Goal: Task Accomplishment & Management: Complete application form

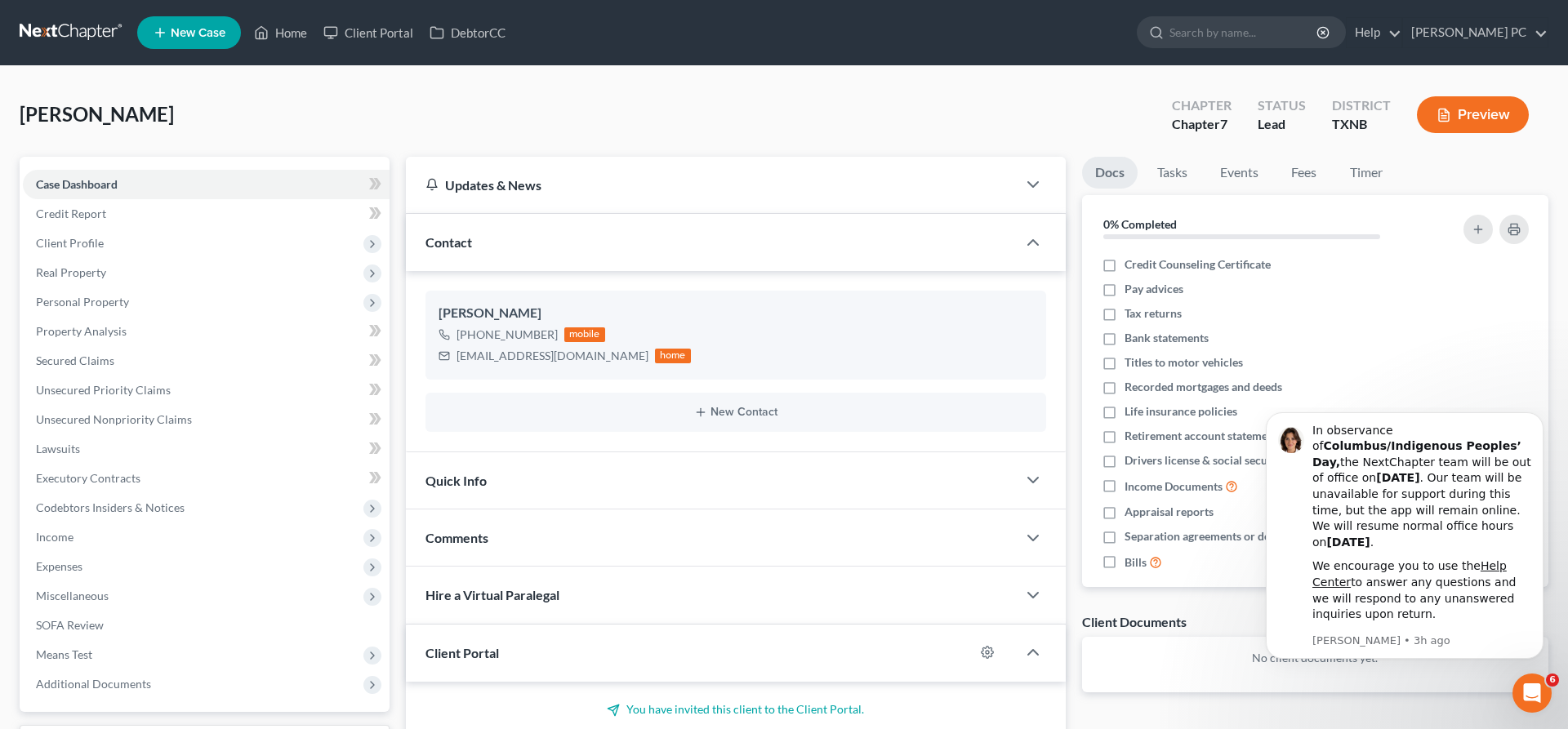
click at [176, 30] on span "New Case" at bounding box center [197, 33] width 55 height 12
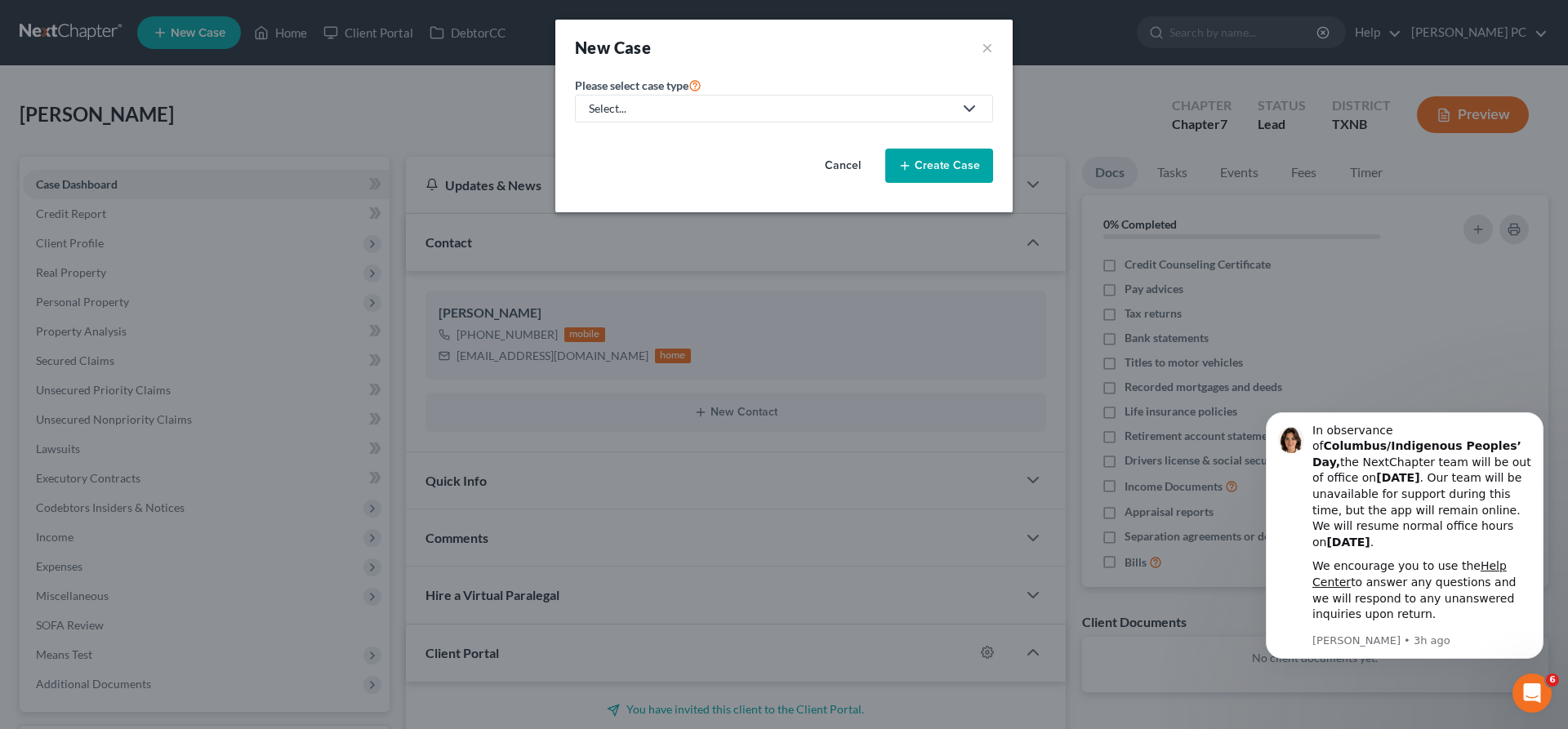
click at [681, 95] on link "Select..." at bounding box center [783, 109] width 418 height 28
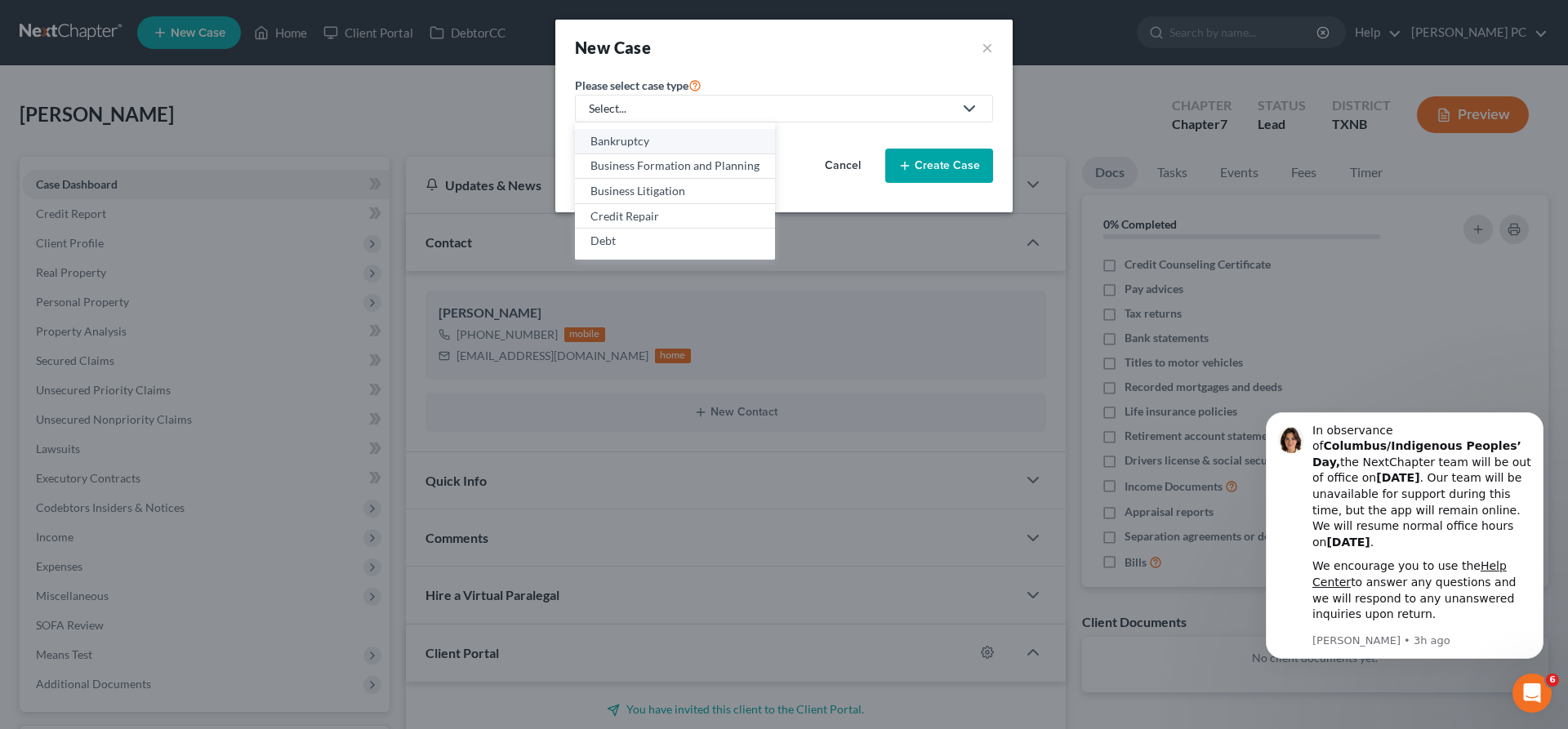
click at [661, 138] on div "Bankruptcy" at bounding box center [674, 141] width 169 height 16
select select "78"
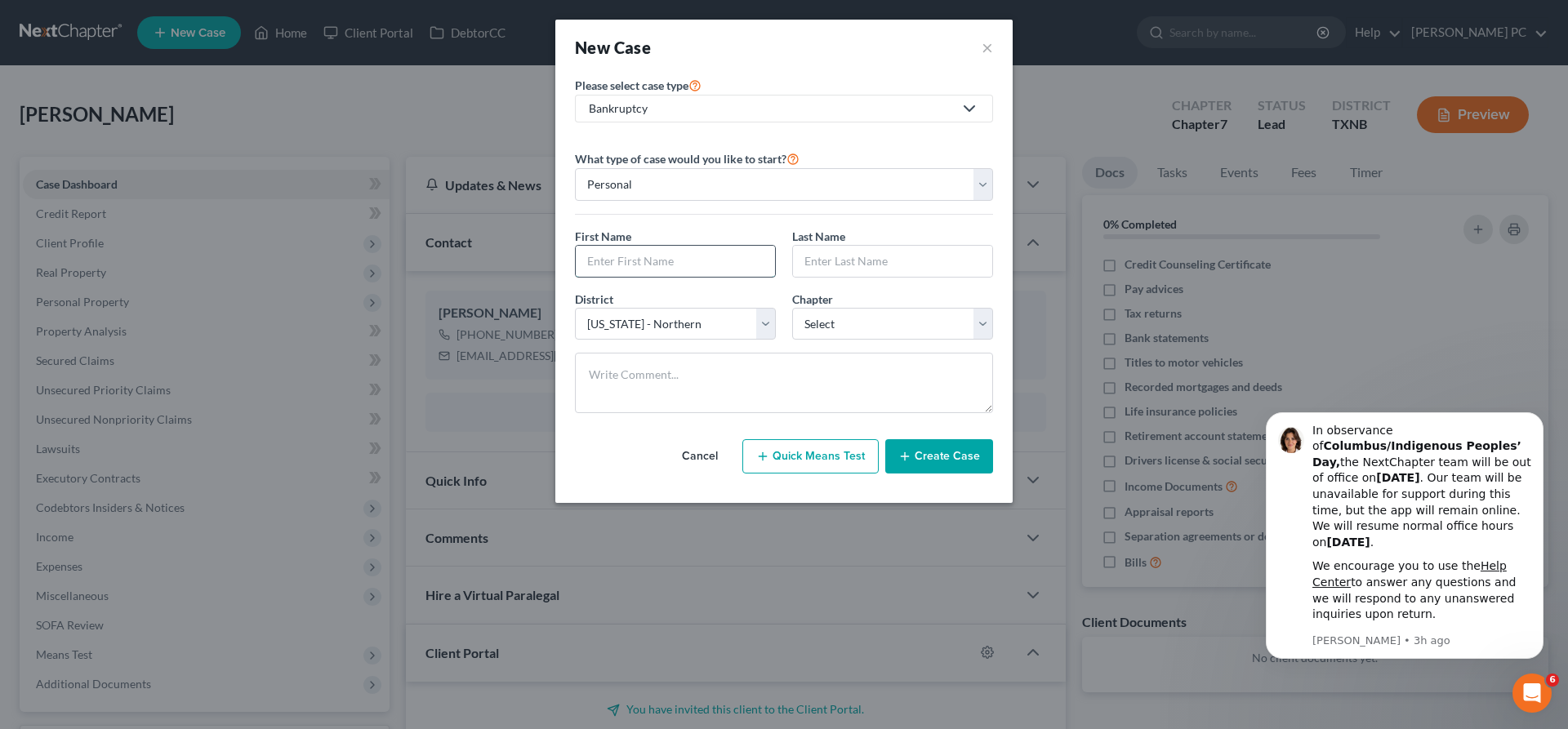
click at [669, 254] on input "text" at bounding box center [675, 260] width 199 height 31
type input "[PERSON_NAME]"
type input "Vaughn"
click at [575, 308] on select "Select Alabama - Middle Alabama - Northern Alabama - Southern Alaska Arizona Ar…" at bounding box center [674, 324] width 200 height 33
select select "77"
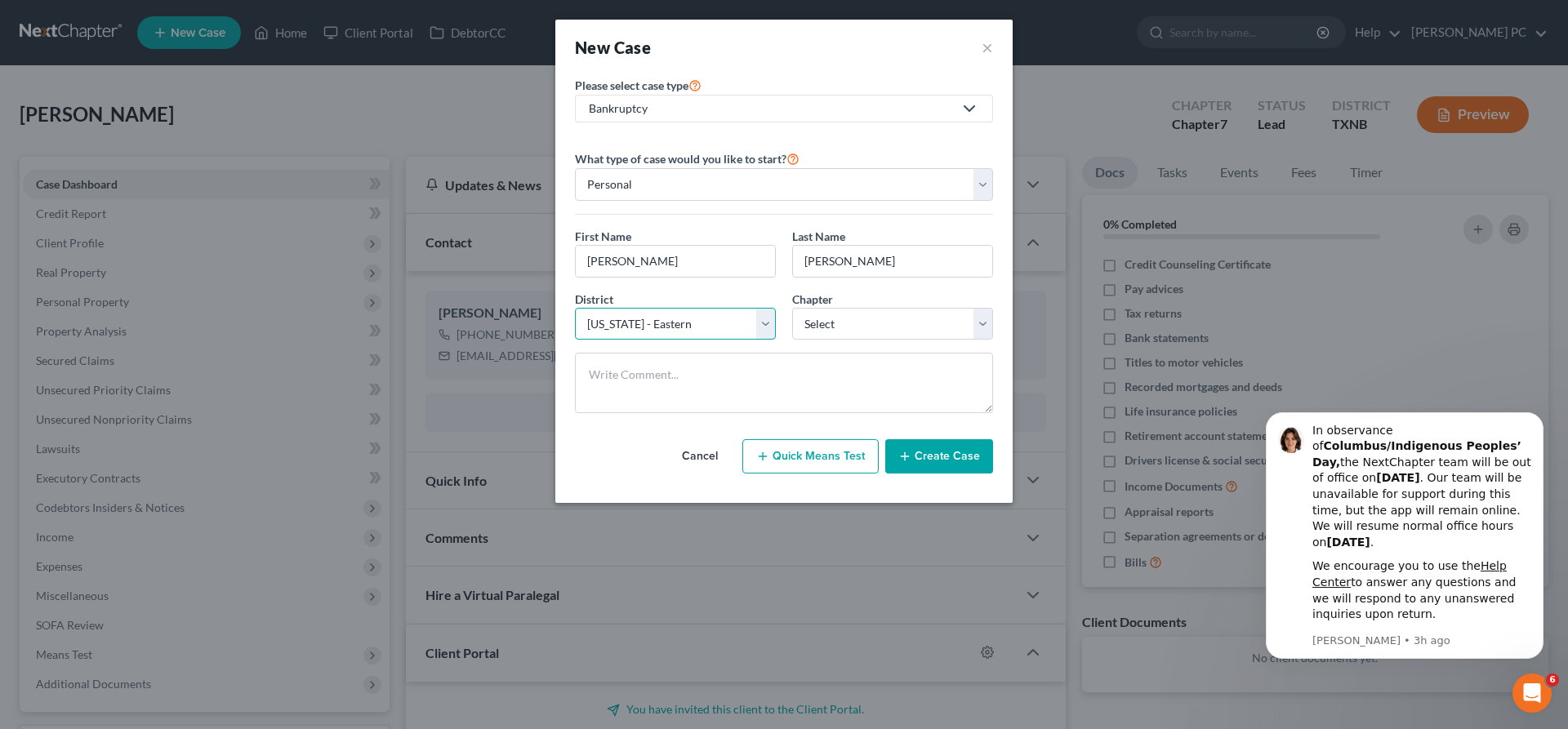
click option "[US_STATE] - Eastern" at bounding box center [0, 0] width 0 height 0
click at [792, 308] on select "Select 7 11 12 13" at bounding box center [892, 324] width 200 height 33
select select "0"
click option "7" at bounding box center [0, 0] width 0 height 0
click at [921, 456] on button "Create Case" at bounding box center [939, 456] width 108 height 34
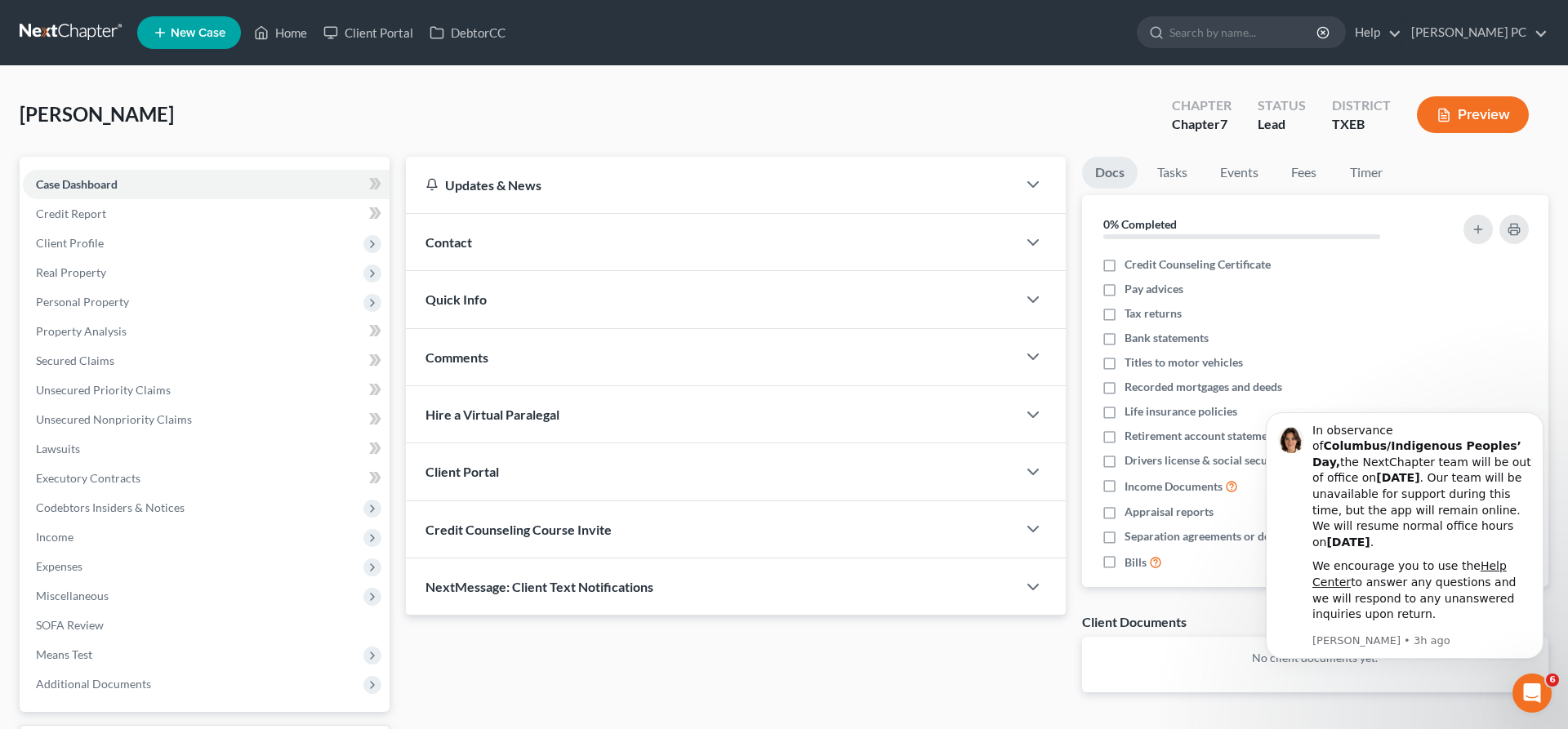
click at [497, 244] on div "Contact" at bounding box center [711, 241] width 610 height 56
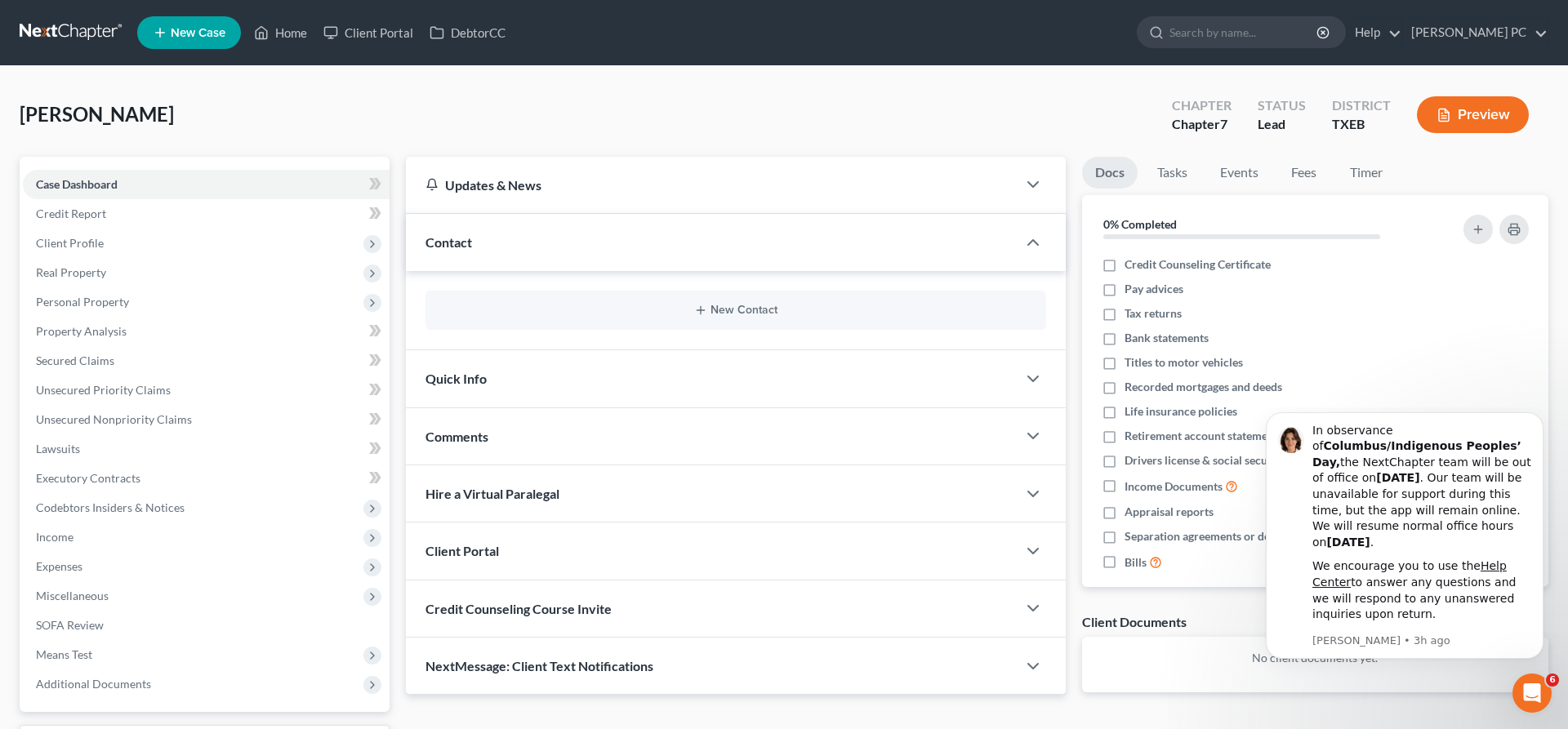
click at [698, 317] on div "New Contact" at bounding box center [735, 309] width 620 height 39
click at [677, 315] on button "New Contact" at bounding box center [736, 310] width 594 height 13
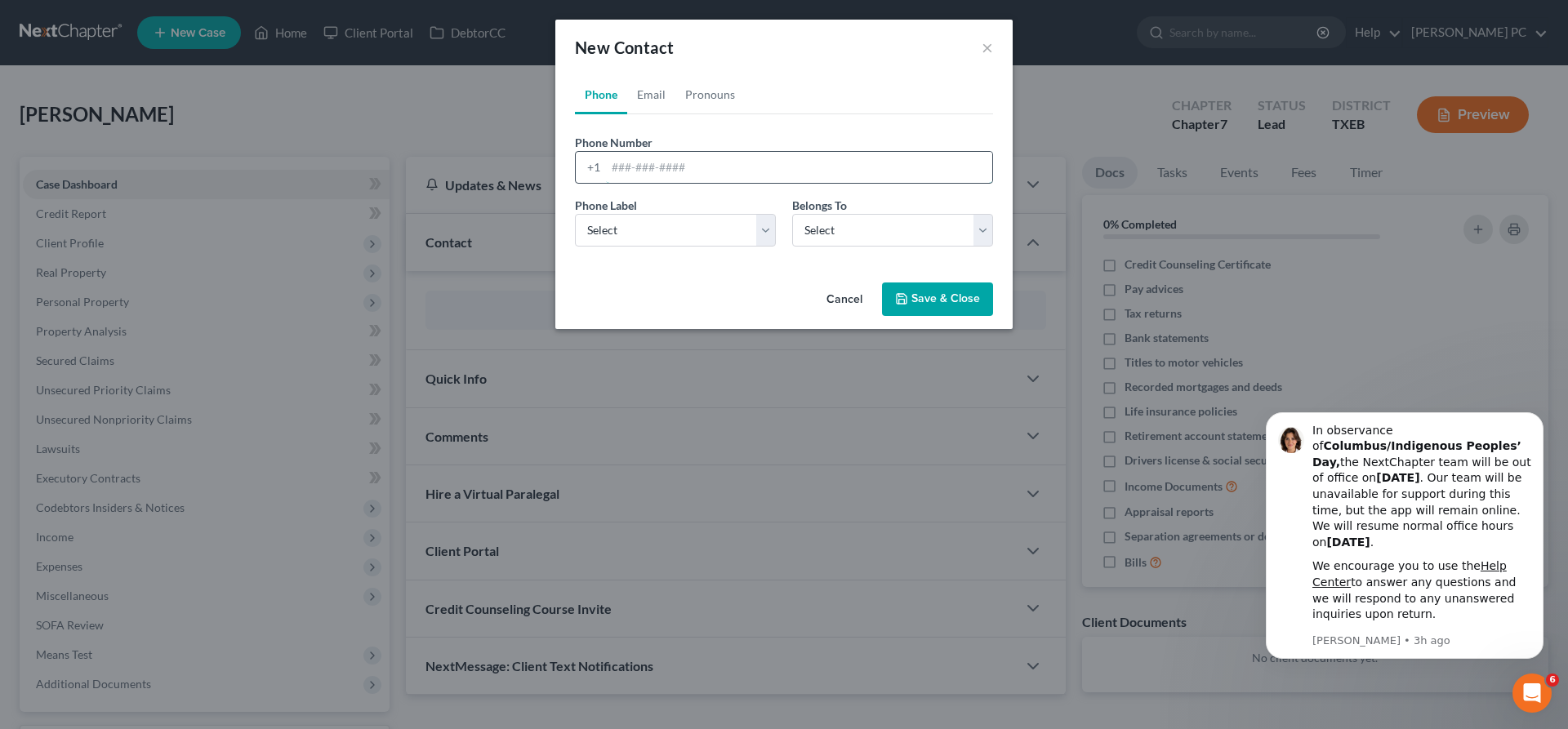
click at [644, 171] on input "tel" at bounding box center [798, 167] width 386 height 31
type input "8173721693"
click at [575, 213] on select "Select Mobile Home Work Other" at bounding box center [674, 229] width 200 height 33
select select "0"
click option "Mobile" at bounding box center [0, 0] width 0 height 0
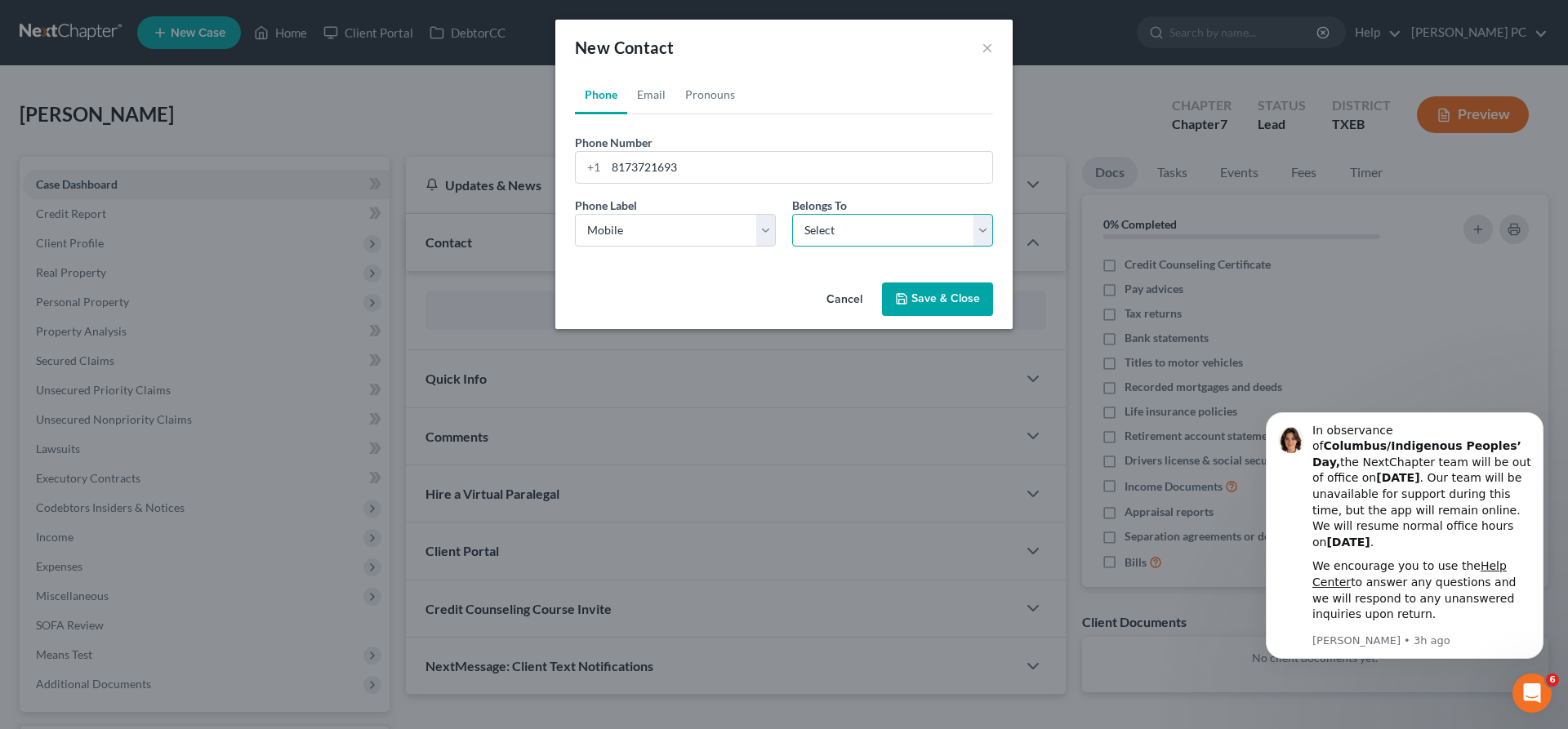
click at [792, 213] on select "Select Client Other" at bounding box center [892, 229] width 200 height 33
select select "0"
click option "Client" at bounding box center [0, 0] width 0 height 0
select select "0"
drag, startPoint x: 654, startPoint y: 92, endPoint x: 654, endPoint y: 102, distance: 10.0
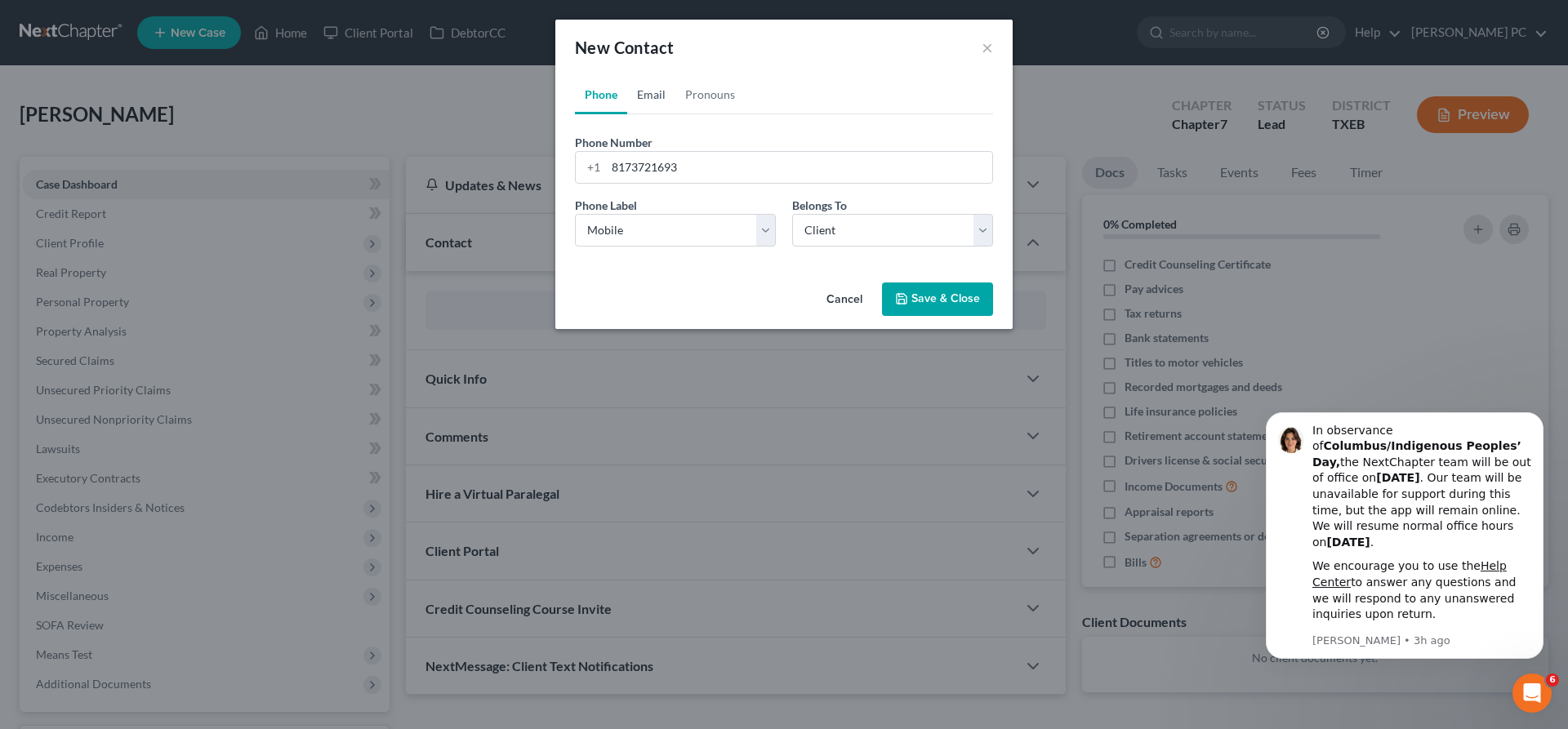
click at [654, 93] on link "Email" at bounding box center [651, 94] width 48 height 39
click at [668, 168] on input "email" at bounding box center [798, 167] width 386 height 31
paste input "stevani.ascends@yahoo.com"
type input "stevani.ascends@yahoo.com"
select select "0"
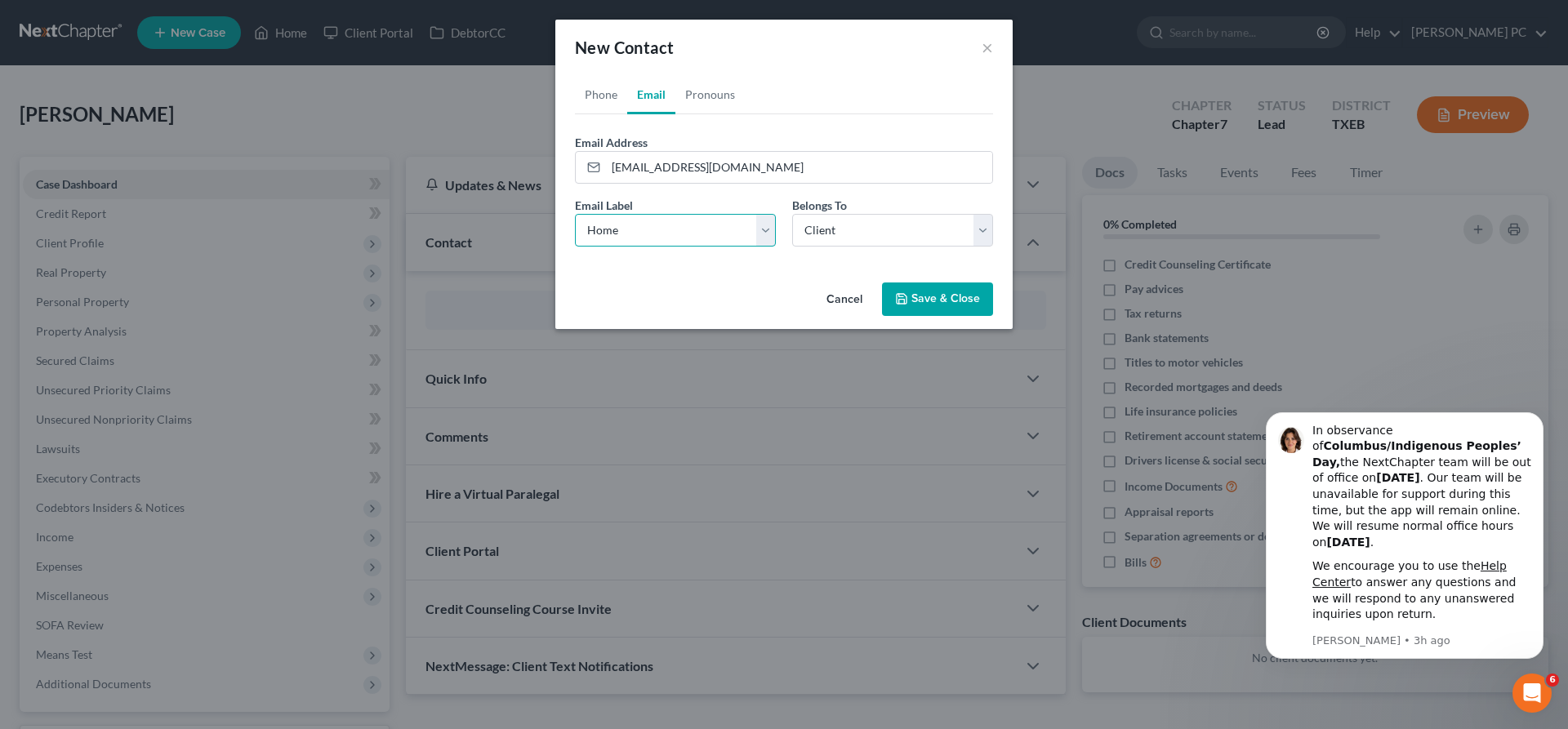
click option "Home" at bounding box center [0, 0] width 0 height 0
click at [711, 95] on link "Pronouns" at bounding box center [710, 94] width 70 height 39
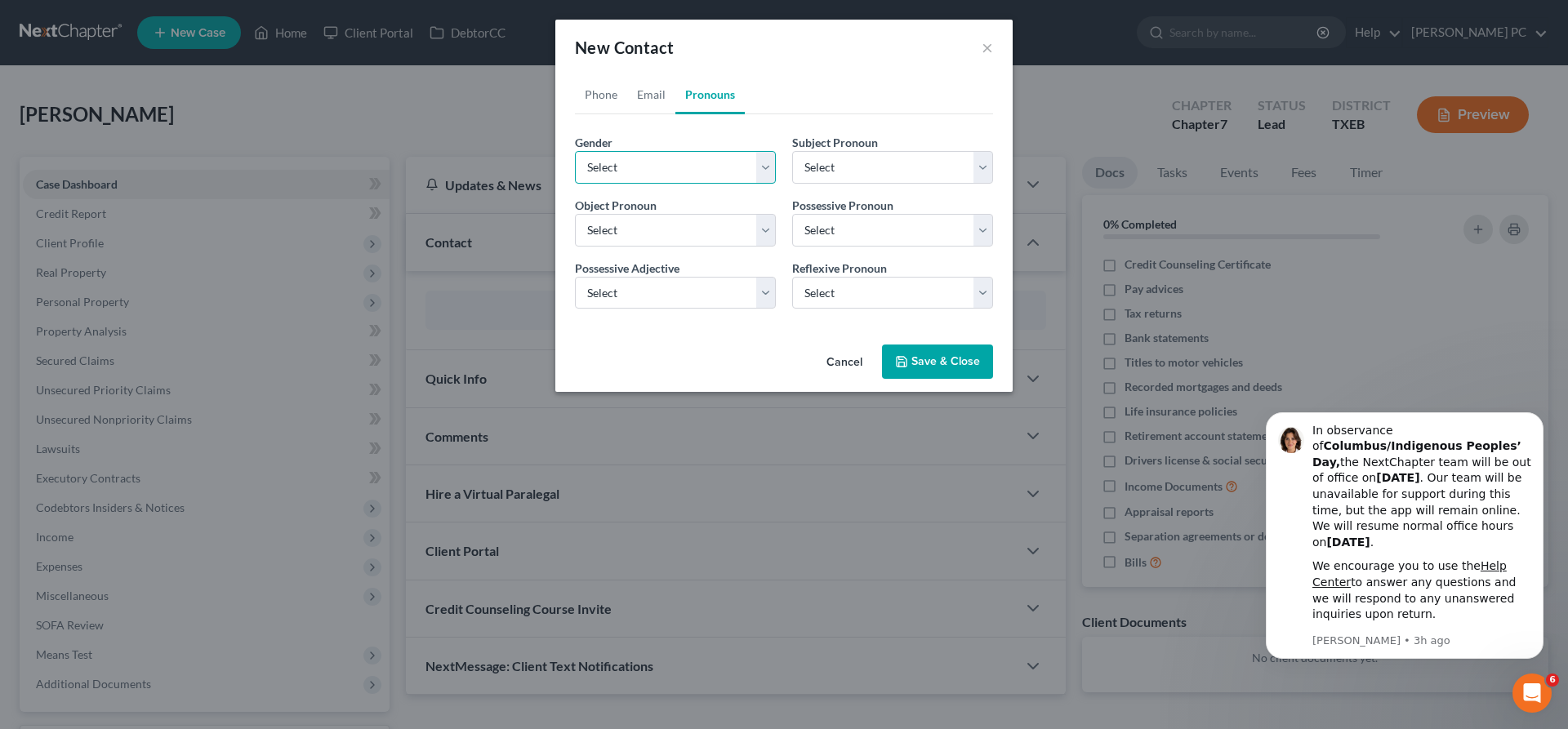
click at [575, 151] on select "Select Male Female Non Binary More Than One Person" at bounding box center [674, 167] width 200 height 33
select select "1"
click option "Female" at bounding box center [0, 0] width 0 height 0
select select "1"
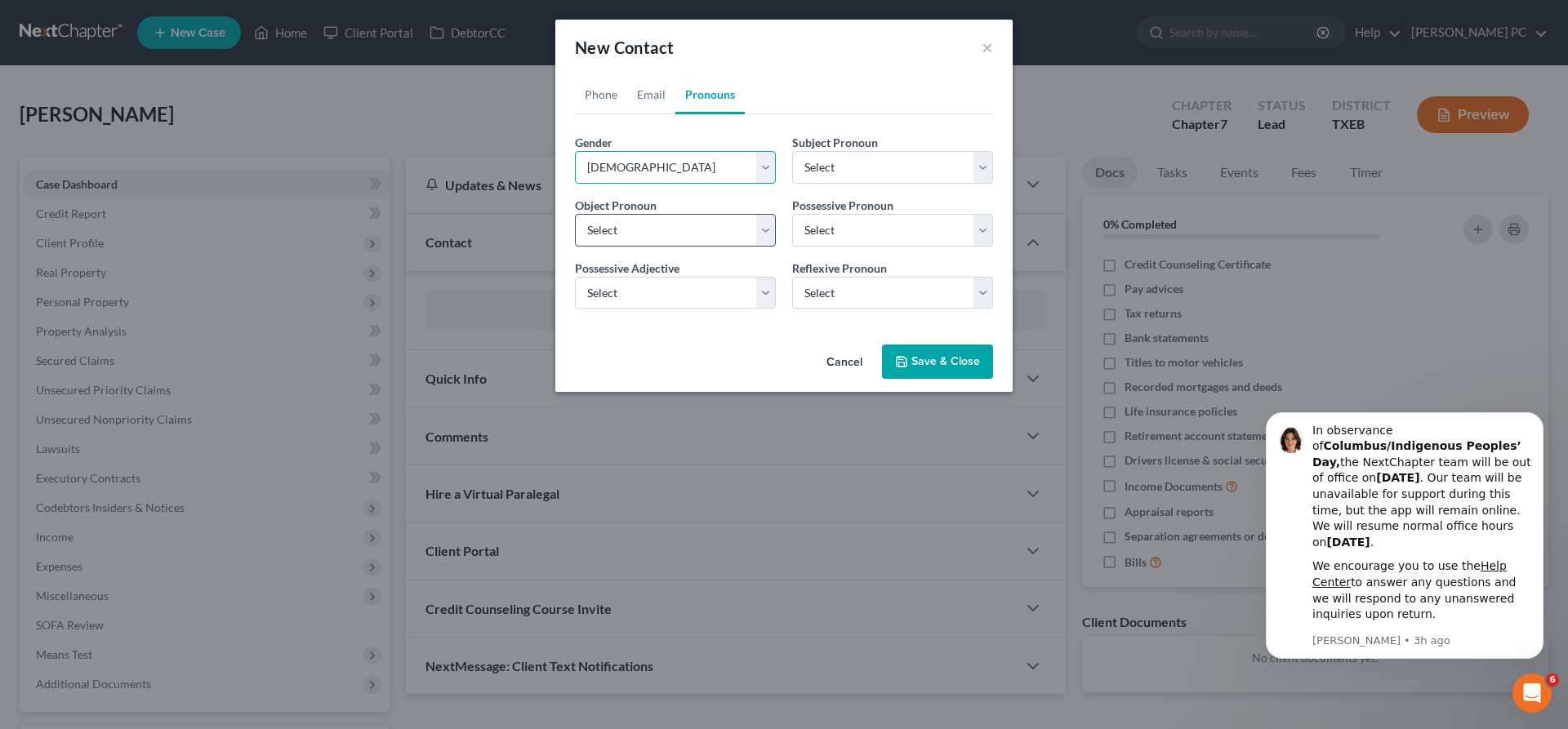
select select "1"
click at [912, 367] on button "Save & Close" at bounding box center [937, 361] width 111 height 34
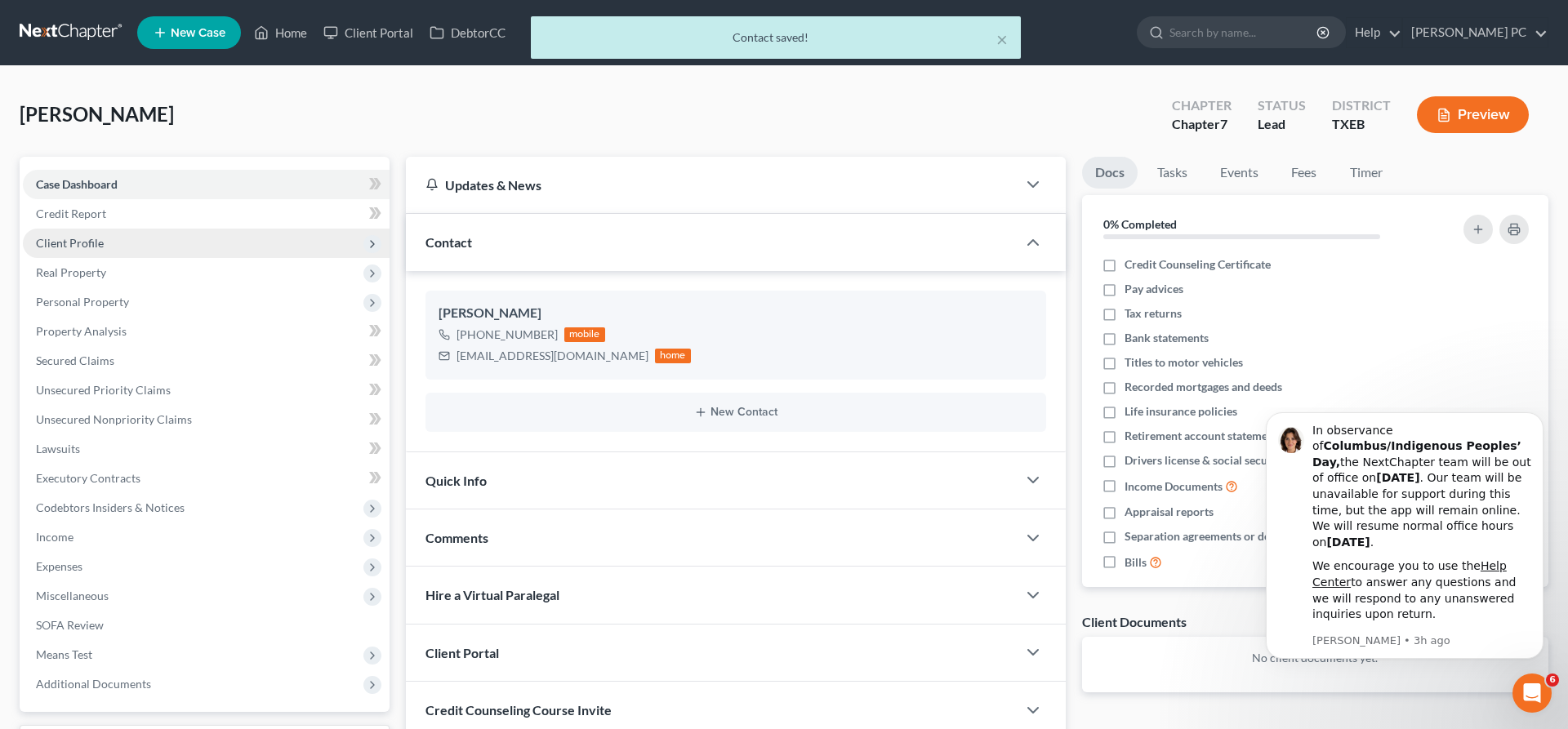
click at [91, 247] on span "Client Profile" at bounding box center [70, 243] width 68 height 14
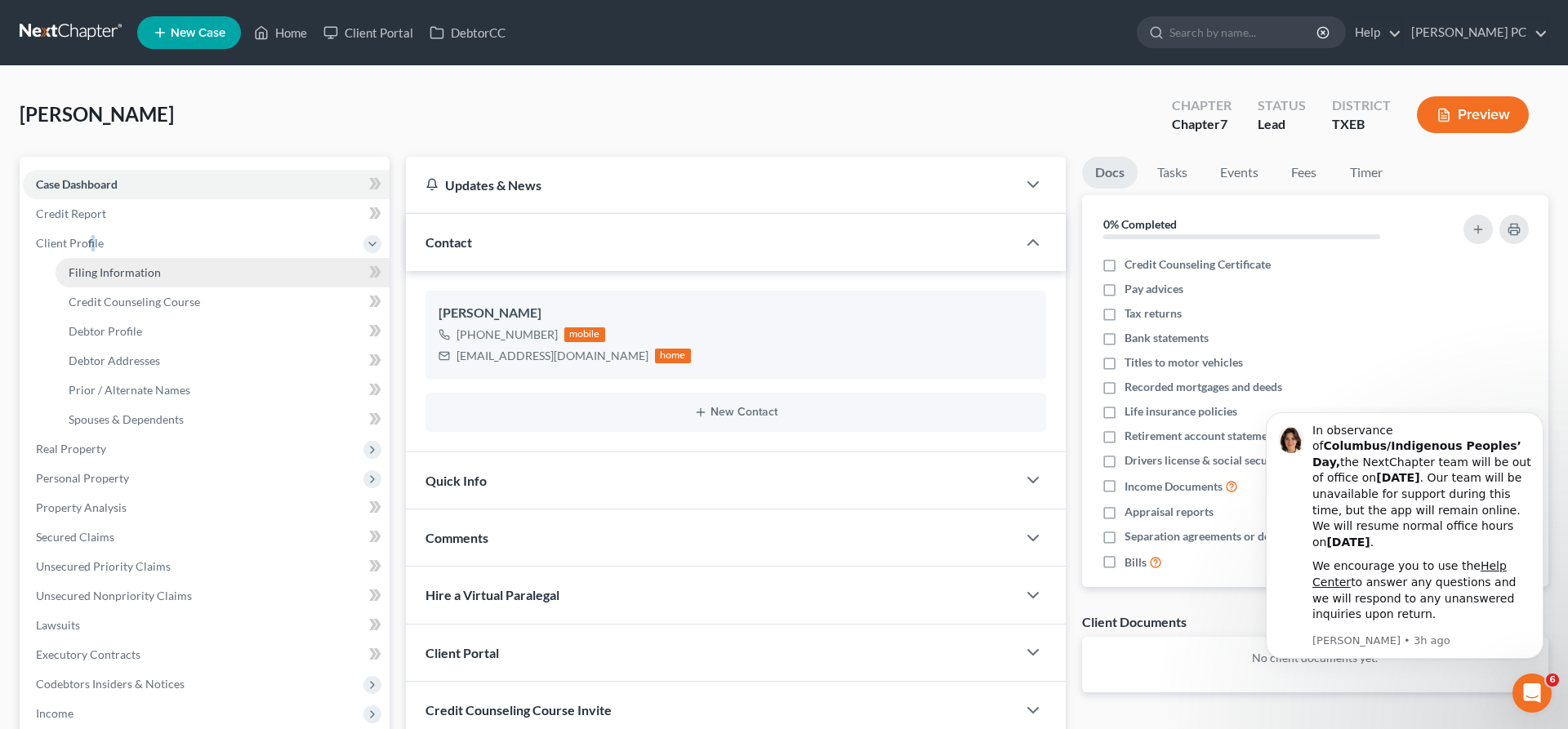
click at [160, 273] on link "Filing Information" at bounding box center [222, 272] width 334 height 29
select select "1"
select select "0"
select select "77"
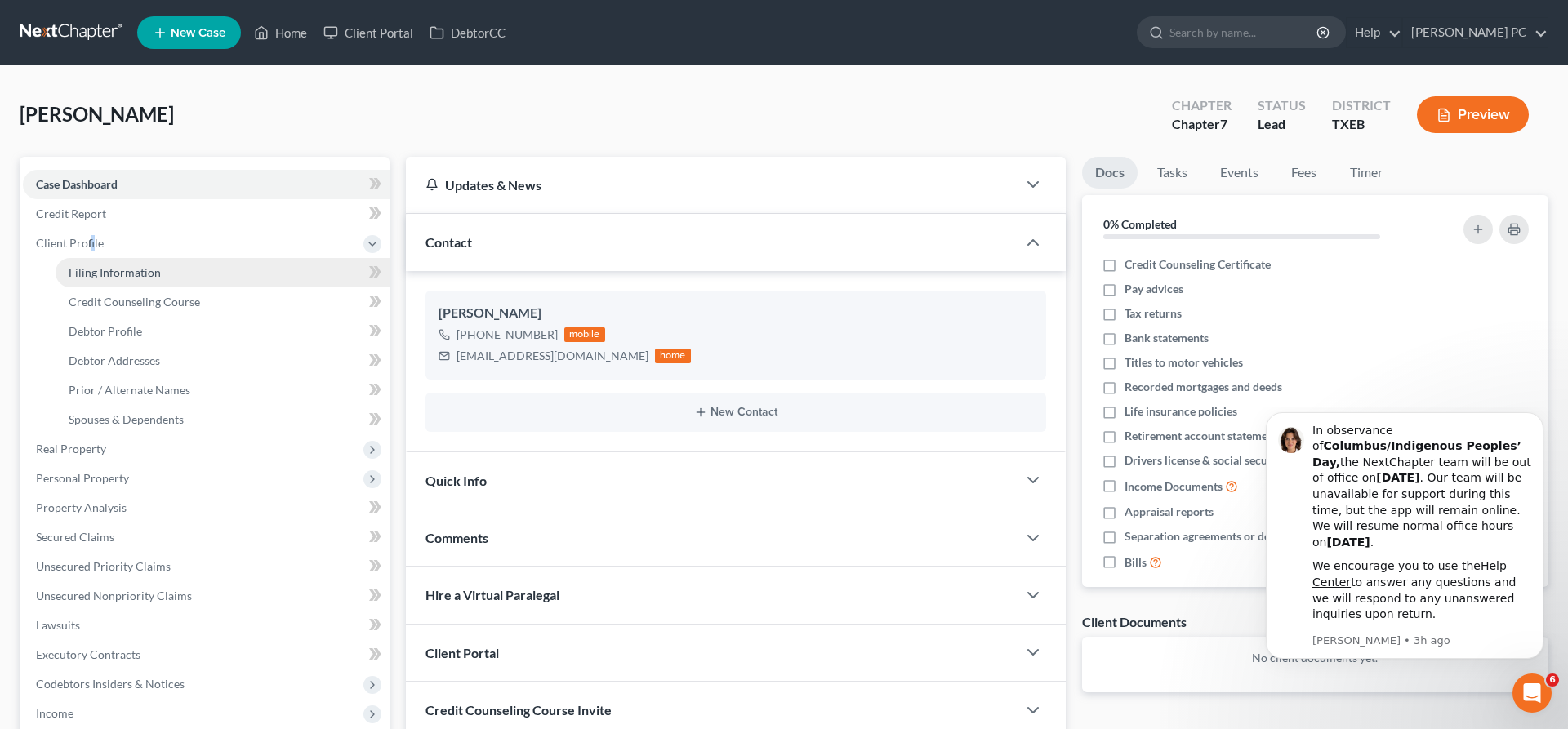
select select "45"
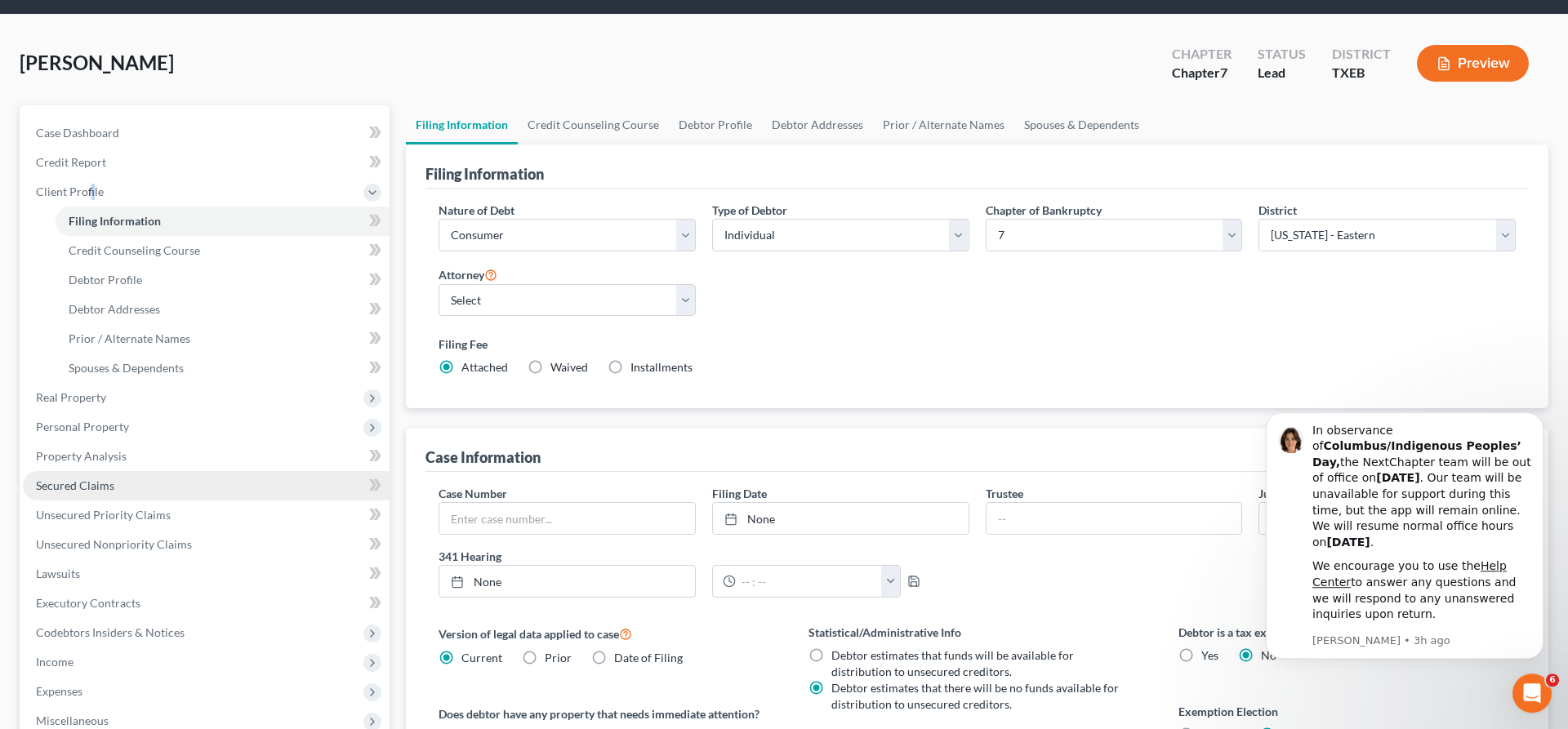
scroll to position [167, 0]
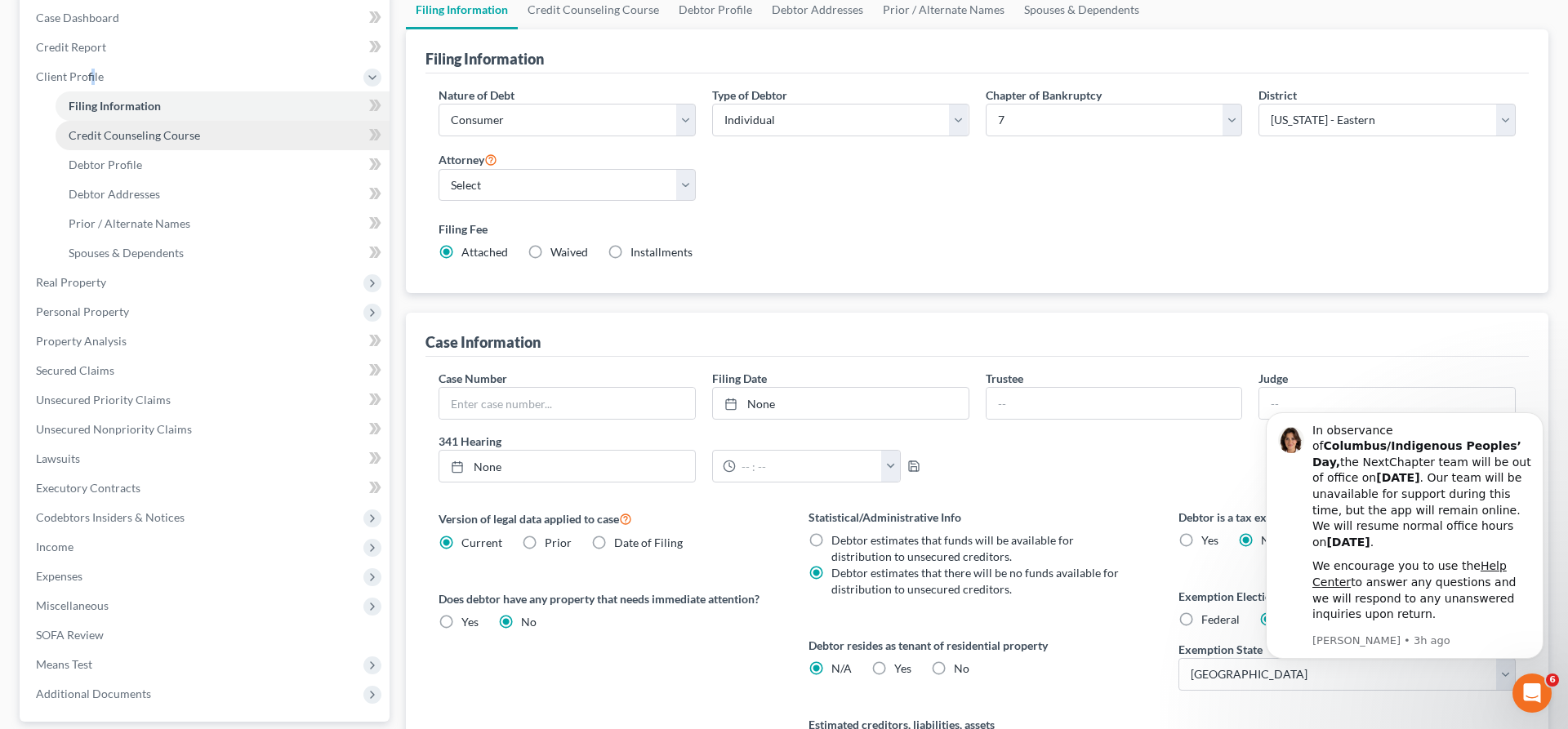
click at [170, 138] on span "Credit Counseling Course" at bounding box center [135, 136] width 132 height 14
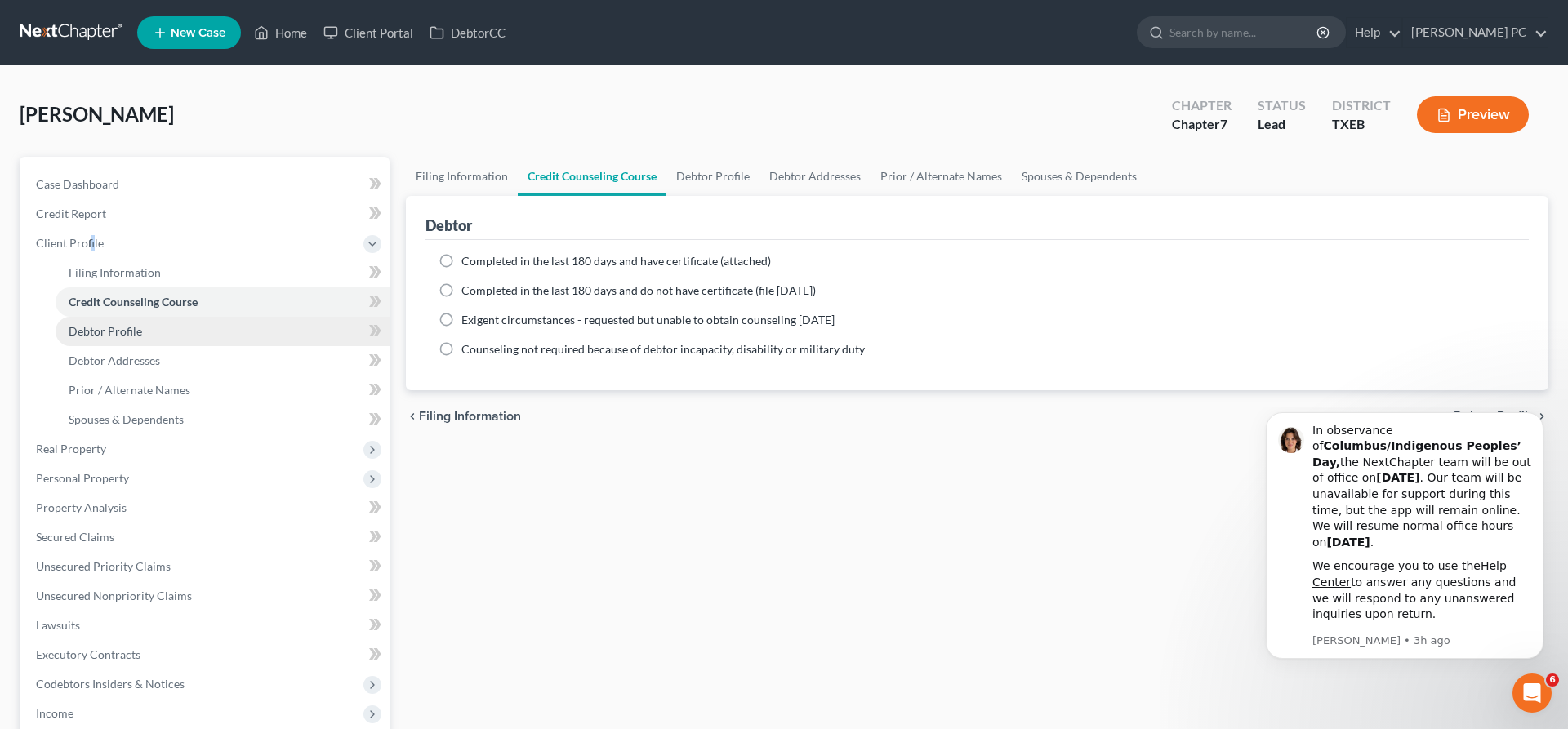
click at [163, 334] on link "Debtor Profile" at bounding box center [222, 331] width 334 height 29
select select "0"
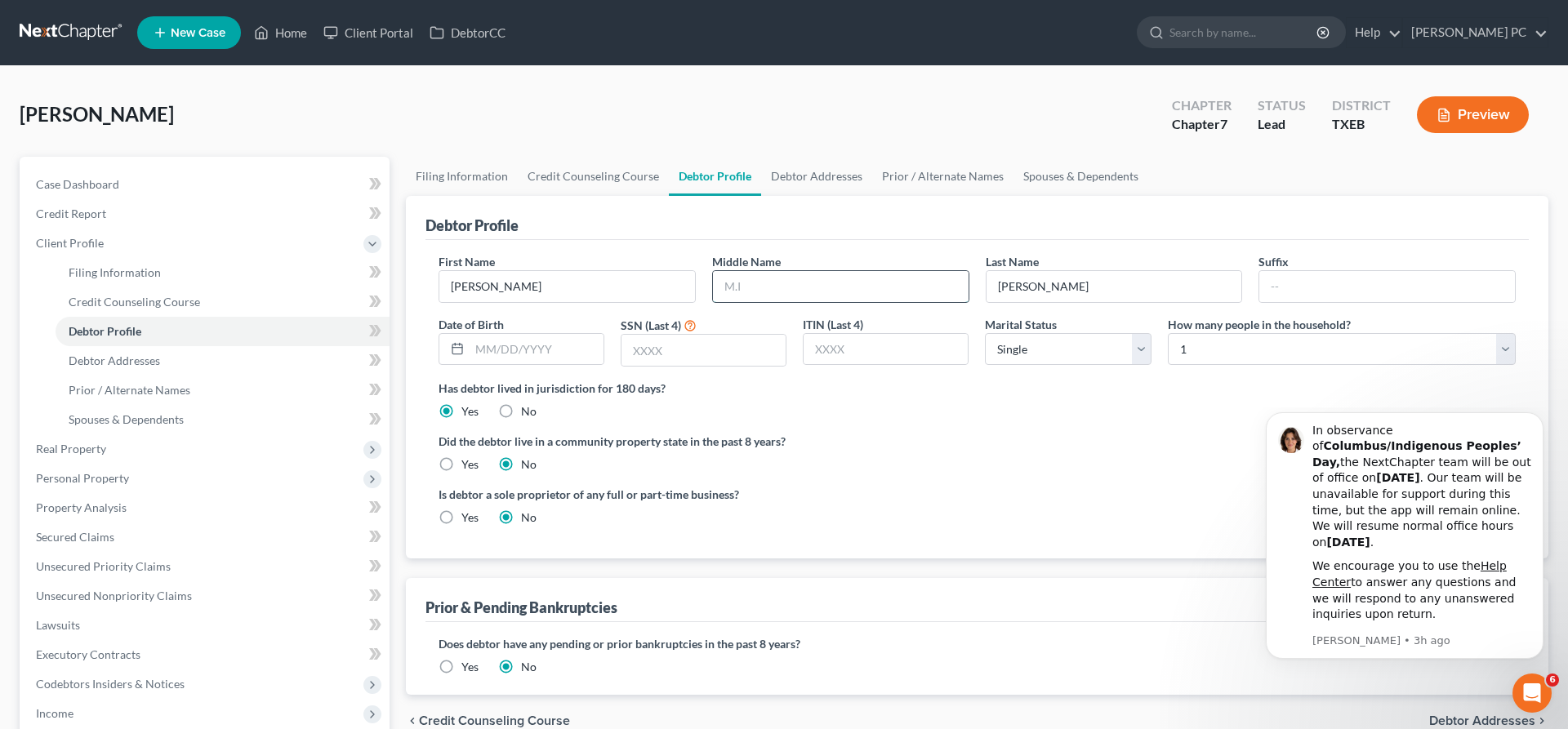
click at [731, 282] on input "text" at bounding box center [841, 286] width 255 height 31
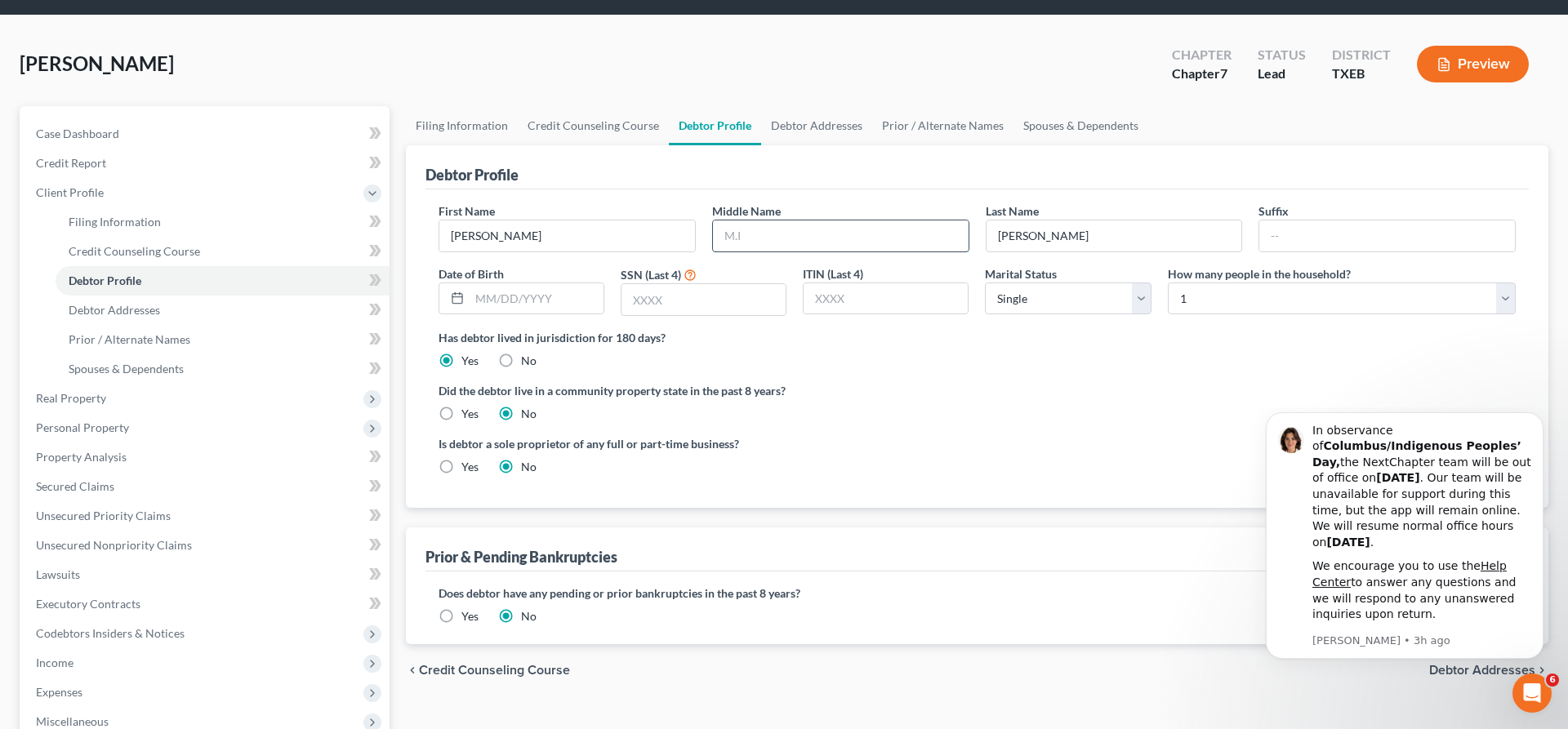
scroll to position [83, 0]
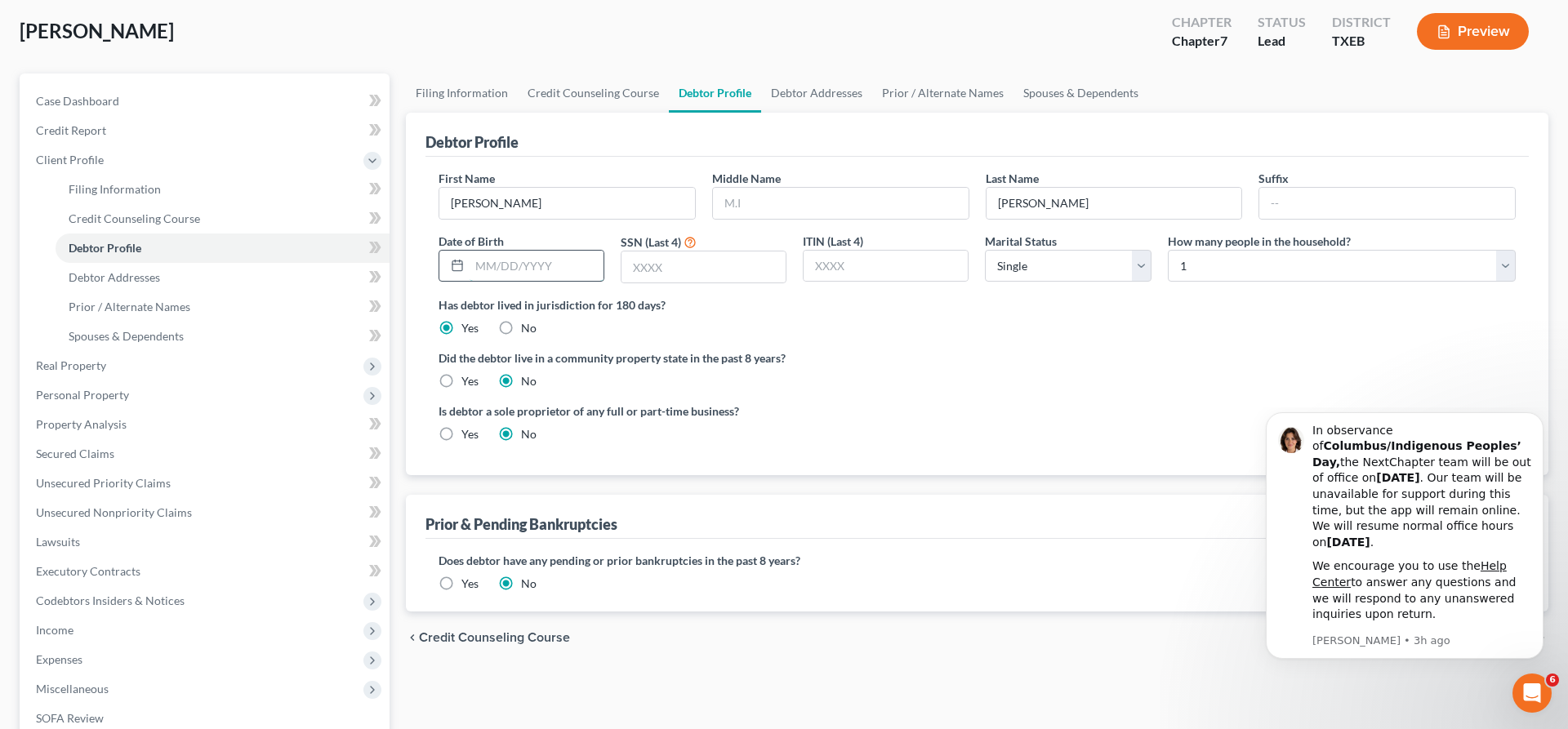
click at [543, 269] on input "text" at bounding box center [537, 265] width 134 height 31
type input "[DATE]"
type input "6099"
click at [984, 249] on select "Select Single Married Separated Divorced Widowed" at bounding box center [1067, 265] width 166 height 33
click option "Single" at bounding box center [0, 0] width 0 height 0
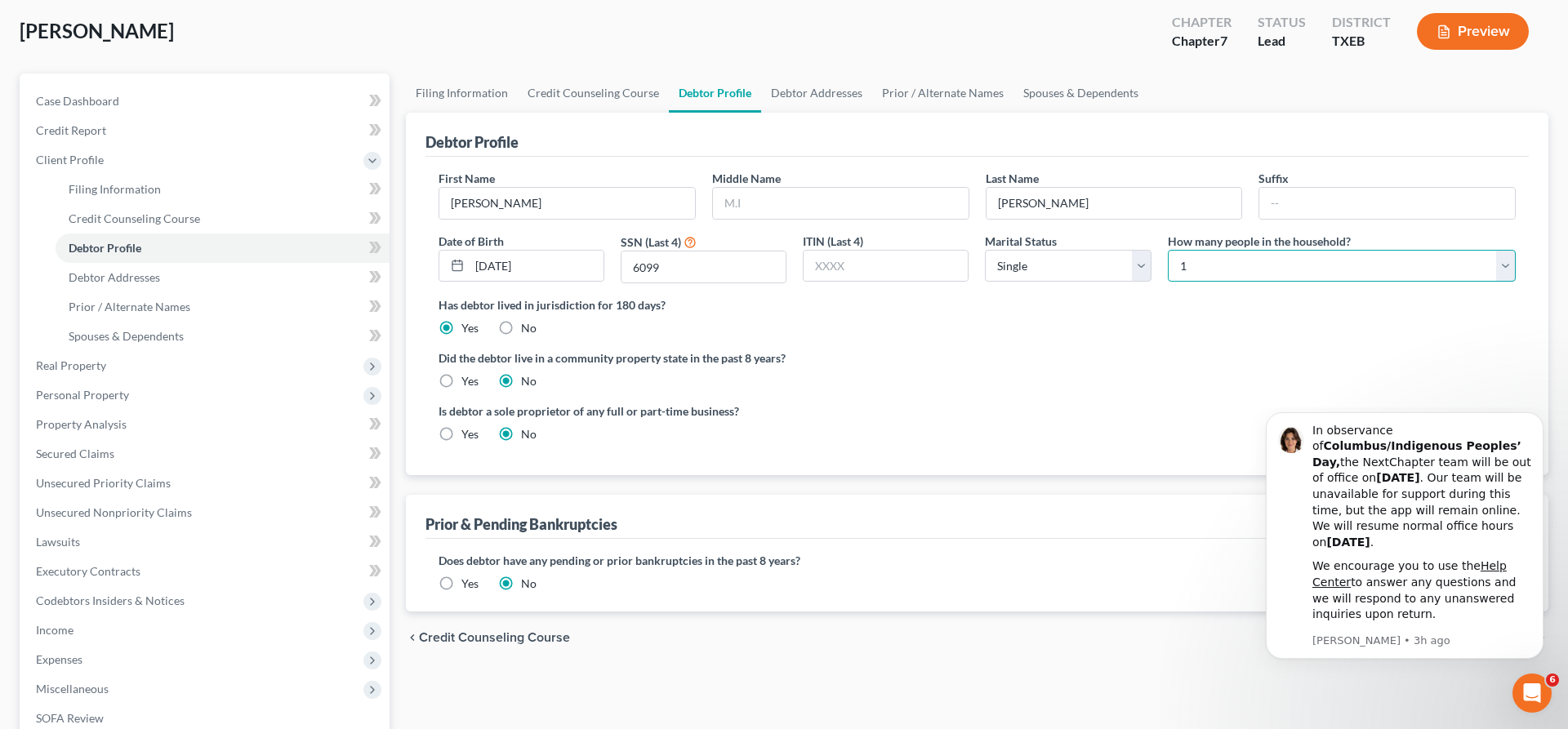
click at [1168, 249] on select "Select 1 2 3 4 5 6 7 8 9 10 11 12 13 14 15 16 17 18 19 20" at bounding box center [1342, 265] width 348 height 33
select select "1"
click option "2" at bounding box center [0, 0] width 0 height 0
click at [461, 381] on label "Yes" at bounding box center [469, 381] width 17 height 16
click at [468, 381] on input "Yes" at bounding box center [473, 378] width 11 height 11
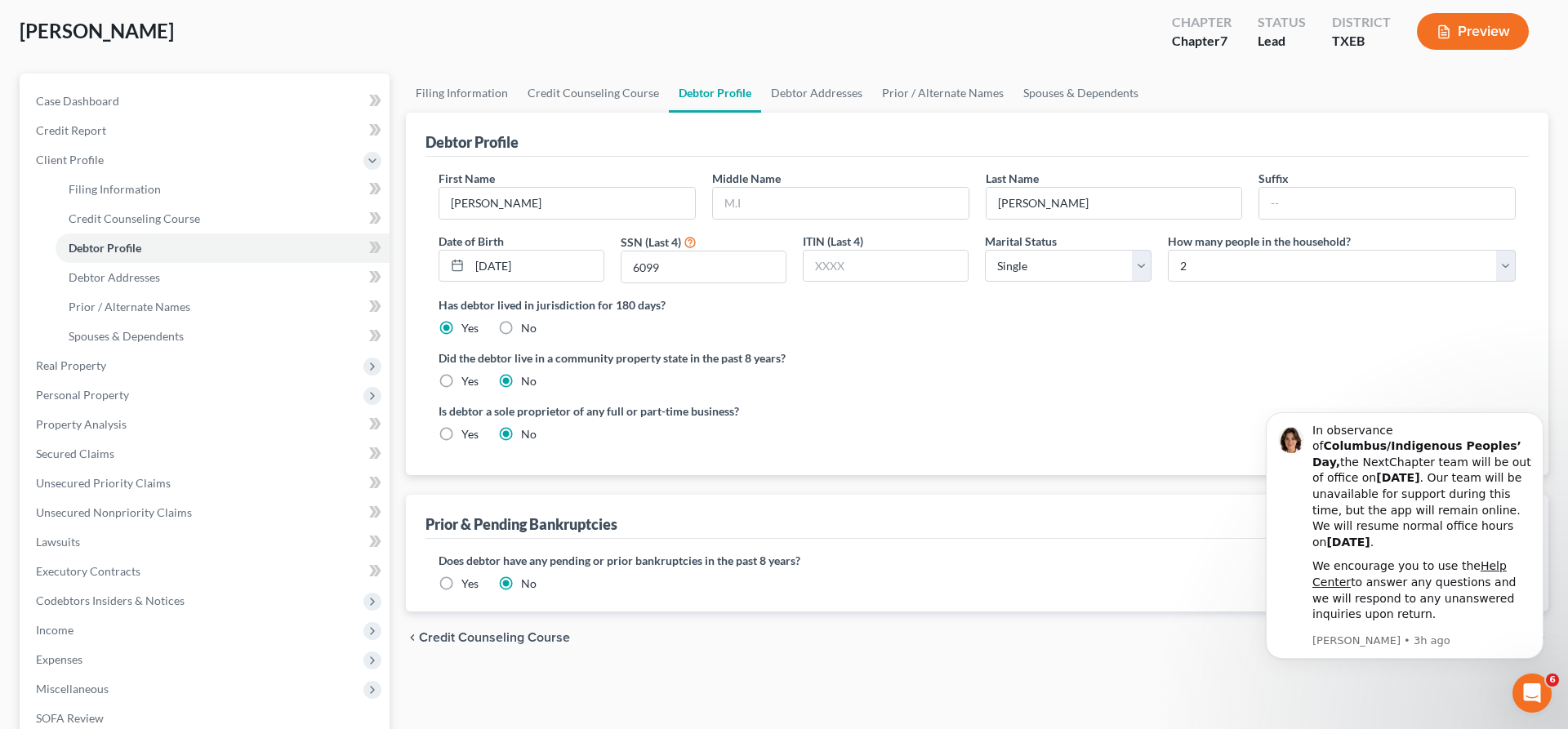
radio input "true"
radio input "false"
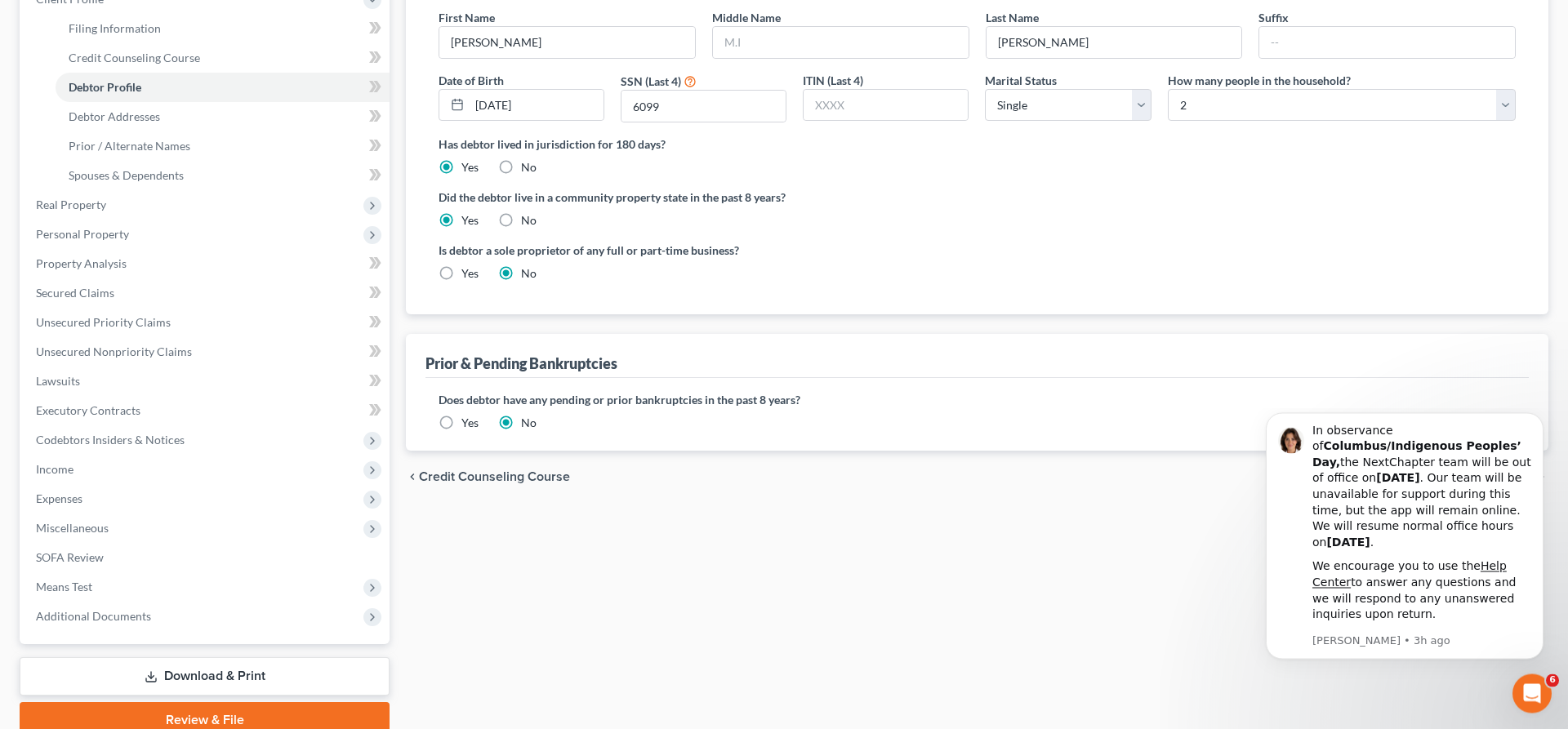
scroll to position [249, 0]
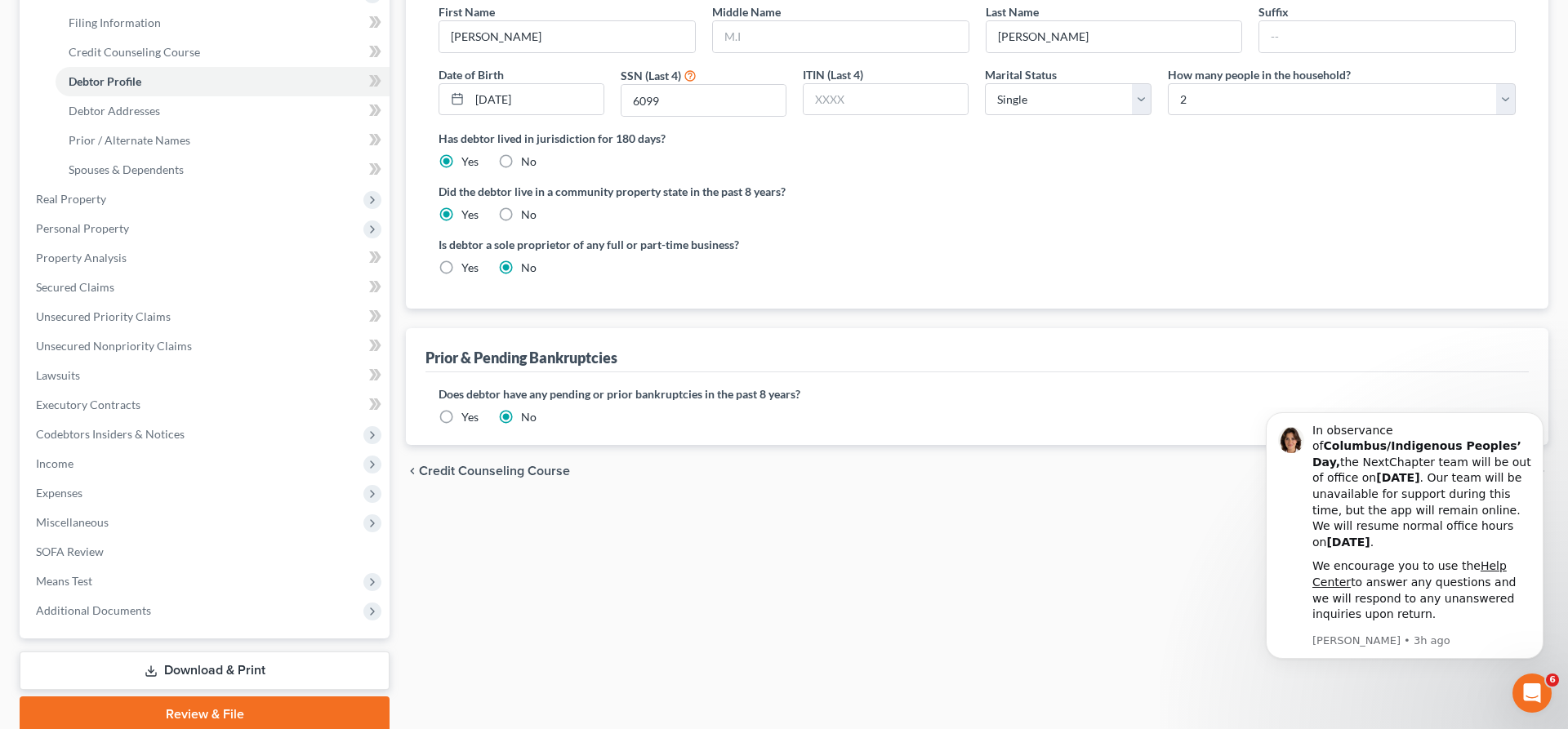
click at [1163, 659] on div "Filing Information Credit Counseling Course Debtor Profile Debtor Addresses Pri…" at bounding box center [978, 320] width 1159 height 826
click at [1536, 421] on icon "Dismiss notification" at bounding box center [1538, 416] width 9 height 9
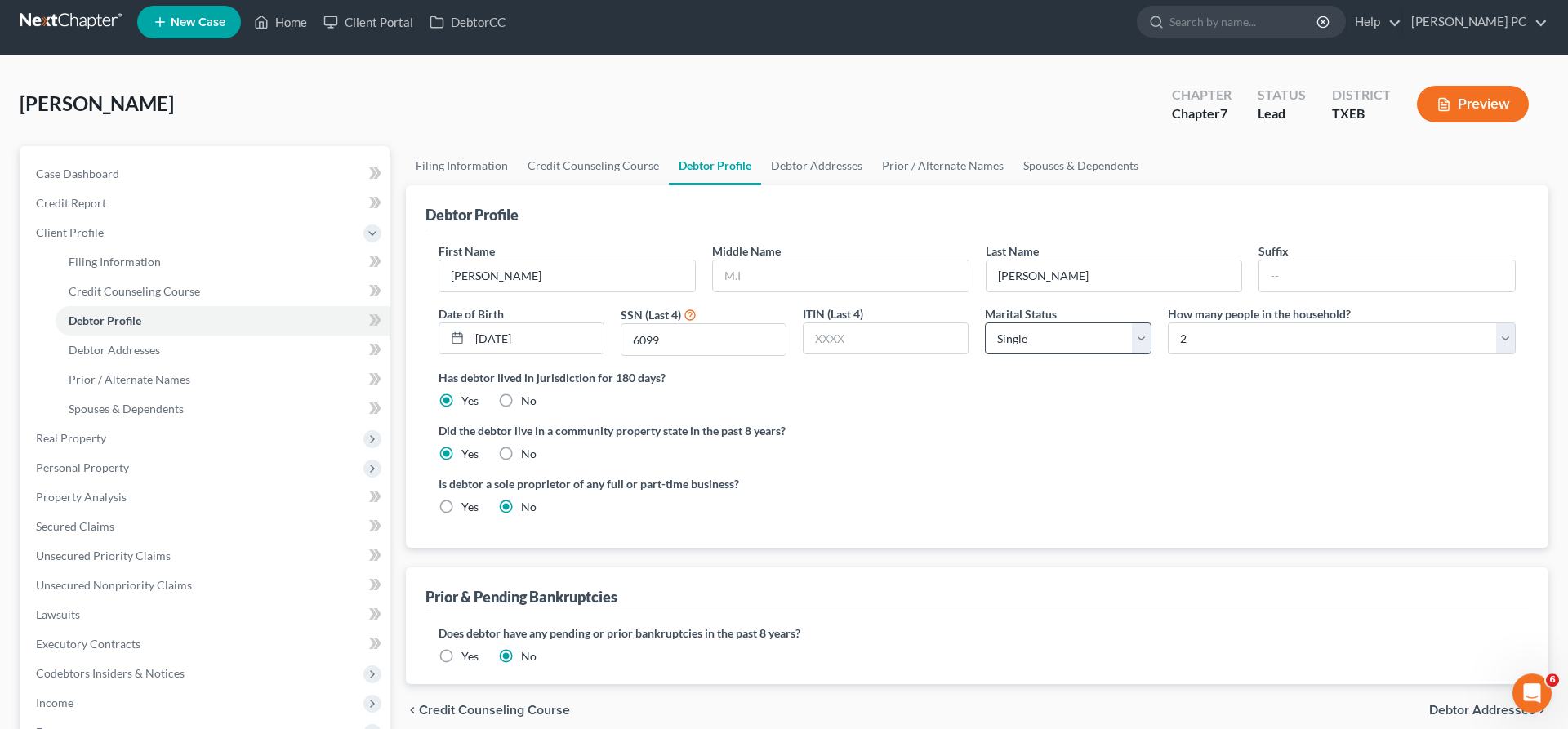
scroll to position [0, 0]
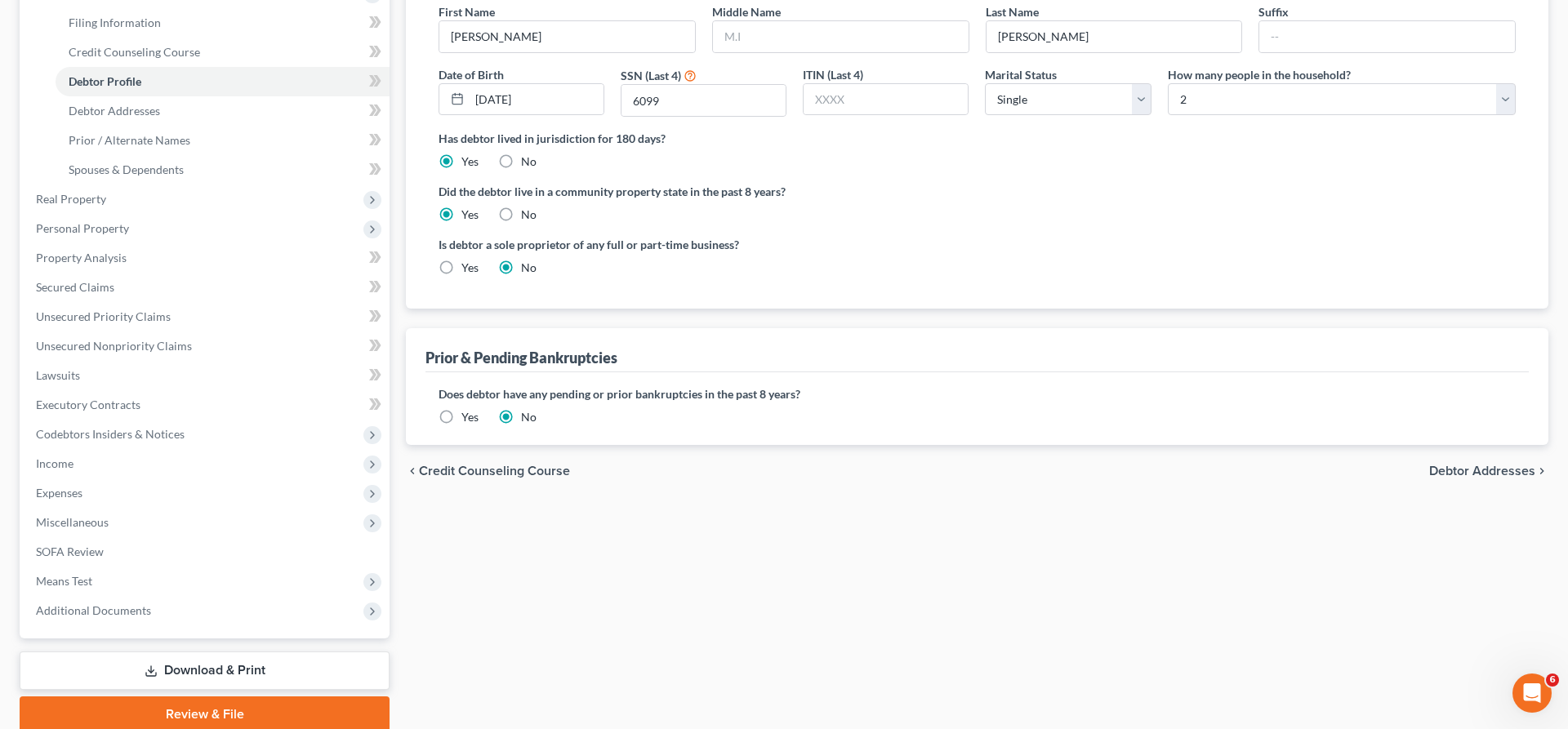
click at [1448, 470] on span "Debtor Addresses" at bounding box center [1482, 471] width 106 height 13
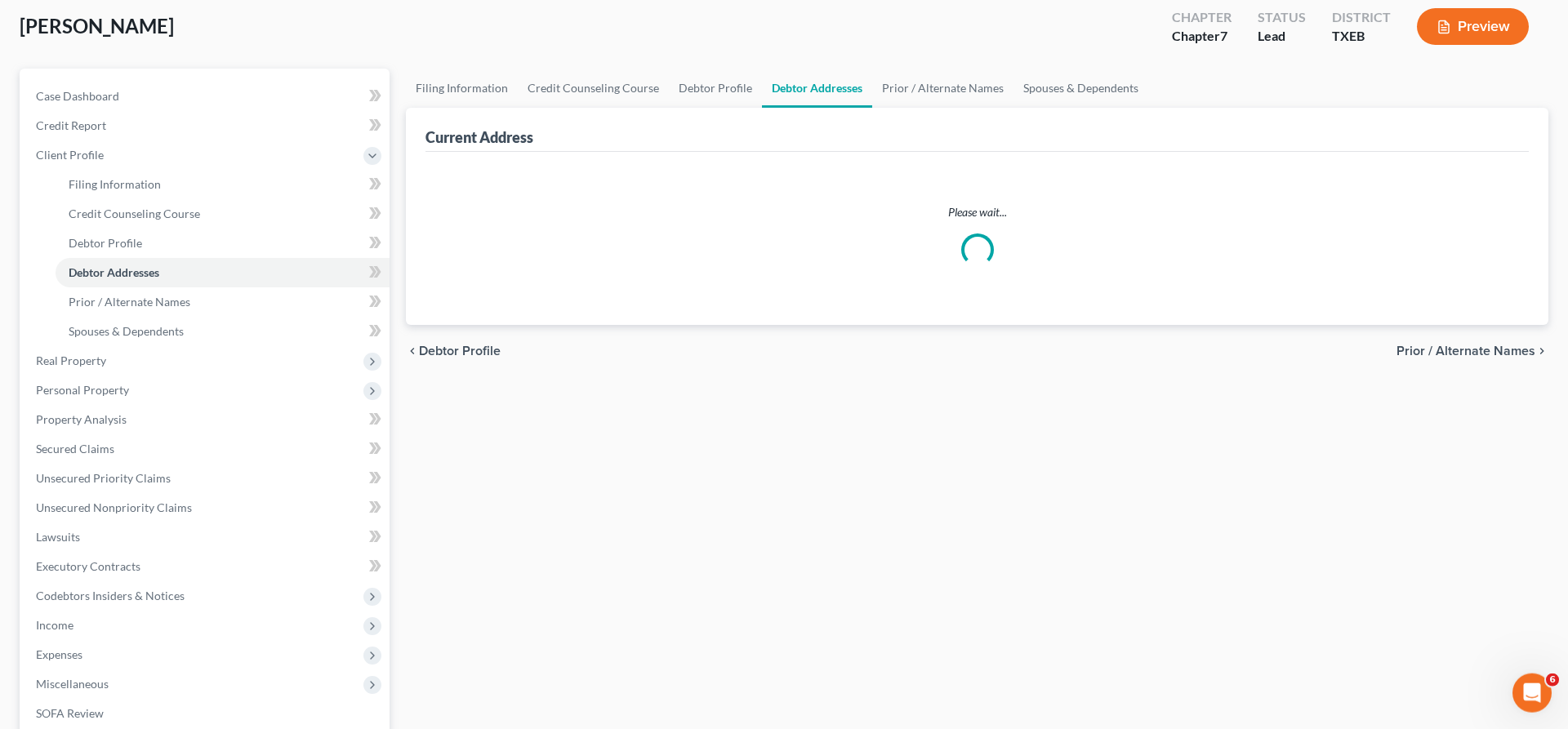
select select "0"
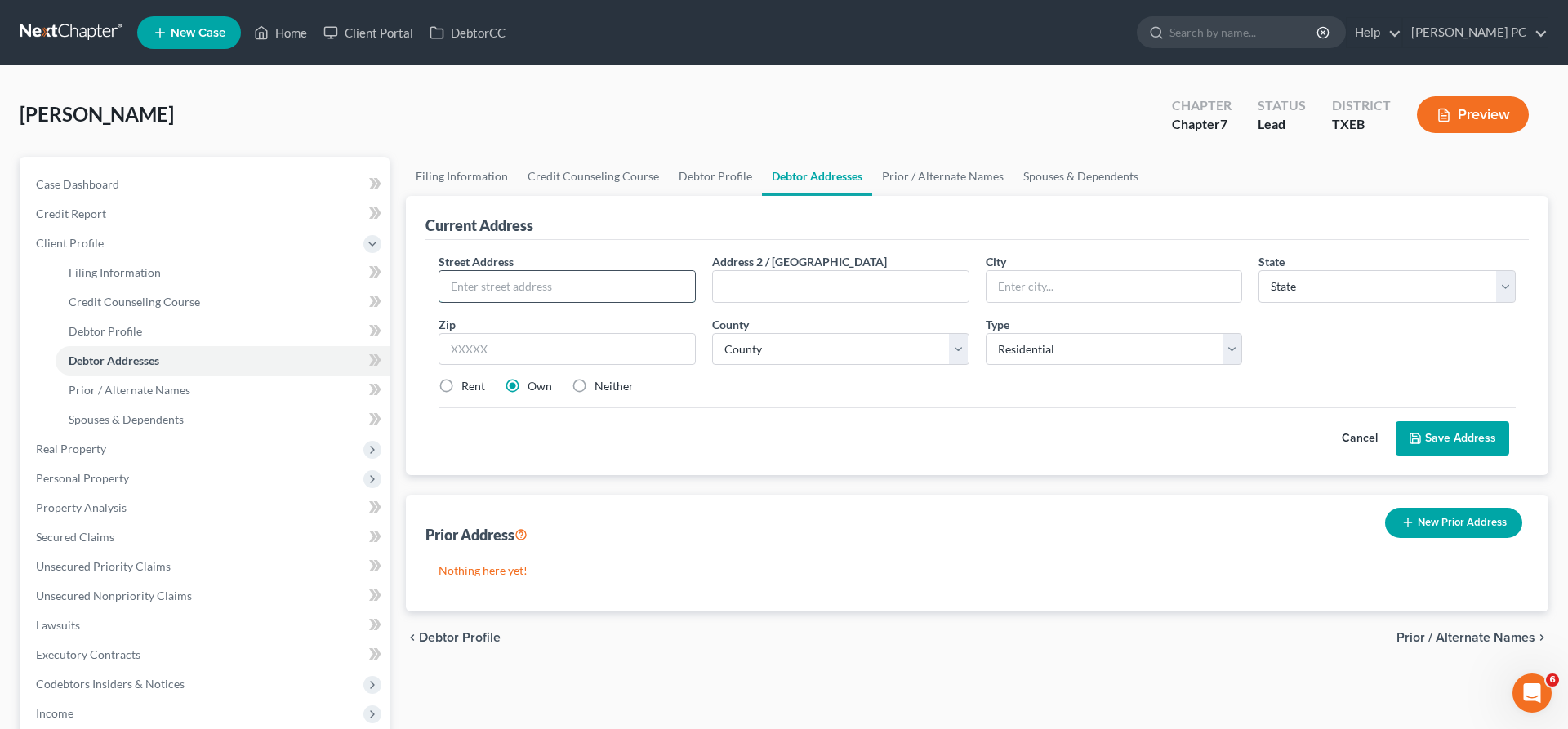
click at [538, 274] on input "text" at bounding box center [567, 286] width 255 height 31
type input "1228 Sandpiper Drive"
type input "Aubrey"
select select "45"
type input "76227"
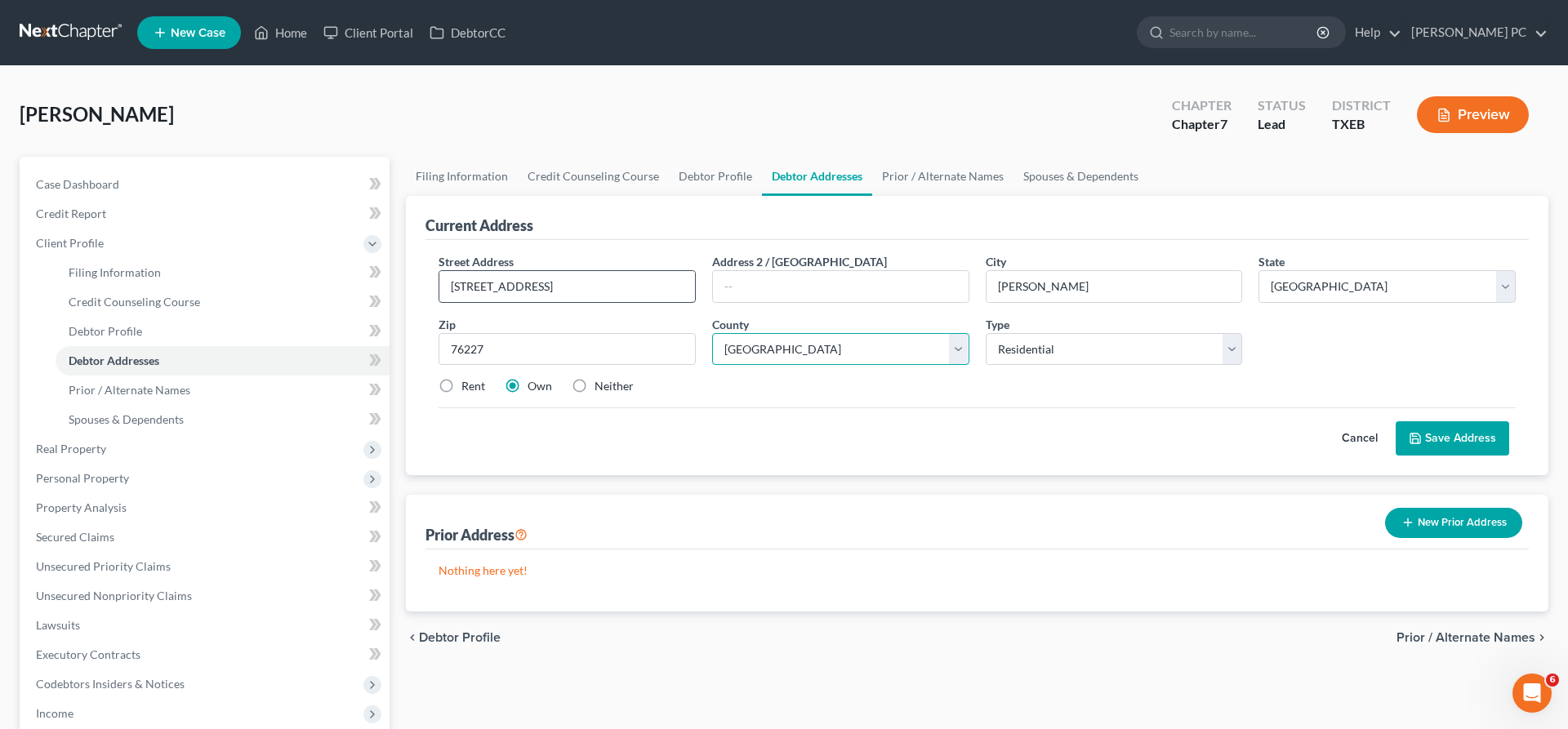
select select "61"
click at [461, 385] on label "Rent" at bounding box center [473, 386] width 24 height 16
click at [468, 385] on input "Rent" at bounding box center [473, 383] width 11 height 11
radio input "true"
click at [1445, 439] on button "Save Address" at bounding box center [1452, 438] width 114 height 34
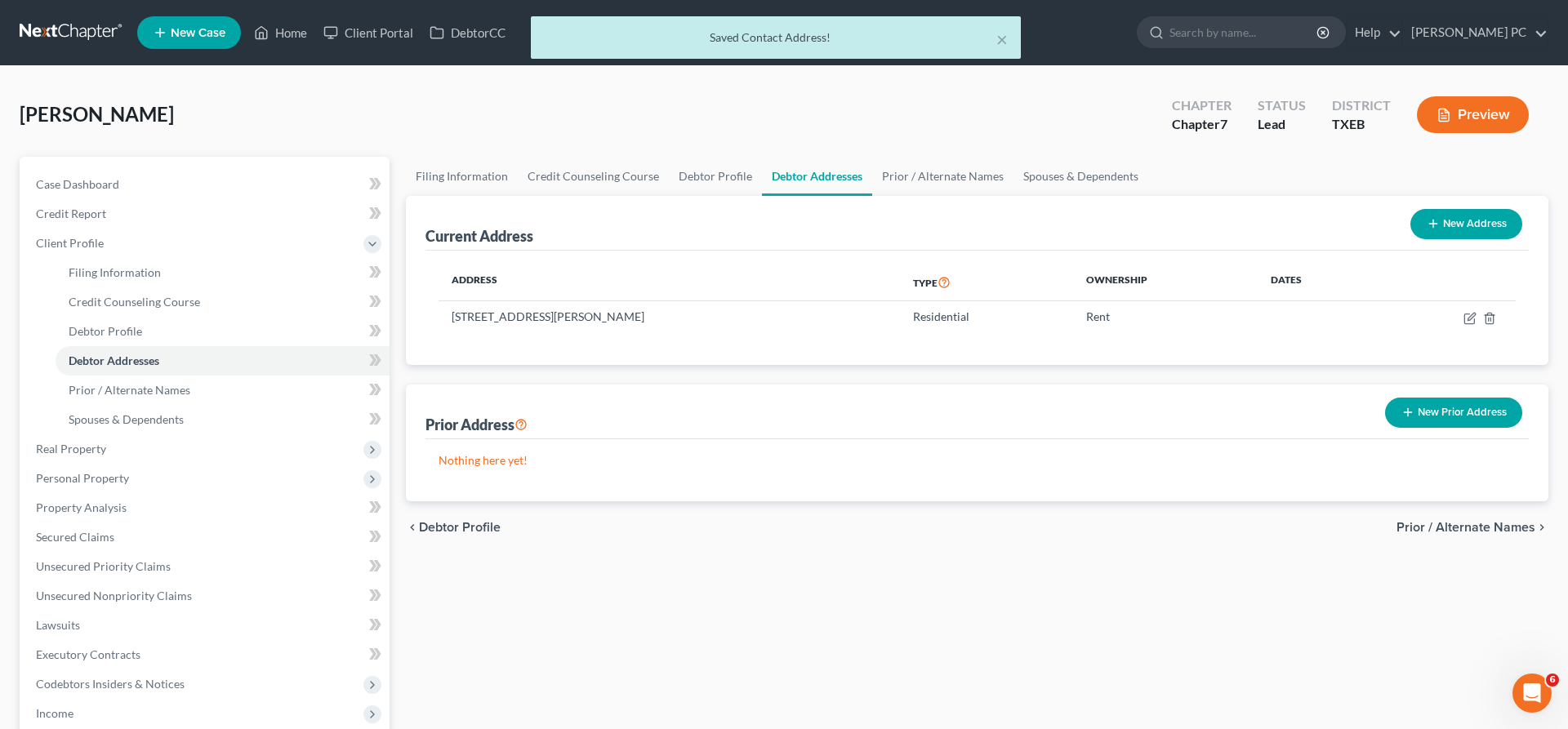
click at [1453, 529] on span "Prior / Alternate Names" at bounding box center [1465, 527] width 139 height 13
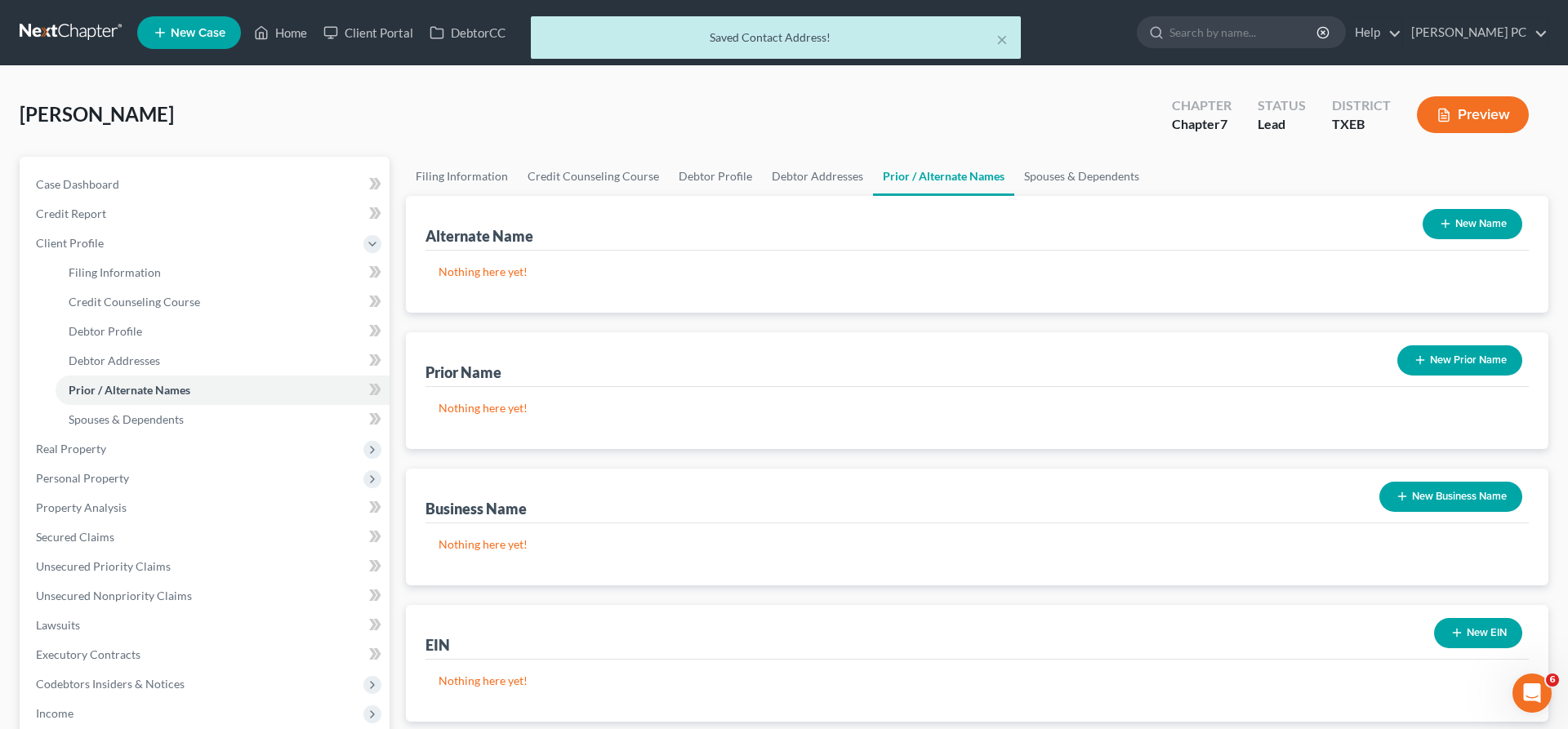
click at [1477, 227] on button "New Name" at bounding box center [1472, 224] width 100 height 30
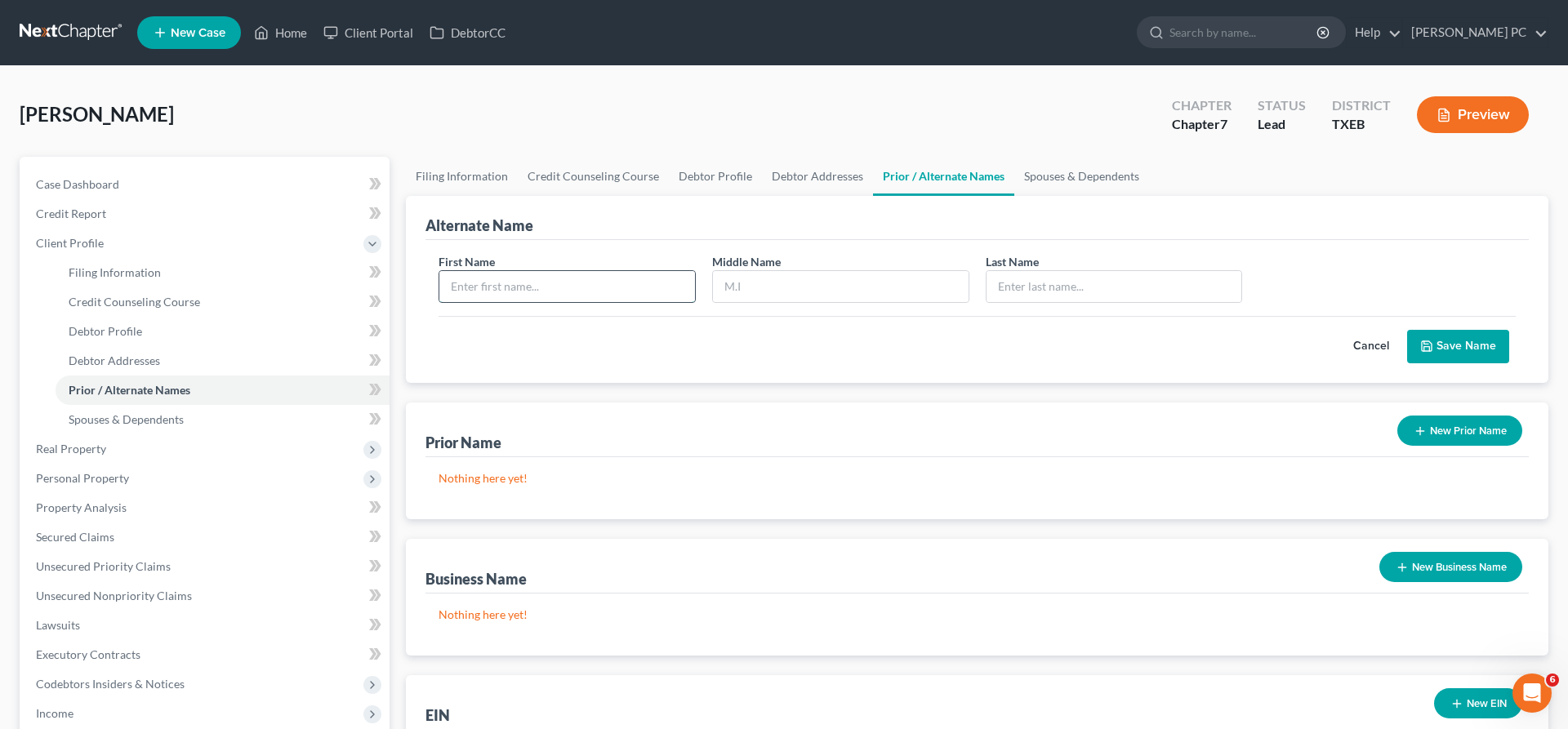
click at [574, 283] on input "text" at bounding box center [567, 286] width 255 height 31
type input "[PERSON_NAME]"
click at [1439, 340] on button "Save Name" at bounding box center [1457, 347] width 102 height 34
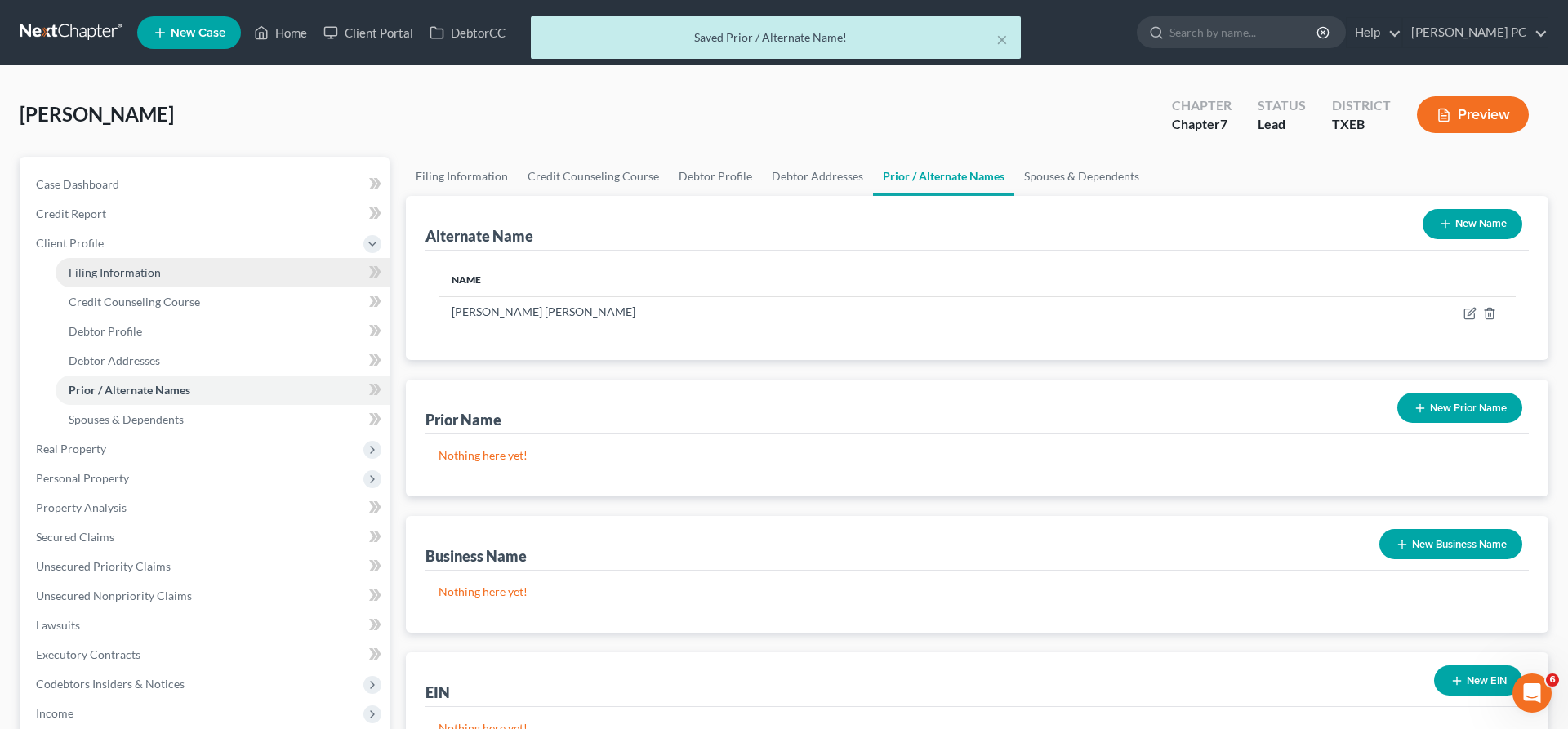
click at [123, 272] on span "Filing Information" at bounding box center [115, 272] width 92 height 14
select select "1"
select select "0"
select select "77"
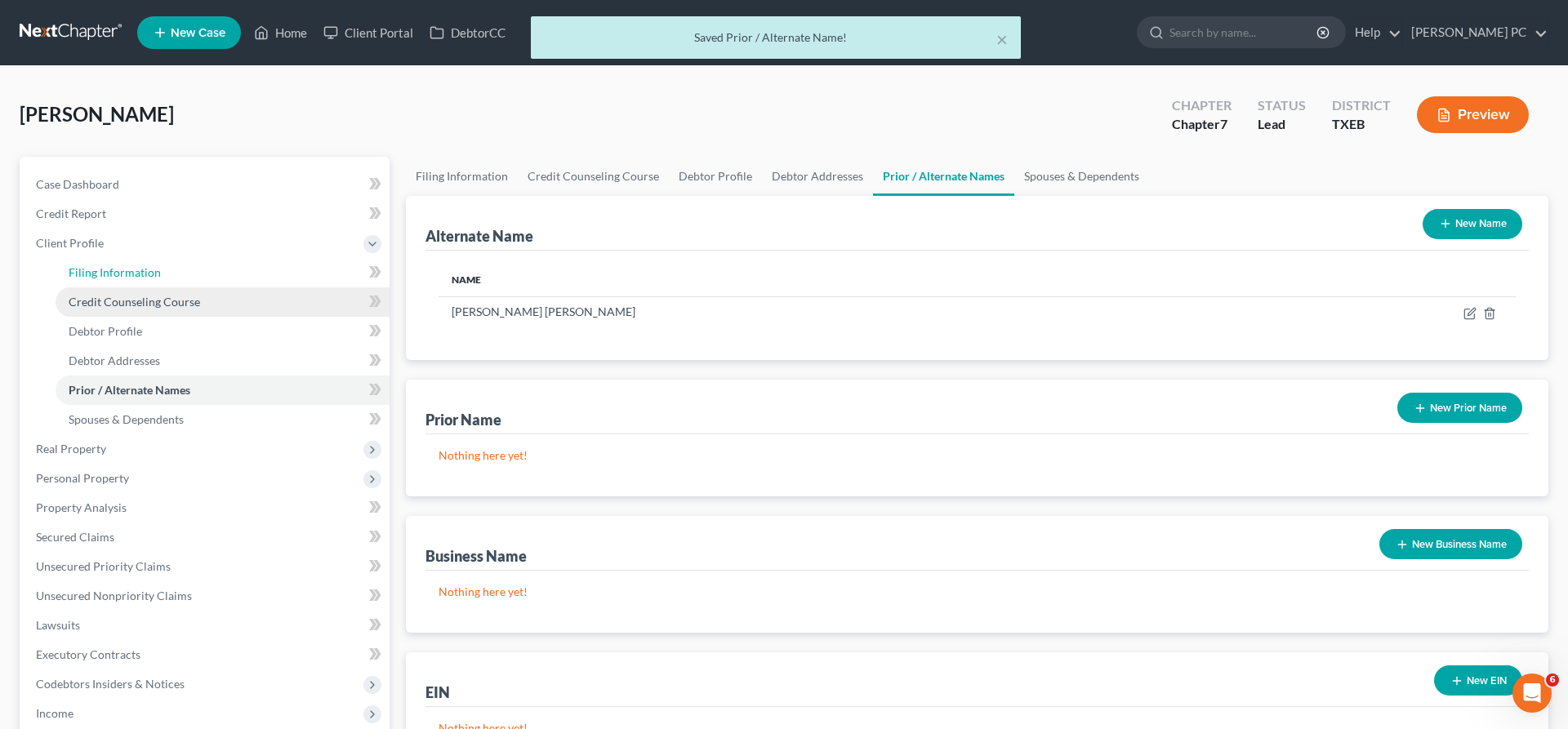
select select "0"
select select "45"
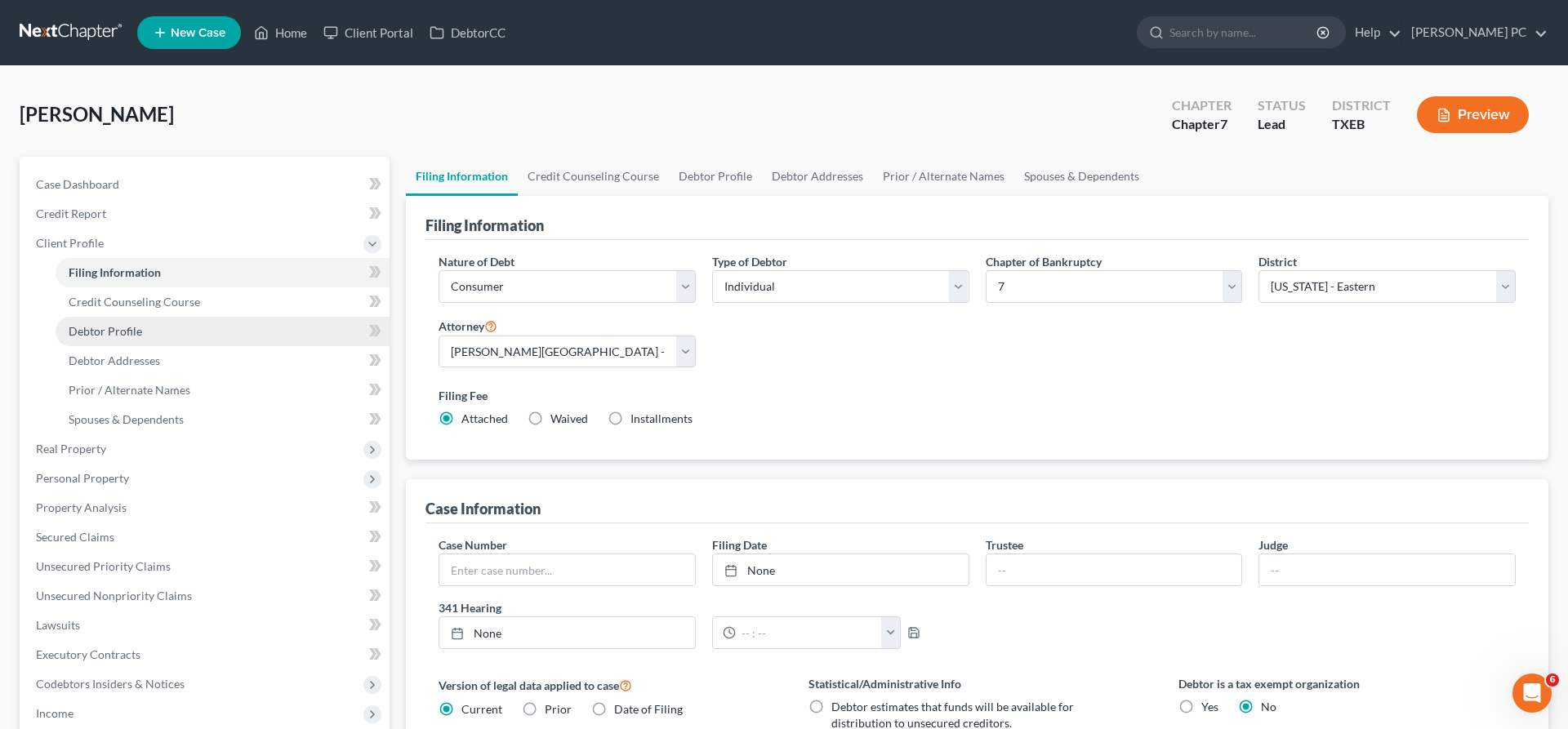
click at [102, 332] on span "Debtor Profile" at bounding box center [106, 331] width 74 height 14
select select "0"
select select "1"
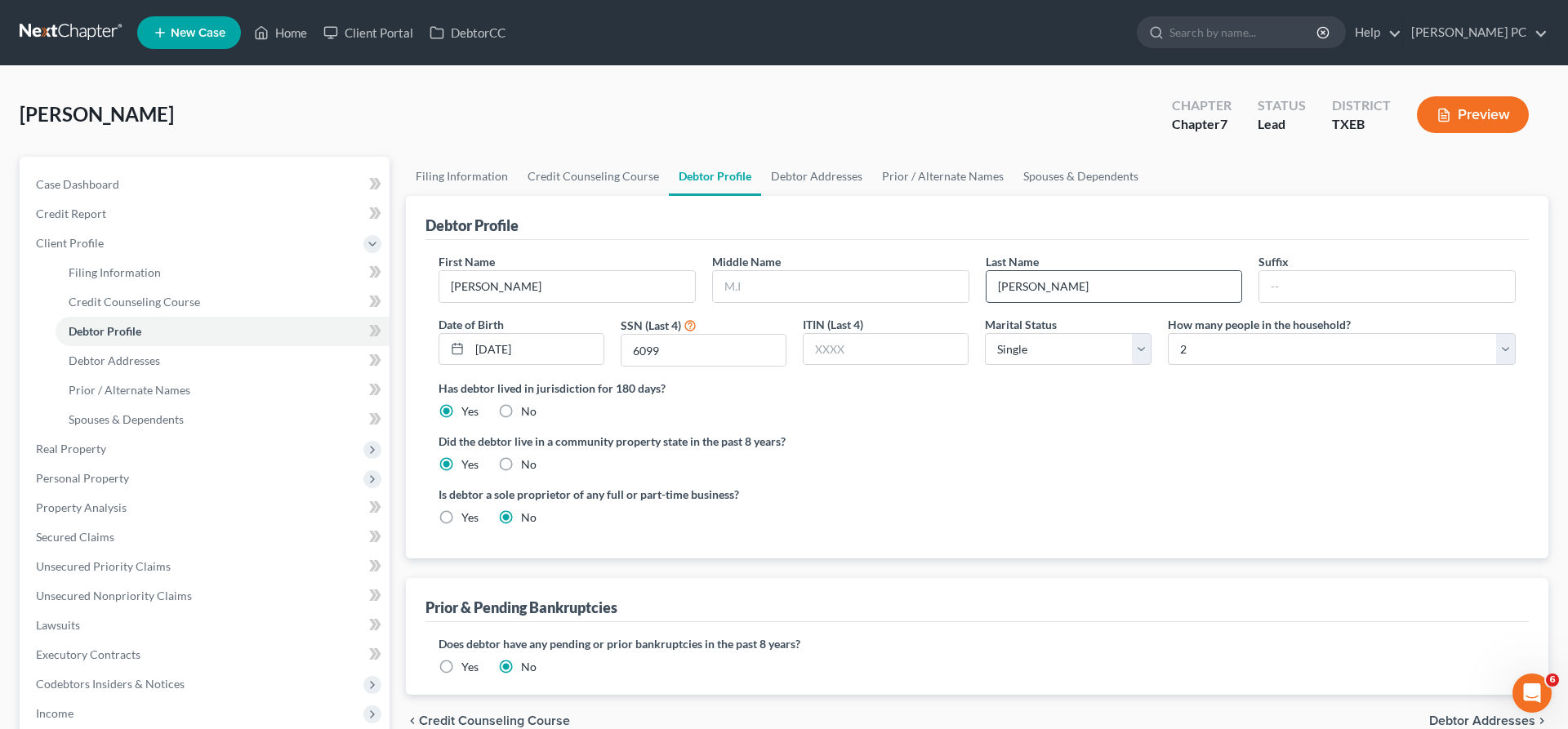
click at [1035, 286] on input "Vaughn" at bounding box center [1114, 286] width 255 height 31
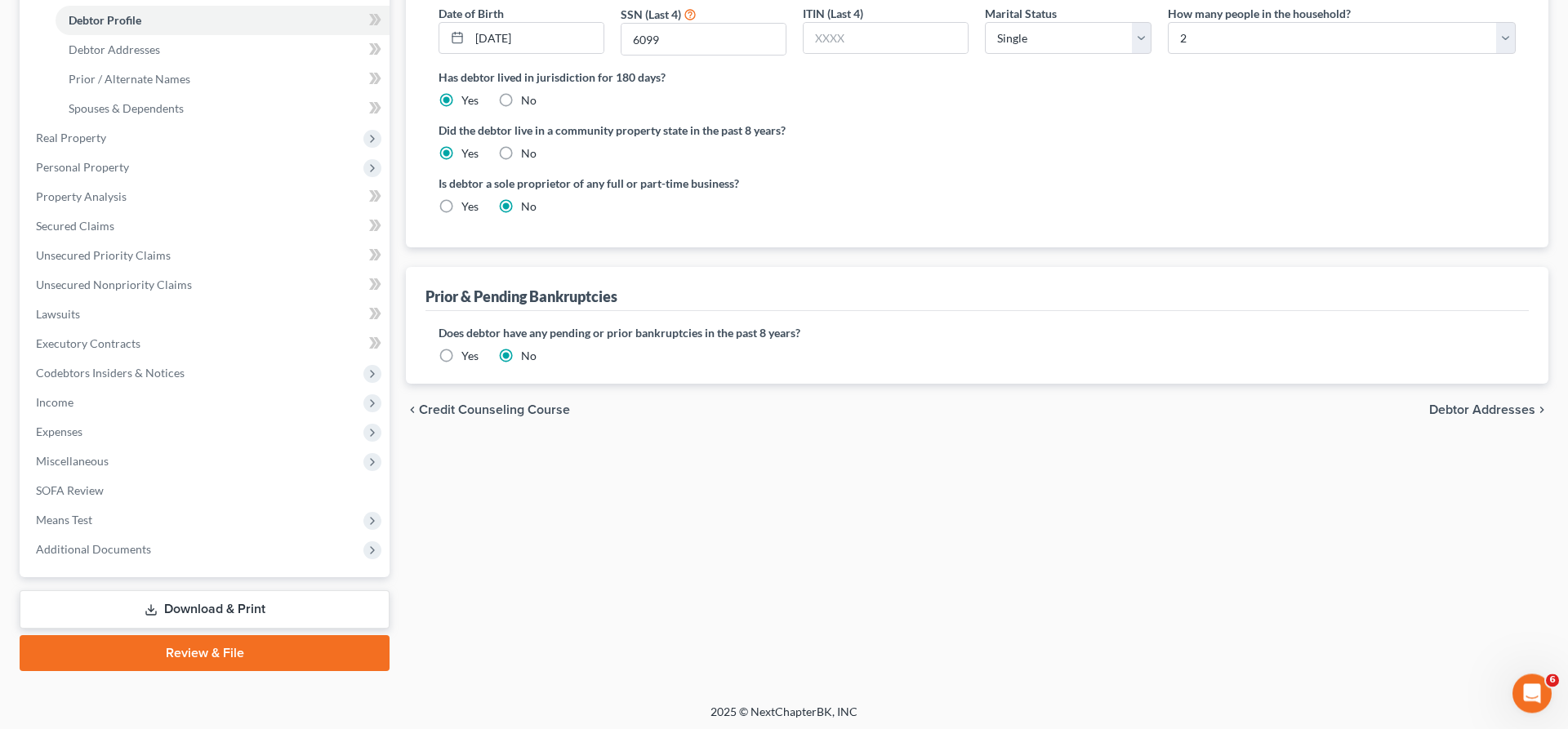
scroll to position [313, 0]
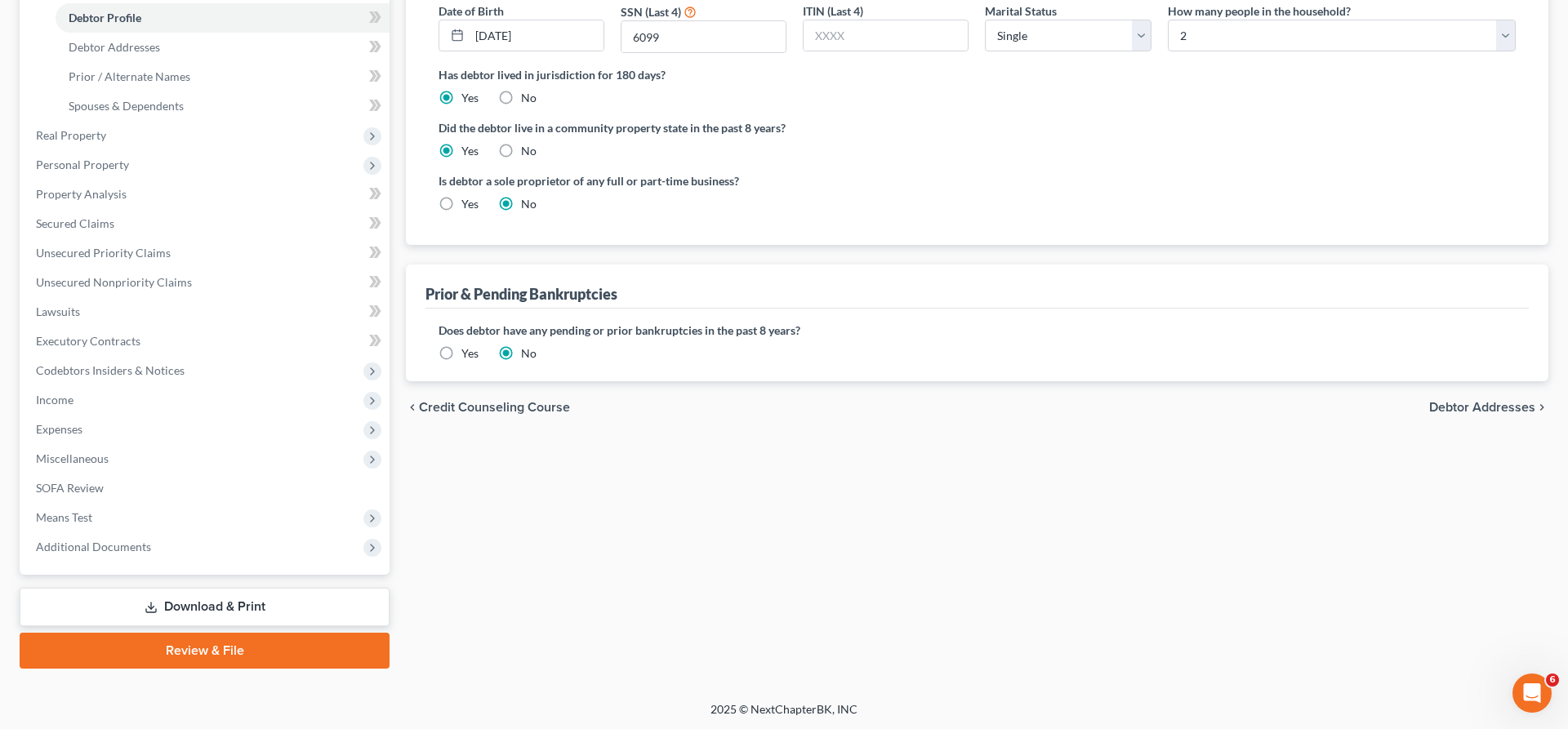
type input "[PERSON_NAME]"
click at [1453, 406] on span "Debtor Addresses" at bounding box center [1482, 407] width 106 height 13
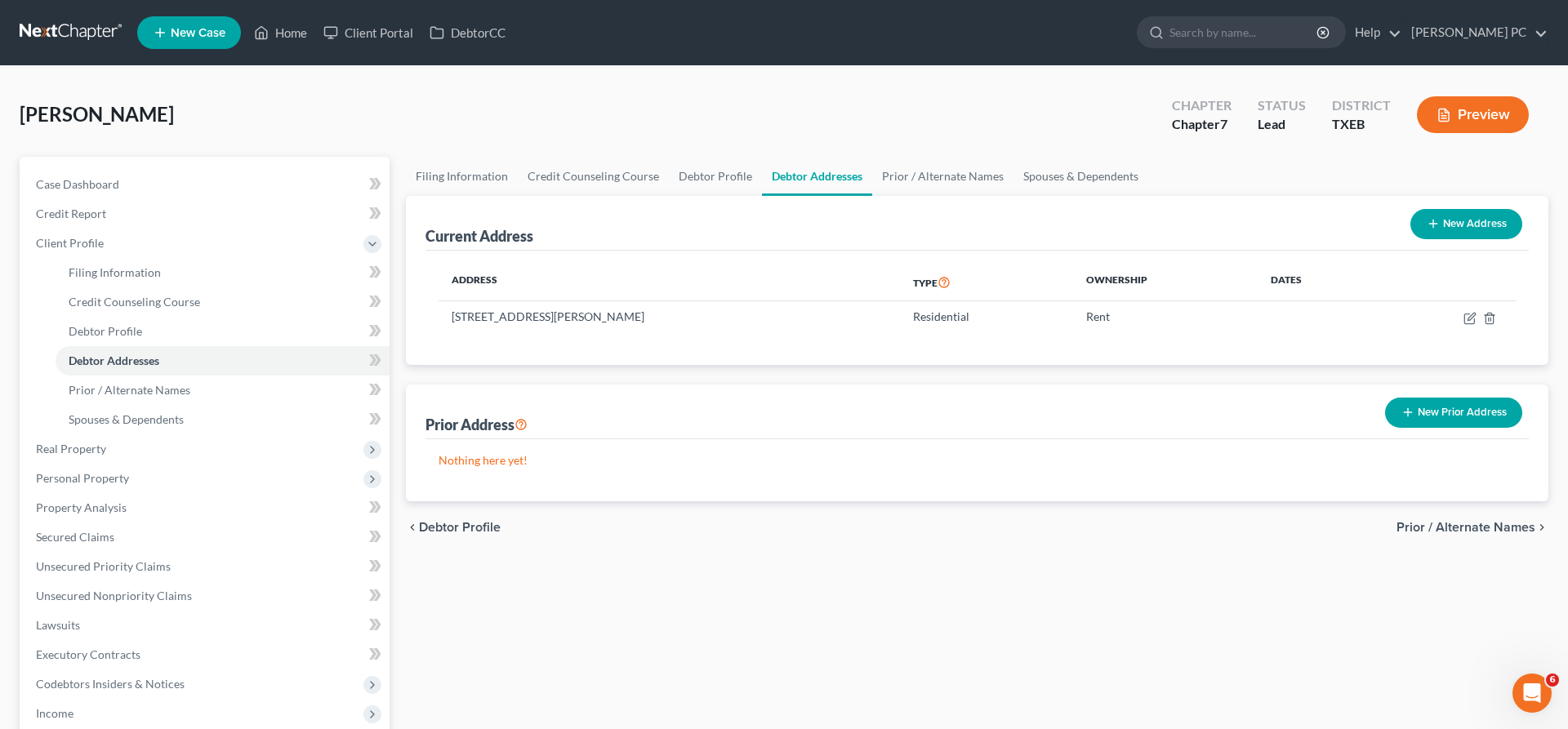
click at [1494, 527] on span "Prior / Alternate Names" at bounding box center [1465, 527] width 139 height 13
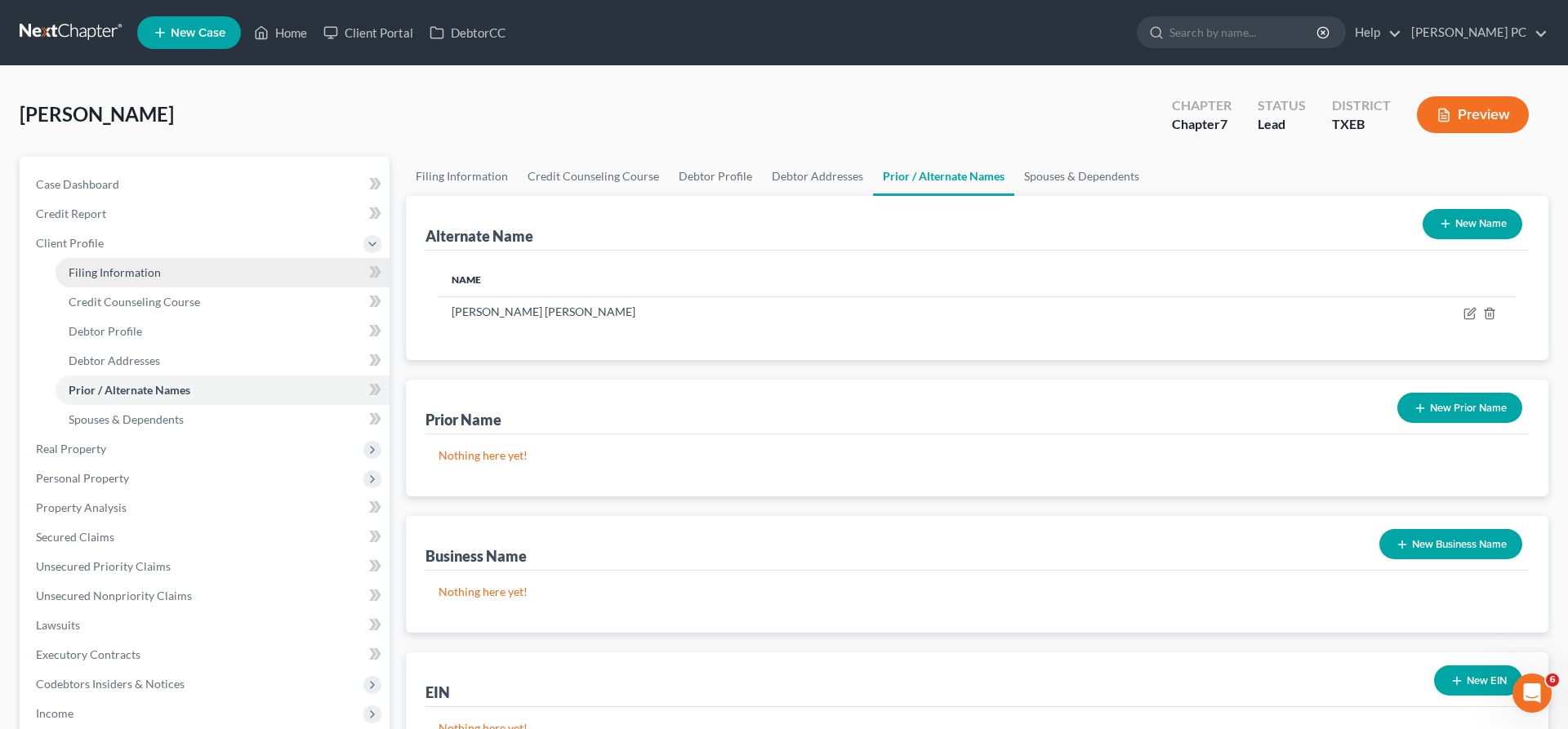
click at [101, 271] on span "Filing Information" at bounding box center [115, 272] width 92 height 14
select select "1"
select select "0"
select select "77"
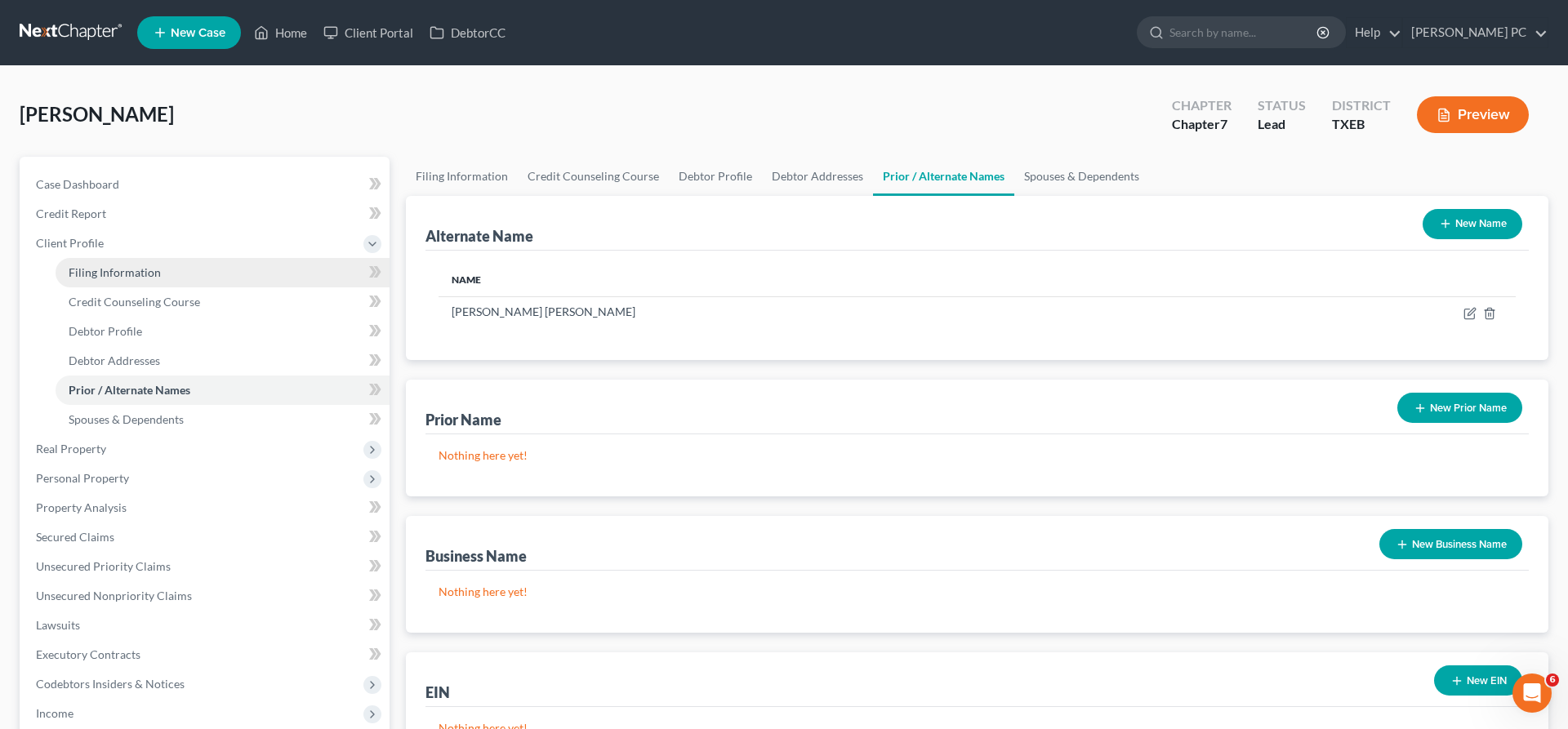
select select "0"
select select "45"
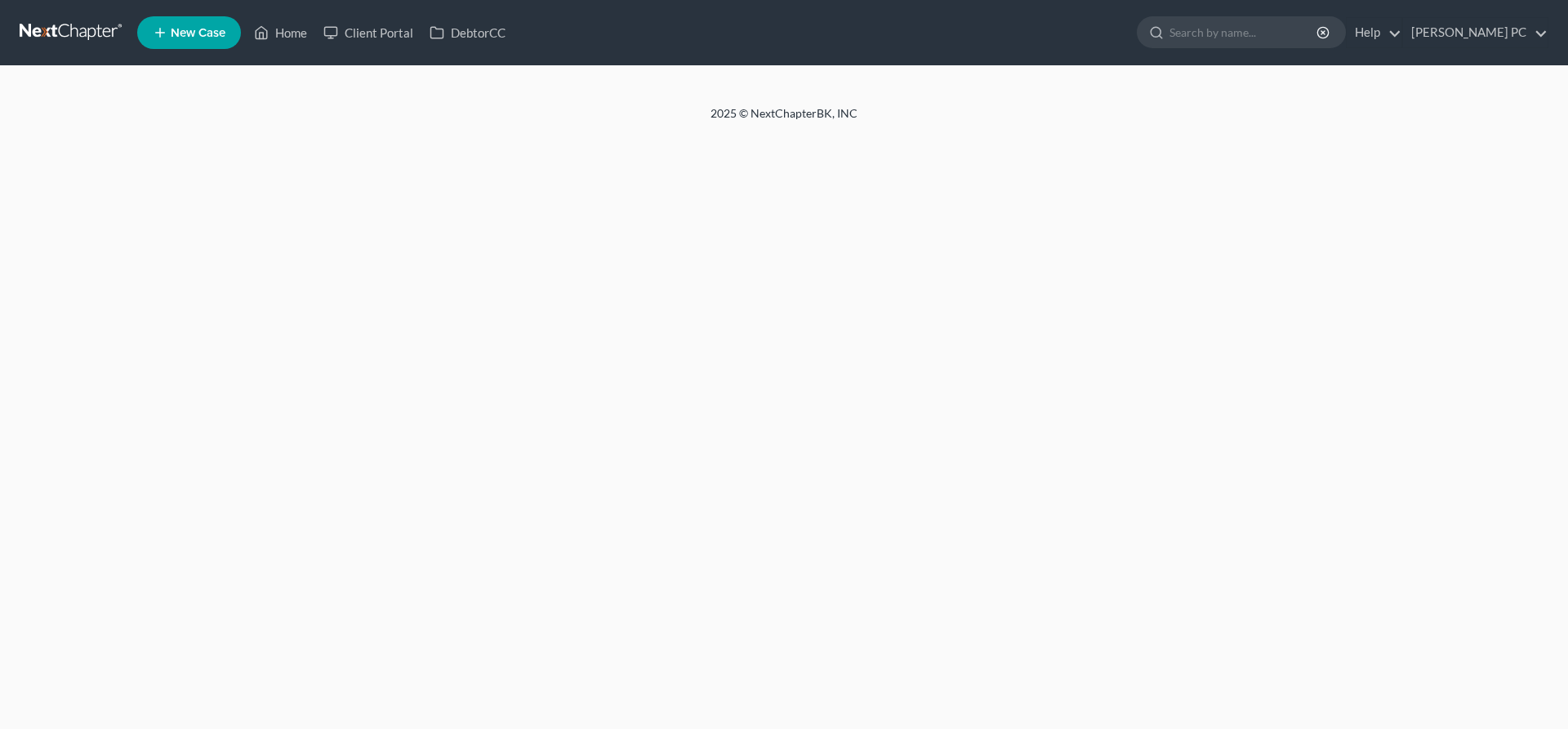
select select "1"
select select "0"
select select "77"
select select "0"
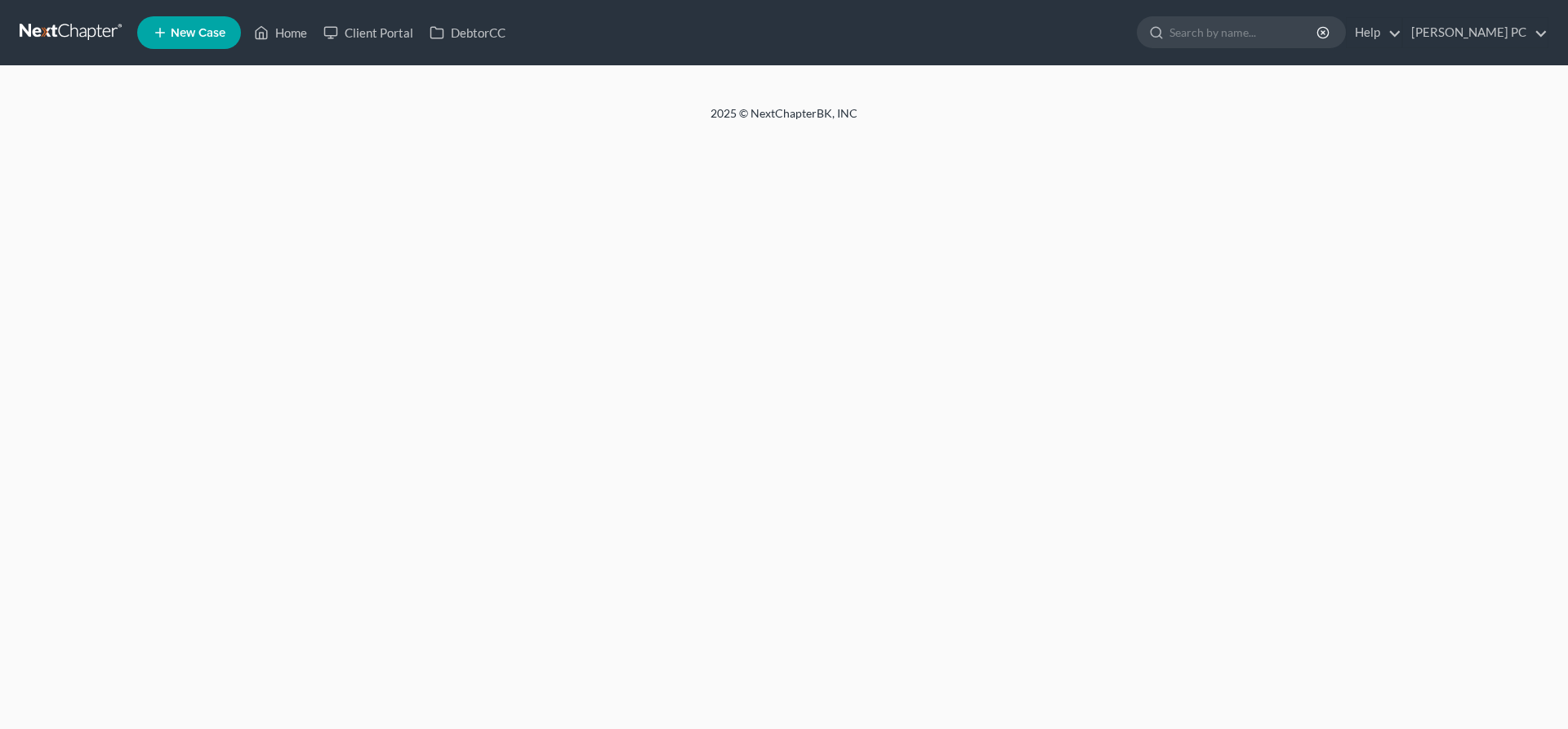
select select "45"
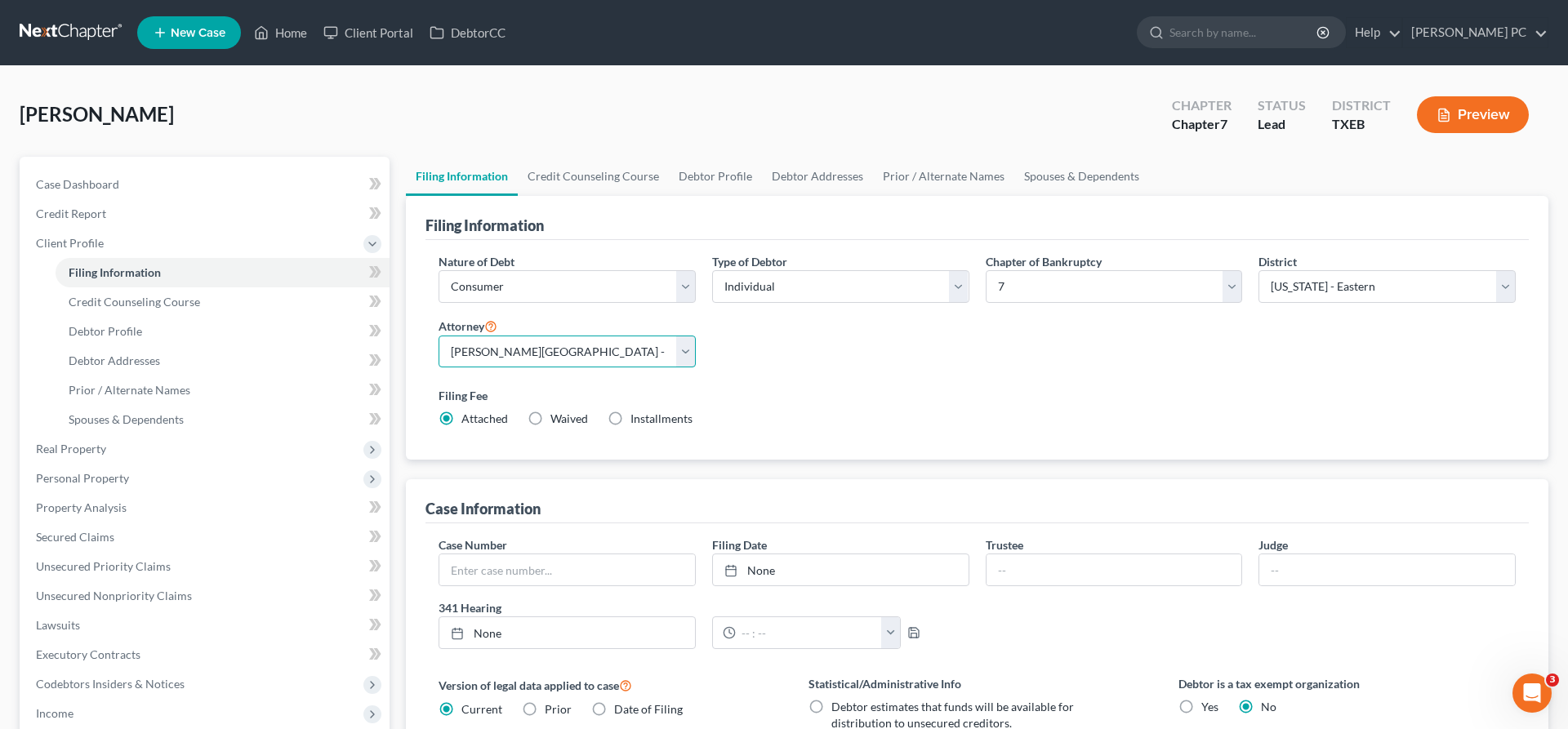
click at [439, 335] on select "Select [PERSON_NAME][GEOGRAPHIC_DATA] - [GEOGRAPHIC_DATA] [PERSON_NAME][GEOGRAP…" at bounding box center [568, 351] width 257 height 33
click at [688, 357] on select "Select [PERSON_NAME][GEOGRAPHIC_DATA] - [GEOGRAPHIC_DATA] [PERSON_NAME][GEOGRAP…" at bounding box center [568, 351] width 257 height 33
click at [439, 335] on select "Select [PERSON_NAME][GEOGRAPHIC_DATA] - [GEOGRAPHIC_DATA] [PERSON_NAME][GEOGRAP…" at bounding box center [568, 351] width 257 height 33
select select "1"
click option "[PERSON_NAME] - TXEB" at bounding box center [0, 0] width 0 height 0
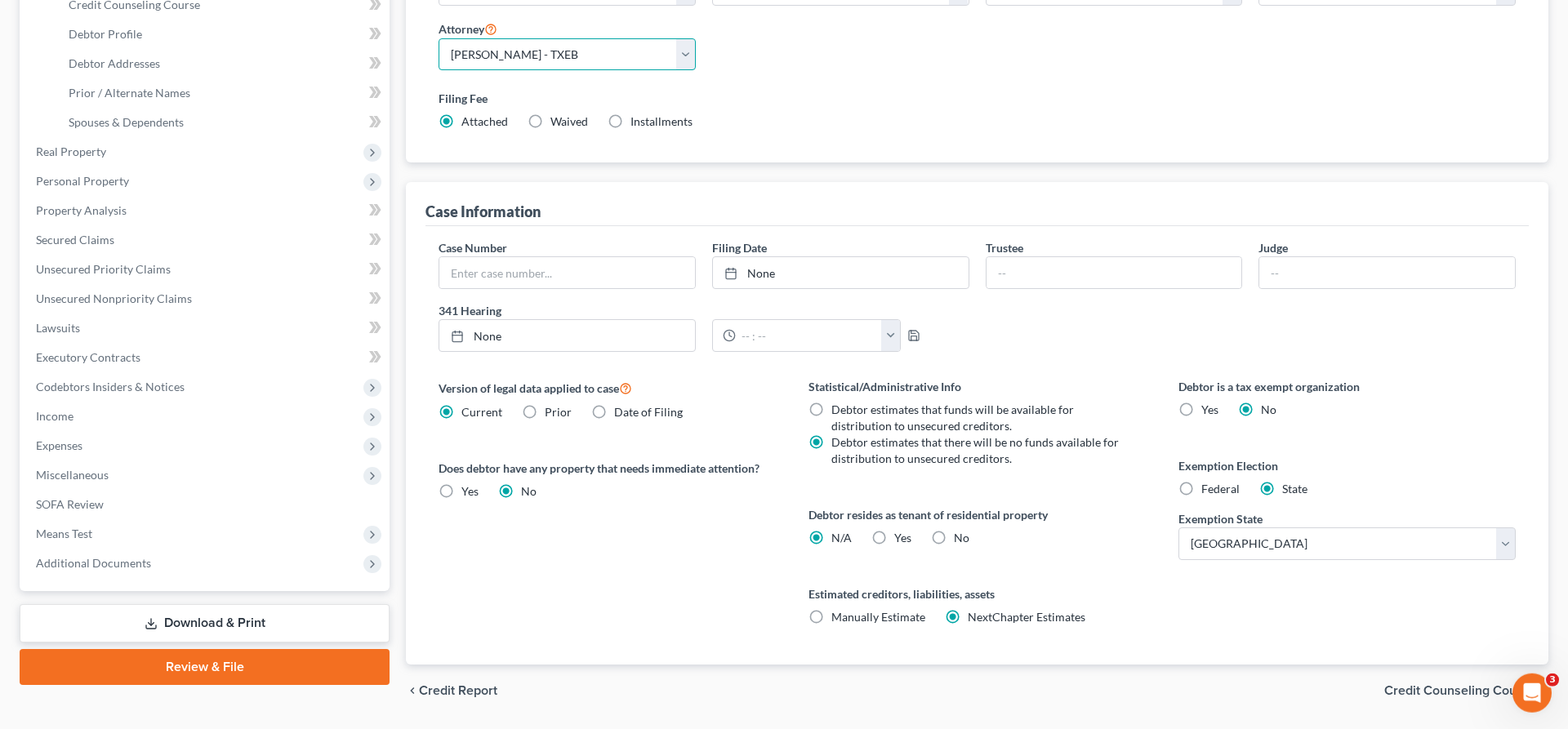
scroll to position [346, 0]
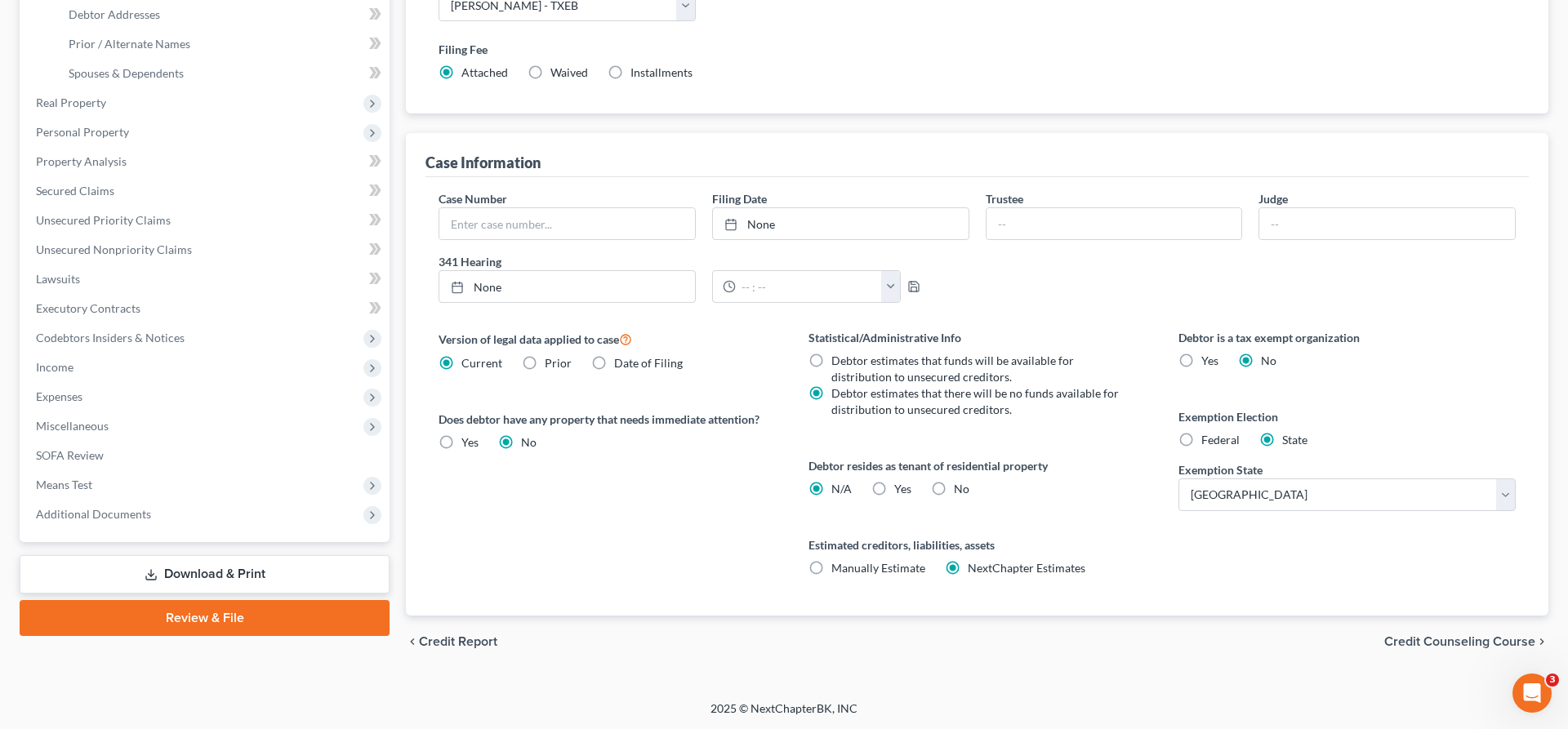
click at [894, 488] on label "Yes Yes" at bounding box center [902, 489] width 17 height 16
click at [901, 488] on input "Yes Yes" at bounding box center [906, 486] width 11 height 11
radio input "true"
radio input "false"
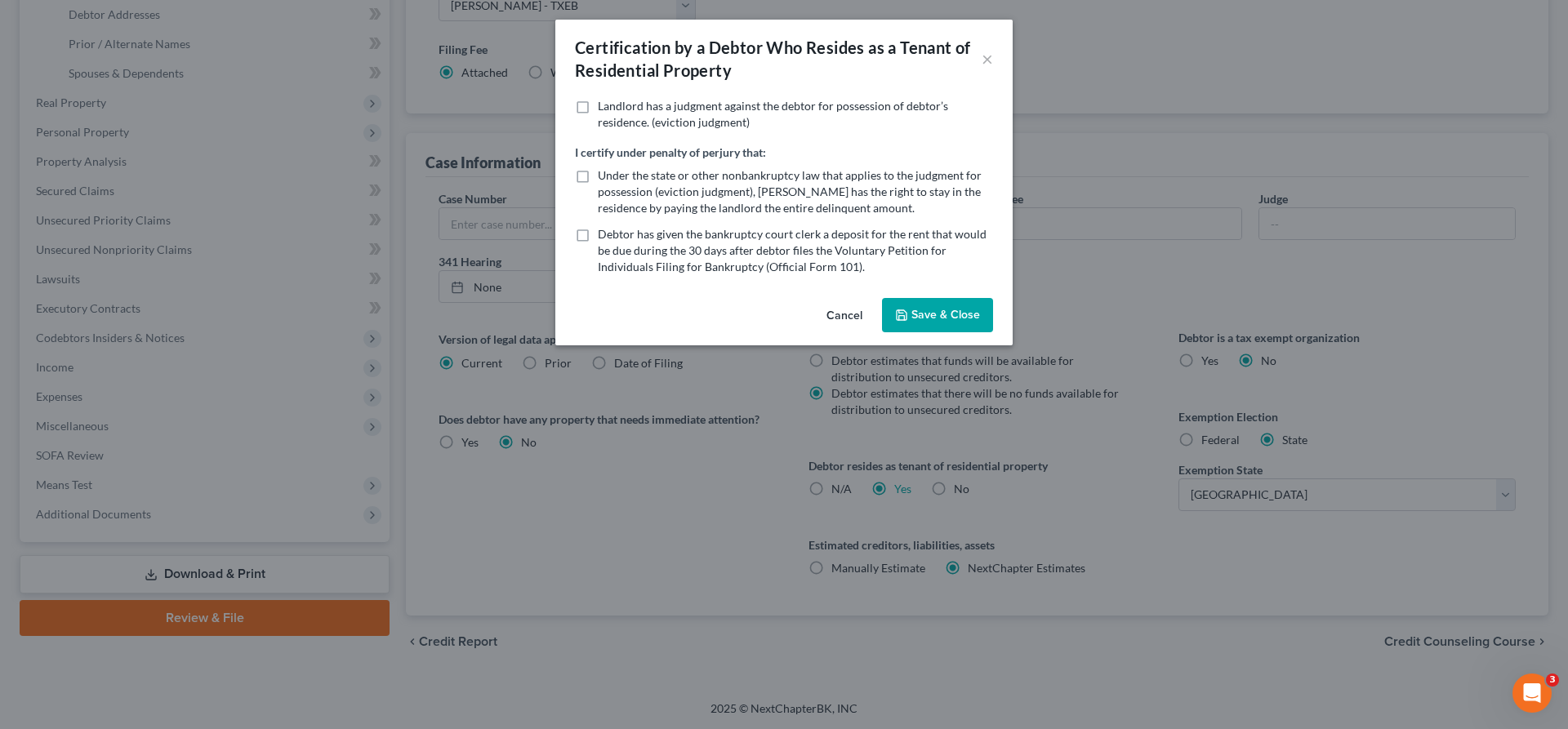
click at [940, 317] on button "Save & Close" at bounding box center [937, 315] width 111 height 34
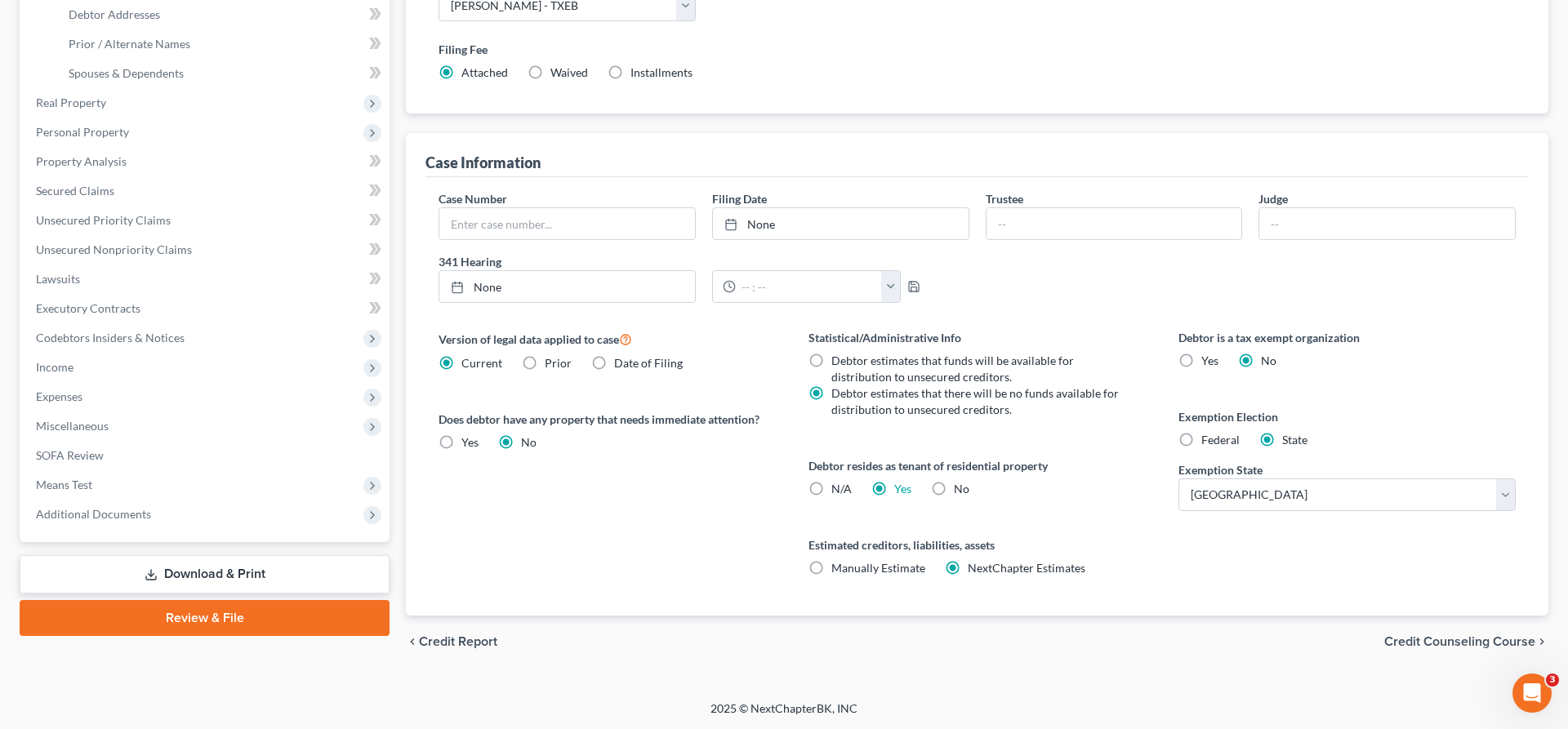
click at [1201, 440] on label "Federal" at bounding box center [1220, 440] width 38 height 16
click at [1208, 440] on input "Federal" at bounding box center [1213, 437] width 11 height 11
radio input "true"
radio input "false"
click at [1420, 635] on span "Credit Counseling Course" at bounding box center [1458, 641] width 151 height 13
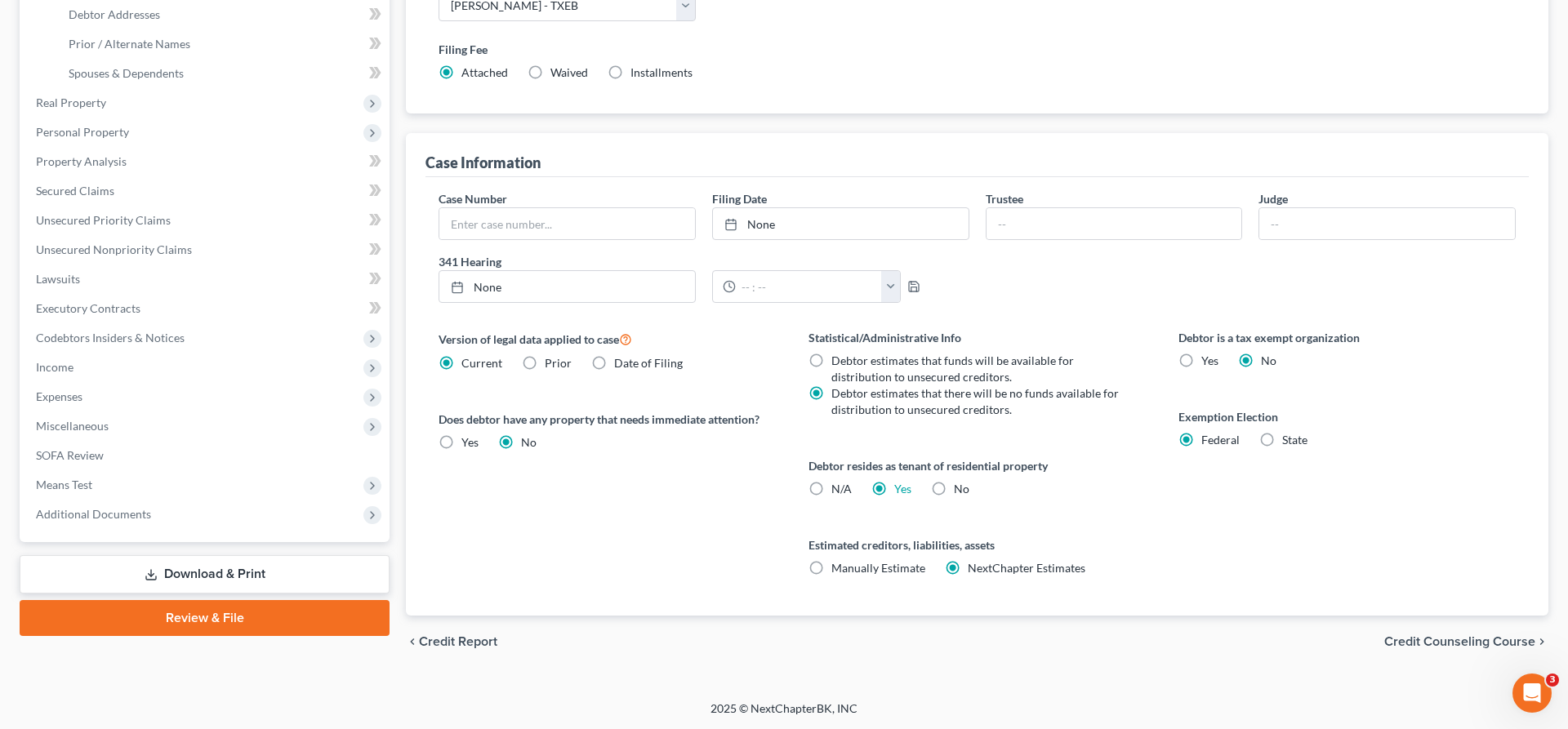
scroll to position [313, 0]
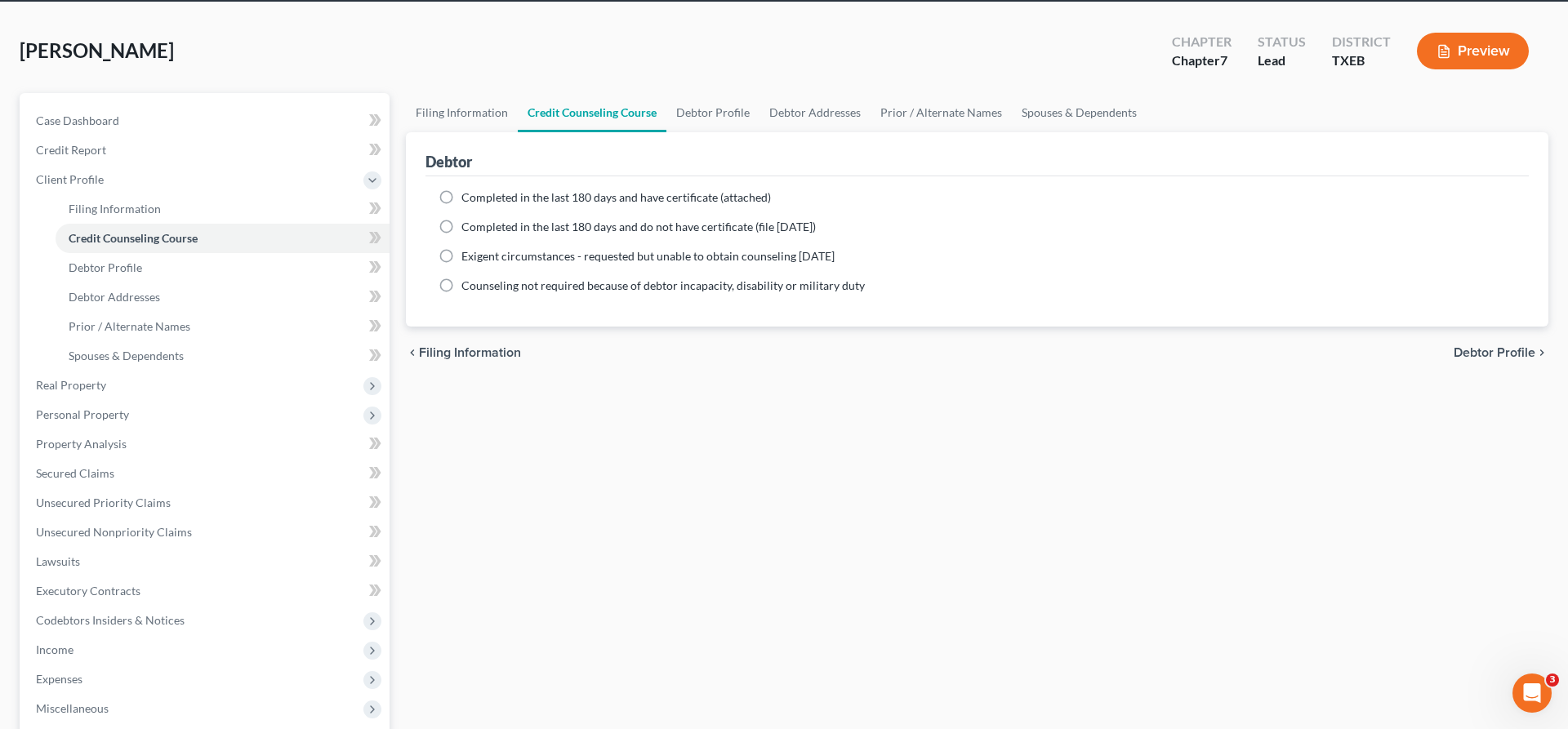
click at [1488, 347] on span "Debtor Profile" at bounding box center [1494, 352] width 82 height 13
select select "0"
select select "1"
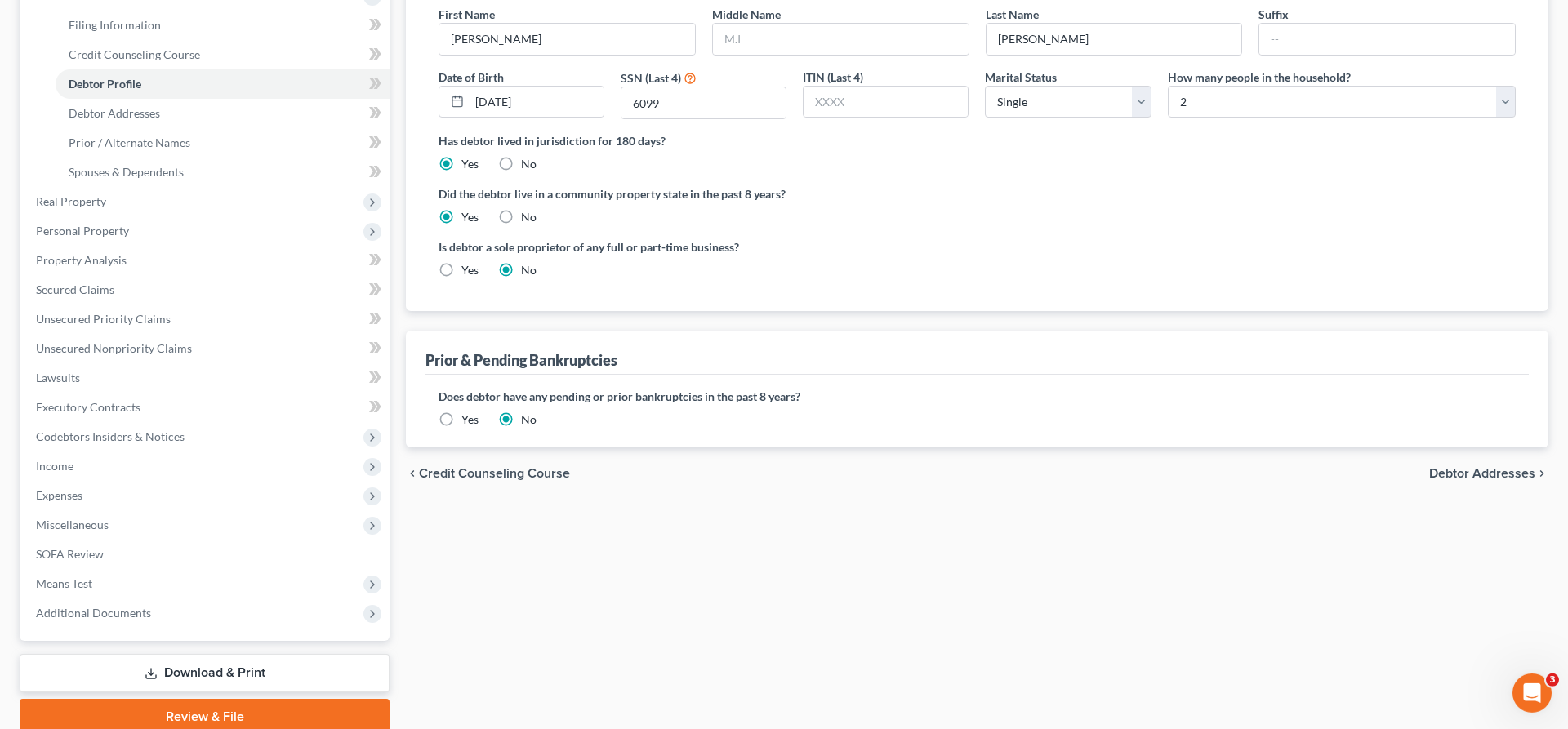
scroll to position [249, 0]
click at [1469, 467] on span "Debtor Addresses" at bounding box center [1482, 471] width 106 height 13
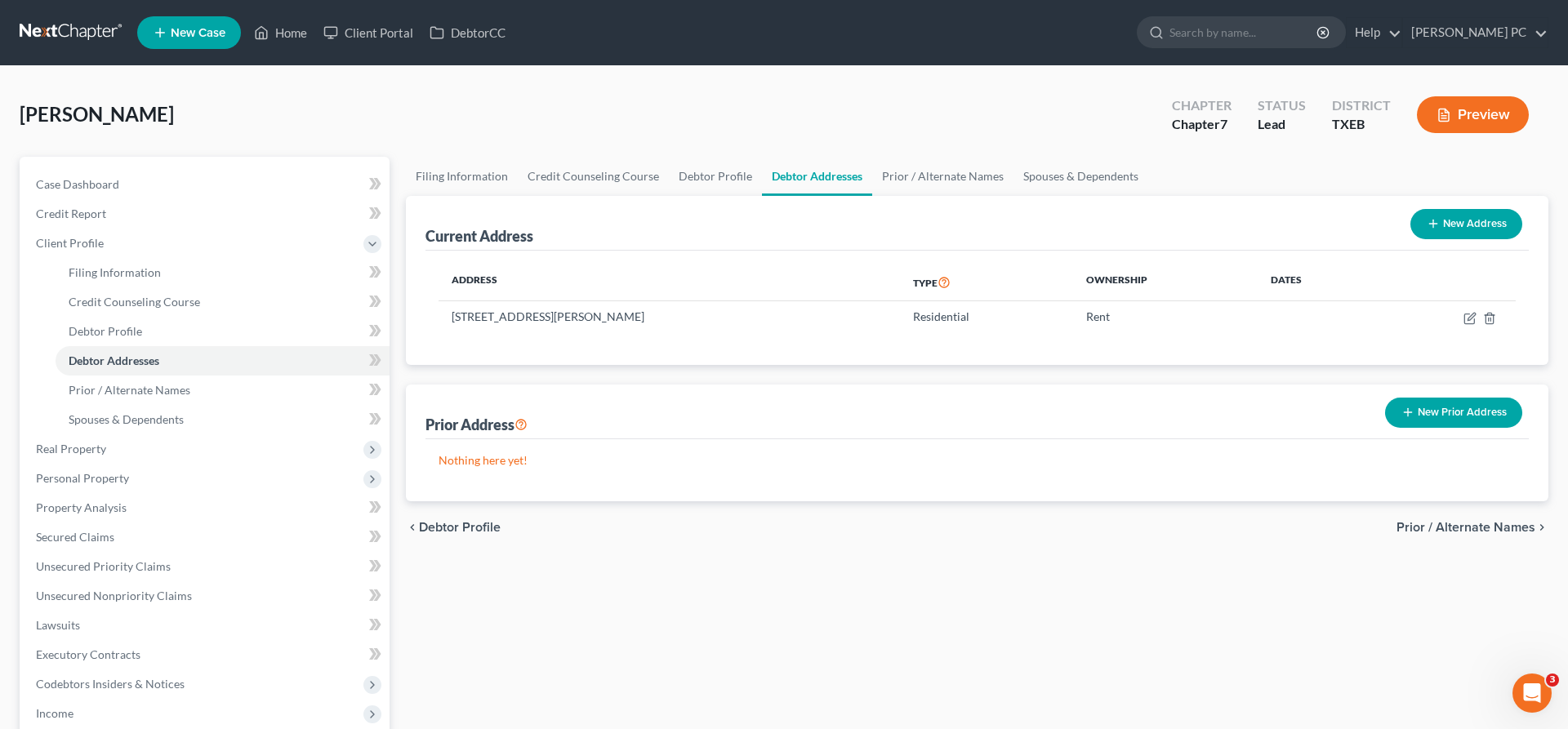
click at [1424, 521] on span "Prior / Alternate Names" at bounding box center [1465, 527] width 139 height 13
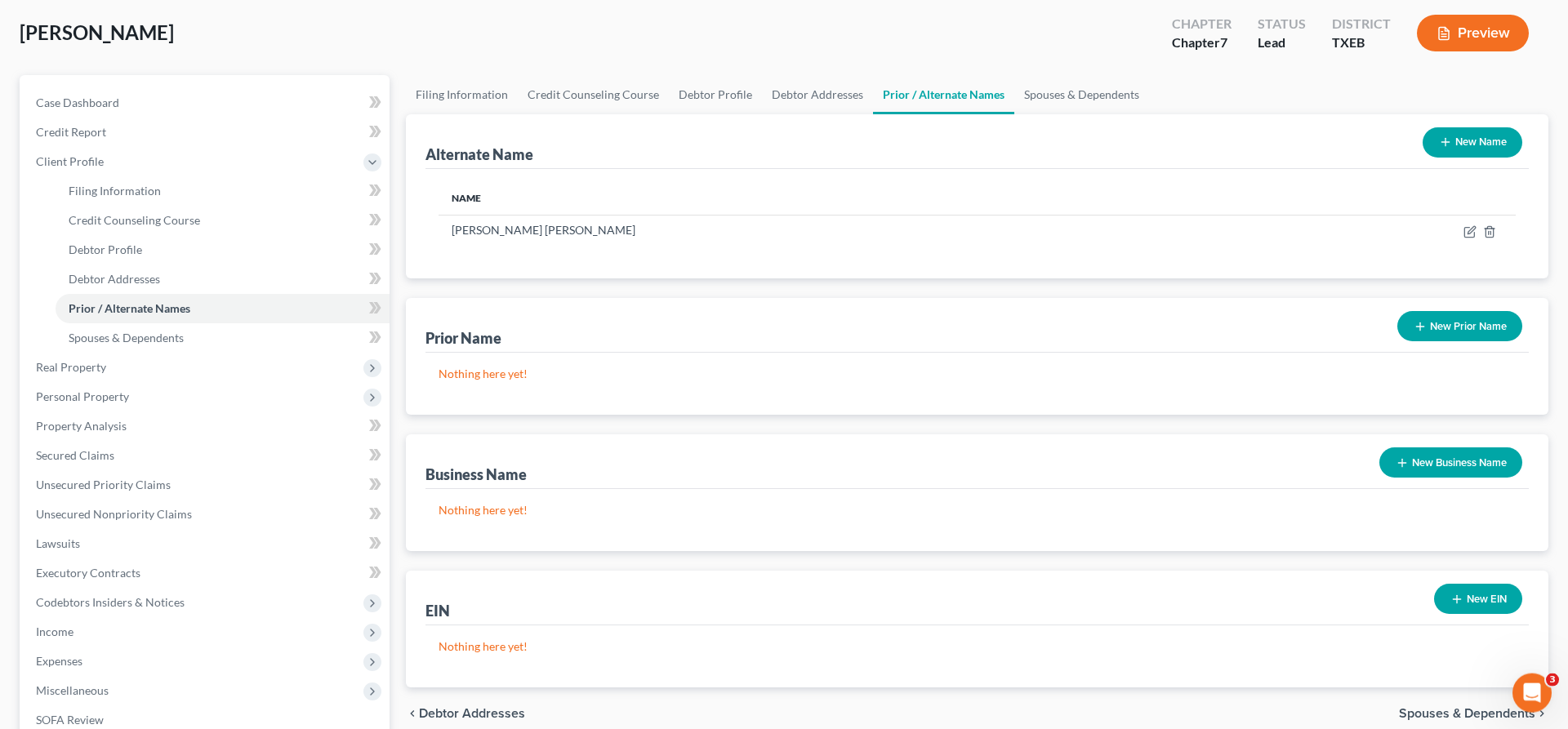
scroll to position [167, 0]
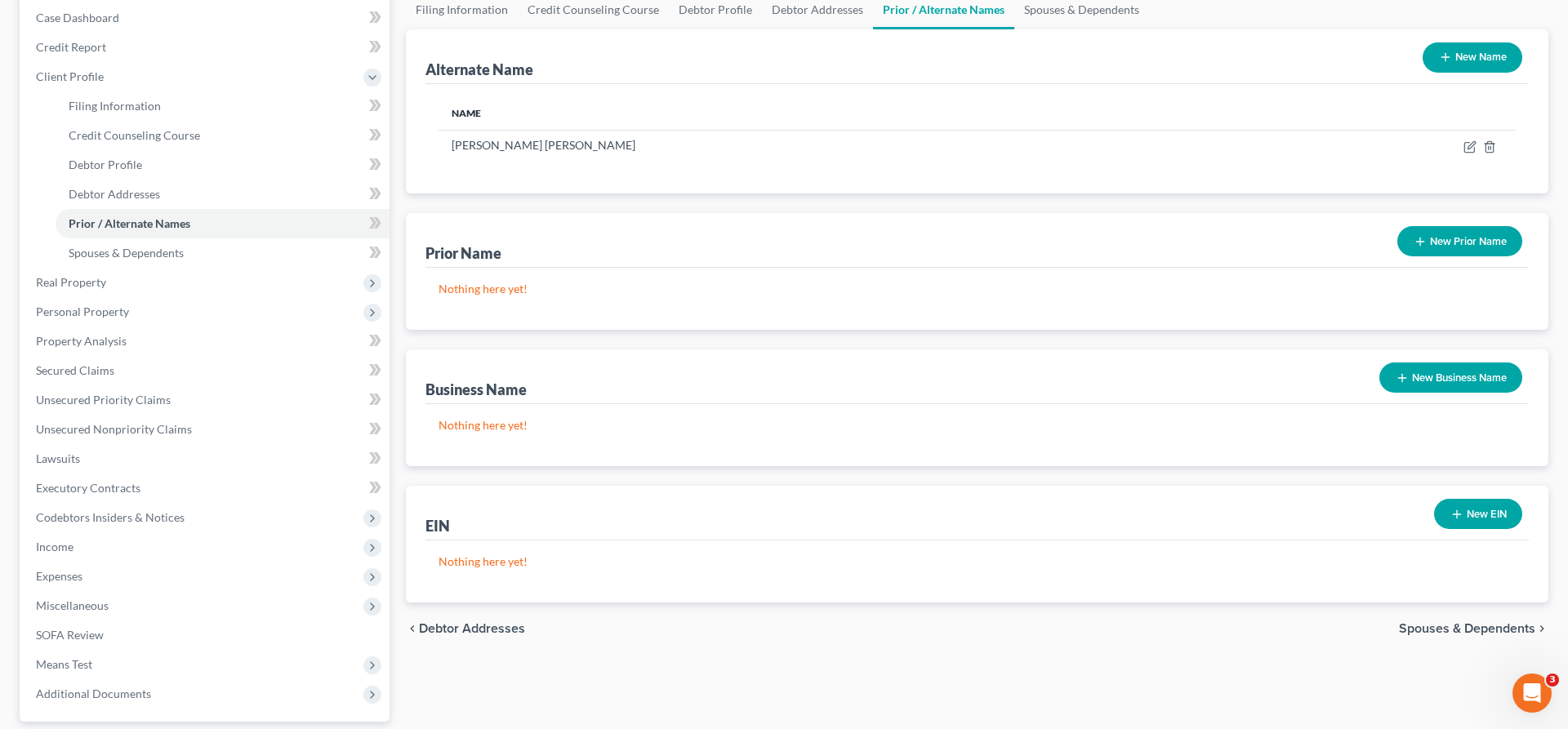
click at [1451, 243] on button "New Prior Name" at bounding box center [1459, 241] width 125 height 30
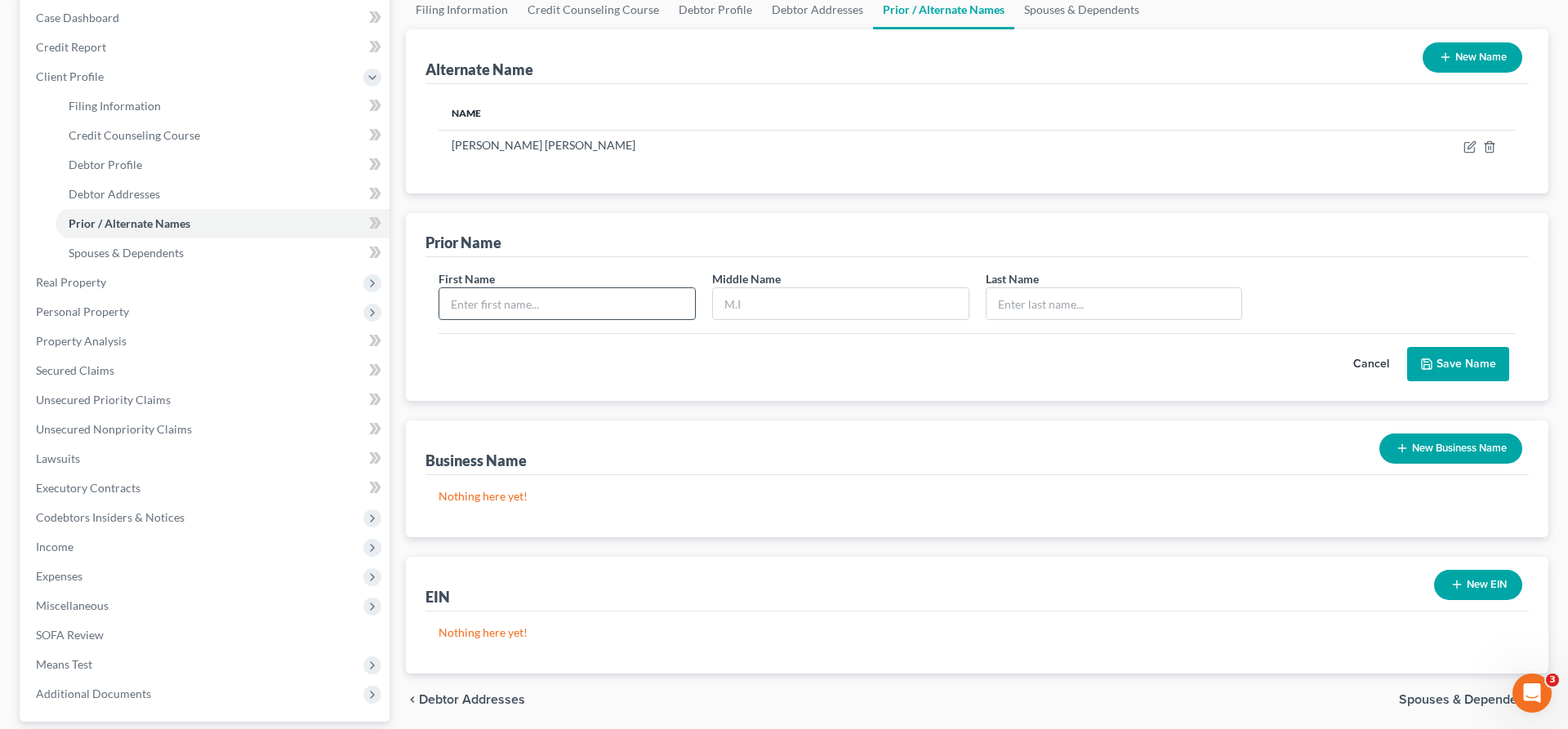
click at [607, 306] on input "text" at bounding box center [567, 303] width 255 height 31
type input "[PERSON_NAME]"
click at [1442, 358] on button "Save Name" at bounding box center [1457, 364] width 102 height 34
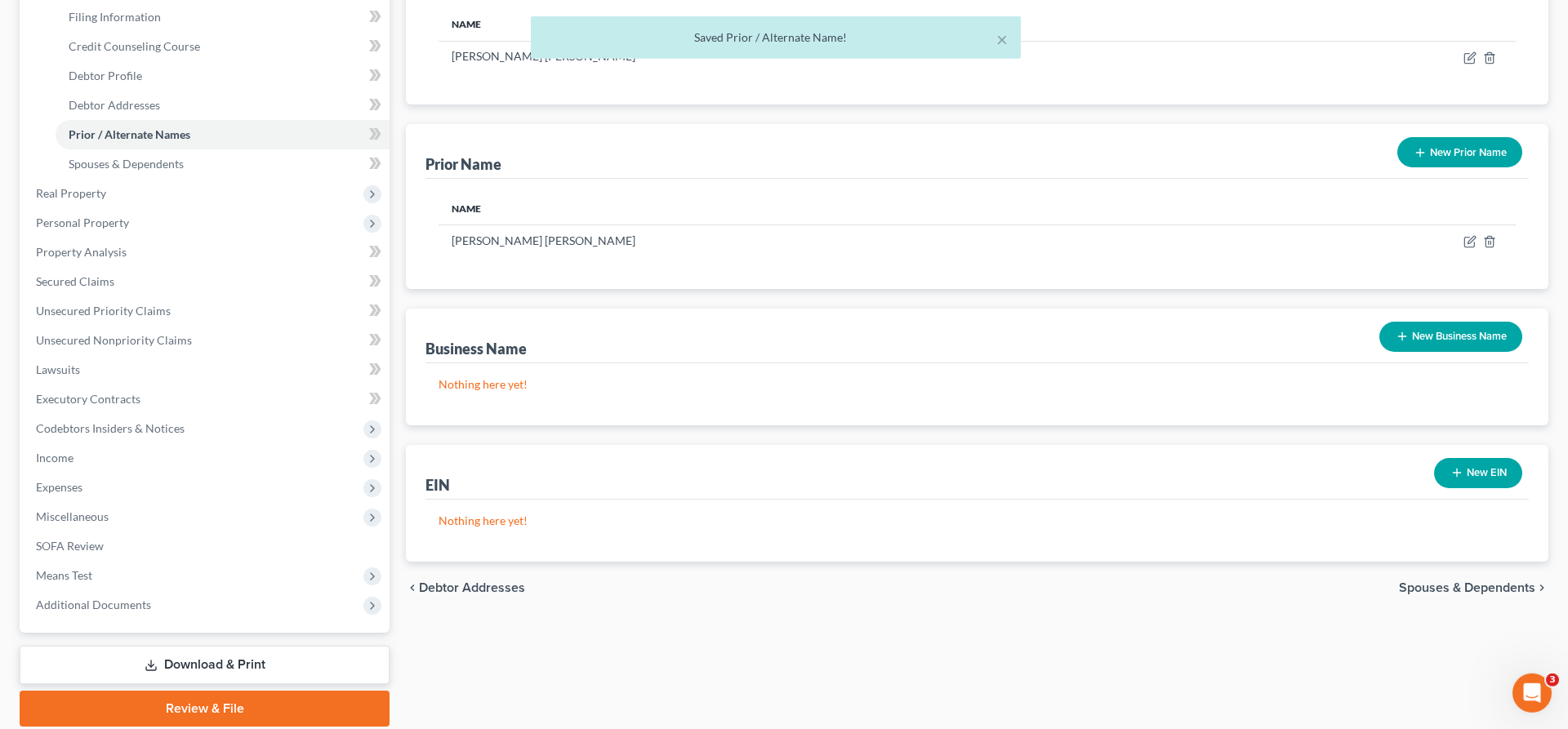
scroll to position [313, 0]
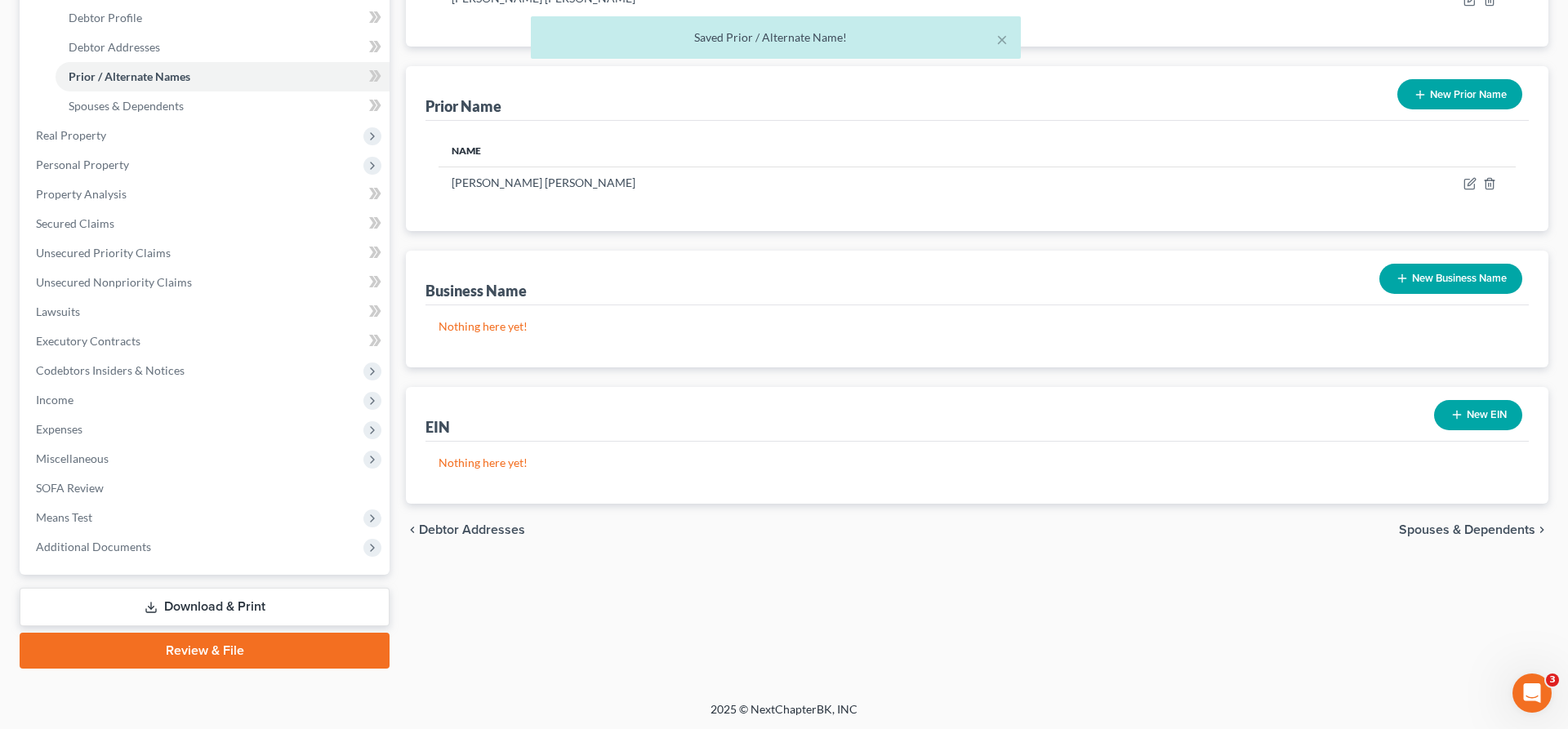
click at [1458, 528] on span "Spouses & Dependents" at bounding box center [1466, 530] width 137 height 13
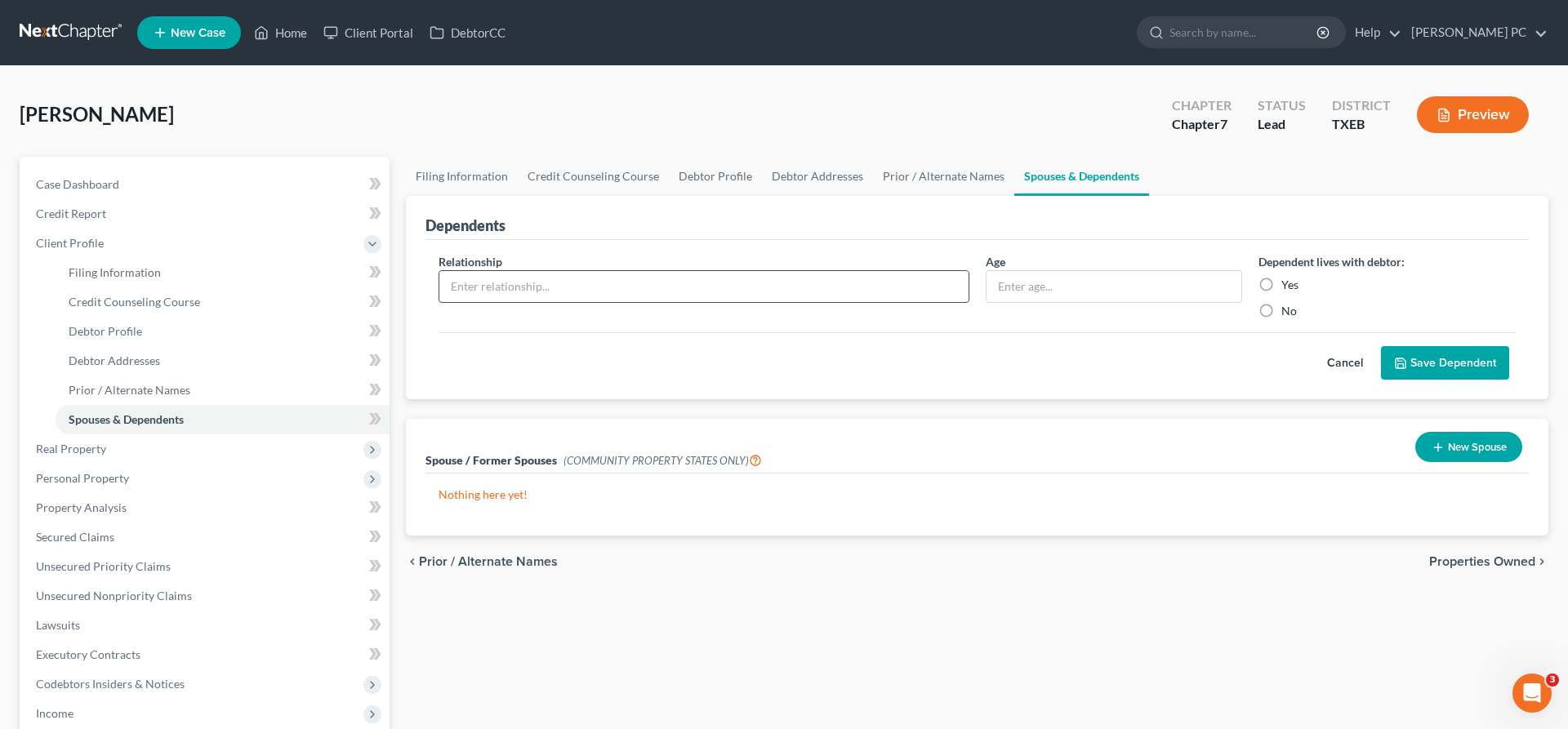
click at [887, 283] on input "text" at bounding box center [703, 286] width 529 height 31
type input "Son"
type input "14"
click at [1281, 281] on label "Yes" at bounding box center [1289, 284] width 17 height 16
click at [1288, 281] on input "Yes" at bounding box center [1293, 281] width 11 height 11
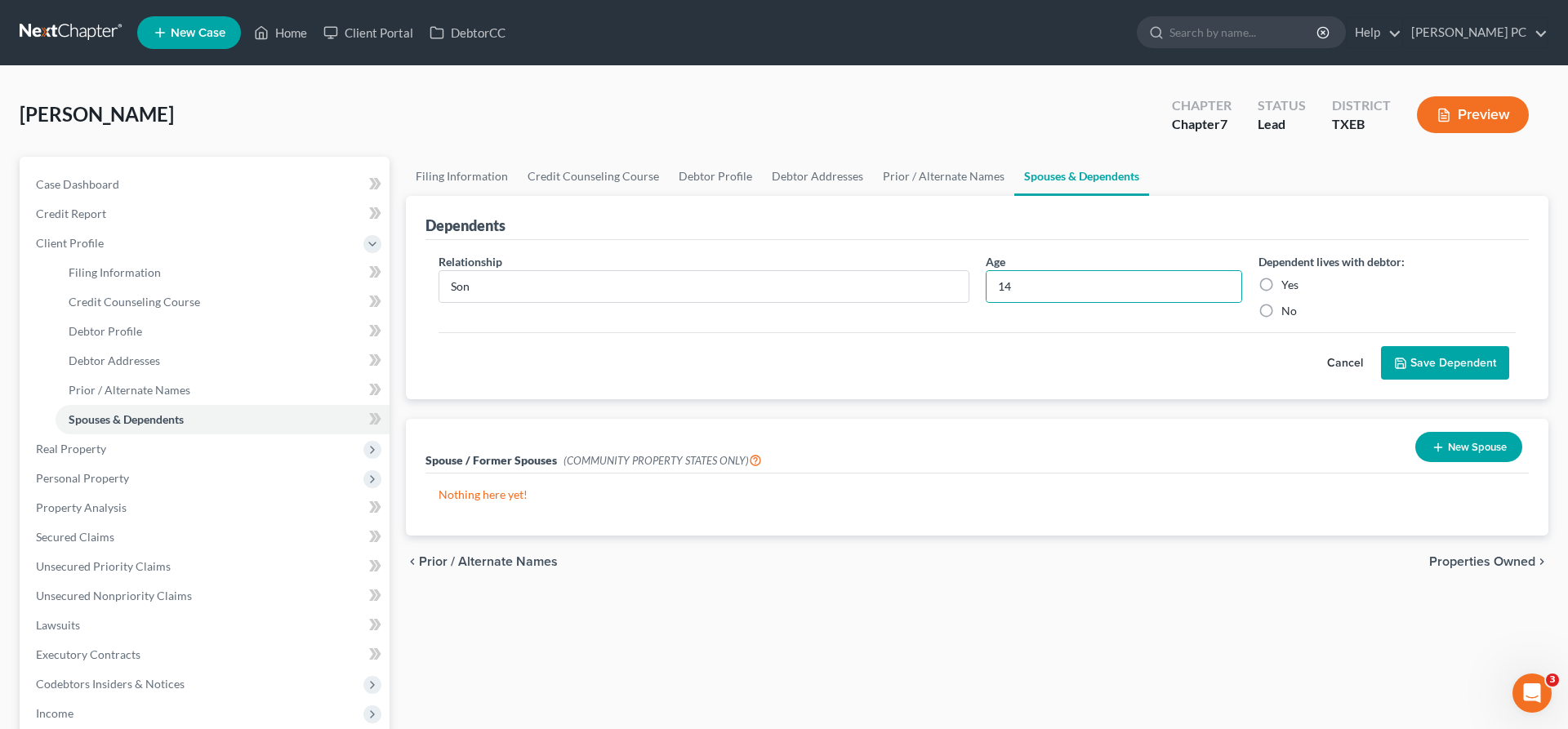
radio input "true"
click at [1435, 362] on button "Save Dependent" at bounding box center [1444, 363] width 129 height 34
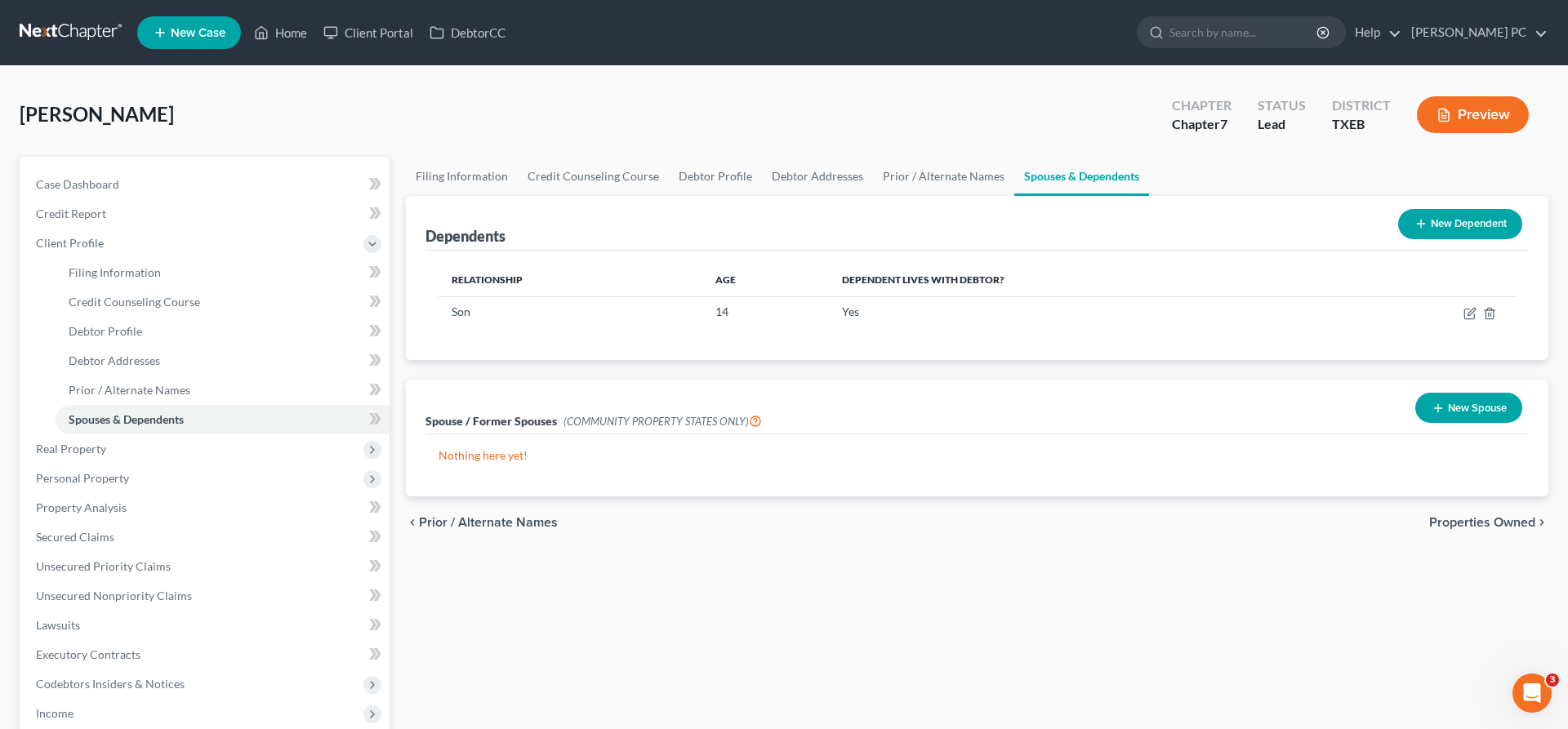
click at [1484, 524] on span "Properties Owned" at bounding box center [1482, 522] width 106 height 13
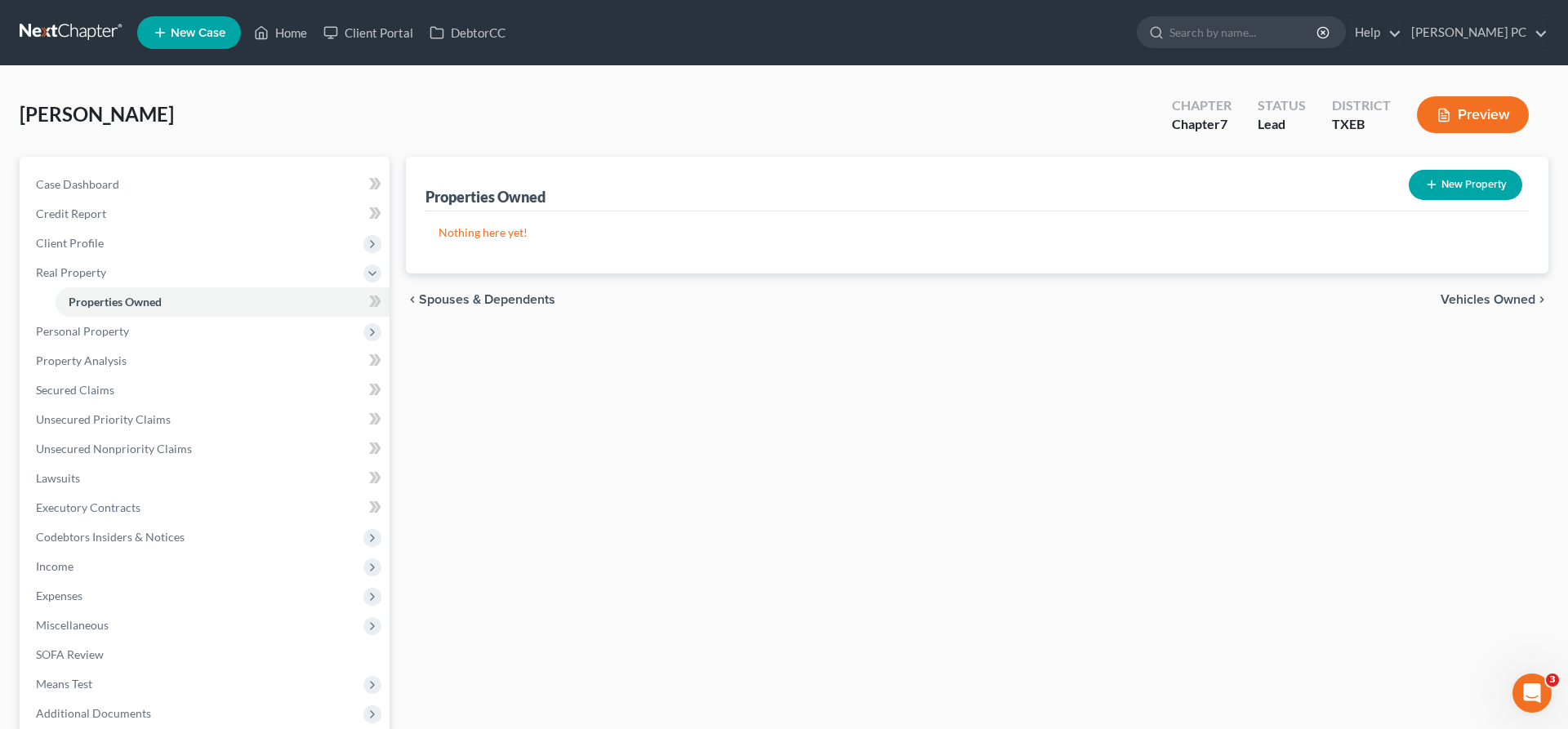
click at [1472, 296] on span "Vehicles Owned" at bounding box center [1487, 299] width 95 height 13
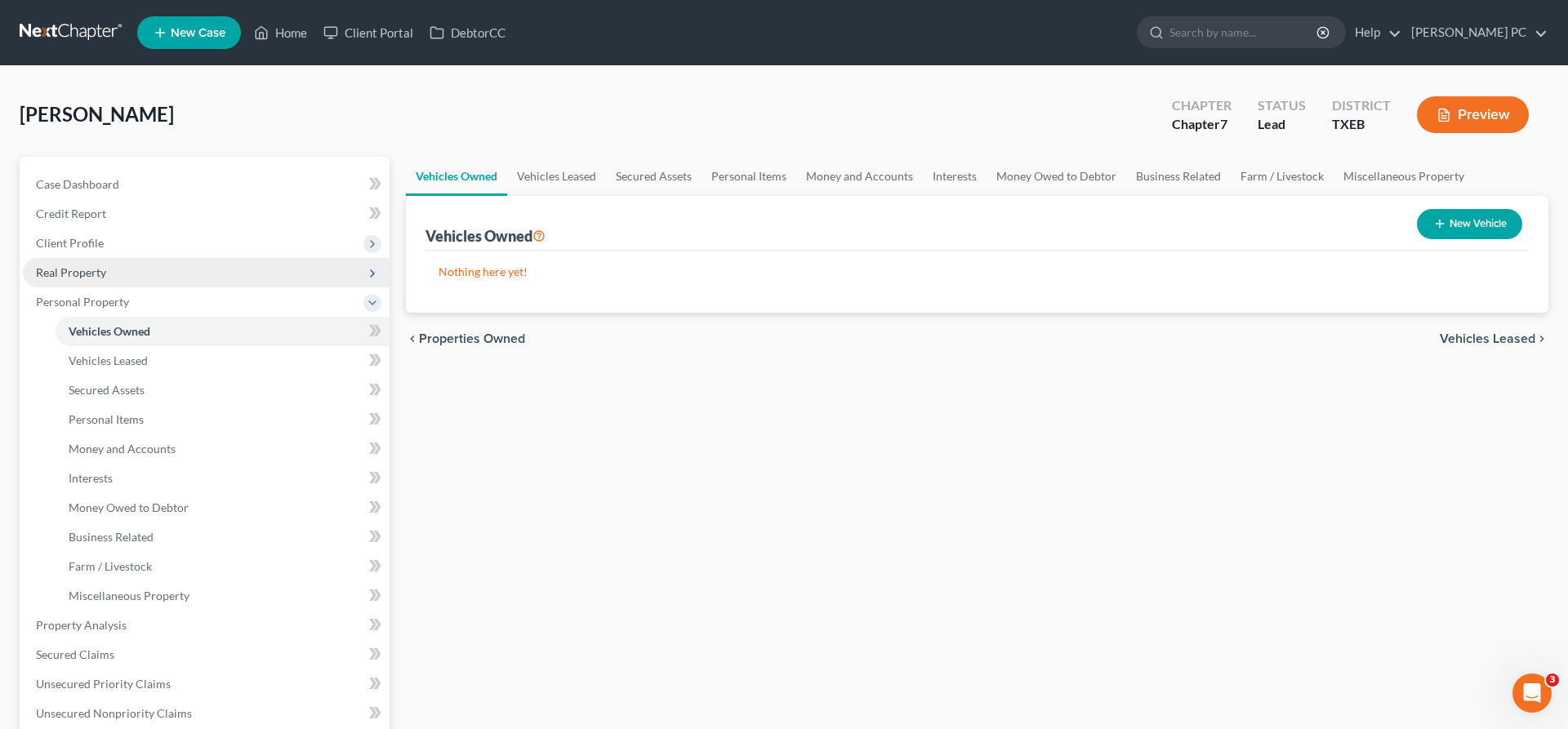
click at [92, 272] on span "Real Property" at bounding box center [71, 272] width 70 height 14
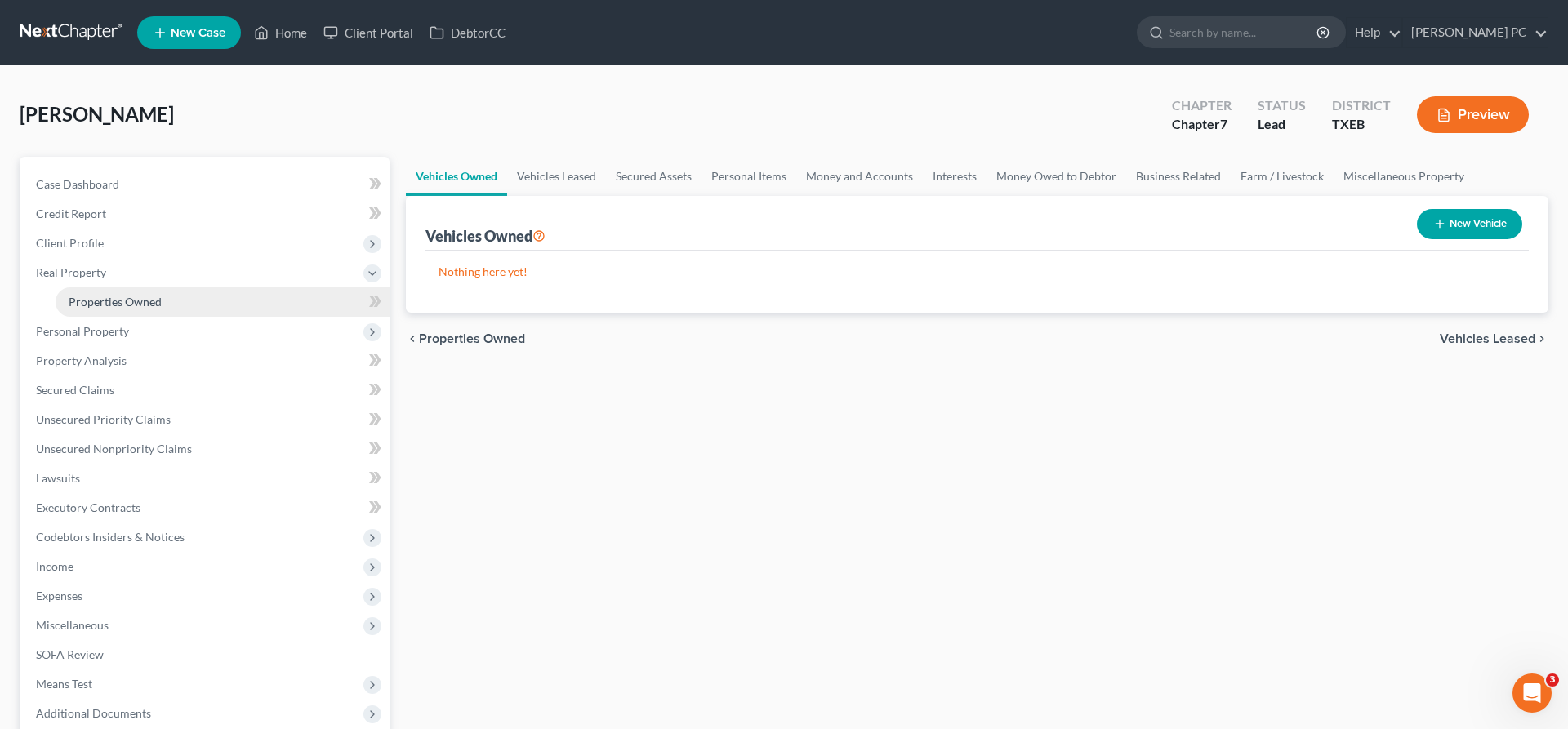
click at [108, 299] on span "Properties Owned" at bounding box center [115, 302] width 93 height 14
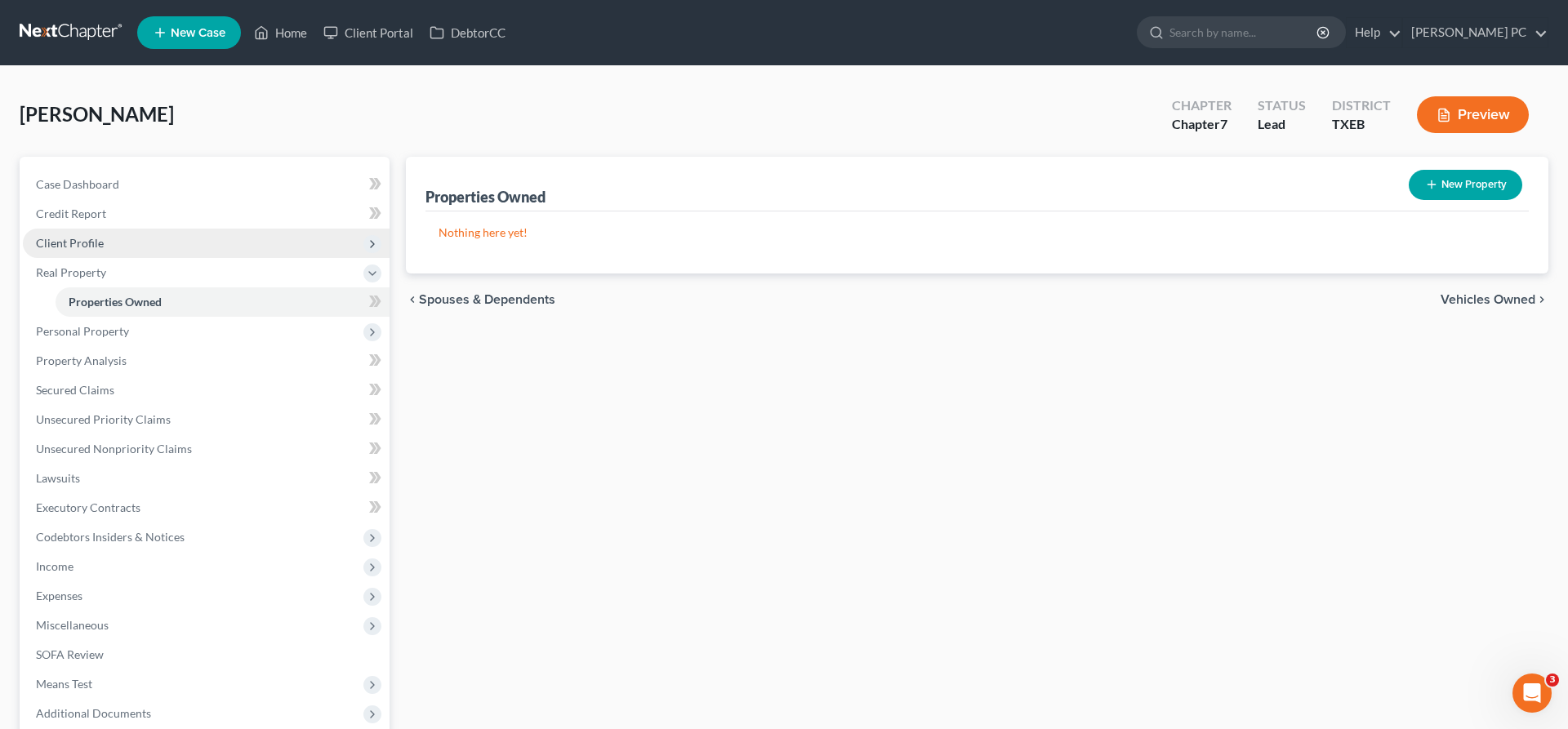
click at [85, 244] on span "Client Profile" at bounding box center [70, 243] width 68 height 14
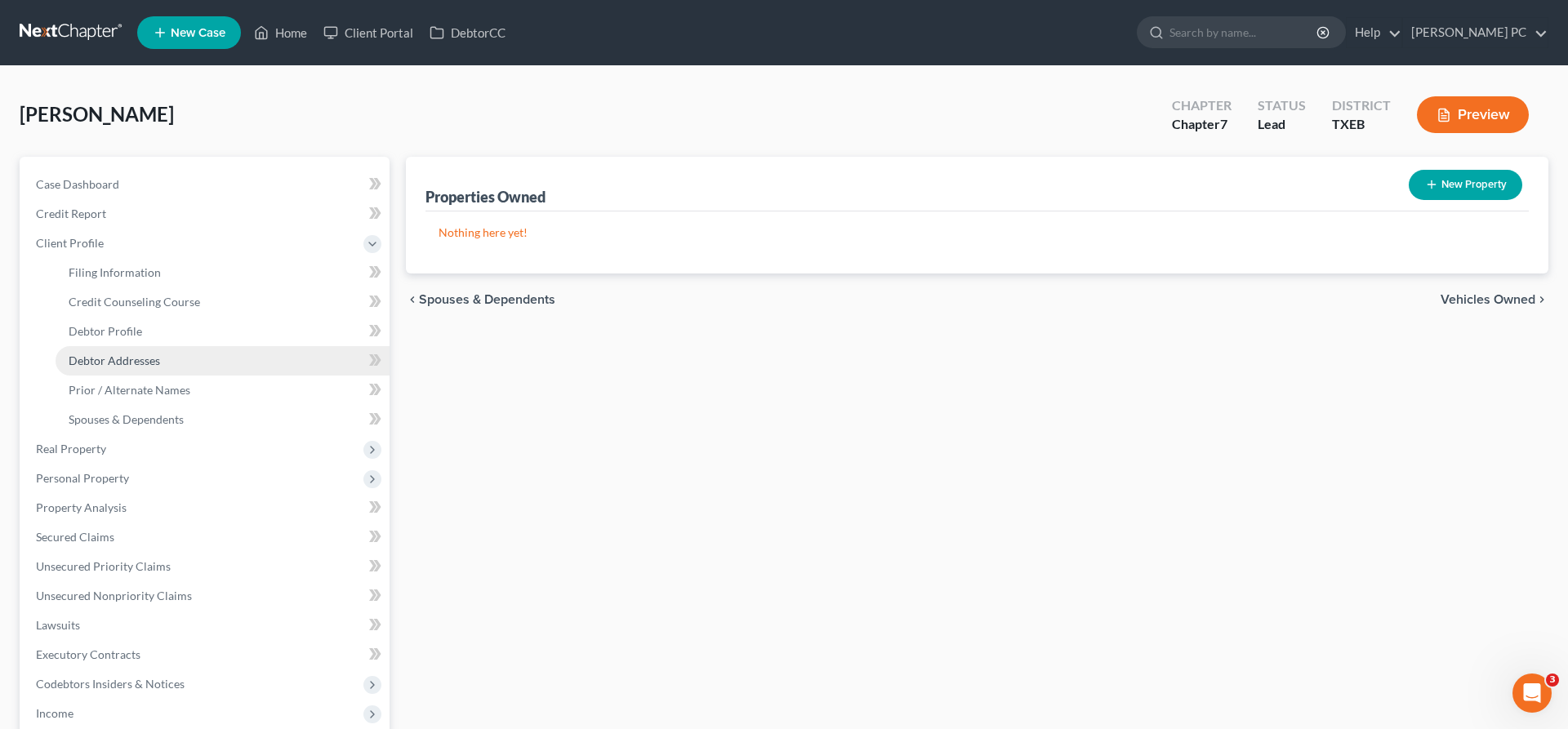
click at [142, 363] on span "Debtor Addresses" at bounding box center [115, 360] width 92 height 14
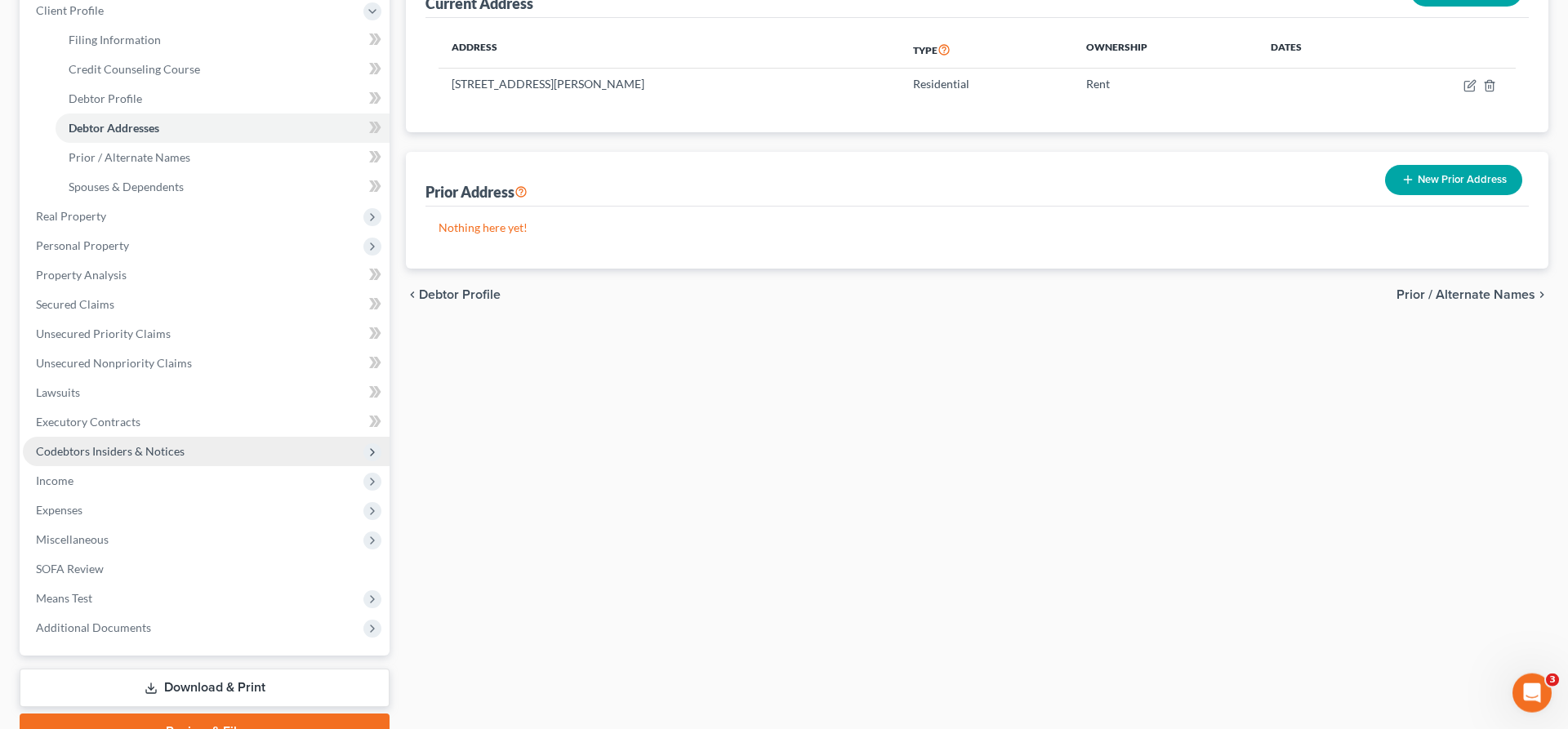
scroll to position [249, 0]
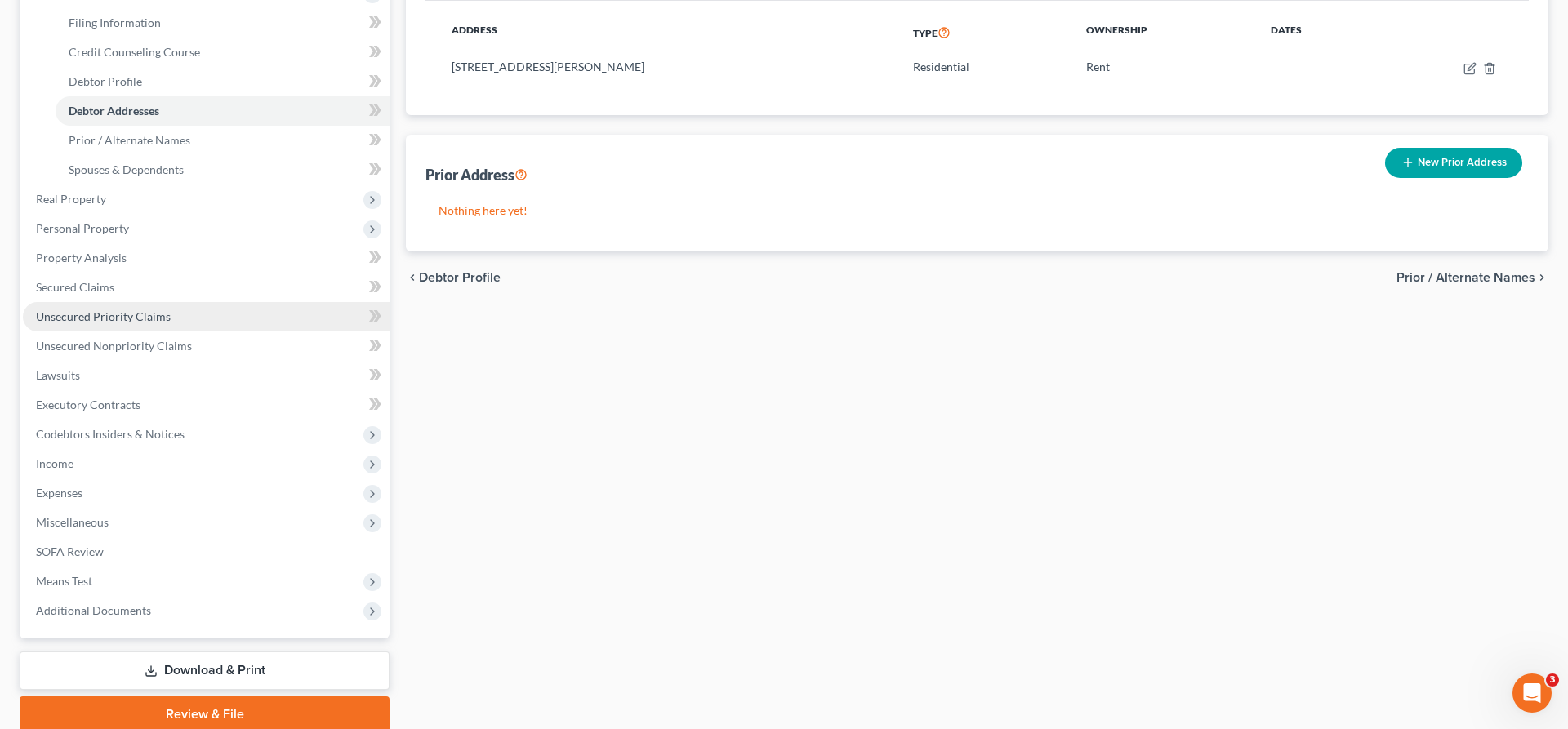
click at [106, 319] on span "Unsecured Priority Claims" at bounding box center [103, 316] width 135 height 14
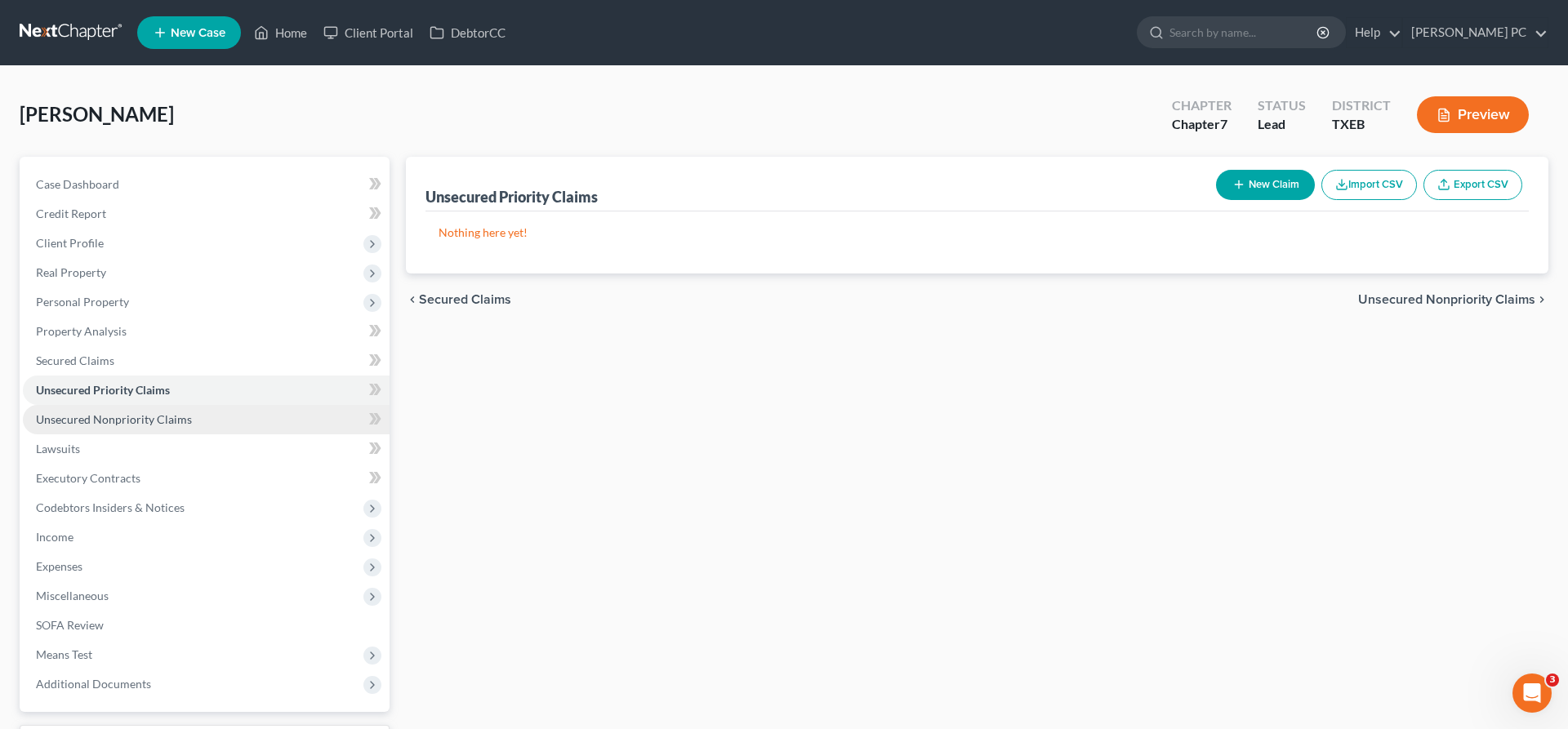
click at [120, 420] on span "Unsecured Nonpriority Claims" at bounding box center [114, 419] width 156 height 14
click at [1249, 186] on button "New Claim" at bounding box center [1265, 184] width 99 height 30
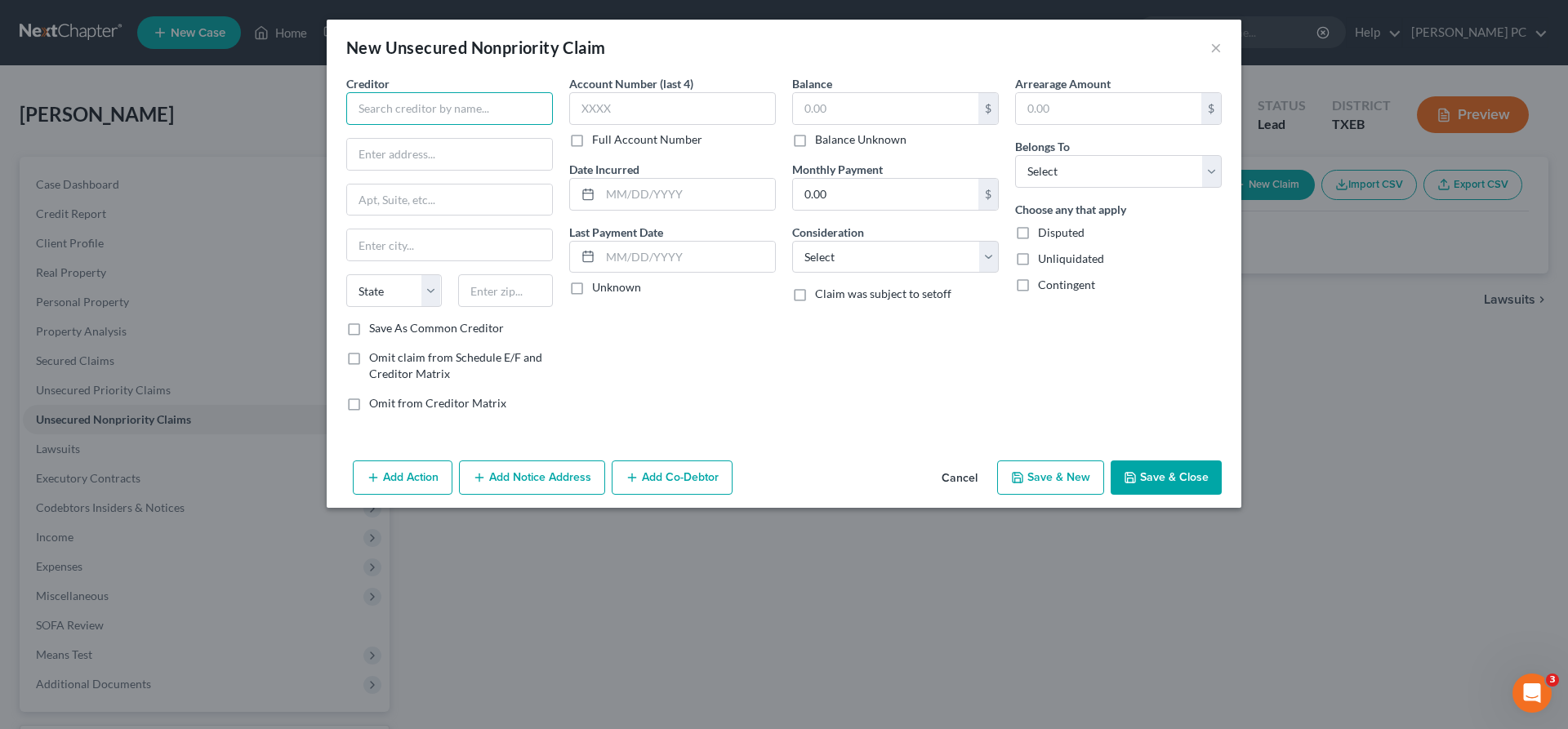
click at [435, 115] on input "text" at bounding box center [449, 108] width 206 height 33
type input "Quest Diagnostics"
type input "PO Box 825"
type input "[GEOGRAPHIC_DATA]"
select select "6"
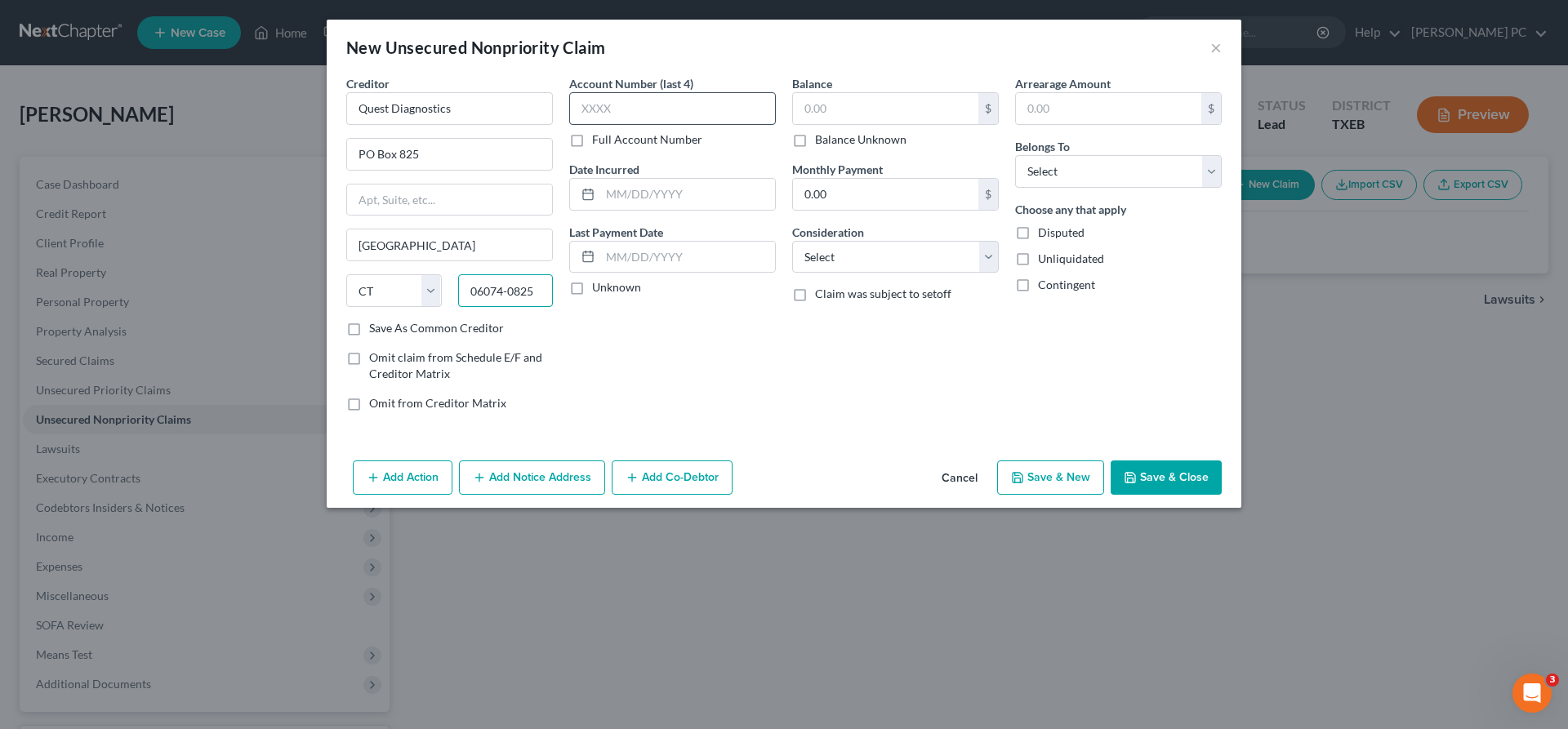
type input "06074-0825"
click at [613, 102] on input "text" at bounding box center [672, 108] width 206 height 33
type input "8102"
click at [828, 110] on input "text" at bounding box center [886, 108] width 186 height 31
type input "386.20"
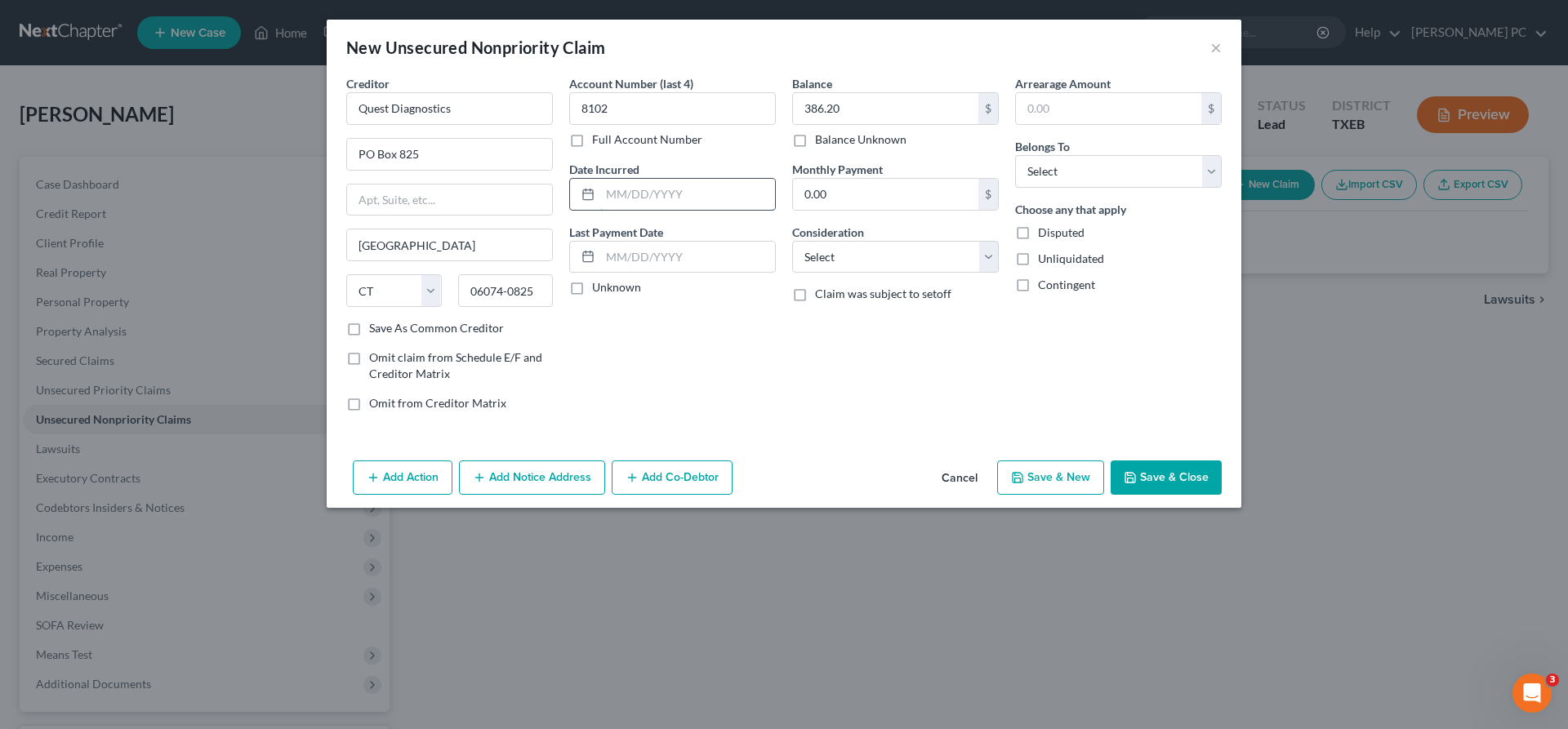
click at [683, 195] on input "text" at bounding box center [687, 193] width 175 height 31
type input "[DATE]"
click at [591, 289] on label "Unknown" at bounding box center [615, 287] width 49 height 16
click at [598, 289] on input "Unknown" at bounding box center [603, 284] width 11 height 11
checkbox input "true"
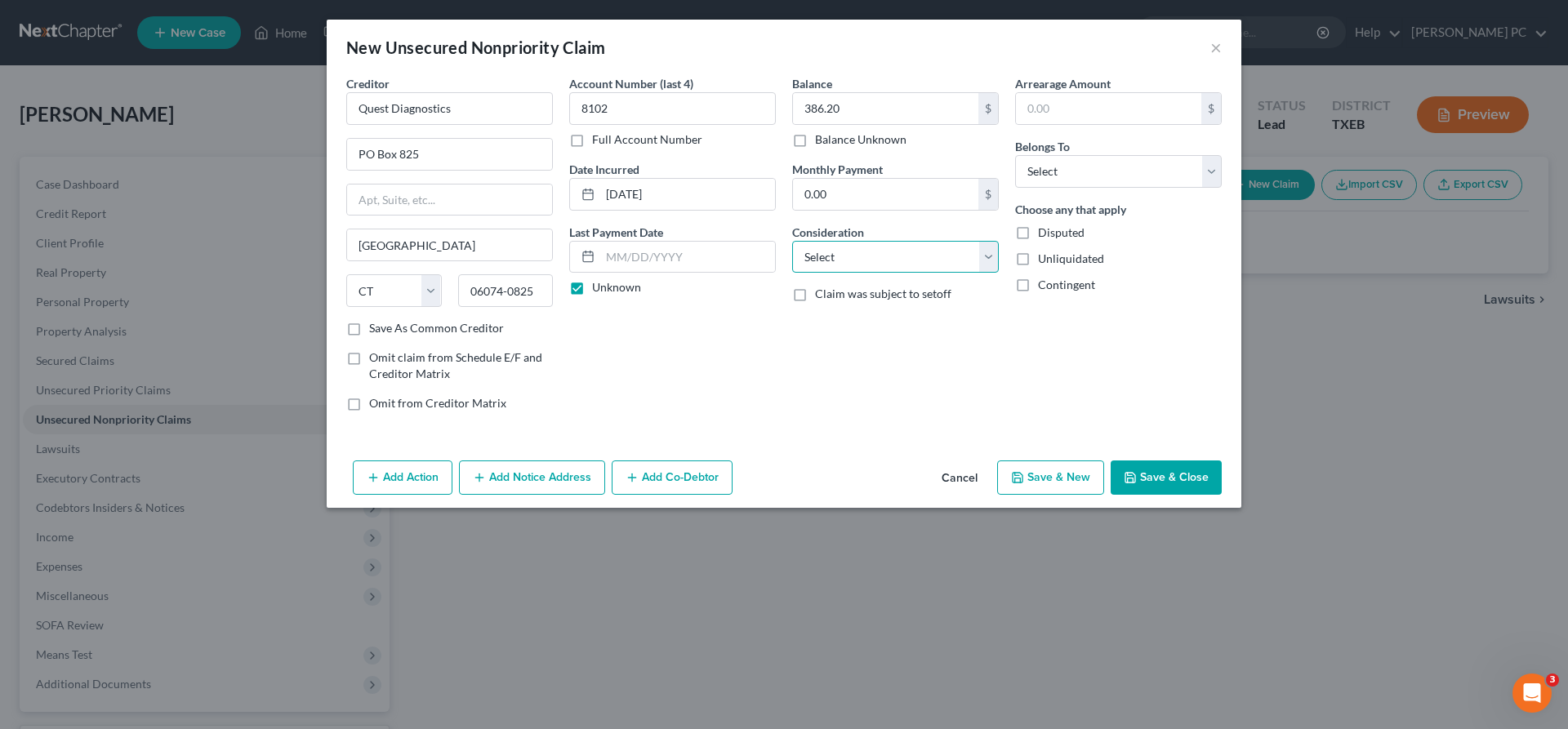
select select "9"
click option "Medical Services" at bounding box center [0, 0] width 0 height 0
drag, startPoint x: 869, startPoint y: 104, endPoint x: 615, endPoint y: 98, distance: 254.1
click at [793, 98] on input "386.20" at bounding box center [886, 108] width 186 height 31
drag, startPoint x: 876, startPoint y: 111, endPoint x: 673, endPoint y: 106, distance: 203.1
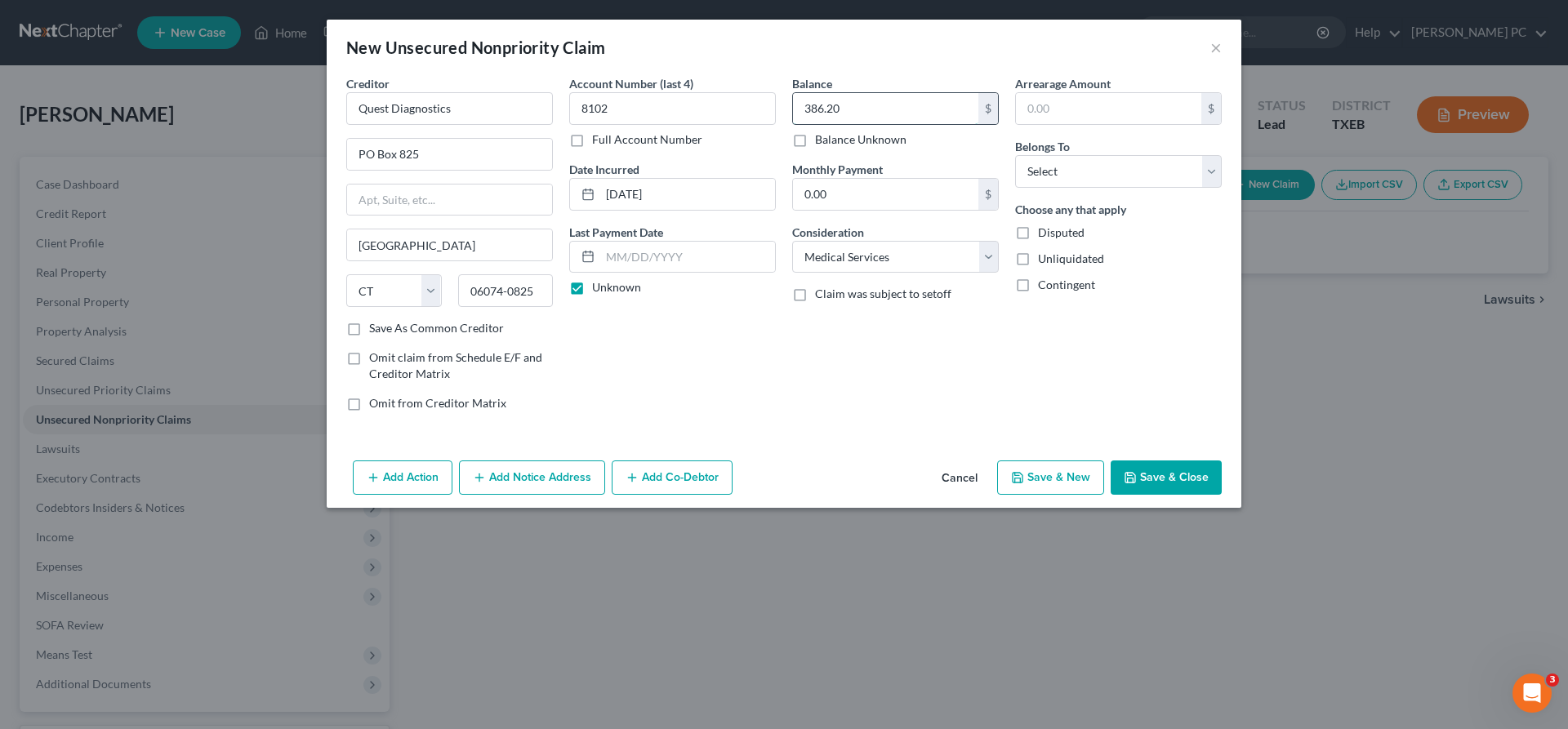
click at [793, 106] on input "386.20" at bounding box center [886, 108] width 186 height 31
click at [1123, 105] on input "text" at bounding box center [1108, 108] width 186 height 31
paste input "386.20"
type input "386.20"
click at [1014, 156] on select "Select Debtor 1 Only Debtor 2 Only Debtor 1 And Debtor 2 Only At Least One Of T…" at bounding box center [1117, 172] width 206 height 33
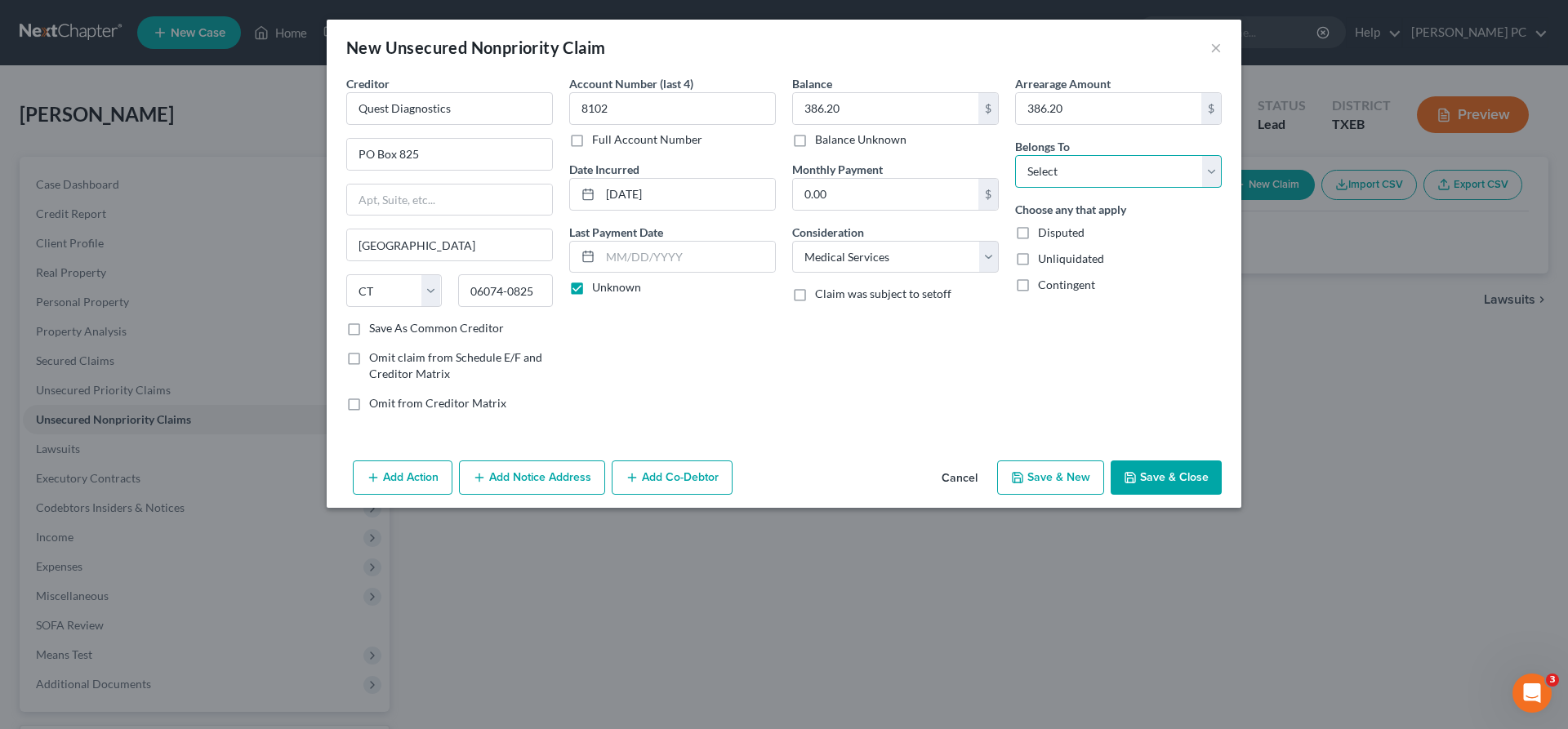
select select "0"
click option "Debtor 1 Only" at bounding box center [0, 0] width 0 height 0
click at [369, 329] on label "Save As Common Creditor" at bounding box center [436, 328] width 135 height 16
click at [376, 329] on input "Save As Common Creditor" at bounding box center [381, 325] width 11 height 11
click at [1152, 480] on button "Save & Close" at bounding box center [1165, 478] width 111 height 34
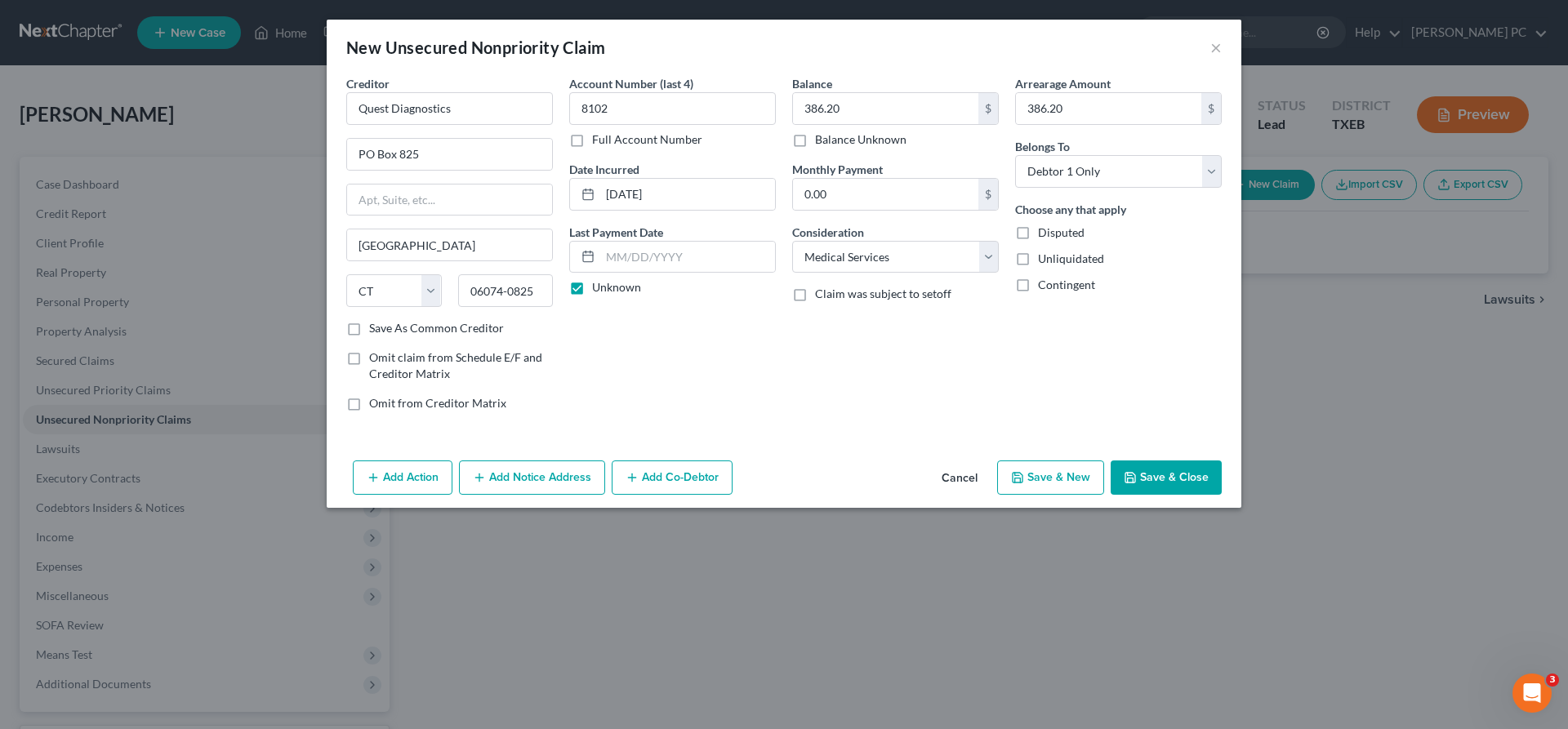
checkbox input "false"
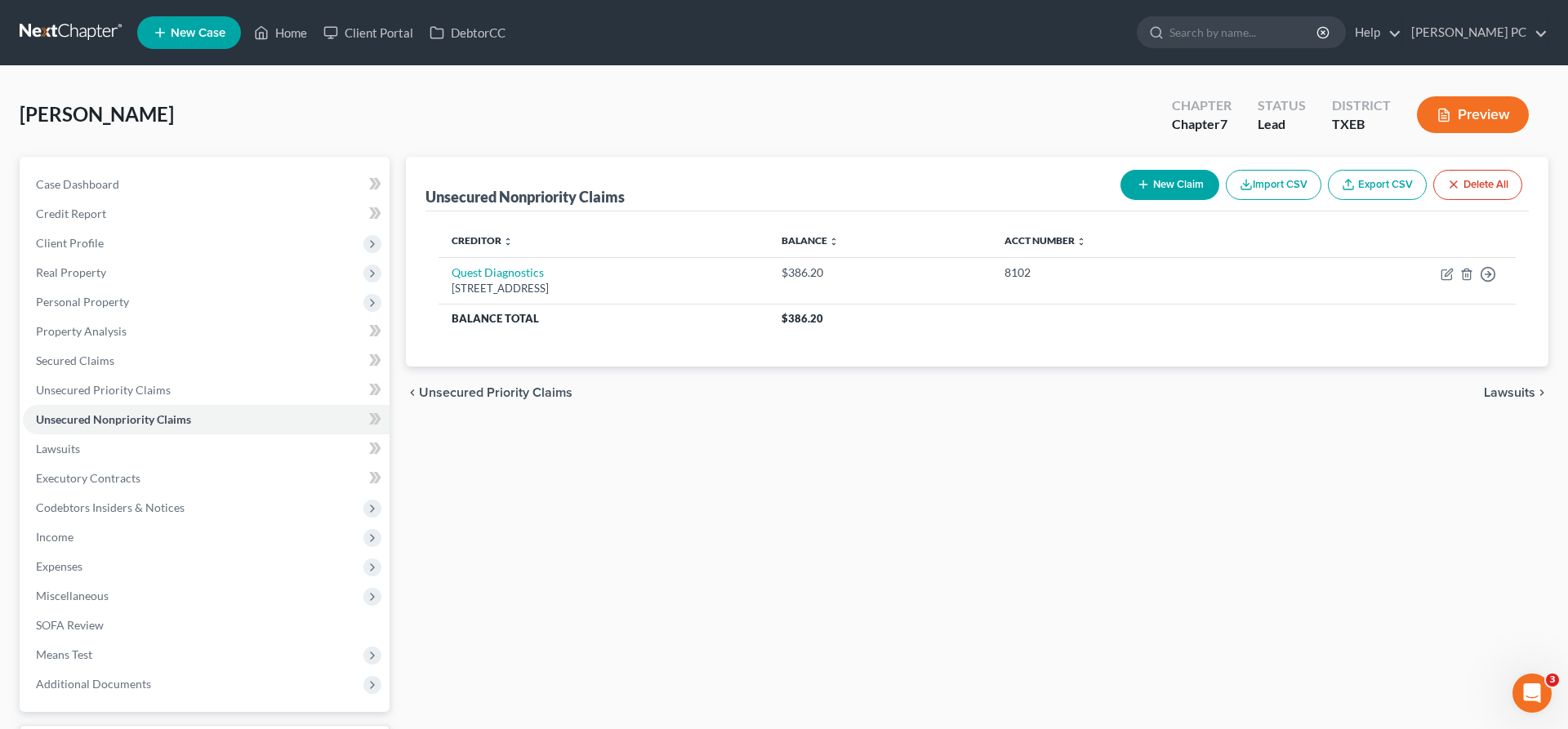
click at [1168, 184] on button "New Claim" at bounding box center [1169, 184] width 99 height 30
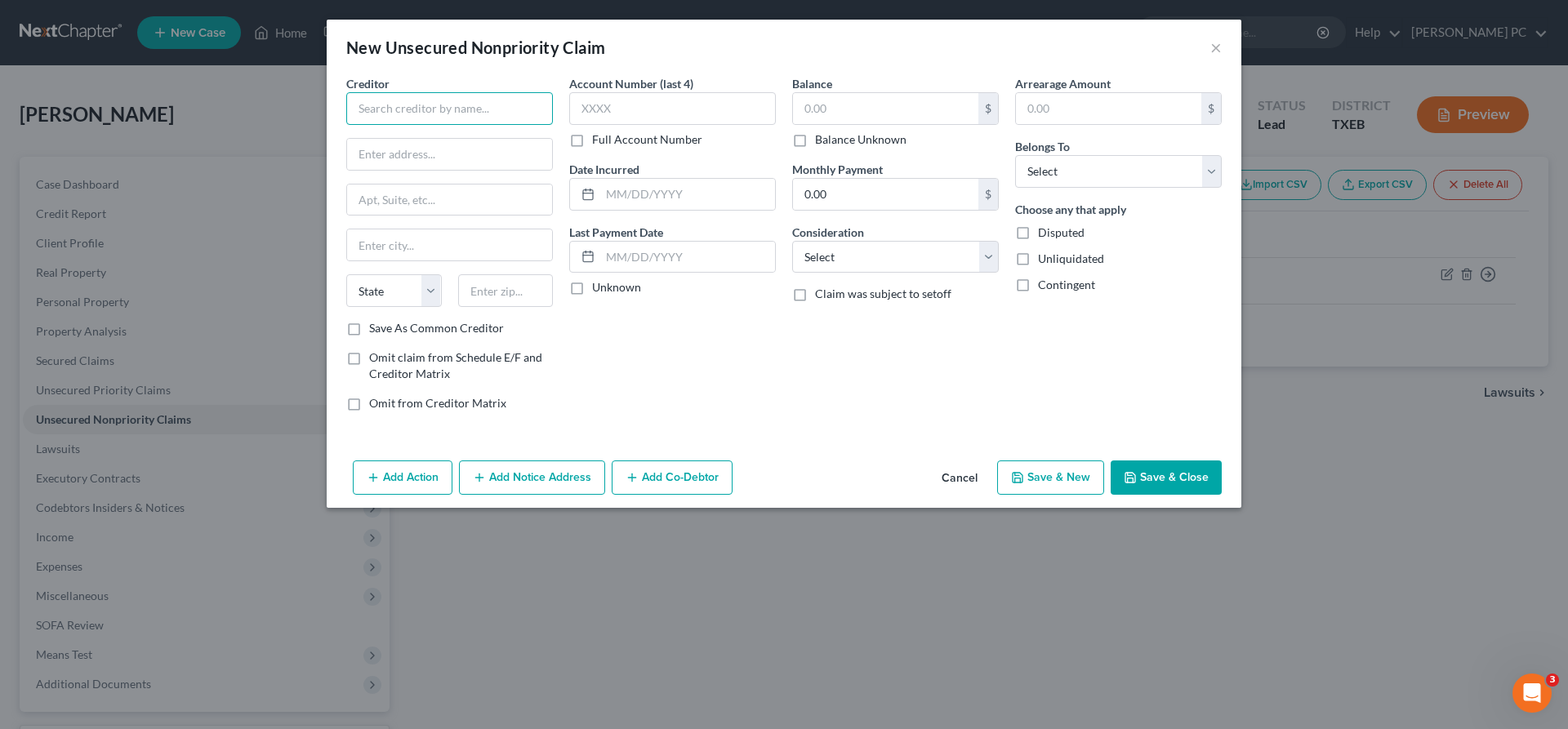
click at [396, 110] on input "text" at bounding box center [449, 108] width 206 height 33
type input "Myriad Genetics"
click at [369, 328] on label "Save As Common Creditor" at bounding box center [436, 328] width 135 height 16
click at [376, 328] on input "Save As Common Creditor" at bounding box center [381, 325] width 11 height 11
checkbox input "true"
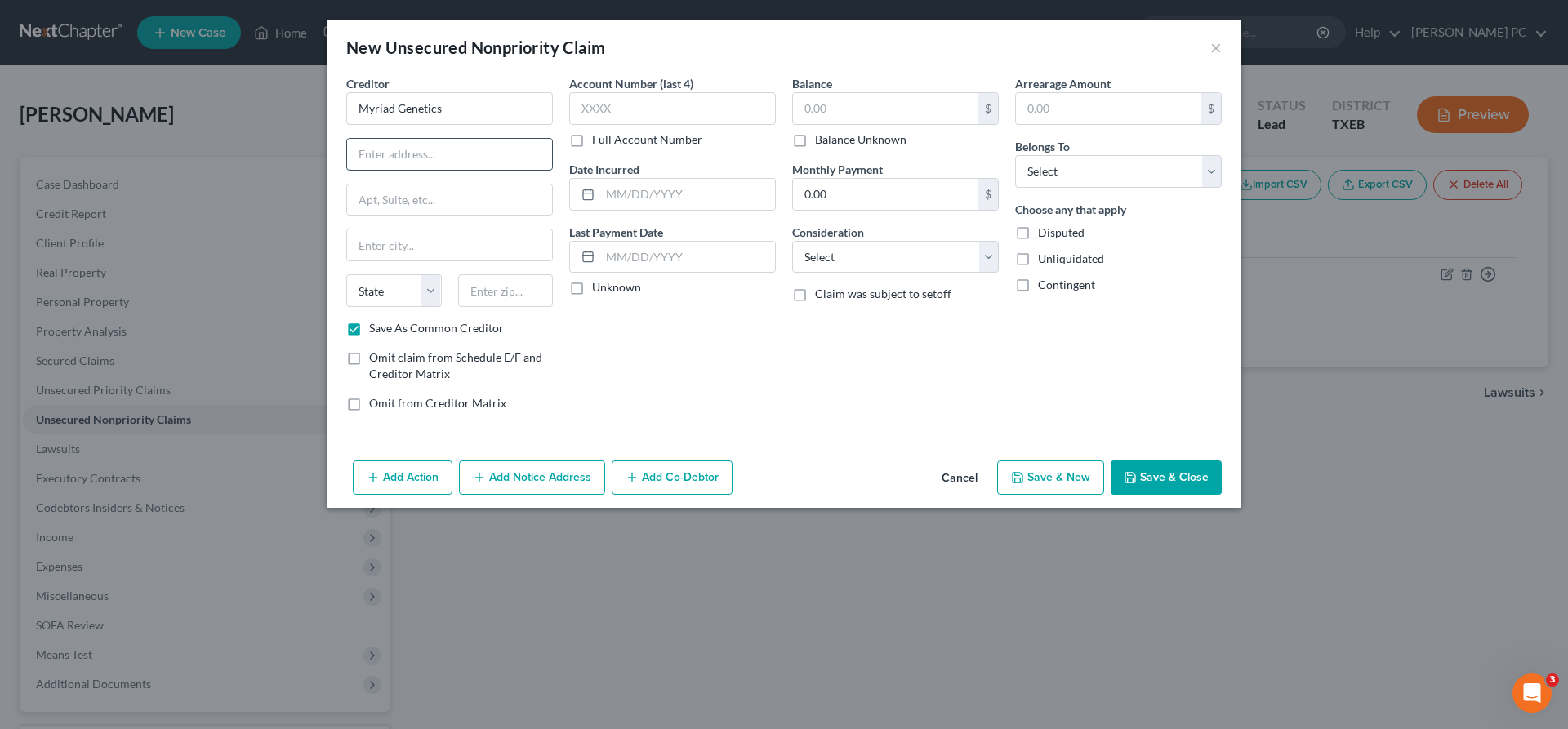
click at [379, 160] on input "text" at bounding box center [449, 154] width 204 height 31
type input "PO Box 773267"
type input "[GEOGRAPHIC_DATA]"
select select "23"
type input "48277-3267"
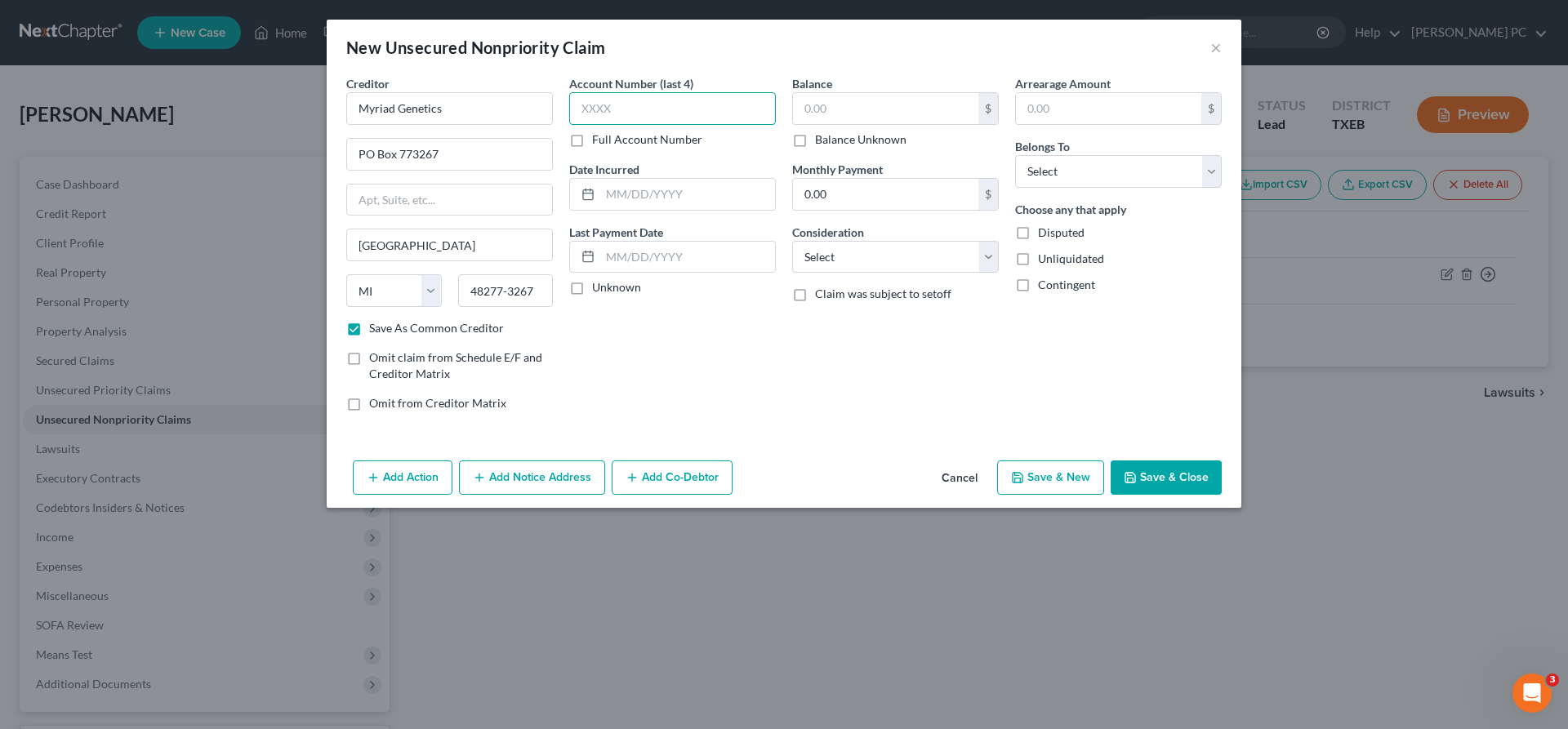
click at [607, 106] on input "text" at bounding box center [672, 108] width 206 height 33
type input "04AA"
click at [636, 162] on label "Date Incurred" at bounding box center [604, 169] width 70 height 17
click at [625, 192] on input "text" at bounding box center [687, 193] width 175 height 31
type input "[DATE]"
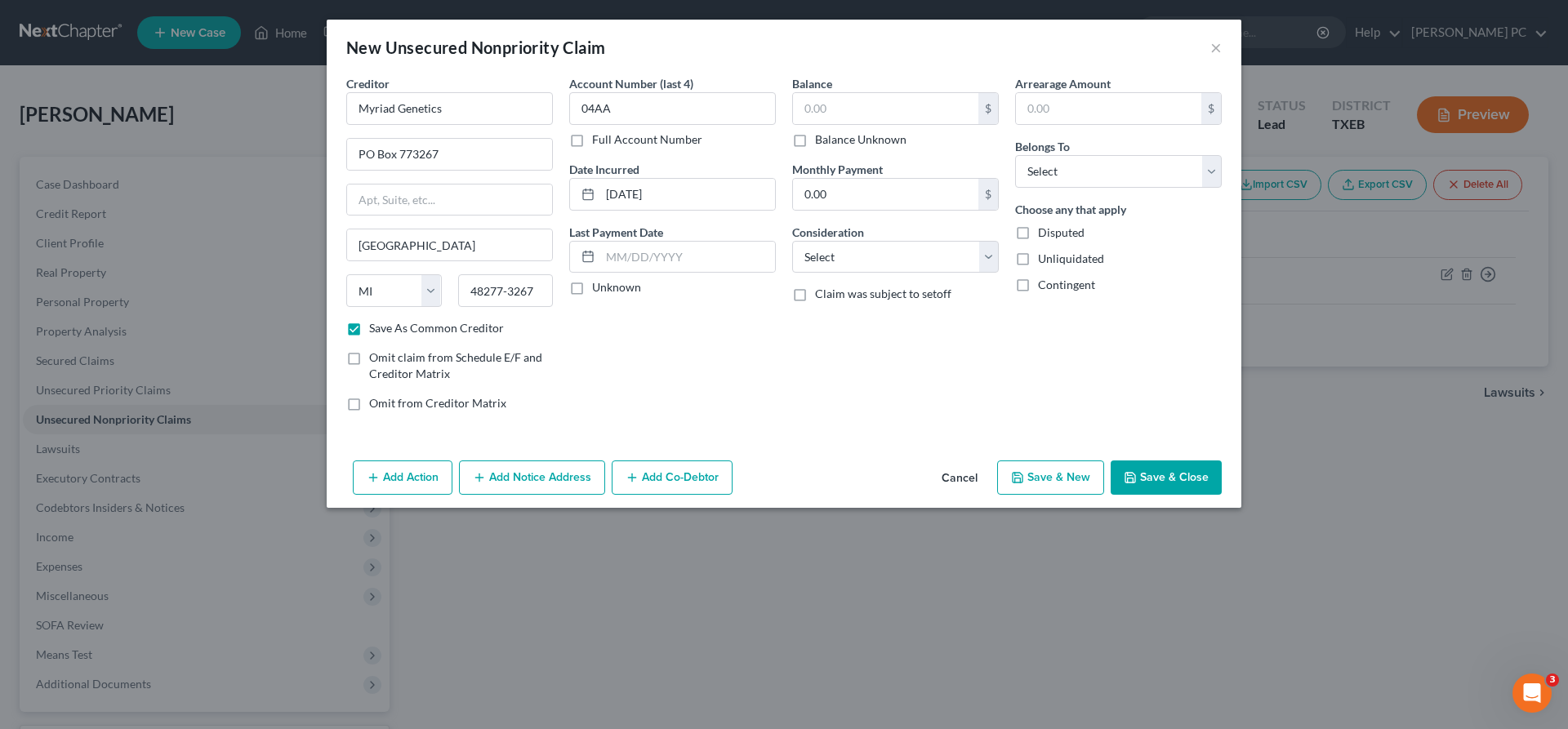
click at [591, 286] on label "Unknown" at bounding box center [615, 287] width 49 height 16
click at [598, 286] on input "Unknown" at bounding box center [603, 284] width 11 height 11
checkbox input "true"
click at [853, 110] on input "text" at bounding box center [886, 108] width 186 height 31
type input "2,937.48"
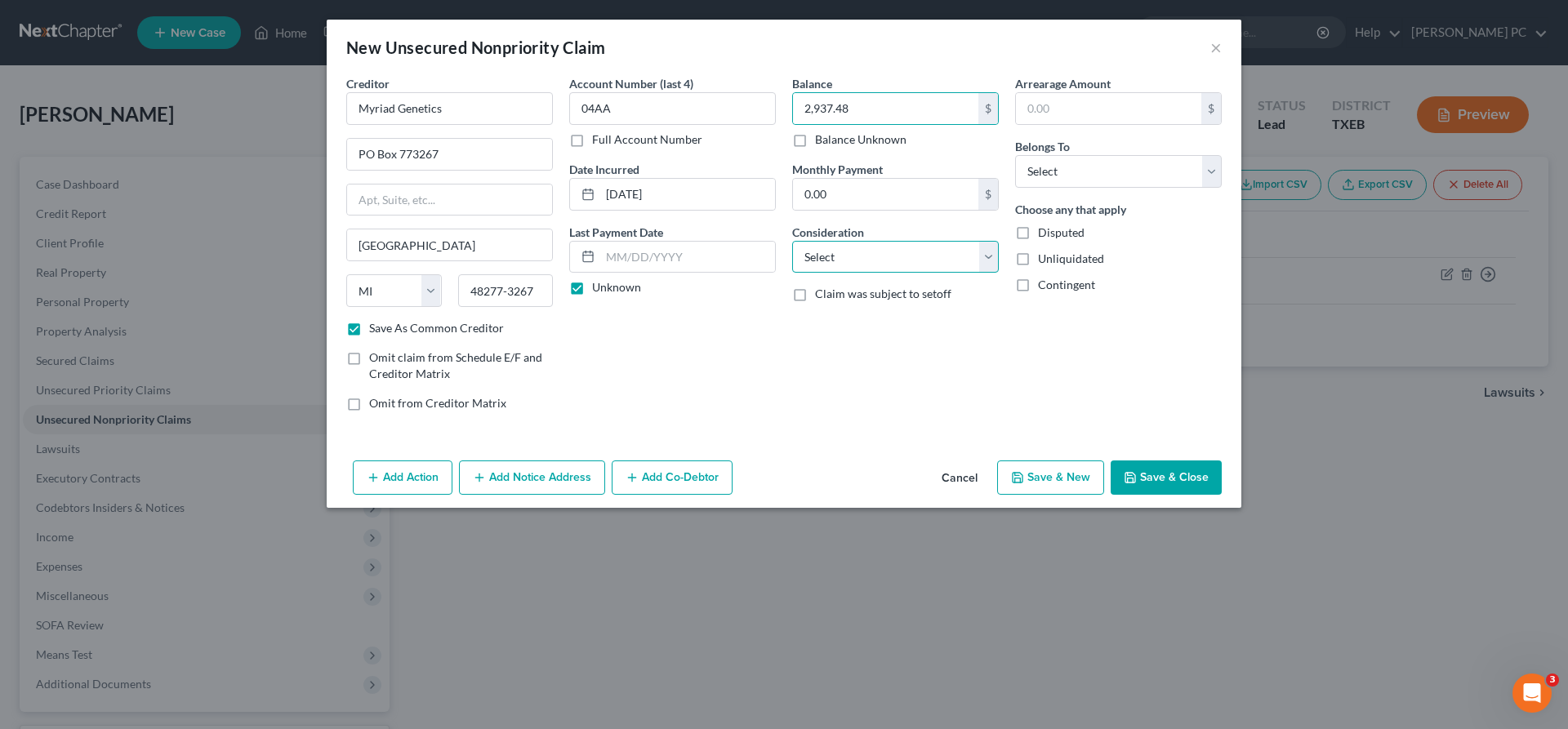
click at [792, 240] on select "Select Cable / Satellite Services Collection Agency Credit Card Debt Debt Couns…" at bounding box center [895, 256] width 206 height 33
select select "9"
click option "Medical Services" at bounding box center [0, 0] width 0 height 0
drag, startPoint x: 854, startPoint y: 111, endPoint x: 920, endPoint y: 101, distance: 66.8
click at [920, 101] on input "2,937.48" at bounding box center [886, 108] width 186 height 31
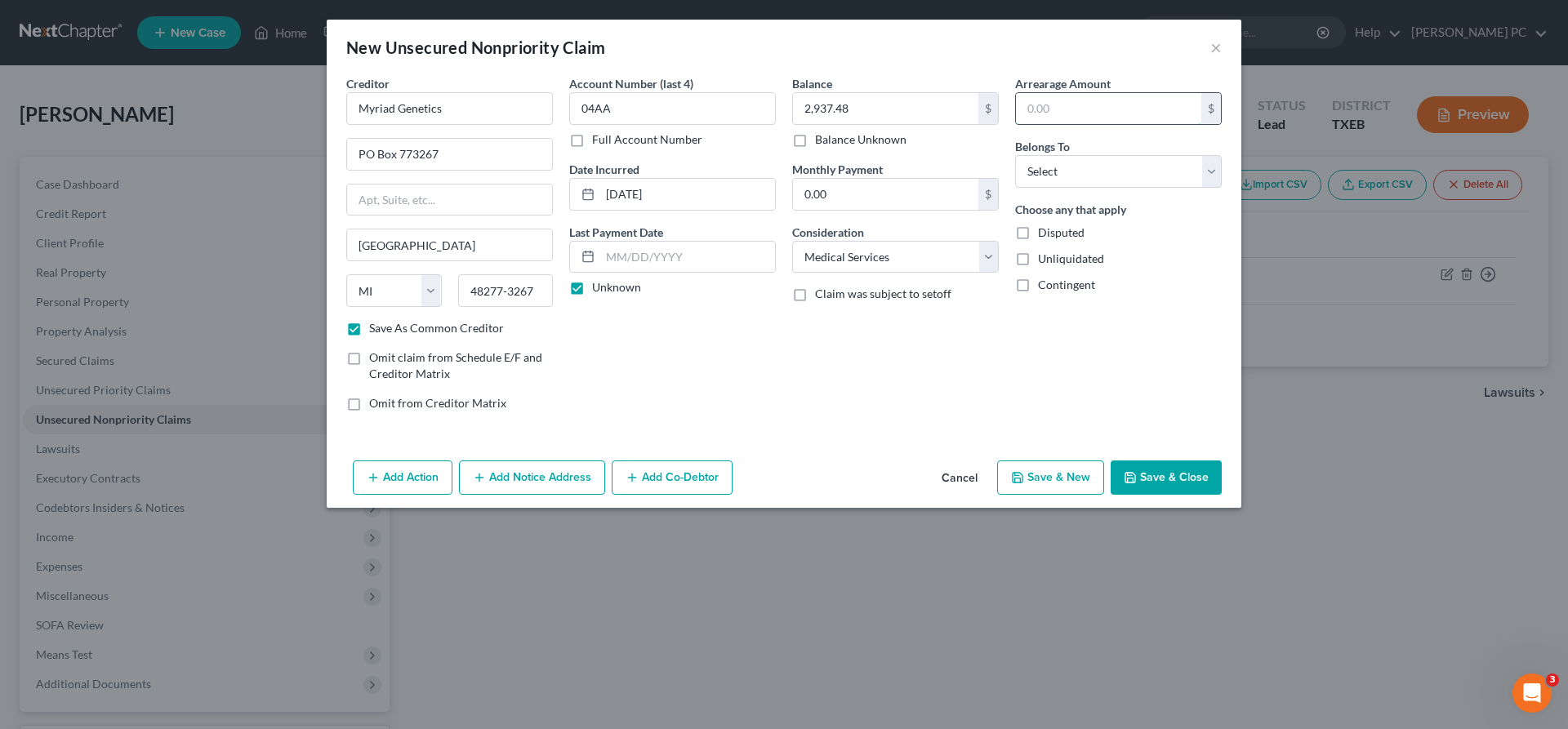
click at [1075, 97] on input "text" at bounding box center [1108, 108] width 186 height 31
paste input "2,937.48"
type input "2,937.48"
click at [1014, 156] on select "Select Debtor 1 Only Debtor 2 Only Debtor 1 And Debtor 2 Only At Least One Of T…" at bounding box center [1117, 172] width 206 height 33
select select "0"
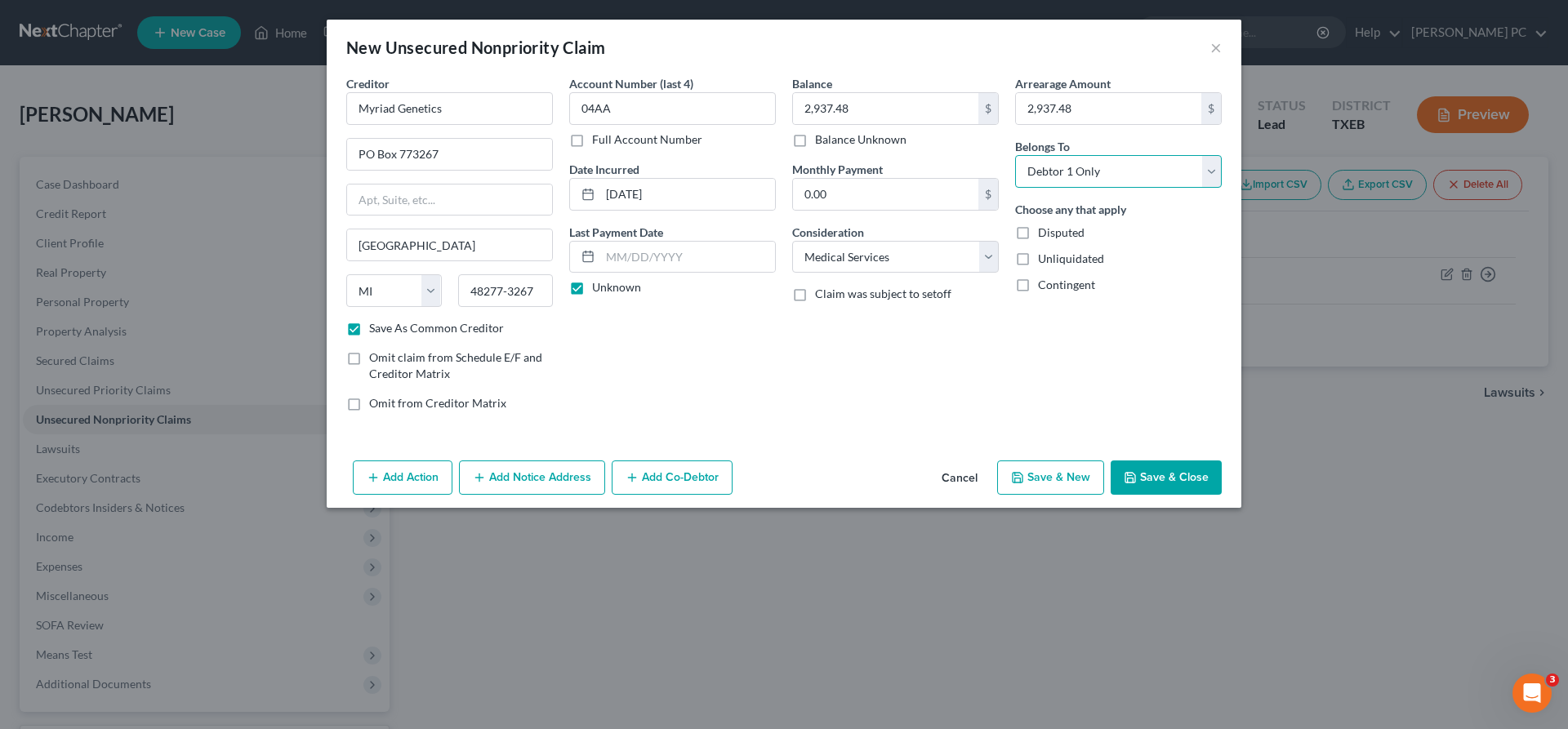
click option "Debtor 1 Only" at bounding box center [0, 0] width 0 height 0
click at [1172, 479] on button "Save & Close" at bounding box center [1165, 478] width 111 height 34
checkbox input "false"
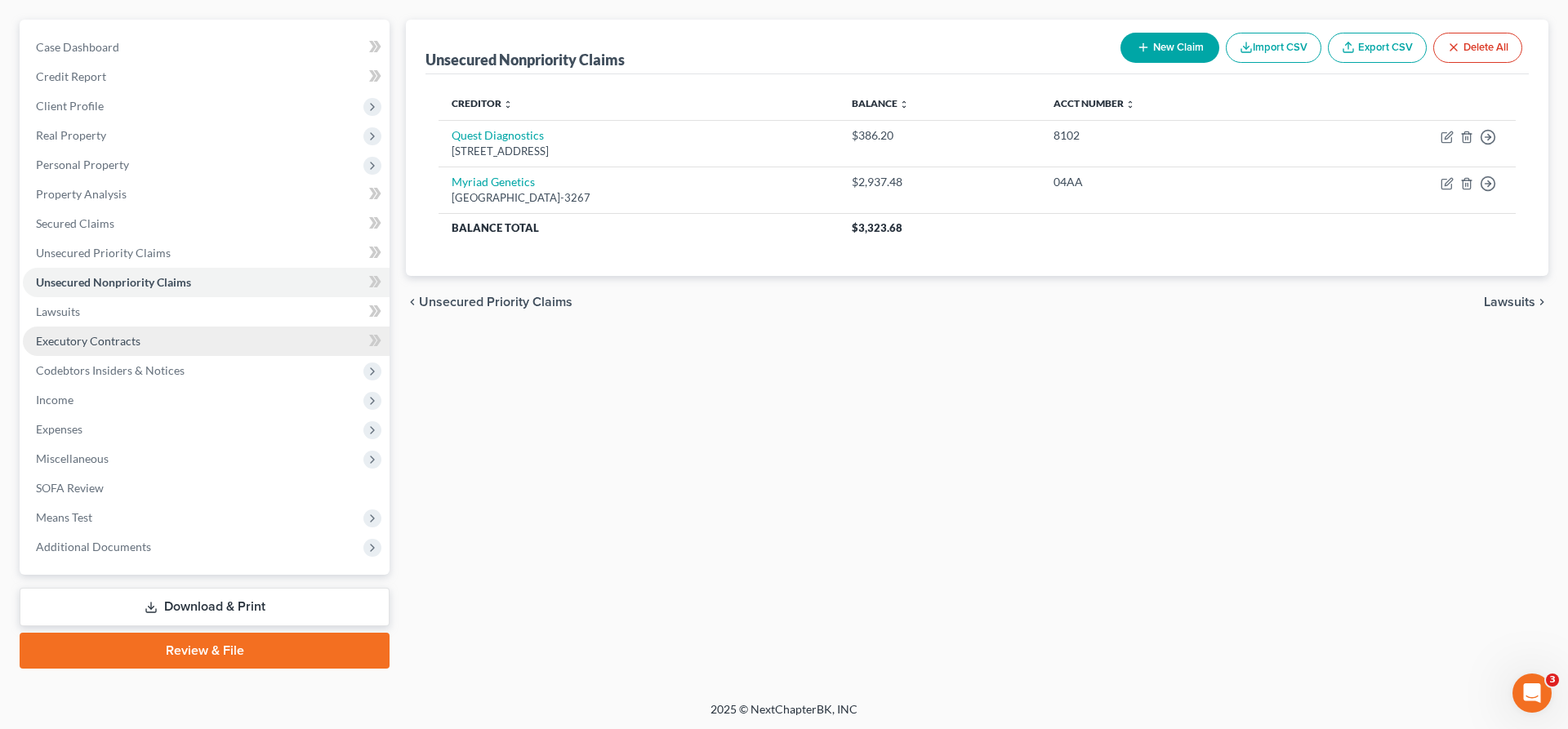
click at [157, 339] on link "Executory Contracts" at bounding box center [206, 340] width 367 height 29
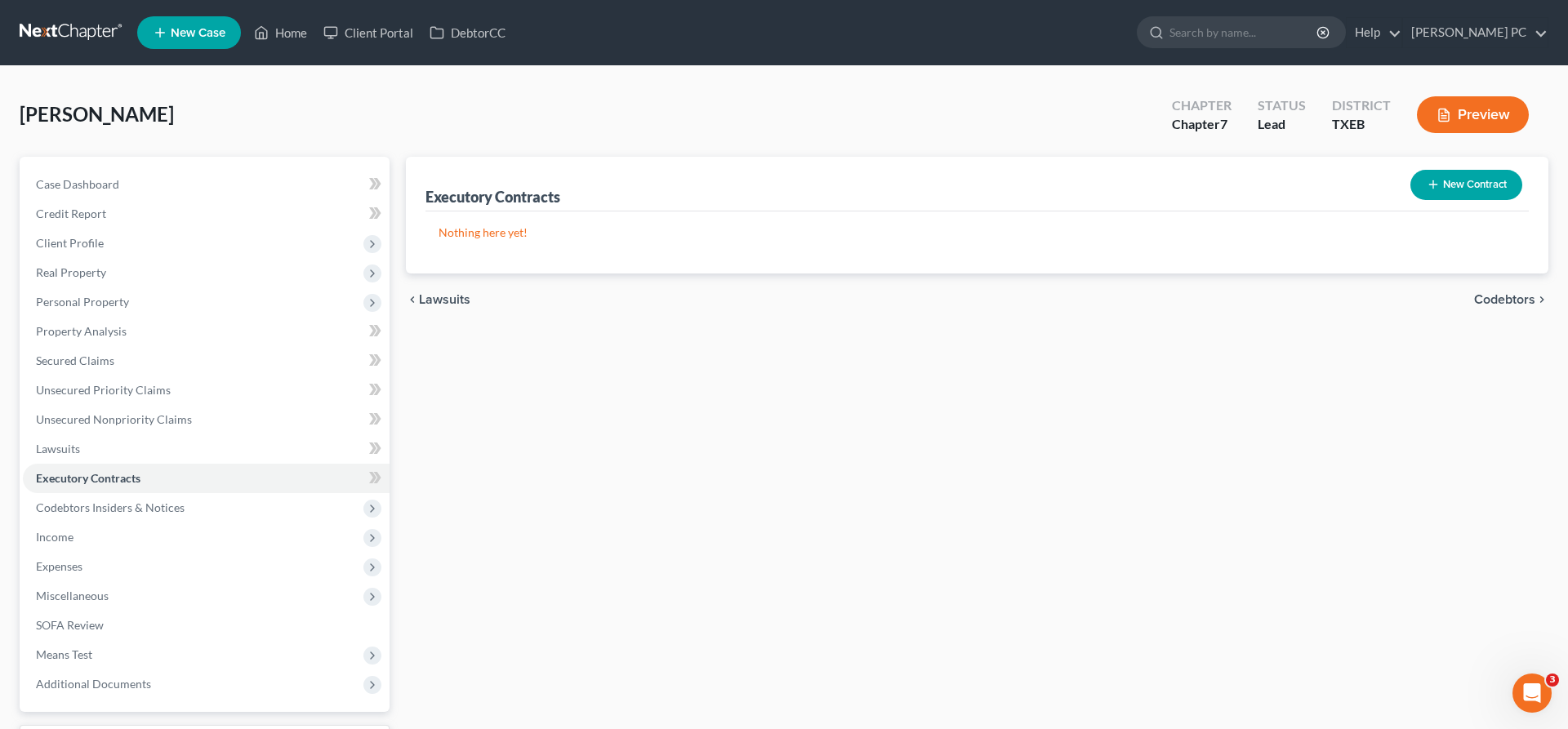
click at [1460, 178] on button "New Contract" at bounding box center [1466, 184] width 112 height 30
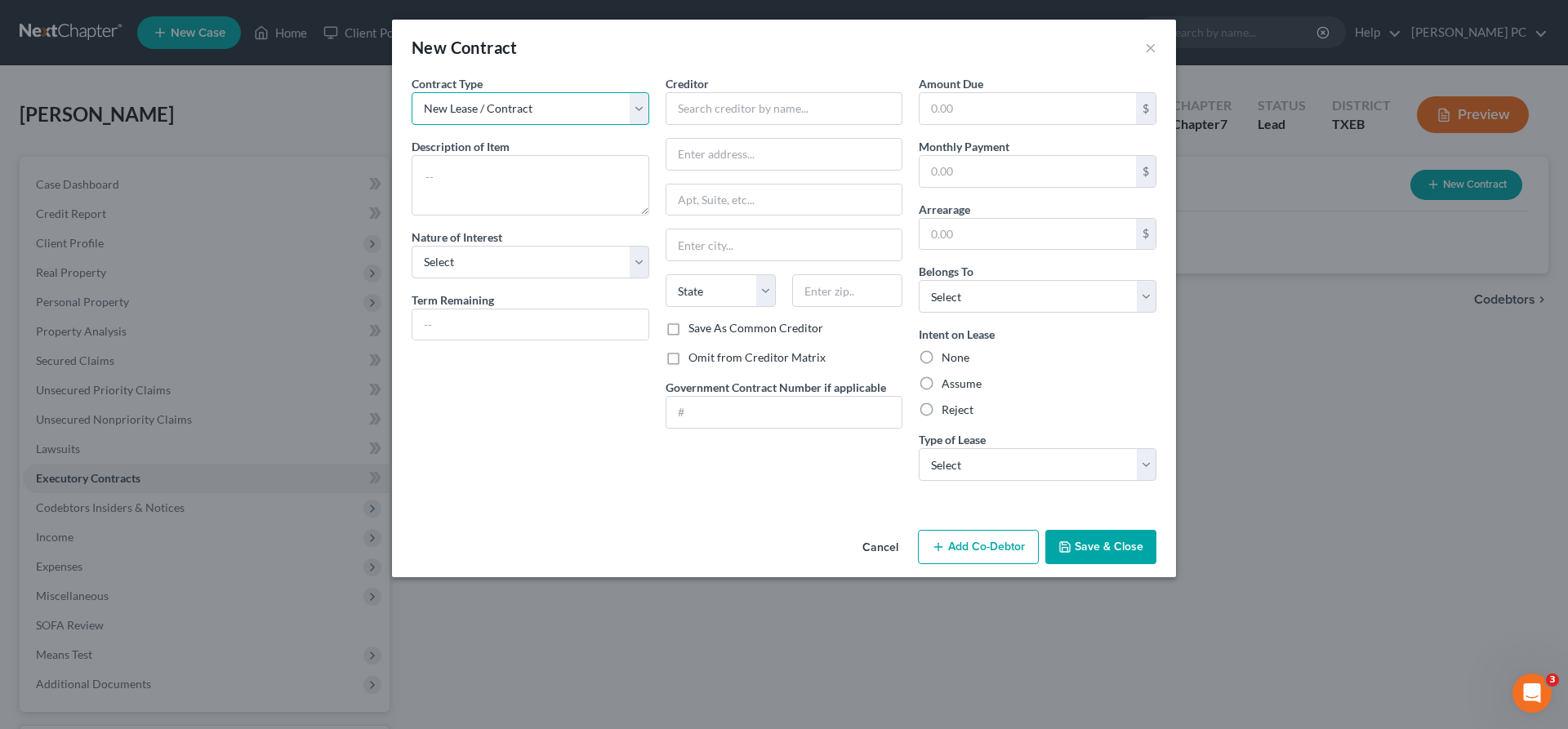
click at [412, 92] on select "New Lease / Contract New Timeshare" at bounding box center [531, 108] width 237 height 33
click option "New Lease / Contract" at bounding box center [0, 0] width 0 height 0
click at [942, 387] on label "Assume" at bounding box center [962, 384] width 40 height 16
click at [948, 386] on input "Assume" at bounding box center [953, 381] width 11 height 11
radio input "true"
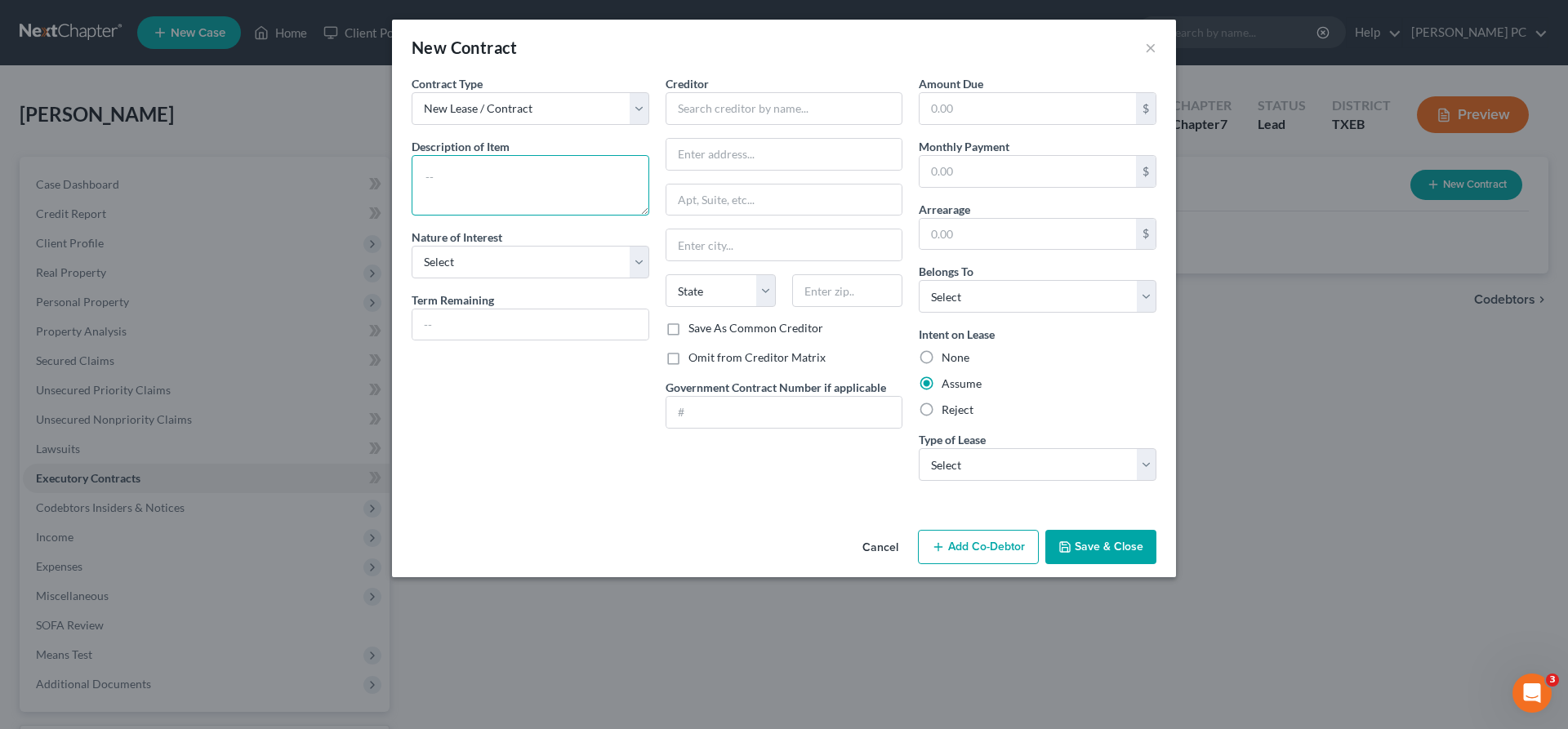
click at [461, 172] on textarea at bounding box center [531, 185] width 237 height 61
click at [874, 545] on button "Cancel" at bounding box center [880, 547] width 62 height 33
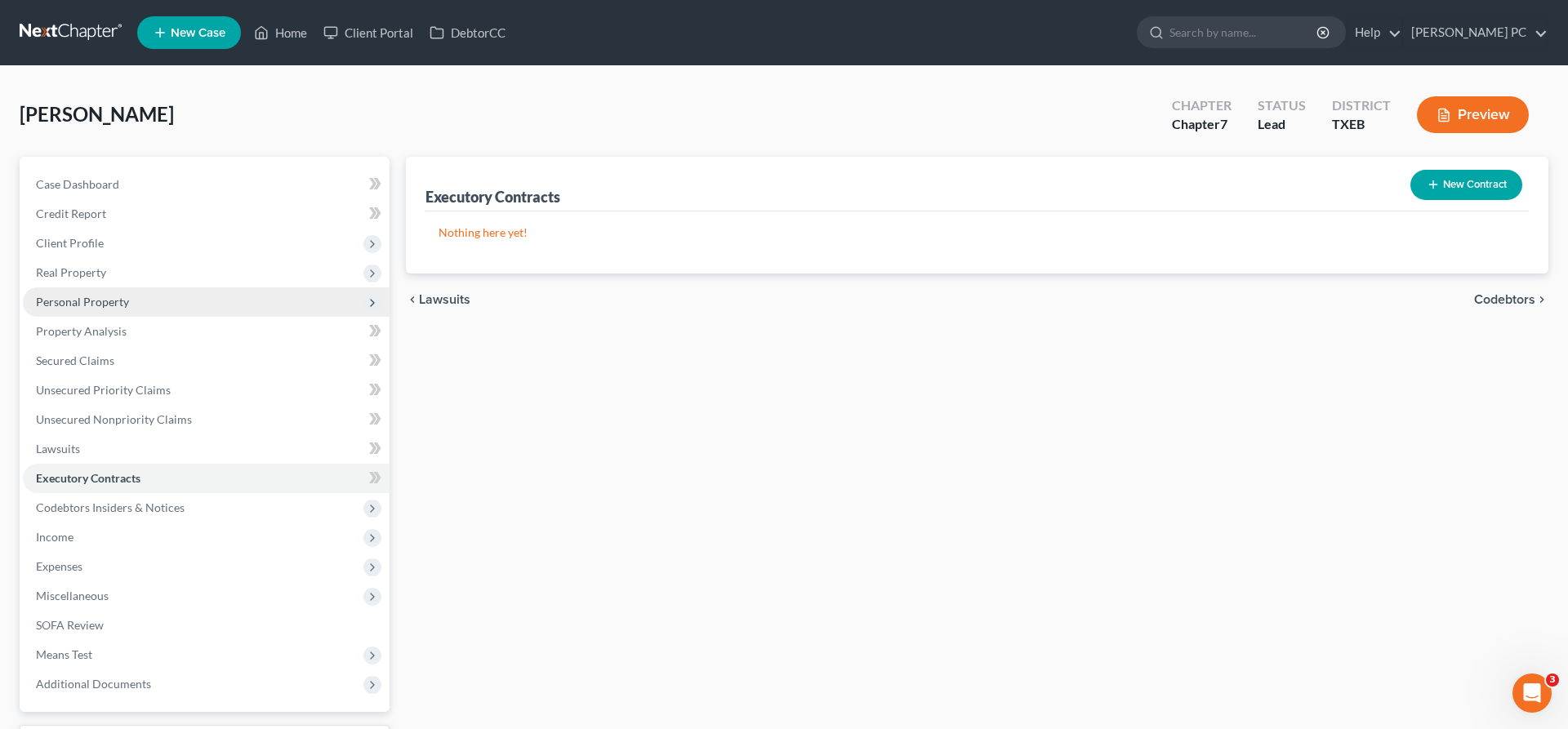
click at [95, 306] on span "Personal Property" at bounding box center [82, 302] width 93 height 14
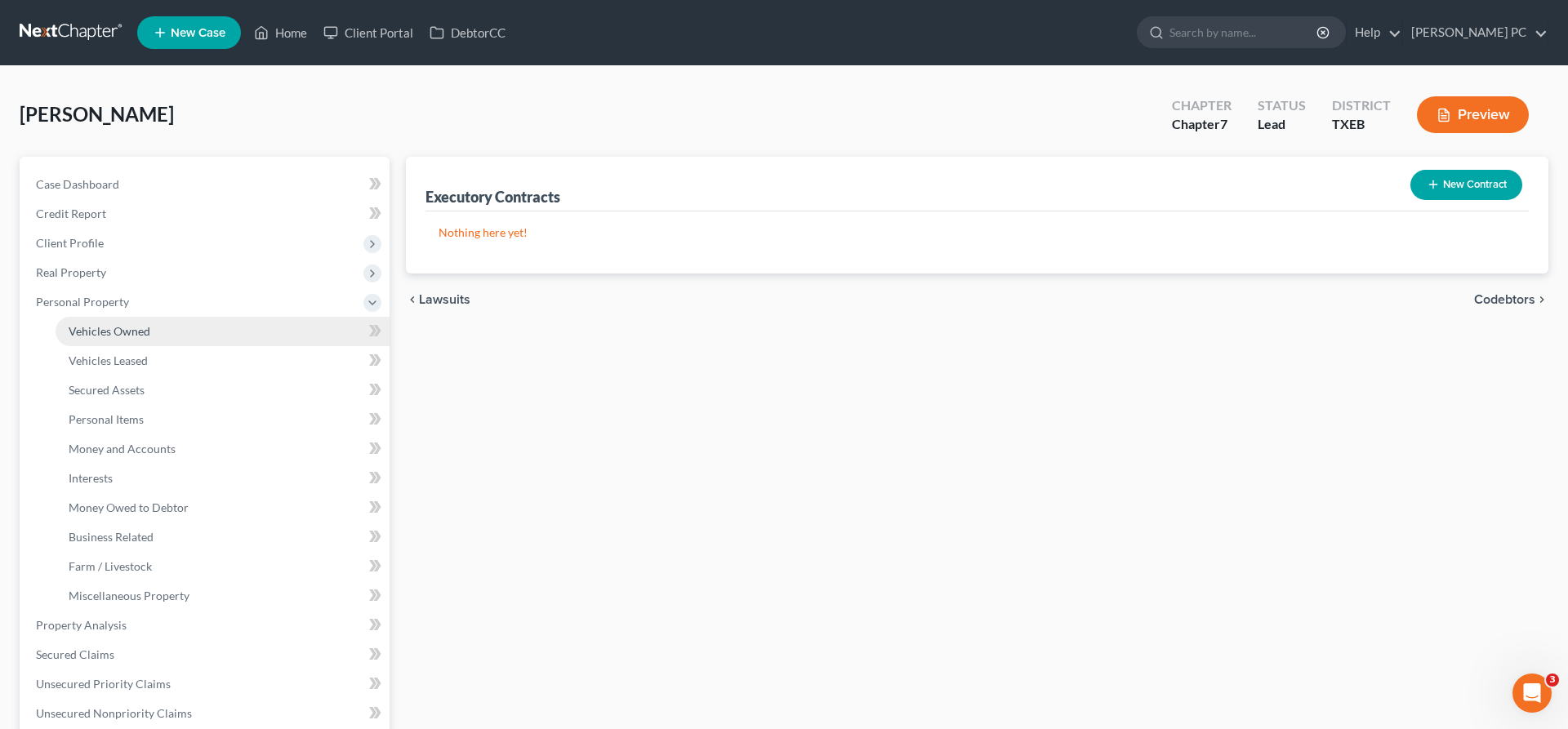
click at [112, 325] on span "Vehicles Owned" at bounding box center [110, 331] width 82 height 14
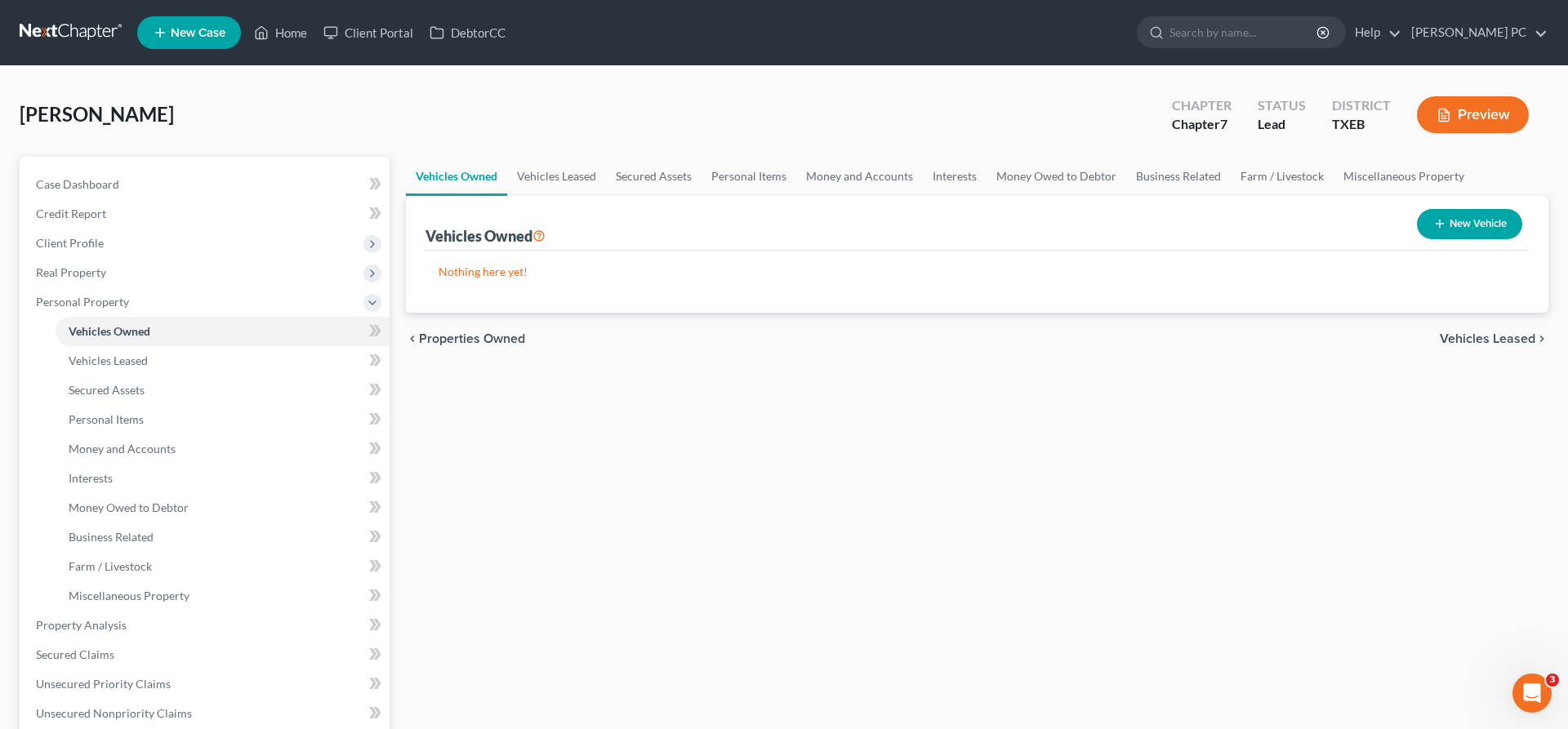
drag, startPoint x: 1478, startPoint y: 204, endPoint x: 1476, endPoint y: 213, distance: 9.2
click at [1478, 206] on div "New Vehicle" at bounding box center [1469, 223] width 119 height 43
click at [1474, 219] on button "New Vehicle" at bounding box center [1469, 224] width 106 height 30
select select "0"
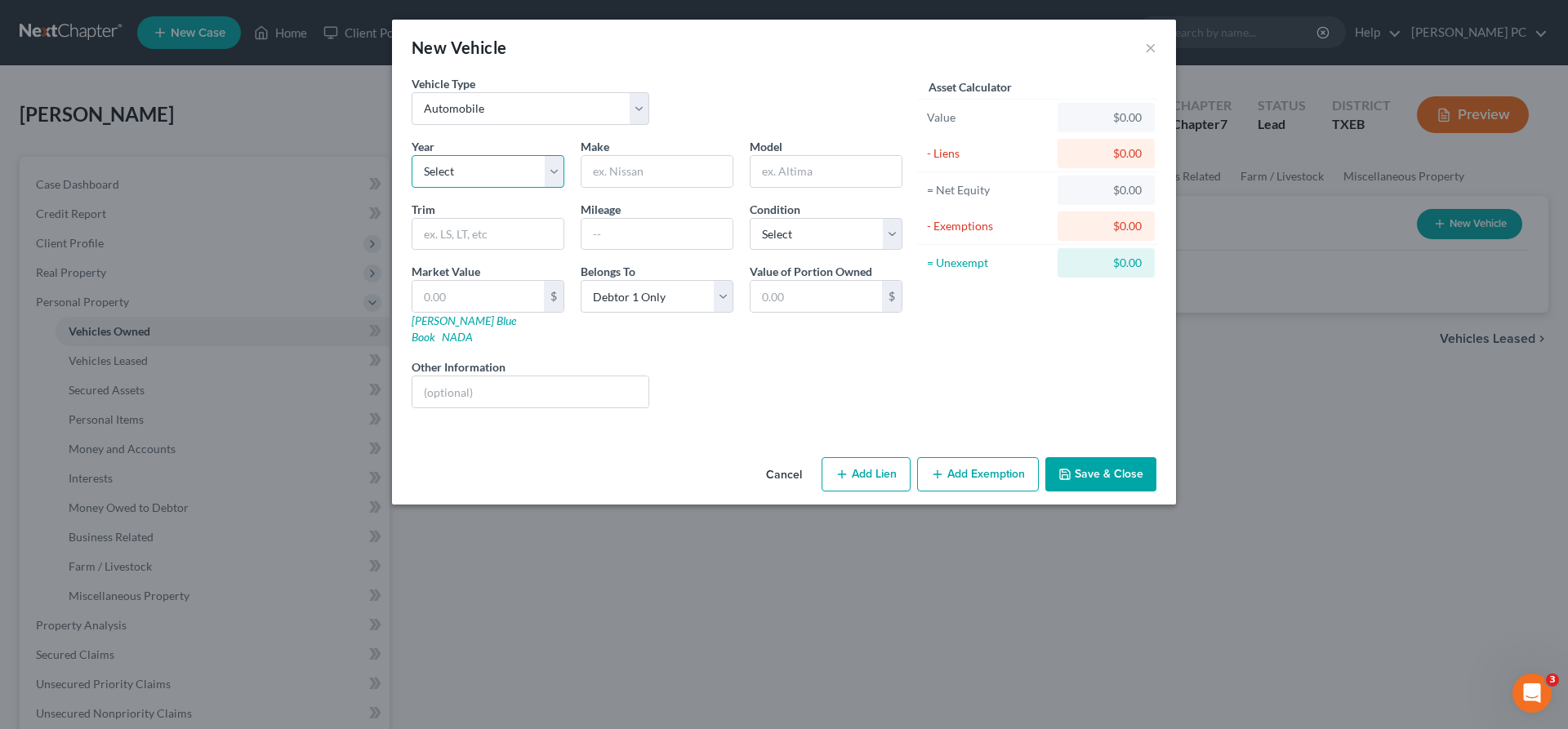
click at [412, 156] on select "Select 2026 2025 2024 2023 2022 2021 2020 2019 2018 2017 2016 2015 2014 2013 20…" at bounding box center [488, 172] width 153 height 33
select select "7"
click option "2019" at bounding box center [0, 0] width 0 height 0
click at [634, 172] on input "text" at bounding box center [656, 171] width 151 height 31
type input "Jeep"
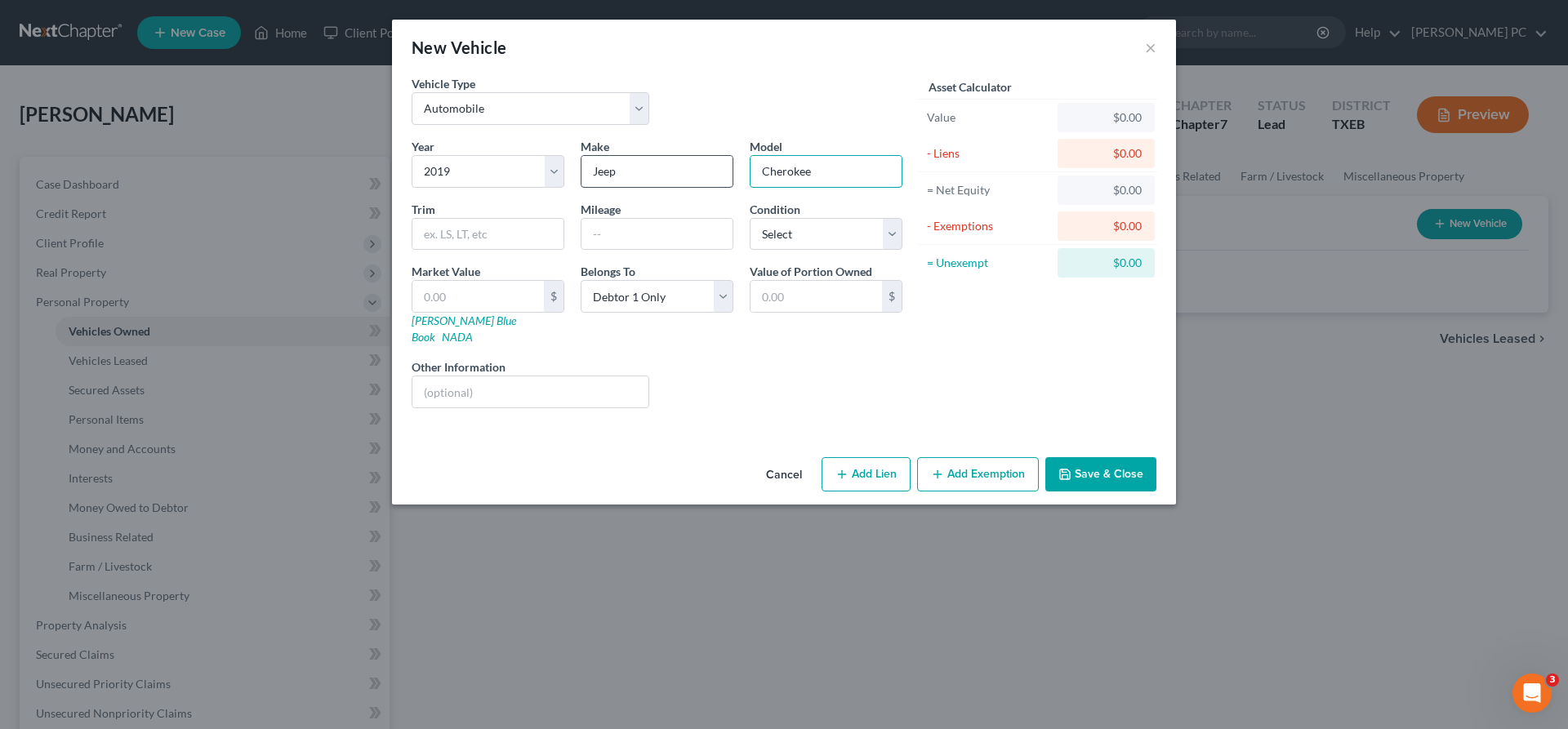
type input "Cherokee"
click at [609, 228] on input "text" at bounding box center [656, 233] width 151 height 31
click at [462, 231] on input "text" at bounding box center [487, 233] width 151 height 31
click at [677, 226] on input "text" at bounding box center [656, 233] width 151 height 31
type input "33346"
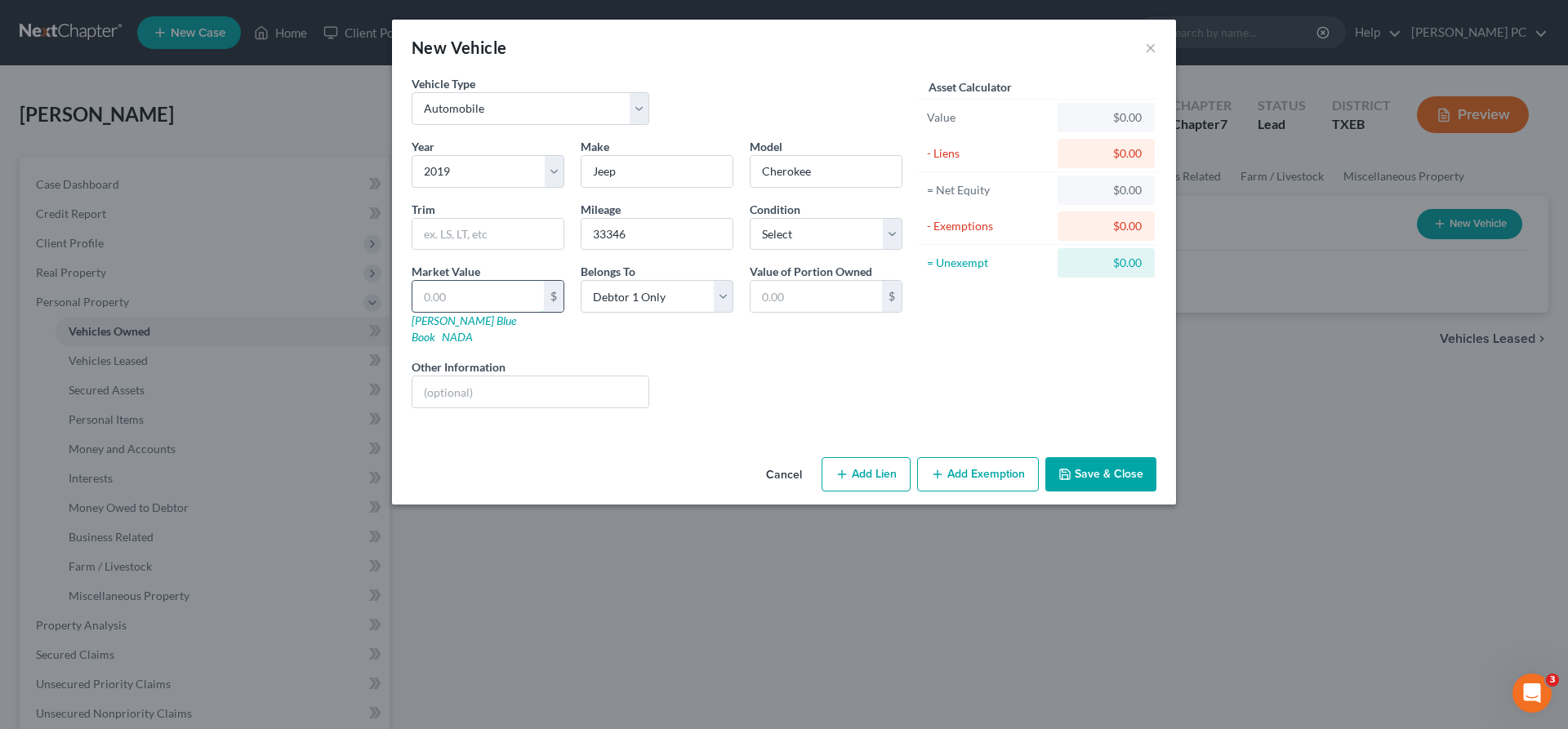
click at [480, 302] on input "text" at bounding box center [478, 296] width 132 height 31
type input "1"
type input "1.00"
type input "17"
type input "17.00"
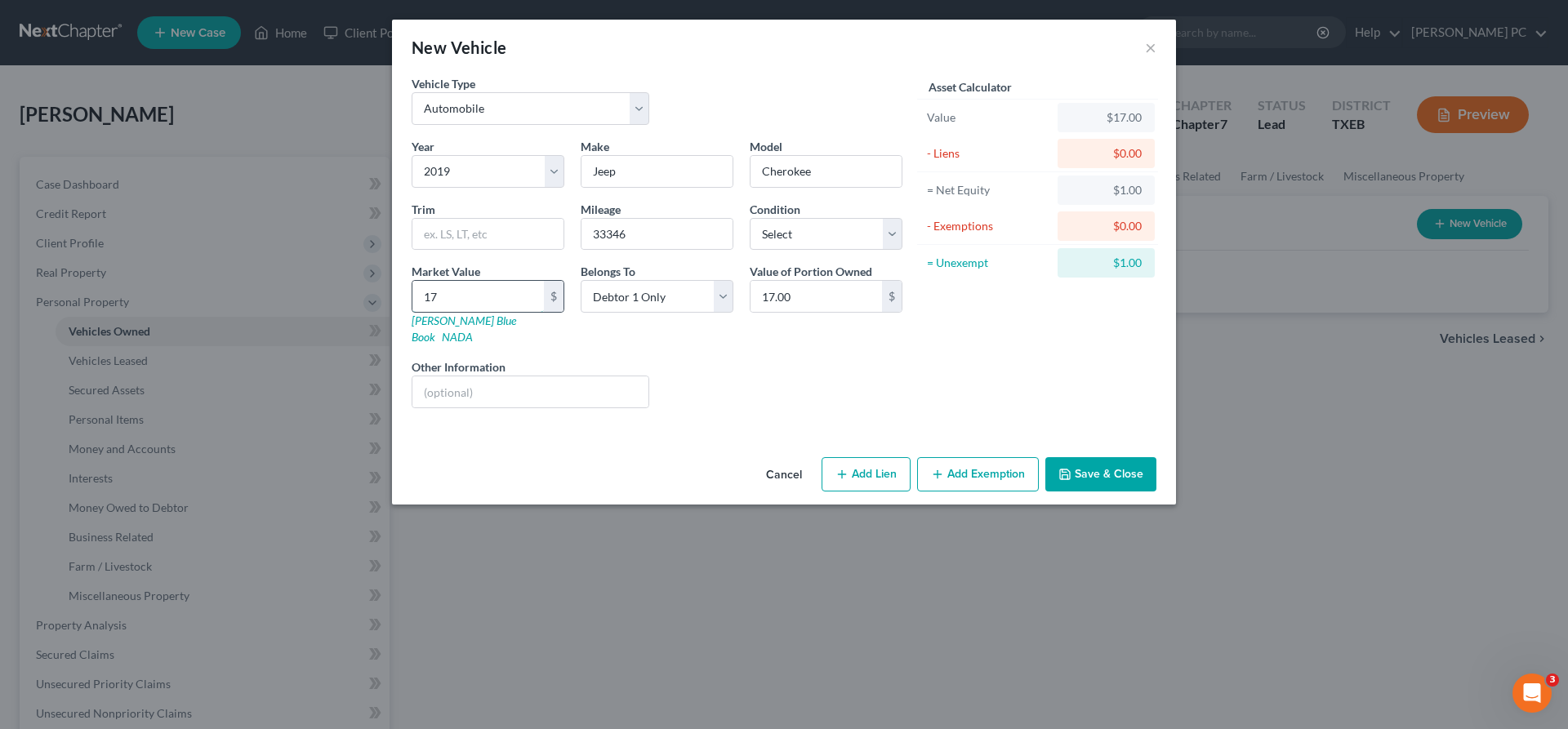
type input "170"
type input "170.00"
type input "1700"
type input "1,700.00"
type input "1,7000"
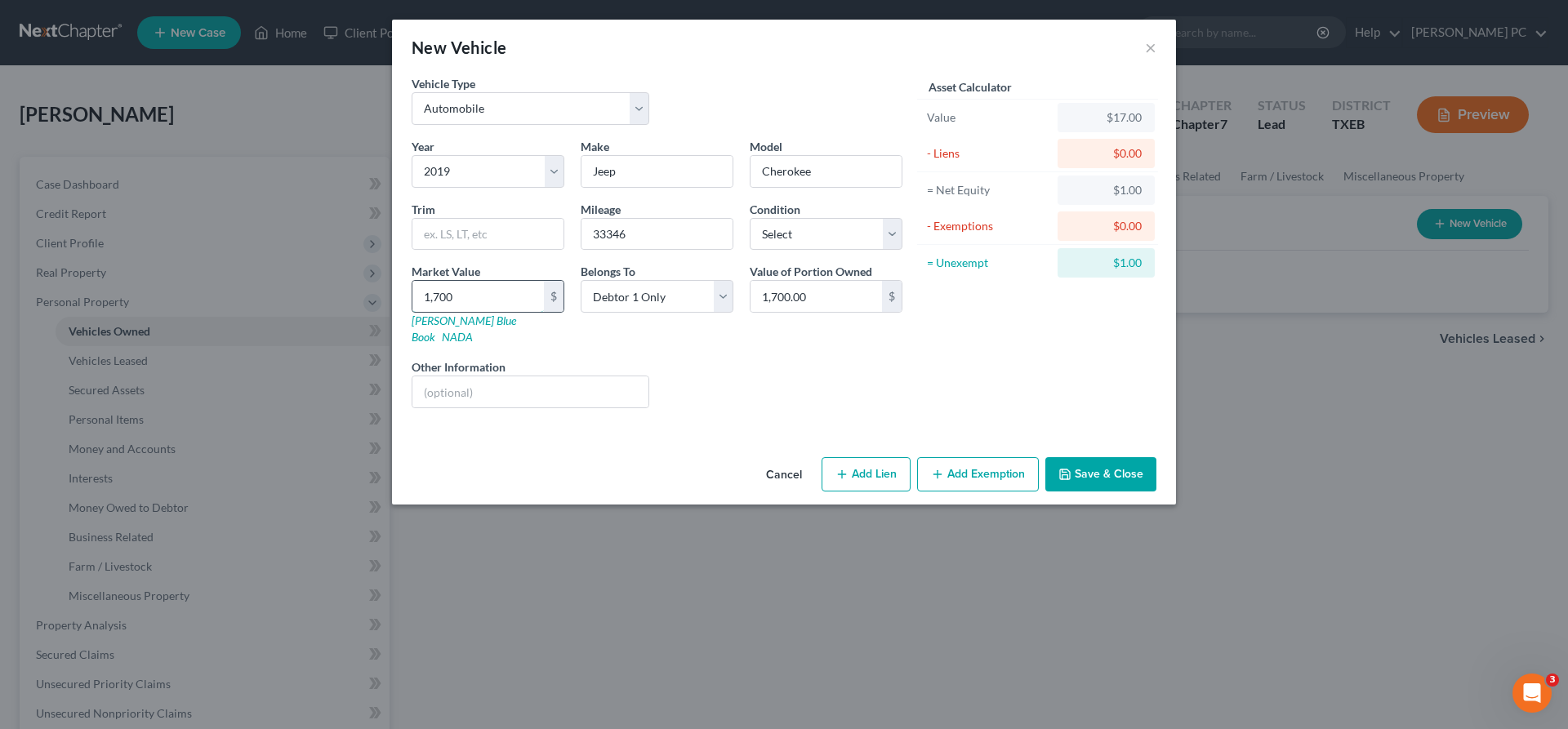
type input "17,000.00"
type input "17,000"
click at [749, 218] on select "Select Excellent Very Good Good Fair Poor" at bounding box center [825, 234] width 153 height 33
select select "2"
click option "Good" at bounding box center [0, 0] width 0 height 0
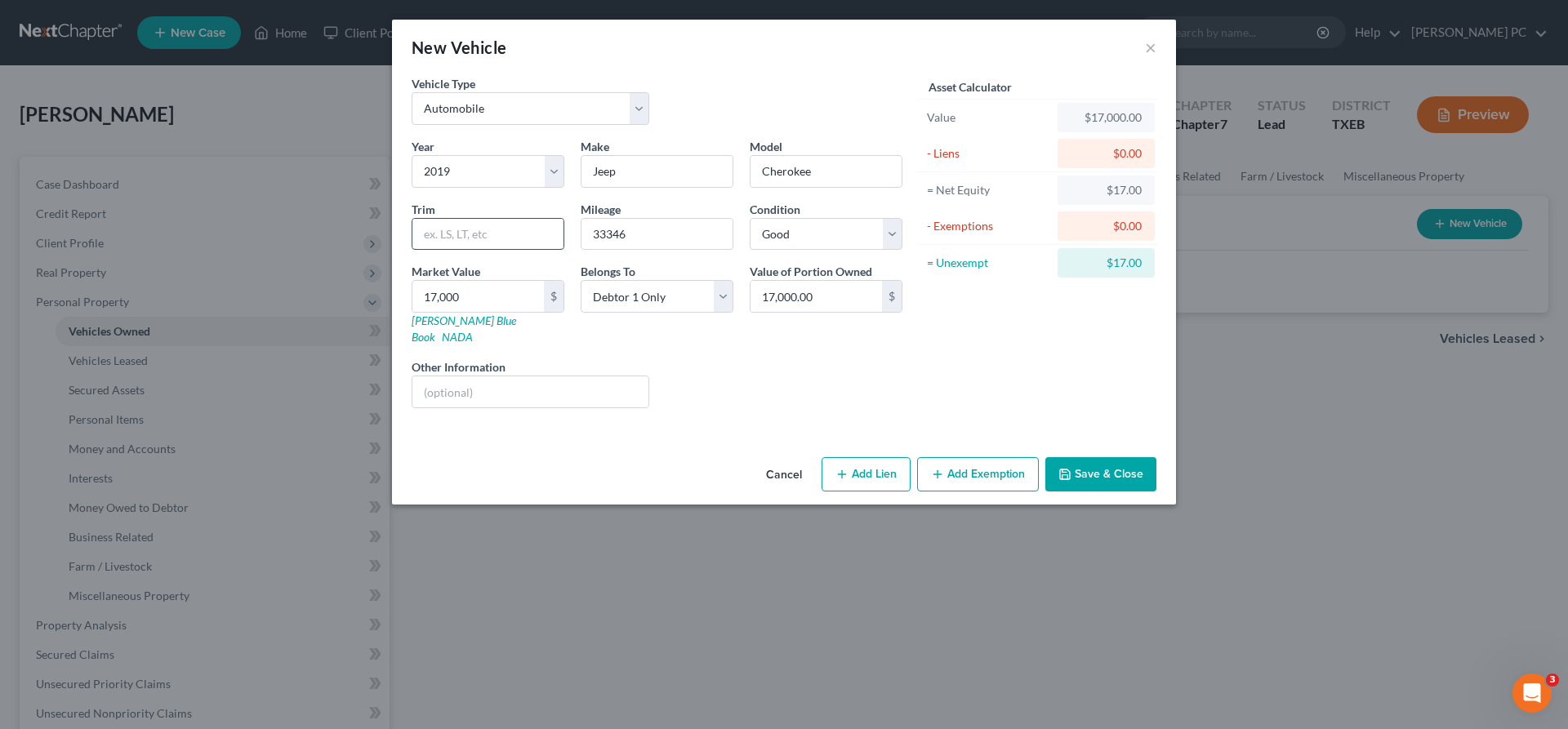
click at [487, 238] on input "text" at bounding box center [487, 233] width 151 height 31
type input "Trailhawk"
drag, startPoint x: 822, startPoint y: 289, endPoint x: 998, endPoint y: 308, distance: 177.0
click at [882, 308] on input "17,000.00" at bounding box center [816, 296] width 132 height 31
type input "0"
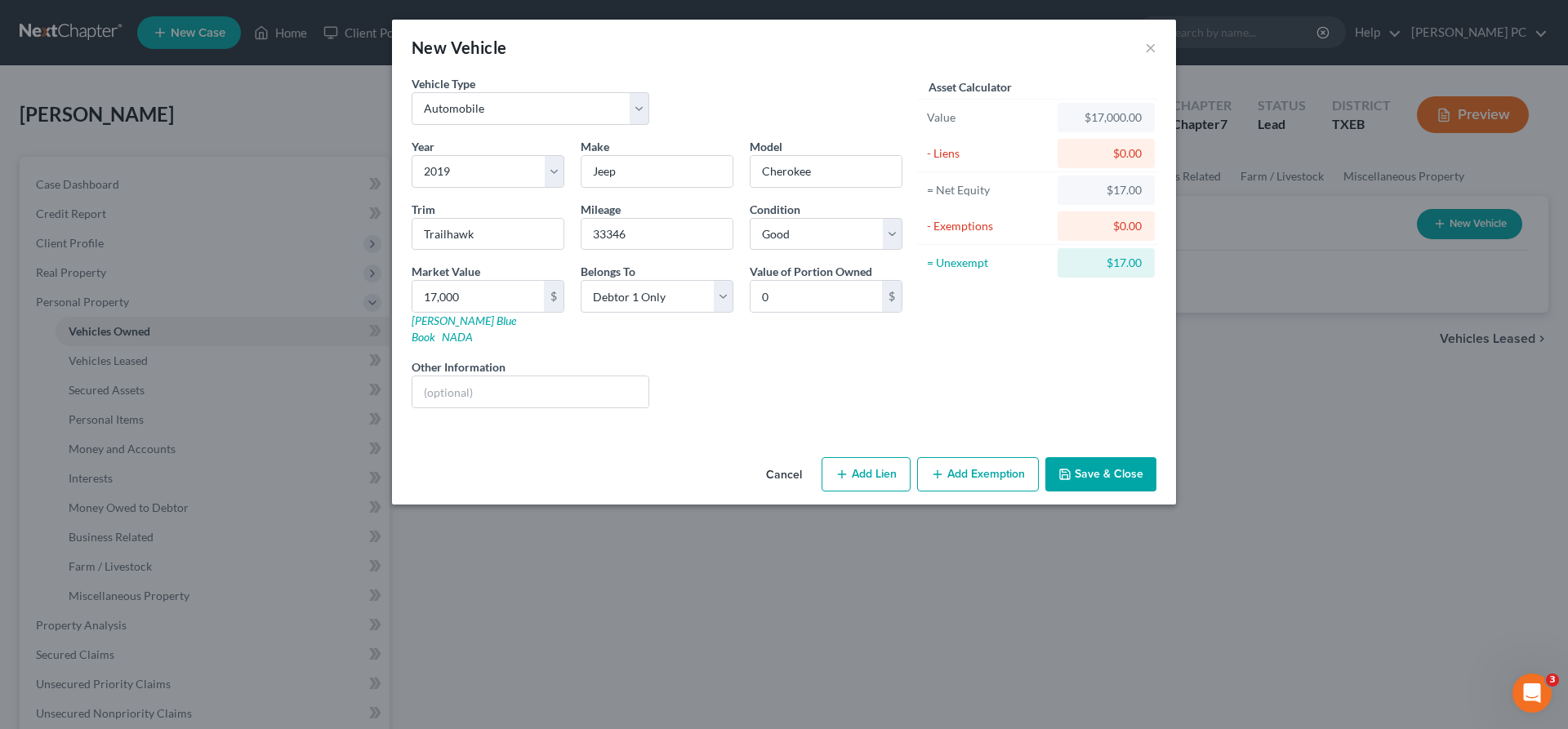
click at [1102, 462] on button "Save & Close" at bounding box center [1100, 474] width 111 height 34
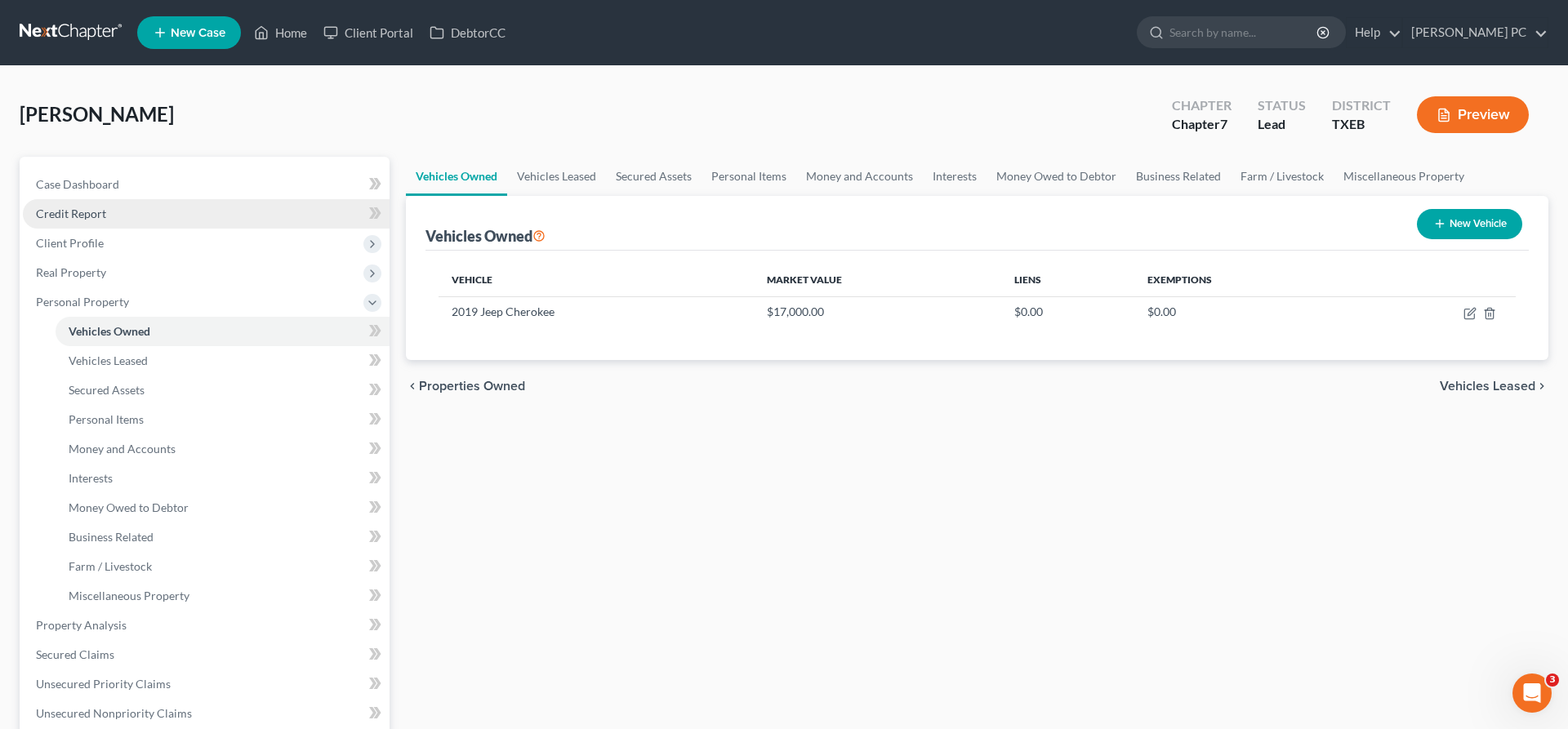
click at [111, 213] on link "Credit Report" at bounding box center [206, 213] width 367 height 29
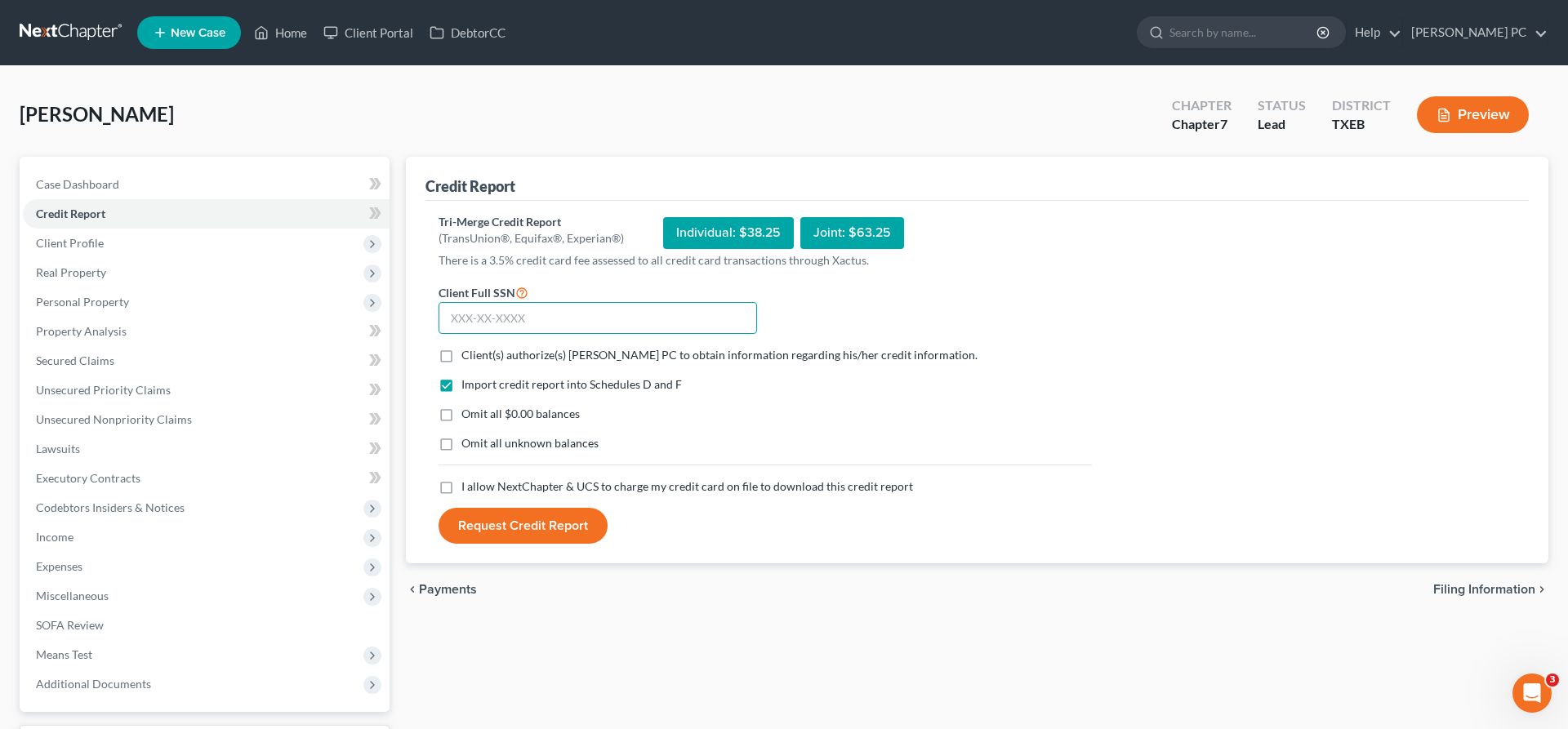
click at [647, 306] on input "text" at bounding box center [597, 318] width 318 height 33
type input "459-99-6099"
click at [461, 355] on label "Client(s) authorize(s) [PERSON_NAME] PC to obtain information regarding his/her…" at bounding box center [718, 355] width 516 height 16
click at [468, 355] on input "Client(s) authorize(s) [PERSON_NAME] PC to obtain information regarding his/her…" at bounding box center [473, 352] width 11 height 11
checkbox input "true"
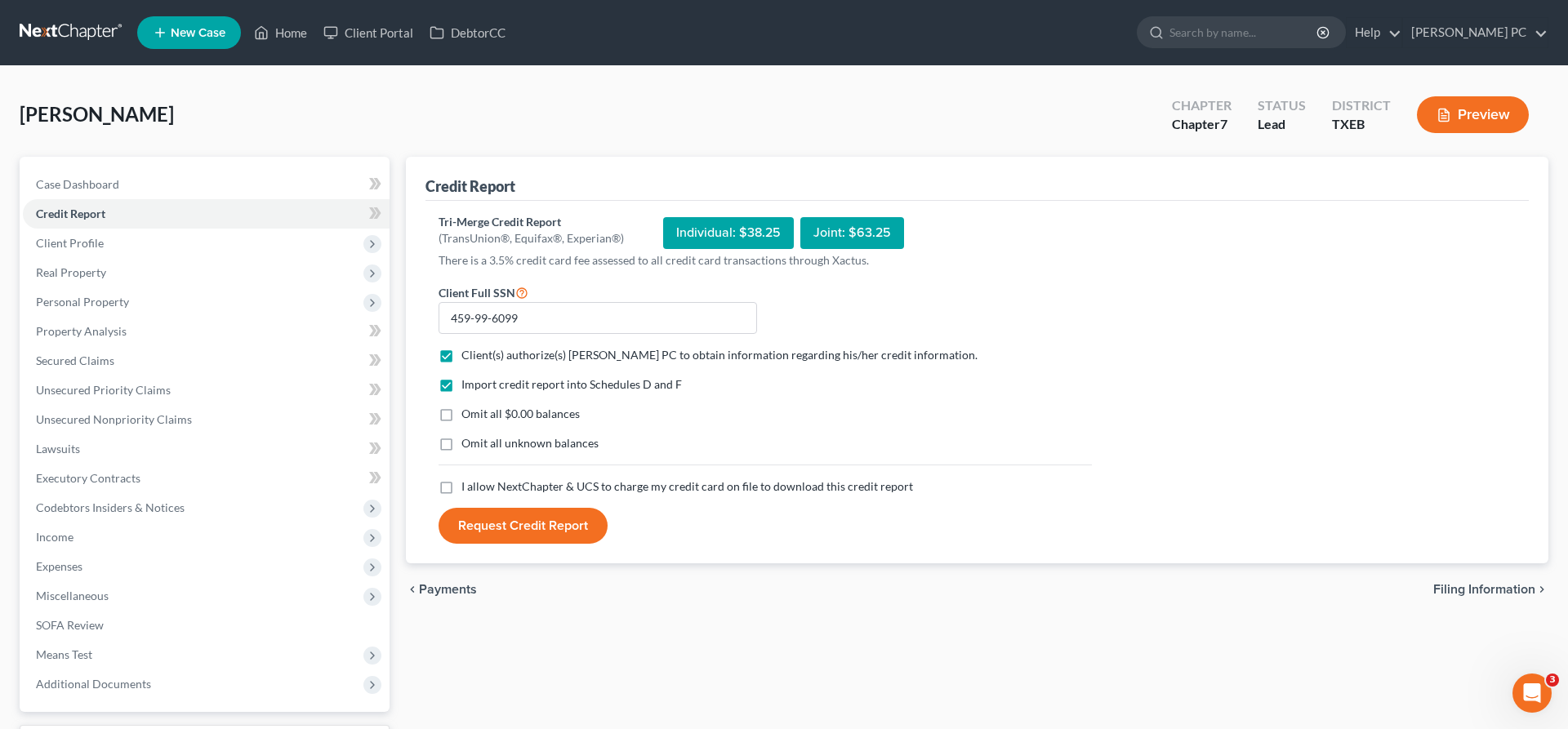
click at [461, 489] on label "I allow NextChapter & UCS to charge my credit card on file to download this cre…" at bounding box center [686, 487] width 452 height 16
click at [468, 489] on input "I allow NextChapter & UCS to charge my credit card on file to download this cre…" at bounding box center [473, 484] width 11 height 11
checkbox input "true"
click at [525, 529] on button "Request Credit Report" at bounding box center [523, 526] width 169 height 36
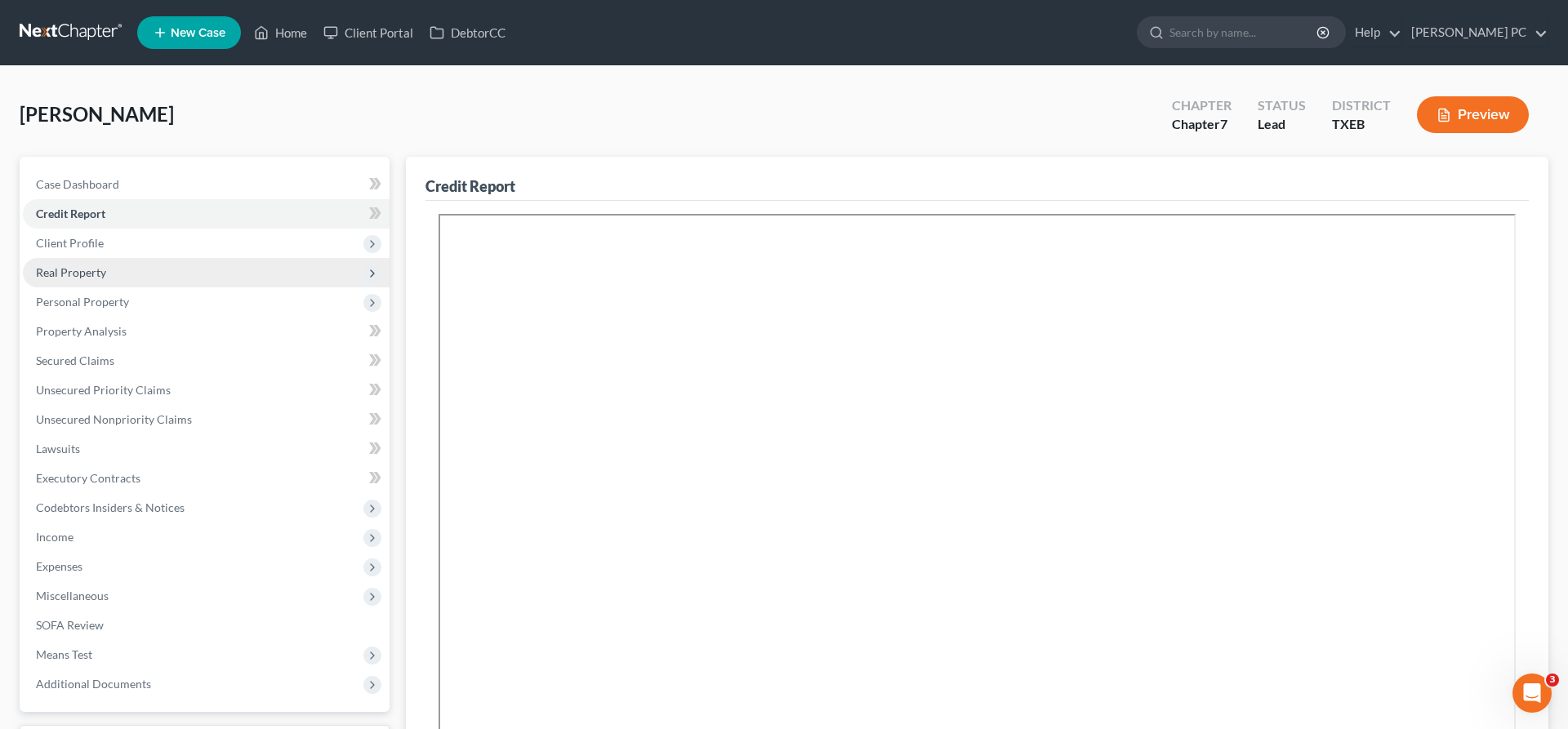
click at [94, 271] on span "Real Property" at bounding box center [71, 272] width 70 height 14
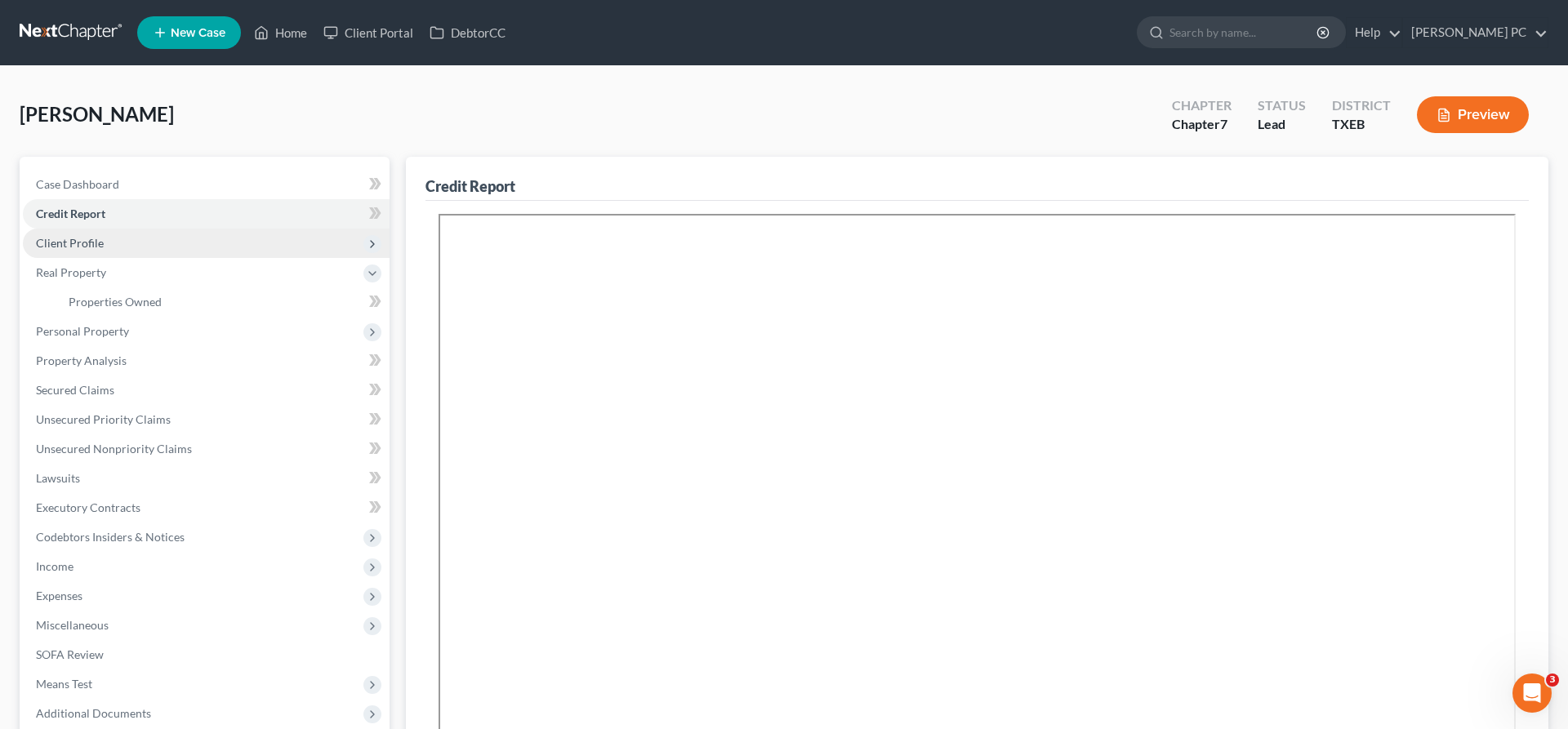
click at [92, 240] on span "Client Profile" at bounding box center [70, 243] width 68 height 14
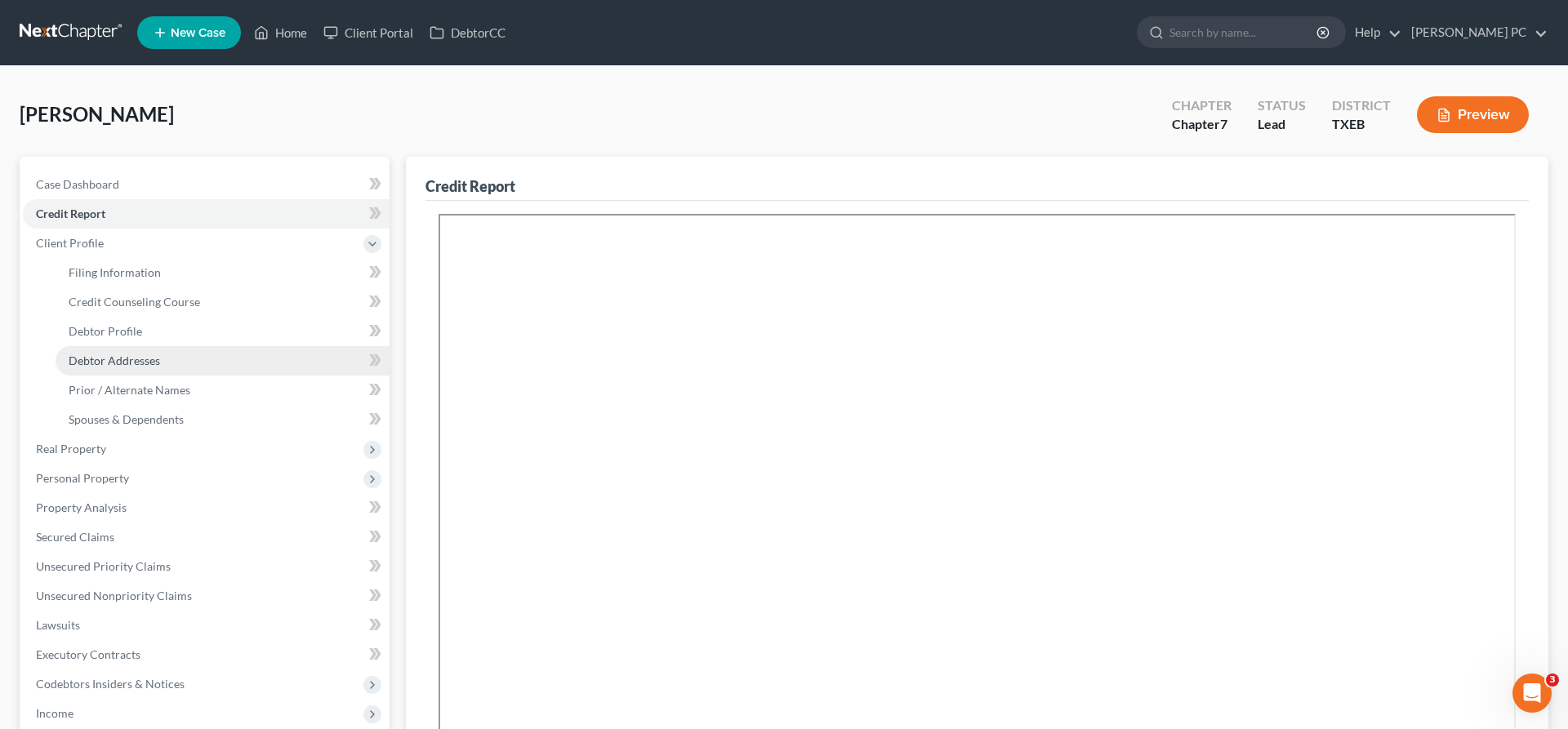
click at [140, 363] on span "Debtor Addresses" at bounding box center [115, 360] width 92 height 14
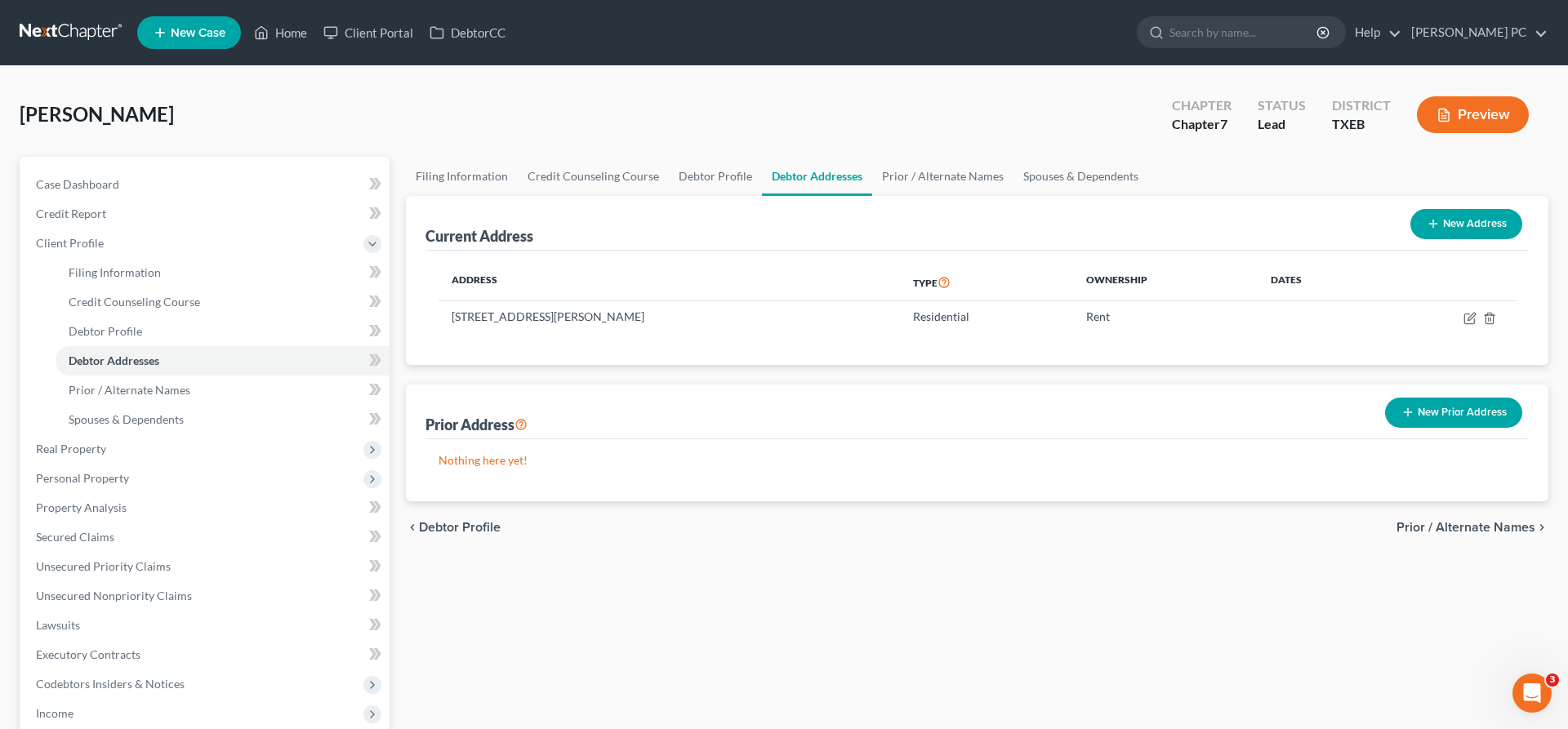
click at [1451, 412] on button "New Prior Address" at bounding box center [1453, 413] width 138 height 30
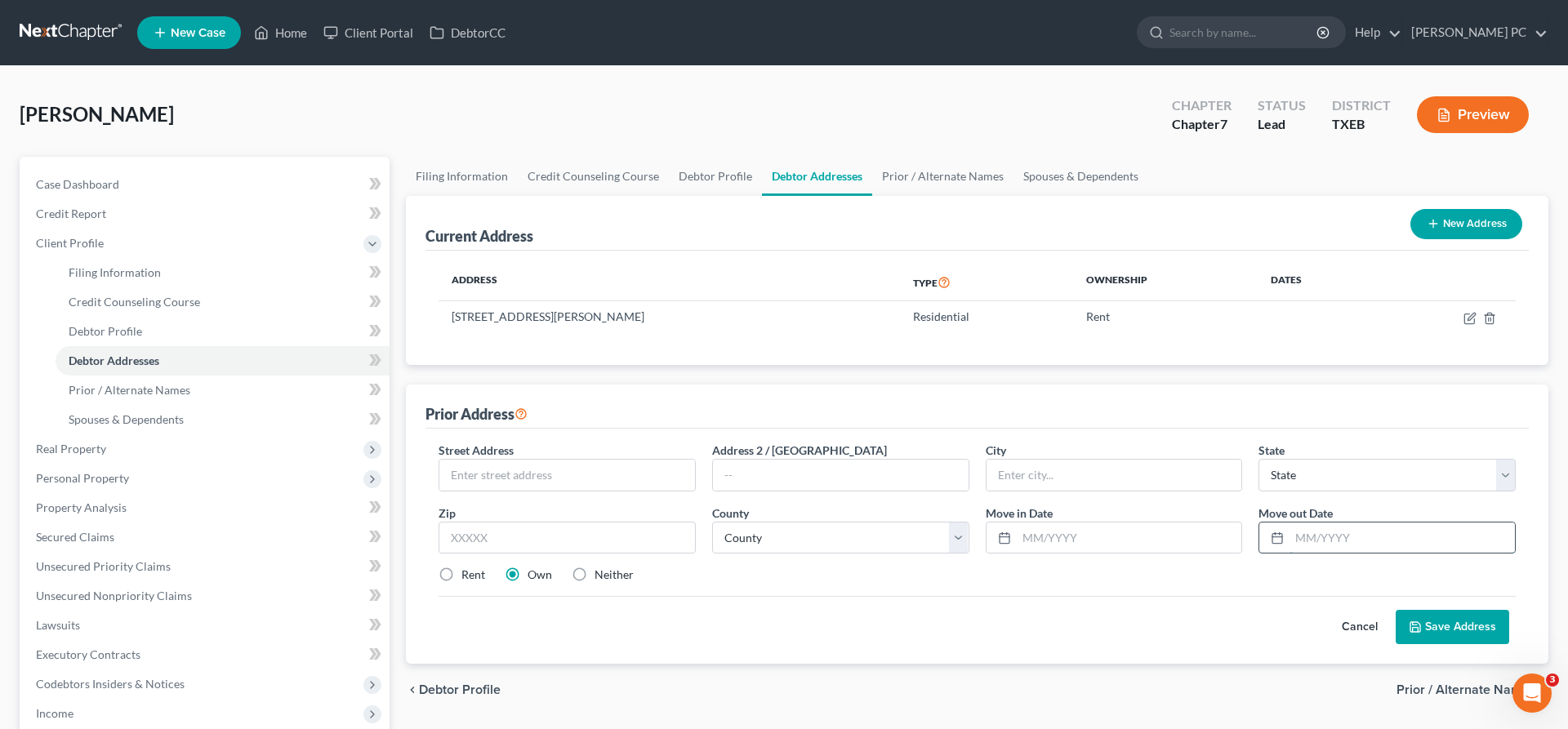
click at [1338, 538] on input "text" at bounding box center [1402, 538] width 225 height 31
click at [1319, 534] on input "06.2020" at bounding box center [1402, 538] width 225 height 31
click at [1310, 540] on input "06.2020" at bounding box center [1402, 538] width 225 height 31
type input "06/2020"
click at [574, 472] on input "text" at bounding box center [567, 475] width 255 height 31
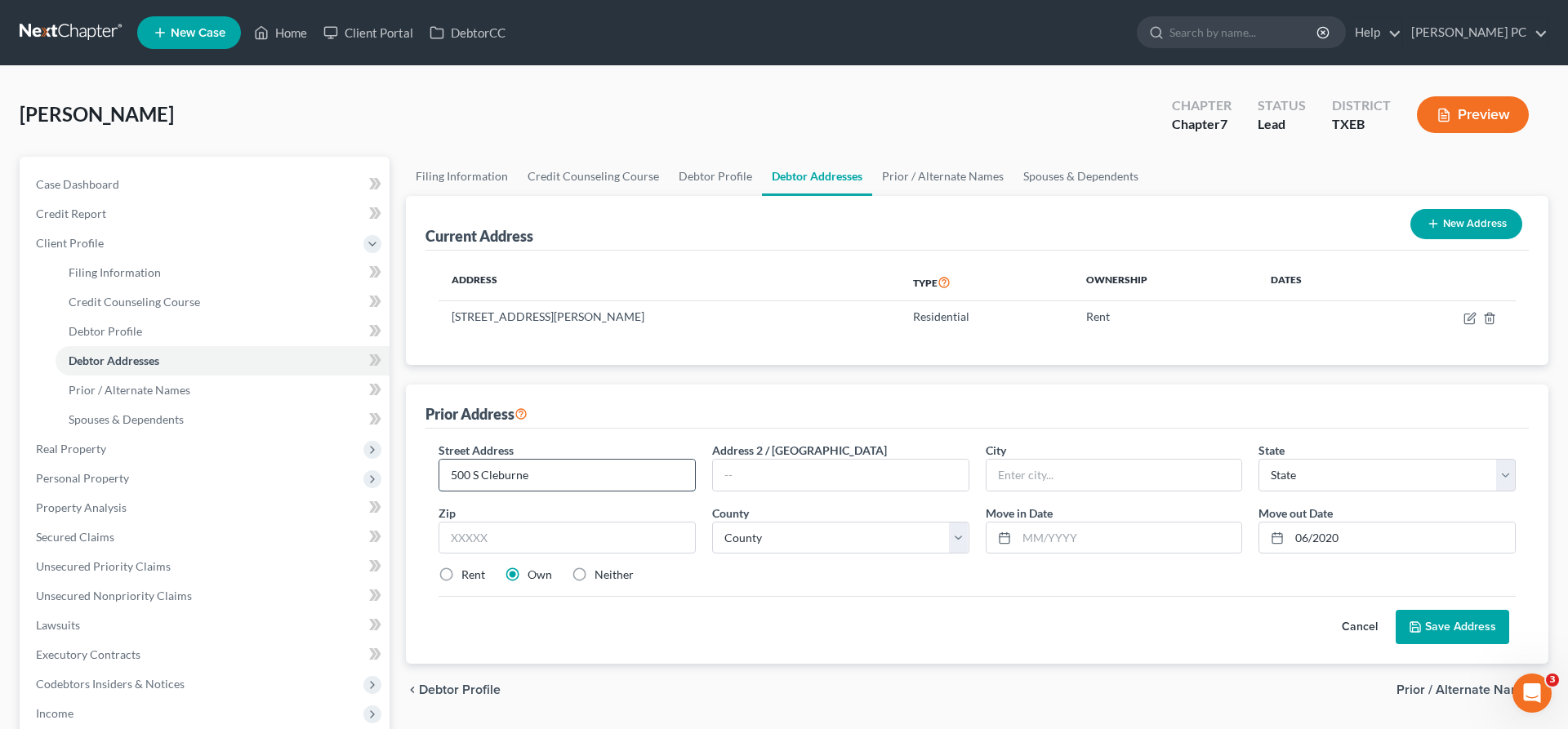
type input "500 S Cleburne"
type input "z"
type input "[STREET_ADDRESS][PERSON_NAME]"
type input "[GEOGRAPHIC_DATA]"
select select "45"
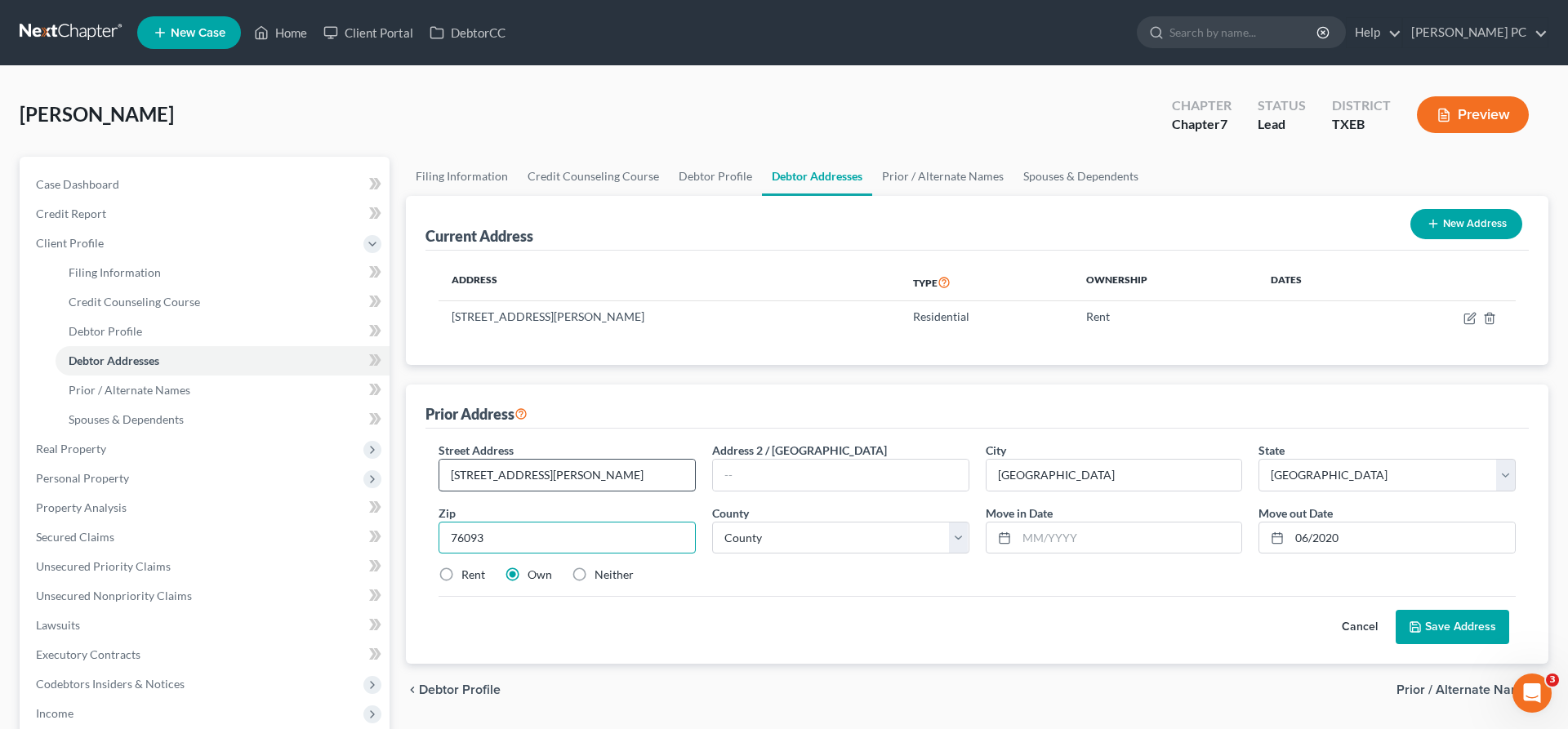
type input "76093"
select select "125"
click option "[GEOGRAPHIC_DATA]" at bounding box center [0, 0] width 0 height 0
click at [1040, 538] on input "text" at bounding box center [1129, 538] width 225 height 31
type input "03/2016"
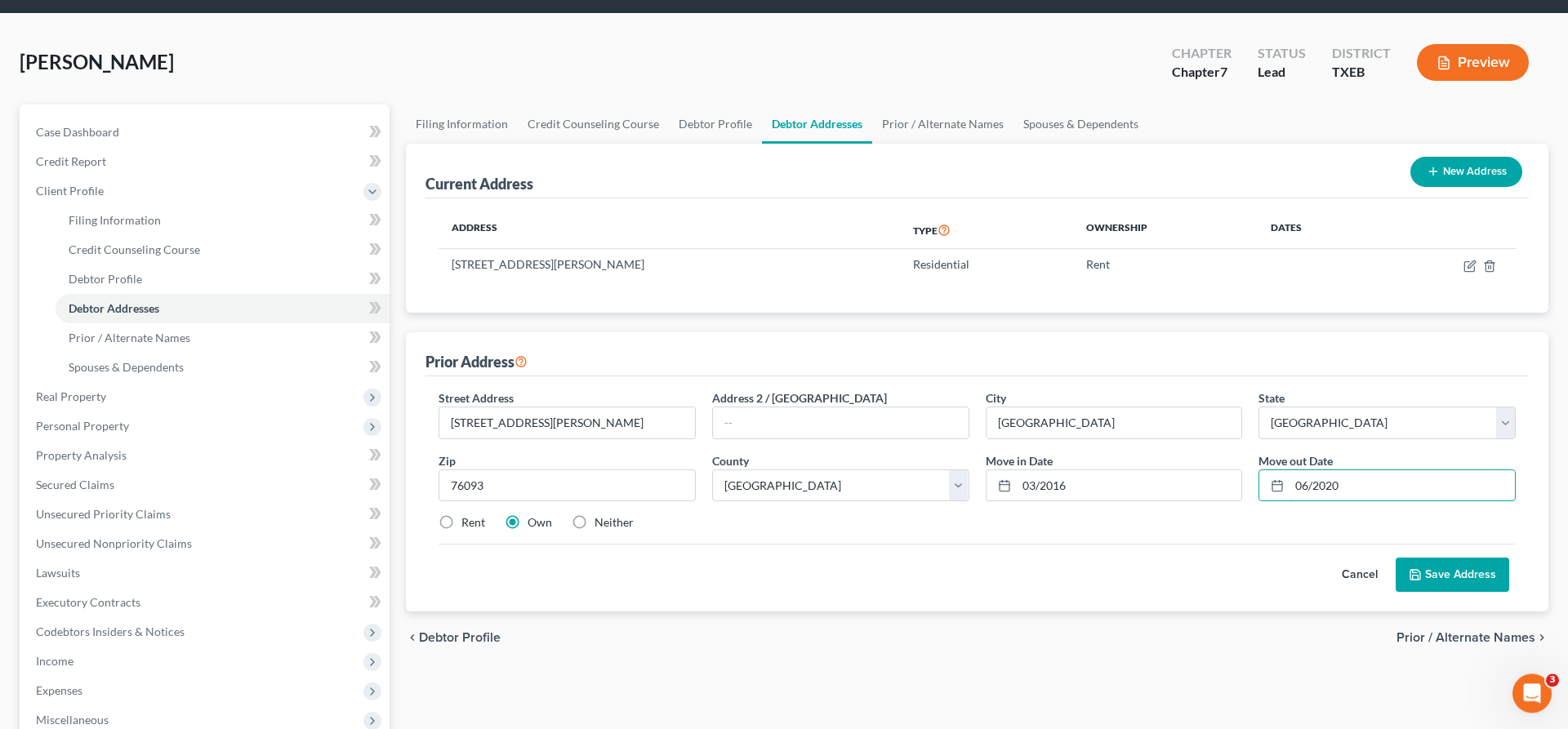
scroll to position [83, 0]
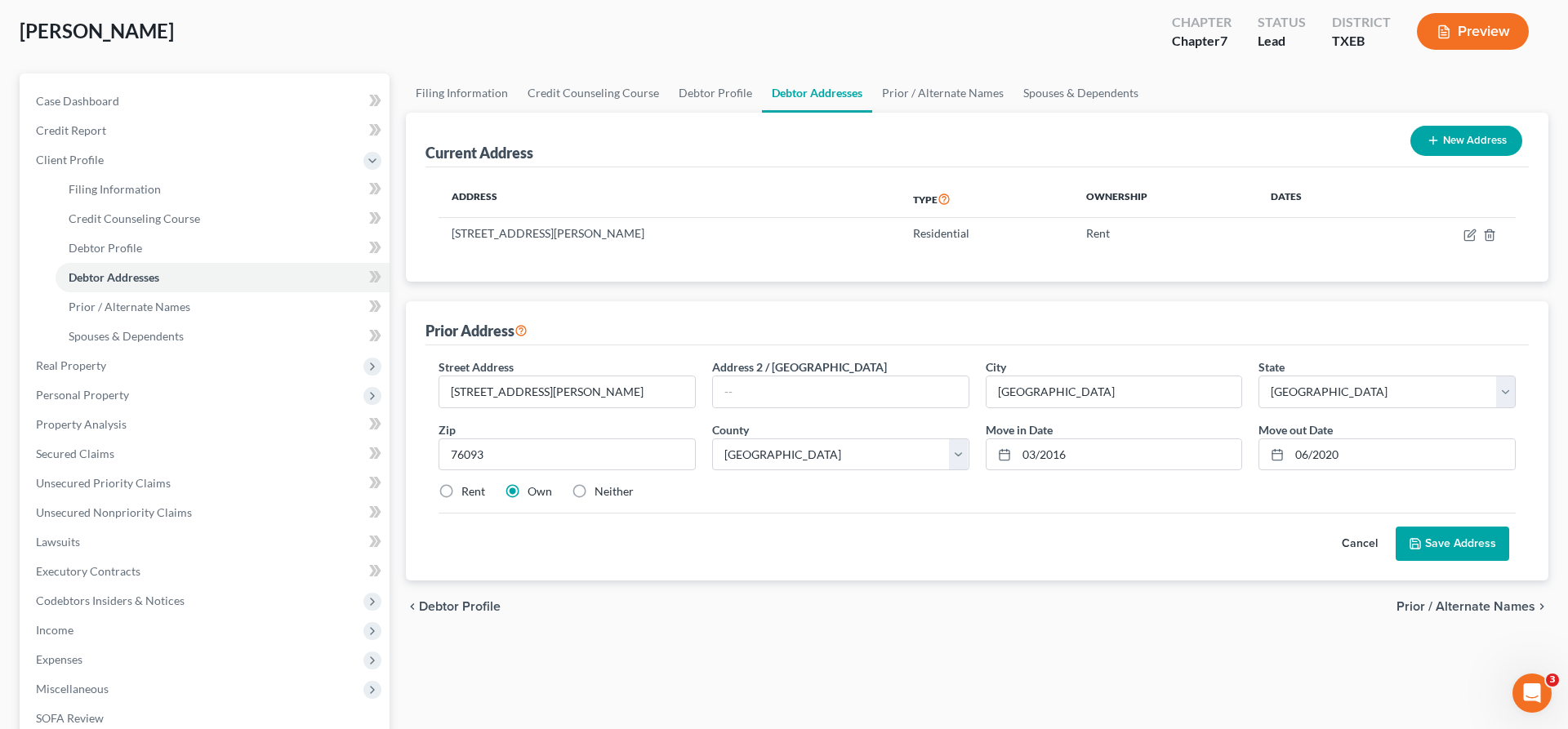
click at [461, 491] on label "Rent" at bounding box center [473, 492] width 24 height 16
click at [468, 491] on input "Rent" at bounding box center [473, 489] width 11 height 11
radio input "true"
click at [528, 493] on label "Own" at bounding box center [540, 492] width 25 height 16
click at [534, 493] on input "Own" at bounding box center [539, 489] width 11 height 11
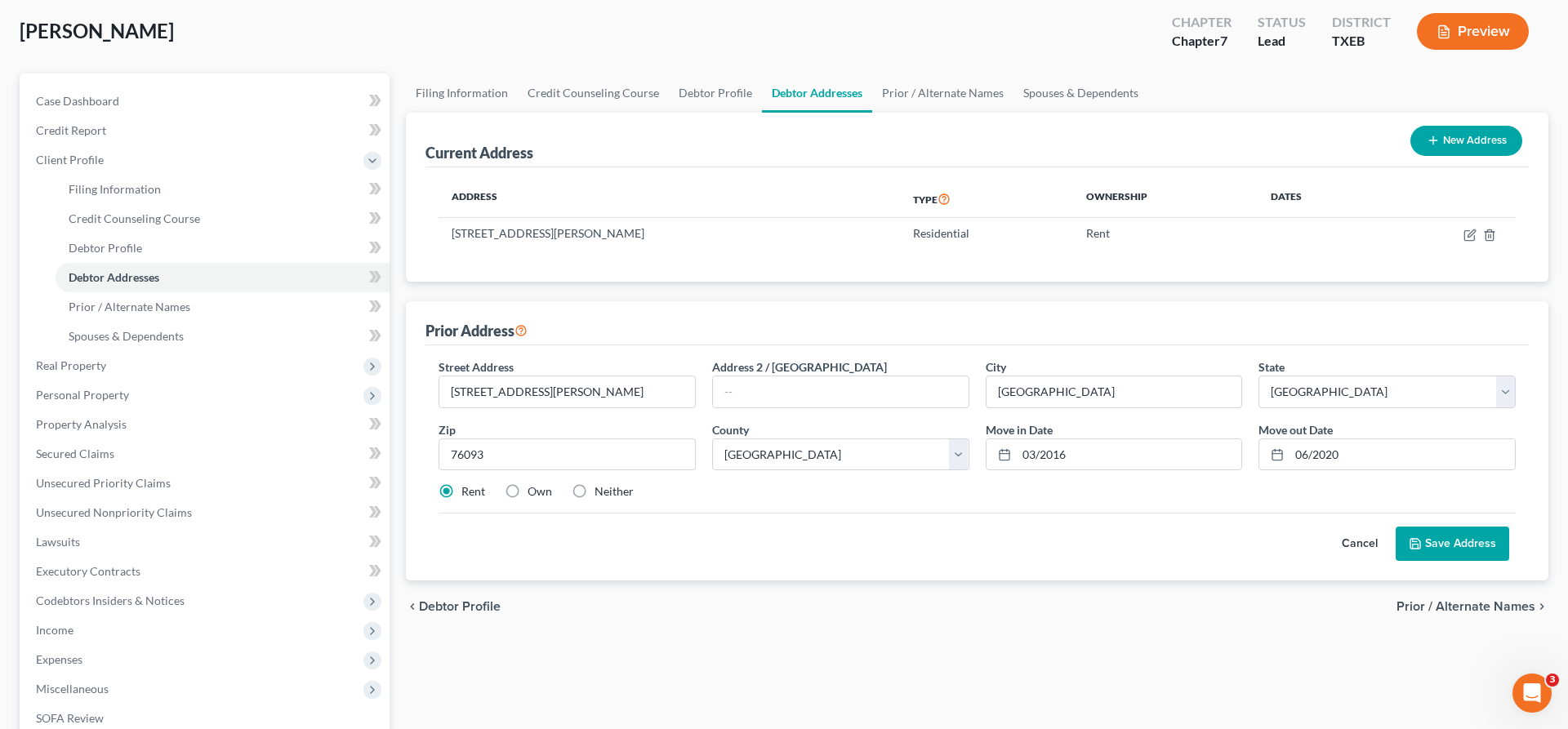
radio input "true"
click at [1446, 547] on button "Save Address" at bounding box center [1452, 544] width 114 height 34
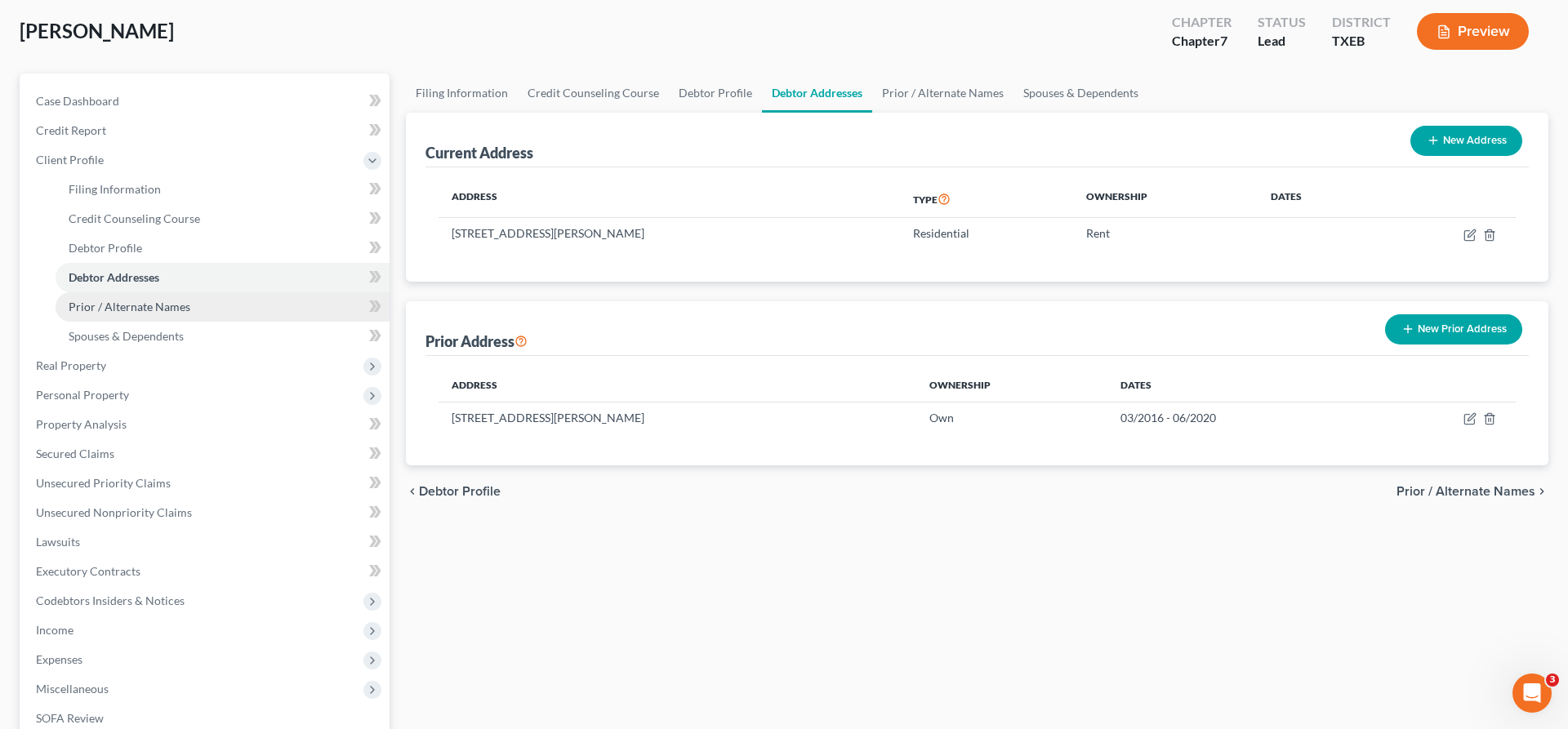
click at [151, 308] on span "Prior / Alternate Names" at bounding box center [130, 306] width 122 height 14
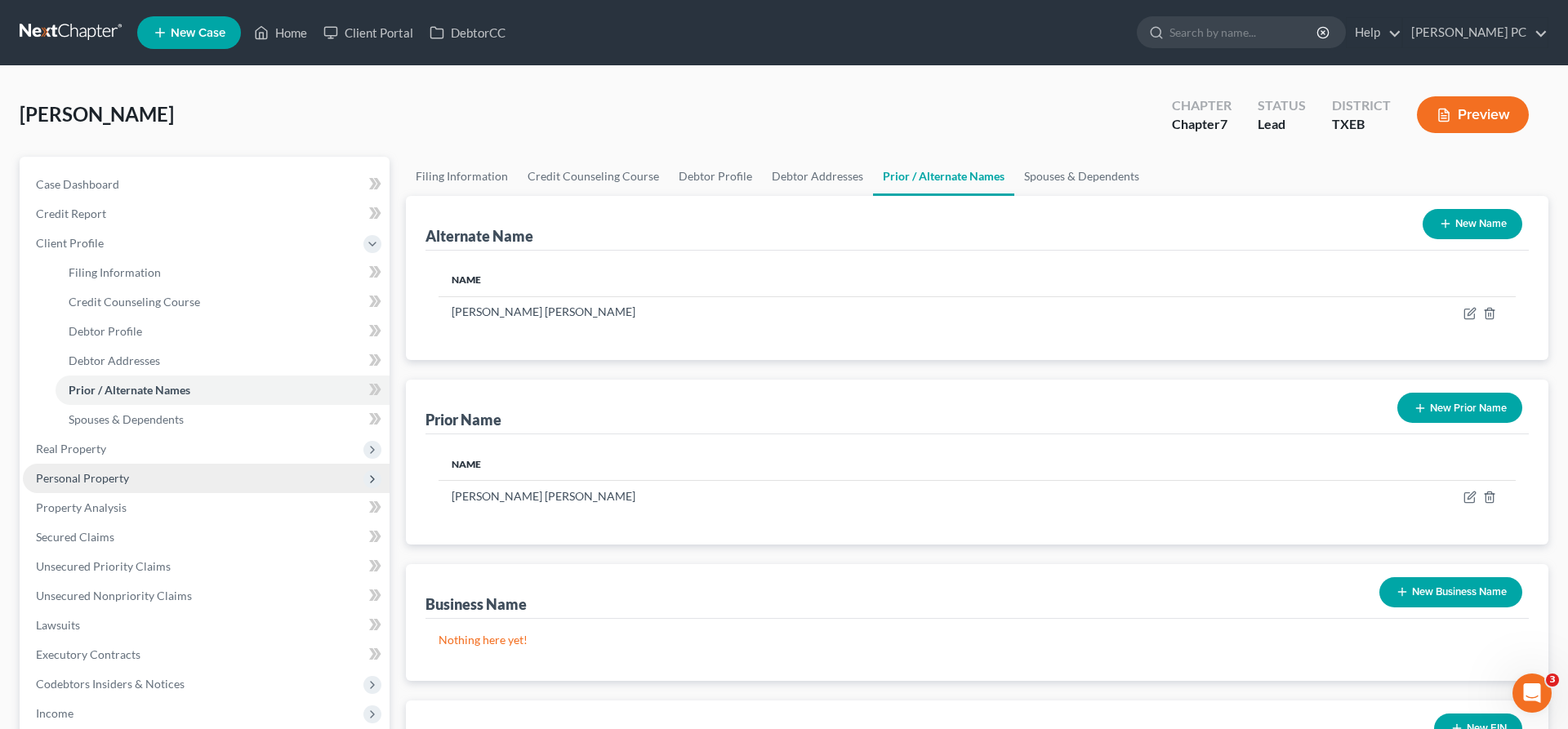
click at [127, 475] on span "Personal Property" at bounding box center [82, 478] width 93 height 14
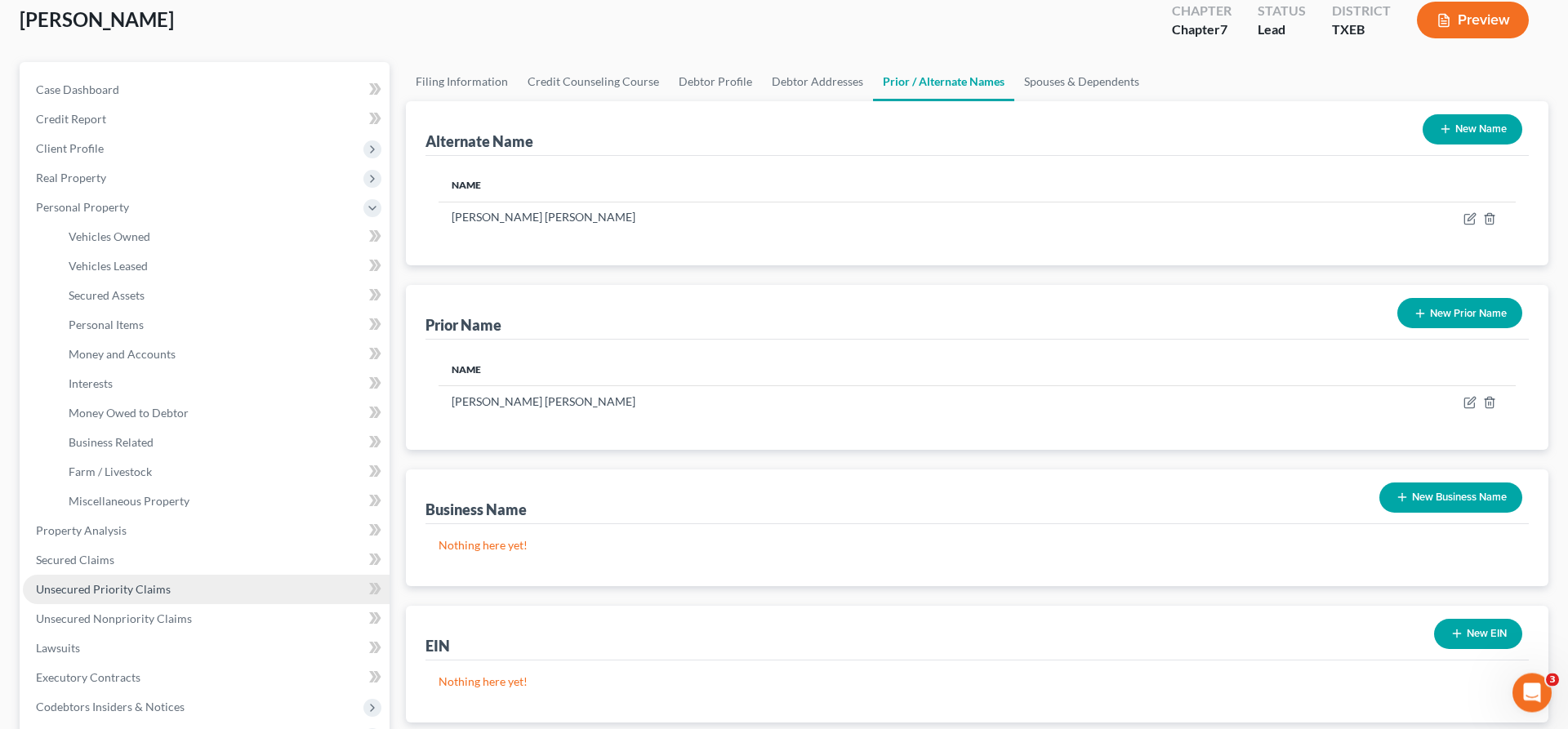
scroll to position [83, 0]
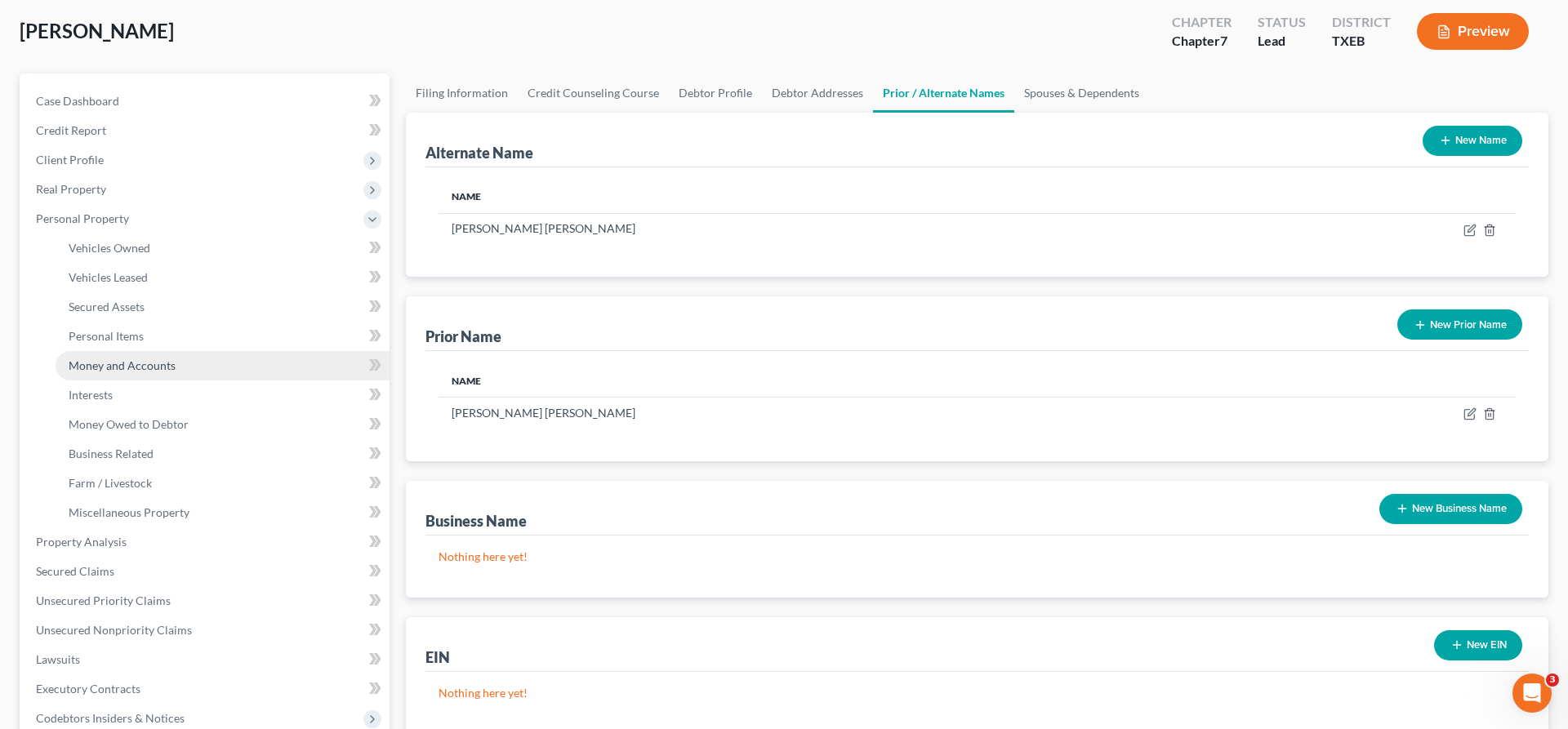
click at [133, 361] on span "Money and Accounts" at bounding box center [122, 365] width 107 height 14
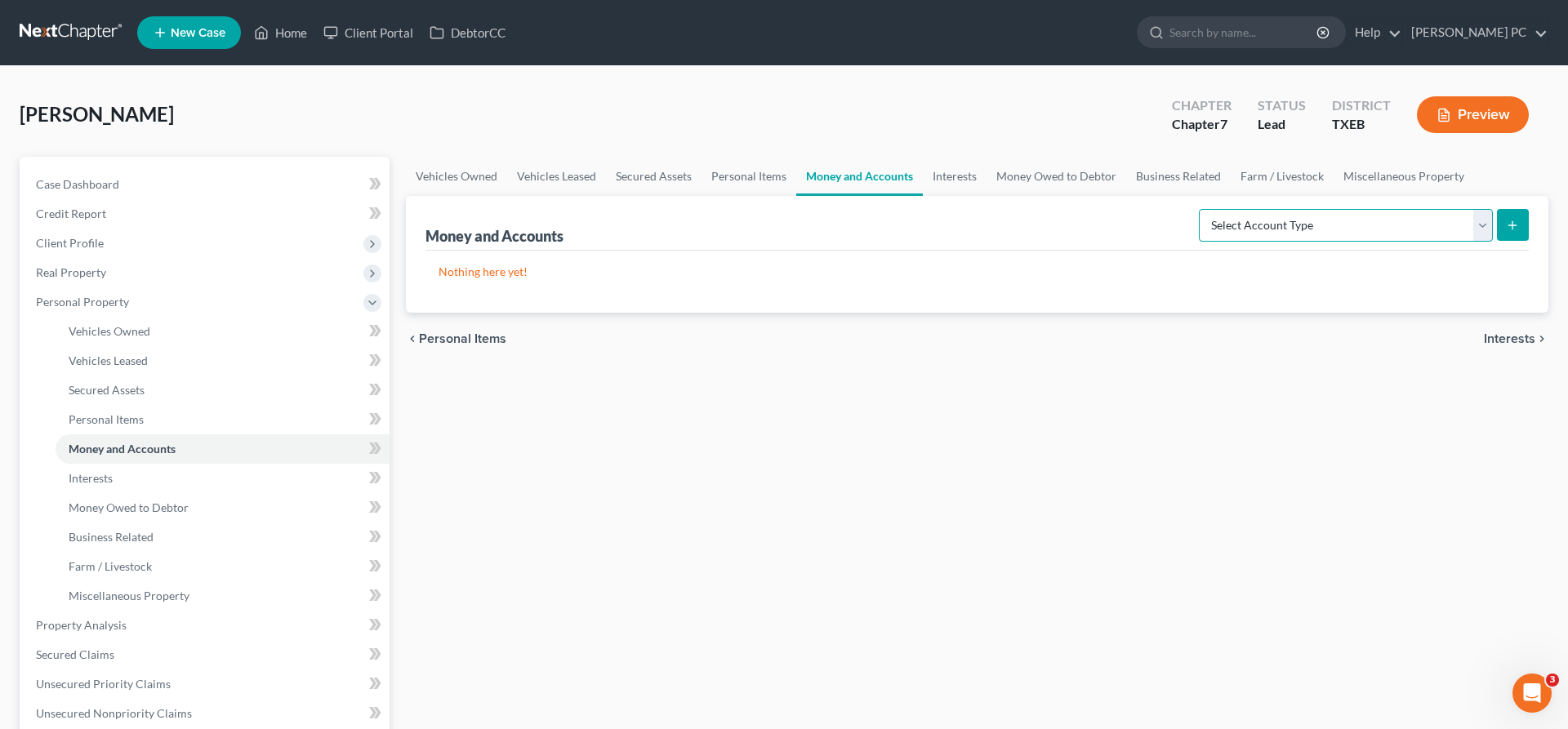
click at [1199, 209] on select "Select Account Type Brokerage Cash on Hand Certificates of Deposit Checking Acc…" at bounding box center [1346, 225] width 294 height 33
select select "checking"
click option "Checking Account" at bounding box center [0, 0] width 0 height 0
drag, startPoint x: 1517, startPoint y: 221, endPoint x: 1508, endPoint y: 222, distance: 9.1
click at [1516, 220] on icon "submit" at bounding box center [1511, 224] width 13 height 13
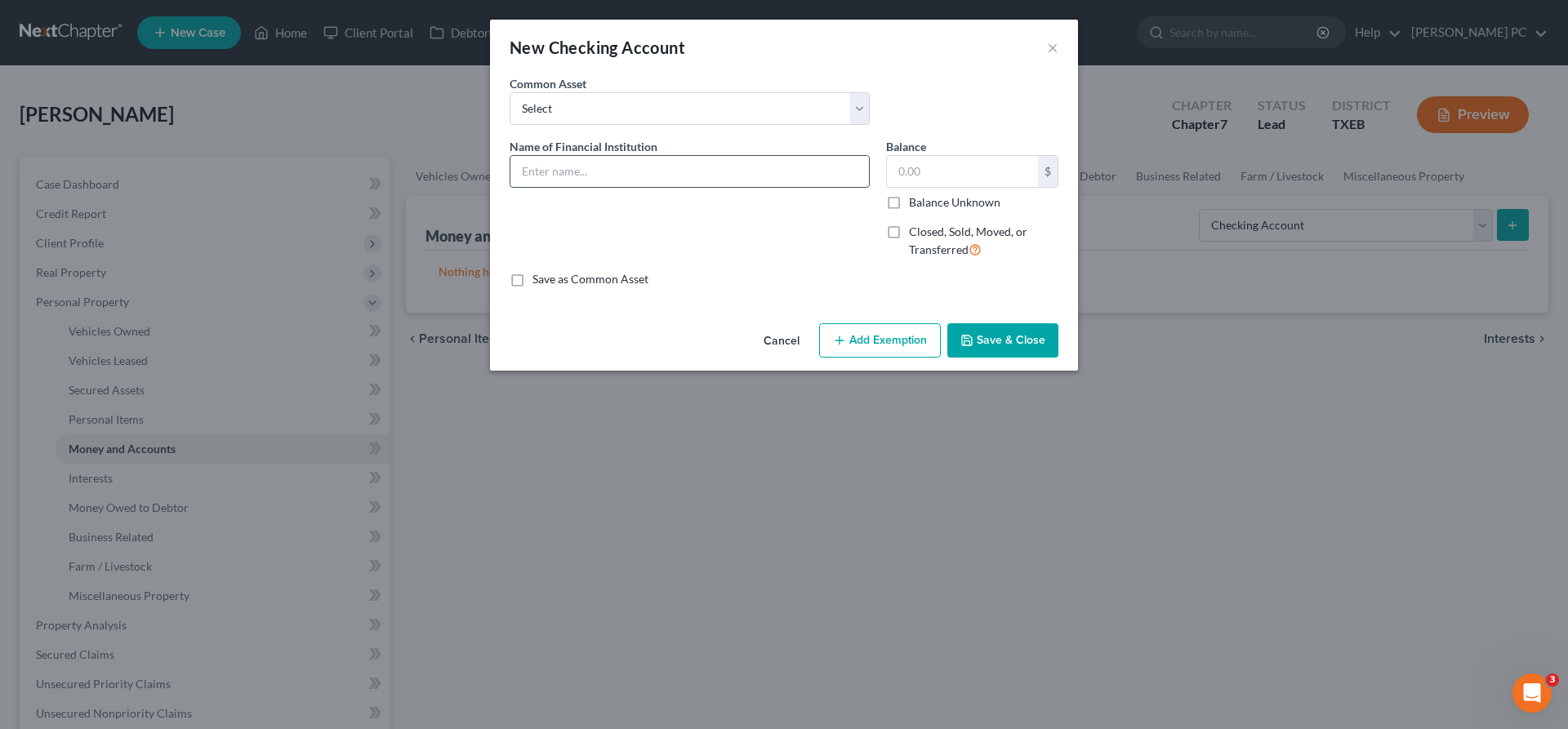
click at [562, 178] on input "text" at bounding box center [689, 171] width 358 height 31
type input "F"
type input "Chase Bank"
click at [1008, 342] on button "Save & Close" at bounding box center [1002, 340] width 111 height 34
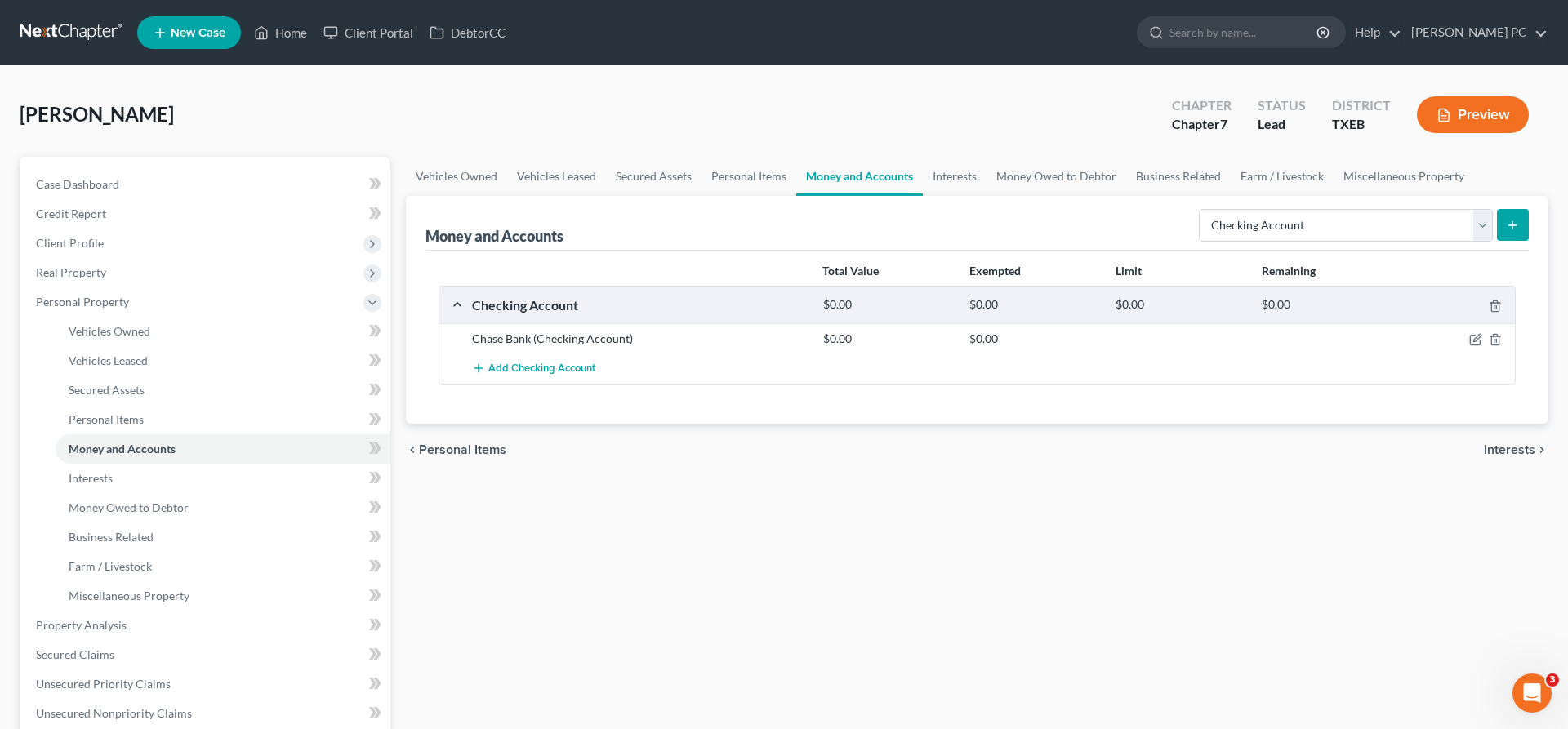
click at [1514, 226] on icon "submit" at bounding box center [1511, 224] width 13 height 13
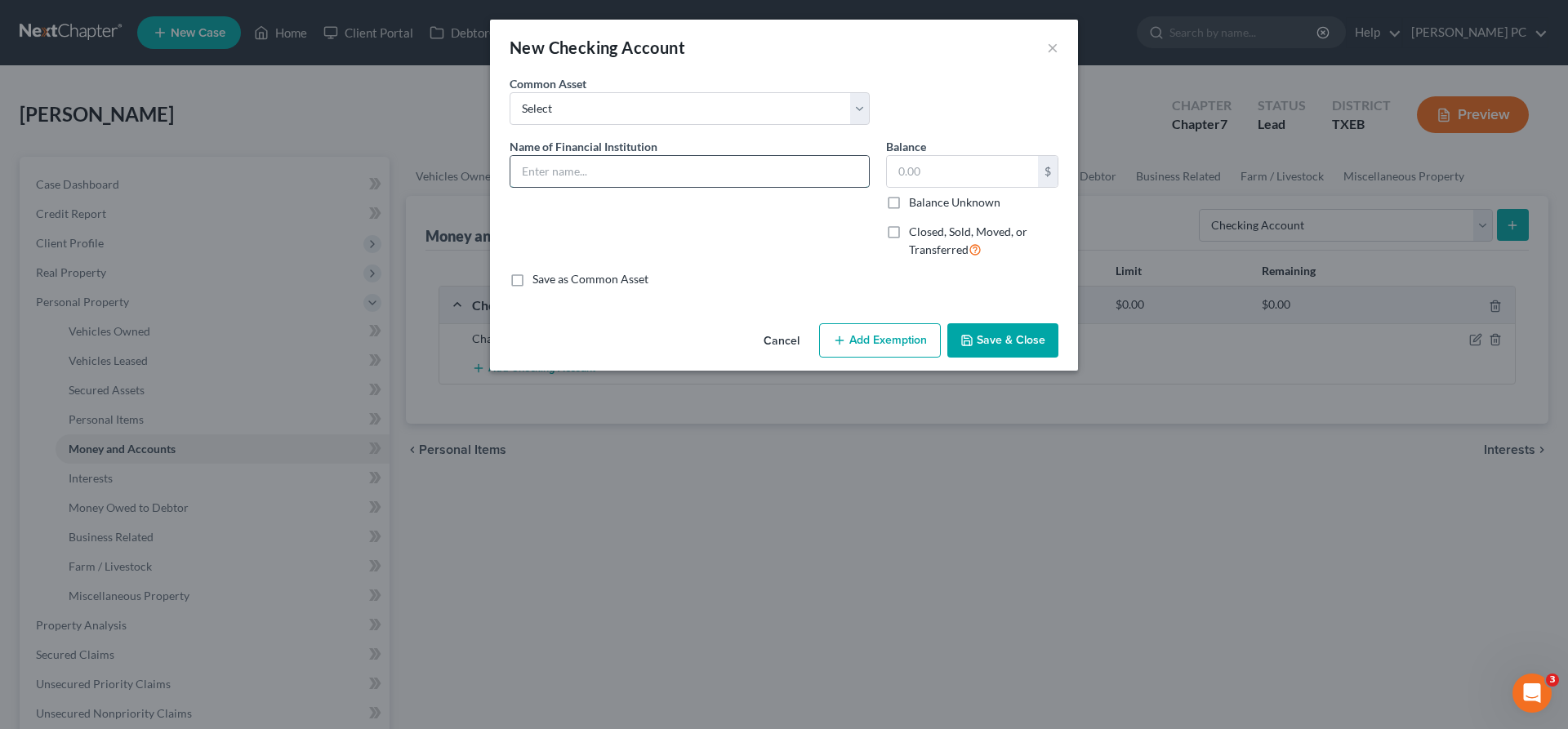
click at [570, 178] on input "text" at bounding box center [689, 171] width 358 height 31
type input "Frost Bank"
click at [1006, 348] on button "Save & Close" at bounding box center [1002, 340] width 111 height 34
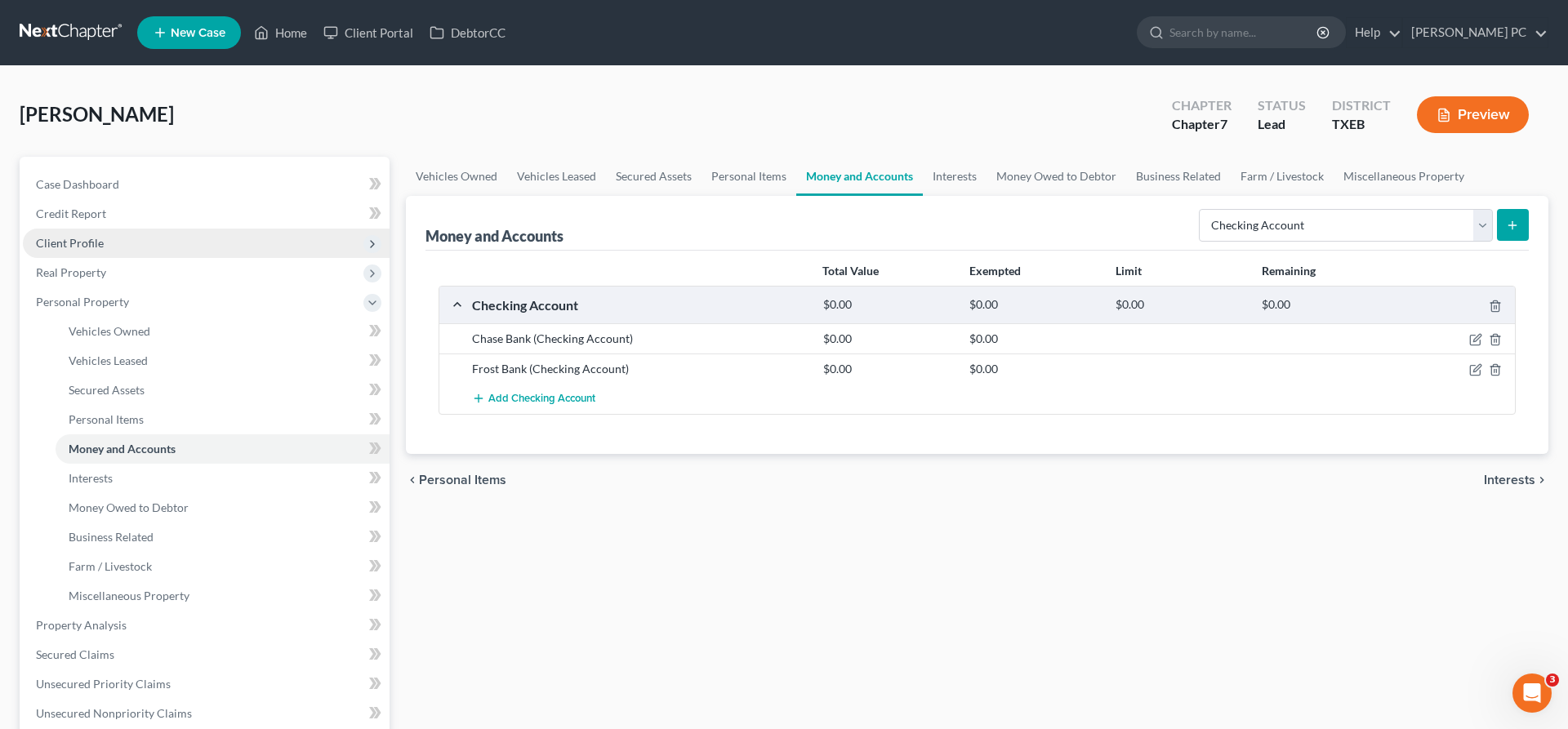
click at [177, 247] on span "Client Profile" at bounding box center [206, 242] width 367 height 29
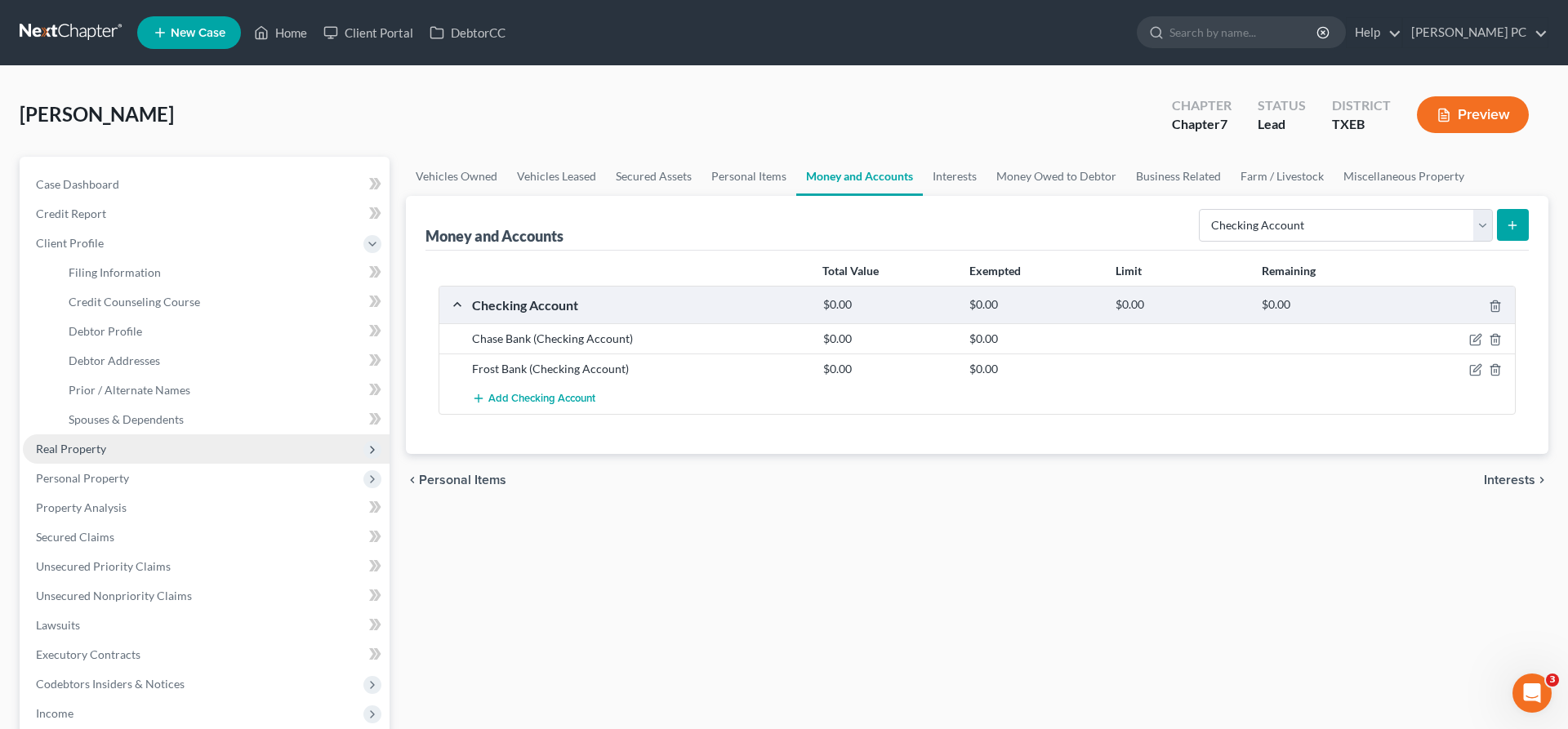
click at [169, 446] on span "Real Property" at bounding box center [206, 448] width 367 height 29
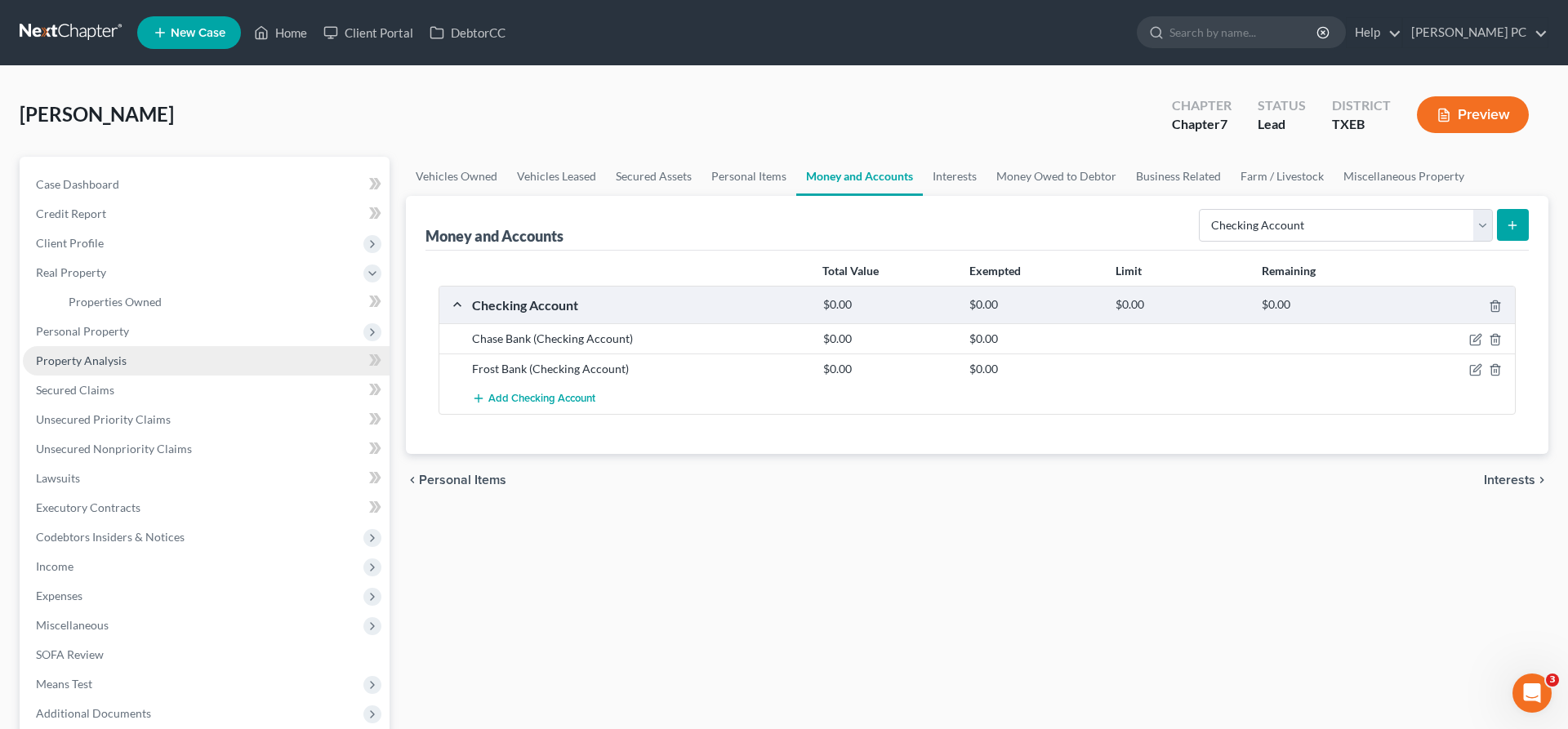
click at [166, 352] on link "Property Analysis" at bounding box center [206, 360] width 367 height 29
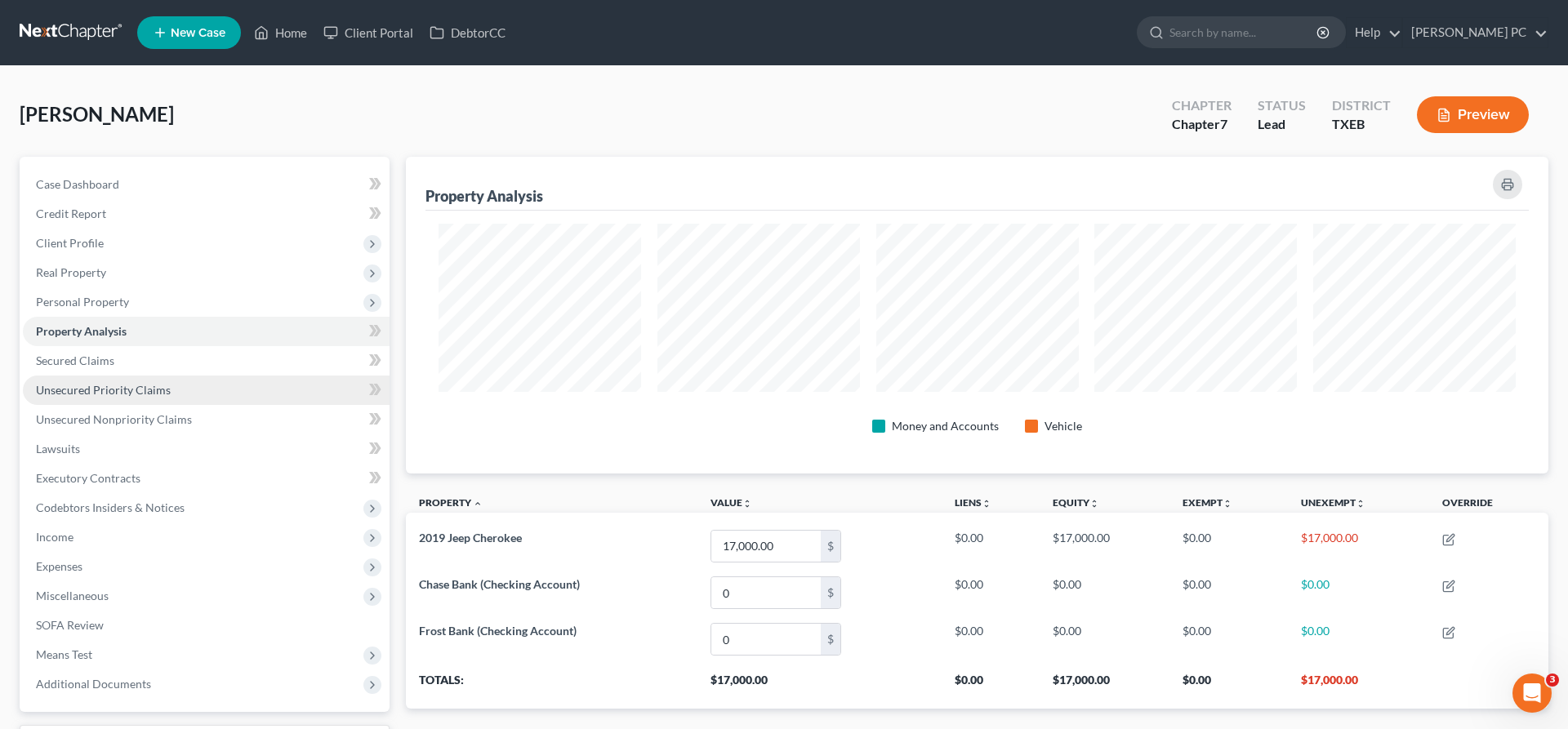
scroll to position [317, 1142]
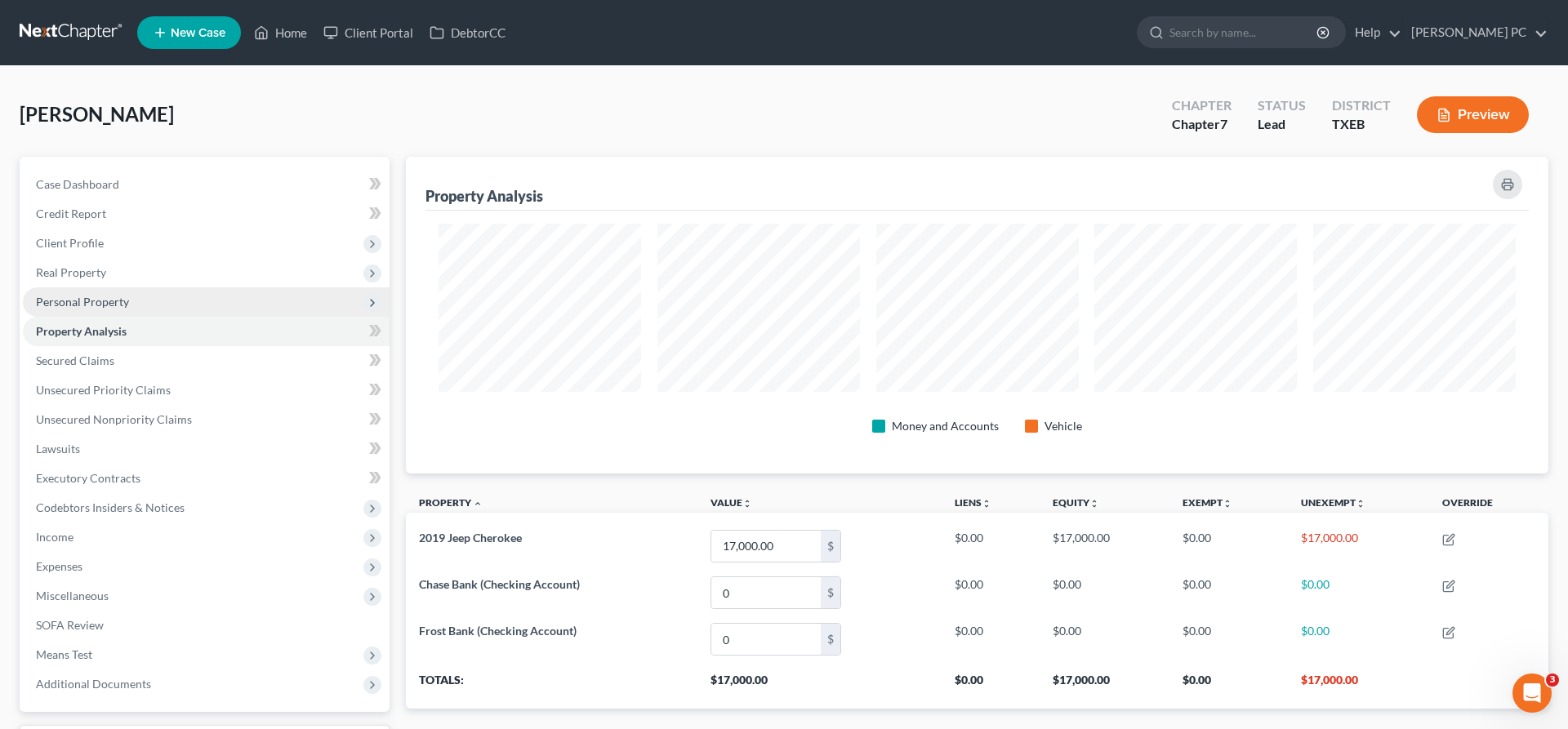
click at [154, 299] on span "Personal Property" at bounding box center [206, 301] width 367 height 29
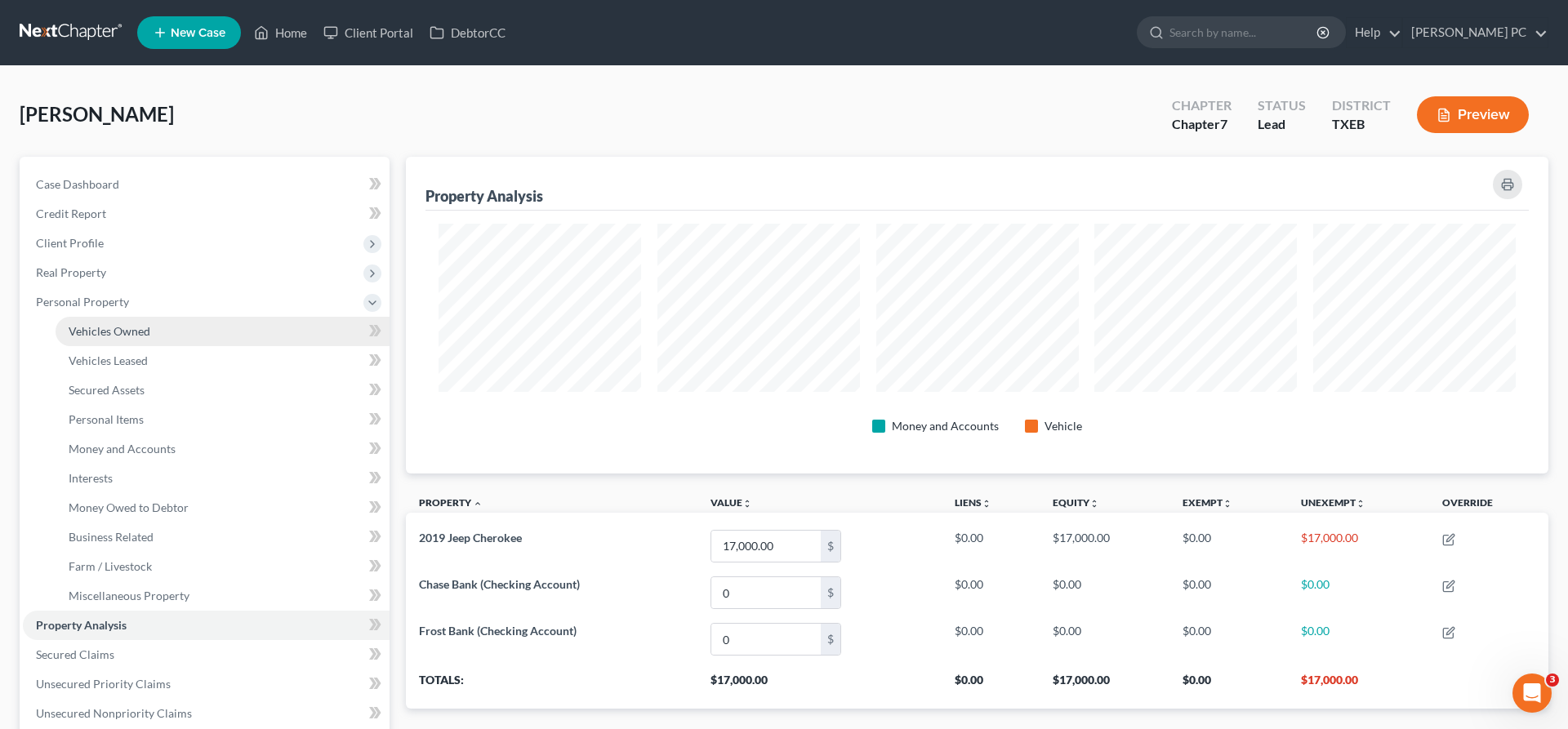
click at [164, 326] on link "Vehicles Owned" at bounding box center [222, 331] width 334 height 29
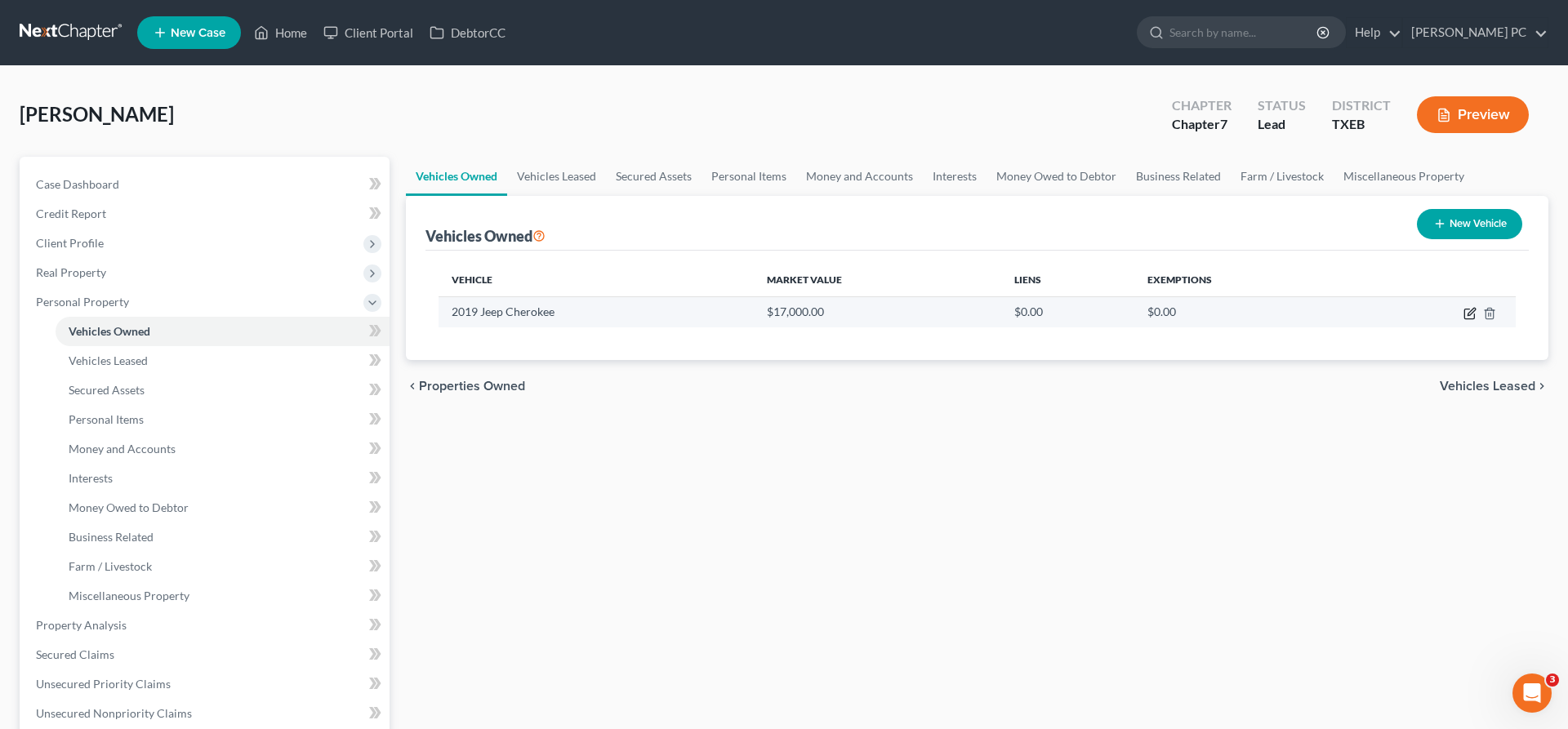
click at [1467, 314] on icon "button" at bounding box center [1469, 313] width 13 height 13
select select "0"
select select "7"
select select "2"
select select "0"
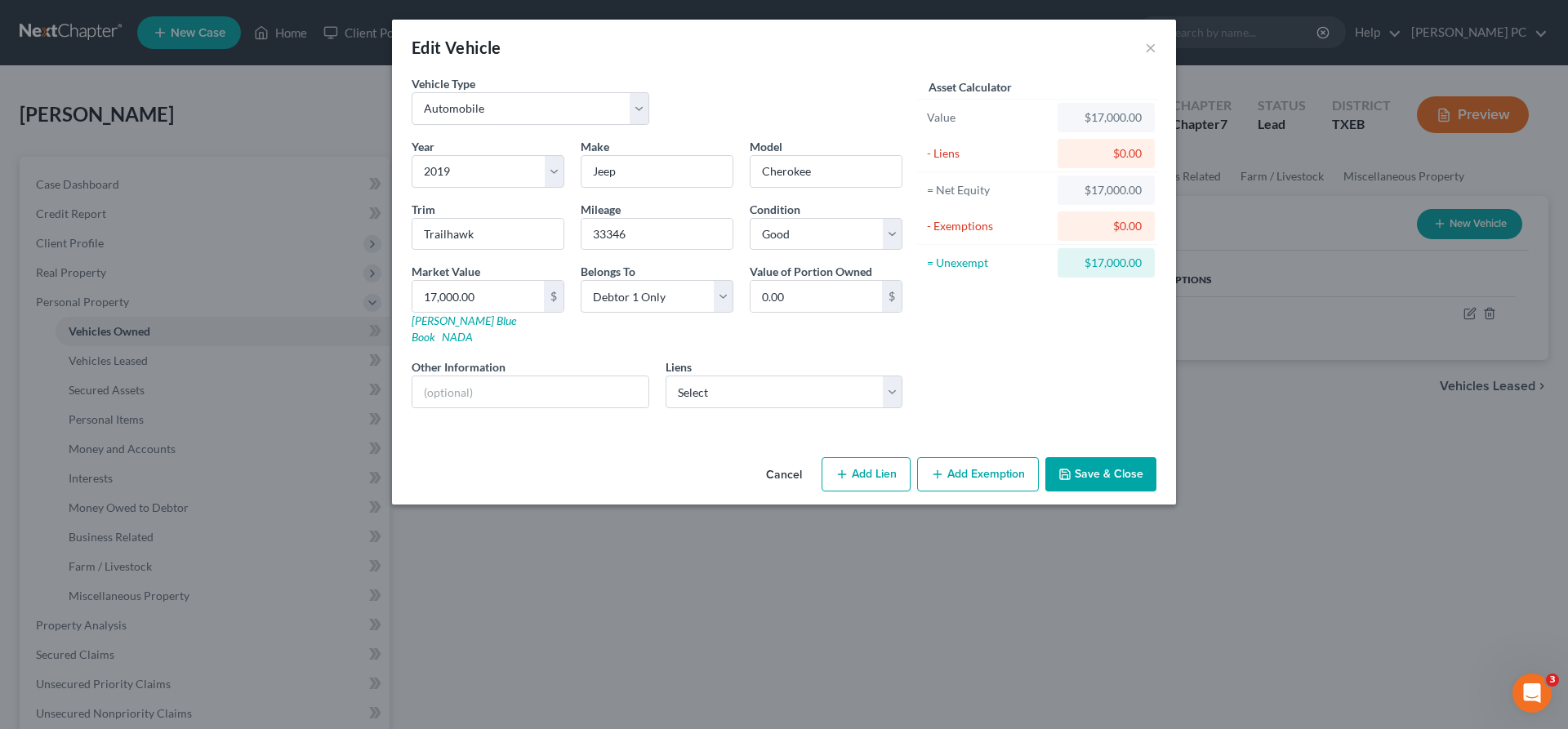
click at [878, 464] on button "Add Lien" at bounding box center [865, 474] width 89 height 34
select select "0"
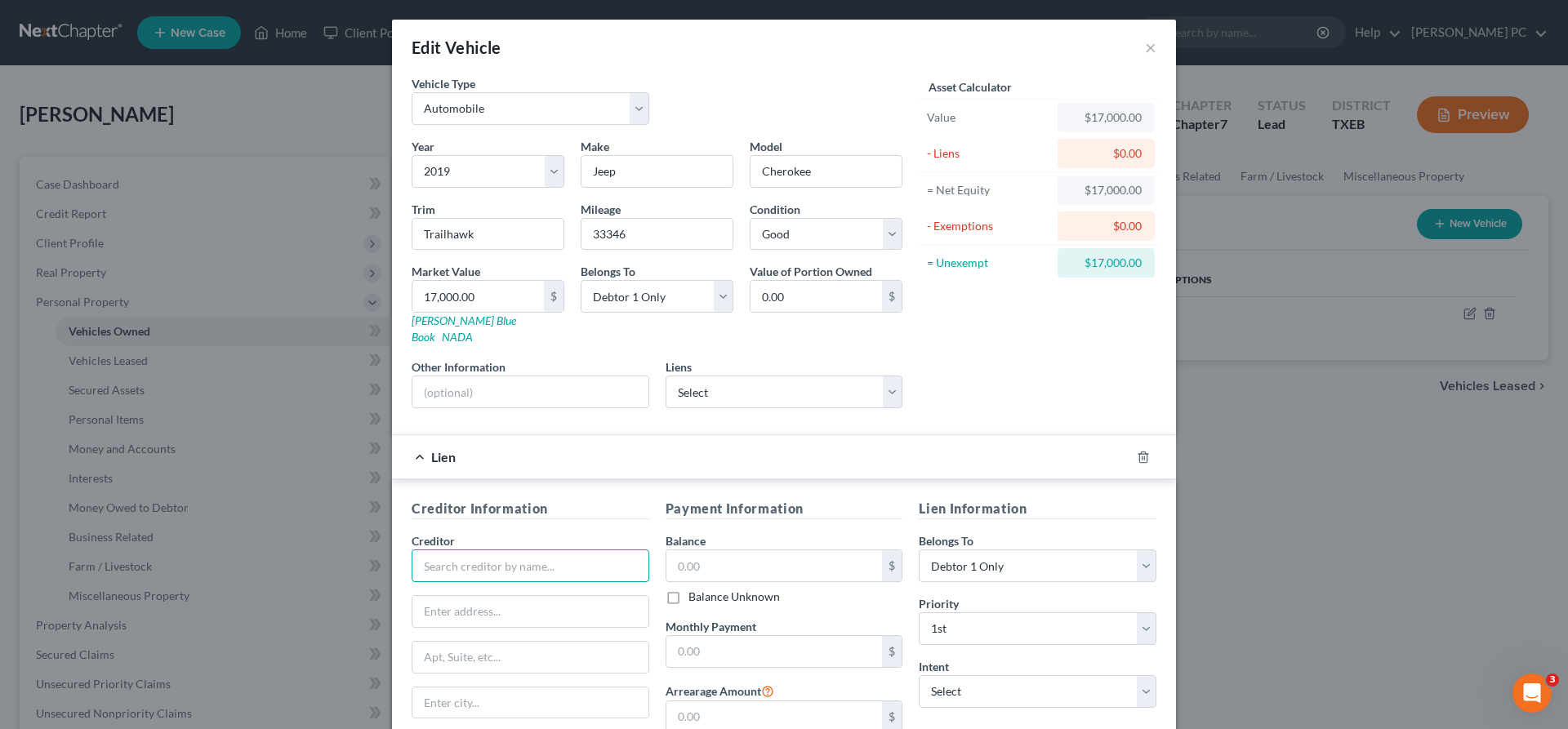
click at [579, 549] on input "text" at bounding box center [531, 565] width 237 height 33
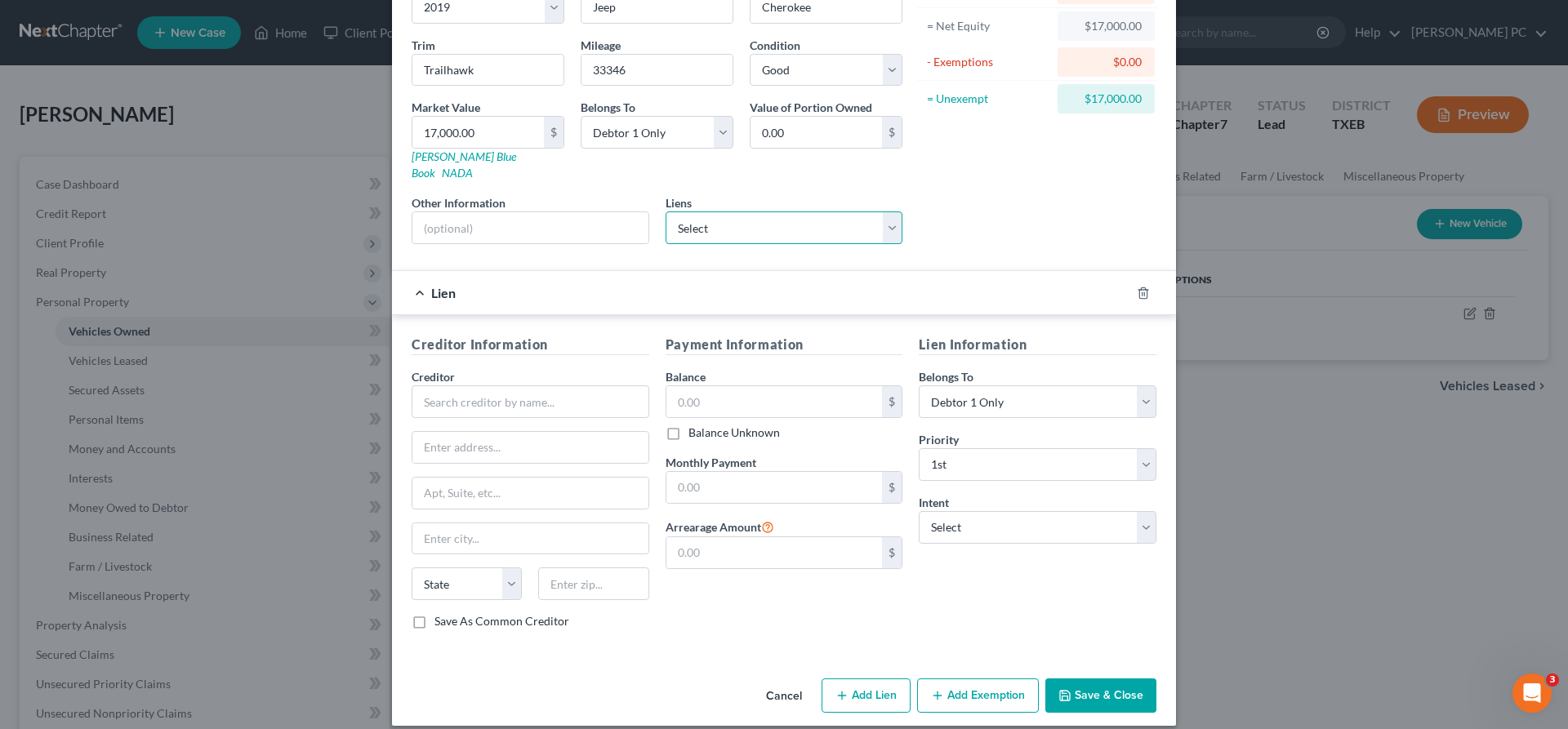
click at [665, 211] on select "Select Cap One Auto - $4,633.00 Cap One Auto - $0.00 Chryslercap - $0.00 Frd Mo…" at bounding box center [784, 227] width 237 height 33
select select "0"
click option "Cap One Auto - $4,633.00" at bounding box center [0, 0] width 0 height 0
select select
select select "45"
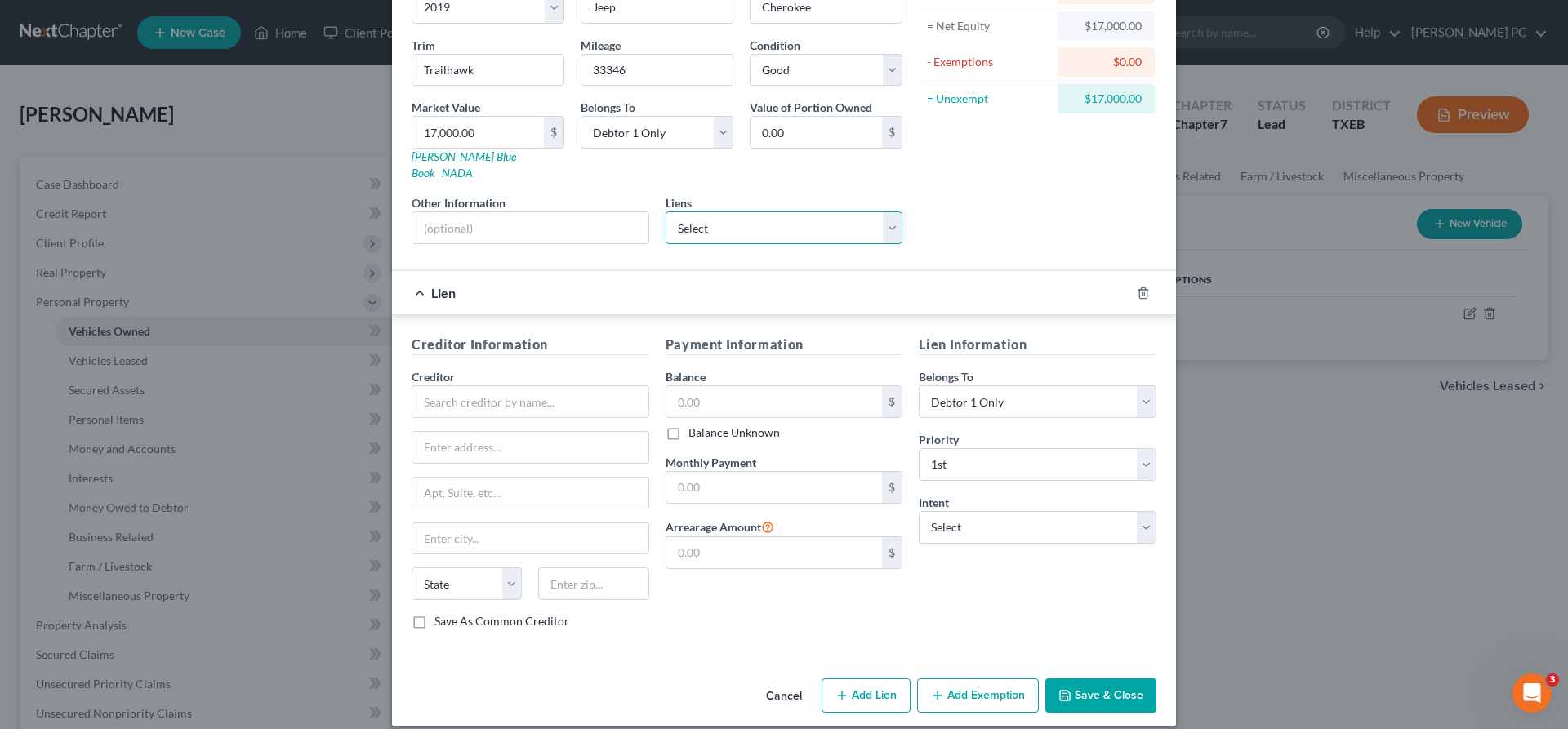
select select "0"
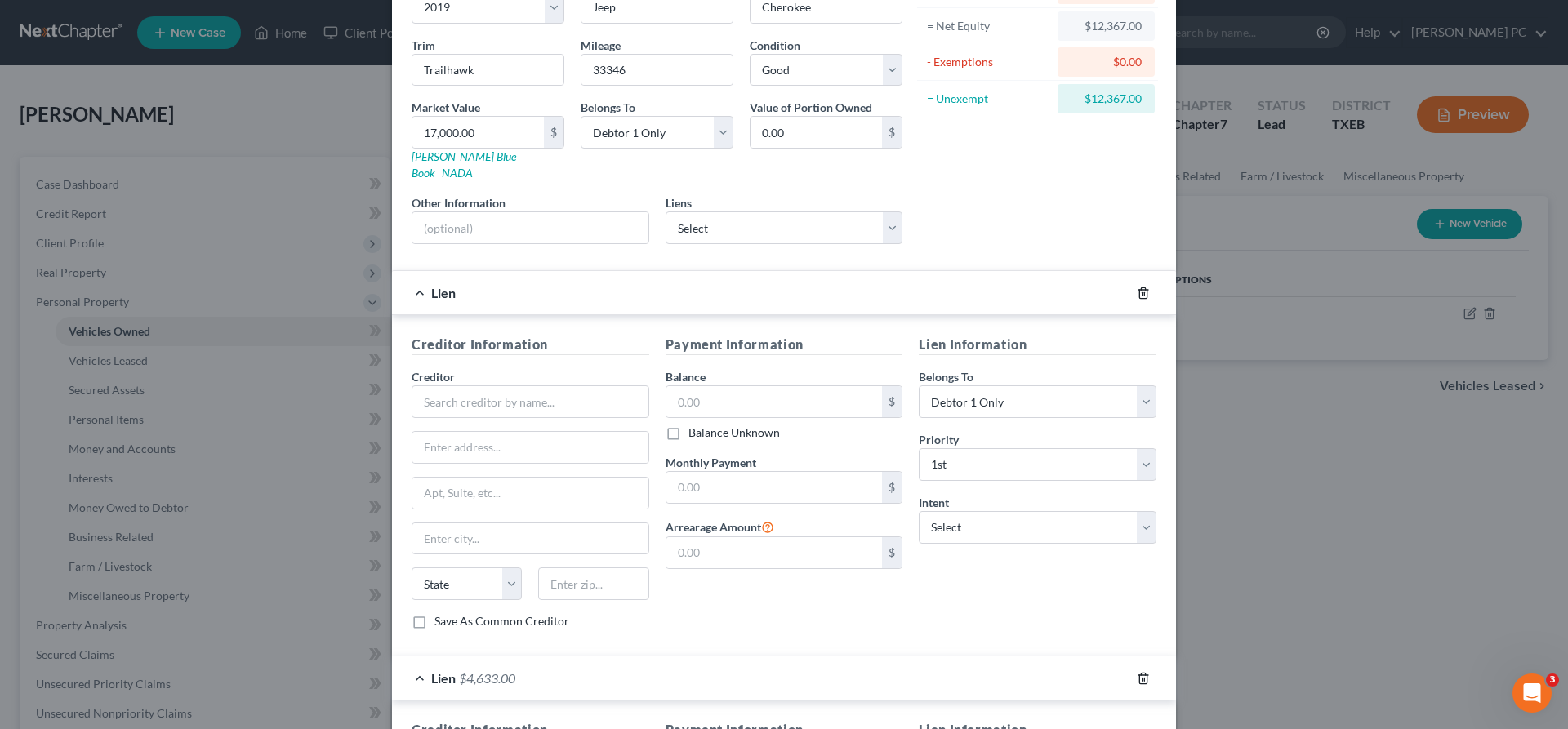
click at [1147, 286] on icon "button" at bounding box center [1142, 292] width 13 height 13
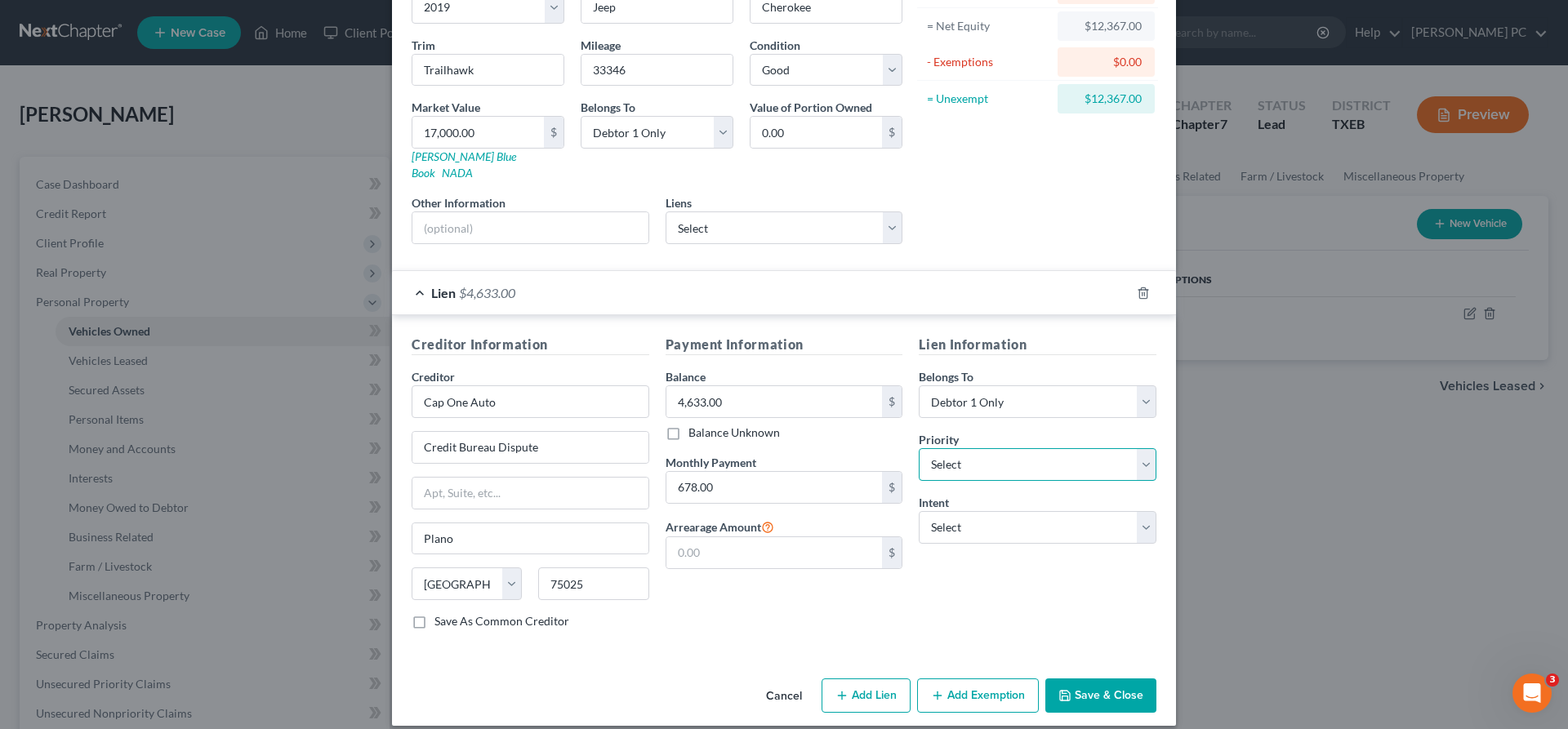
click at [919, 448] on select "Select 1st 2nd 3rd 4th 5th 6th 7th 8th 9th 10th 11th 12th 13th 14th 15th 16th 1…" at bounding box center [1037, 464] width 237 height 33
select select "0"
click option "1st" at bounding box center [0, 0] width 0 height 0
click at [919, 511] on select "Select Surrender Redeem Reaffirm Avoid Other" at bounding box center [1037, 527] width 237 height 33
select select "2"
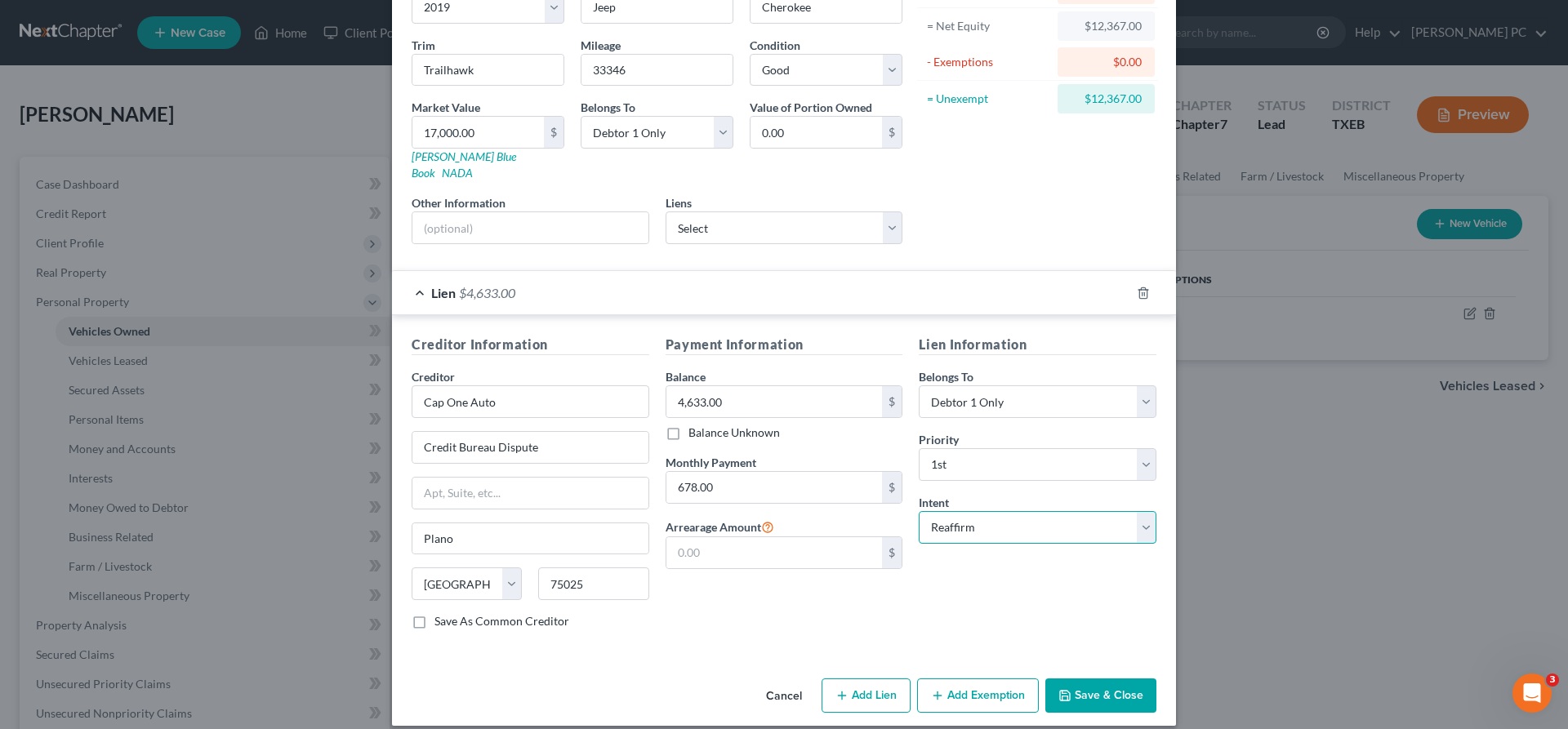
click option "Reaffirm" at bounding box center [0, 0] width 0 height 0
click at [1077, 678] on button "Save & Close" at bounding box center [1100, 695] width 111 height 34
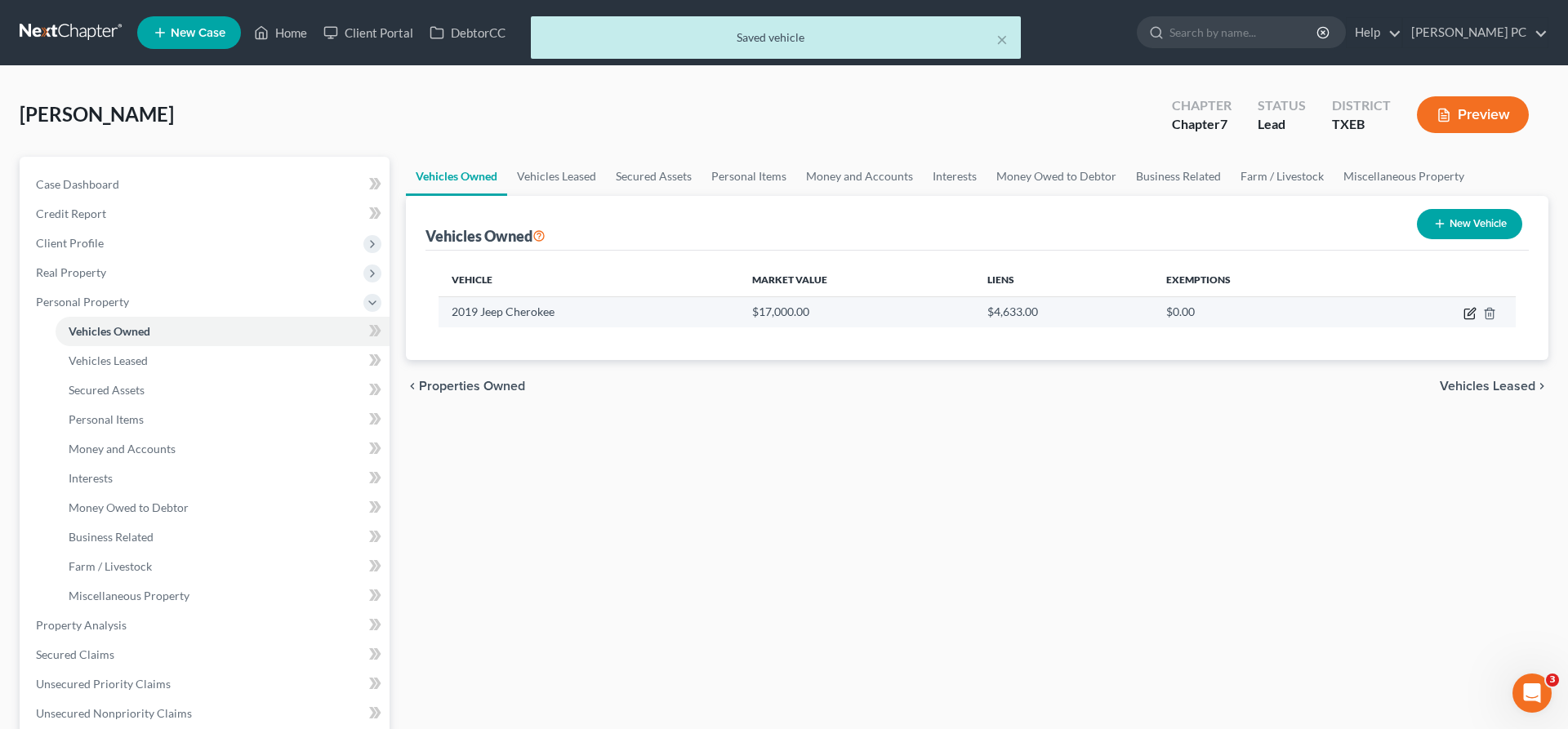
click at [1469, 318] on icon "button" at bounding box center [1469, 314] width 10 height 10
select select "0"
select select "7"
select select "2"
select select "0"
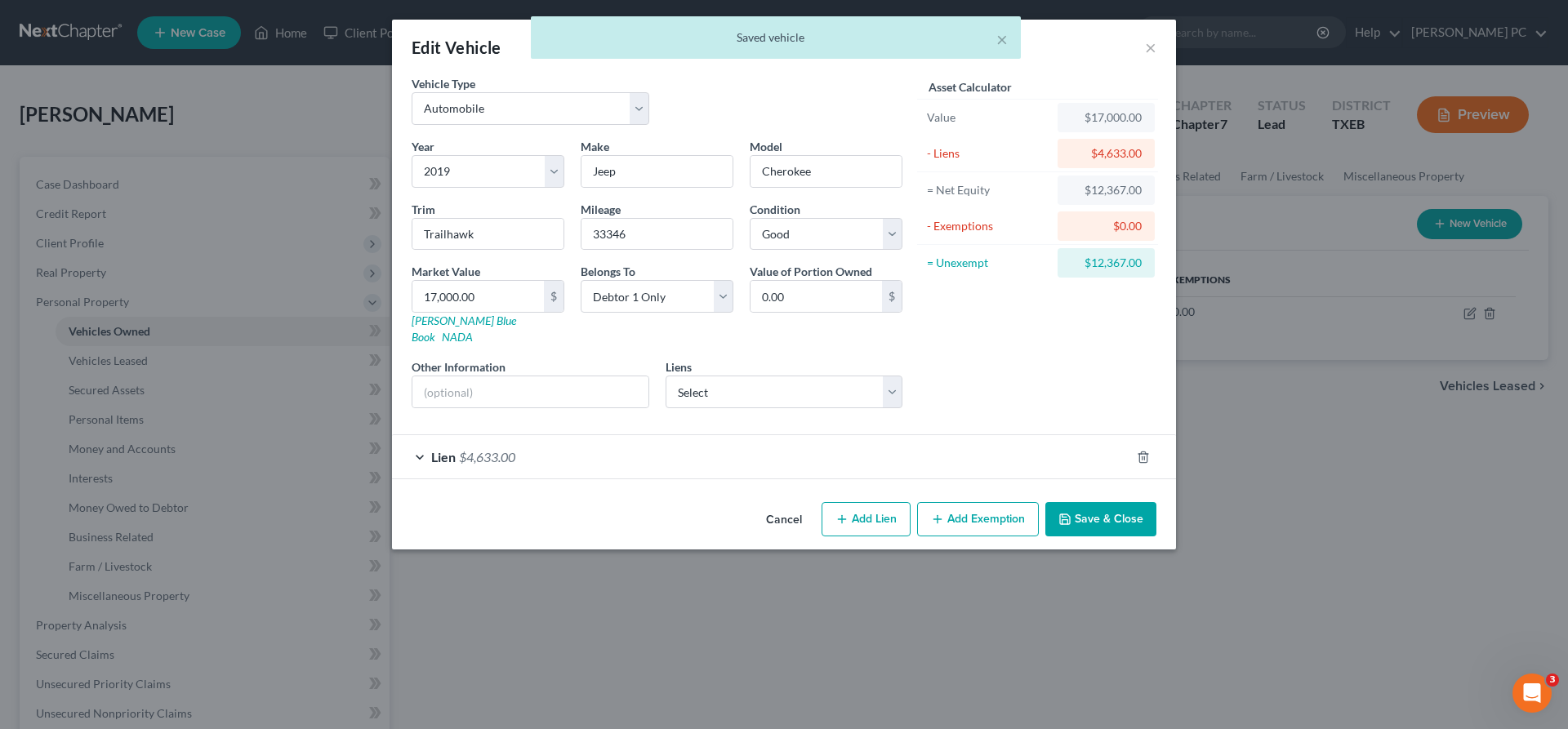
click at [952, 506] on button "Add Exemption" at bounding box center [978, 519] width 122 height 34
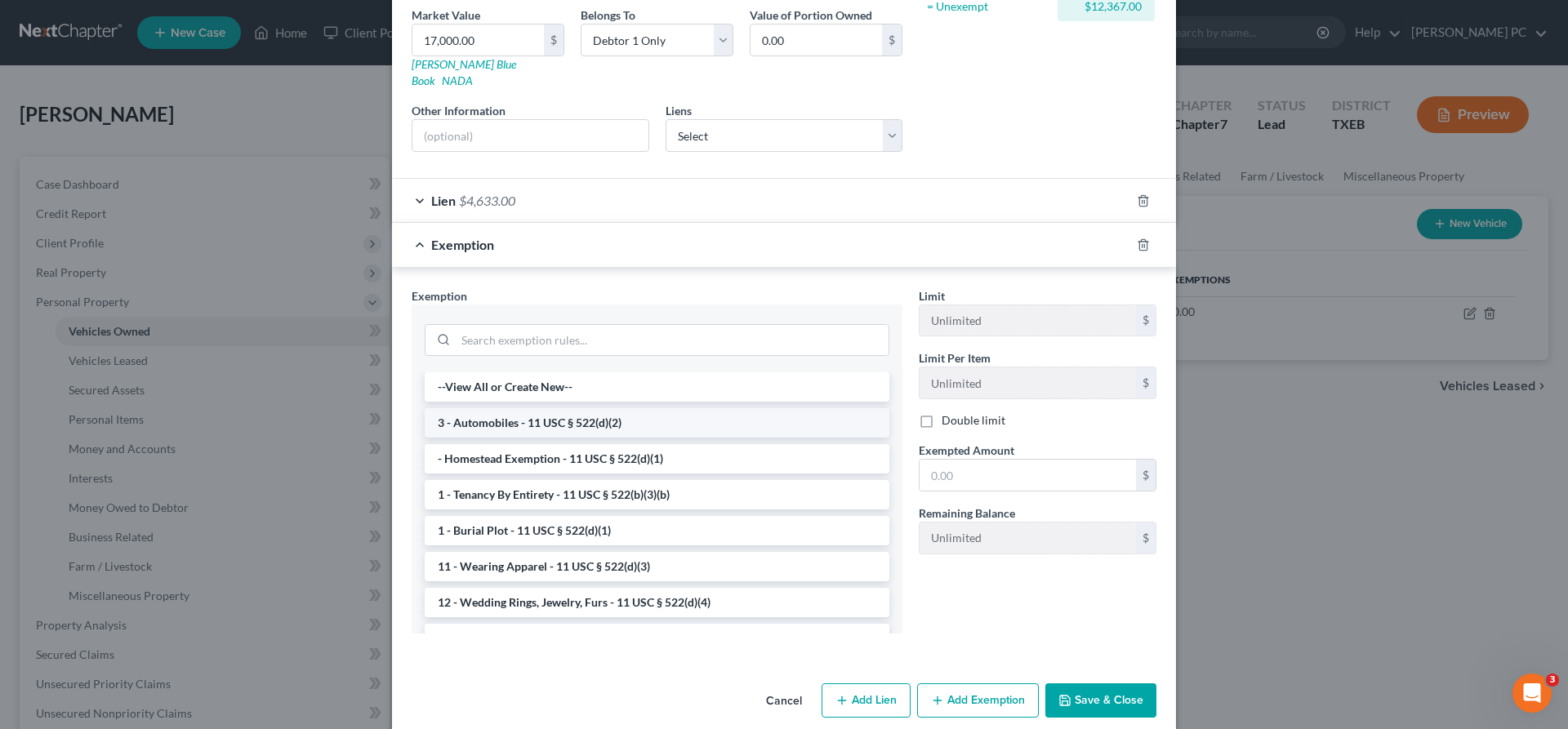
scroll to position [261, 0]
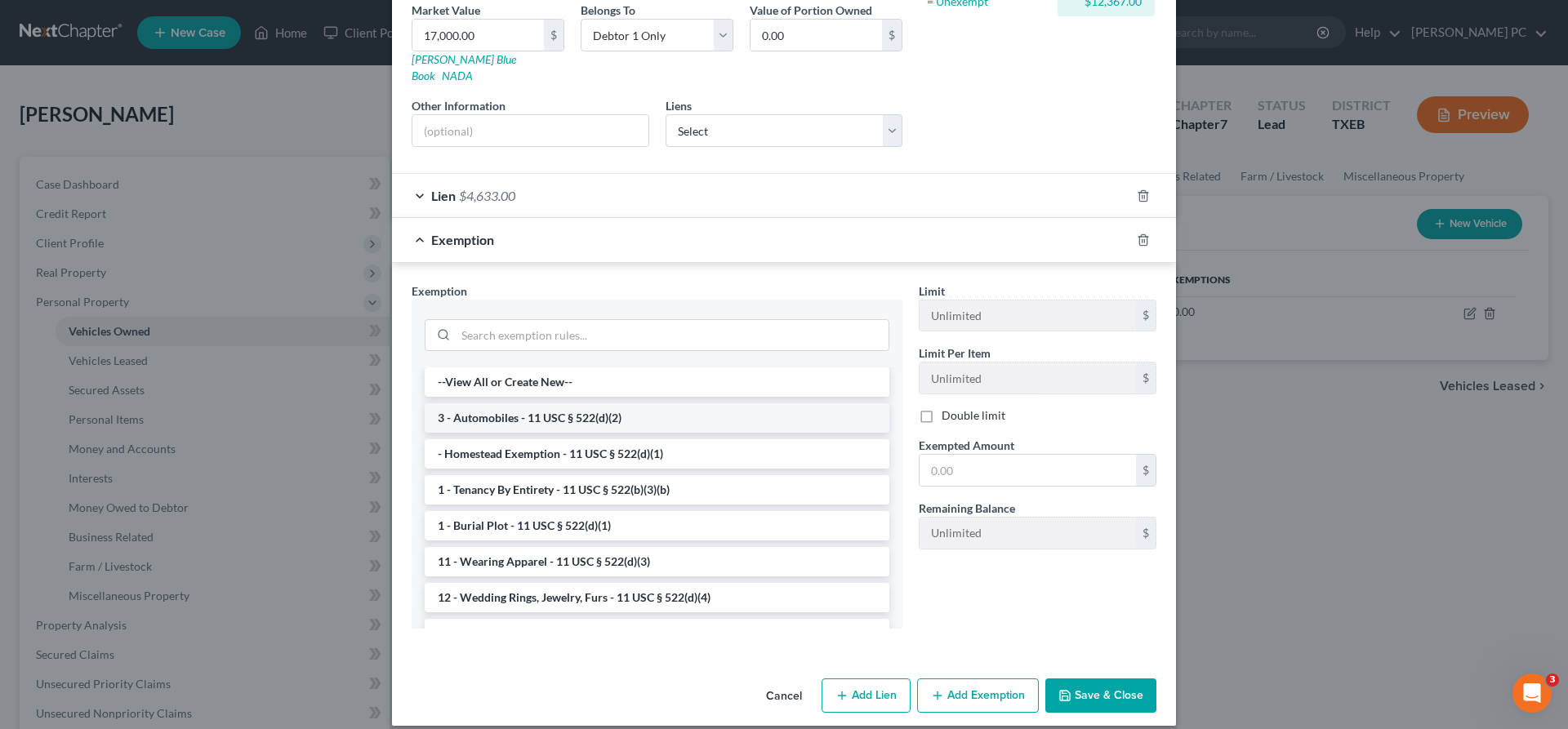
click at [518, 407] on li "3 - Automobiles - 11 USC § 522(d)(2)" at bounding box center [657, 417] width 465 height 29
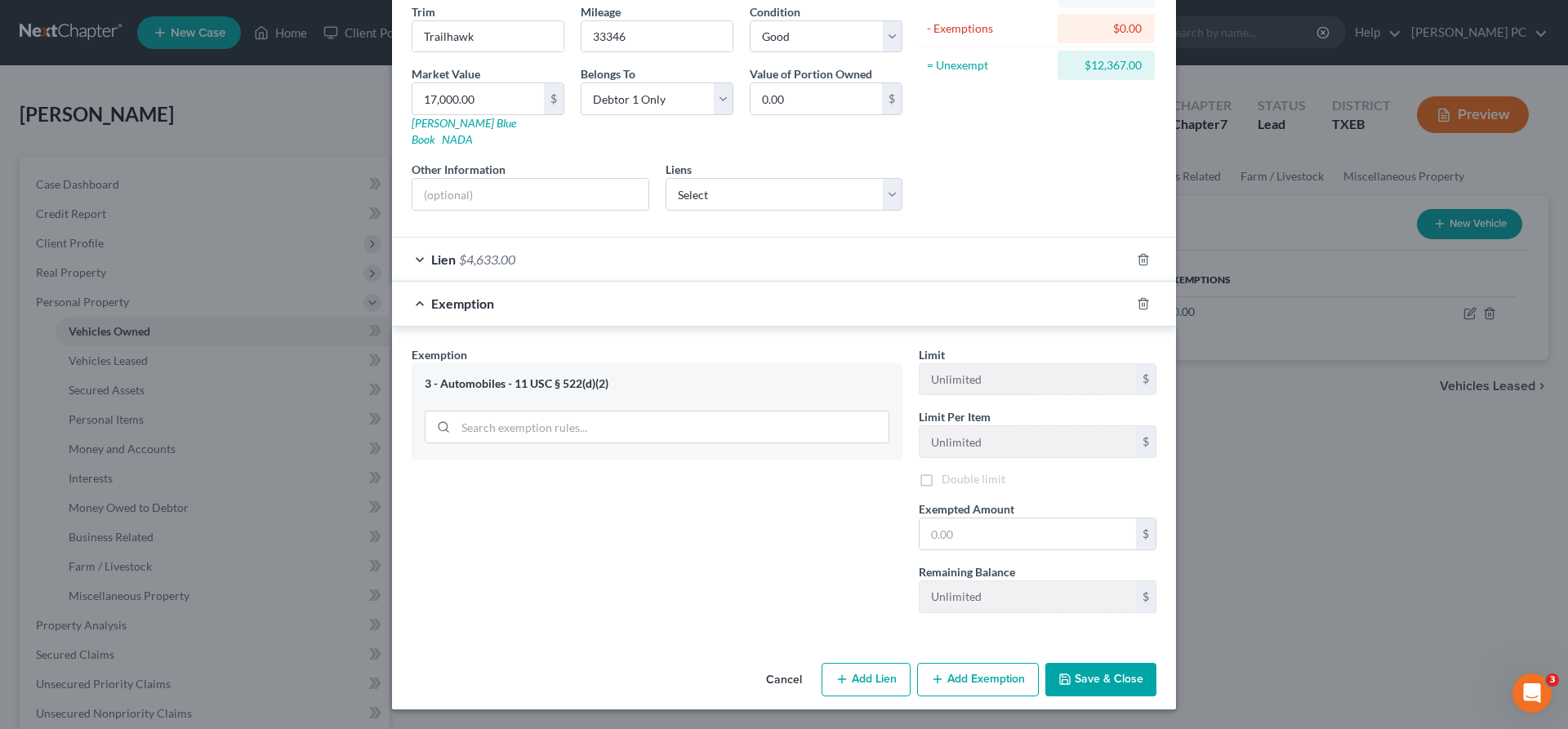
scroll to position [182, 0]
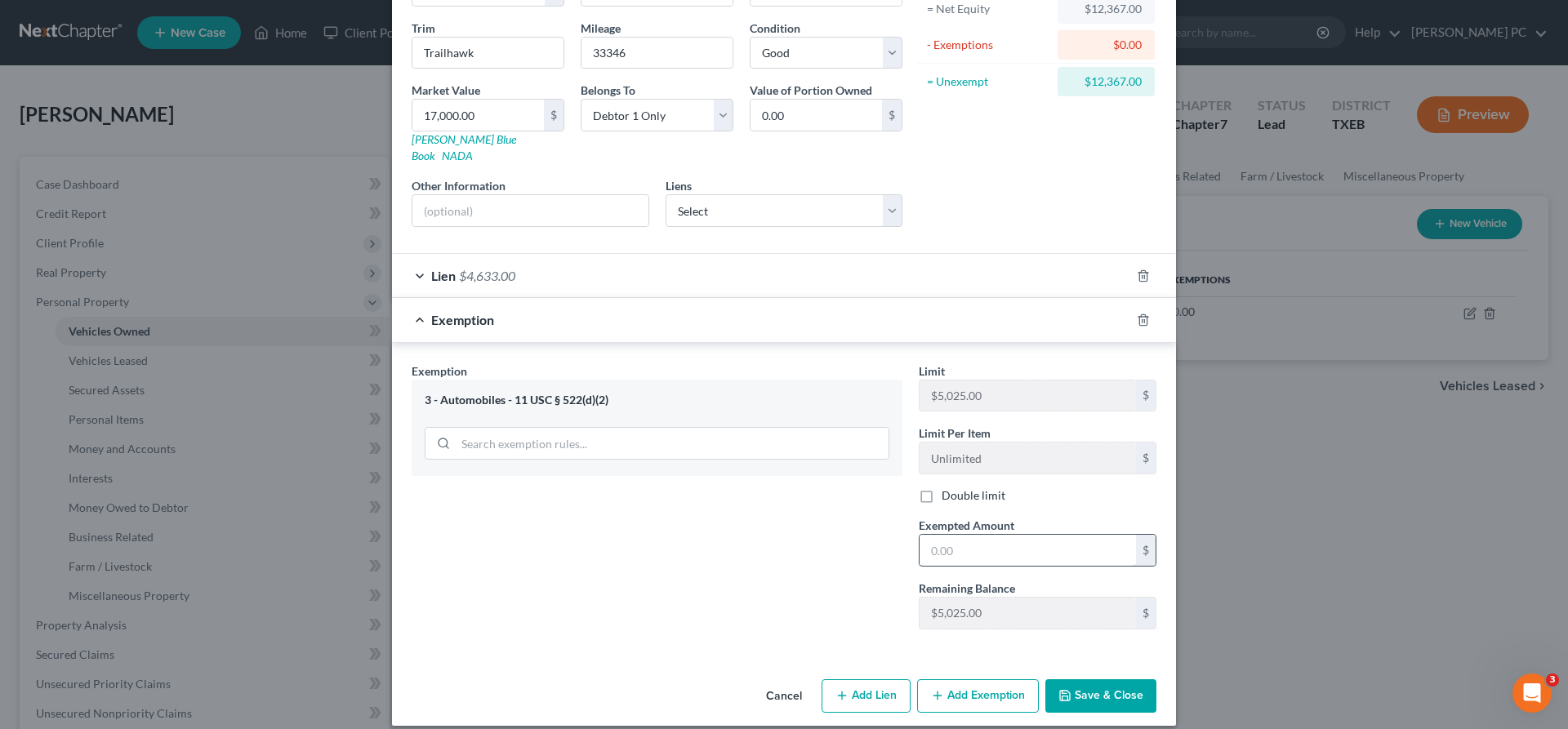
click at [979, 538] on input "text" at bounding box center [1027, 549] width 216 height 31
type input "5,025.00"
click at [1091, 682] on button "Save & Close" at bounding box center [1100, 696] width 111 height 34
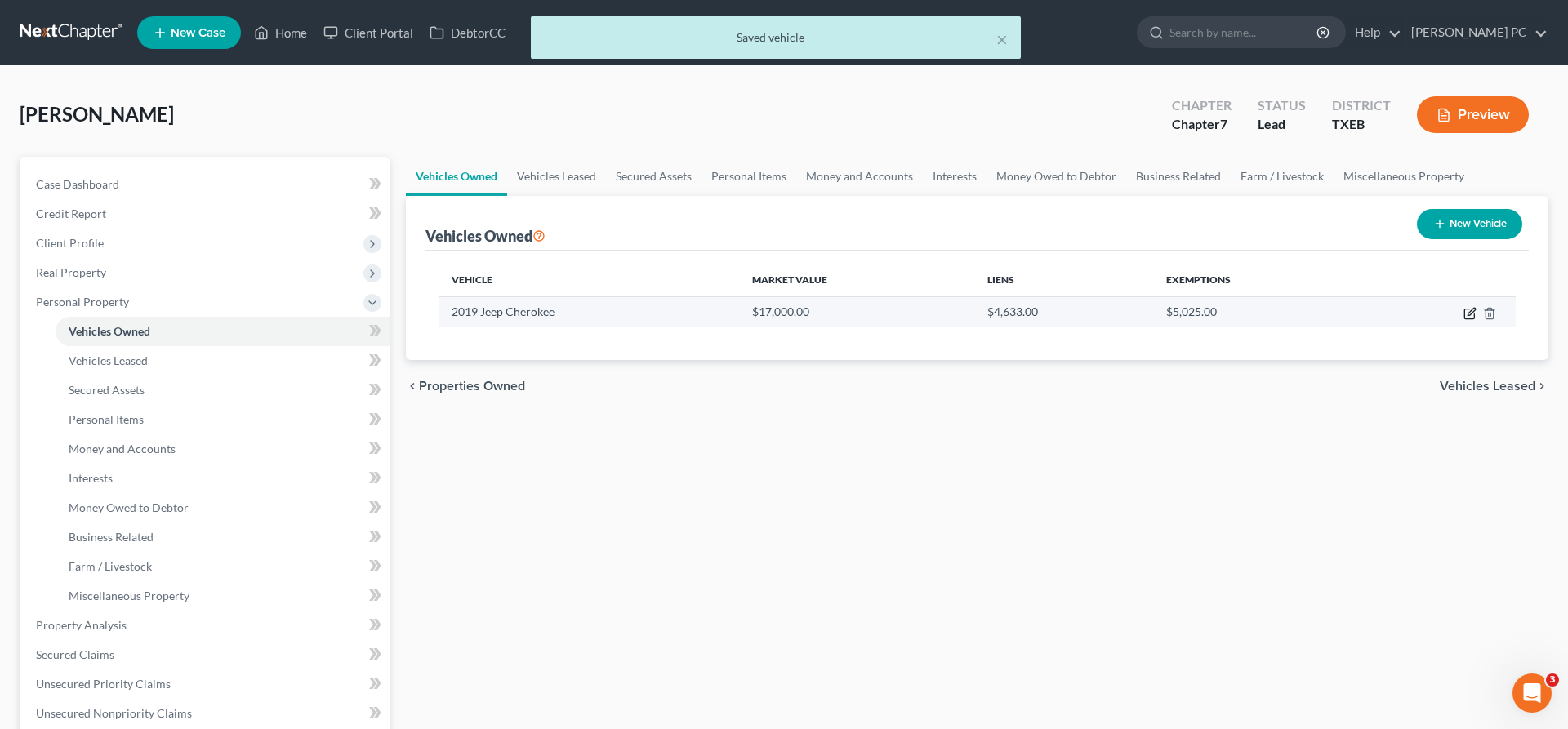
click at [1467, 312] on icon "button" at bounding box center [1469, 313] width 13 height 13
select select "0"
select select "7"
select select "2"
select select "0"
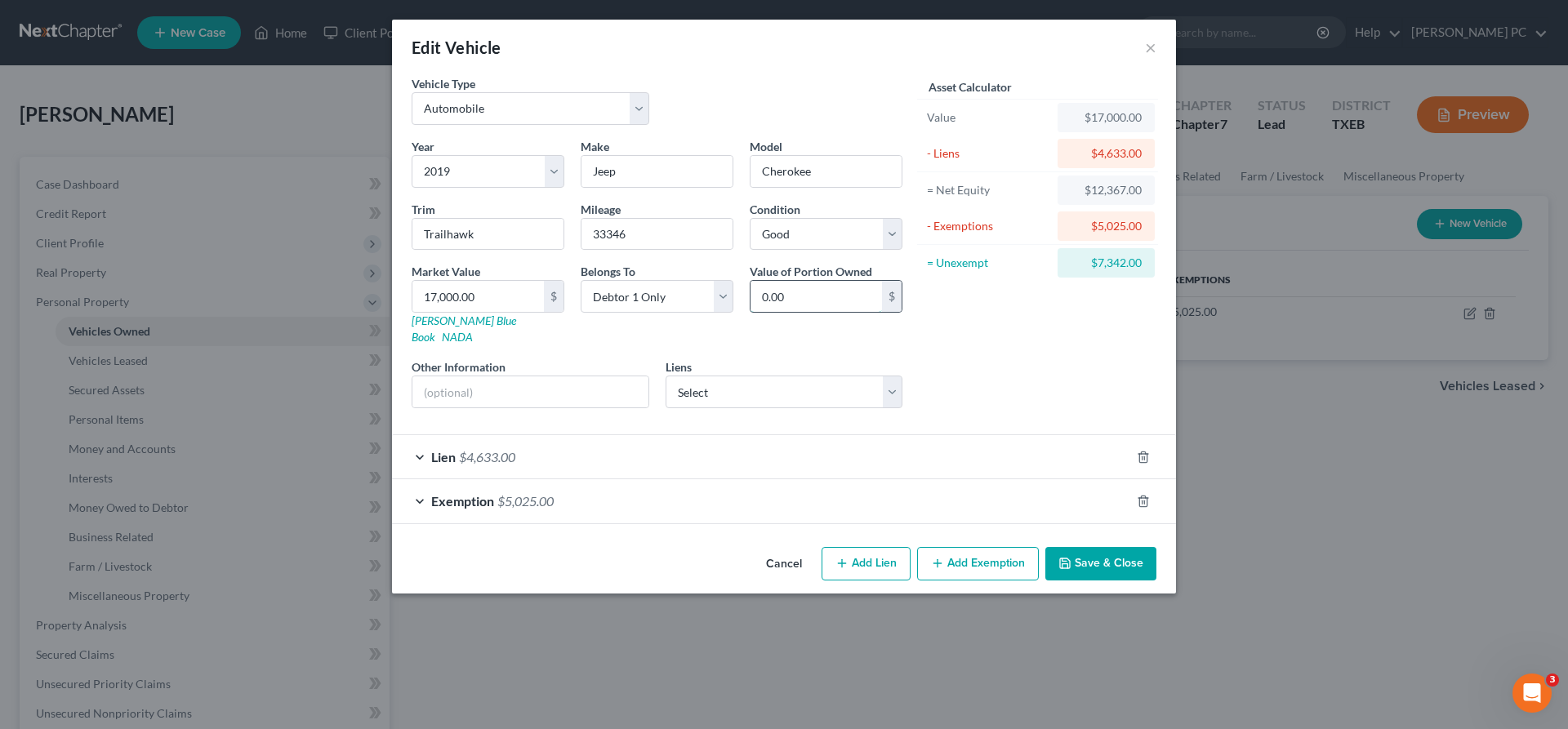
drag, startPoint x: 796, startPoint y: 291, endPoint x: 839, endPoint y: 298, distance: 43.6
click at [839, 298] on input "0.00" at bounding box center [816, 296] width 132 height 31
type input "4"
drag, startPoint x: 778, startPoint y: 293, endPoint x: 780, endPoint y: 301, distance: 8.2
click at [778, 291] on input "text" at bounding box center [816, 296] width 132 height 31
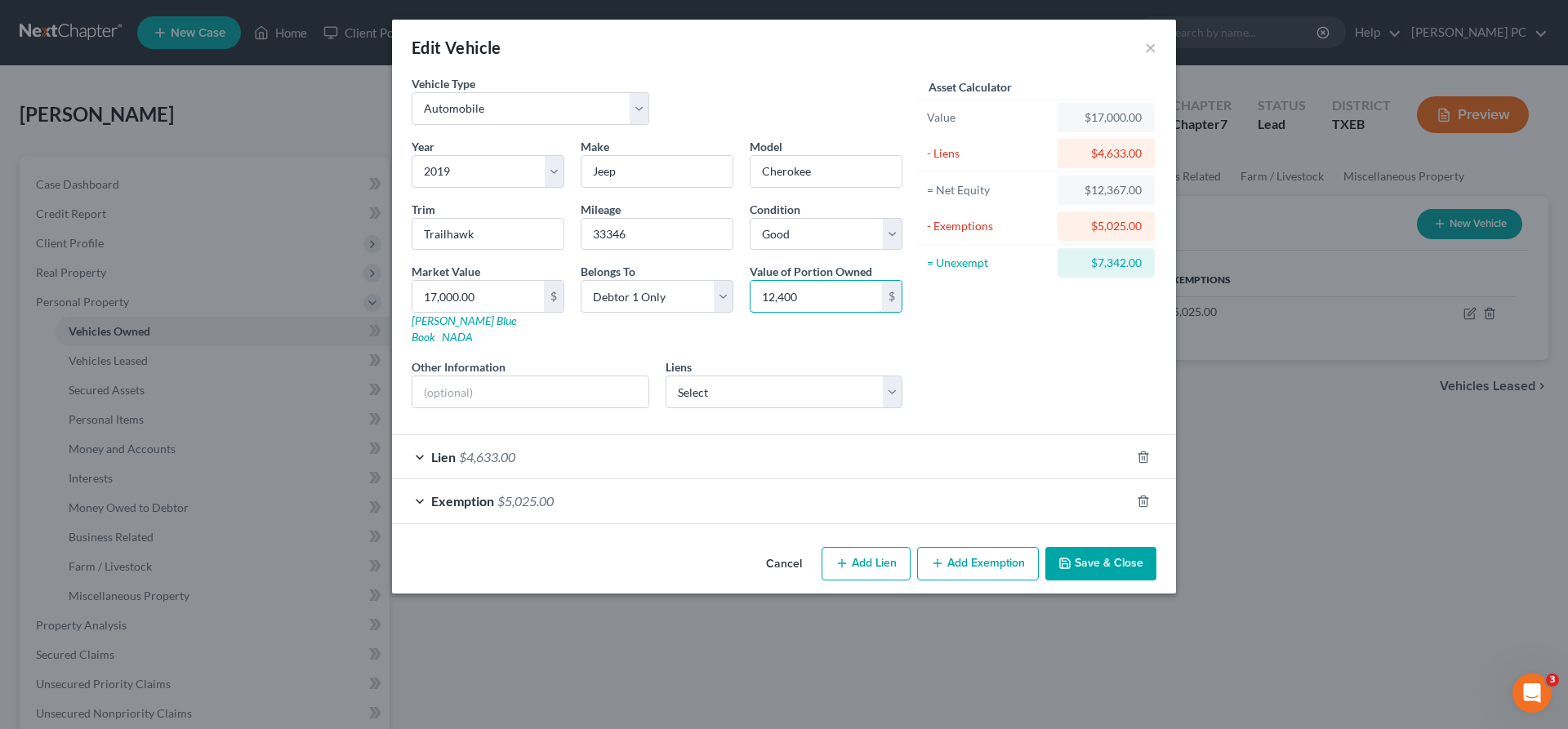
type input "12,400"
click at [937, 336] on div "Asset Calculator Value $17,000.00 - Liens $4,633.00 = Net Equity $12,367.00 - E…" at bounding box center [1037, 247] width 254 height 346
click at [966, 551] on button "Add Exemption" at bounding box center [978, 563] width 122 height 34
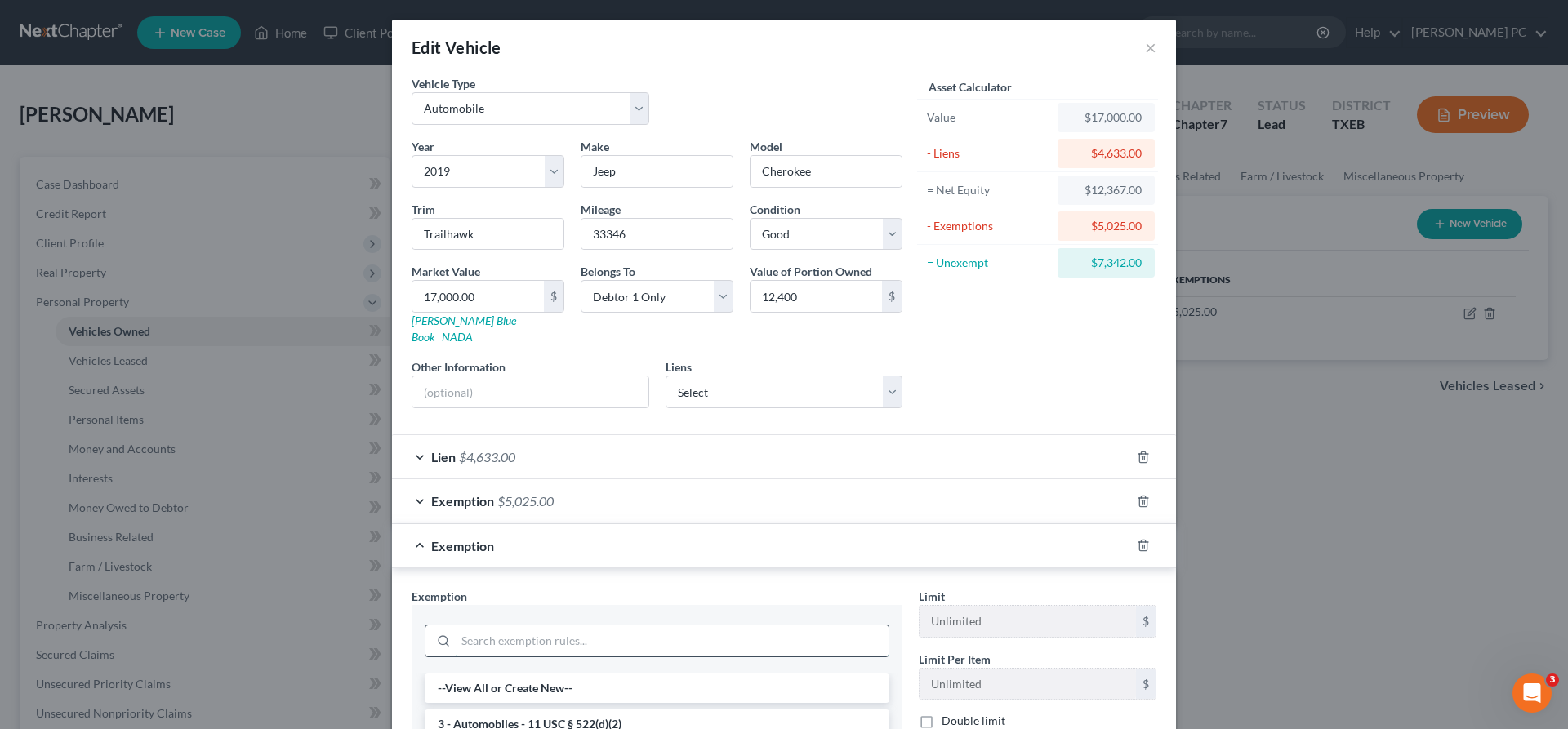
click at [498, 629] on input "search" at bounding box center [672, 640] width 433 height 31
type input "wild"
click at [525, 673] on li "14 - Wildcard Exemption - 11 USC § 522(d)(5)" at bounding box center [657, 687] width 465 height 29
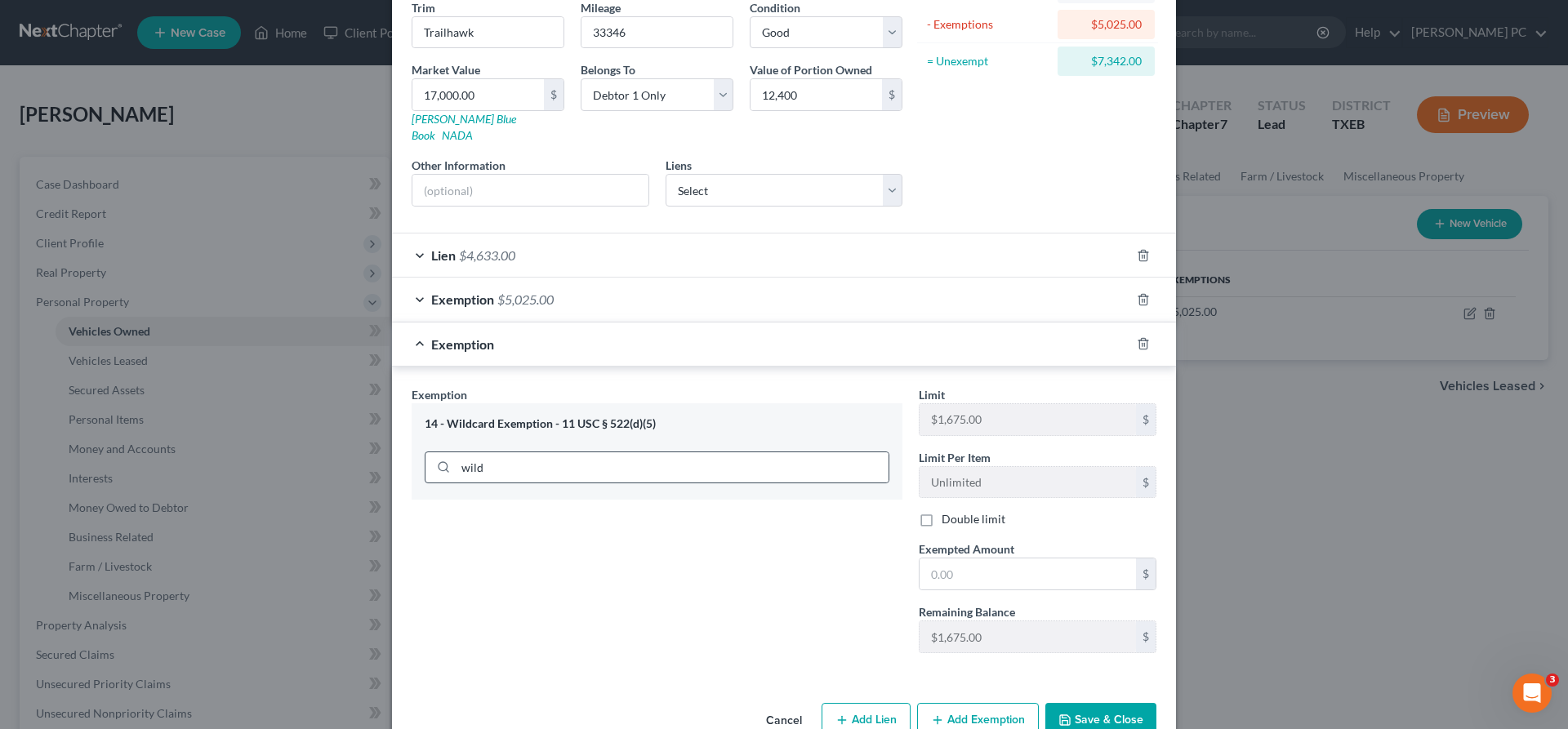
scroll to position [226, 0]
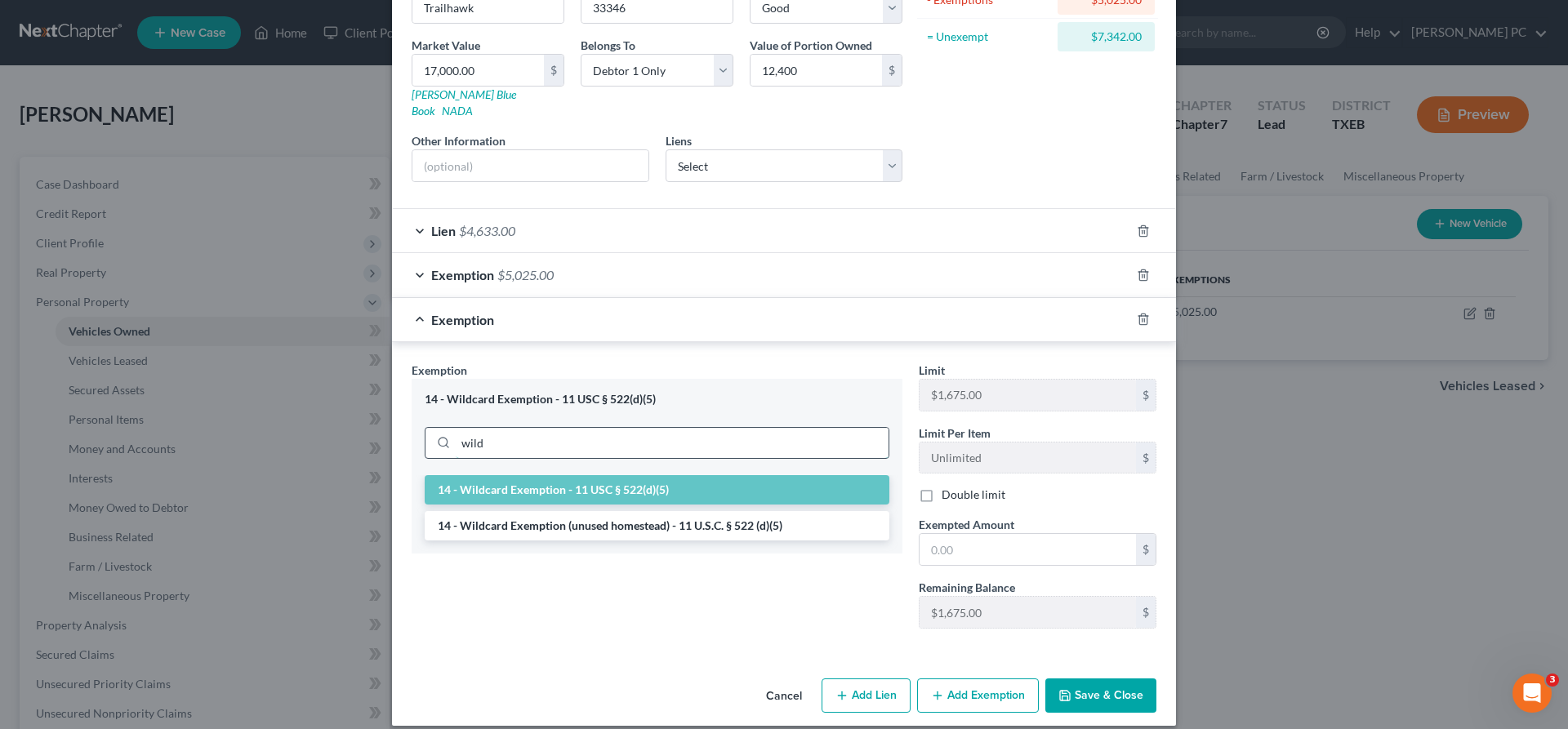
drag, startPoint x: 516, startPoint y: 423, endPoint x: 401, endPoint y: 427, distance: 115.1
click at [456, 428] on input "wild" at bounding box center [672, 443] width 433 height 31
type input "wild"
click at [616, 512] on li "14 - Wildcard Exemption (unused homestead) - 11 U.S.C. § 522 (d)(5)" at bounding box center [657, 525] width 465 height 29
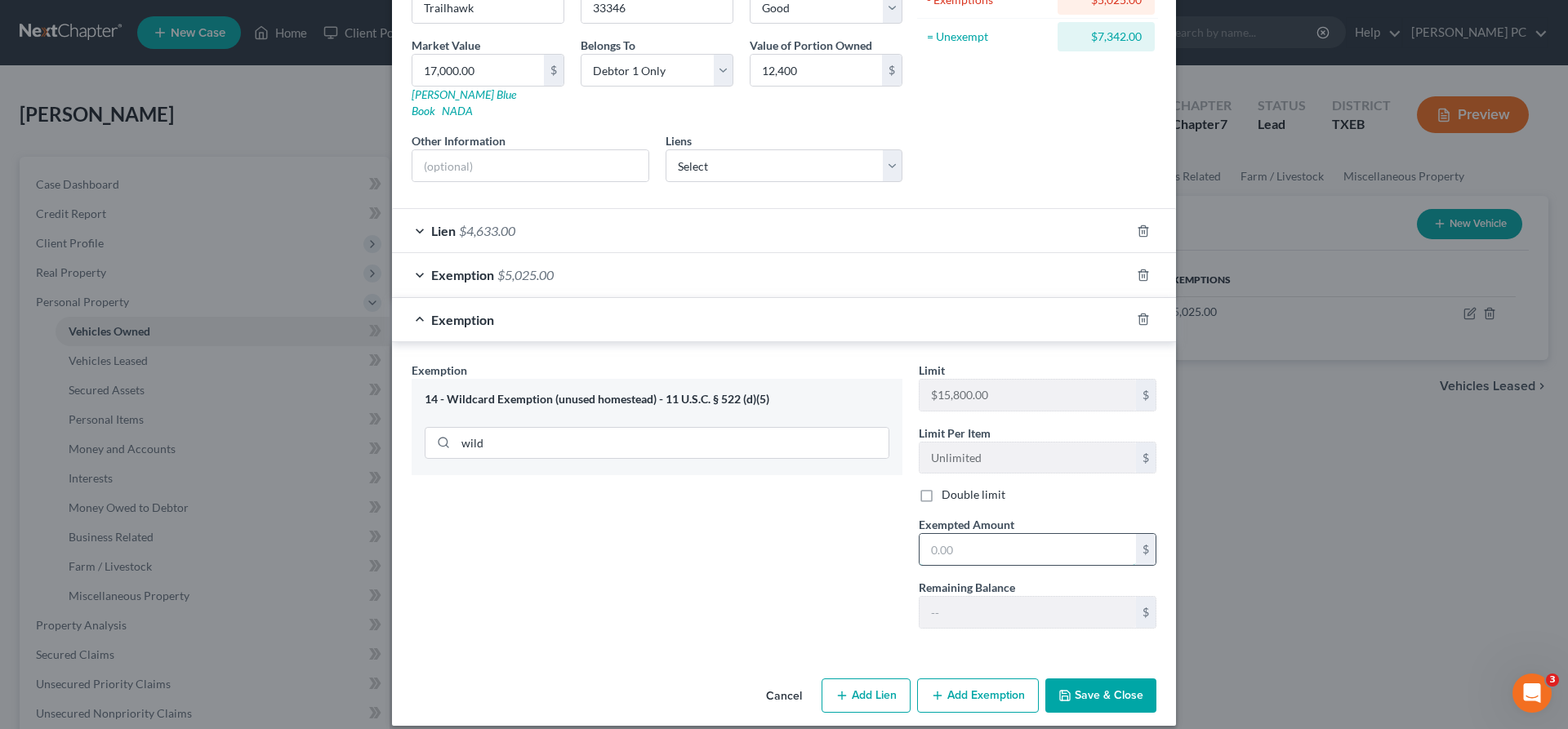
click at [964, 534] on input "text" at bounding box center [1027, 548] width 216 height 31
type input "7,375"
click at [1096, 678] on button "Save & Close" at bounding box center [1100, 695] width 111 height 34
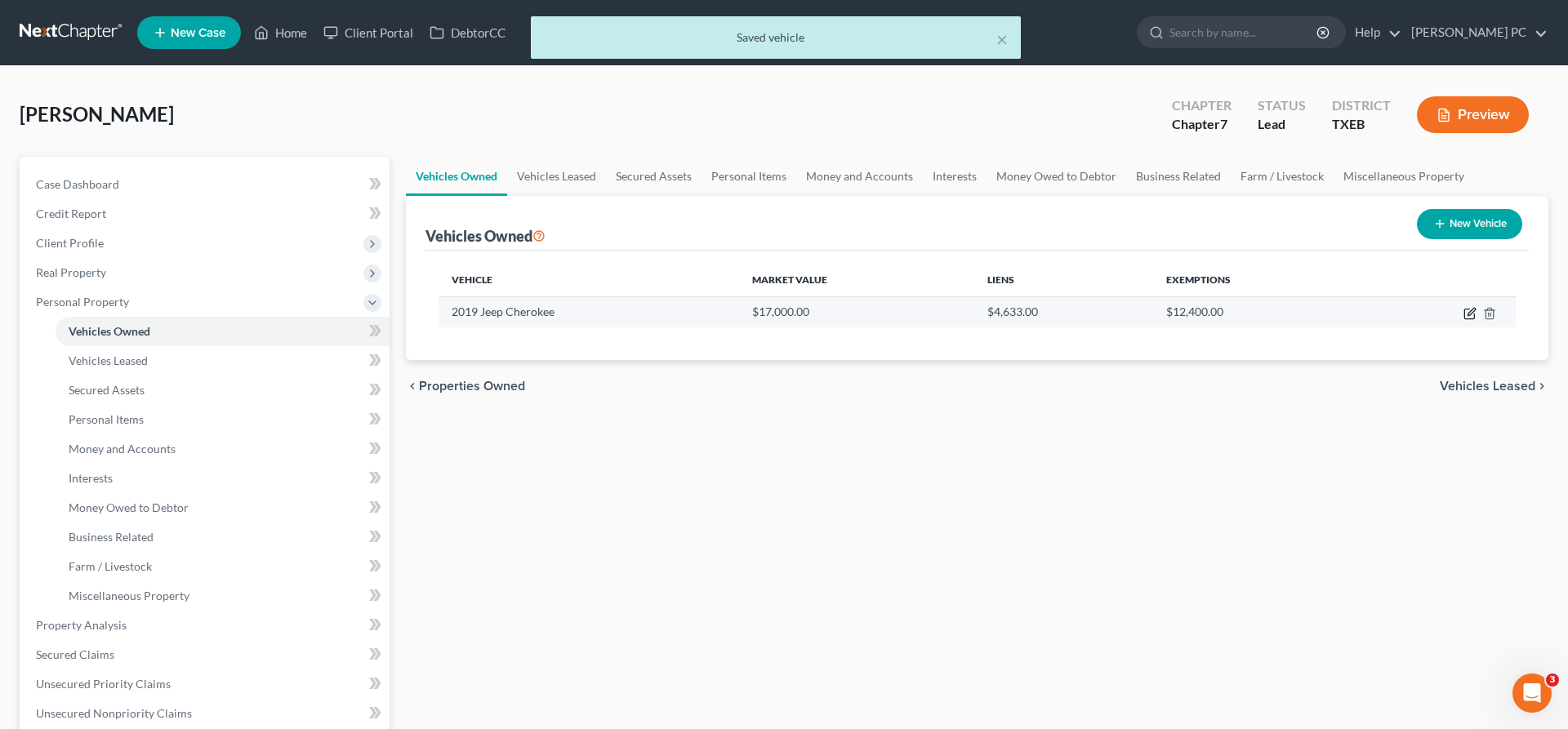
click at [1470, 311] on icon "button" at bounding box center [1470, 311] width 7 height 7
select select "0"
select select "7"
select select "2"
select select "0"
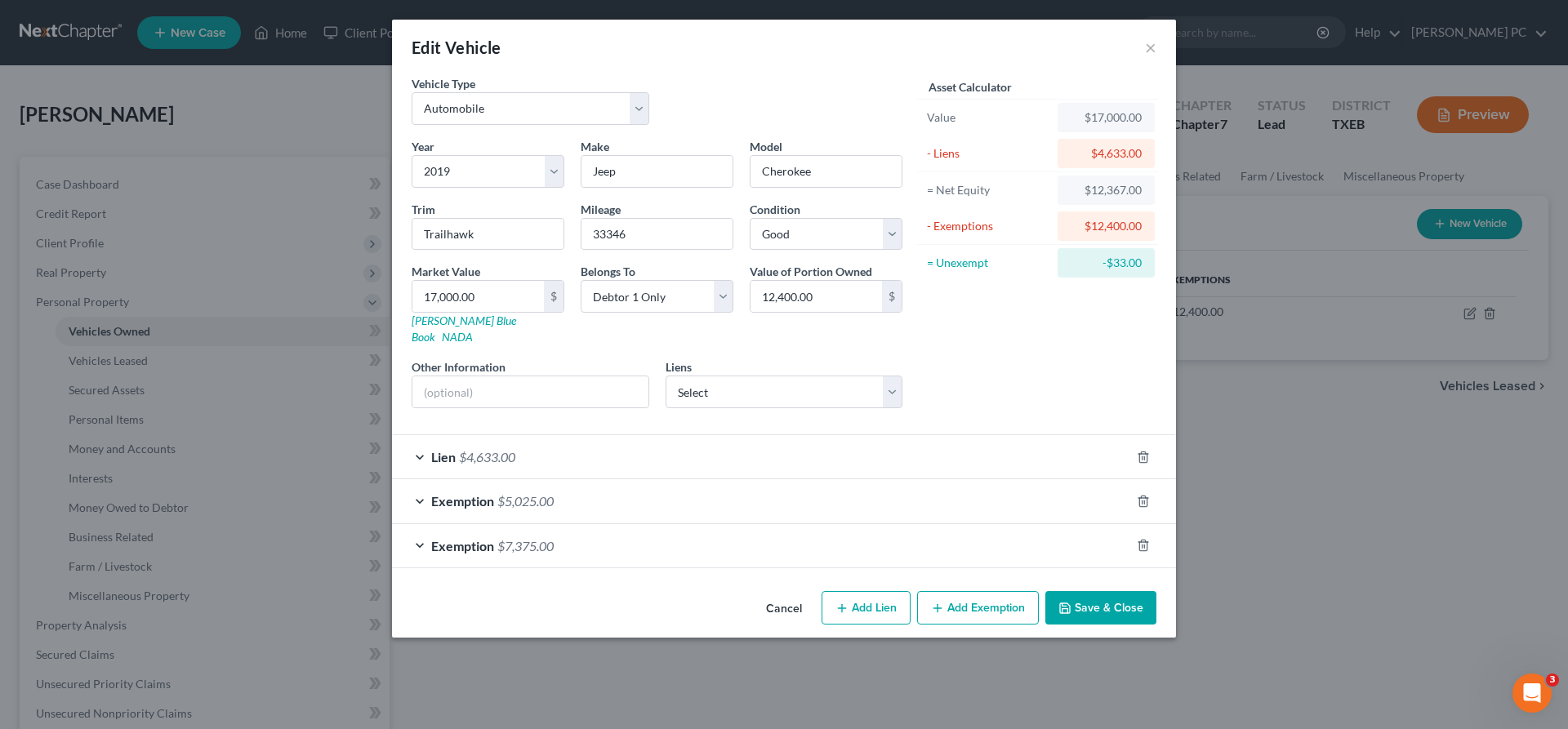
click at [839, 540] on div "Exemption $7,375.00" at bounding box center [761, 546] width 738 height 43
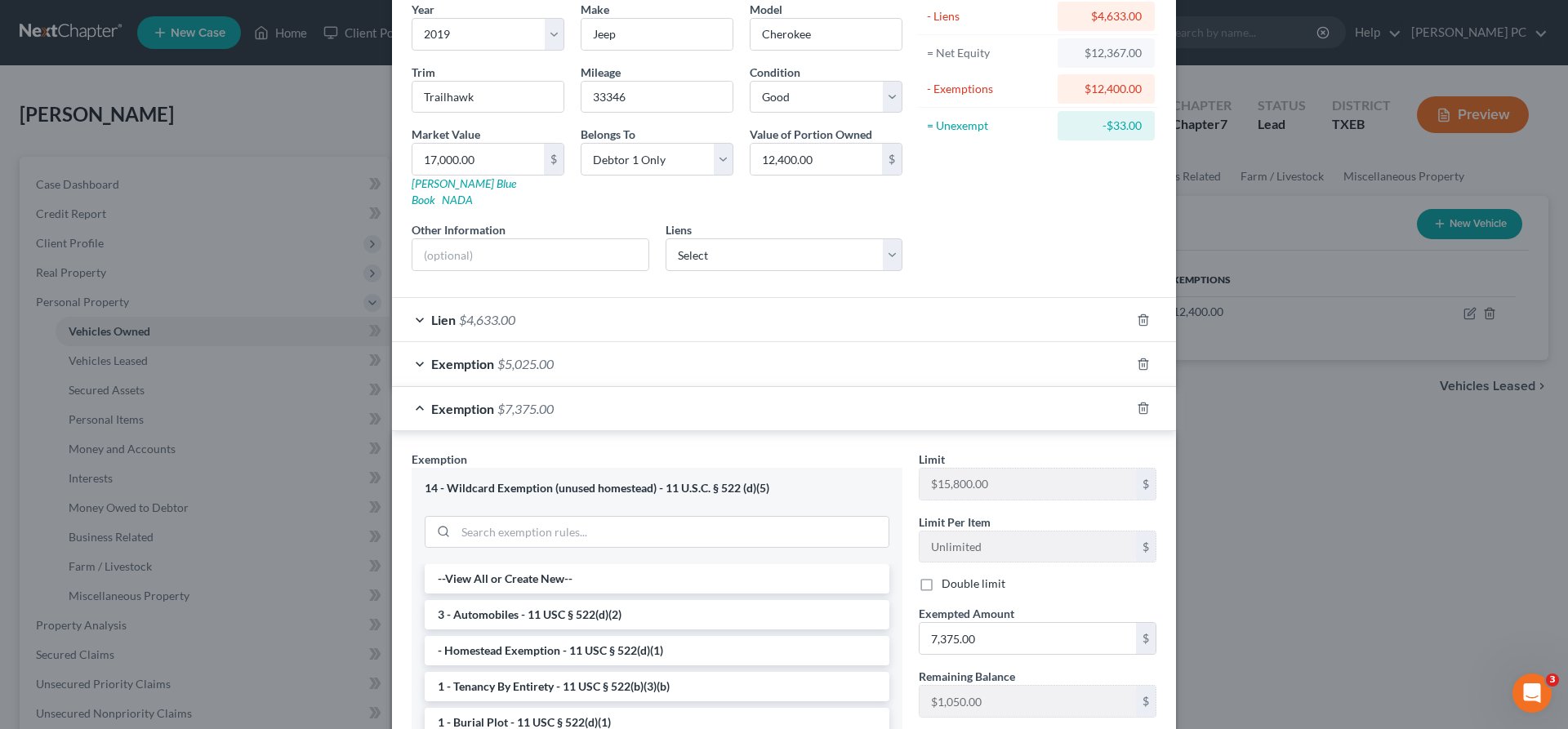
scroll to position [167, 0]
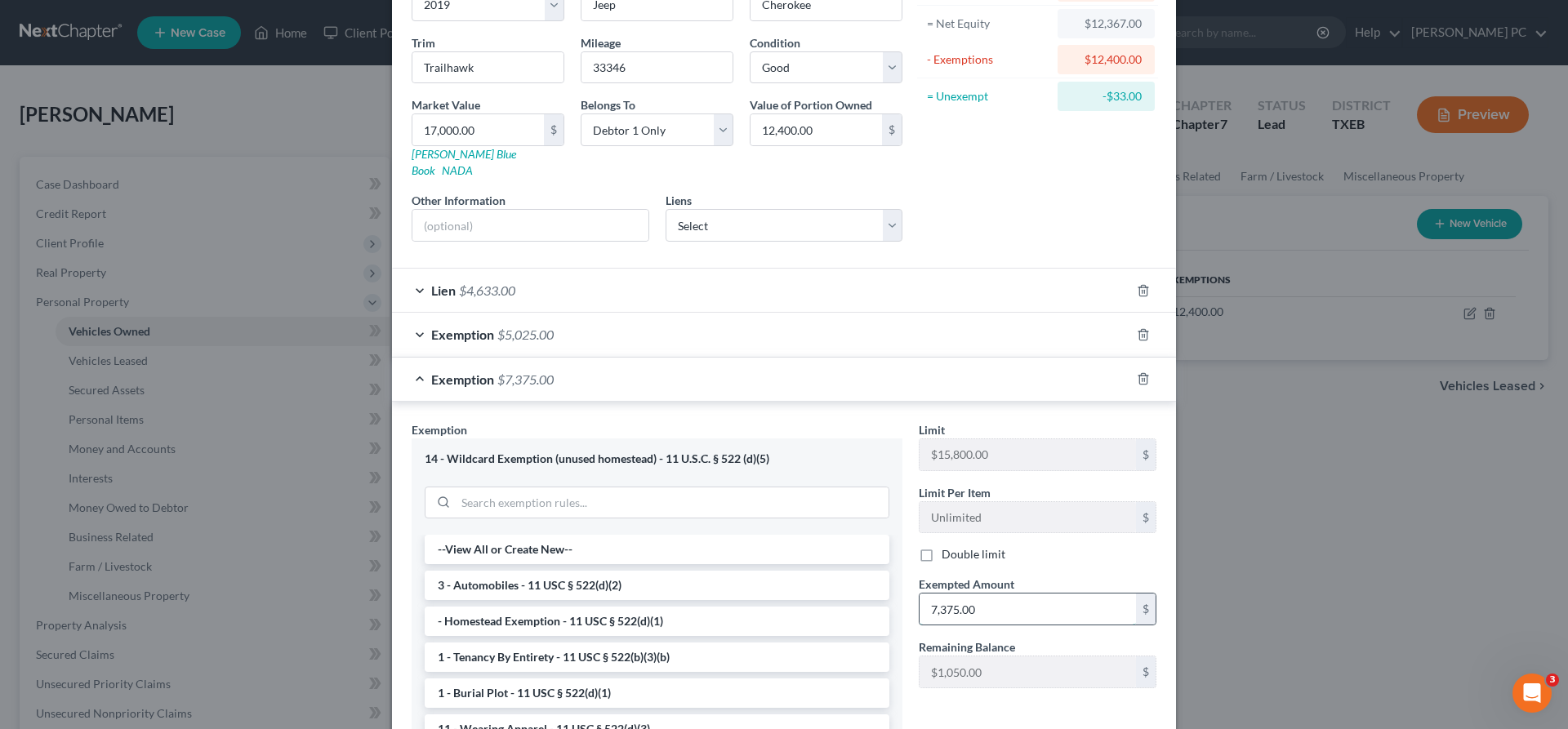
click at [952, 601] on input "7,375.00" at bounding box center [1027, 608] width 216 height 31
click at [957, 596] on input "7,375.00" at bounding box center [1027, 608] width 216 height 31
drag, startPoint x: 959, startPoint y: 596, endPoint x: 940, endPoint y: 598, distance: 19.1
click at [940, 598] on input "7,375.00" at bounding box center [1027, 608] width 216 height 31
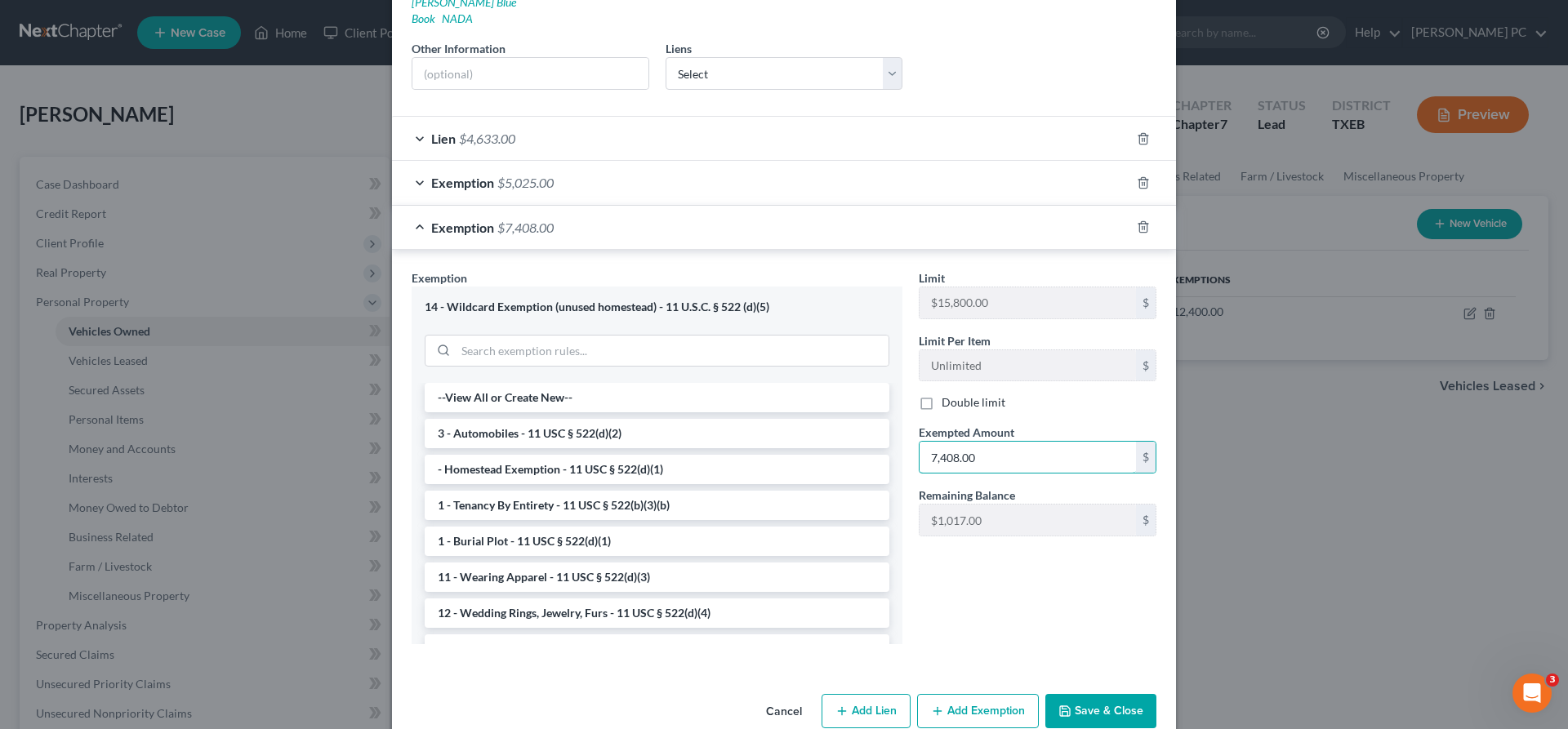
scroll to position [334, 0]
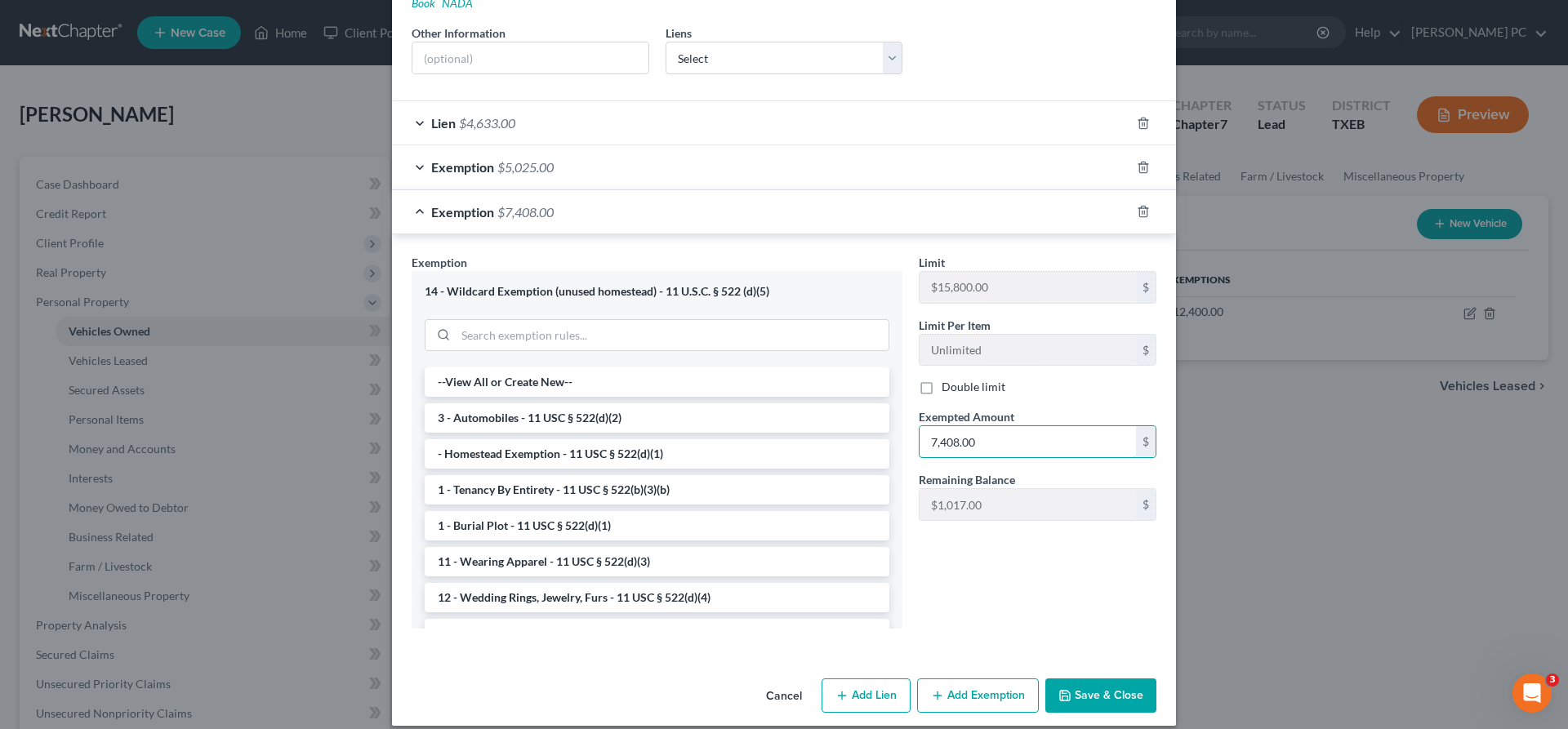
type input "7,408.00"
click at [1091, 681] on button "Save & Close" at bounding box center [1100, 695] width 111 height 34
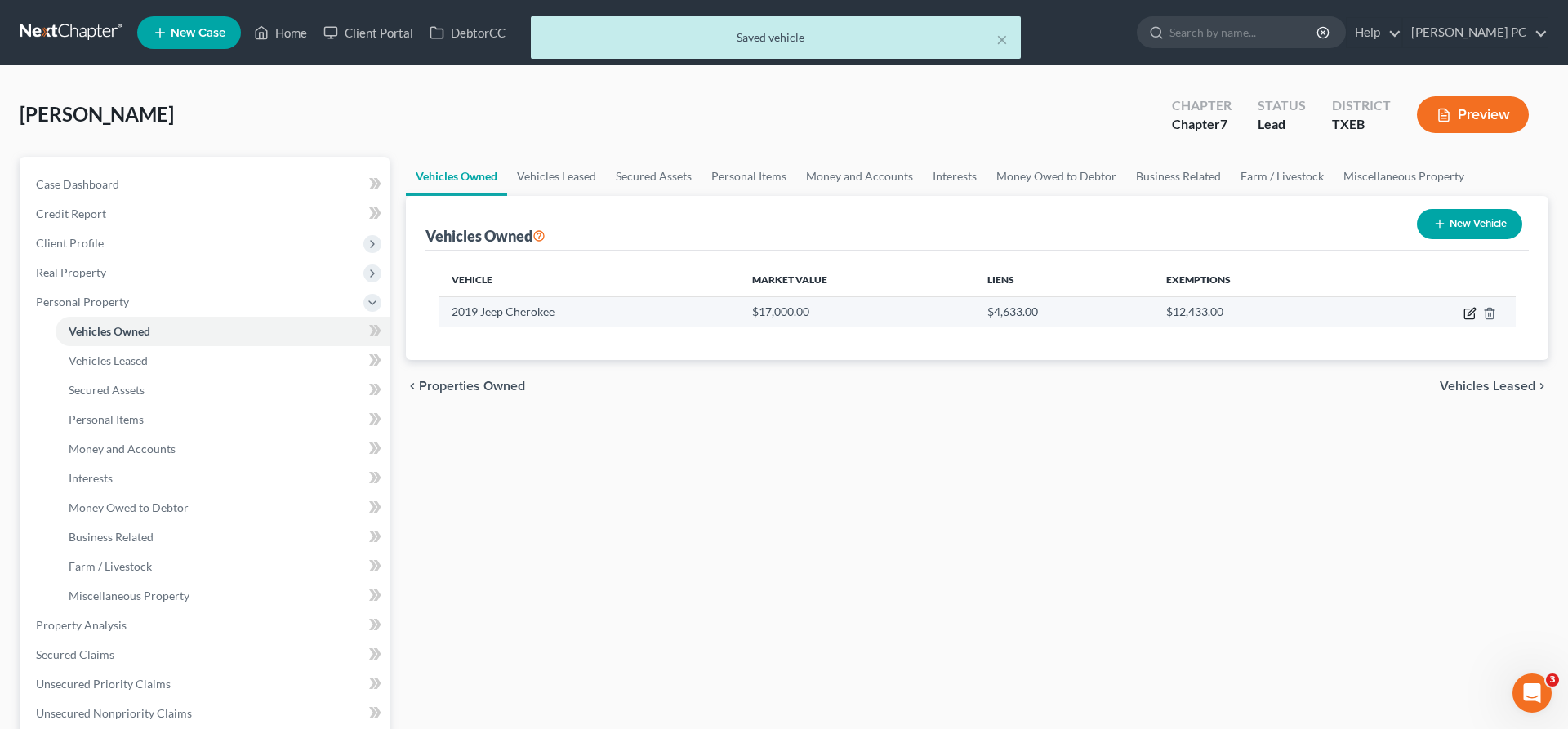
click at [1465, 318] on icon "button" at bounding box center [1469, 314] width 10 height 10
select select "0"
select select "7"
select select "2"
select select "0"
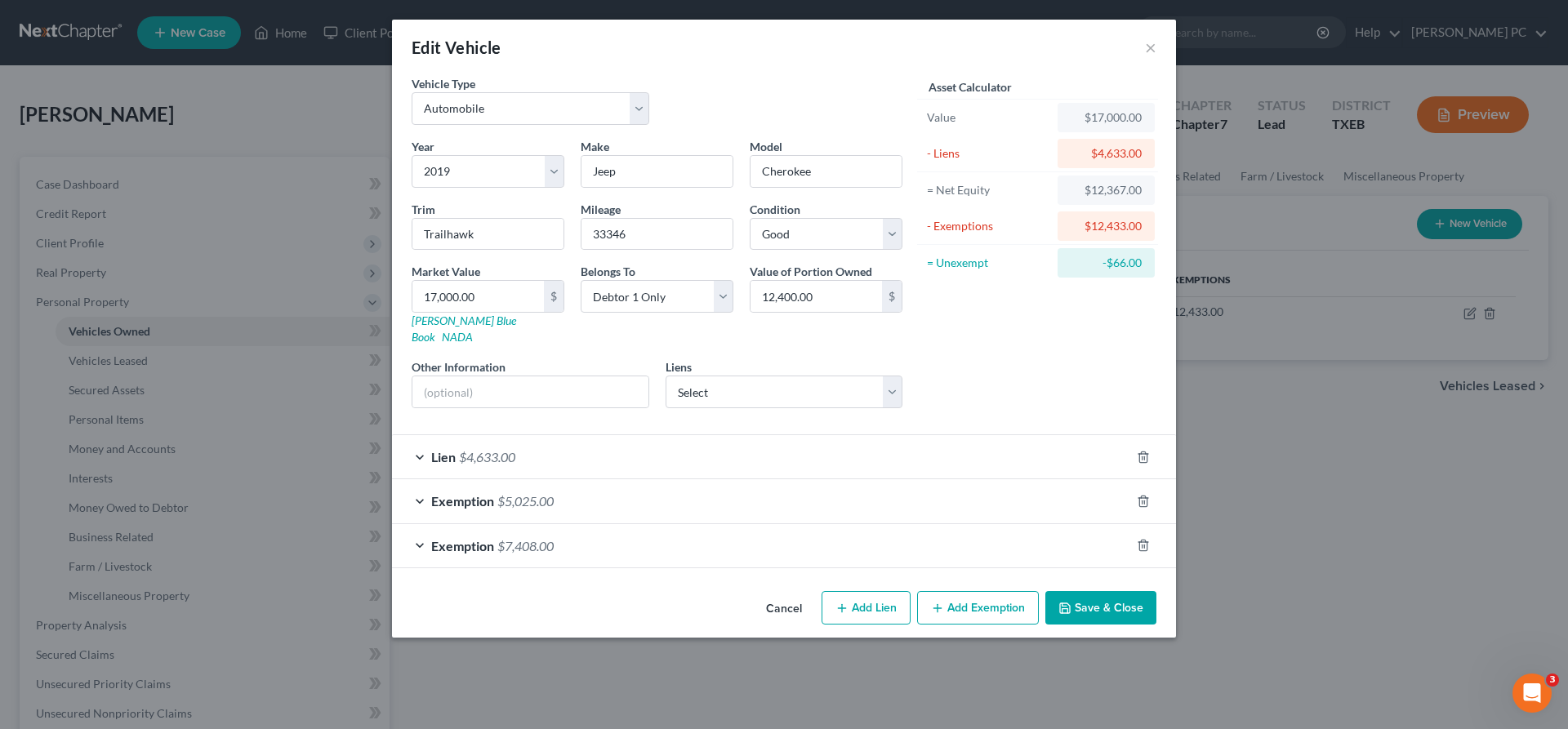
click at [753, 534] on div "Exemption $7,408.00" at bounding box center [761, 546] width 738 height 43
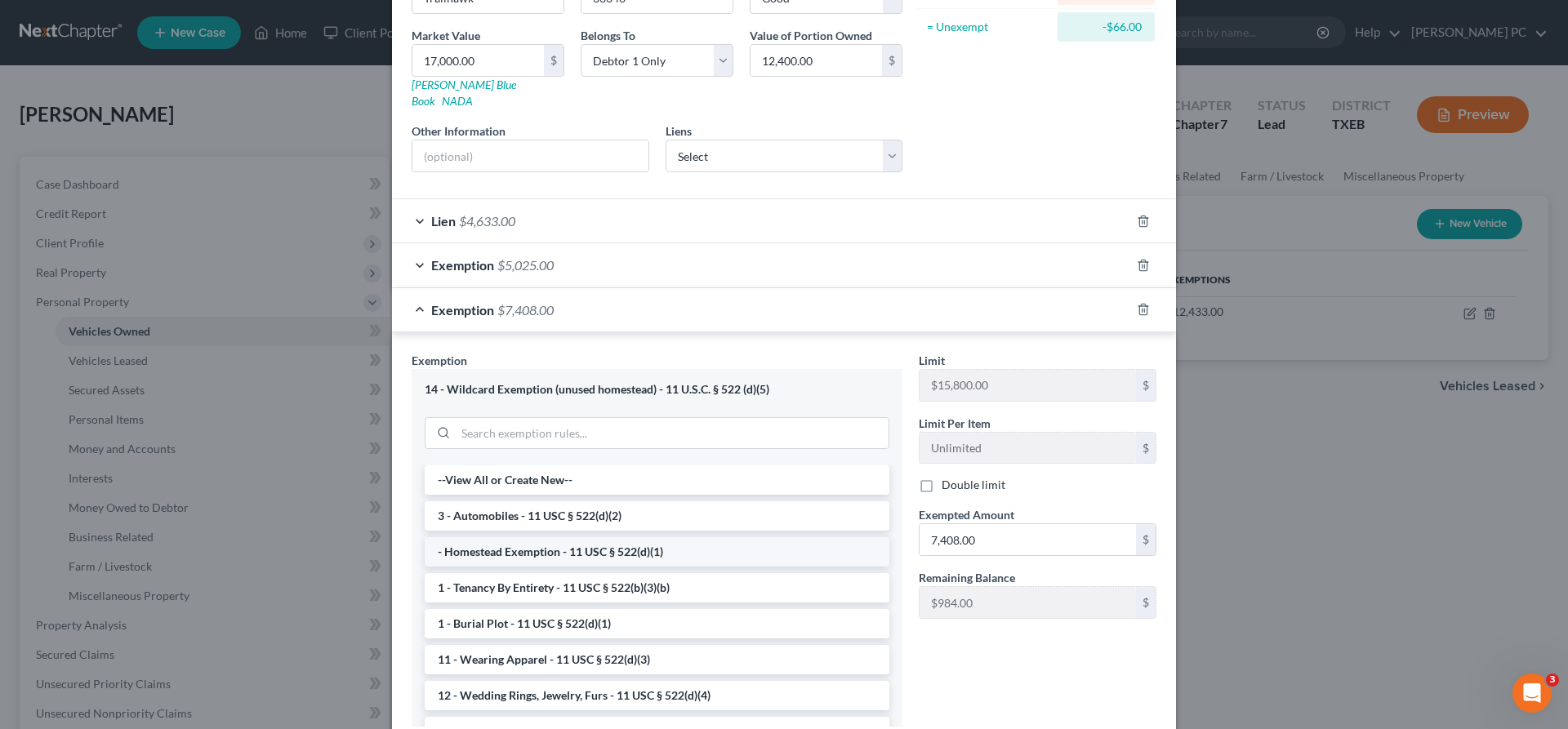
scroll to position [249, 0]
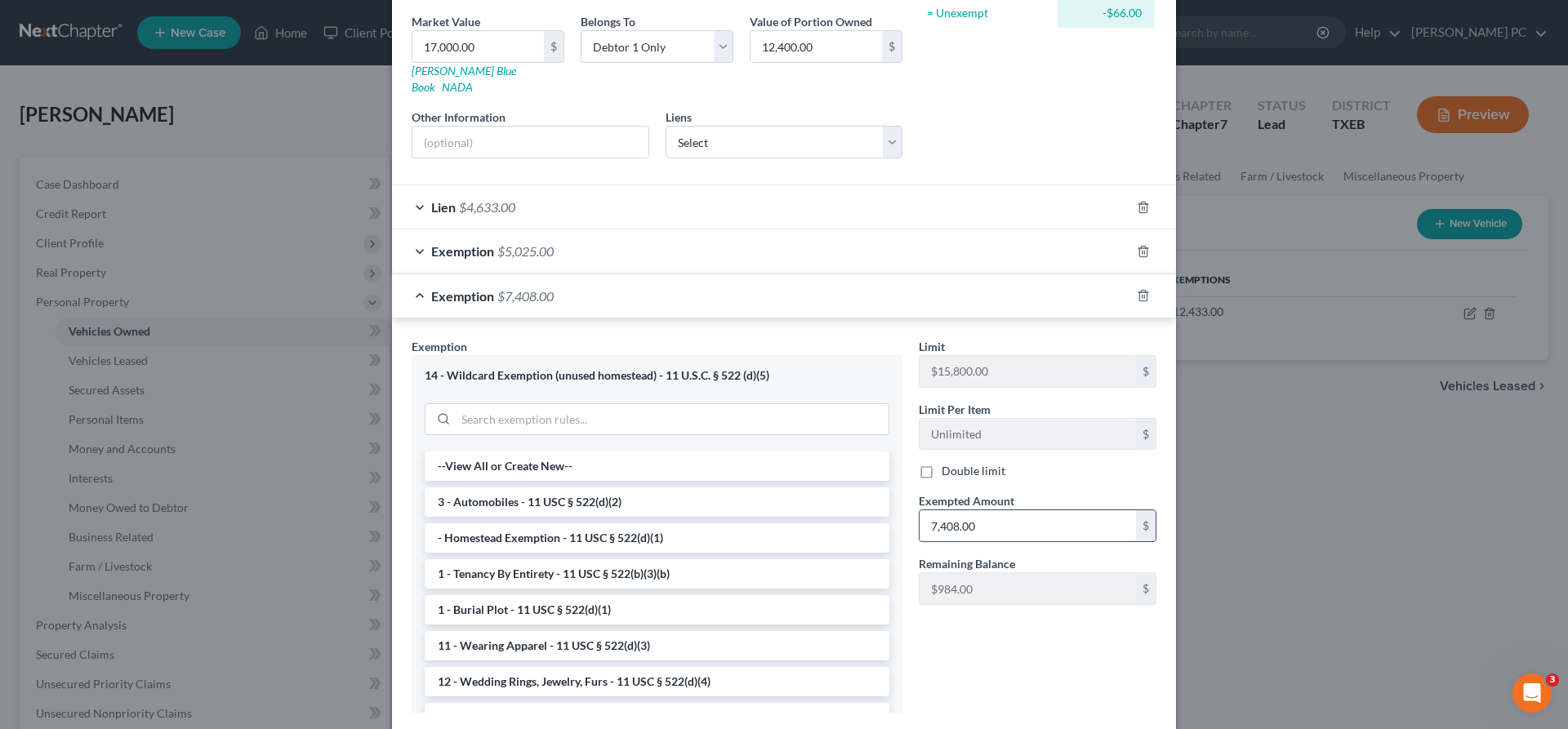
drag, startPoint x: 1021, startPoint y: 516, endPoint x: 1037, endPoint y: 515, distance: 16.0
click at [1037, 515] on input "7,408.00" at bounding box center [1027, 526] width 216 height 31
type input "7,342"
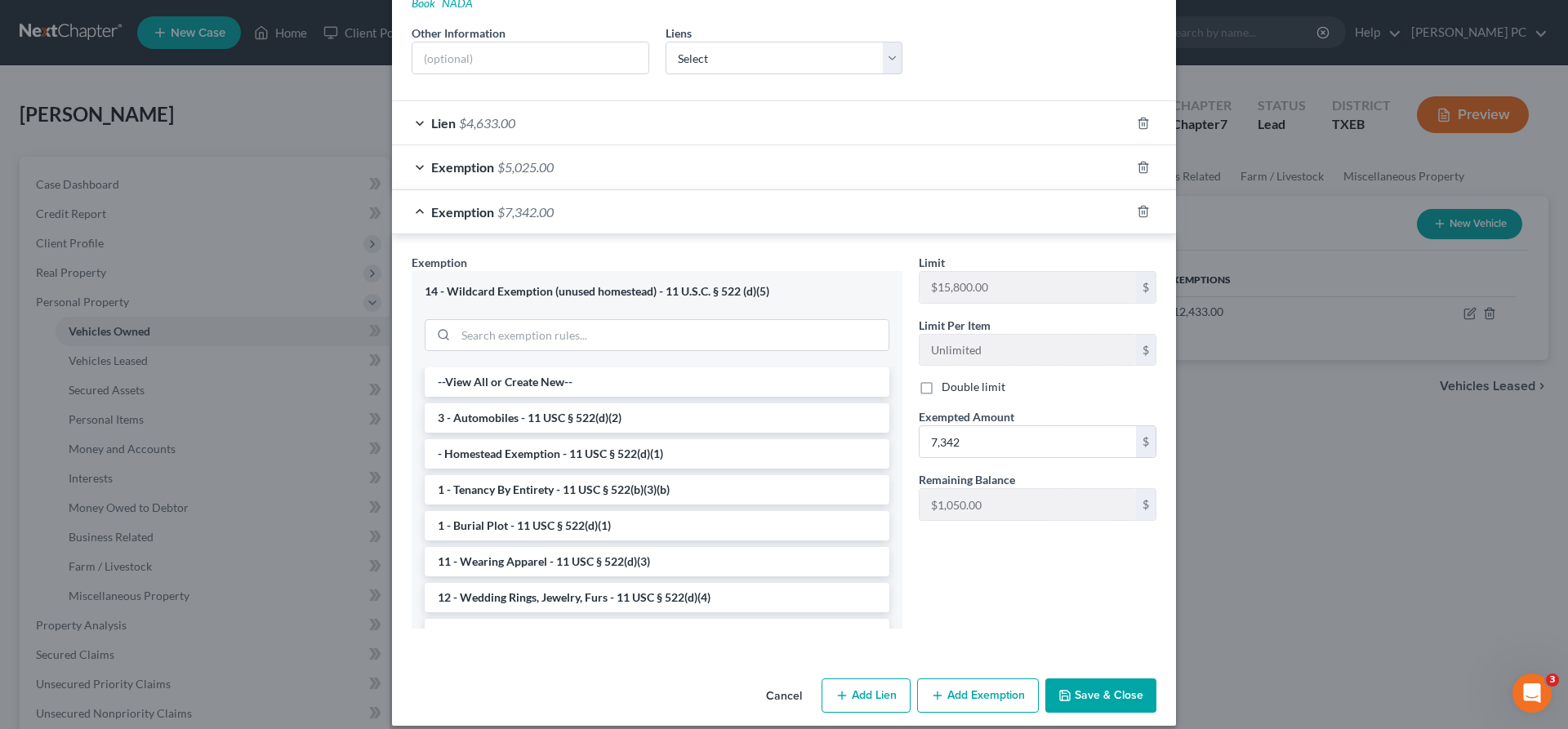
click at [1095, 678] on button "Save & Close" at bounding box center [1100, 695] width 111 height 34
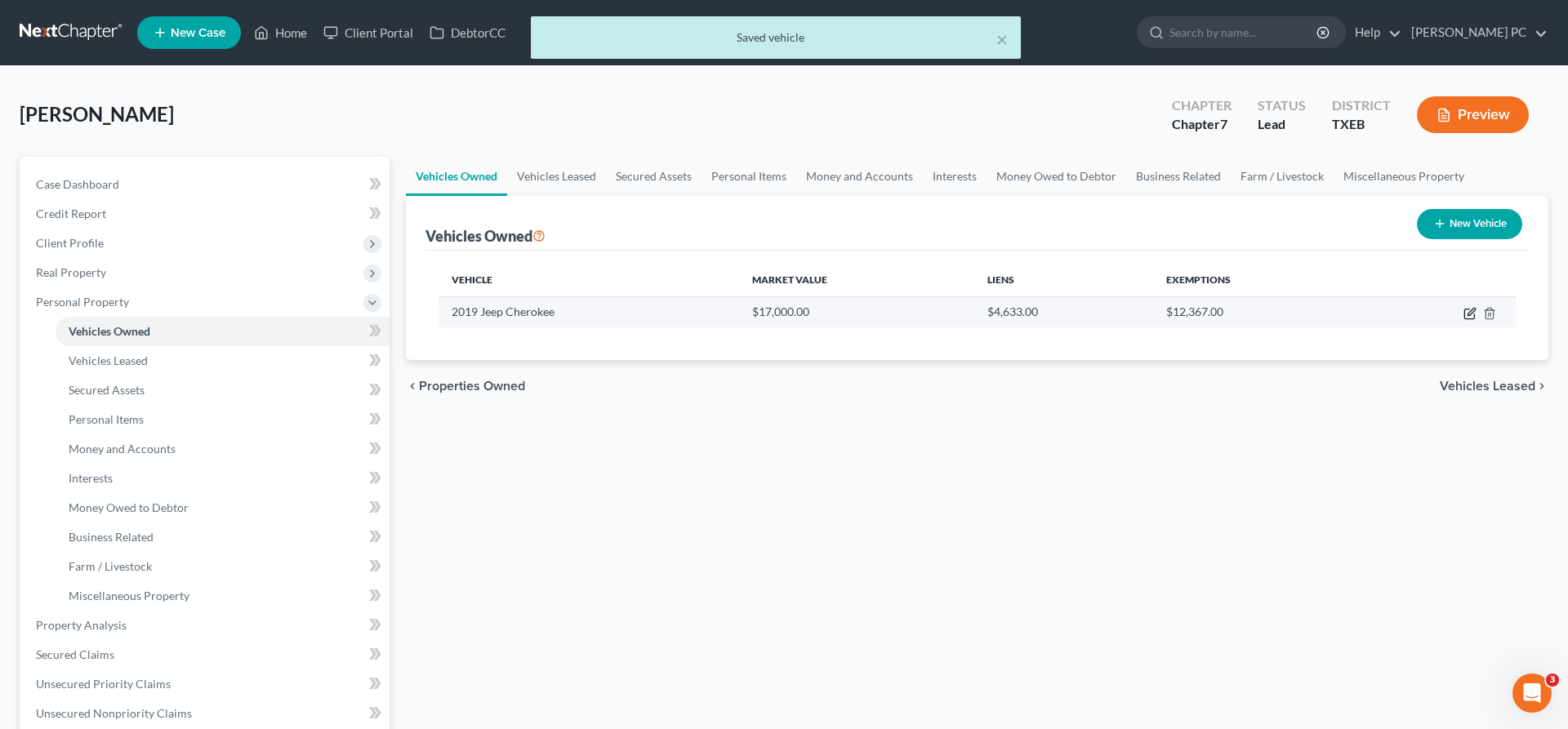
click at [1464, 315] on icon "button" at bounding box center [1469, 314] width 10 height 10
select select "0"
select select "7"
select select "2"
select select "0"
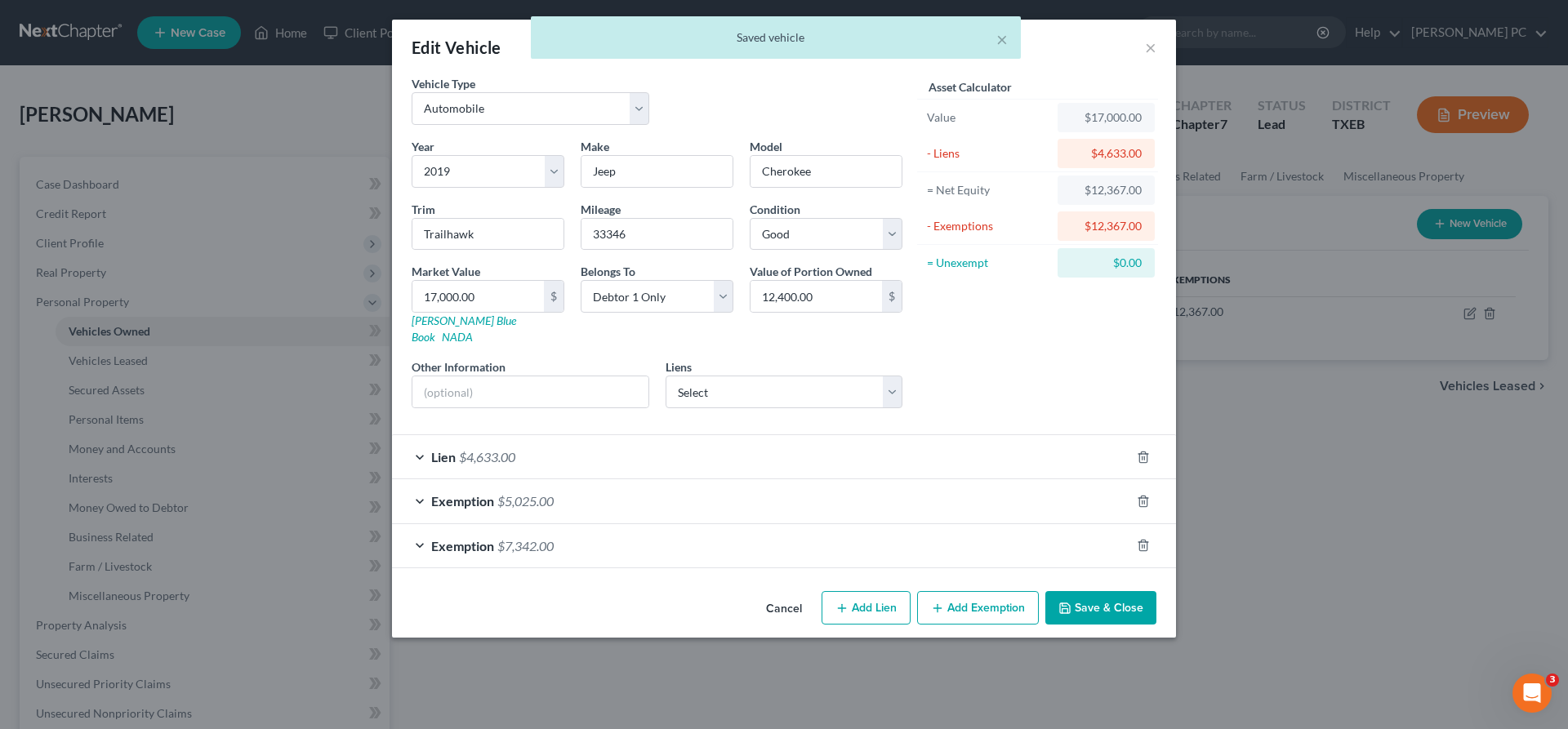
click at [1029, 356] on div "Asset Calculator Value $17,000.00 - Liens $4,633.00 = Net Equity $12,367.00 - E…" at bounding box center [1037, 247] width 254 height 346
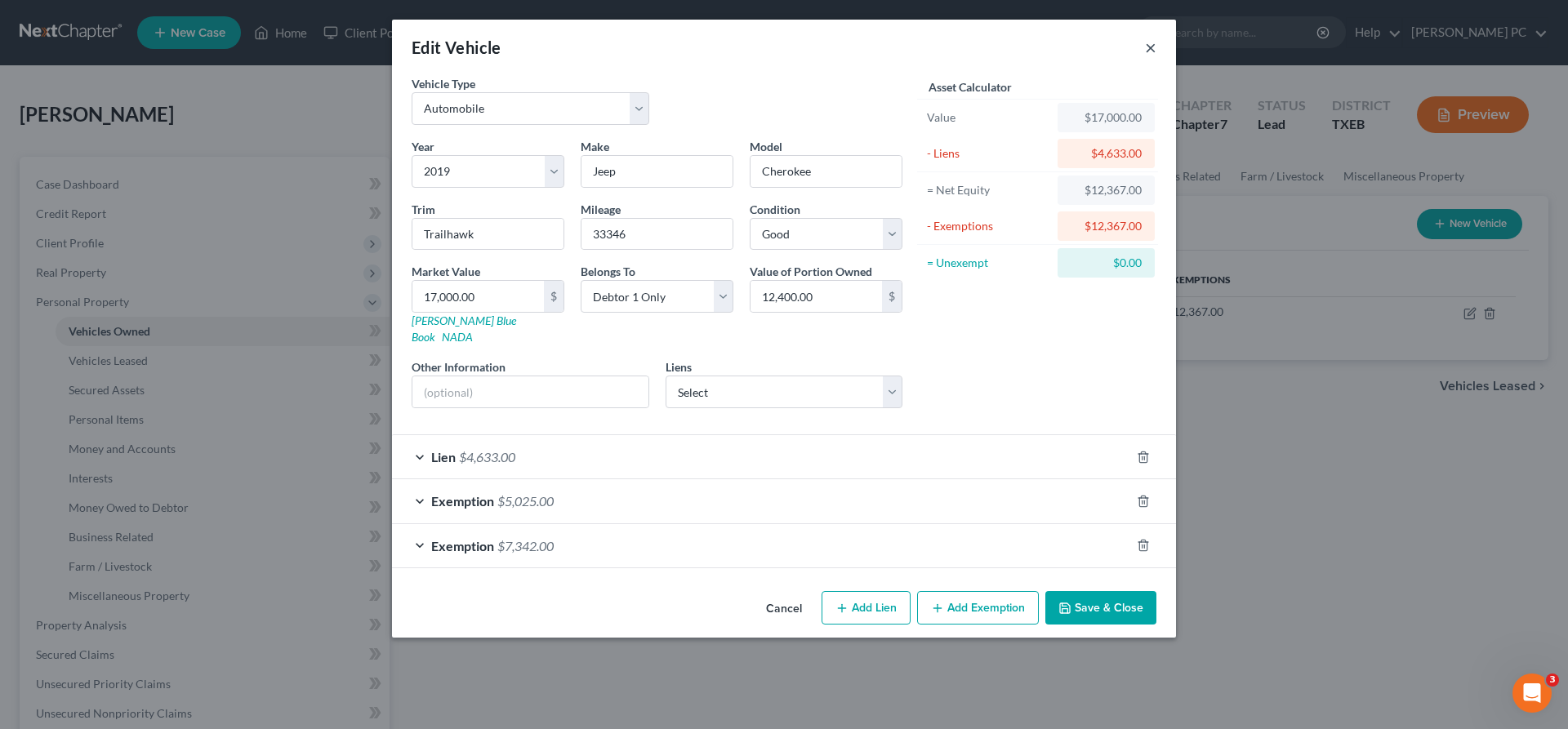
click at [1149, 52] on button "×" at bounding box center [1150, 48] width 11 height 20
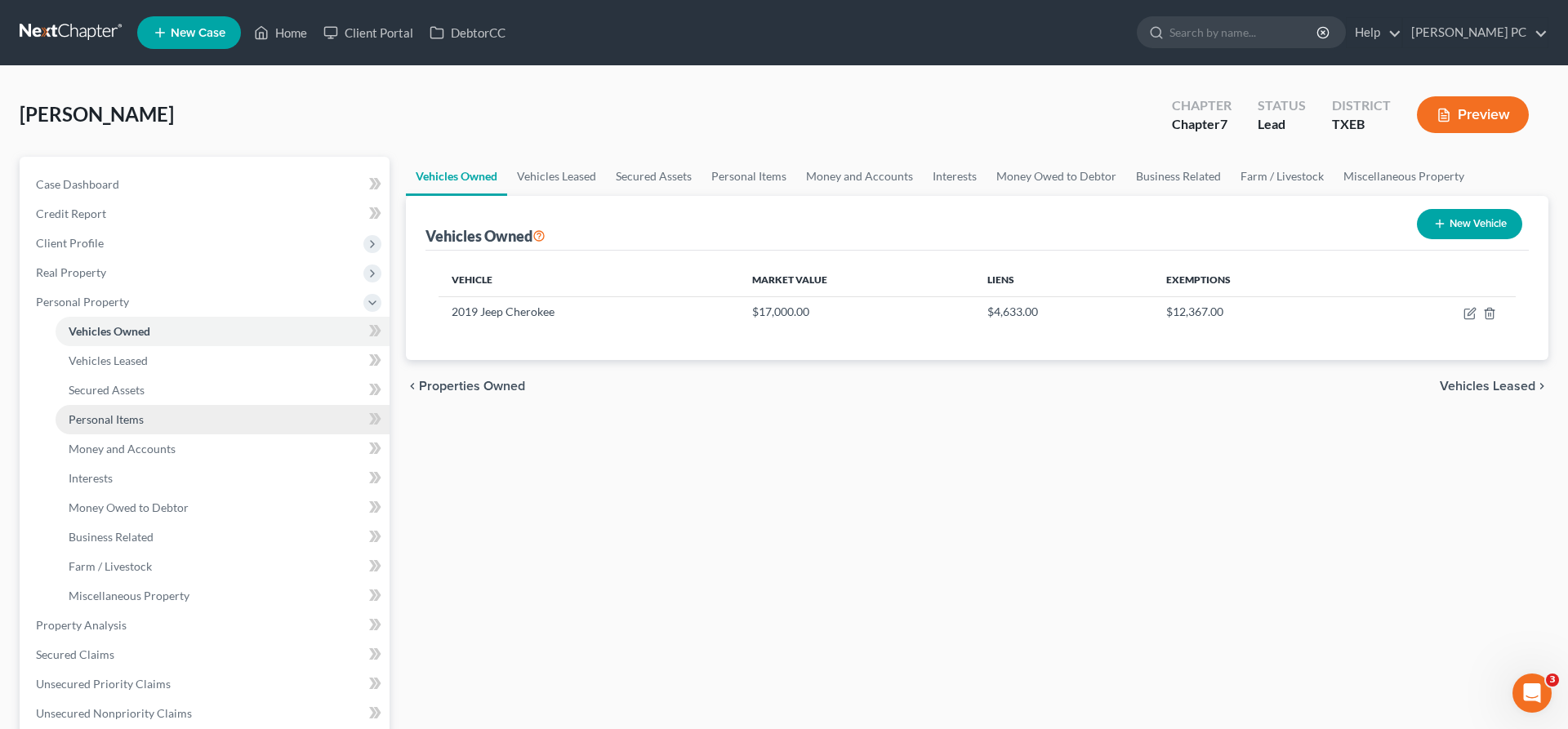
click at [144, 424] on link "Personal Items" at bounding box center [222, 419] width 334 height 29
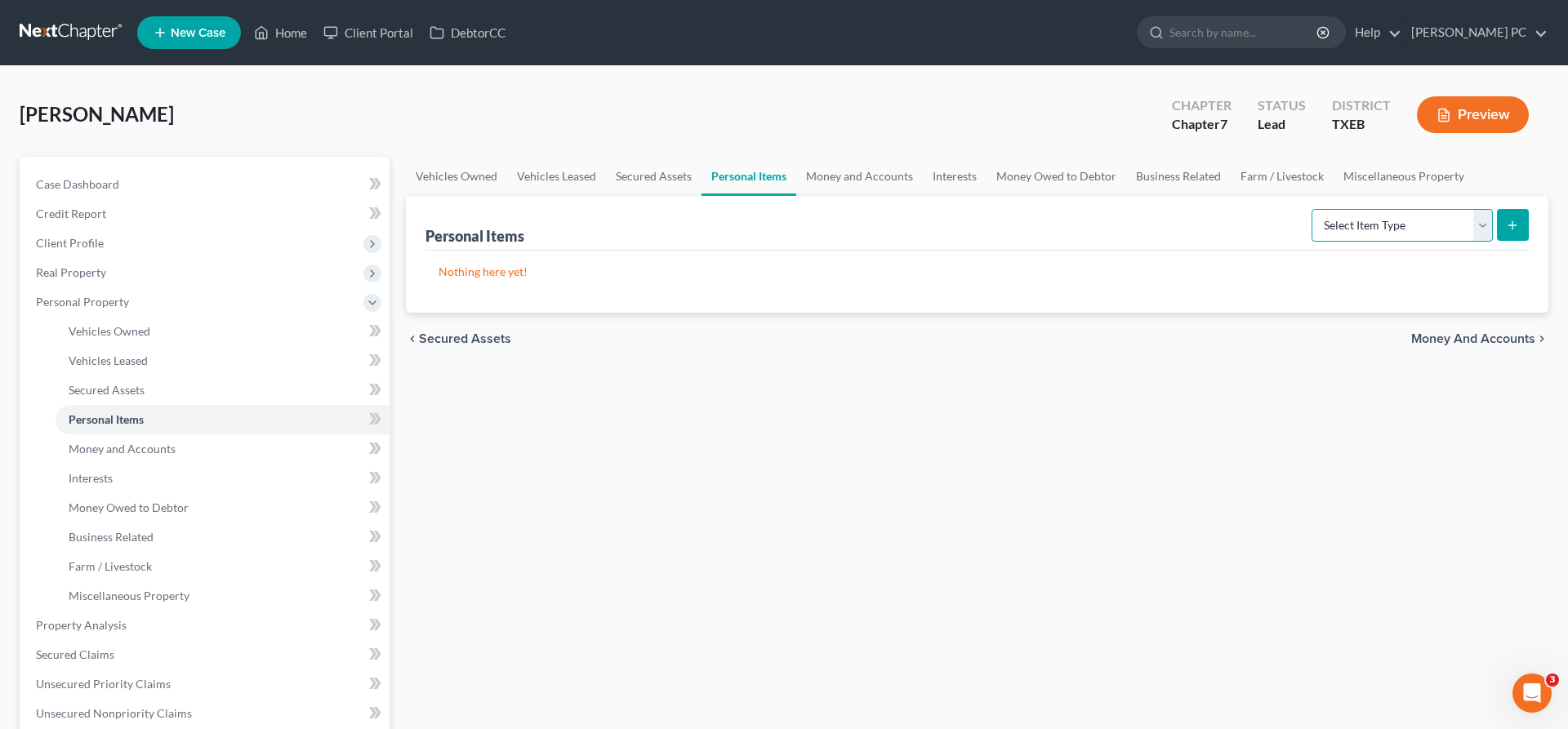
click at [1312, 209] on select "Select Item Type Clothing Collectibles Of Value Electronics Firearms Household …" at bounding box center [1402, 225] width 182 height 33
select select "clothing"
click option "Clothing" at bounding box center [0, 0] width 0 height 0
click at [1508, 224] on icon "submit" at bounding box center [1511, 224] width 13 height 13
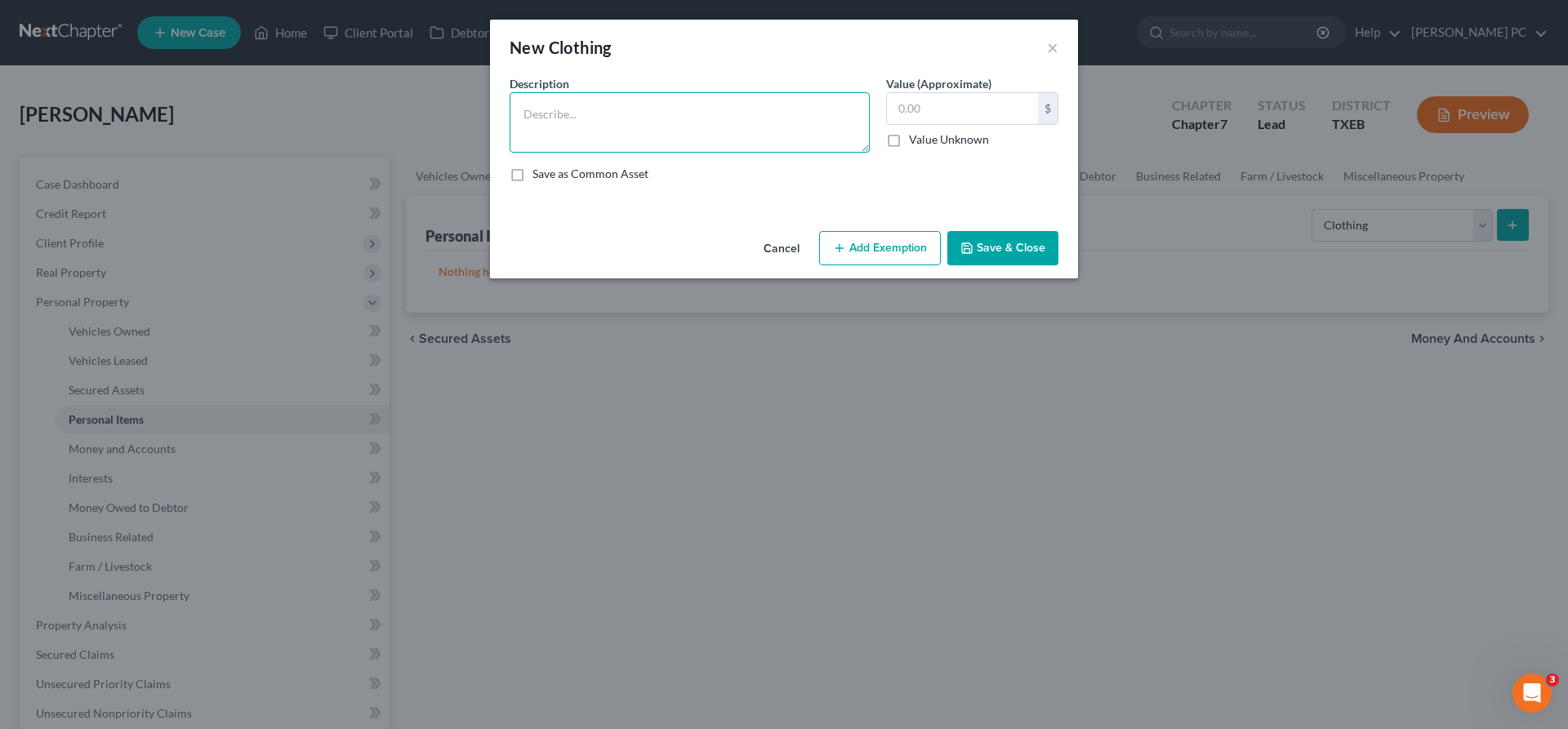
click at [559, 125] on textarea at bounding box center [689, 122] width 360 height 61
type textarea "G"
type textarea "Clothing"
type input "7"
type input "500"
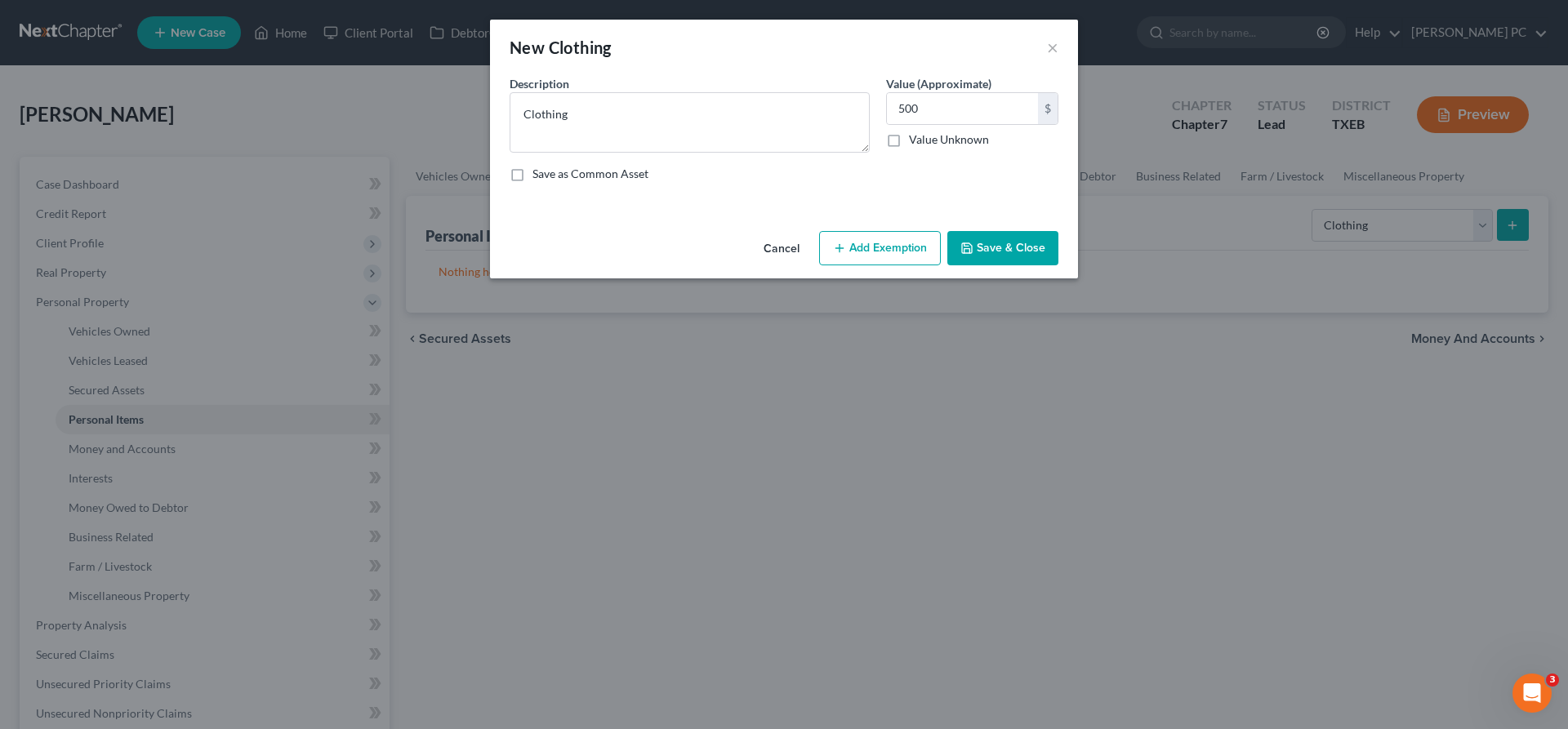
click at [886, 245] on button "Add Exemption" at bounding box center [880, 248] width 122 height 34
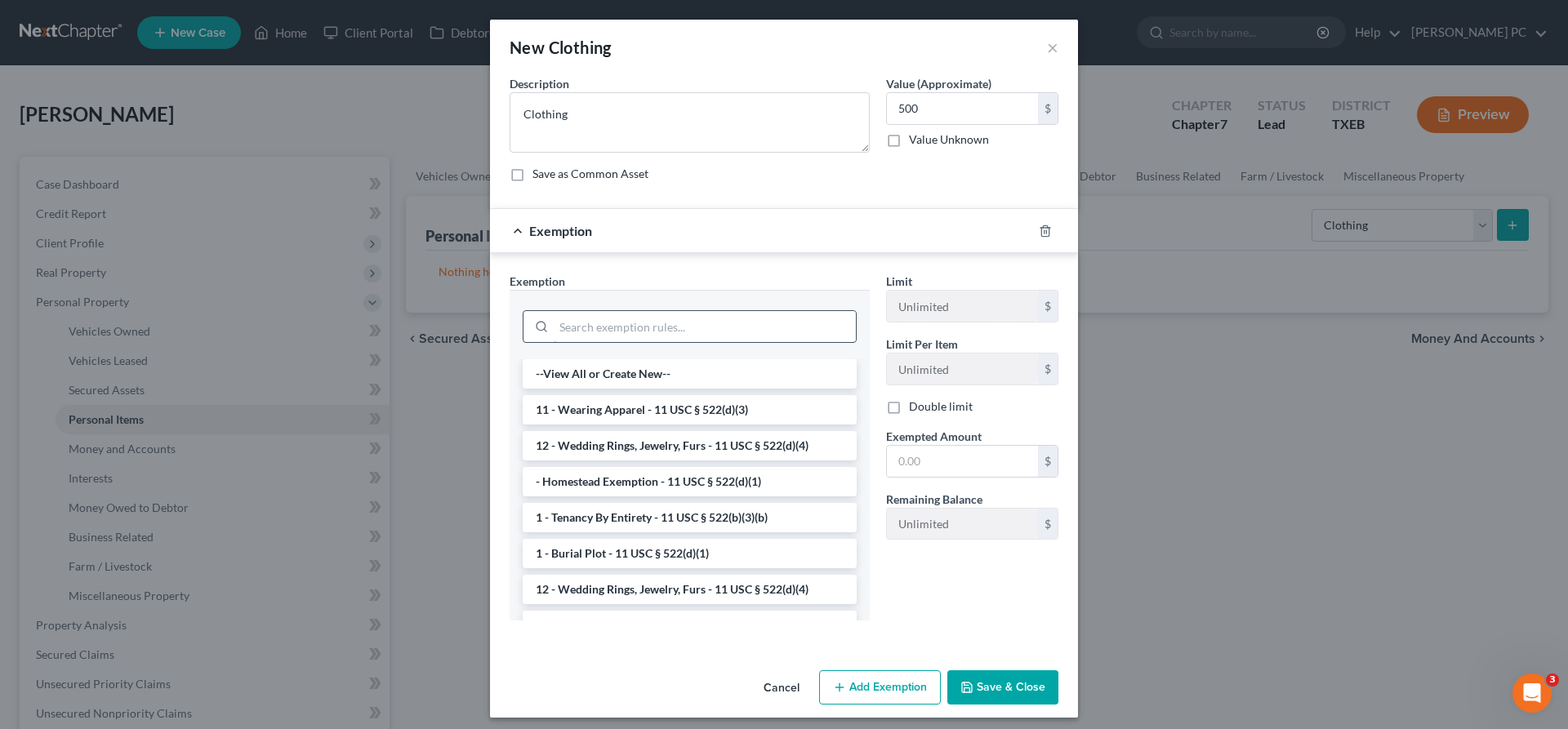
drag, startPoint x: 605, startPoint y: 333, endPoint x: 618, endPoint y: 325, distance: 15.3
click at [606, 332] on input "search" at bounding box center [704, 326] width 302 height 31
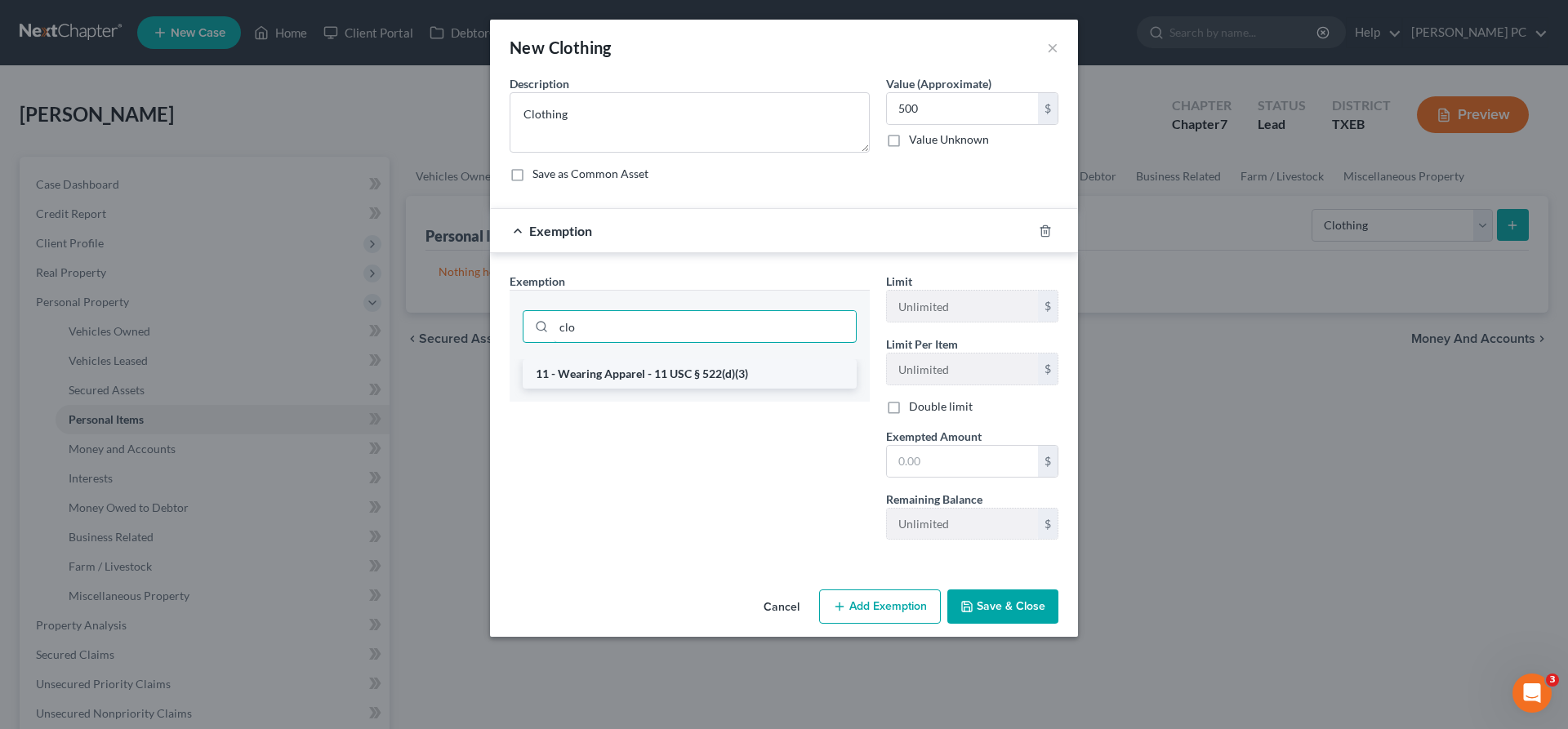
type input "clo"
click at [705, 377] on li "11 - Wearing Apparel - 11 USC § 522(d)(3)" at bounding box center [689, 373] width 334 height 29
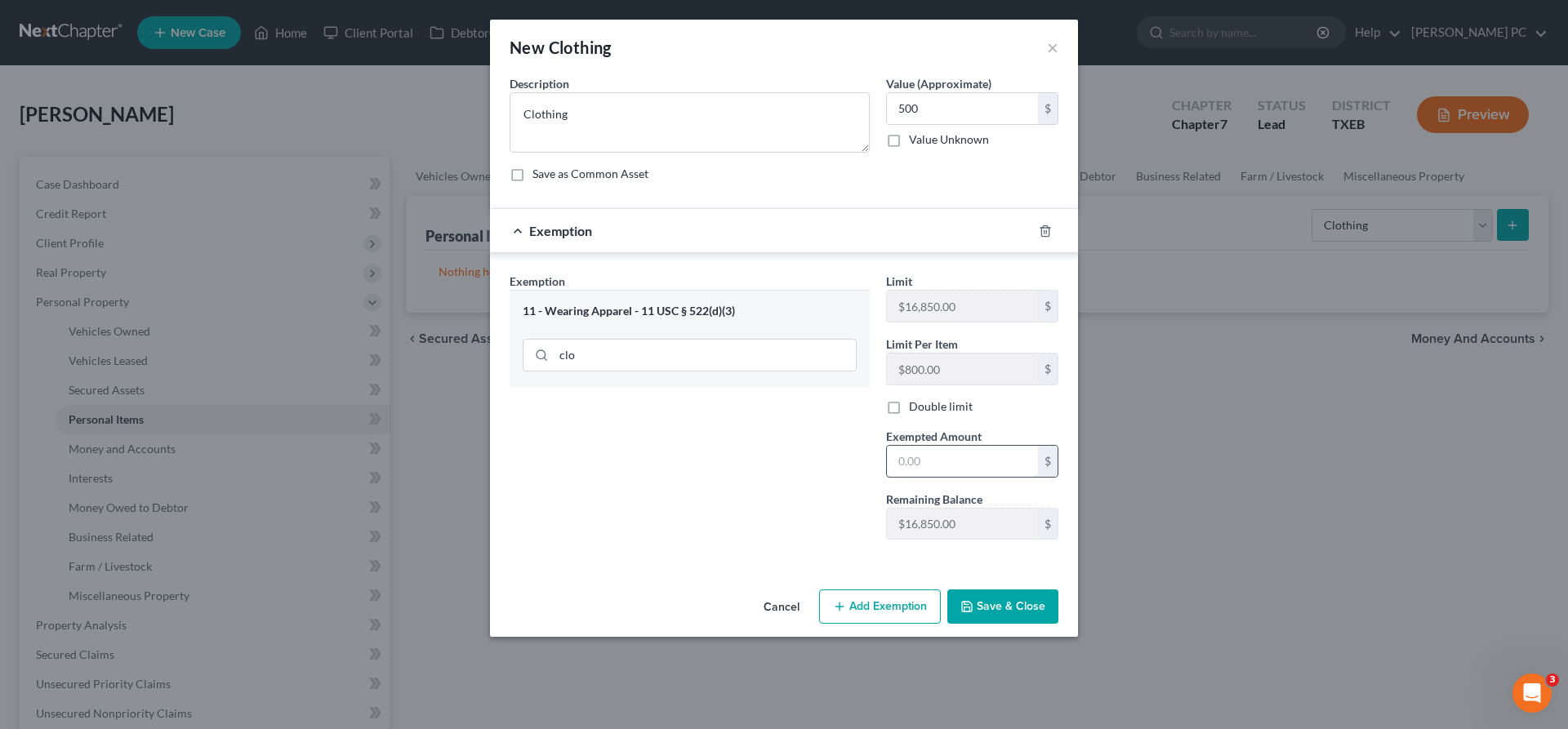
click at [961, 467] on input "text" at bounding box center [962, 461] width 151 height 31
type input "500"
click at [1005, 595] on button "Save & Close" at bounding box center [1002, 606] width 111 height 34
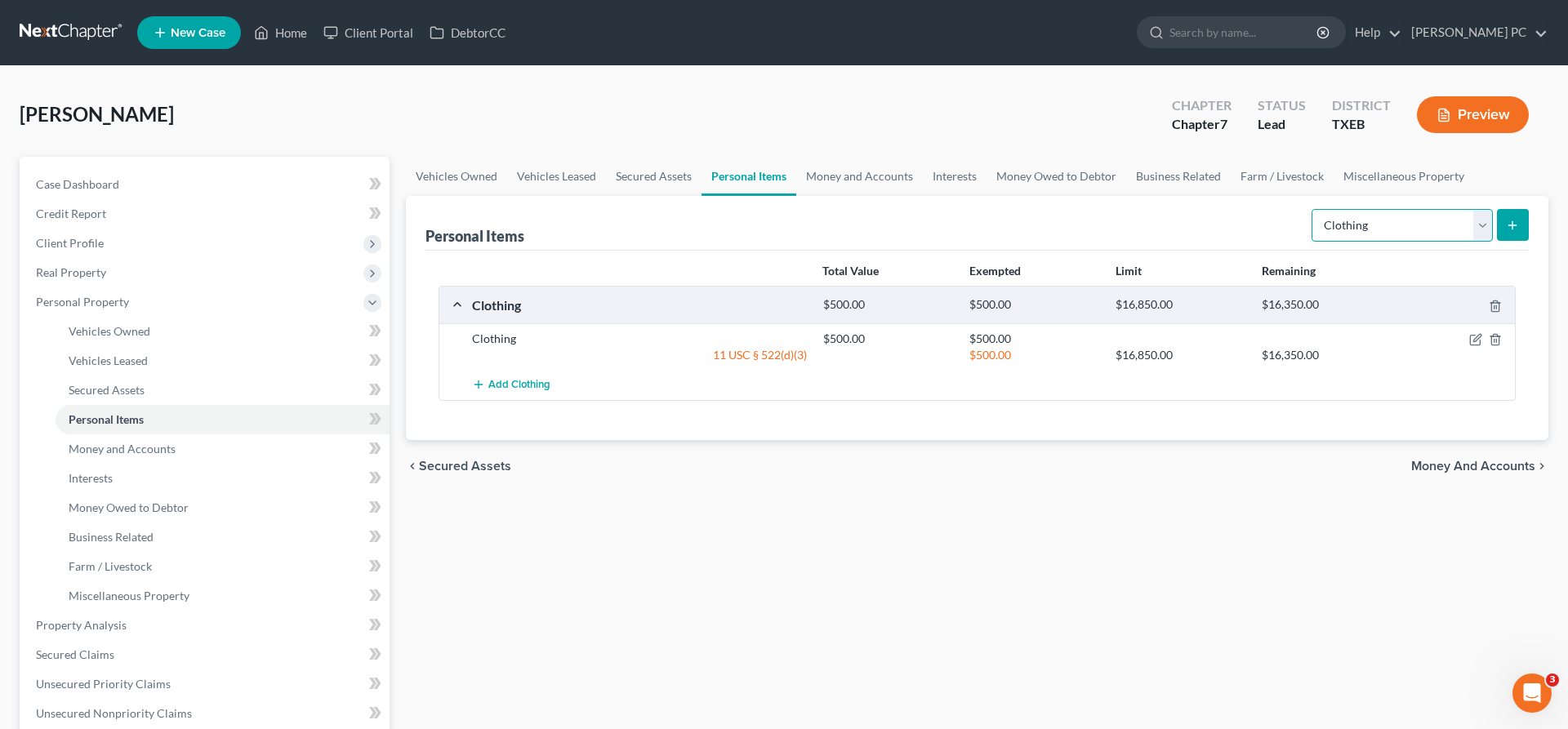
click at [1312, 209] on select "Select Item Type Clothing Collectibles Of Value Electronics Firearms Household …" at bounding box center [1402, 225] width 182 height 33
click option "Collectibles Of Value" at bounding box center [0, 0] width 0 height 0
click at [1312, 209] on select "Select Item Type Clothing Collectibles Of Value Electronics Firearms Household …" at bounding box center [1402, 225] width 182 height 33
click option "Electronics" at bounding box center [0, 0] width 0 height 0
click at [1509, 227] on icon "submit" at bounding box center [1511, 224] width 13 height 13
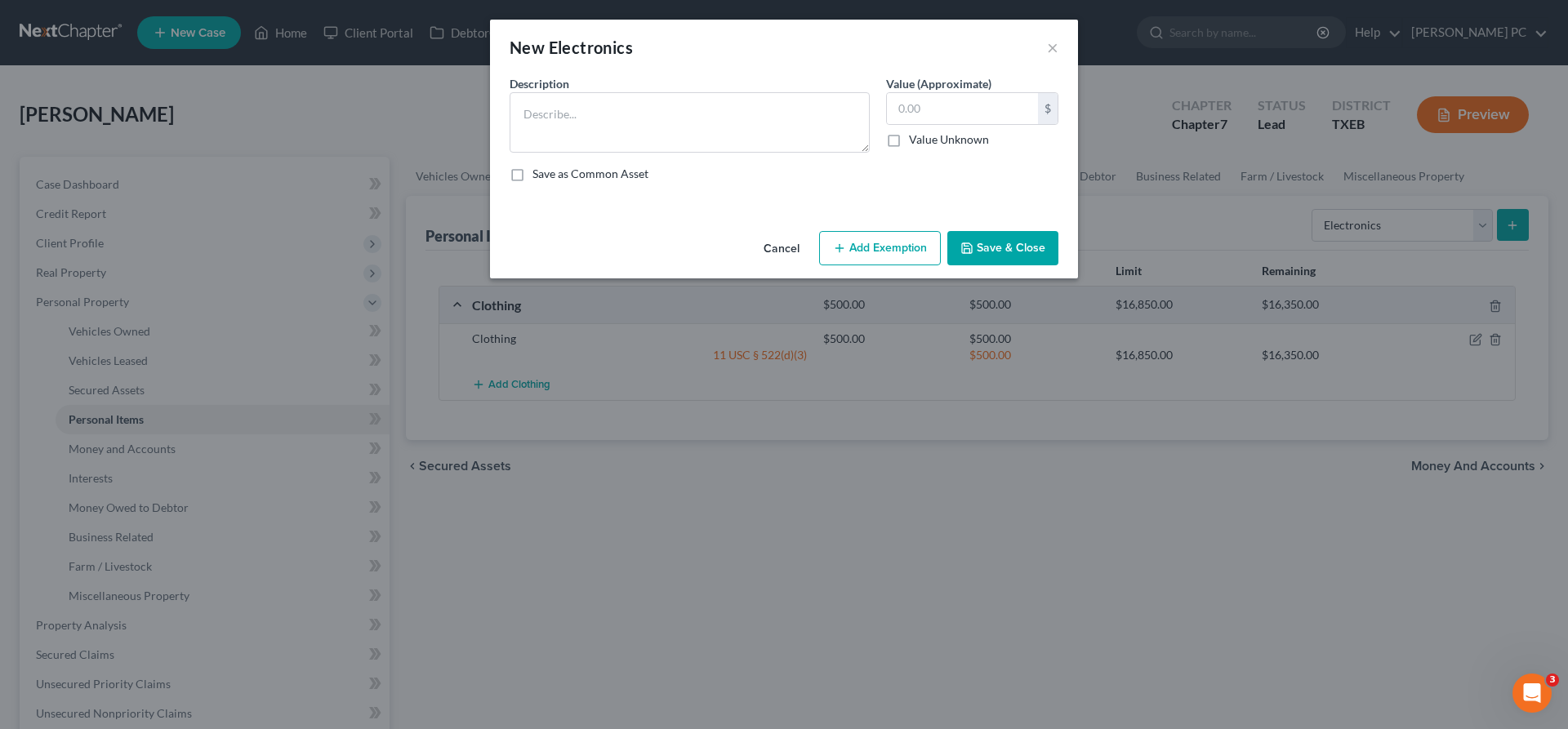
click at [790, 243] on button "Cancel" at bounding box center [781, 248] width 62 height 33
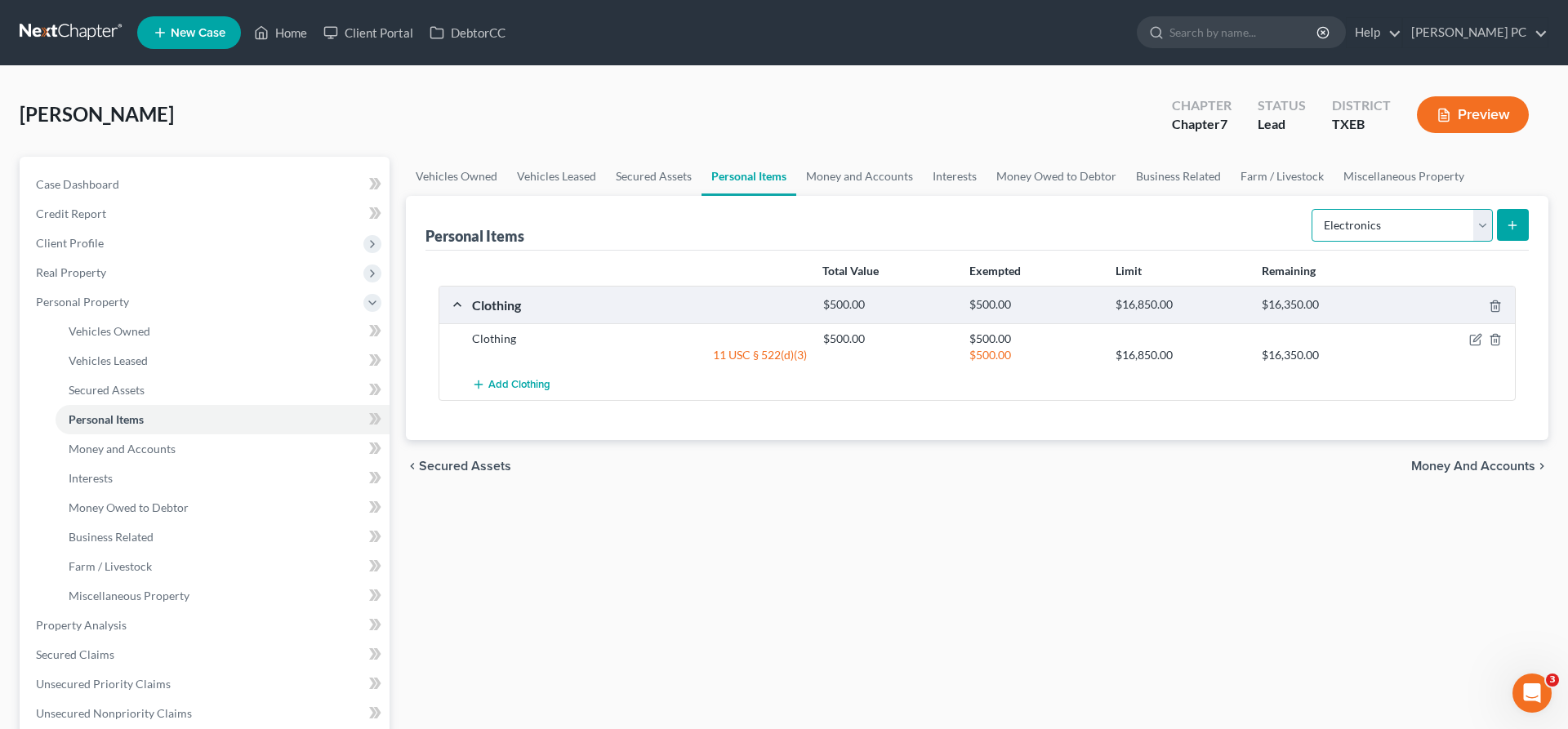
click at [1312, 209] on select "Select Item Type Clothing Collectibles Of Value Electronics Firearms Household …" at bounding box center [1402, 225] width 182 height 33
select select "collectibles_of_value"
click option "Collectibles Of Value" at bounding box center [0, 0] width 0 height 0
click at [1516, 218] on button "submit" at bounding box center [1512, 225] width 32 height 32
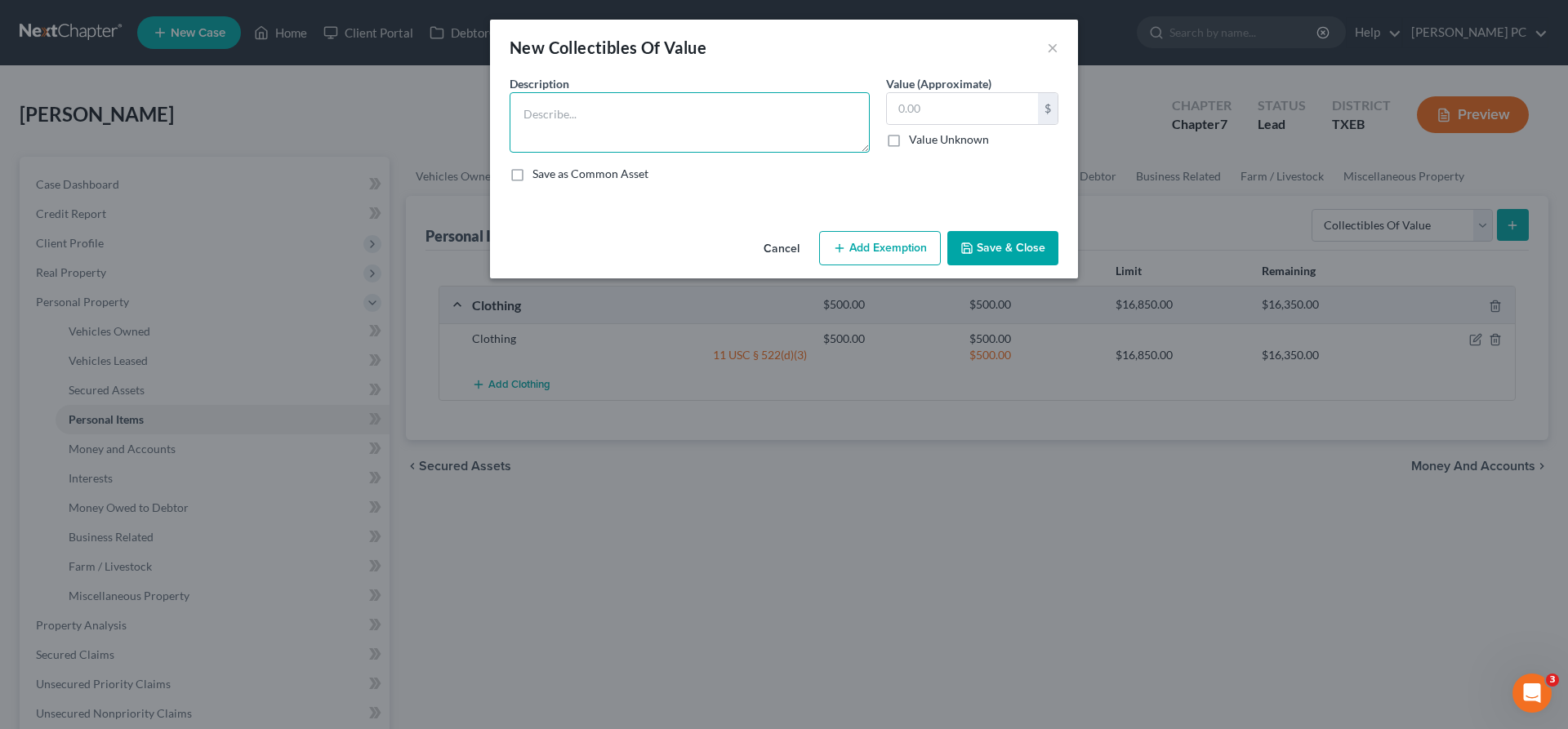
click at [563, 115] on textarea at bounding box center [689, 122] width 360 height 61
type textarea "Gaming collectibles"
type input "200"
click at [888, 252] on button "Add Exemption" at bounding box center [880, 248] width 122 height 34
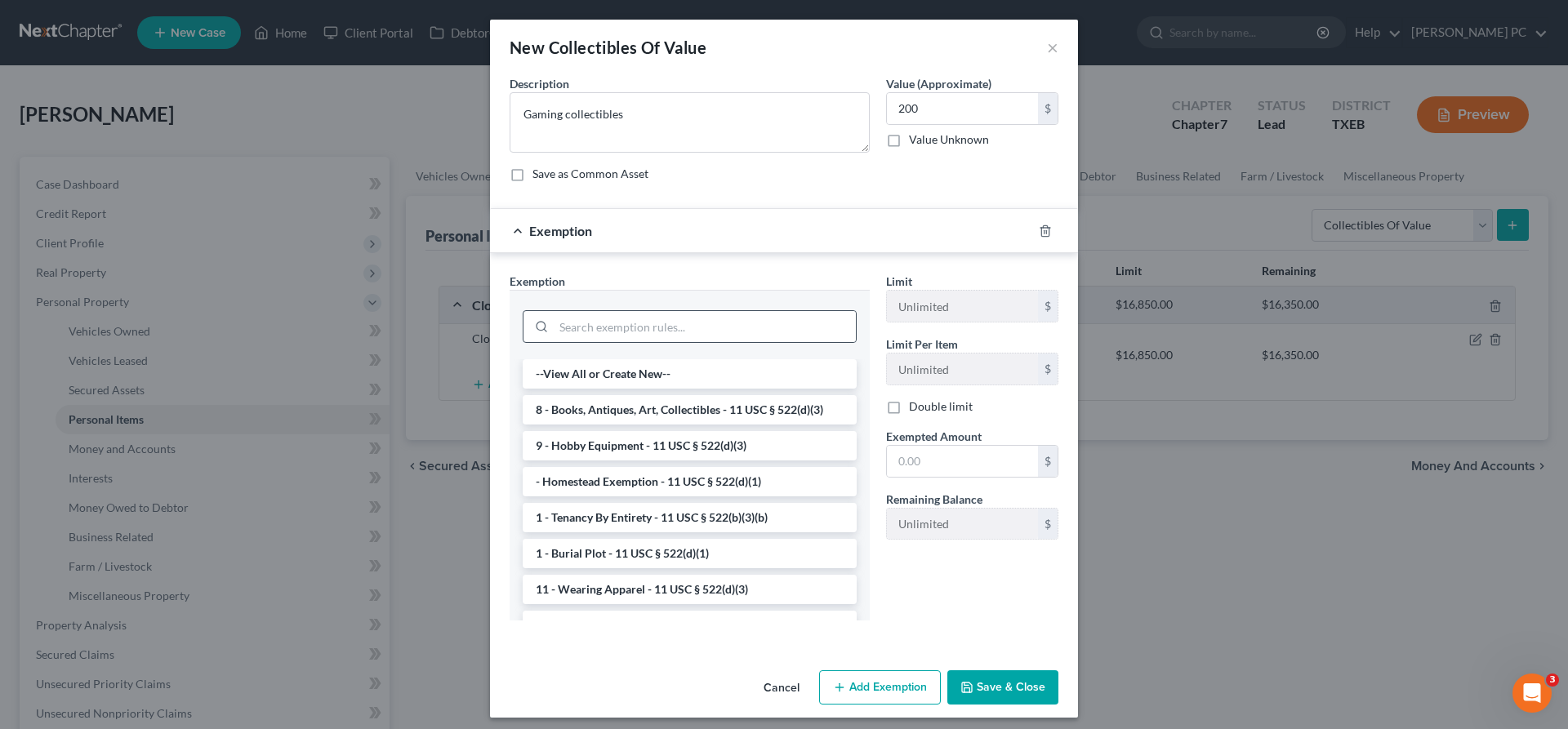
drag, startPoint x: 552, startPoint y: 304, endPoint x: 551, endPoint y: 318, distance: 14.0
click at [551, 314] on div at bounding box center [689, 325] width 334 height 43
click at [555, 319] on div at bounding box center [689, 326] width 334 height 33
click at [566, 324] on input "search" at bounding box center [704, 326] width 302 height 31
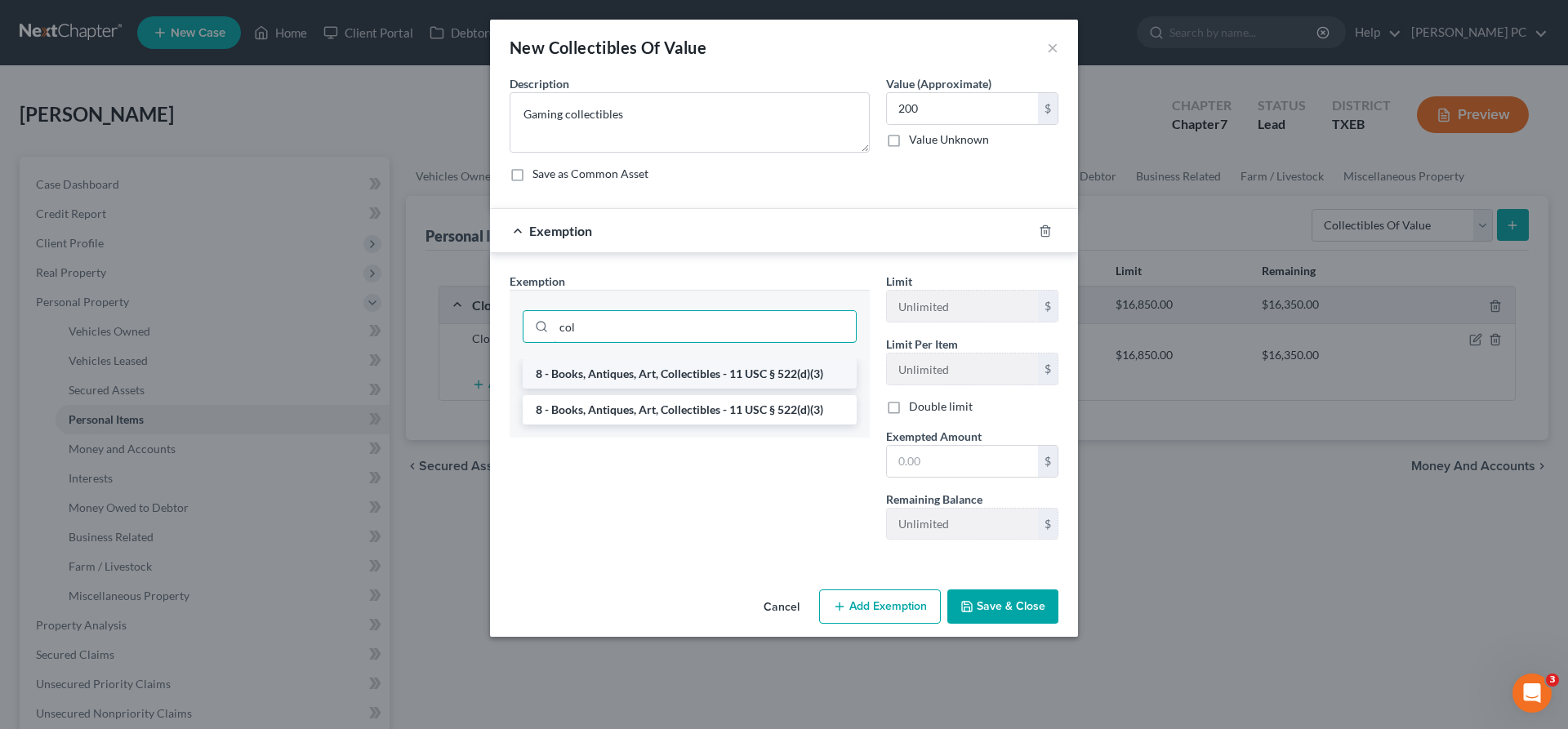
type input "col"
click at [632, 381] on li "8 - Books, Antiques, Art, Collectibles - 11 USC § 522(d)(3)" at bounding box center [689, 373] width 334 height 29
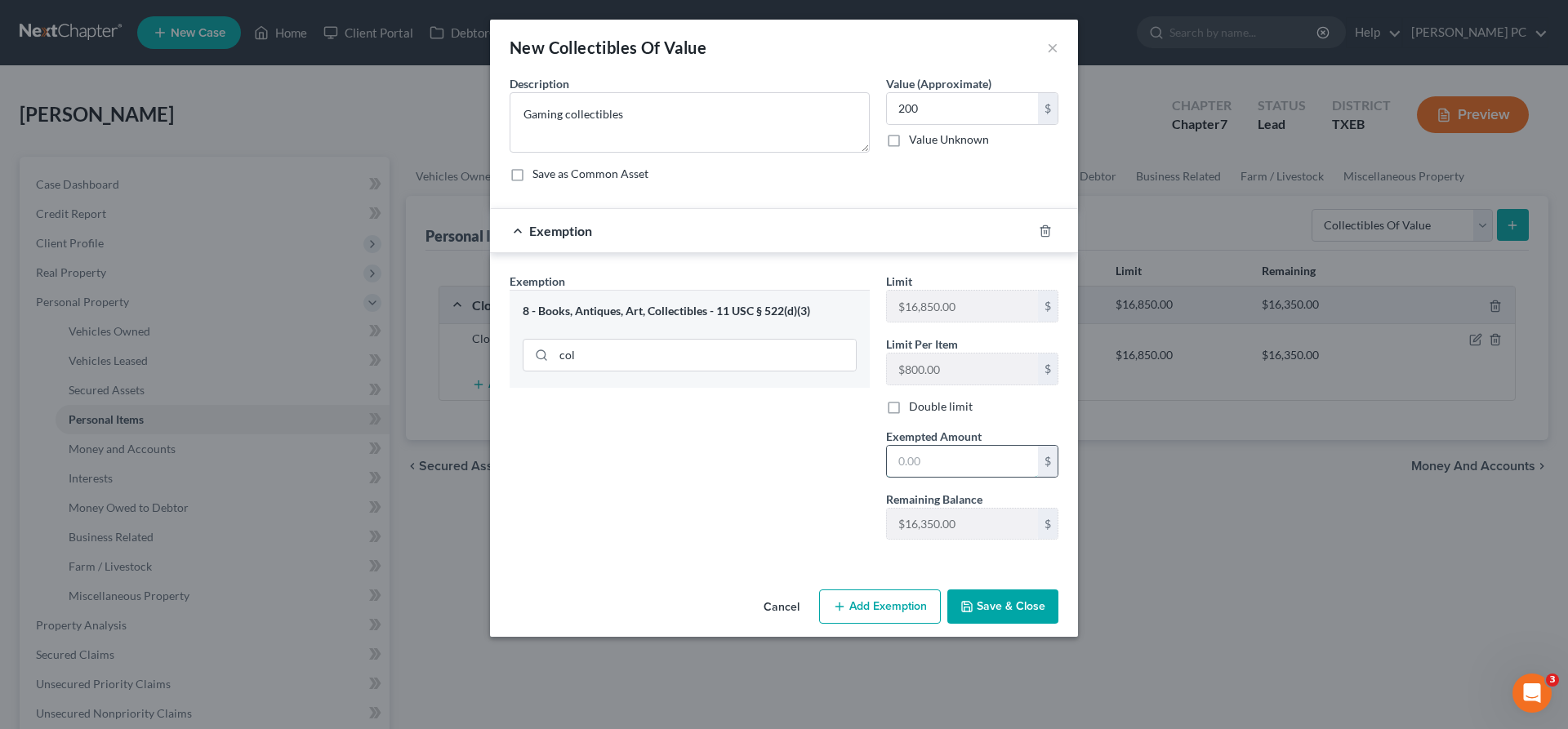
click at [930, 461] on input "text" at bounding box center [962, 461] width 151 height 31
type input "200"
click at [1012, 606] on button "Save & Close" at bounding box center [1002, 606] width 111 height 34
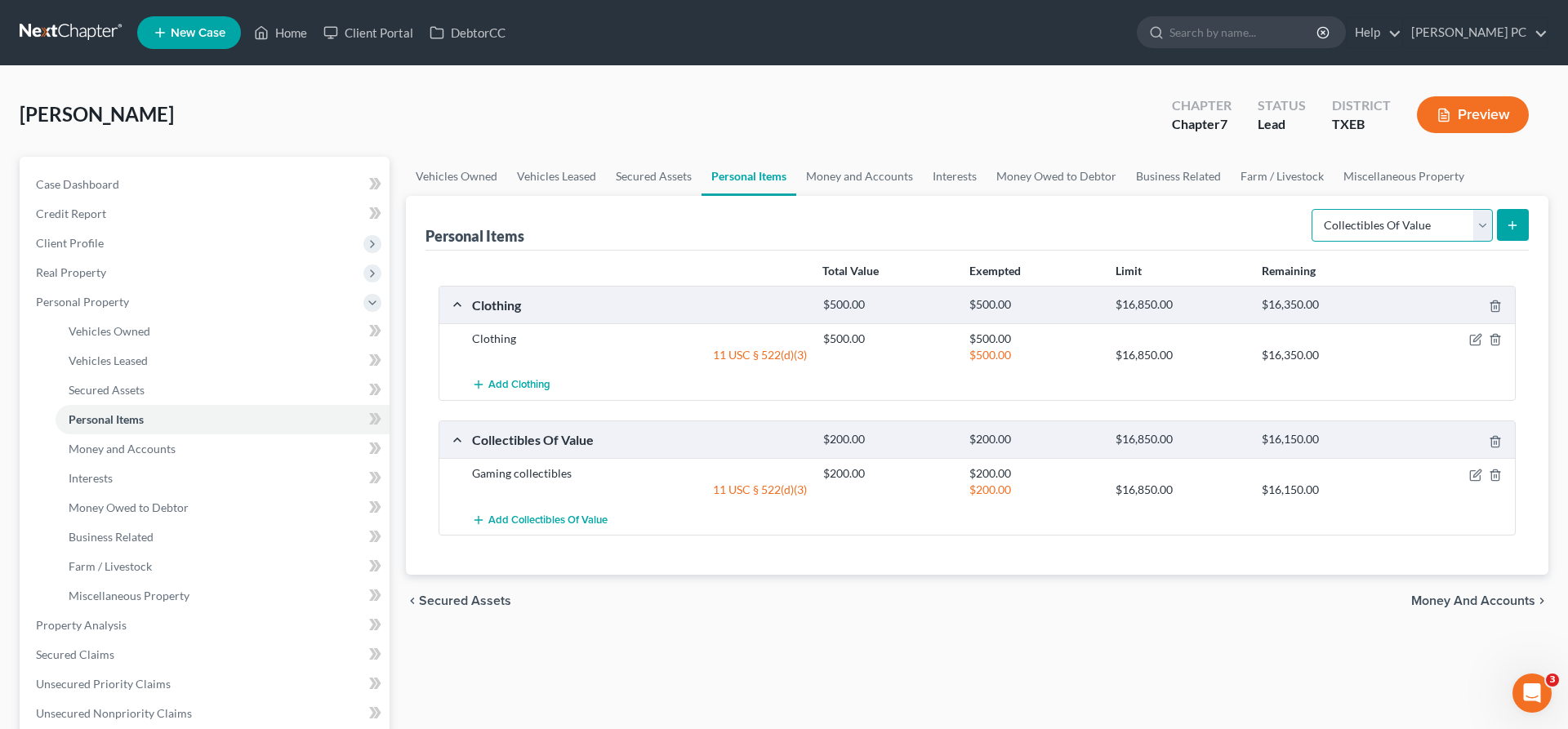
click at [1312, 209] on select "Select Item Type Clothing Collectibles Of Value Electronics Firearms Household …" at bounding box center [1402, 225] width 182 height 33
select select "electronics"
click option "Electronics" at bounding box center [0, 0] width 0 height 0
click at [1514, 227] on icon "submit" at bounding box center [1511, 224] width 13 height 13
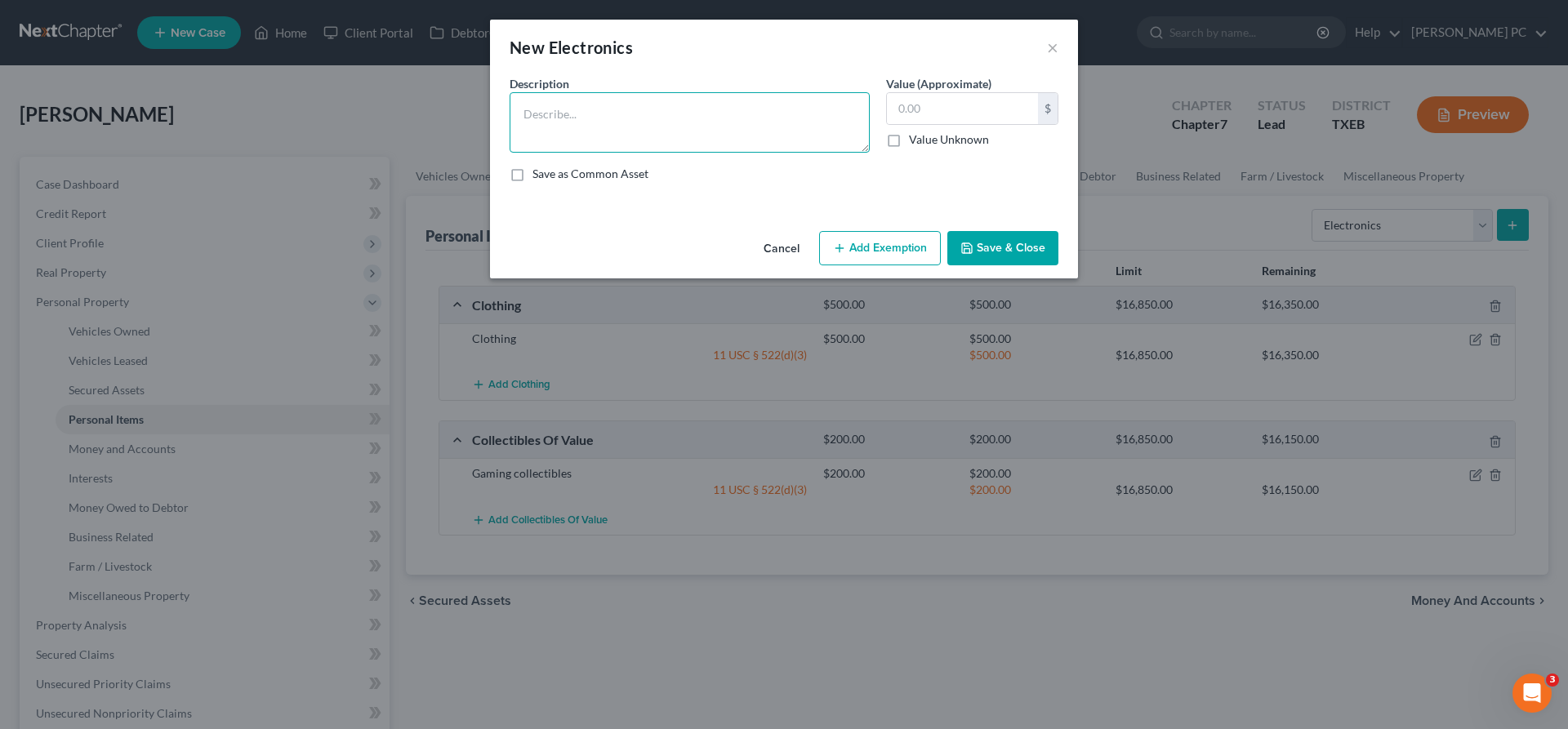
click at [577, 120] on textarea at bounding box center [689, 122] width 360 height 61
type textarea "T"
type textarea "TV (2), 2 iphones; computer (2 - 1 for son; 1 for debtor)"
click at [925, 110] on input "text" at bounding box center [962, 108] width 151 height 31
type input "2,000"
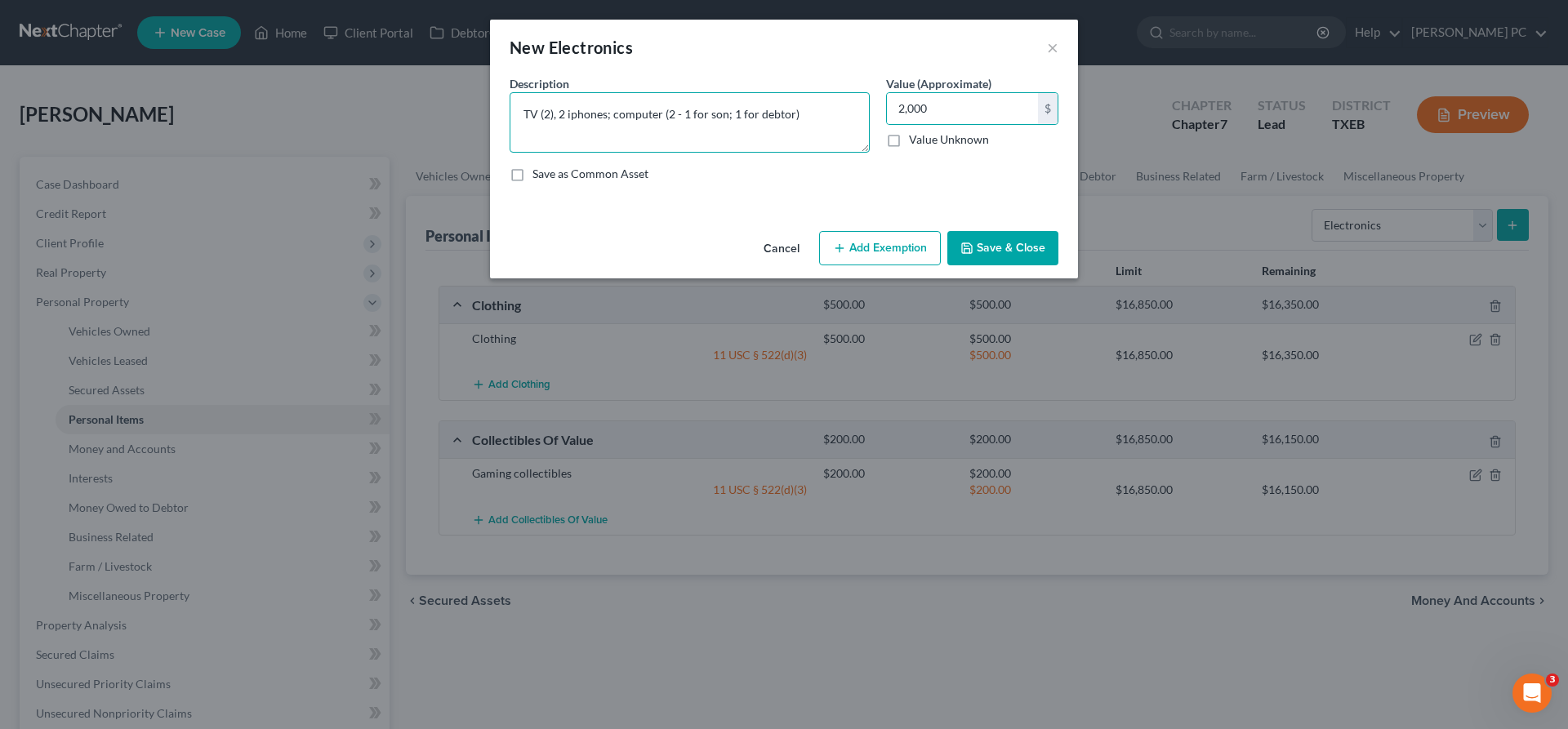
click at [612, 118] on textarea "TV (2), 2 iphones; computer (2 - 1 for son; 1 for debtor)" at bounding box center [689, 122] width 360 height 61
type textarea "TV (2), 2 iphones; older computer (2 - 1 for son; 1 for debtor)"
click at [953, 112] on input "2,000" at bounding box center [962, 108] width 151 height 31
drag, startPoint x: 952, startPoint y: 107, endPoint x: 887, endPoint y: 106, distance: 65.0
click at [887, 106] on input "2,000" at bounding box center [962, 108] width 151 height 31
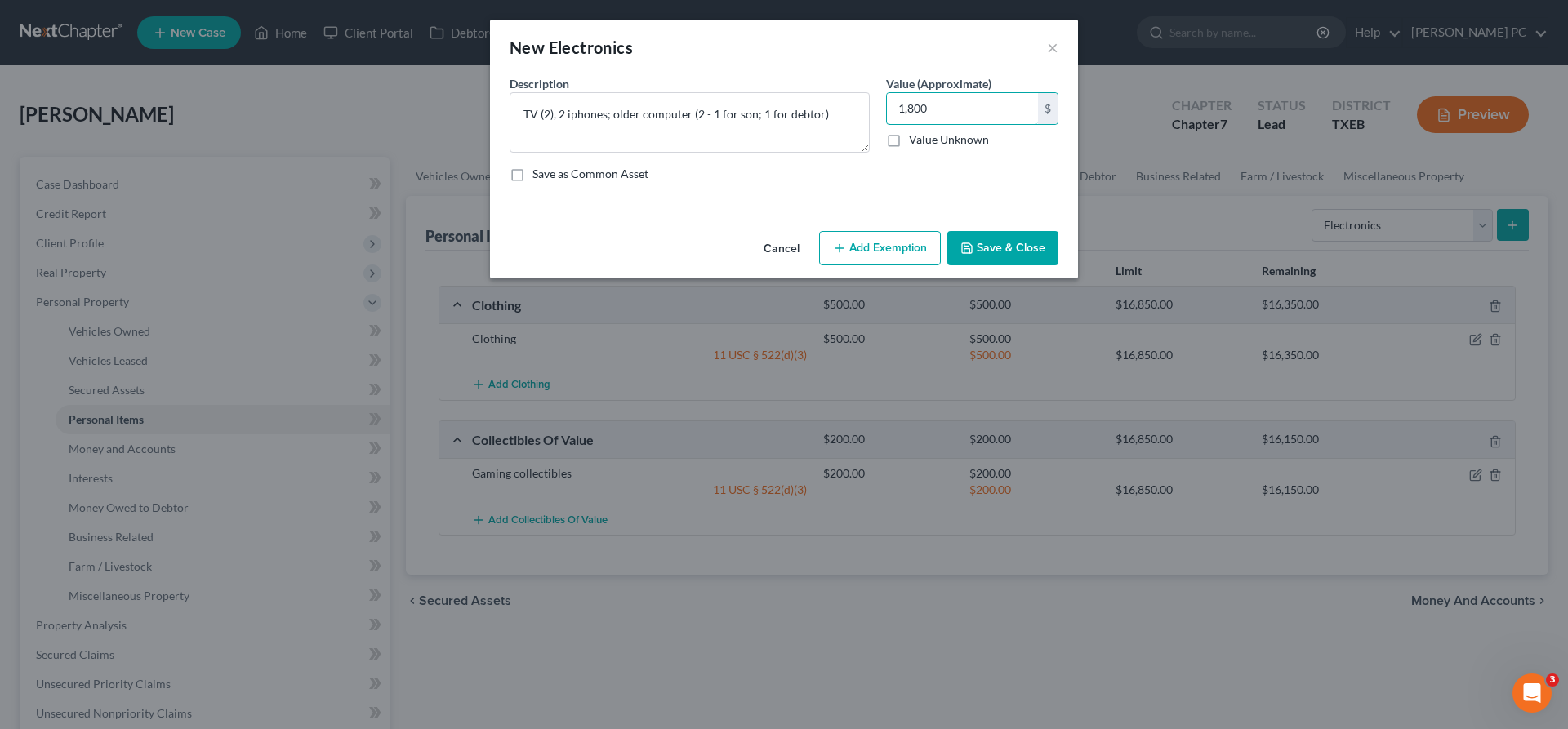
type input "1,800"
click at [852, 258] on button "Add Exemption" at bounding box center [880, 248] width 122 height 34
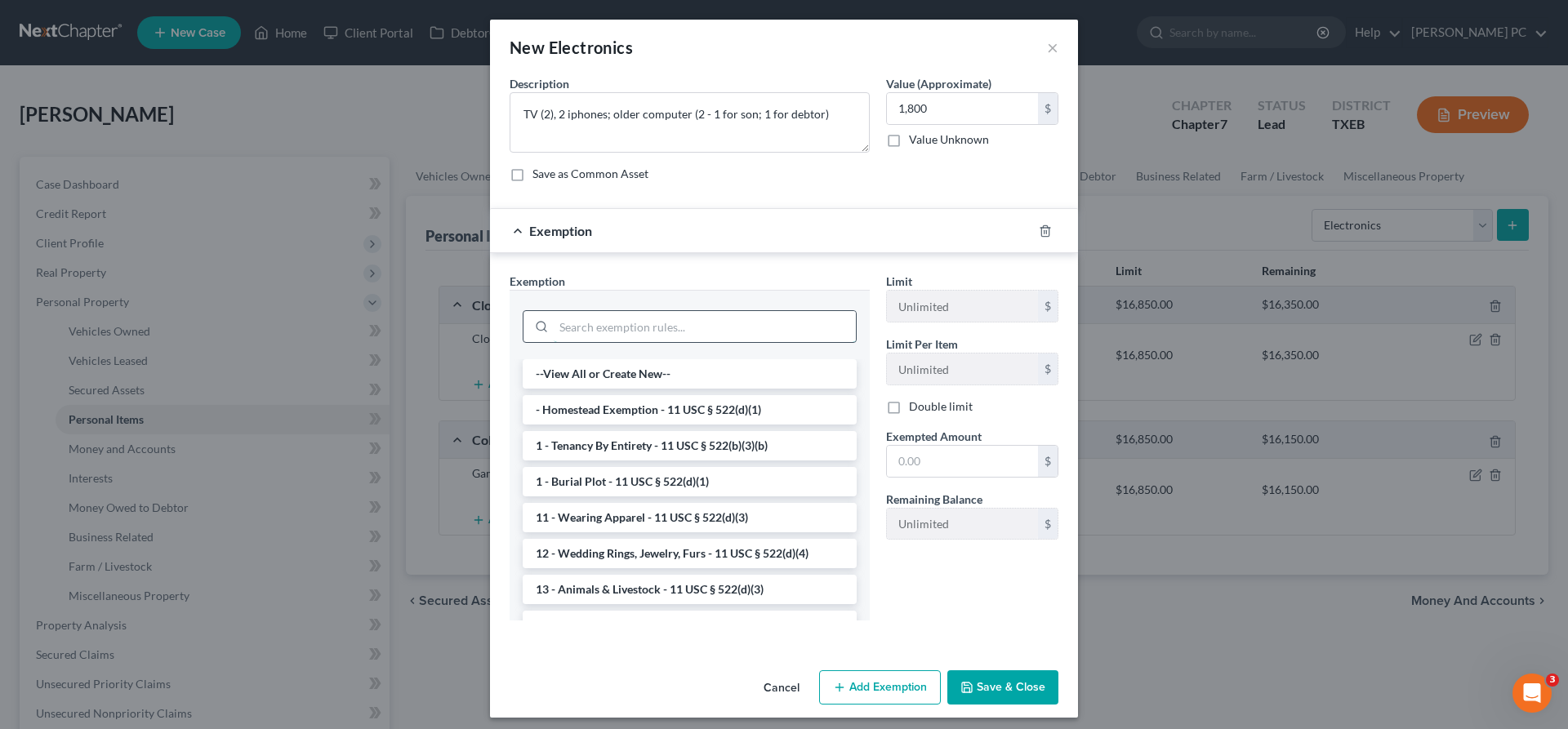
click at [607, 322] on input "search" at bounding box center [704, 326] width 302 height 31
type input "e"
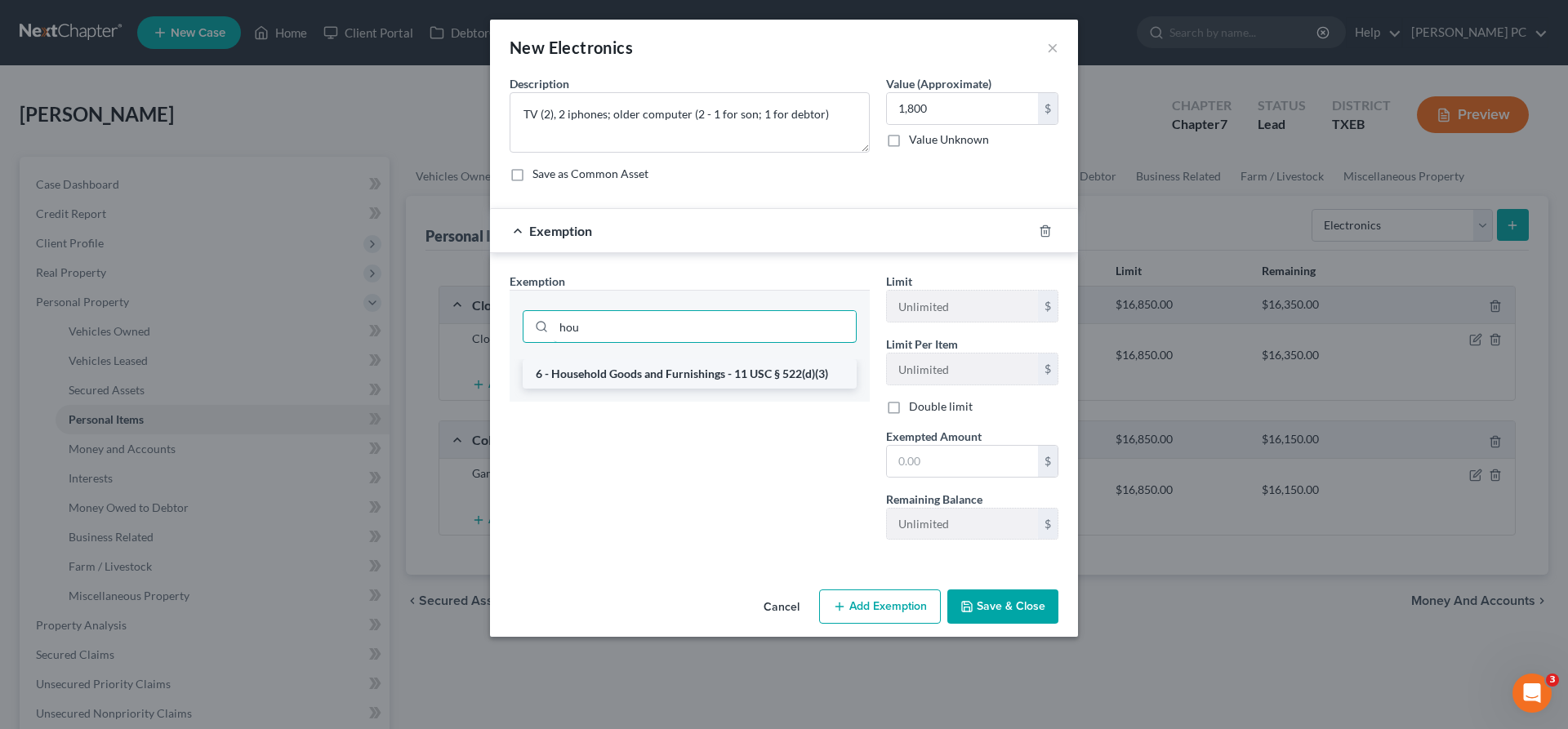
type input "hou"
click at [669, 373] on li "6 - Household Goods and Furnishings - 11 USC § 522(d)(3)" at bounding box center [689, 373] width 334 height 29
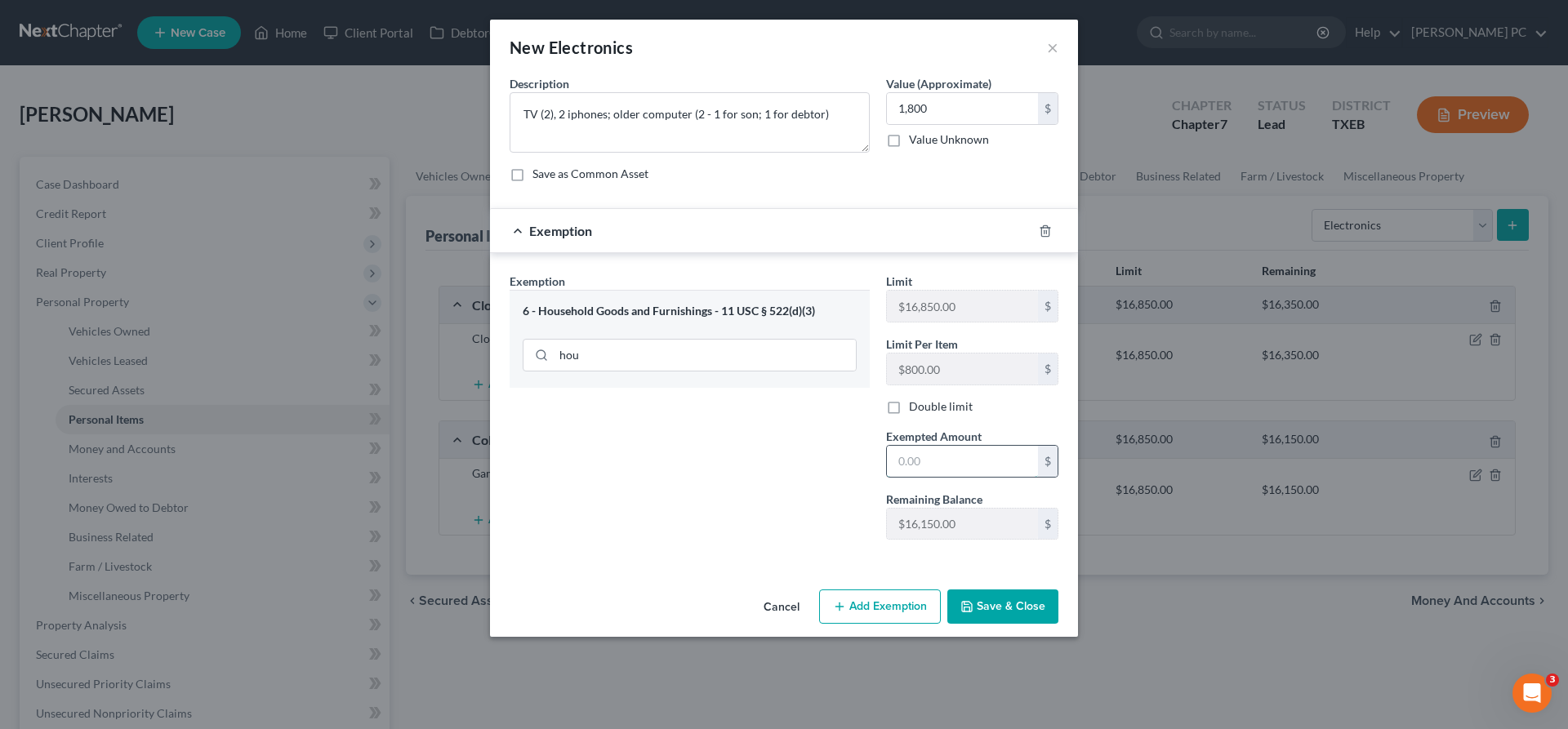
click at [939, 455] on input "text" at bounding box center [962, 461] width 151 height 31
type input "8"
type input "1,800"
click at [992, 609] on button "Save & Close" at bounding box center [1002, 606] width 111 height 34
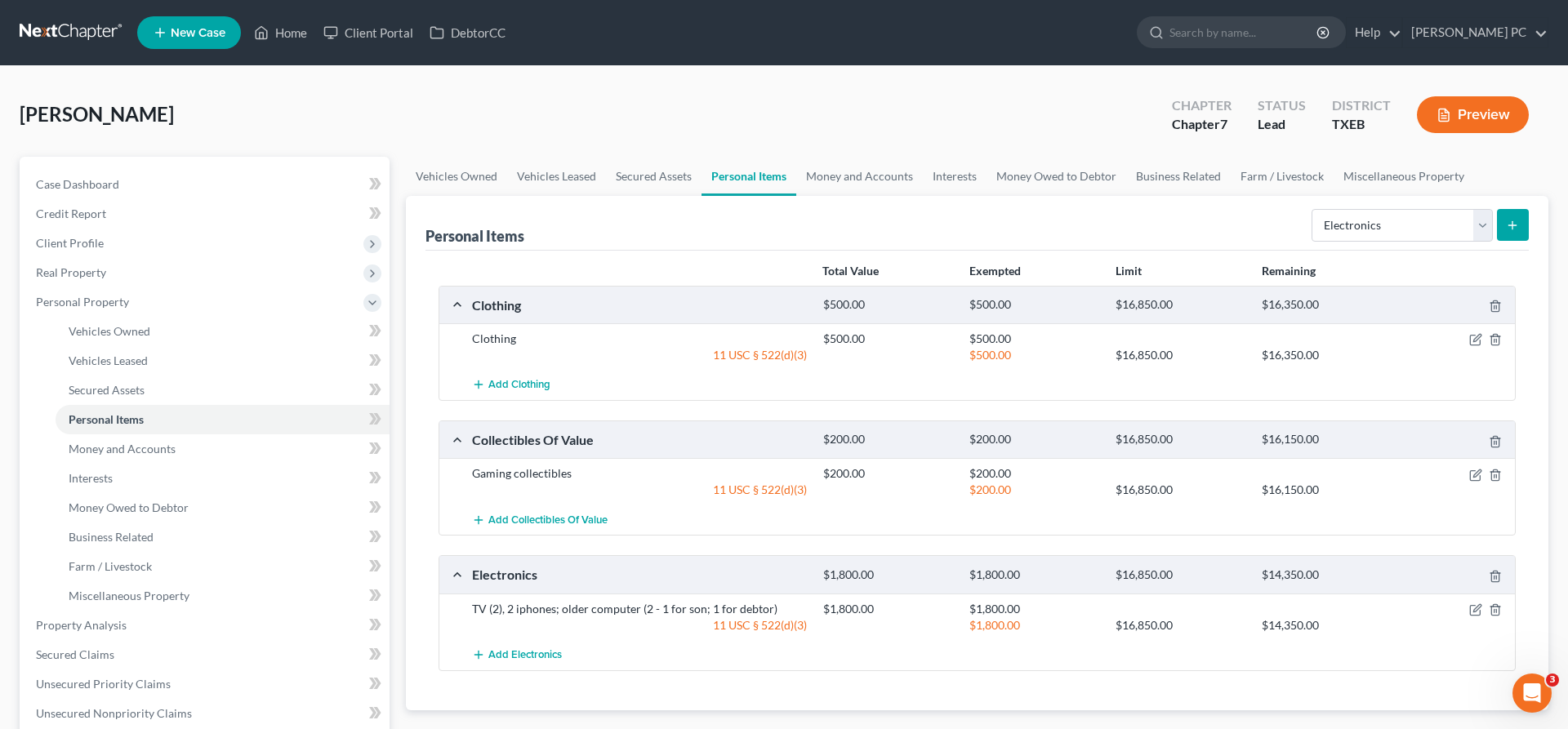
click at [1502, 227] on button "submit" at bounding box center [1512, 225] width 32 height 32
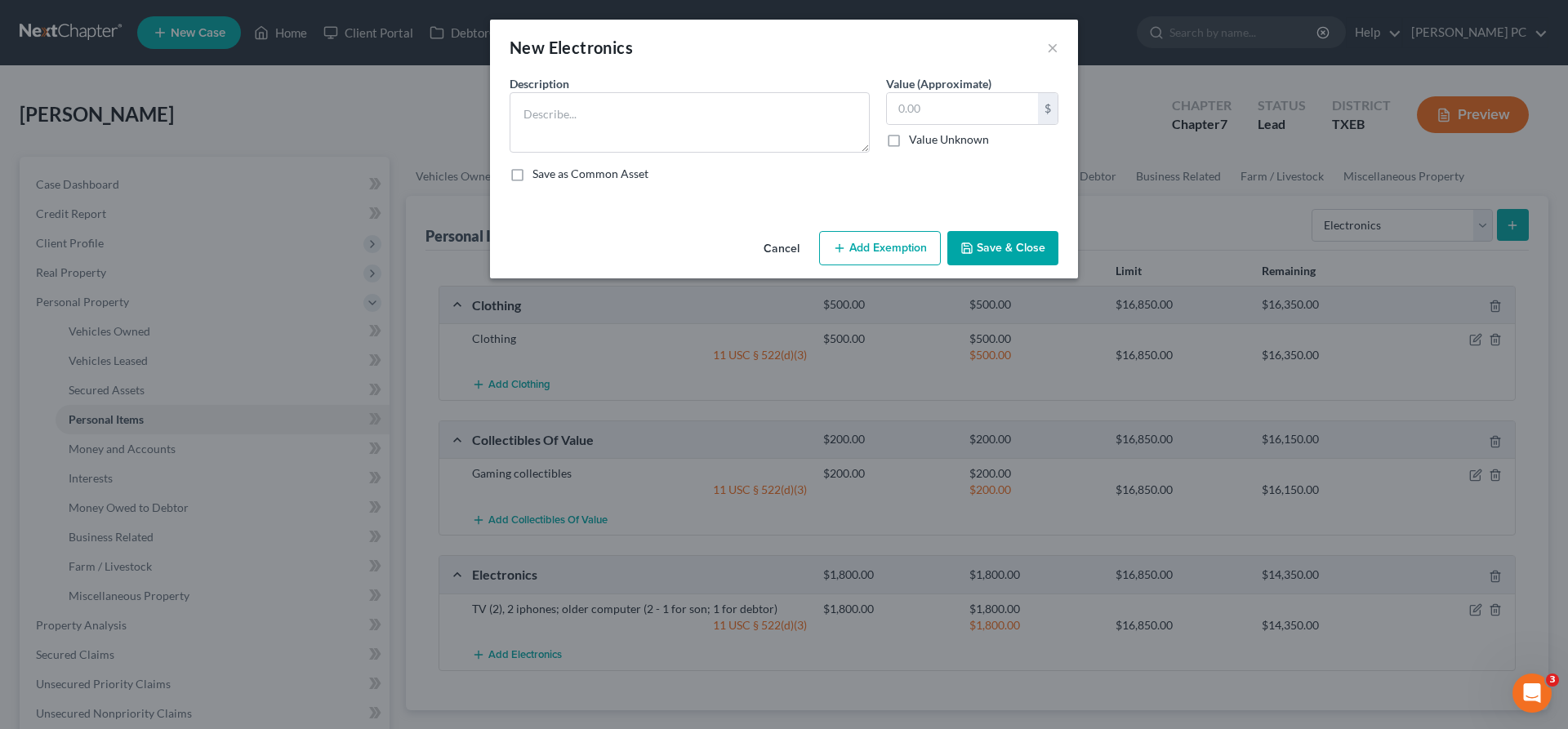
drag, startPoint x: 788, startPoint y: 247, endPoint x: 872, endPoint y: 247, distance: 84.0
click at [790, 247] on button "Cancel" at bounding box center [781, 248] width 62 height 33
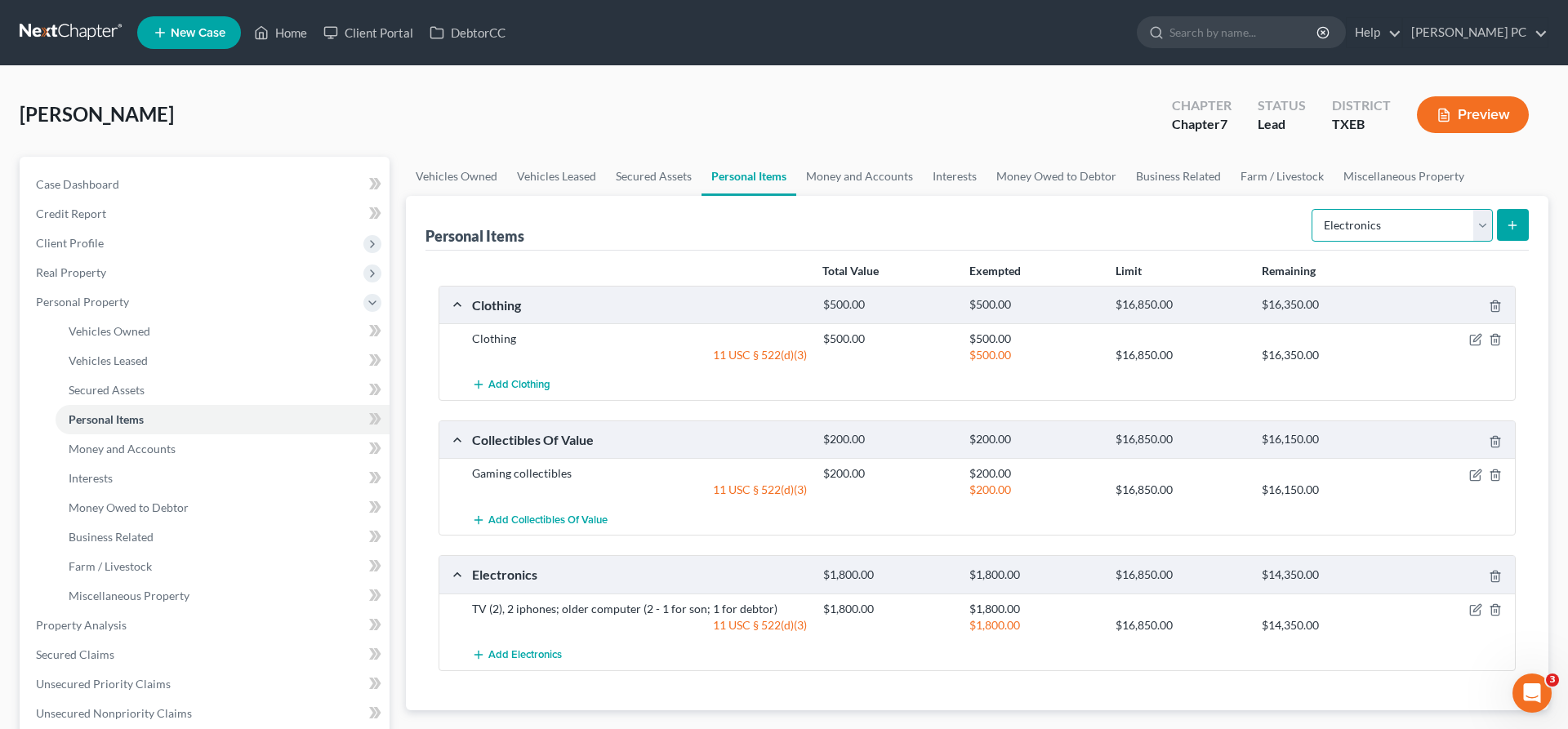
click at [1312, 209] on select "Select Item Type Clothing Collectibles Of Value Electronics Firearms Household …" at bounding box center [1402, 225] width 182 height 33
select select "firearms"
click option "Firearms" at bounding box center [0, 0] width 0 height 0
click at [1511, 227] on icon "submit" at bounding box center [1511, 224] width 13 height 13
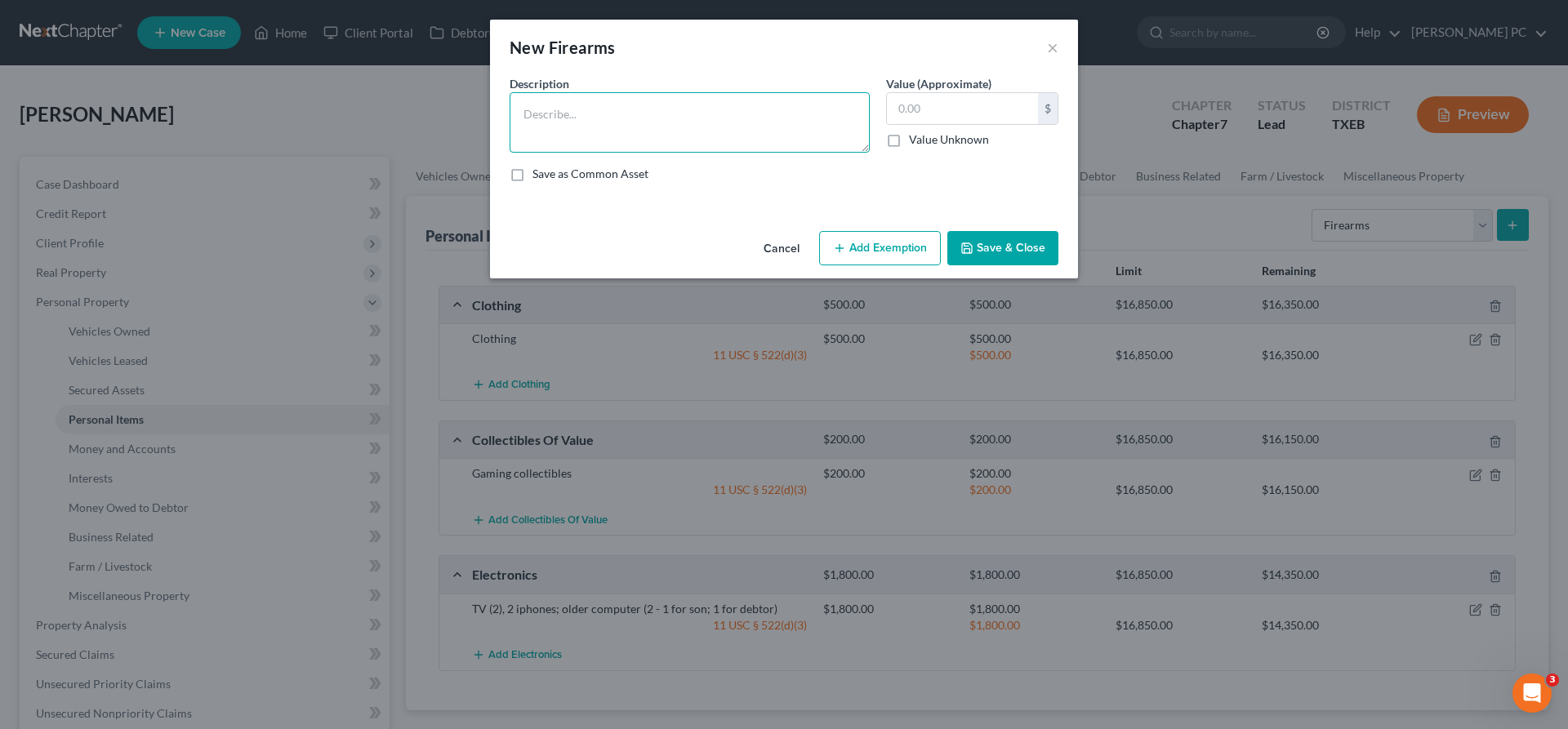
click at [651, 126] on textarea at bounding box center [689, 122] width 360 height 61
type textarea "S&W, Kimber micro"
click at [913, 111] on input "text" at bounding box center [962, 108] width 151 height 31
type input "500"
drag, startPoint x: 855, startPoint y: 249, endPoint x: 709, endPoint y: 276, distance: 148.5
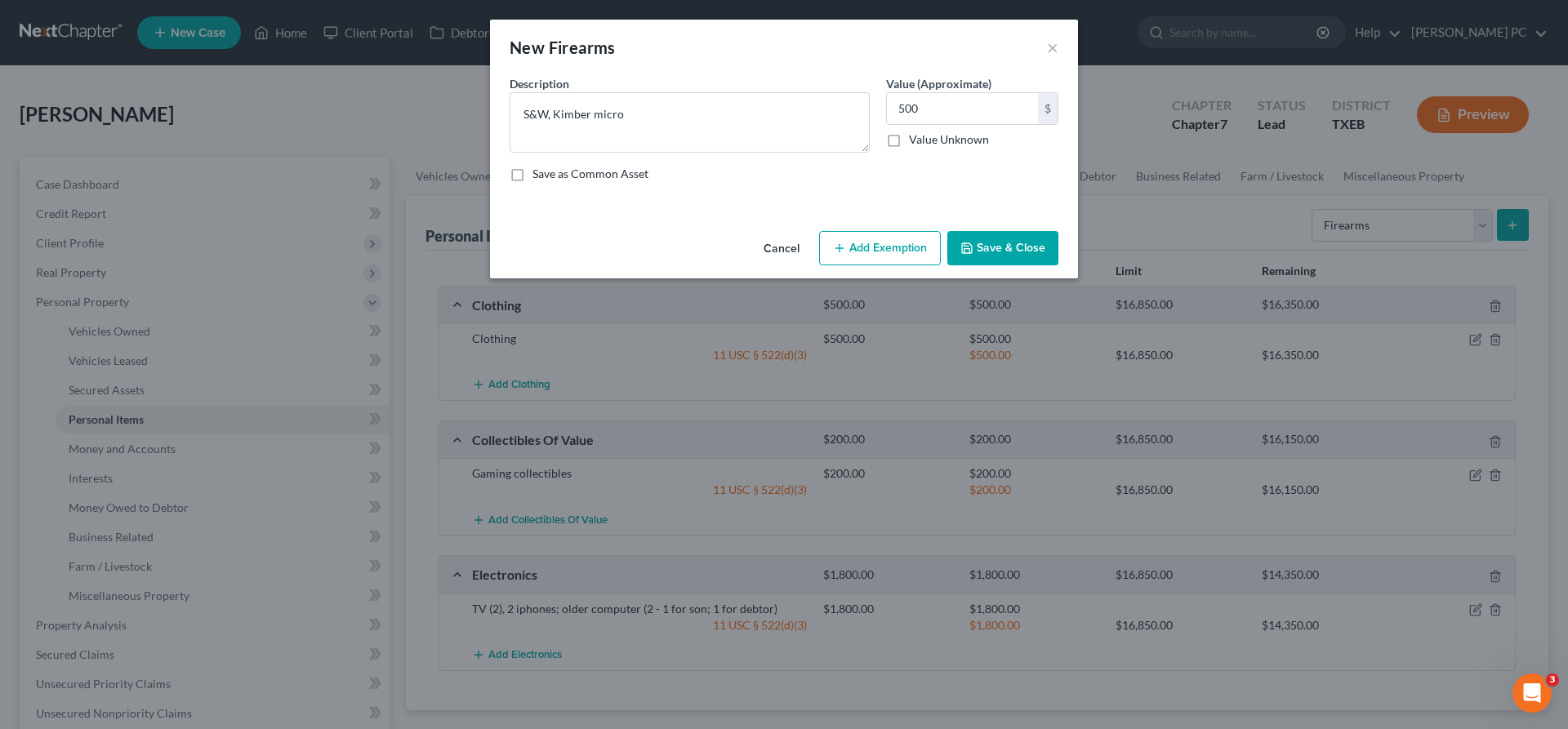
click at [856, 249] on button "Add Exemption" at bounding box center [880, 248] width 122 height 34
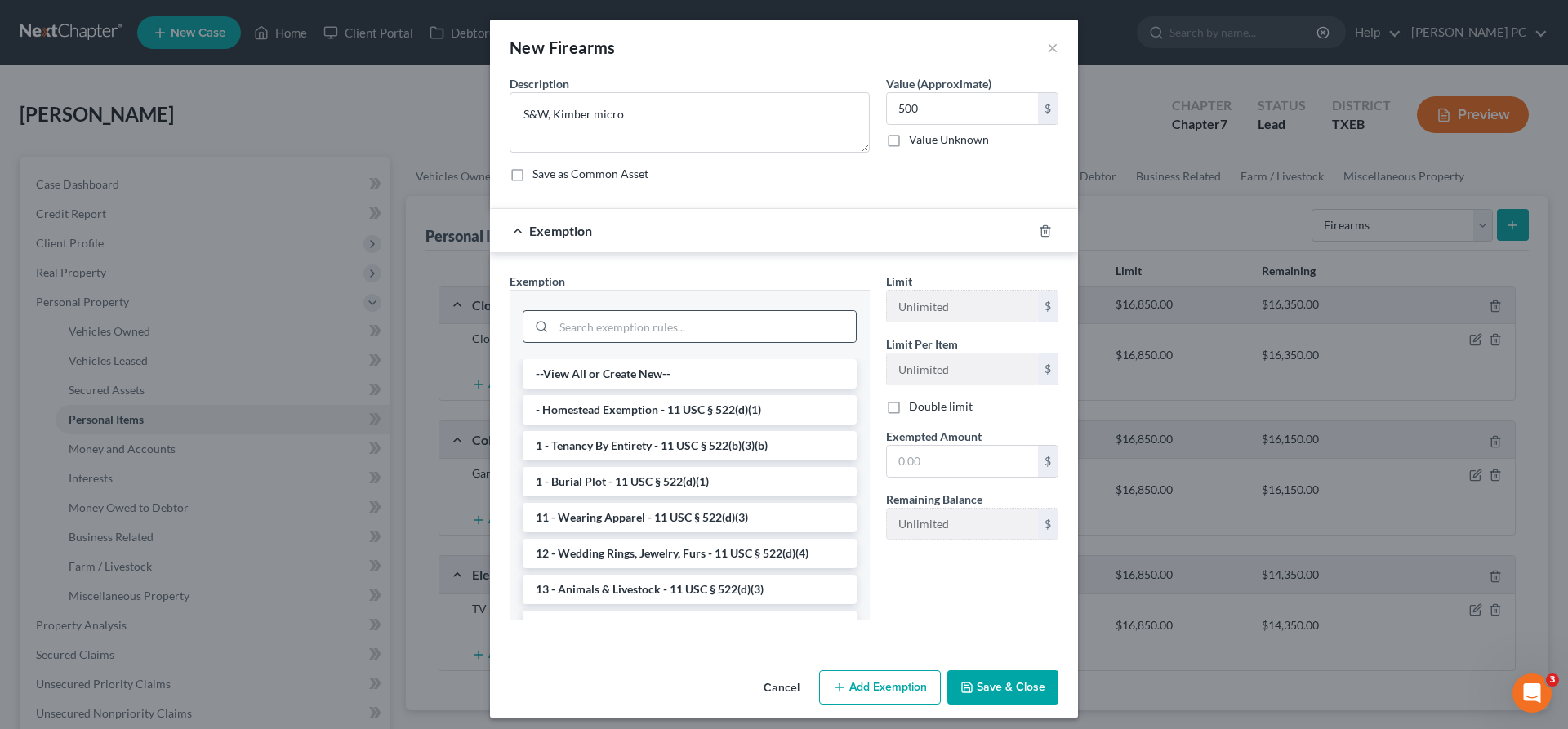
drag, startPoint x: 539, startPoint y: 313, endPoint x: 547, endPoint y: 325, distance: 14.4
click at [539, 314] on div at bounding box center [539, 326] width 30 height 31
click at [585, 323] on input "search" at bounding box center [704, 326] width 302 height 31
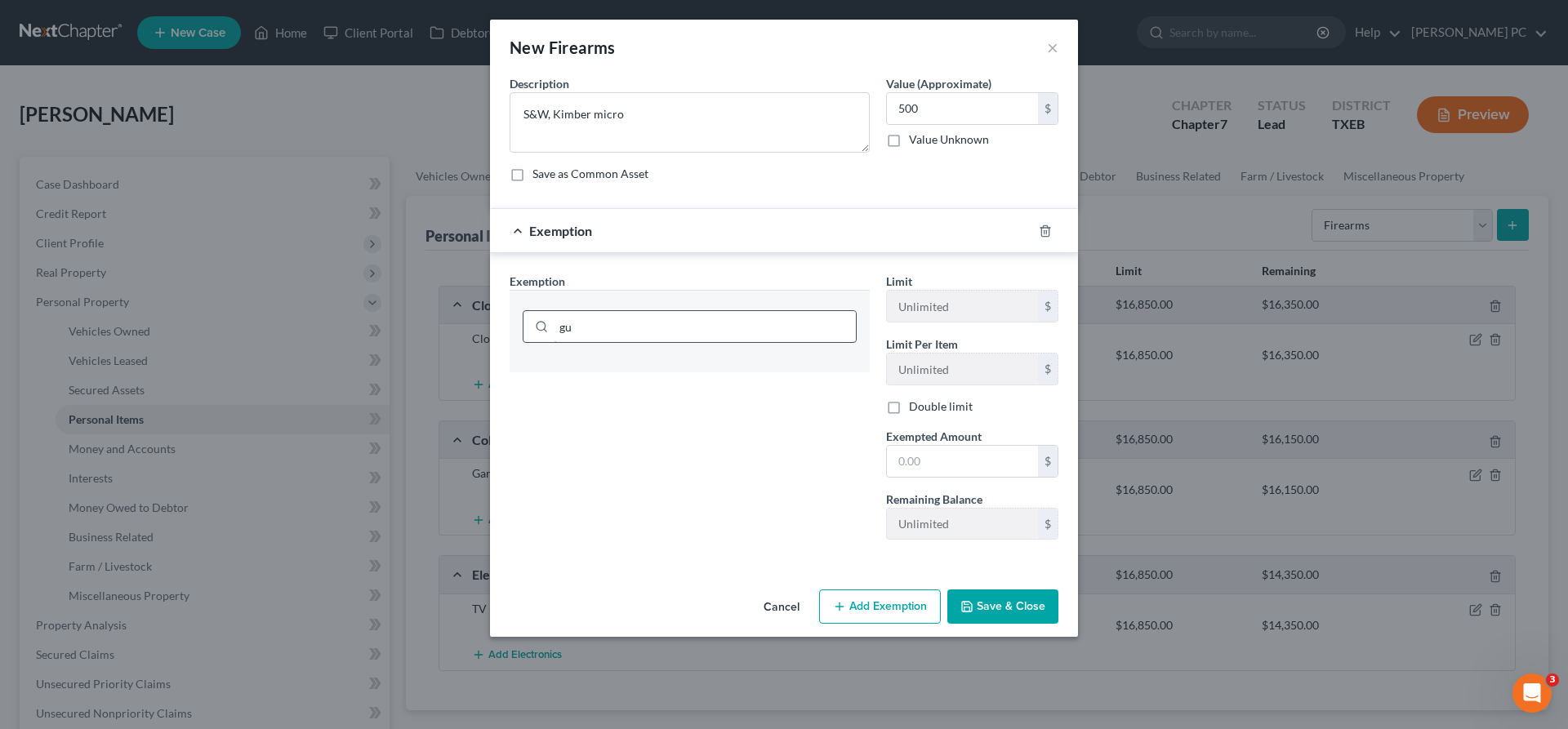
type input "g"
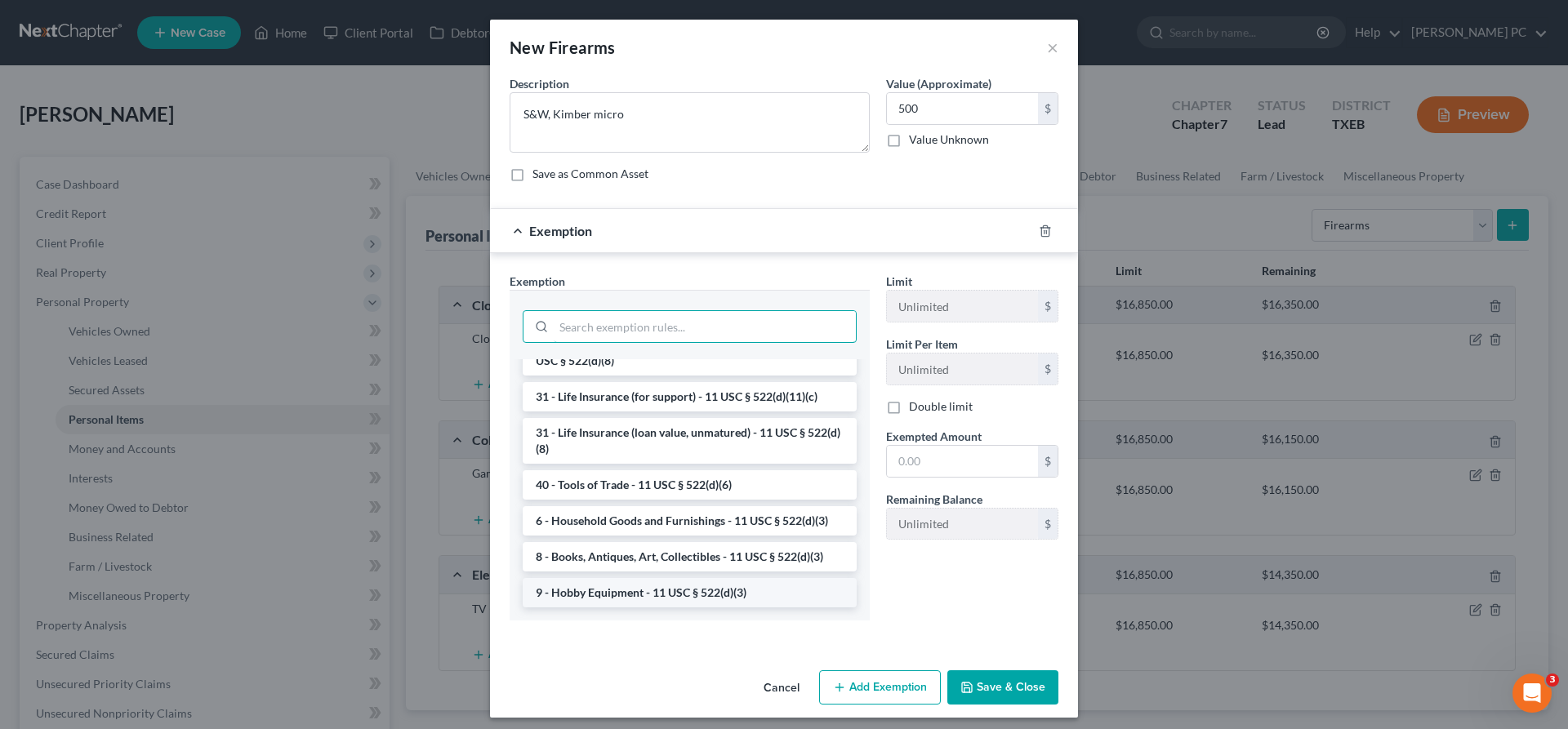
scroll to position [8, 0]
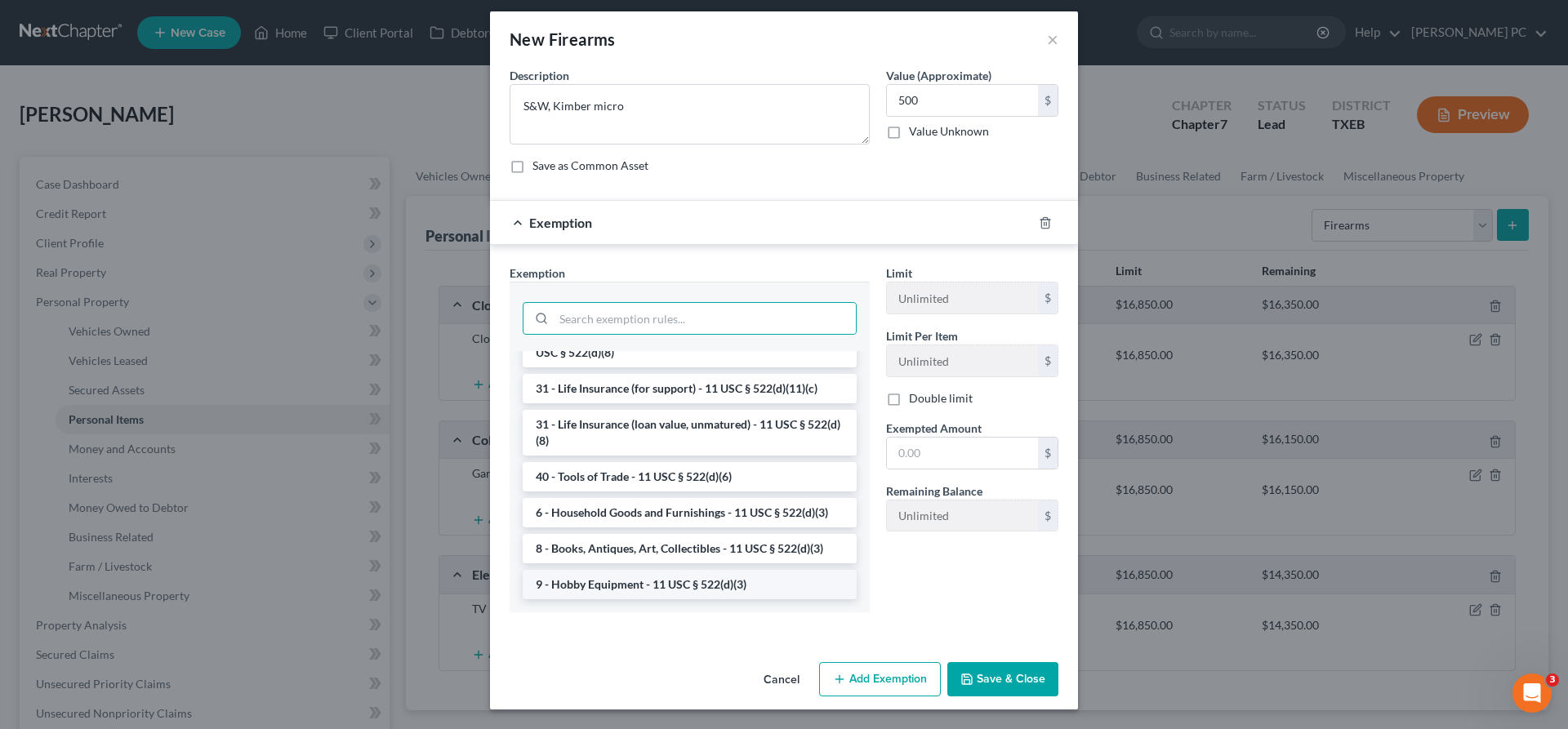
click at [655, 579] on li "9 - Hobby Equipment - 11 USC § 522(d)(3)" at bounding box center [689, 583] width 334 height 29
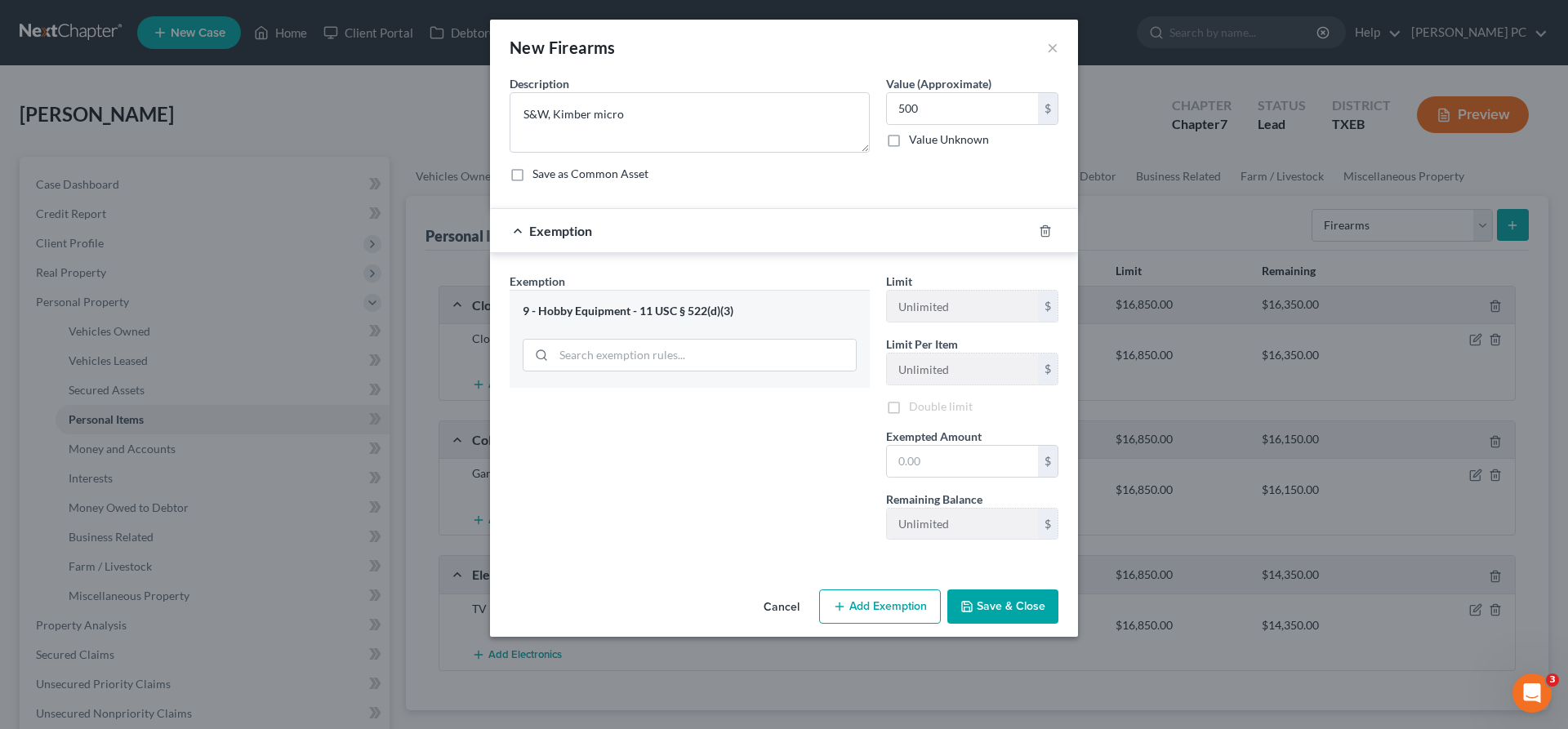
scroll to position [0, 0]
click at [929, 469] on input "text" at bounding box center [962, 461] width 151 height 31
type input "500"
click at [1007, 603] on button "Save & Close" at bounding box center [1002, 606] width 111 height 34
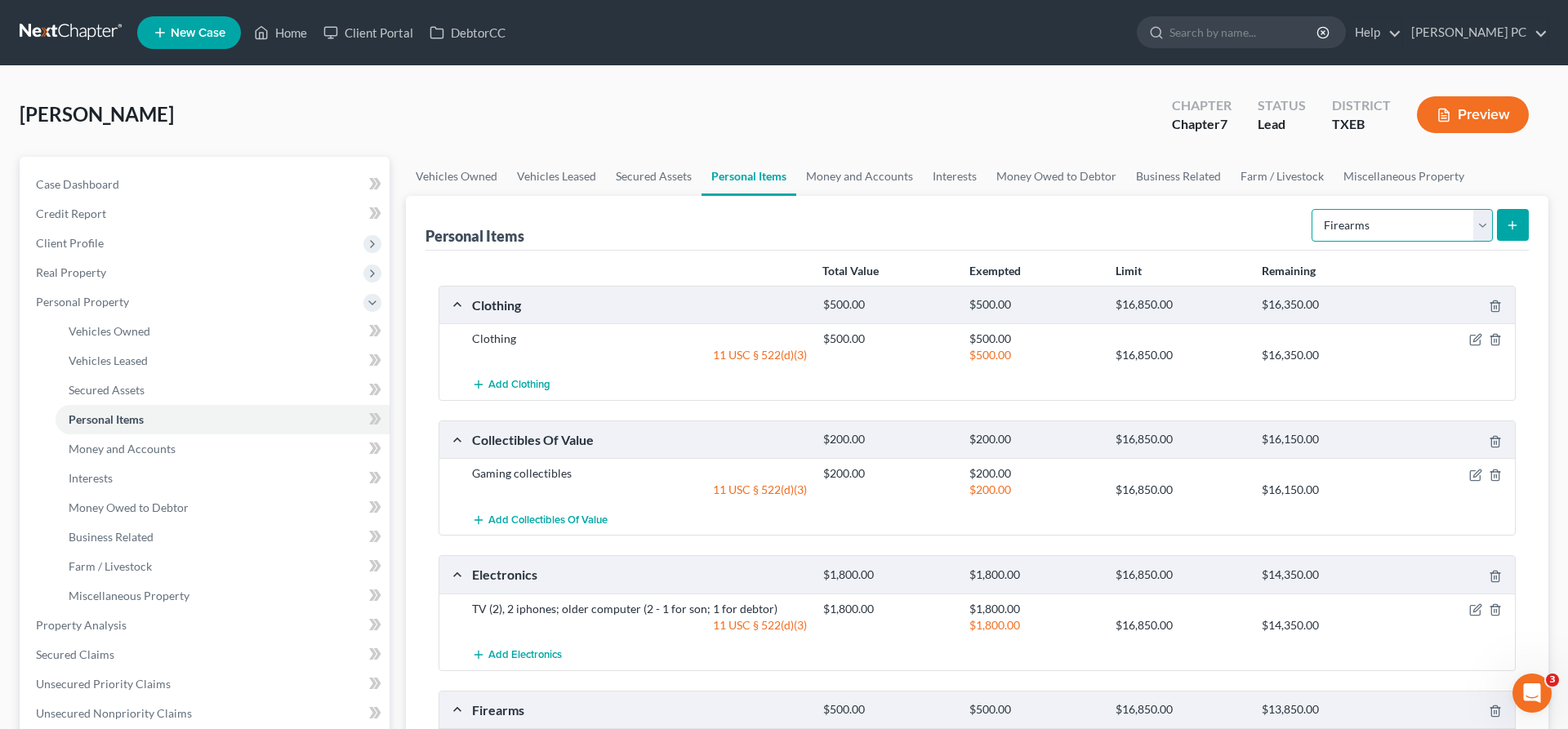
click at [1312, 209] on select "Select Item Type Clothing Collectibles Of Value Electronics Firearms Household …" at bounding box center [1402, 225] width 182 height 33
select select "household_goods"
click option "Household Goods" at bounding box center [0, 0] width 0 height 0
click at [1513, 222] on icon "submit" at bounding box center [1511, 224] width 13 height 13
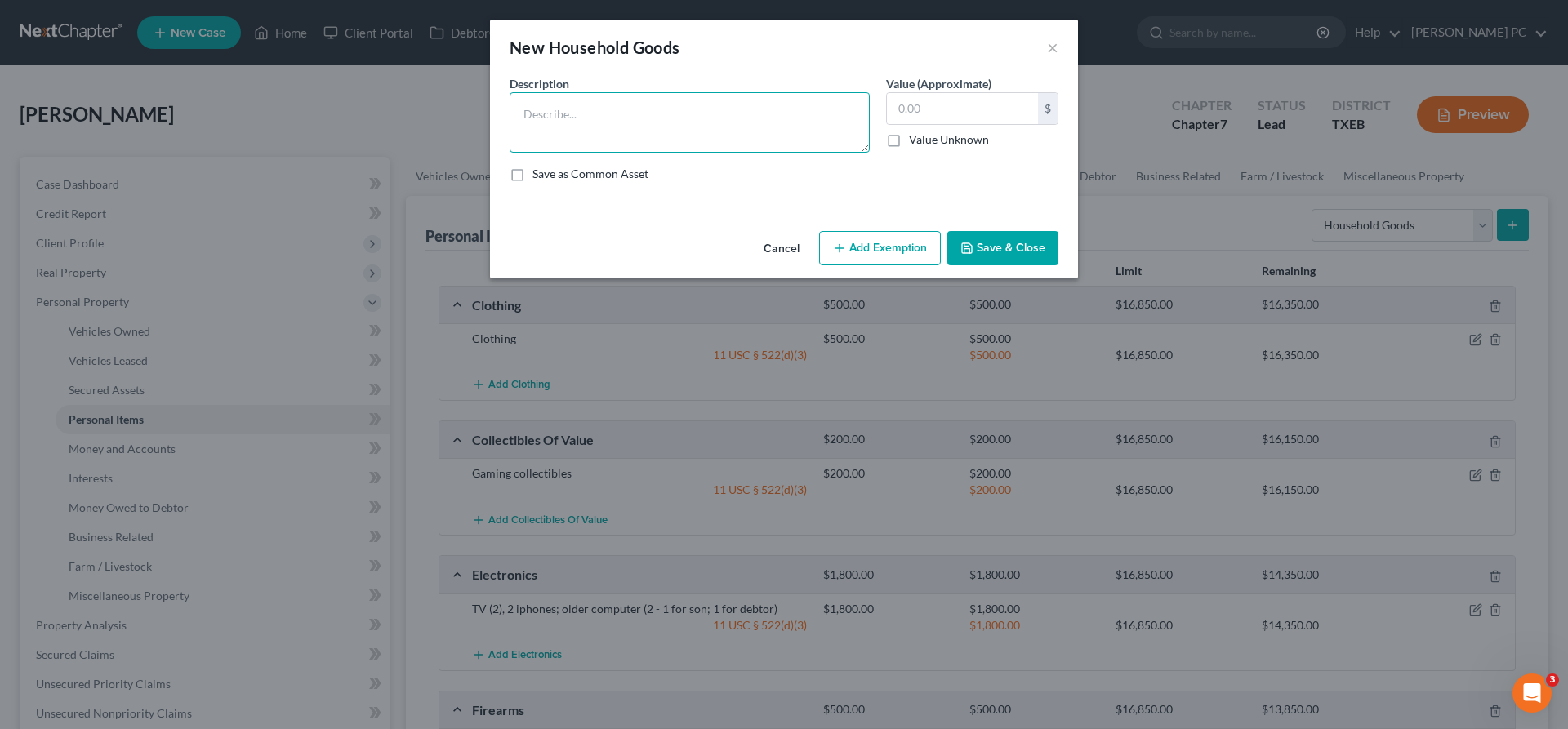
drag, startPoint x: 623, startPoint y: 106, endPoint x: 631, endPoint y: 111, distance: 9.4
click at [623, 106] on textarea at bounding box center [689, 122] width 360 height 61
type textarea "Furniture, kitchen supplies, bedding, etc."
type input "3,500"
click at [865, 254] on button "Add Exemption" at bounding box center [880, 248] width 122 height 34
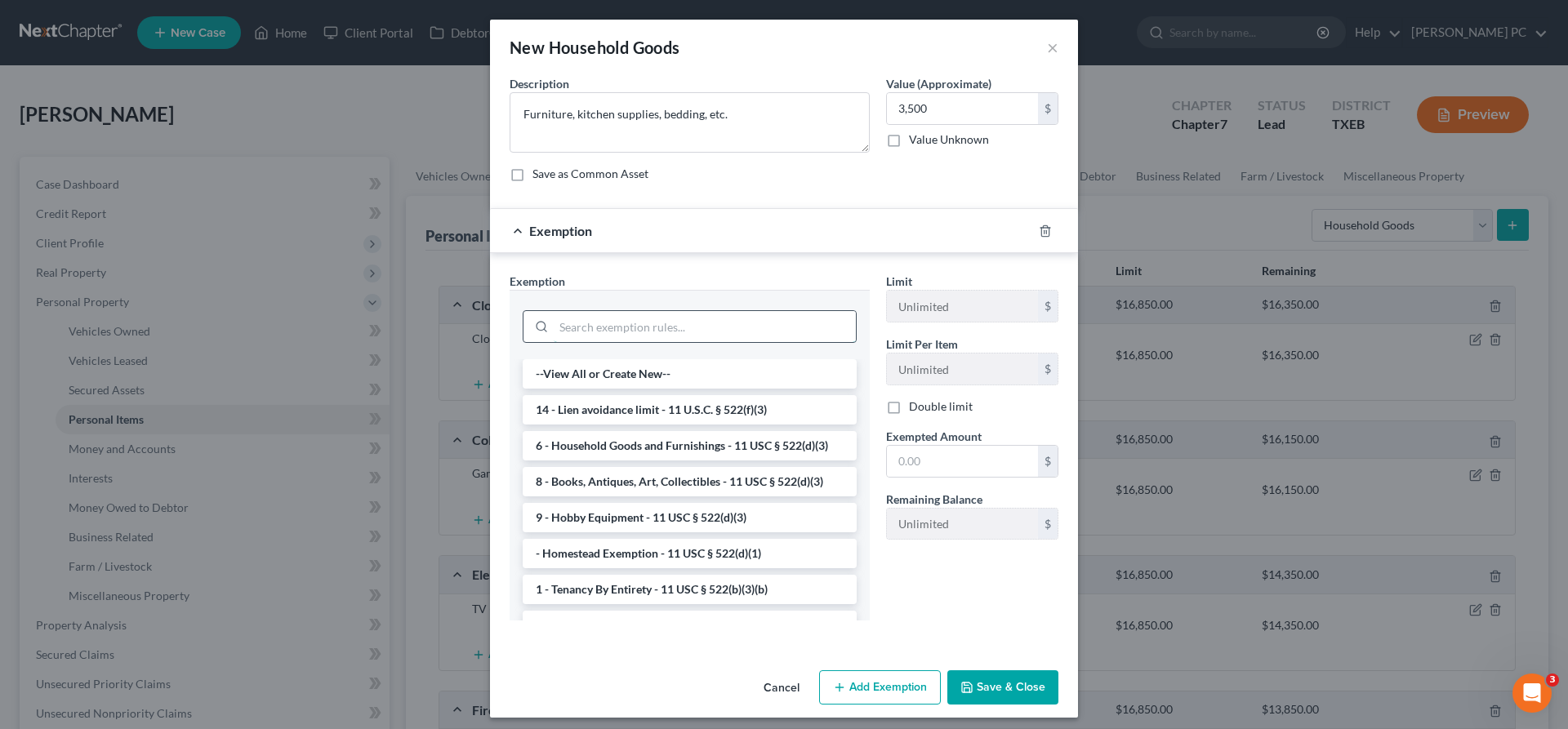
click at [614, 332] on input "search" at bounding box center [704, 326] width 302 height 31
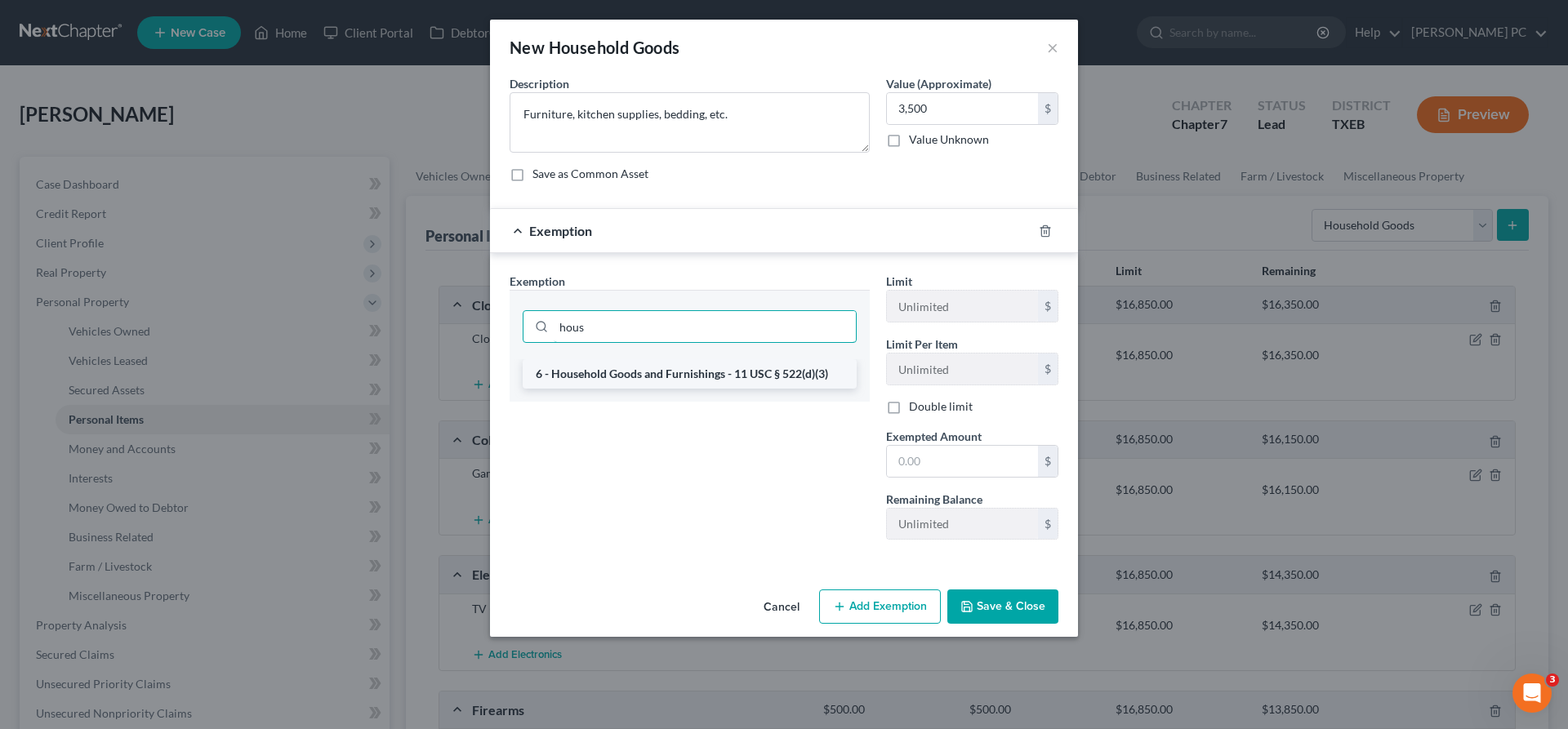
type input "hous"
drag, startPoint x: 660, startPoint y: 382, endPoint x: 683, endPoint y: 372, distance: 25.1
click at [661, 382] on li "6 - Household Goods and Furnishings - 11 USC § 522(d)(3)" at bounding box center [689, 373] width 334 height 29
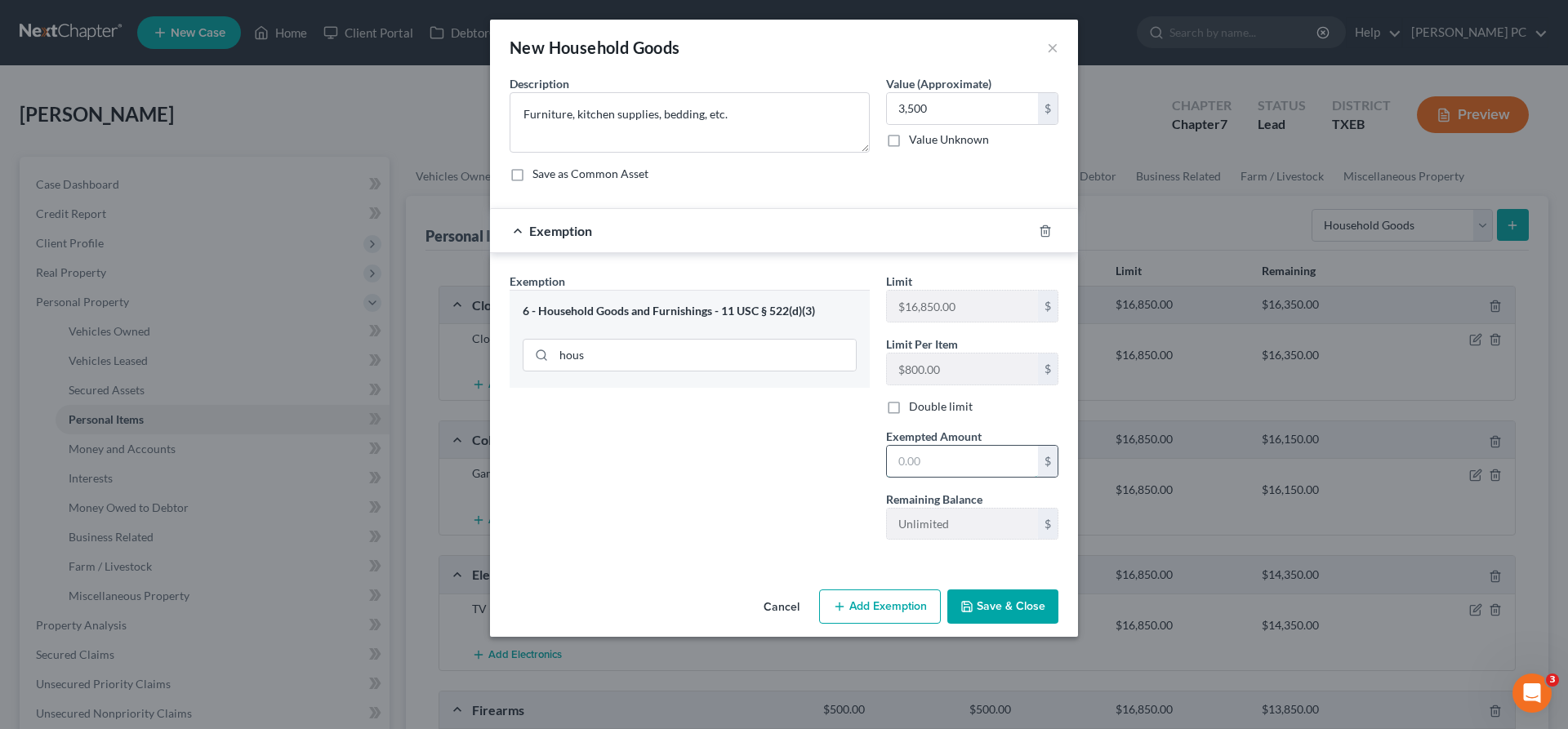
click at [971, 457] on input "text" at bounding box center [962, 461] width 151 height 31
type input "3,500"
click at [996, 600] on button "Save & Close" at bounding box center [1002, 606] width 111 height 34
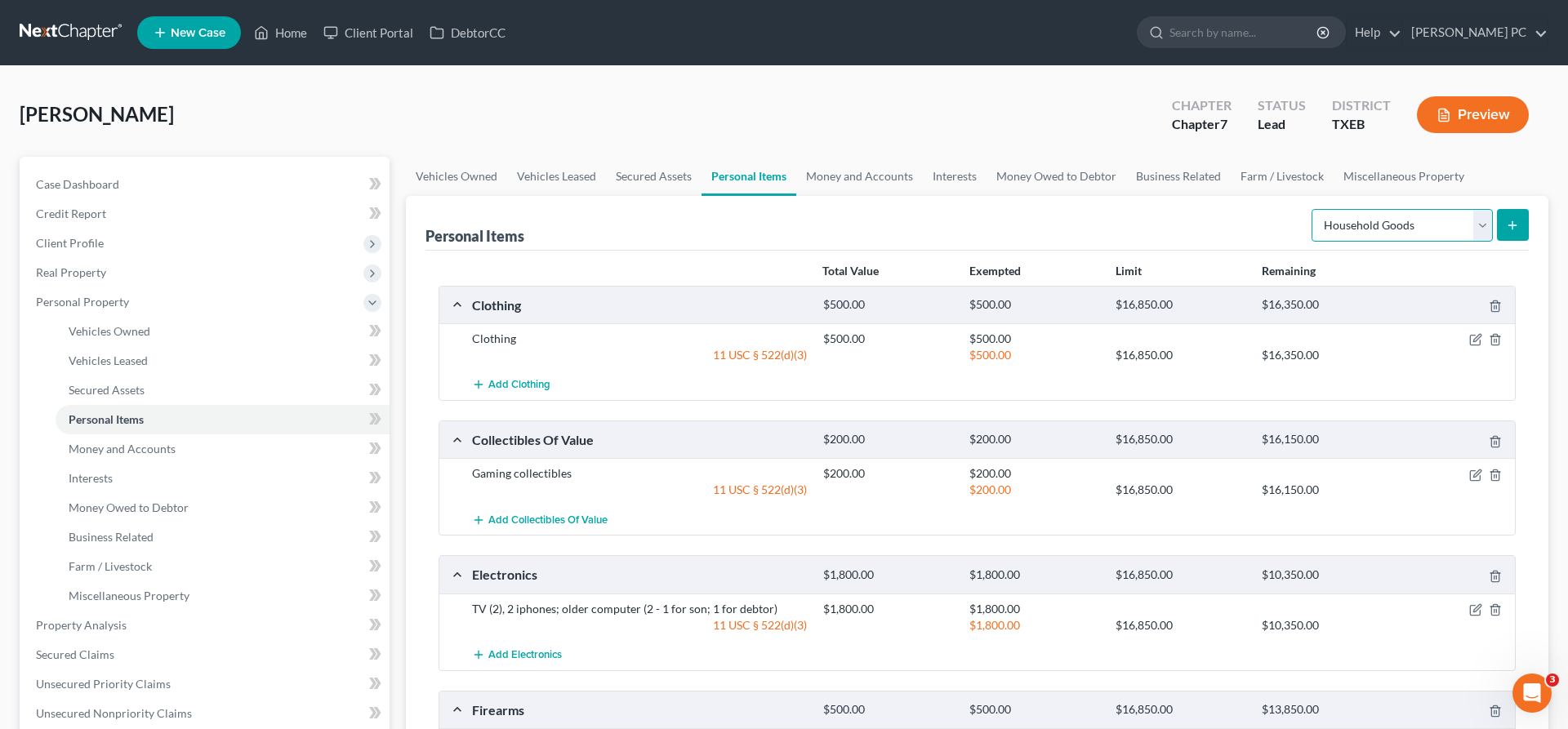
click at [1312, 209] on select "Select Item Type Clothing Collectibles Of Value Electronics Firearms Household …" at bounding box center [1402, 225] width 182 height 33
click at [1231, 221] on div "Personal Items Select Item Type Clothing Collectibles Of Value Electronics Fire…" at bounding box center [977, 222] width 1103 height 55
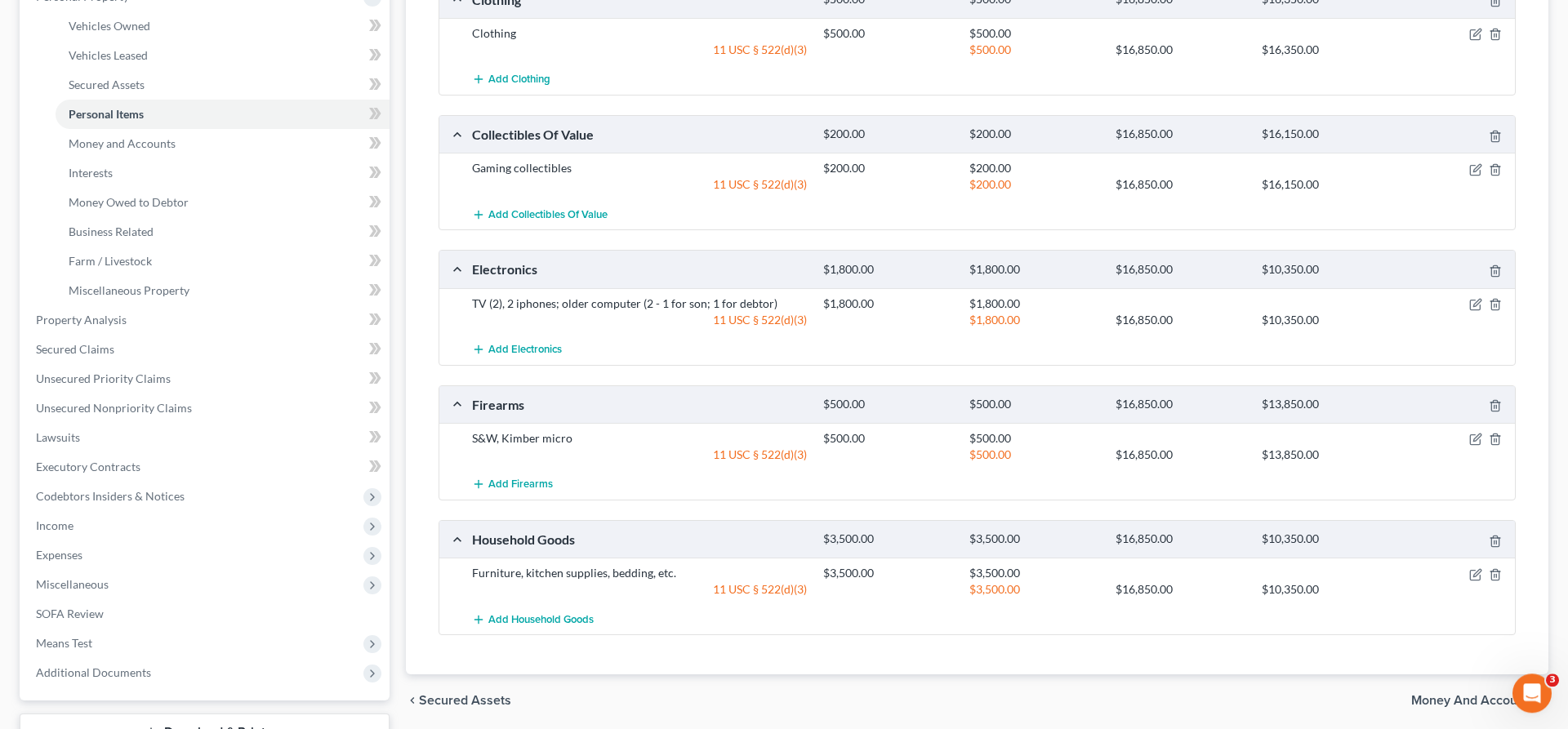
scroll to position [431, 0]
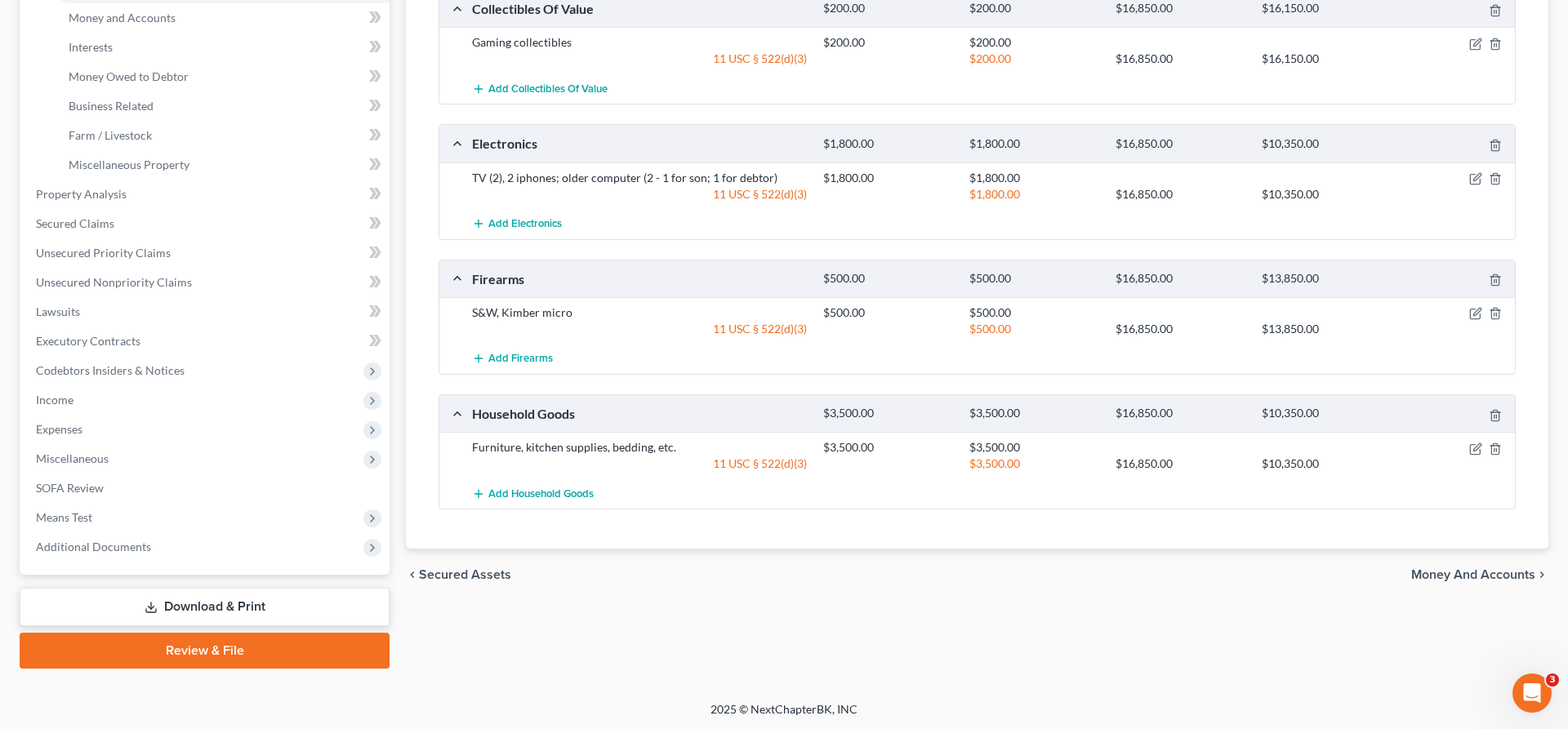
click at [1479, 575] on span "Money and Accounts" at bounding box center [1472, 574] width 124 height 13
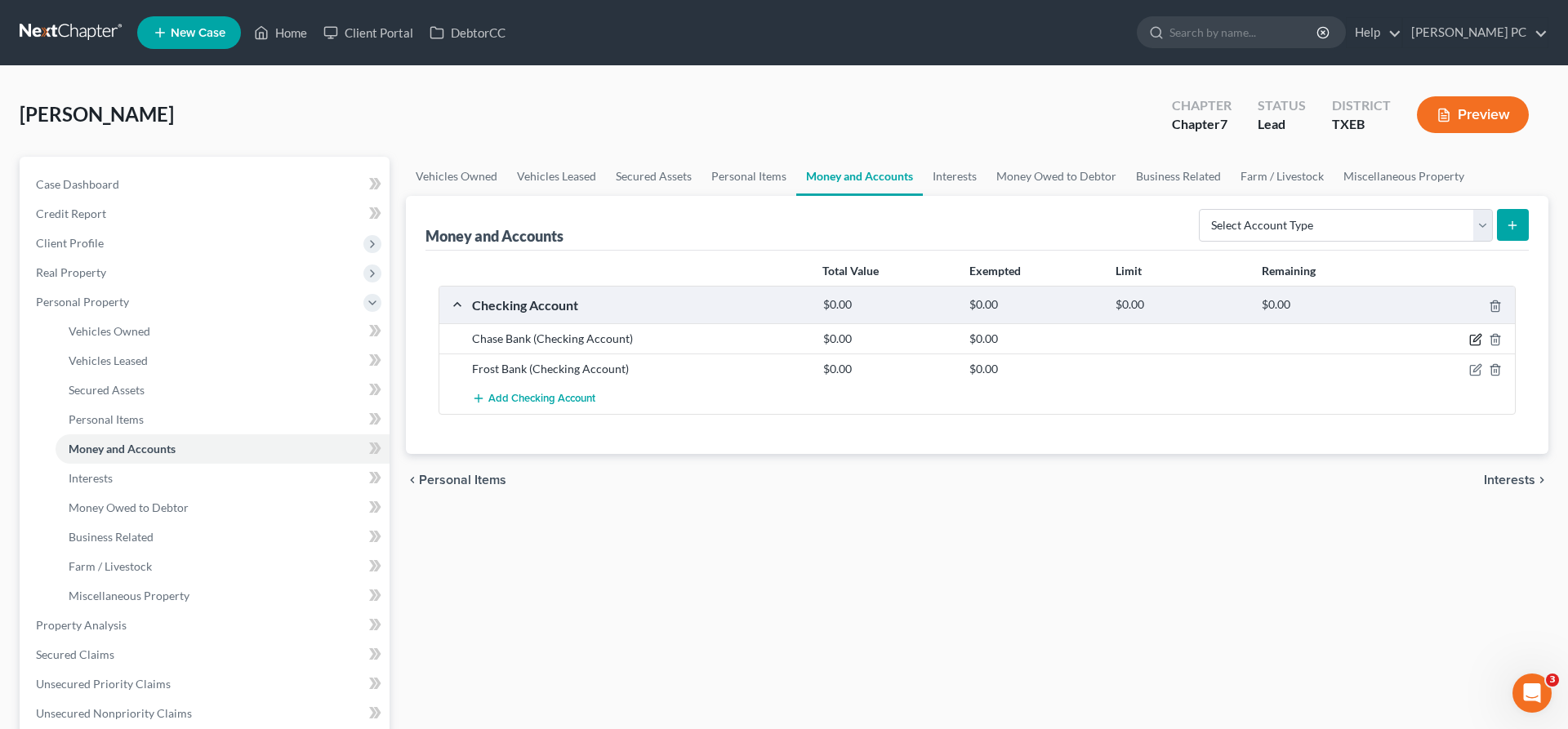
click at [1475, 339] on icon "button" at bounding box center [1475, 339] width 13 height 13
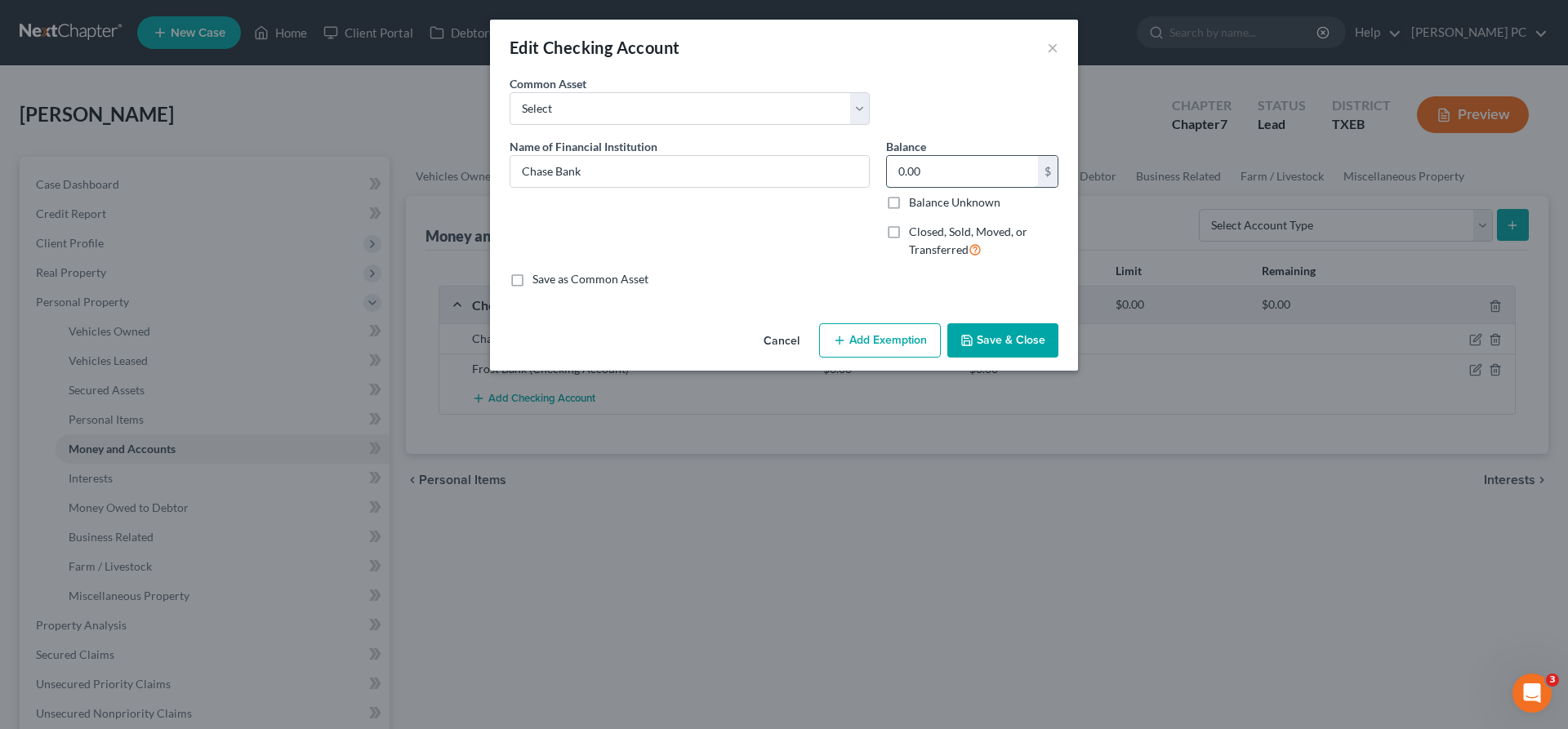
click at [950, 169] on input "0.00" at bounding box center [962, 171] width 151 height 31
type input "4,000"
click at [885, 342] on button "Add Exemption" at bounding box center [880, 340] width 122 height 34
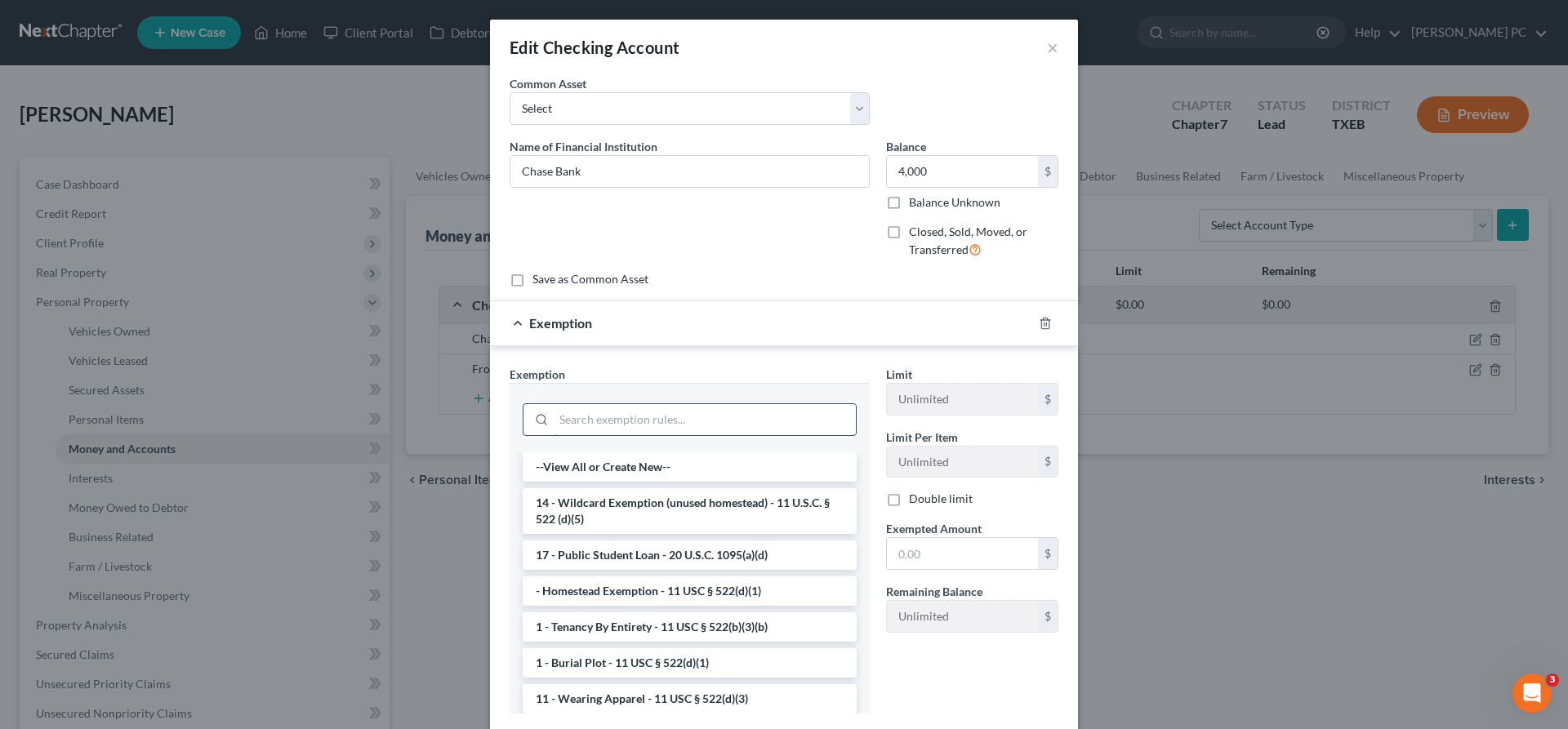
click at [718, 425] on input "search" at bounding box center [704, 419] width 302 height 31
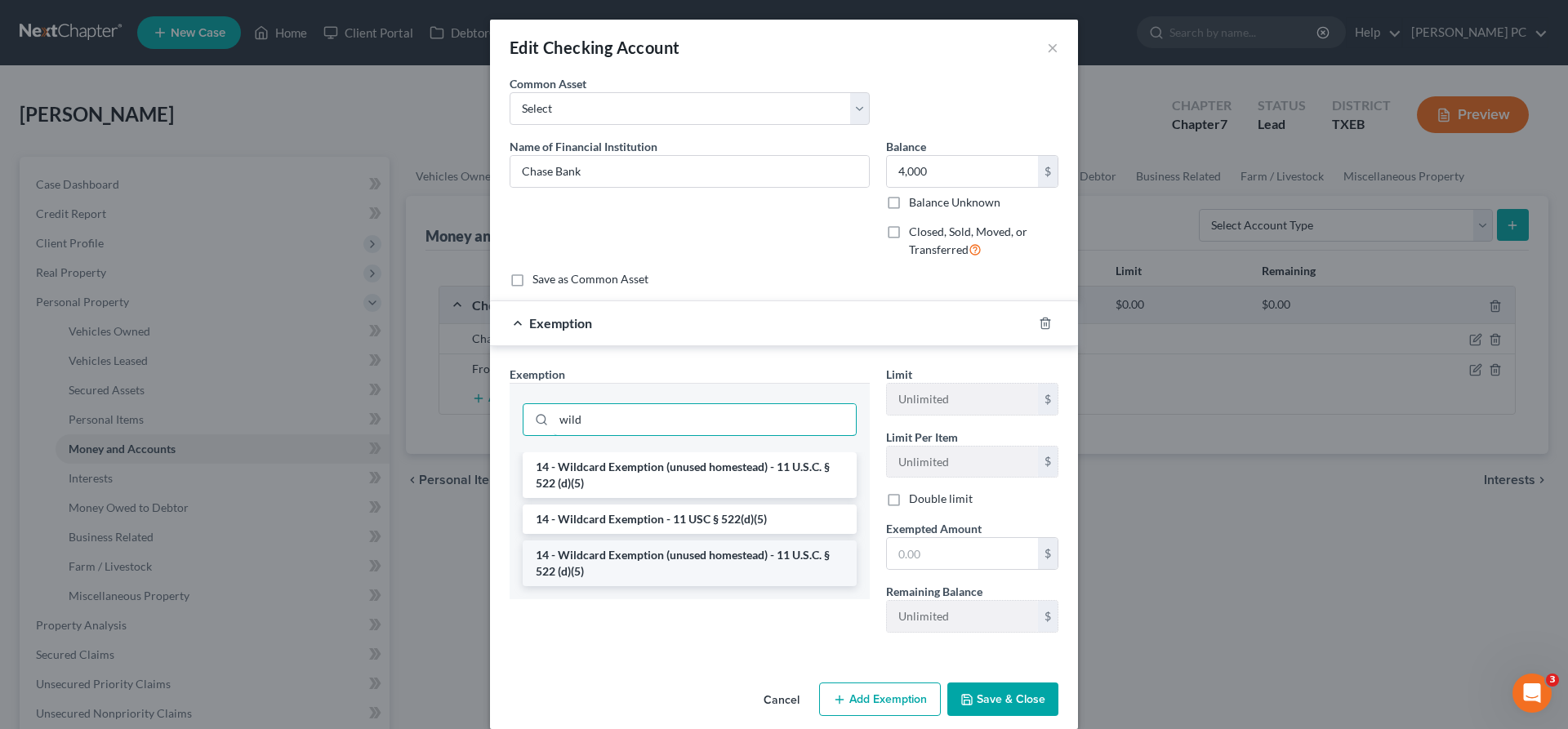
type input "wild"
click at [696, 568] on li "14 - Wildcard Exemption (unused homestead) - 11 U.S.C. § 522 (d)(5)" at bounding box center [689, 563] width 334 height 46
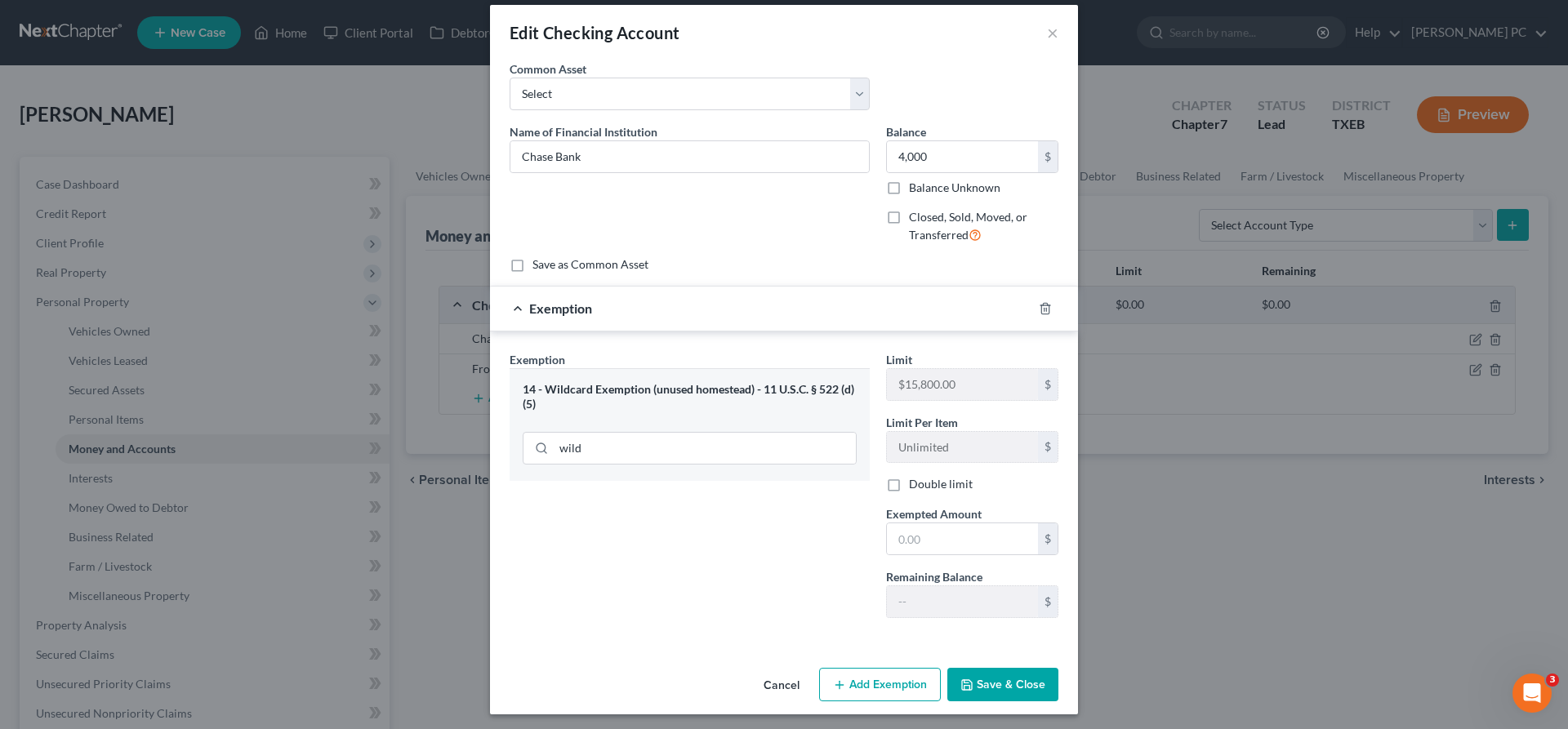
scroll to position [20, 0]
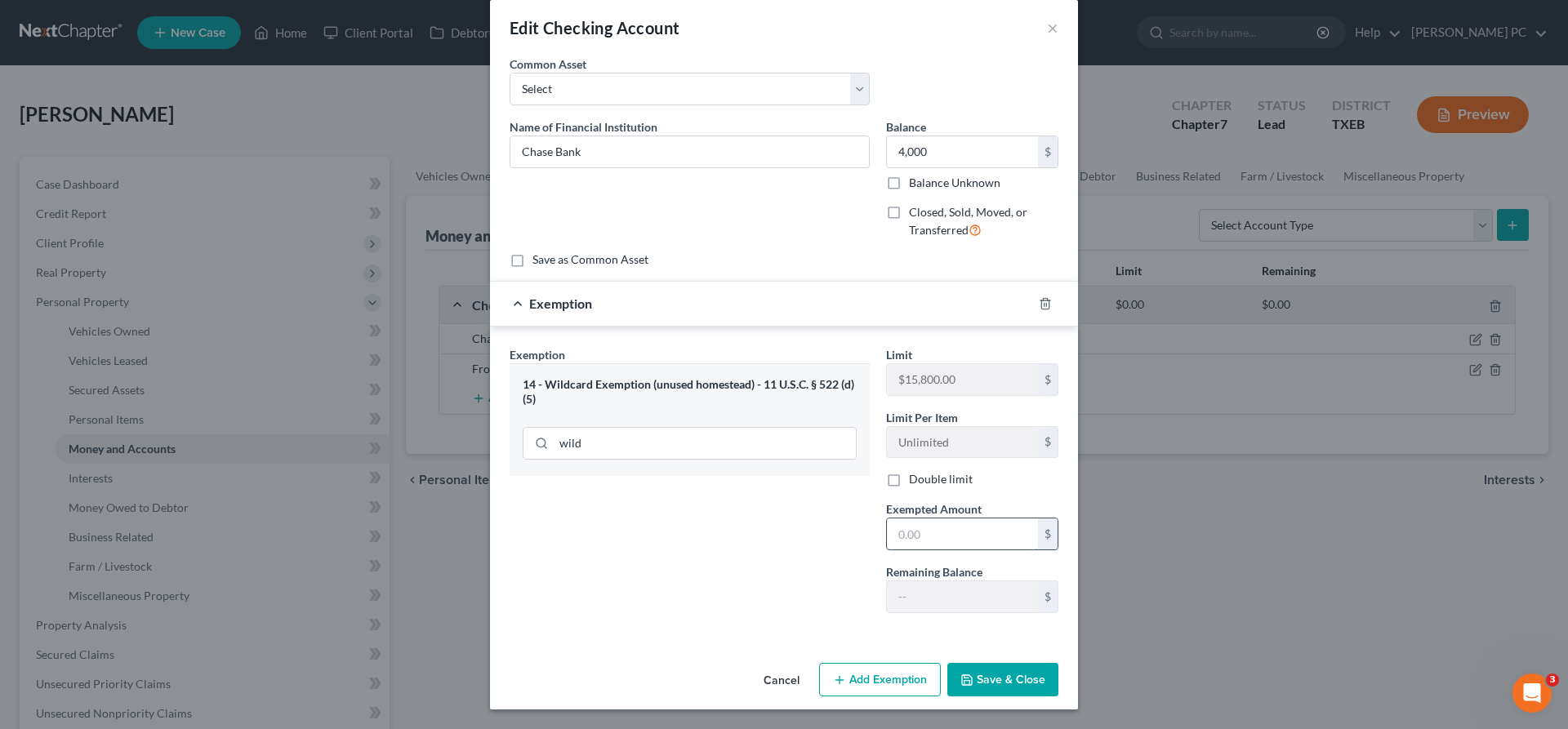
click at [903, 534] on input "text" at bounding box center [962, 534] width 151 height 31
type input "4,000"
click at [782, 682] on button "Cancel" at bounding box center [781, 680] width 62 height 33
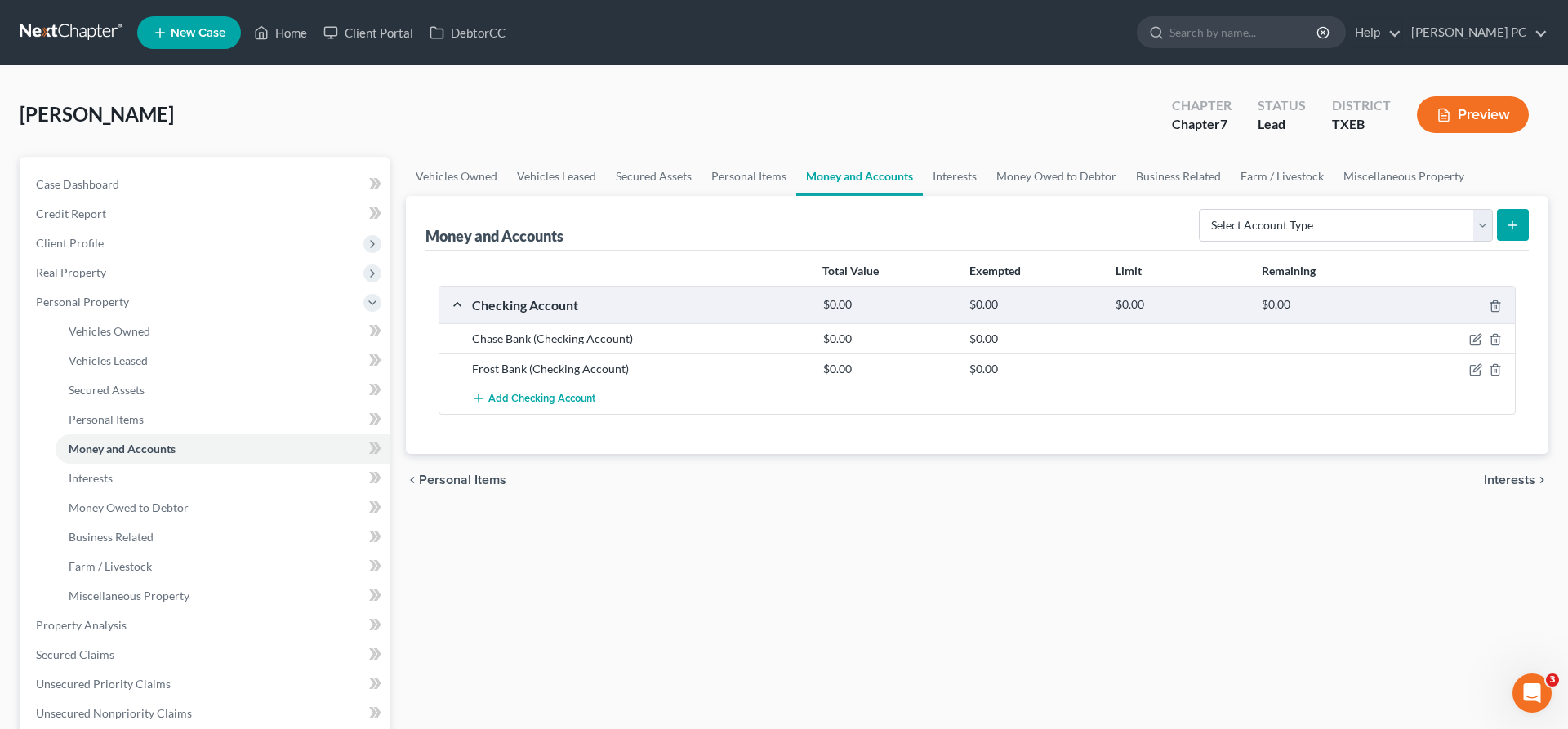
click at [1503, 478] on span "Interests" at bounding box center [1509, 480] width 52 height 13
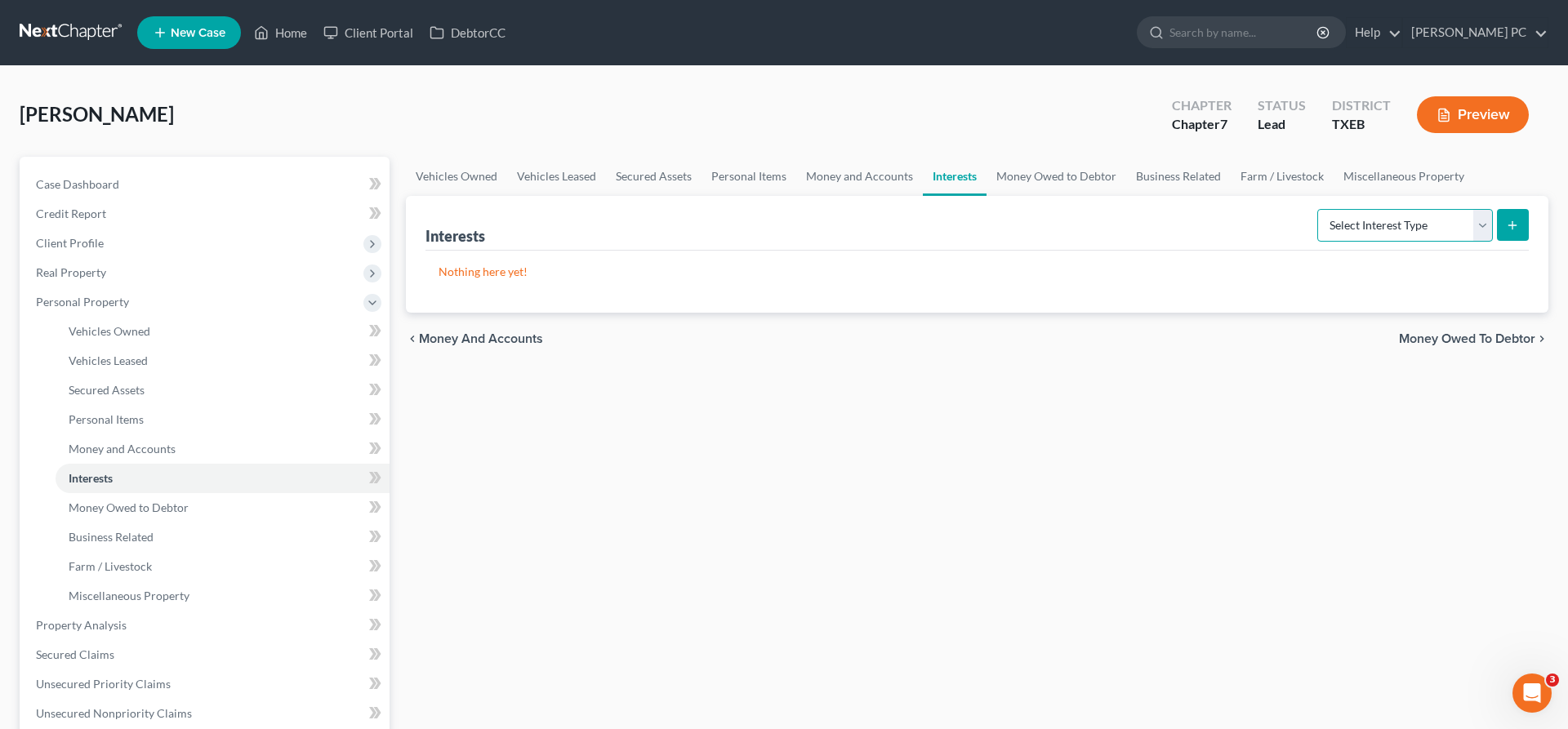
click at [1317, 209] on select "Select Interest Type 401K Annuity Bond Education IRA Government Bond Government…" at bounding box center [1404, 225] width 176 height 33
select select "401k"
click option "401K" at bounding box center [0, 0] width 0 height 0
click at [1510, 226] on icon "submit" at bounding box center [1511, 224] width 13 height 13
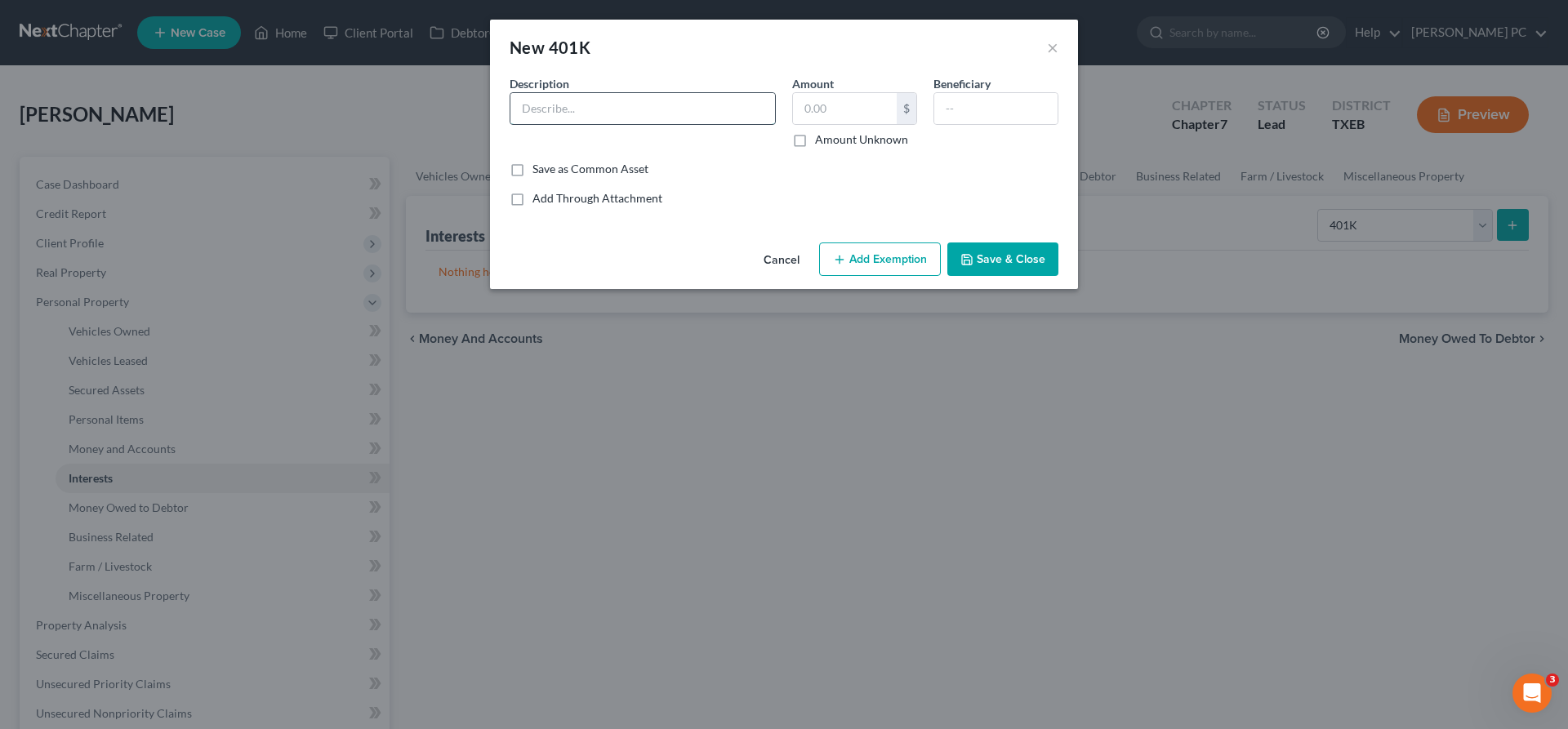
click at [584, 111] on input "text" at bounding box center [642, 108] width 264 height 31
type input "Vanguard - Vizient 401k"
type input "106,017.14"
click at [952, 109] on input "text" at bounding box center [995, 108] width 124 height 31
type input "[PERSON_NAME]"
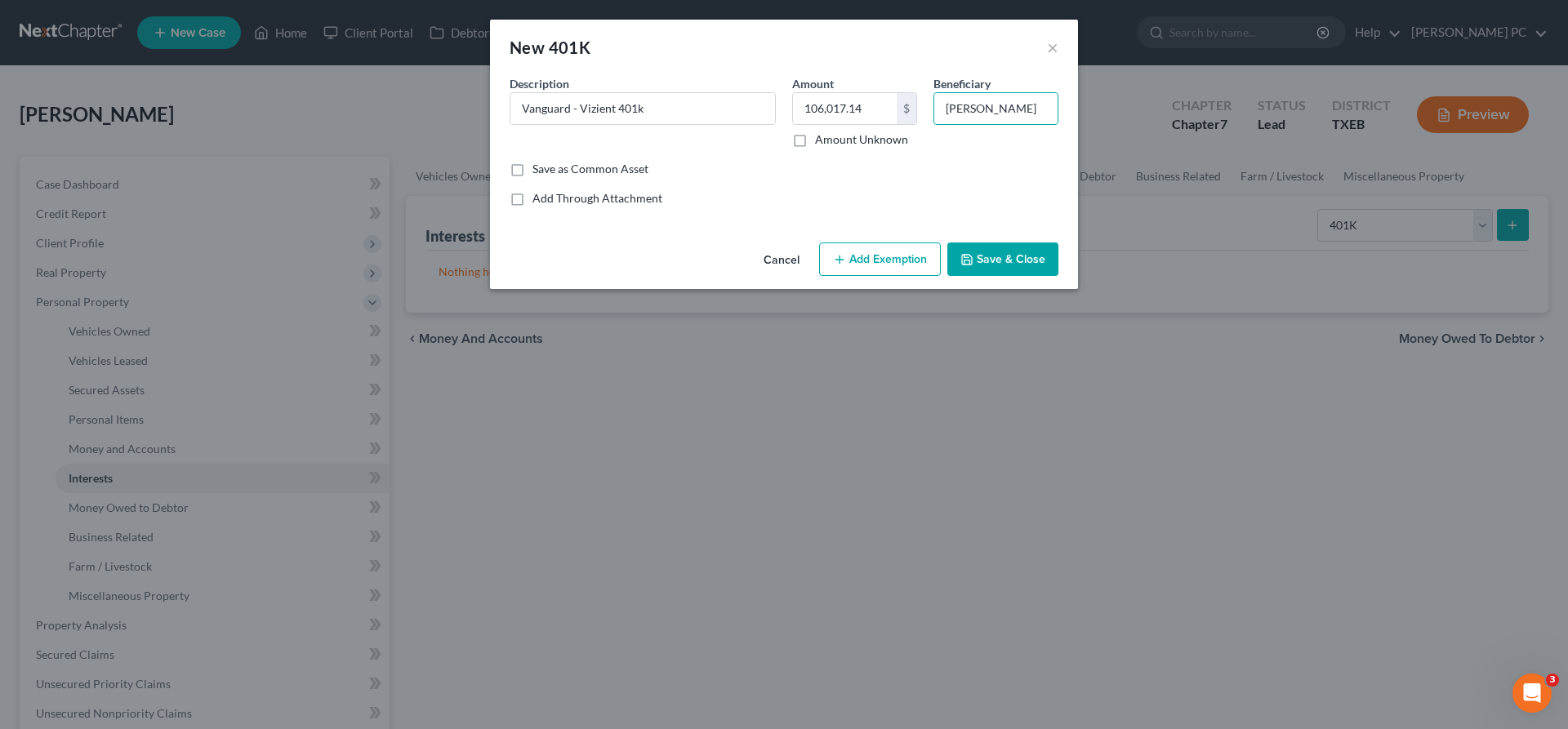
click at [857, 250] on button "Add Exemption" at bounding box center [880, 259] width 122 height 34
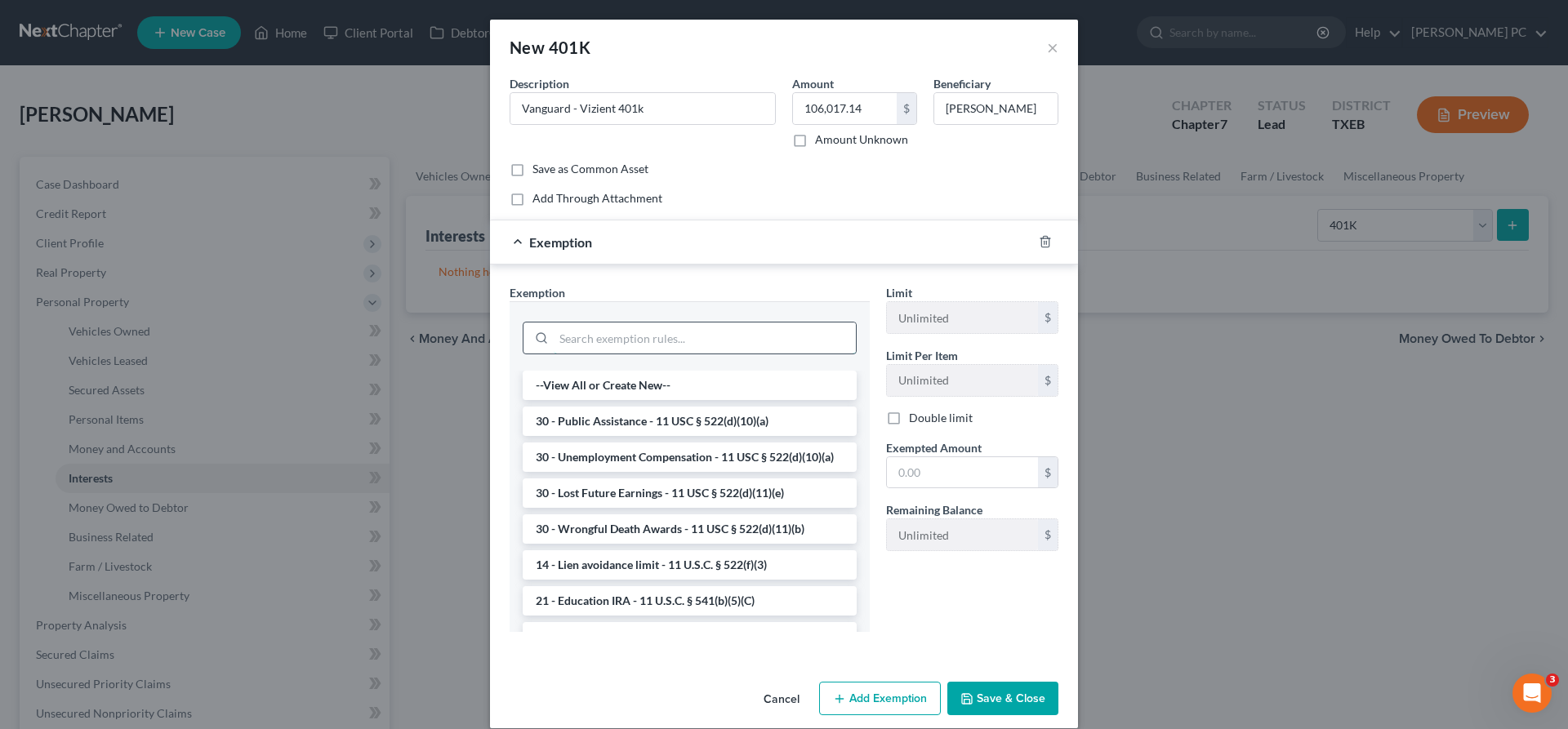
click at [668, 332] on input "search" at bounding box center [704, 337] width 302 height 31
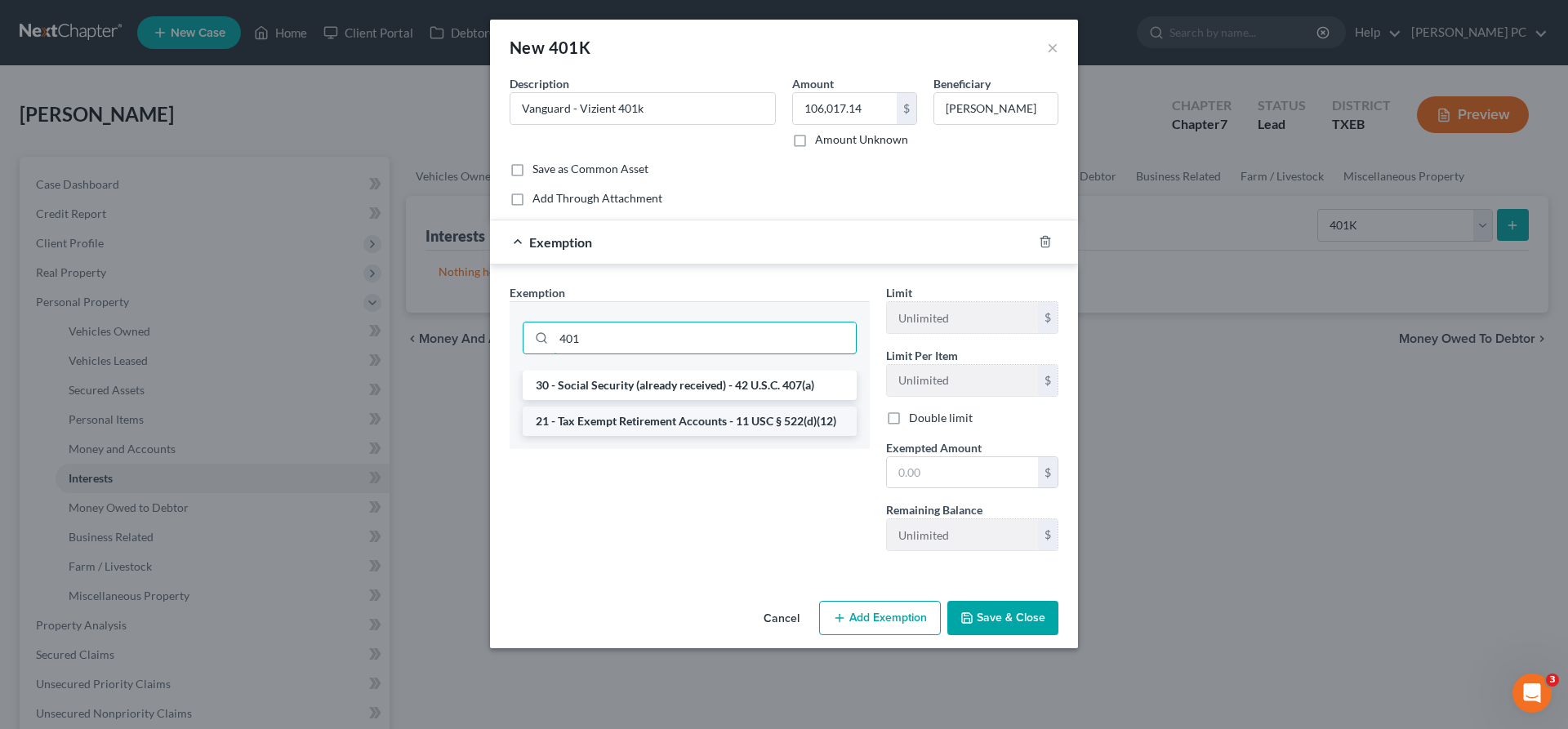
type input "401"
click at [654, 416] on li "21 - Tax Exempt Retirement Accounts - 11 USC § 522(d)(12)" at bounding box center [689, 421] width 334 height 29
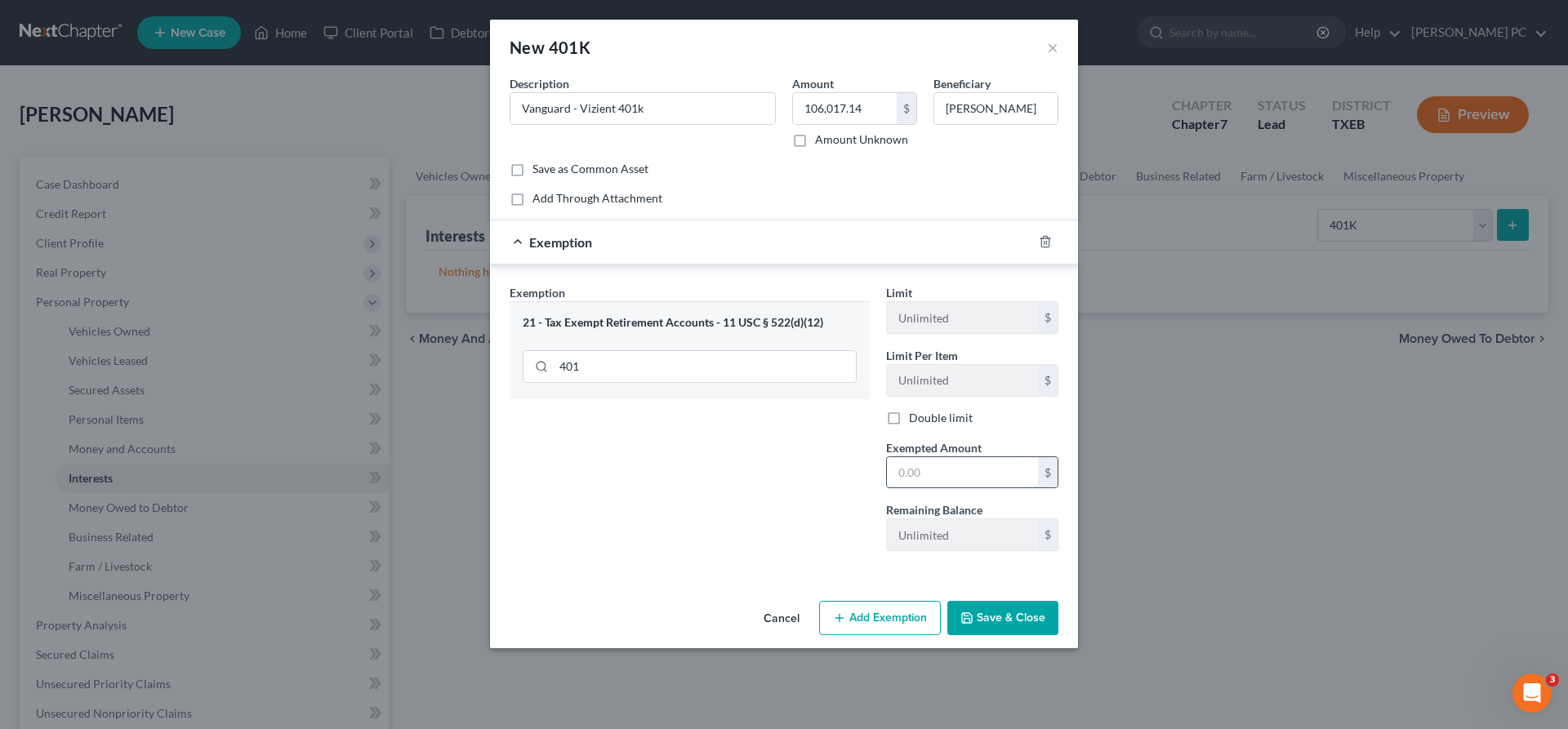
click at [951, 475] on input "text" at bounding box center [962, 472] width 151 height 31
type input "1,060,17.14"
click at [1001, 627] on button "Save & Close" at bounding box center [1002, 617] width 111 height 34
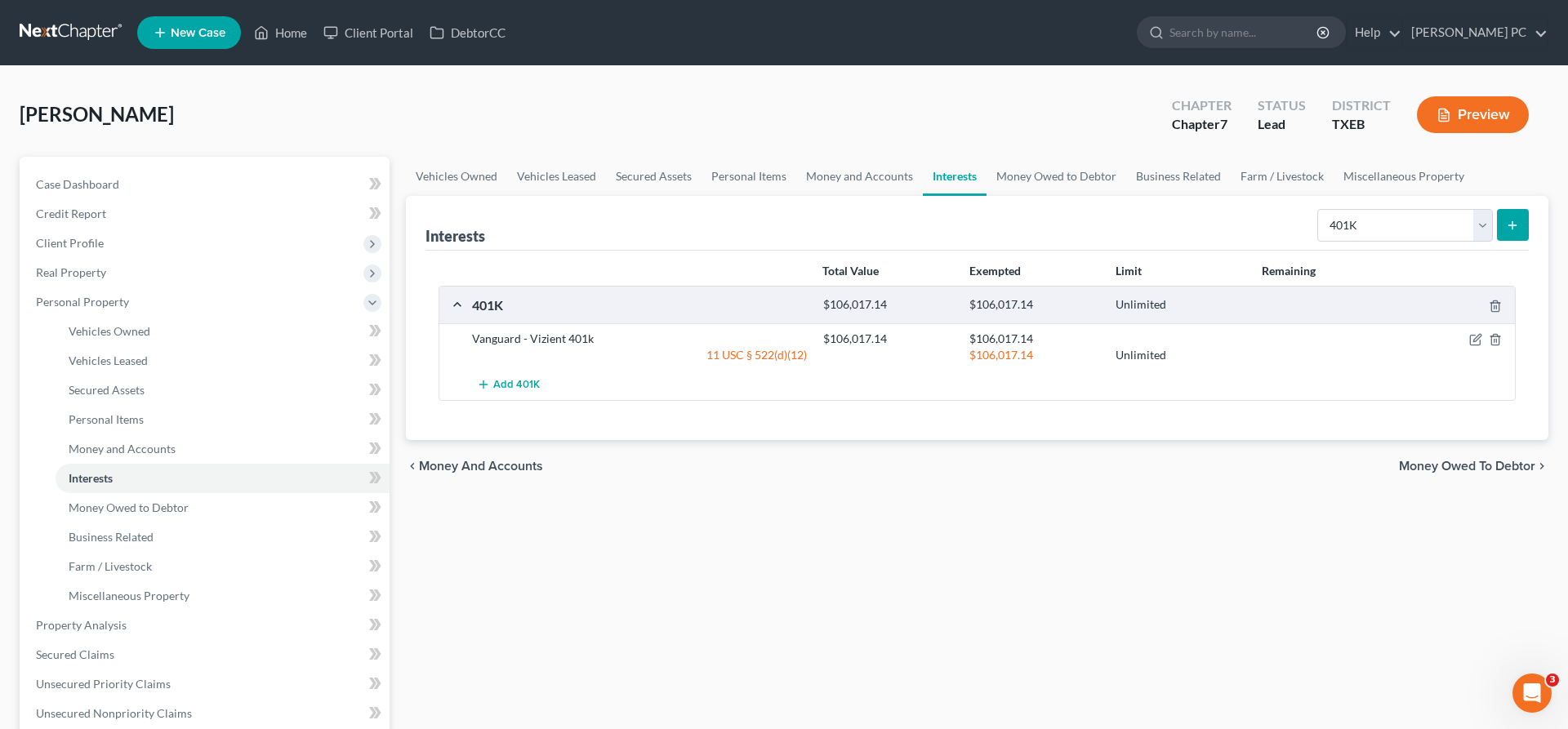
click at [1440, 469] on span "Money Owed to Debtor" at bounding box center [1466, 466] width 137 height 13
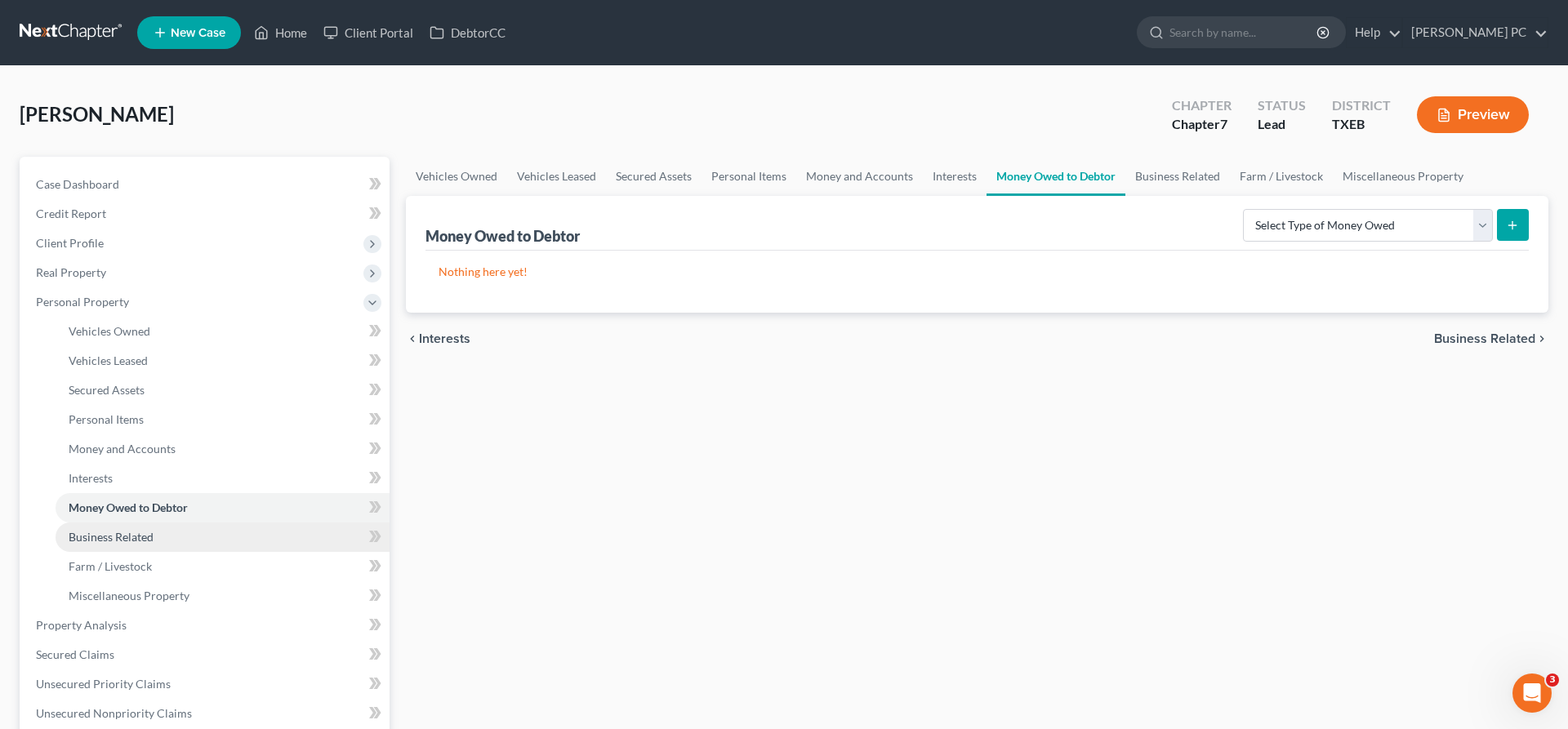
click at [183, 531] on link "Business Related" at bounding box center [222, 537] width 334 height 29
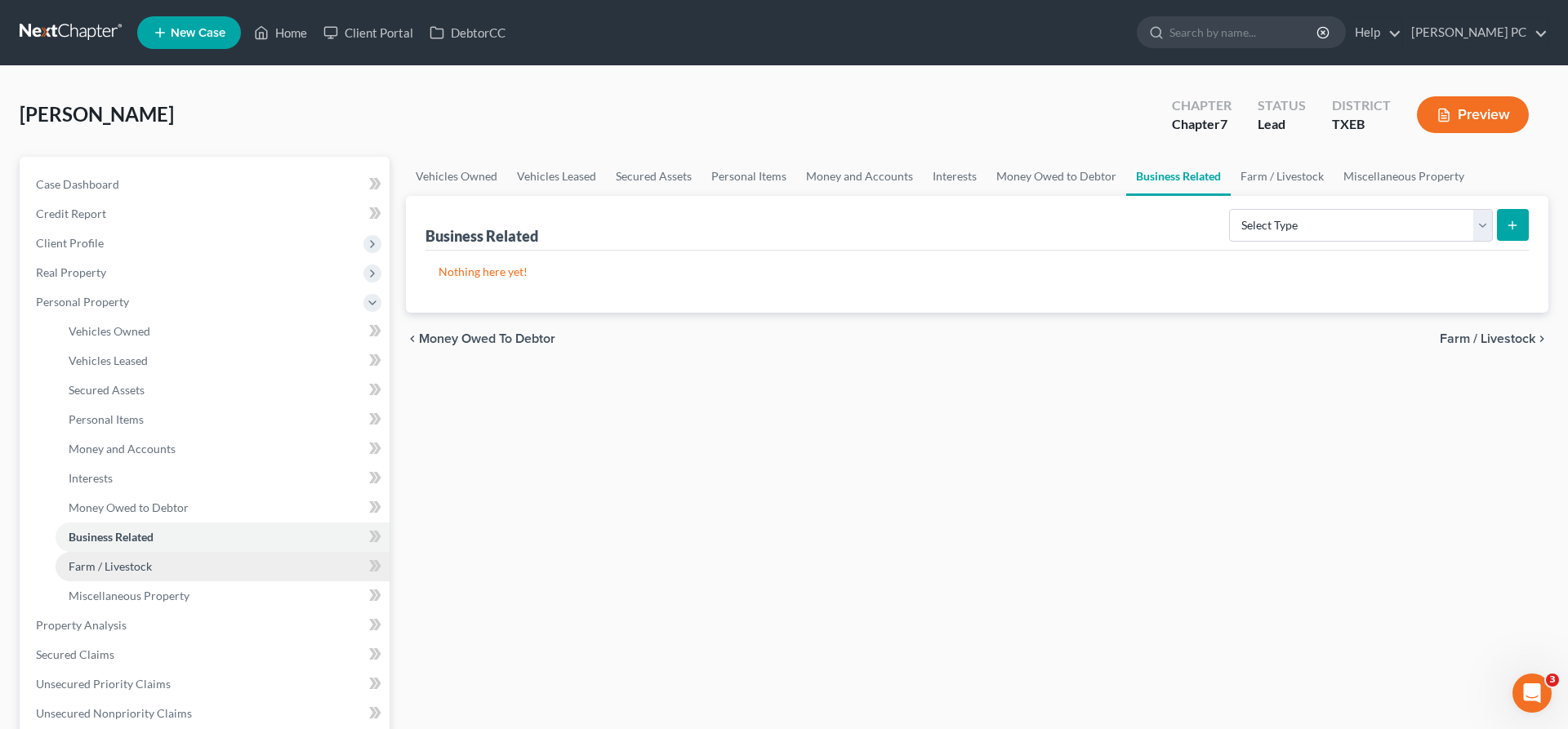
click at [173, 569] on link "Farm / Livestock" at bounding box center [222, 565] width 334 height 29
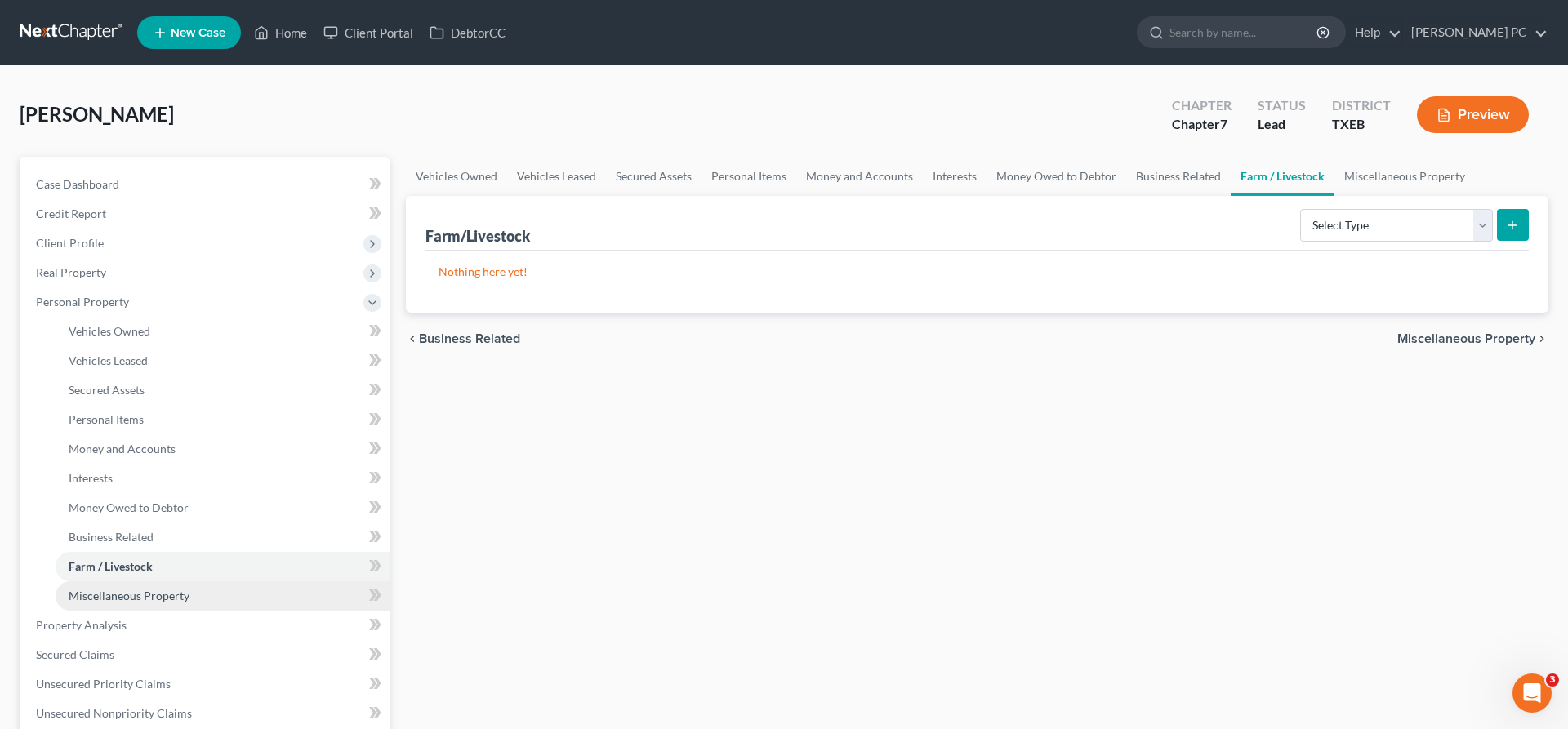
click at [178, 600] on span "Miscellaneous Property" at bounding box center [129, 595] width 121 height 14
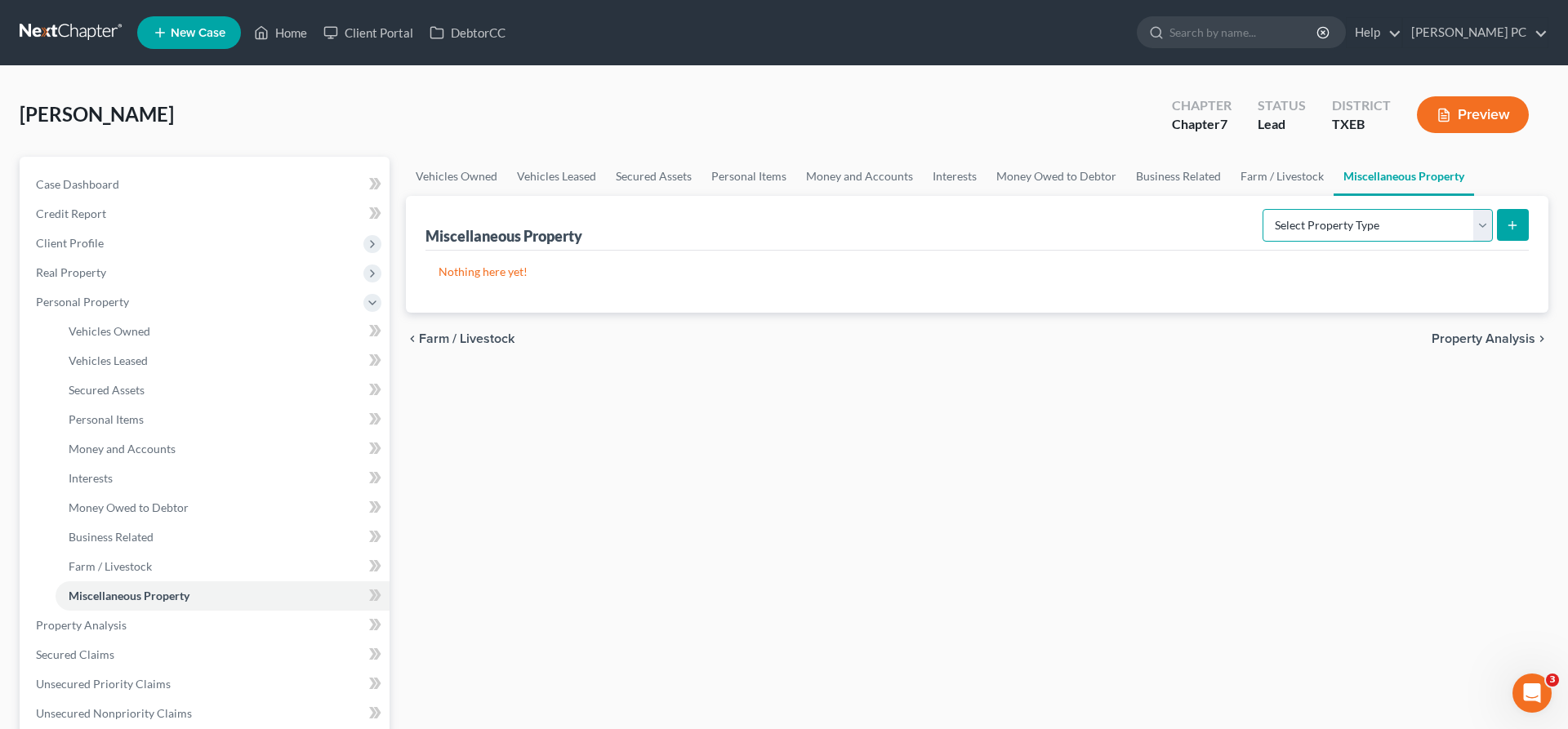
click at [1263, 209] on select "Select Property Type Assigned for Creditor Benefit [DATE] Holding for Another N…" at bounding box center [1377, 225] width 230 height 33
click at [929, 356] on div "chevron_left Farm / Livestock Property Analysis chevron_right" at bounding box center [977, 339] width 1142 height 52
click at [122, 564] on span "Farm / Livestock" at bounding box center [110, 566] width 83 height 14
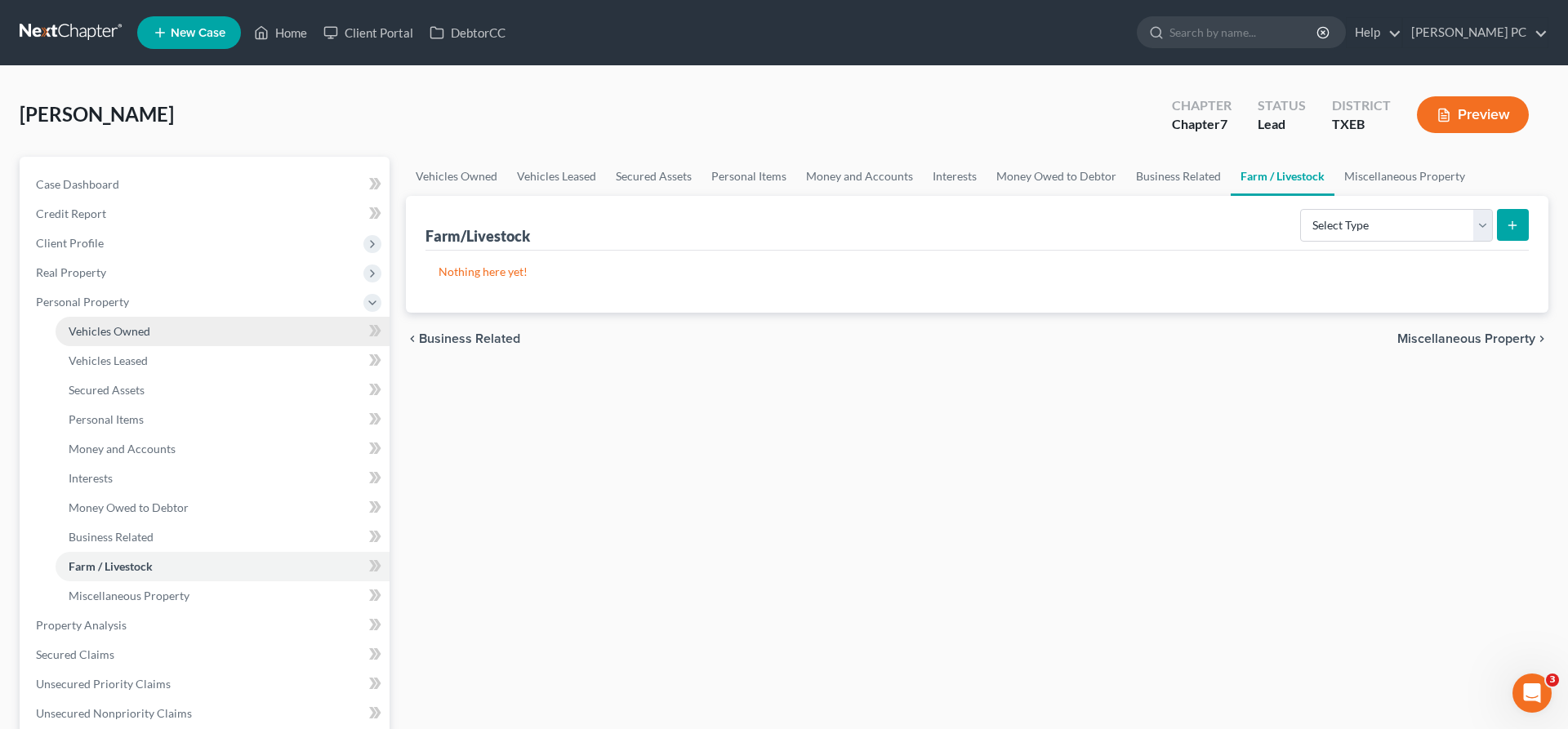
click at [124, 326] on span "Vehicles Owned" at bounding box center [110, 331] width 82 height 14
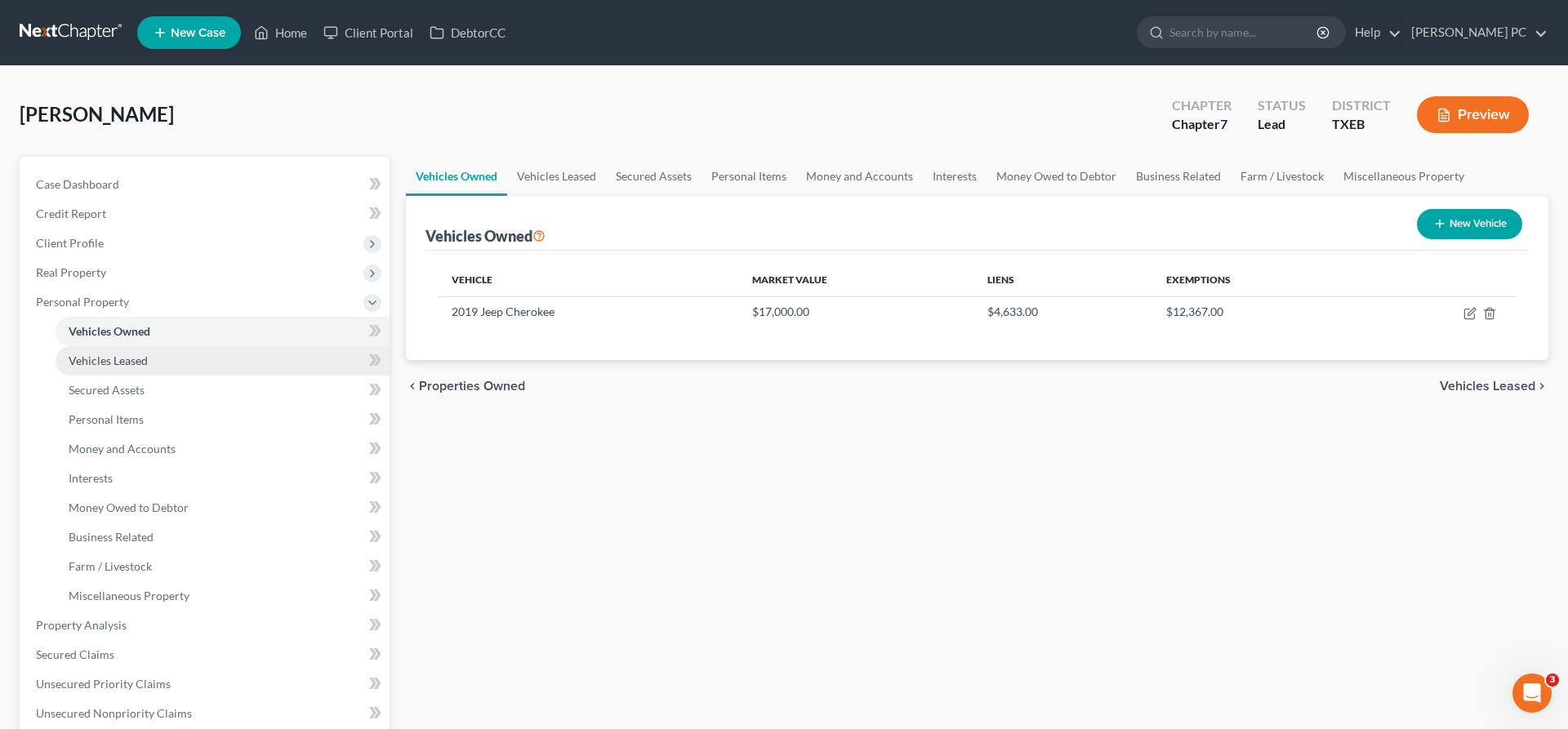
click at [128, 362] on span "Vehicles Leased" at bounding box center [108, 360] width 79 height 14
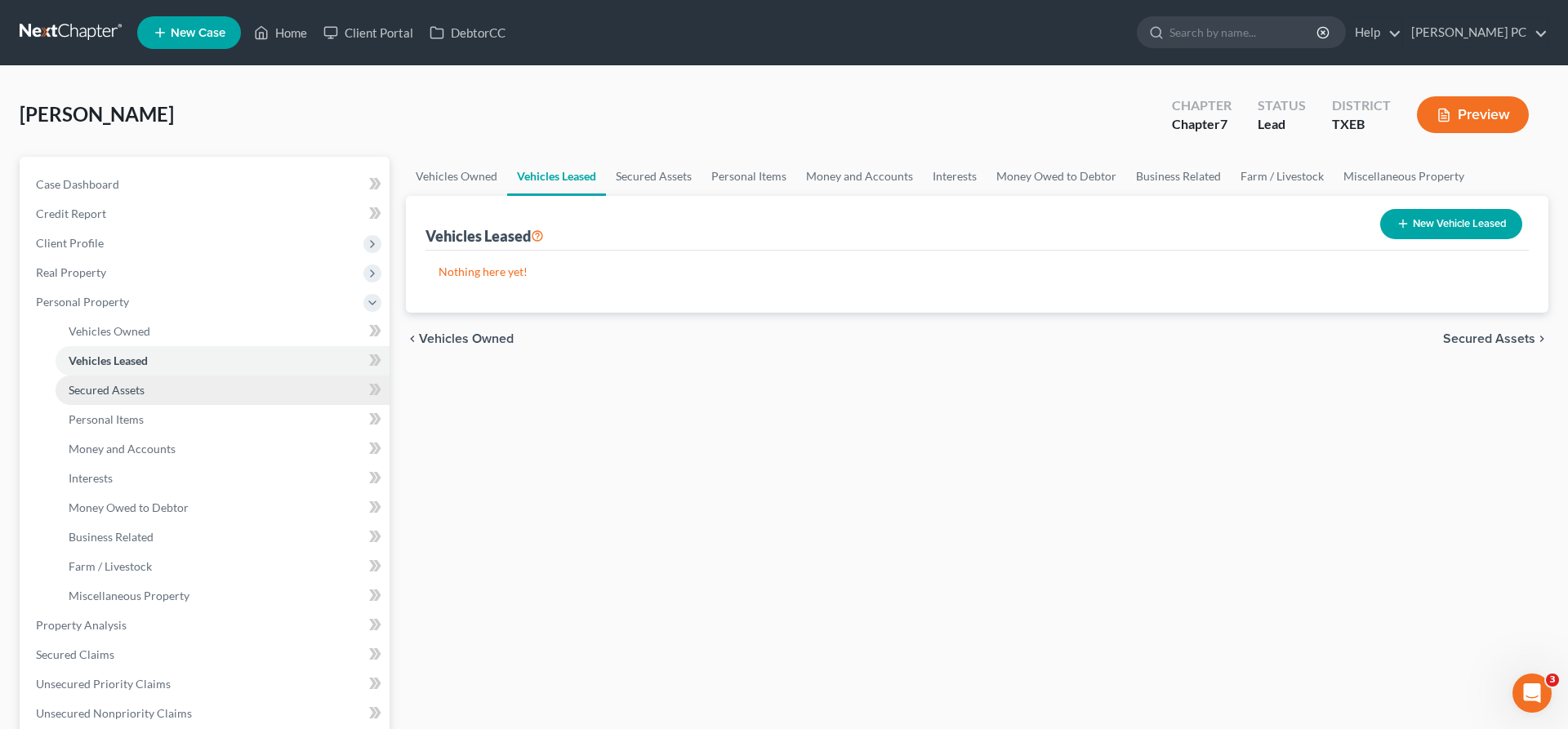
click at [135, 394] on span "Secured Assets" at bounding box center [107, 390] width 76 height 14
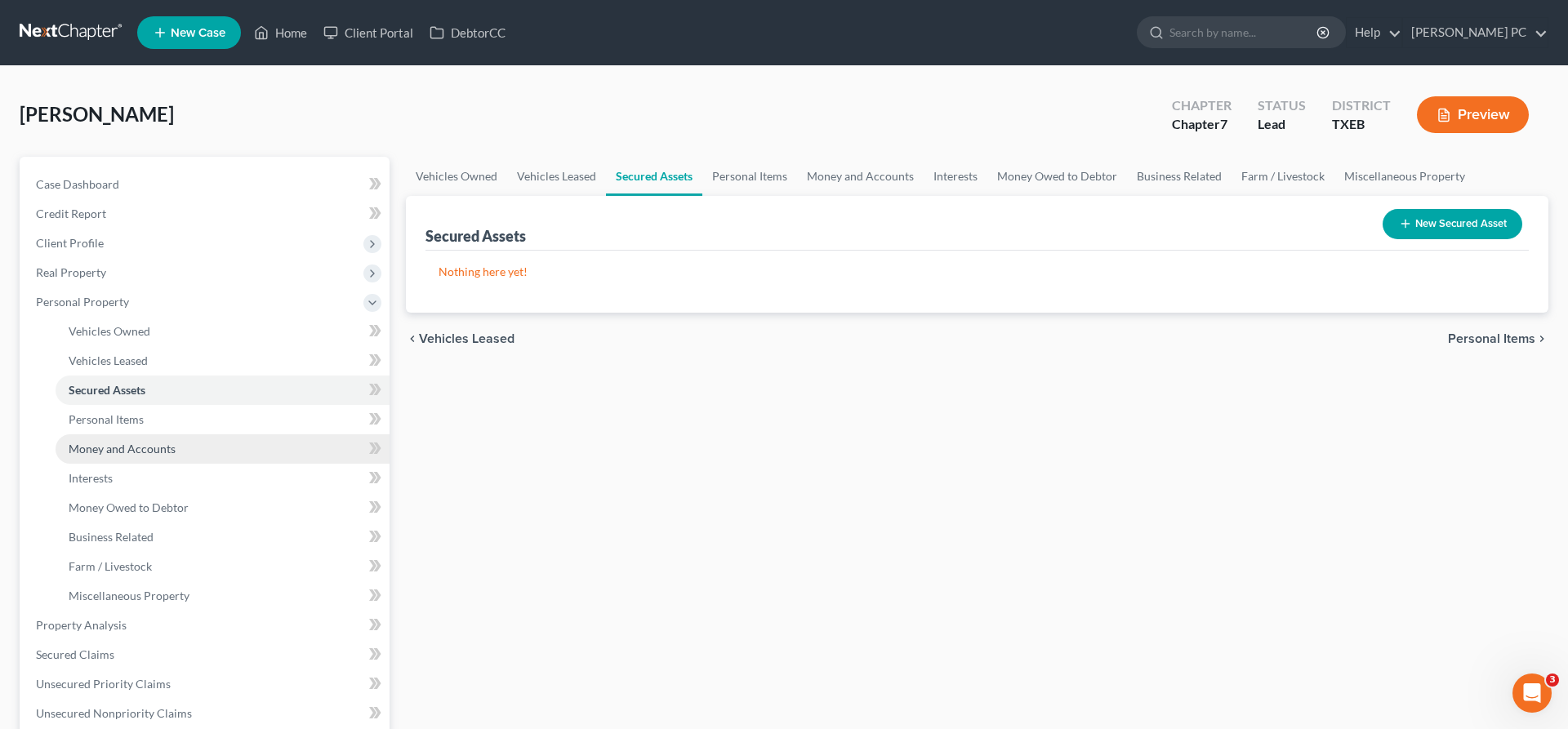
click at [136, 454] on span "Money and Accounts" at bounding box center [122, 449] width 107 height 14
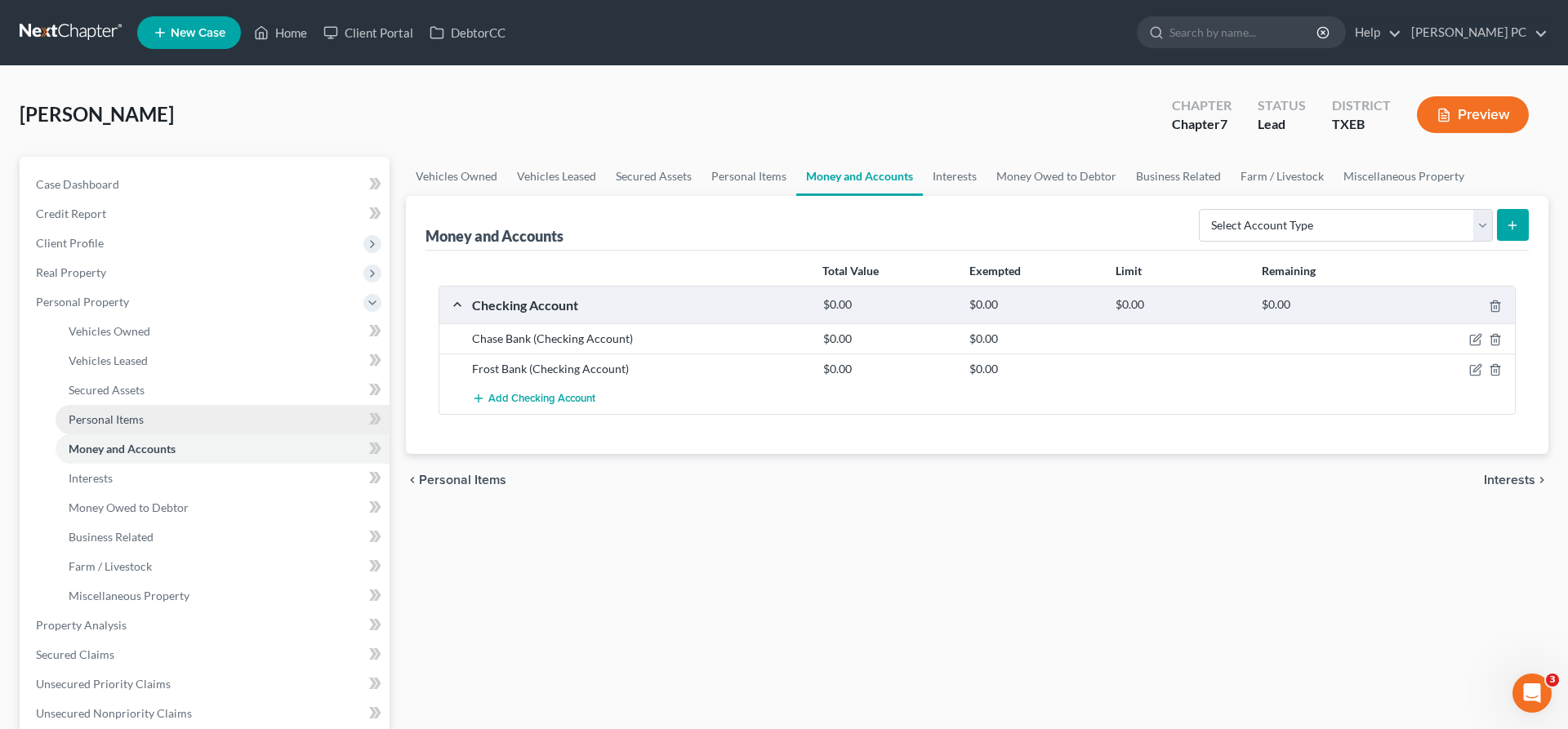
click at [142, 417] on span "Personal Items" at bounding box center [106, 419] width 75 height 14
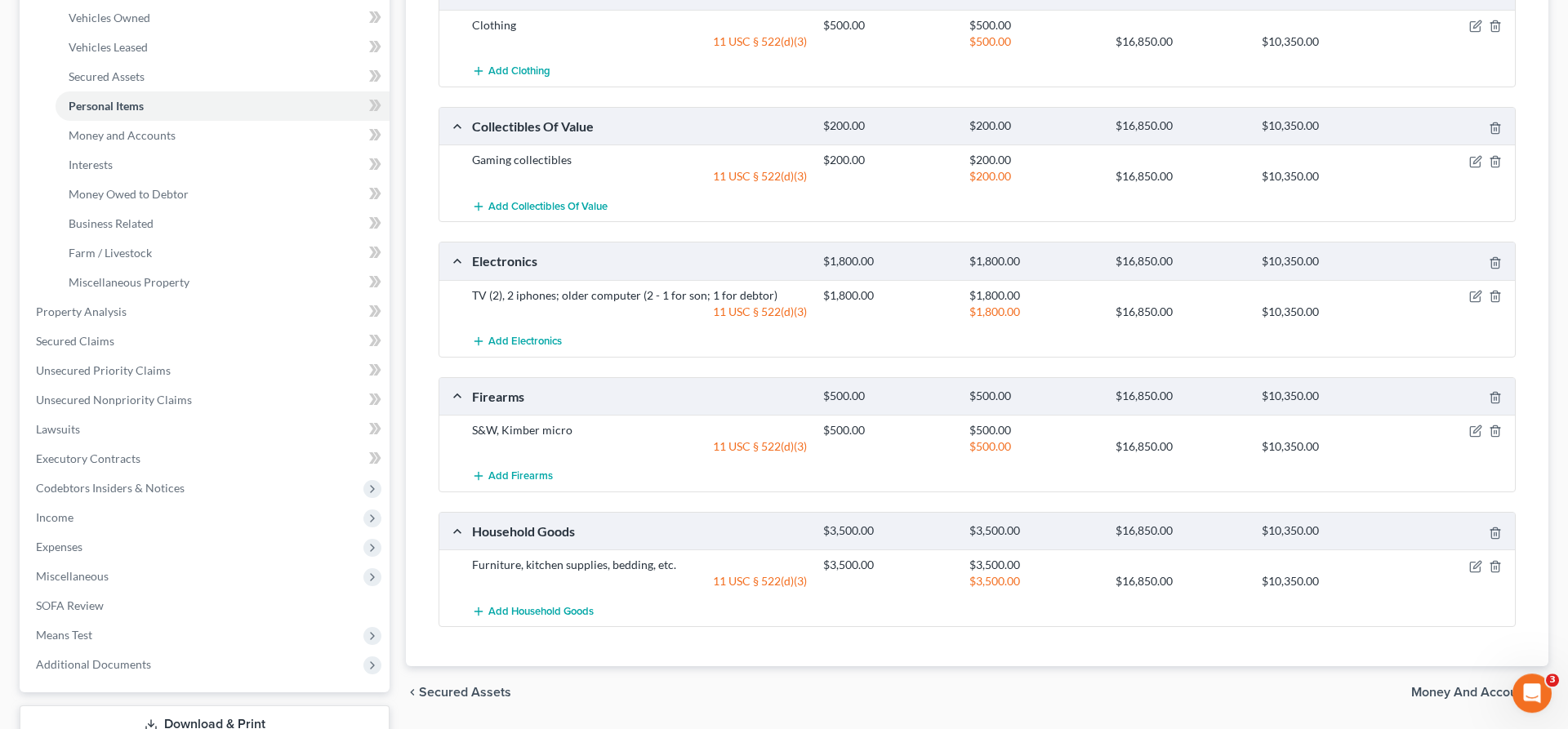
scroll to position [333, 0]
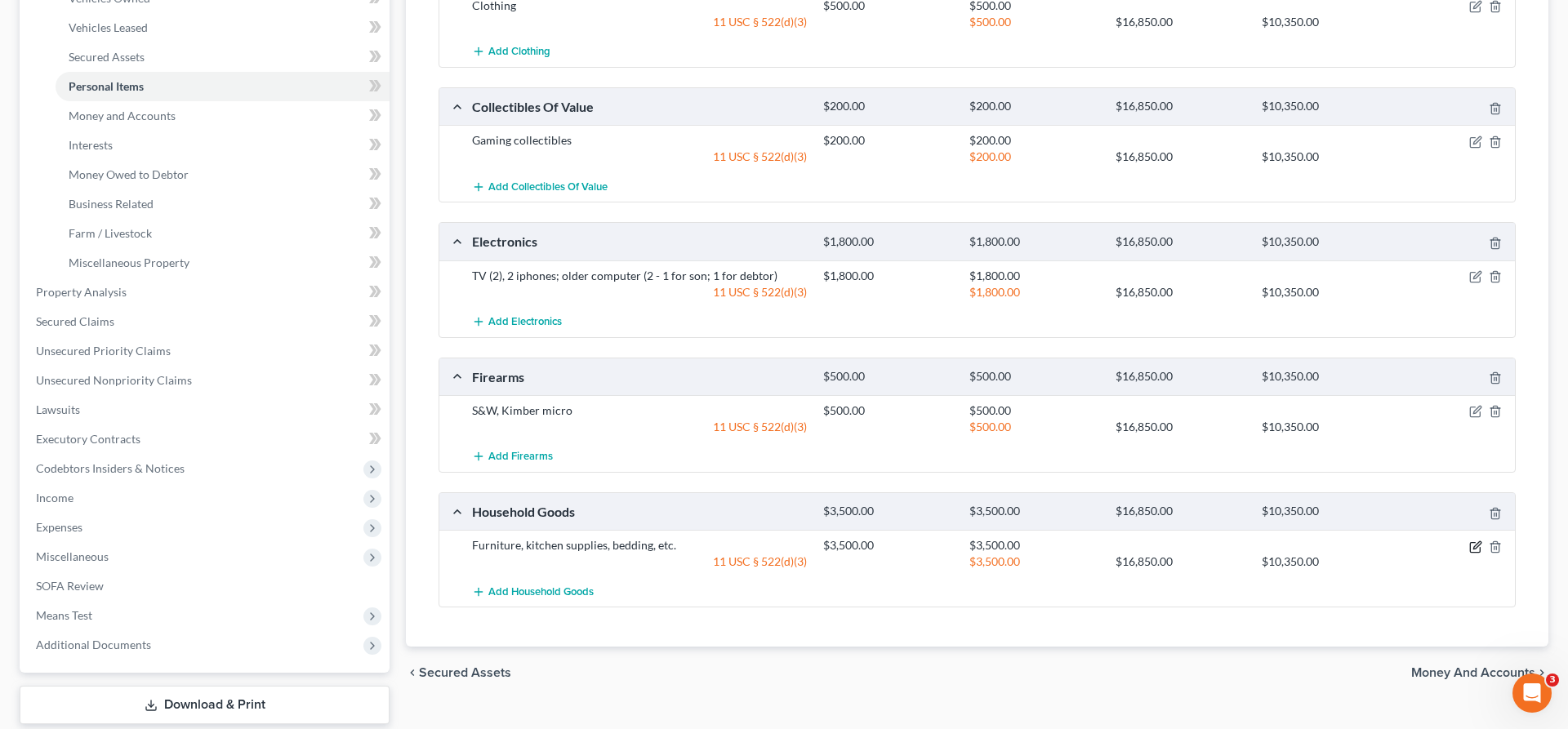
click at [1471, 545] on icon "button" at bounding box center [1475, 547] width 13 height 13
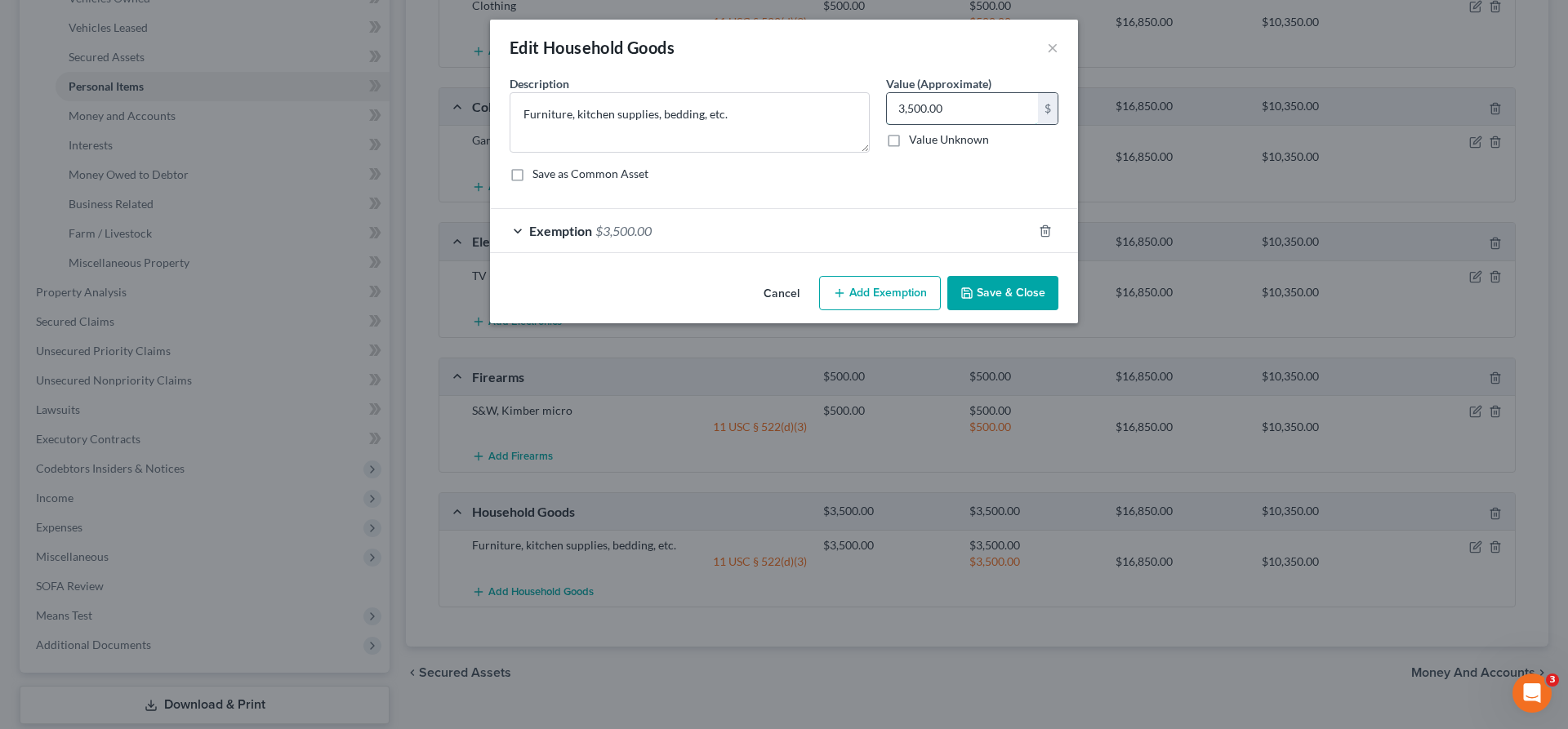
drag, startPoint x: 950, startPoint y: 105, endPoint x: 1002, endPoint y: 108, distance: 52.1
click at [1002, 108] on input "3,500.00" at bounding box center [962, 108] width 151 height 31
type input "5,000.00"
click at [729, 226] on div "Exemption $3,500.00" at bounding box center [761, 230] width 543 height 43
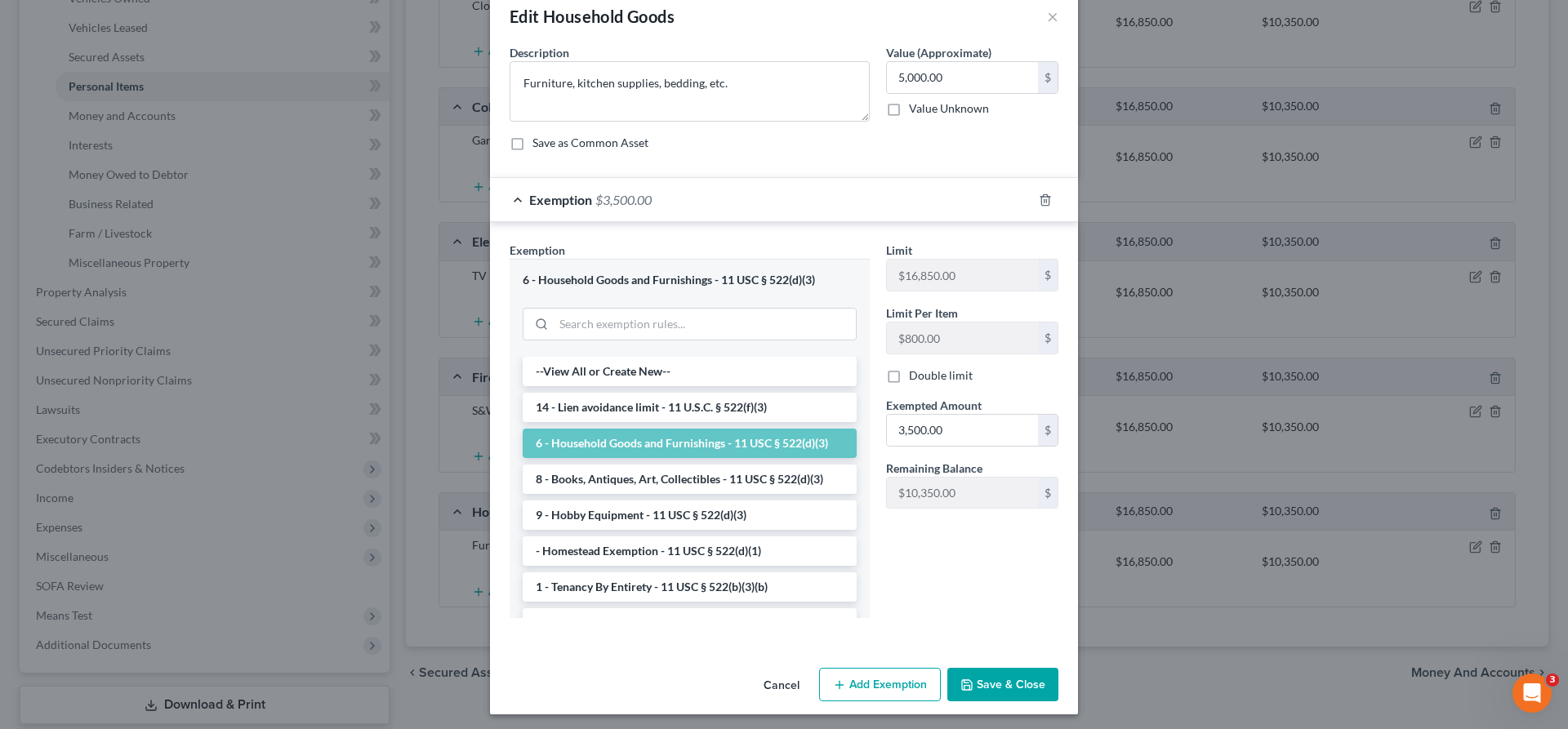
scroll to position [36, 0]
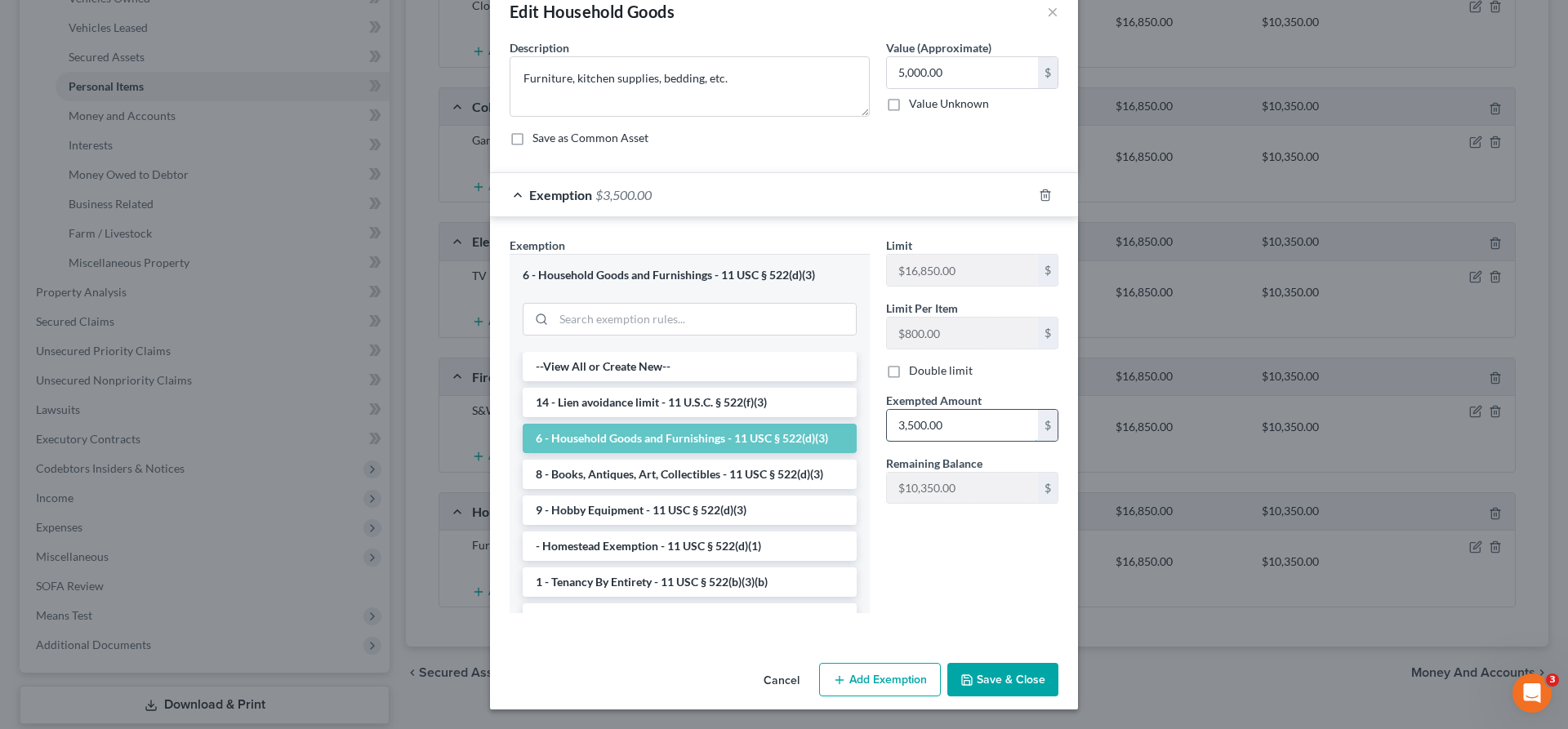
drag, startPoint x: 1001, startPoint y: 428, endPoint x: 964, endPoint y: 427, distance: 37.0
click at [964, 427] on input "3,500.00" at bounding box center [962, 425] width 151 height 31
drag, startPoint x: 967, startPoint y: 425, endPoint x: 844, endPoint y: 425, distance: 123.0
click at [887, 425] on input "5,000.00" at bounding box center [962, 425] width 151 height 31
type input "5,500"
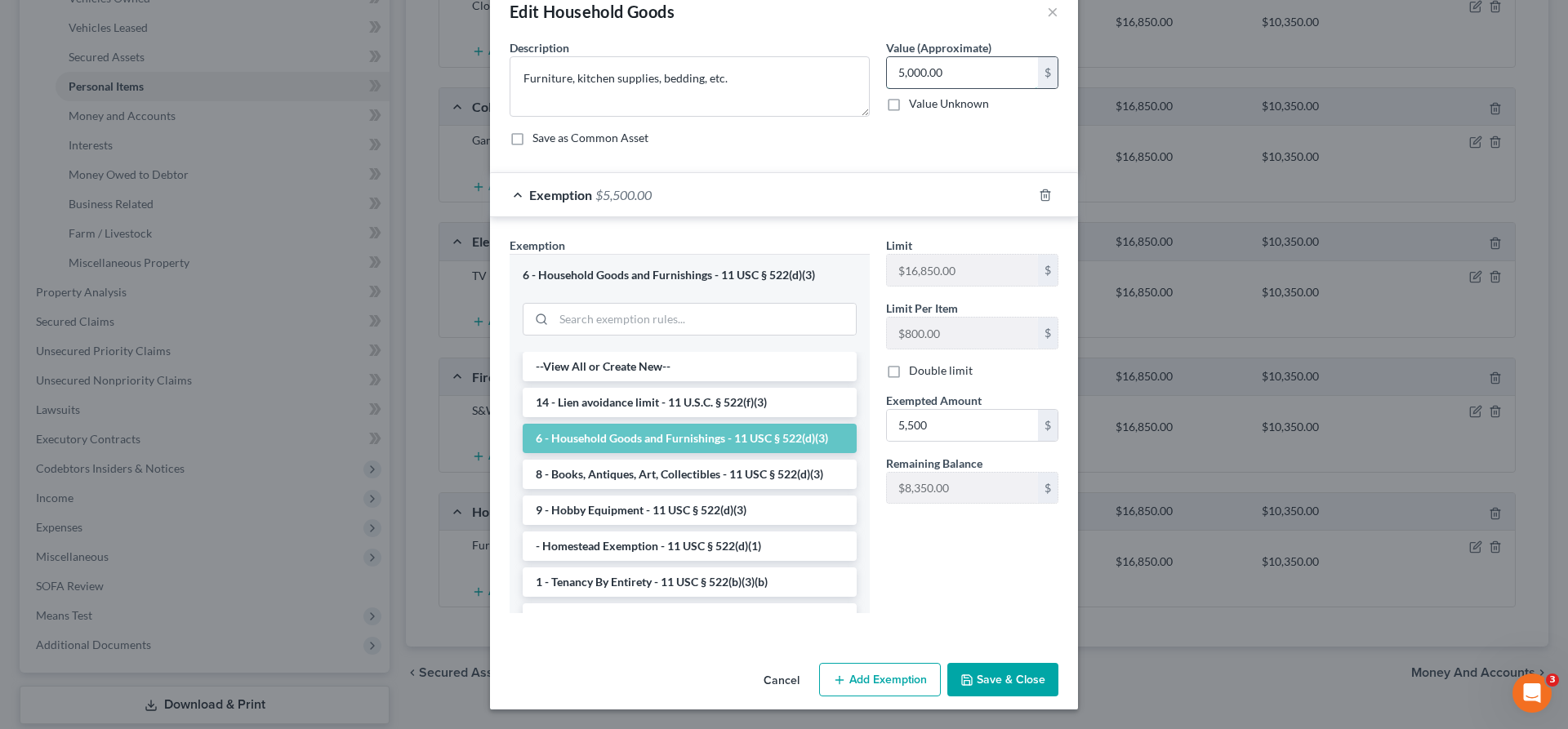
click at [946, 76] on input "5,000.00" at bounding box center [962, 72] width 151 height 31
type input "5,500"
click at [1001, 678] on button "Save & Close" at bounding box center [1002, 680] width 111 height 34
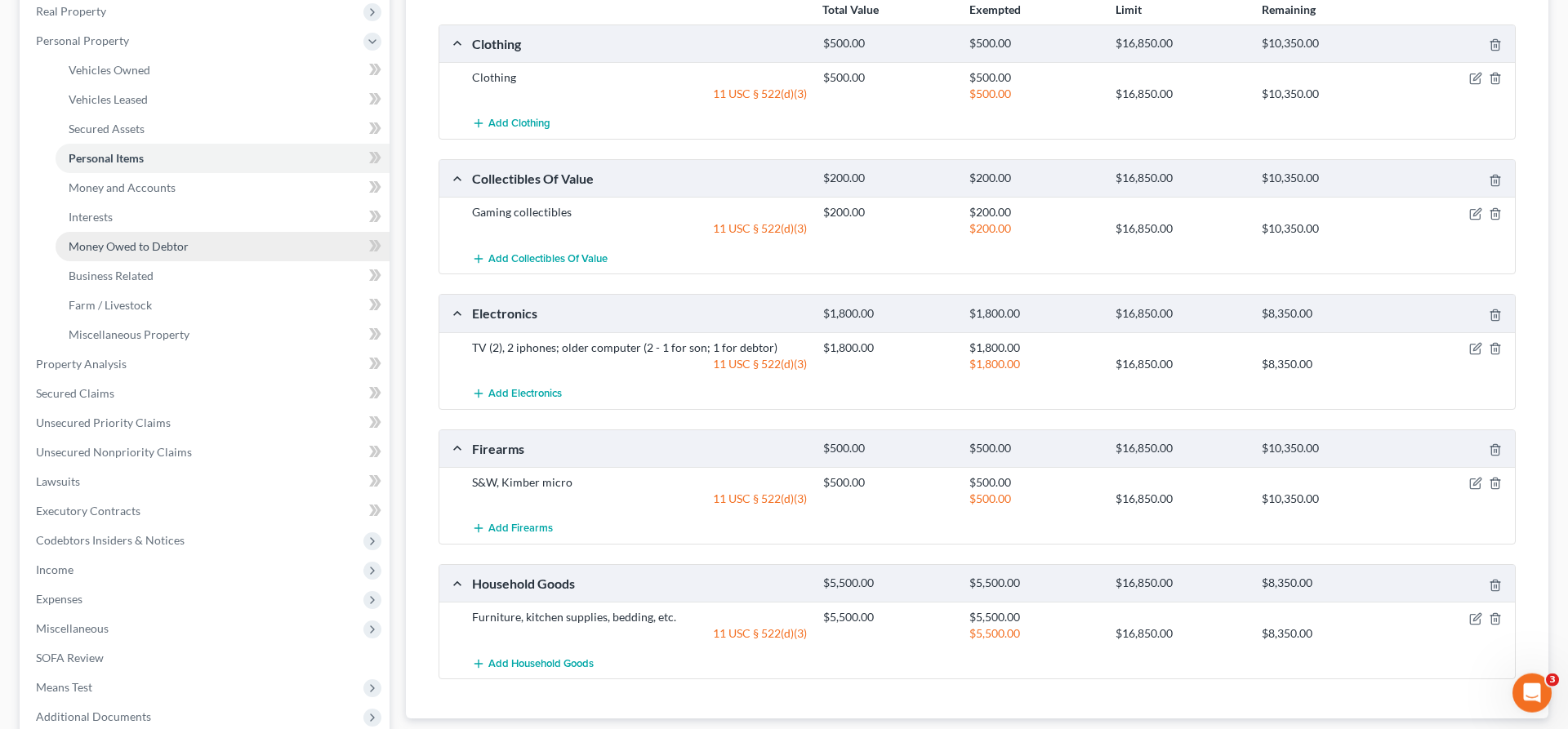
scroll to position [167, 0]
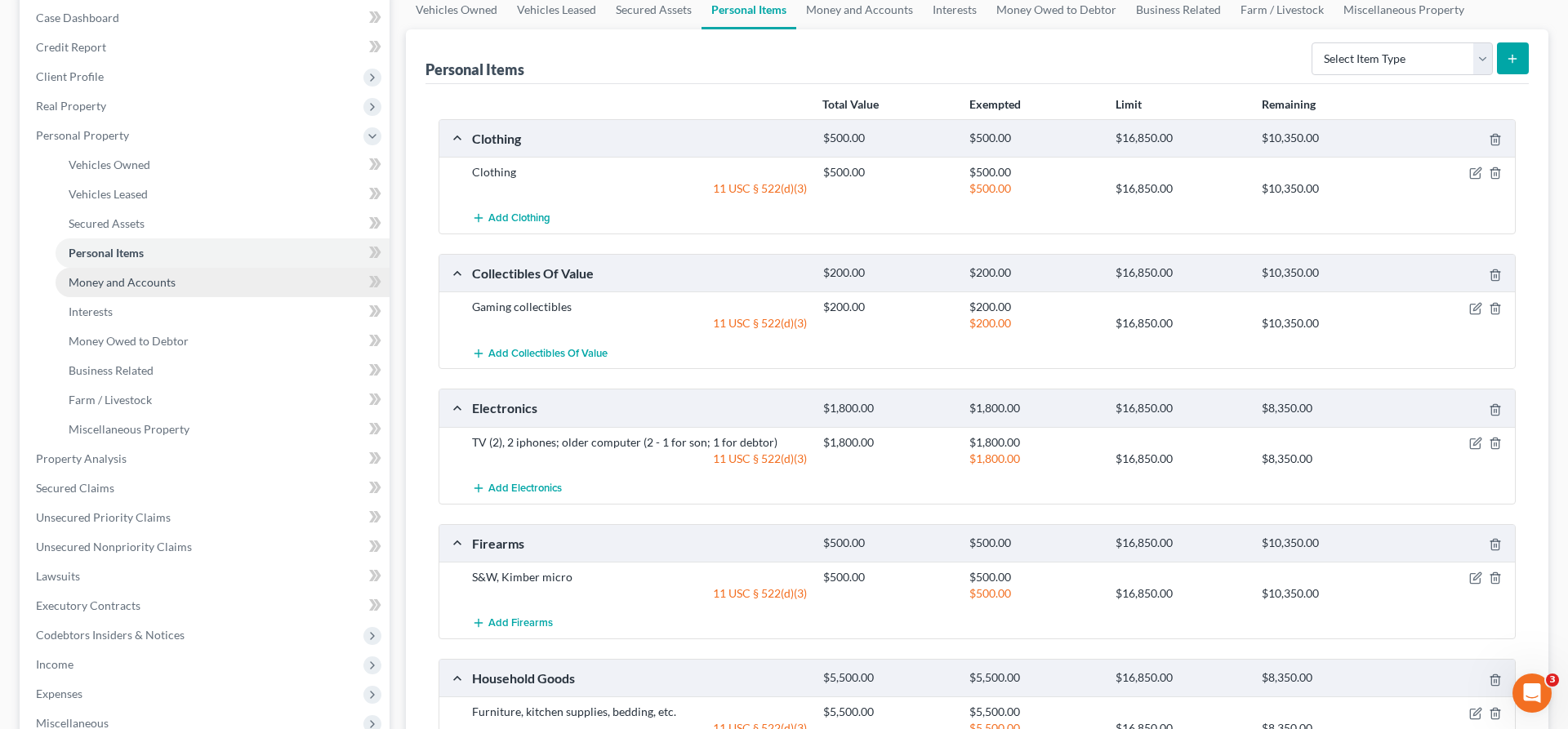
click at [119, 285] on span "Money and Accounts" at bounding box center [122, 282] width 107 height 14
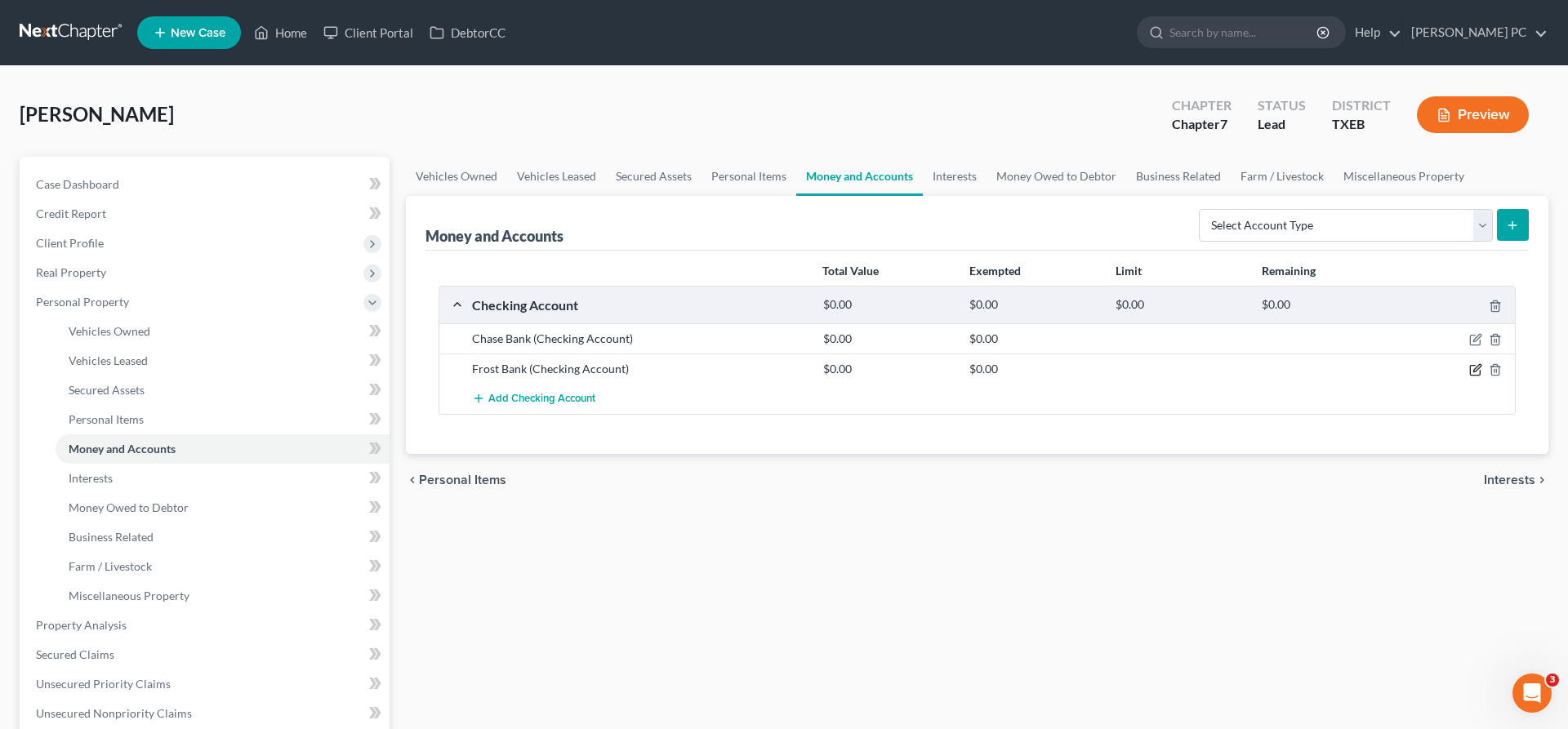
click at [1476, 370] on icon "button" at bounding box center [1475, 369] width 13 height 13
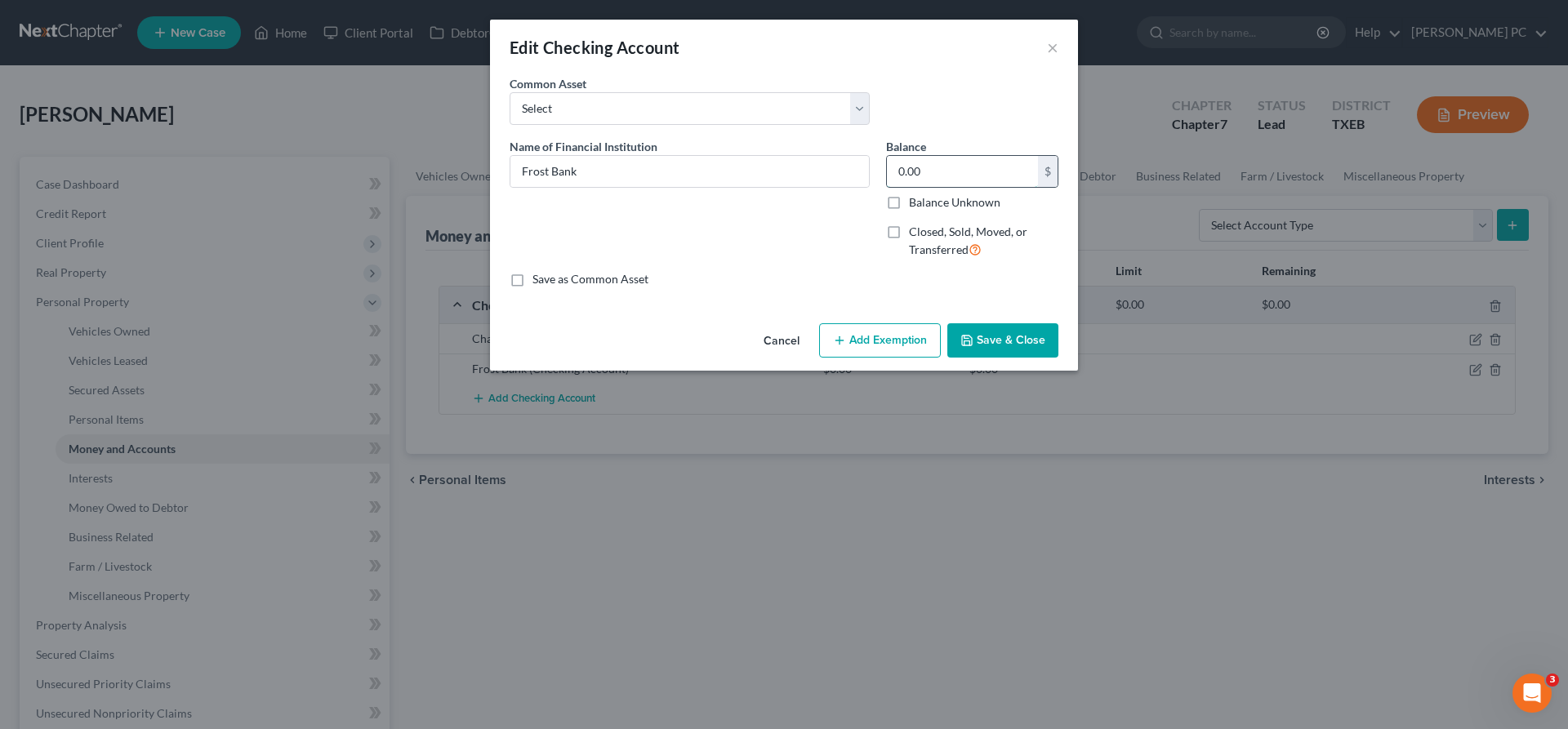
click at [926, 171] on input "0.00" at bounding box center [962, 171] width 151 height 31
type input "1,000"
click at [874, 335] on button "Add Exemption" at bounding box center [880, 340] width 122 height 34
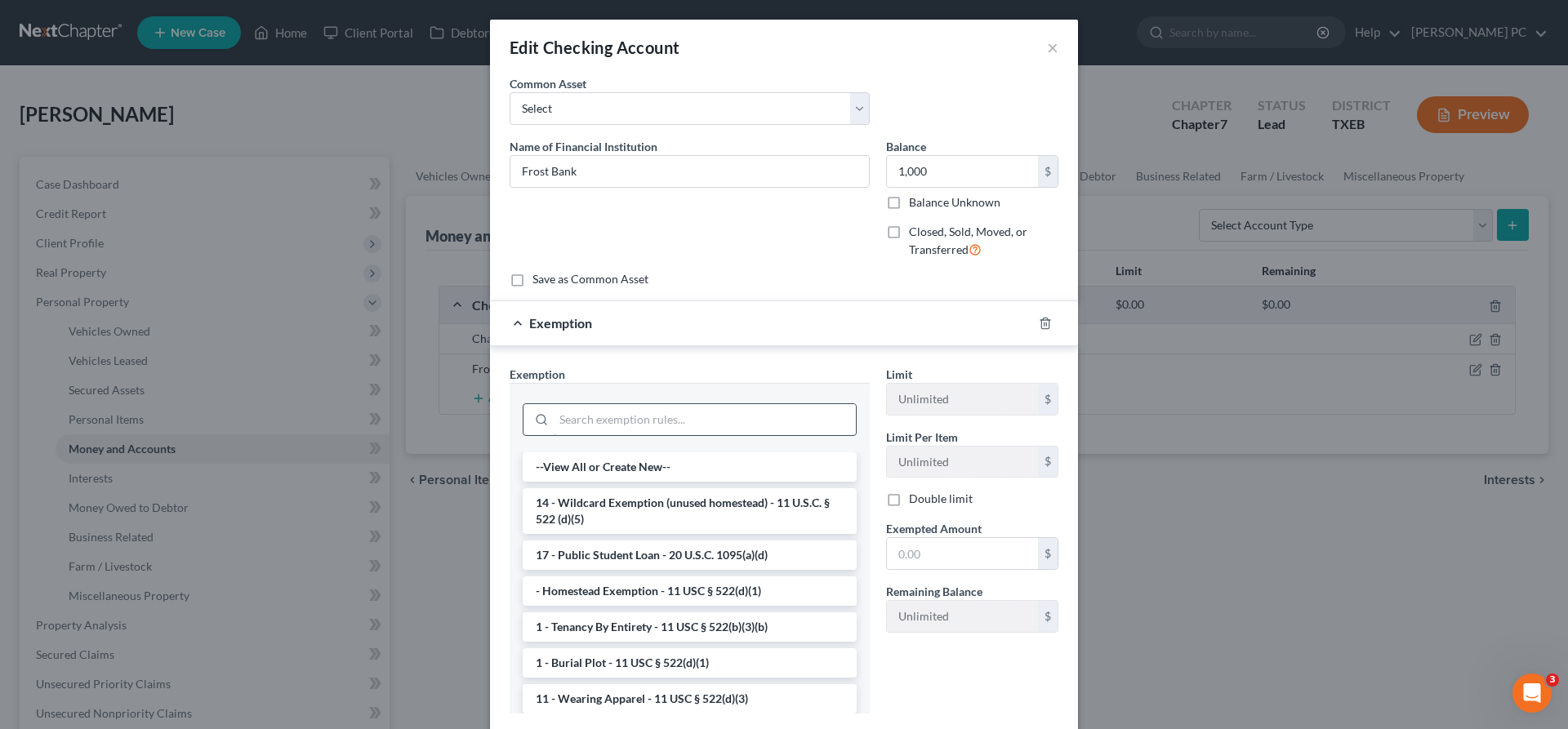
click at [591, 426] on input "search" at bounding box center [704, 419] width 302 height 31
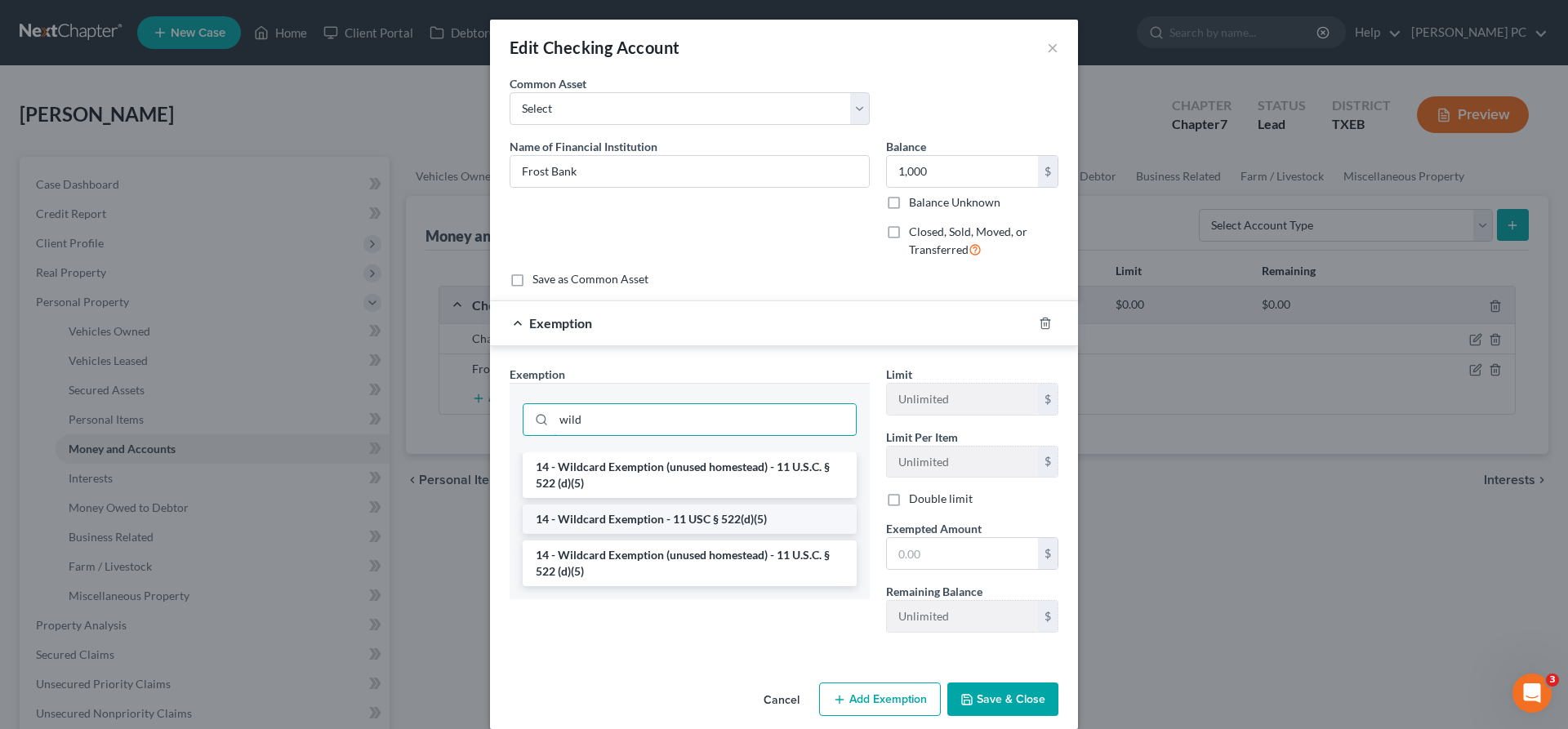
type input "wild"
click at [625, 525] on li "14 - Wildcard Exemption - 11 USC § 522(d)(5)" at bounding box center [689, 519] width 334 height 29
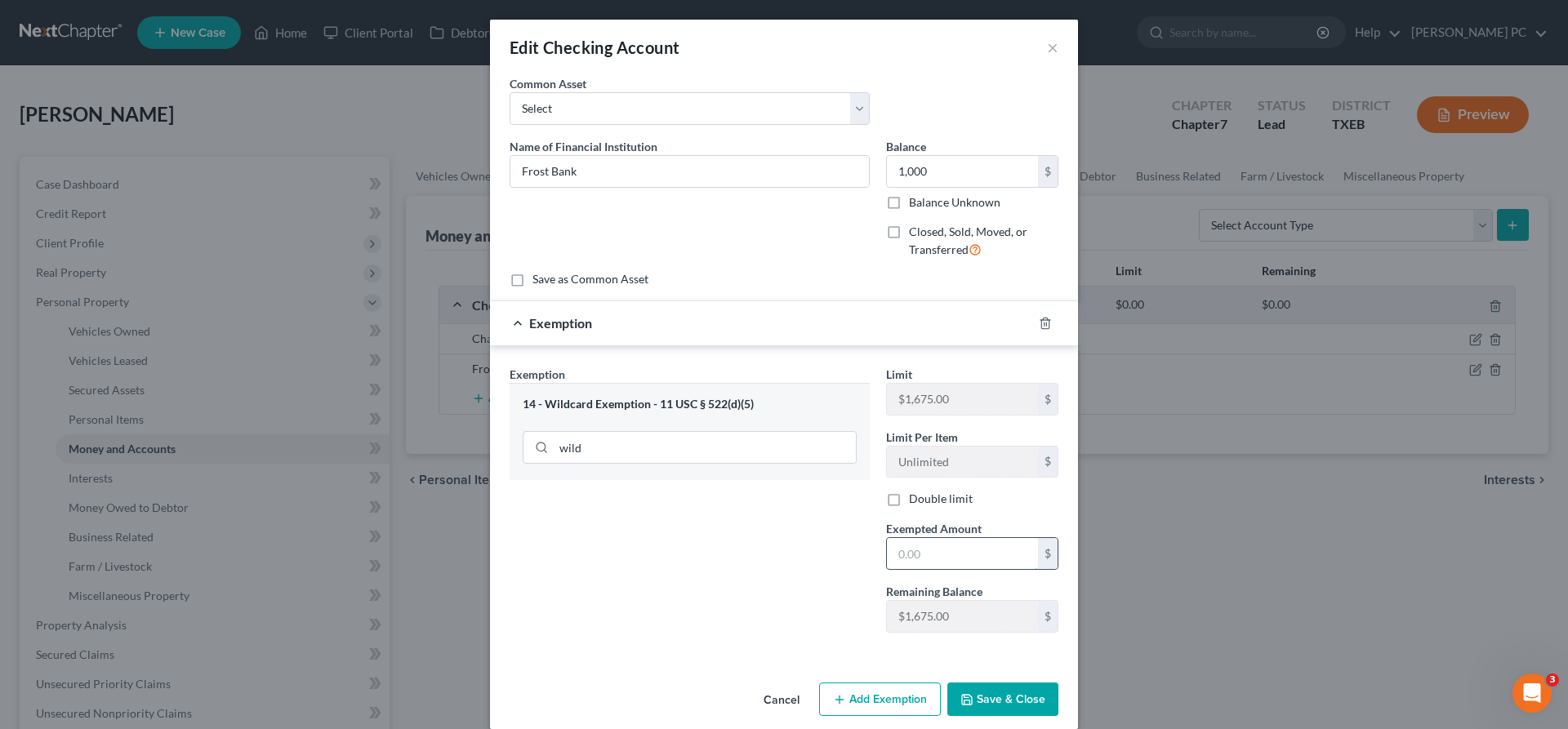
click at [925, 552] on input "text" at bounding box center [962, 552] width 151 height 31
type input "1,000"
click at [999, 694] on button "Save & Close" at bounding box center [1002, 699] width 111 height 34
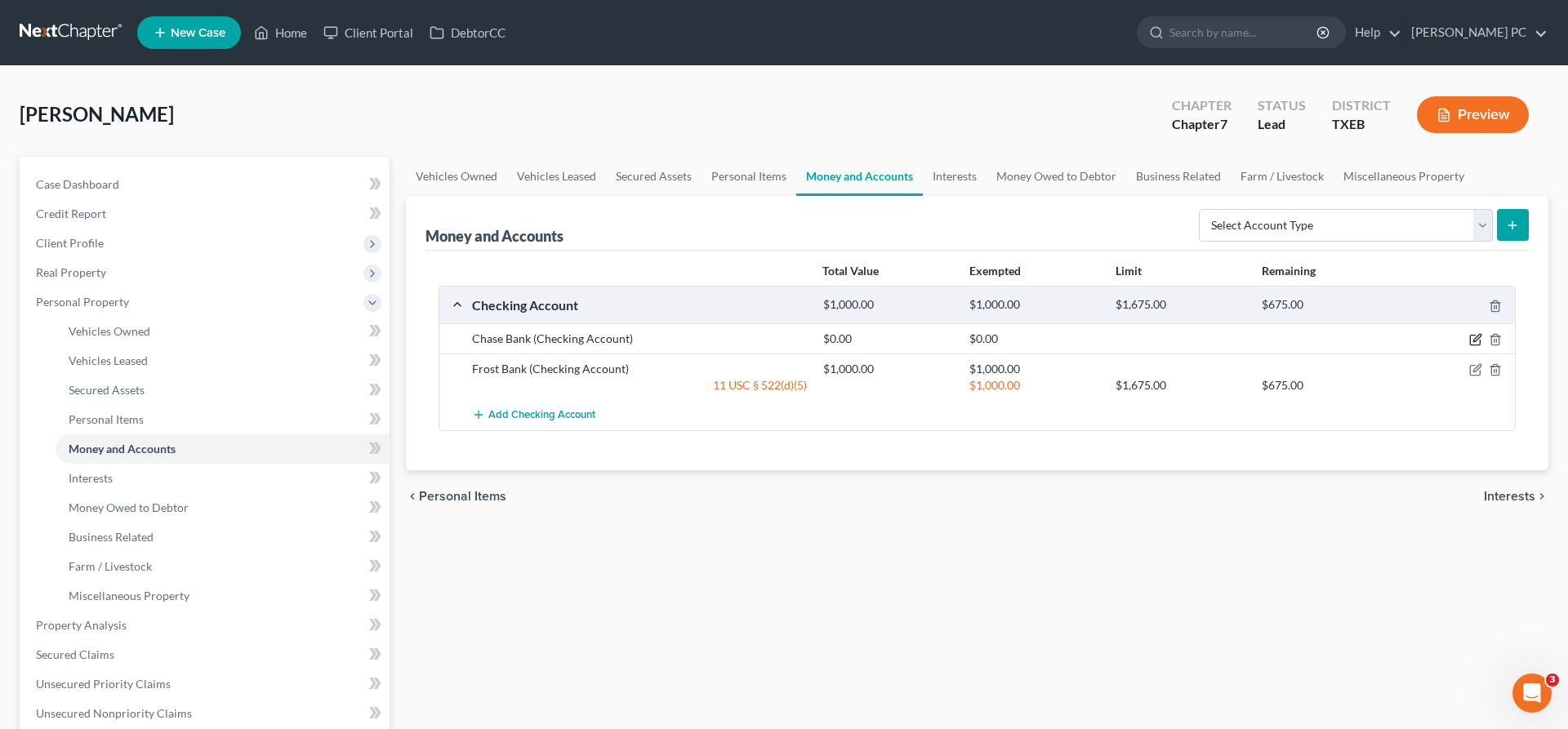
click at [1474, 338] on icon "button" at bounding box center [1475, 339] width 13 height 13
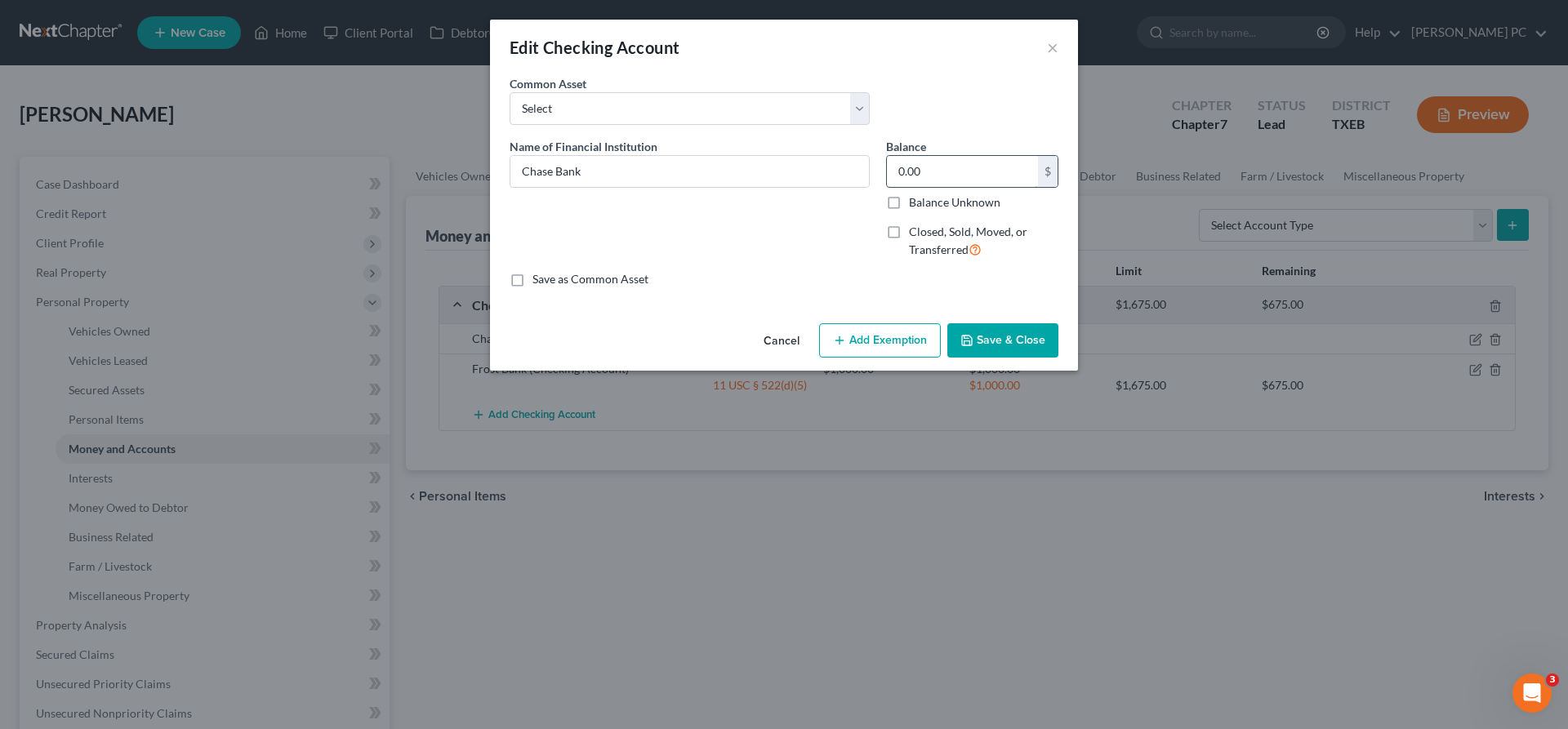
click at [945, 171] on input "0.00" at bounding box center [962, 171] width 151 height 31
type input "4,500"
click at [868, 336] on button "Add Exemption" at bounding box center [880, 340] width 122 height 34
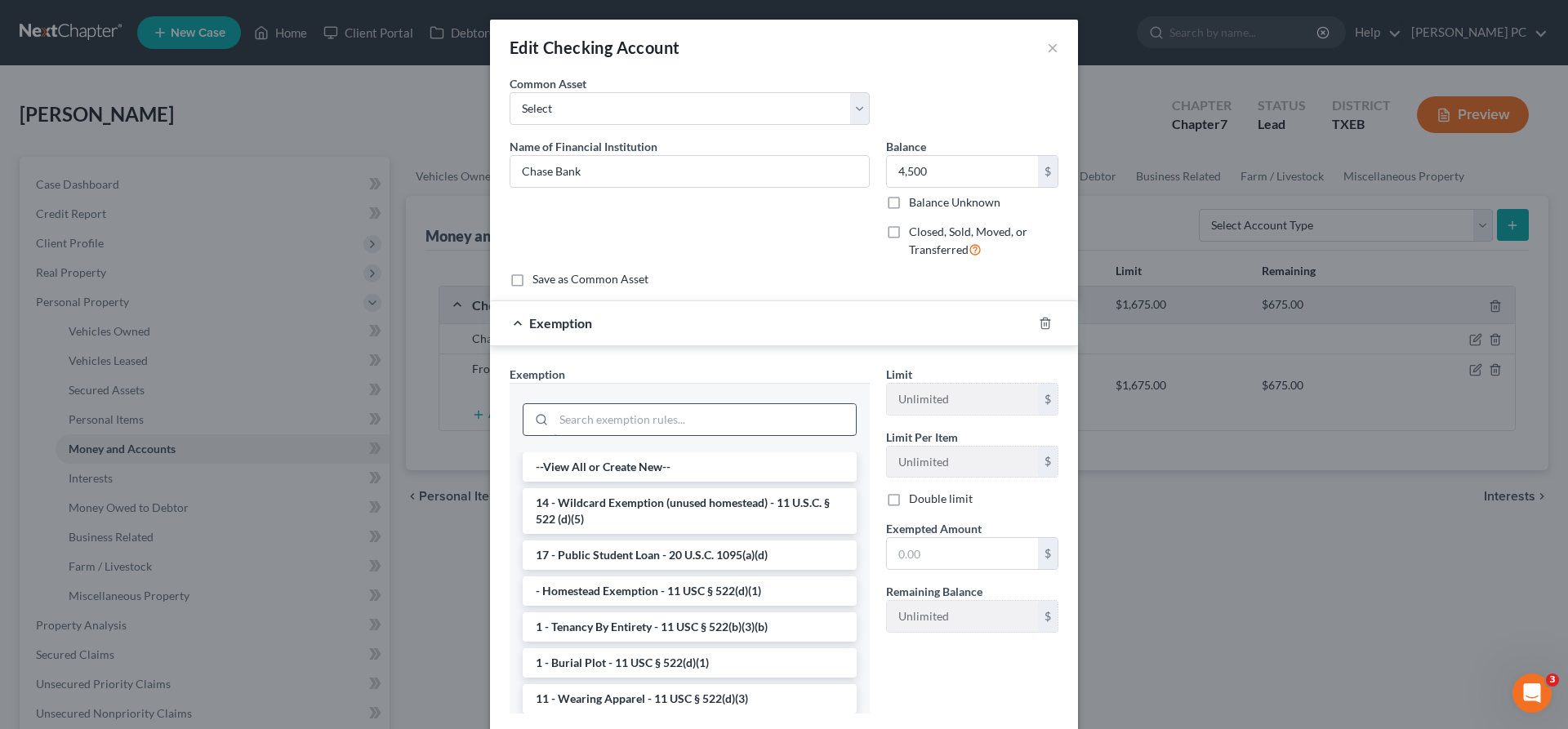
click at [633, 407] on input "search" at bounding box center [704, 419] width 302 height 31
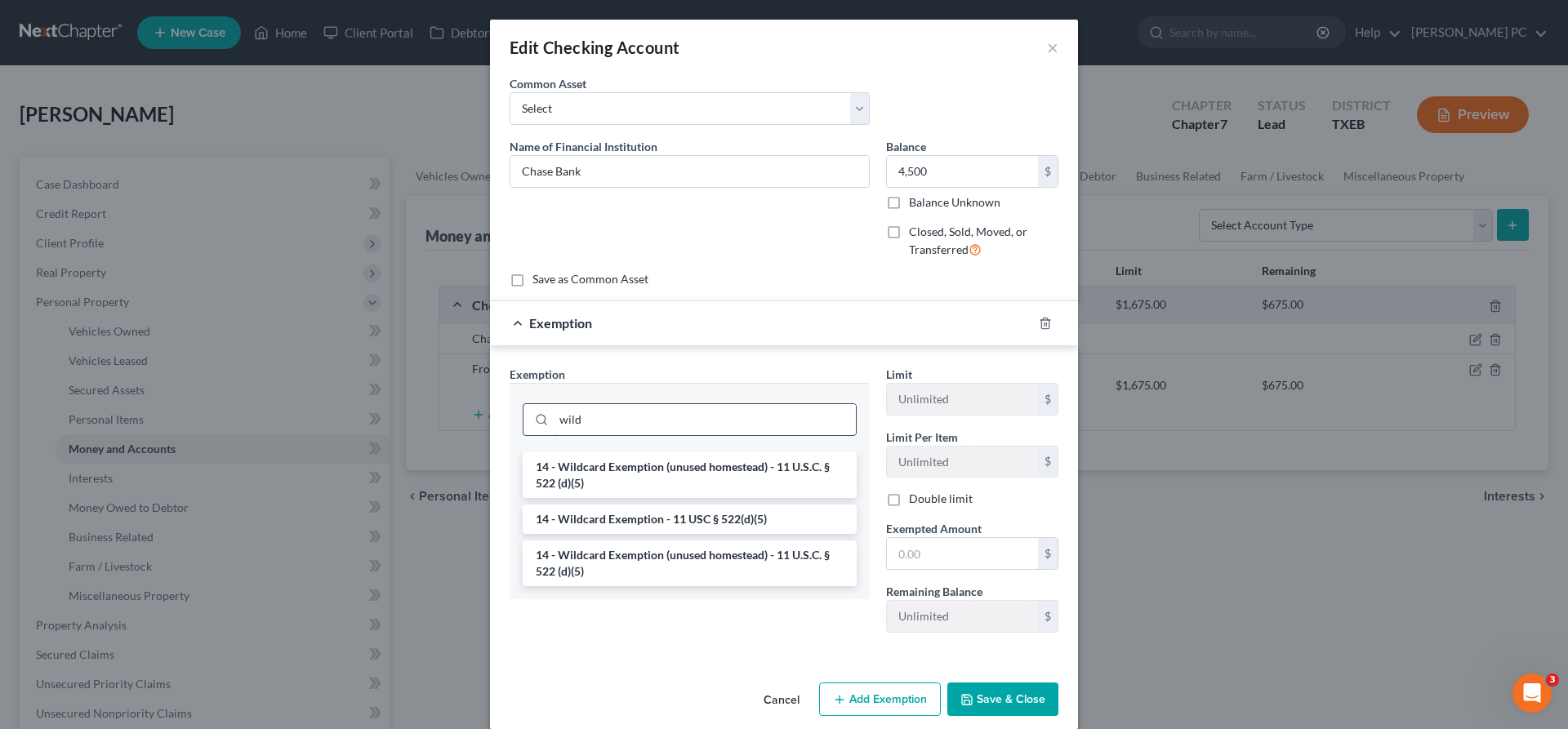
type input "wild"
click at [687, 471] on li "14 - Wildcard Exemption (unused homestead) - 11 U.S.C. § 522 (d)(5)" at bounding box center [689, 475] width 334 height 46
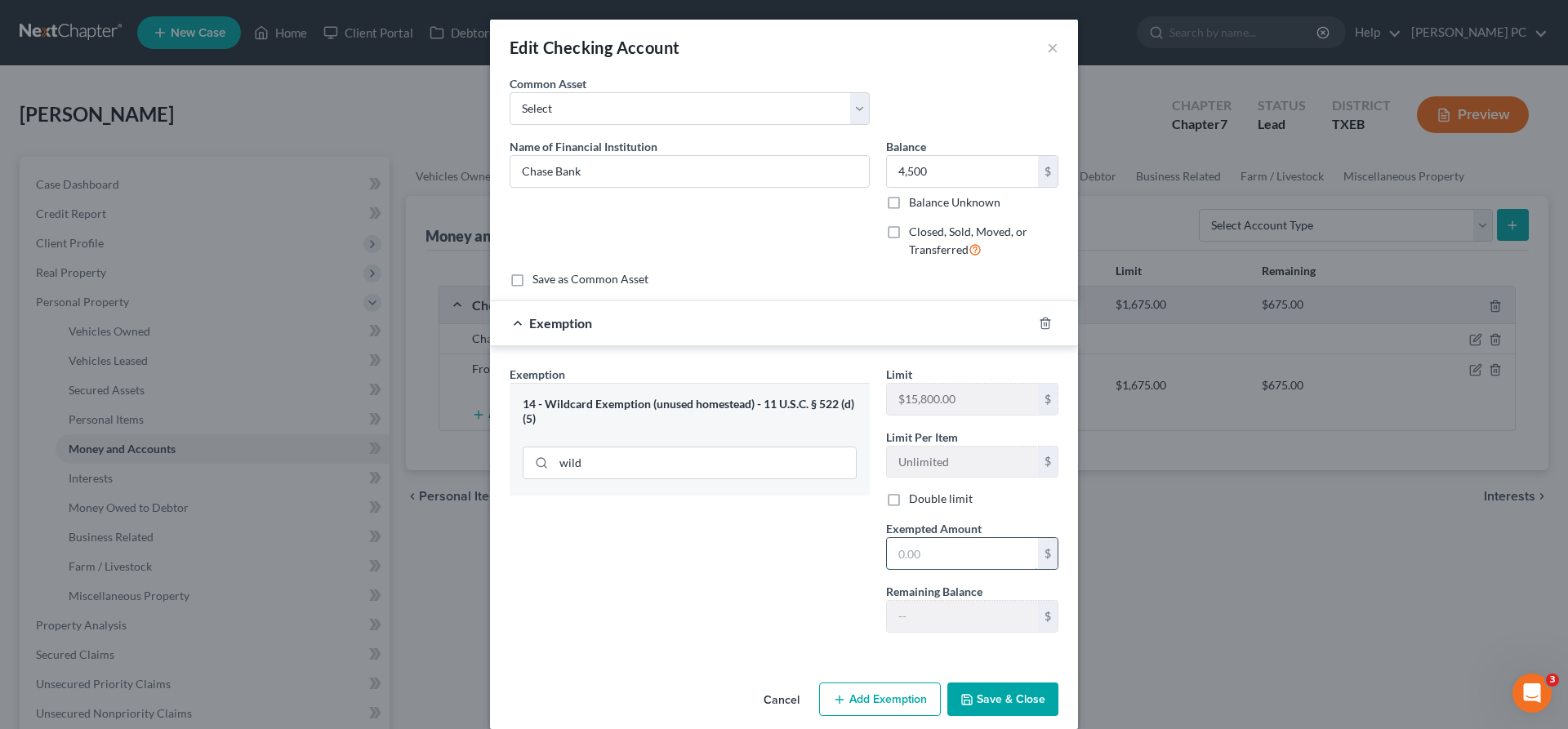
click at [946, 554] on input "text" at bounding box center [962, 552] width 151 height 31
type input "4,500"
click at [972, 651] on div "Exemption Set must be selected for CA. Exemption * 14 - Wildcard Exemption (unu…" at bounding box center [783, 503] width 588 height 313
click at [980, 701] on button "Save & Close" at bounding box center [1002, 699] width 111 height 34
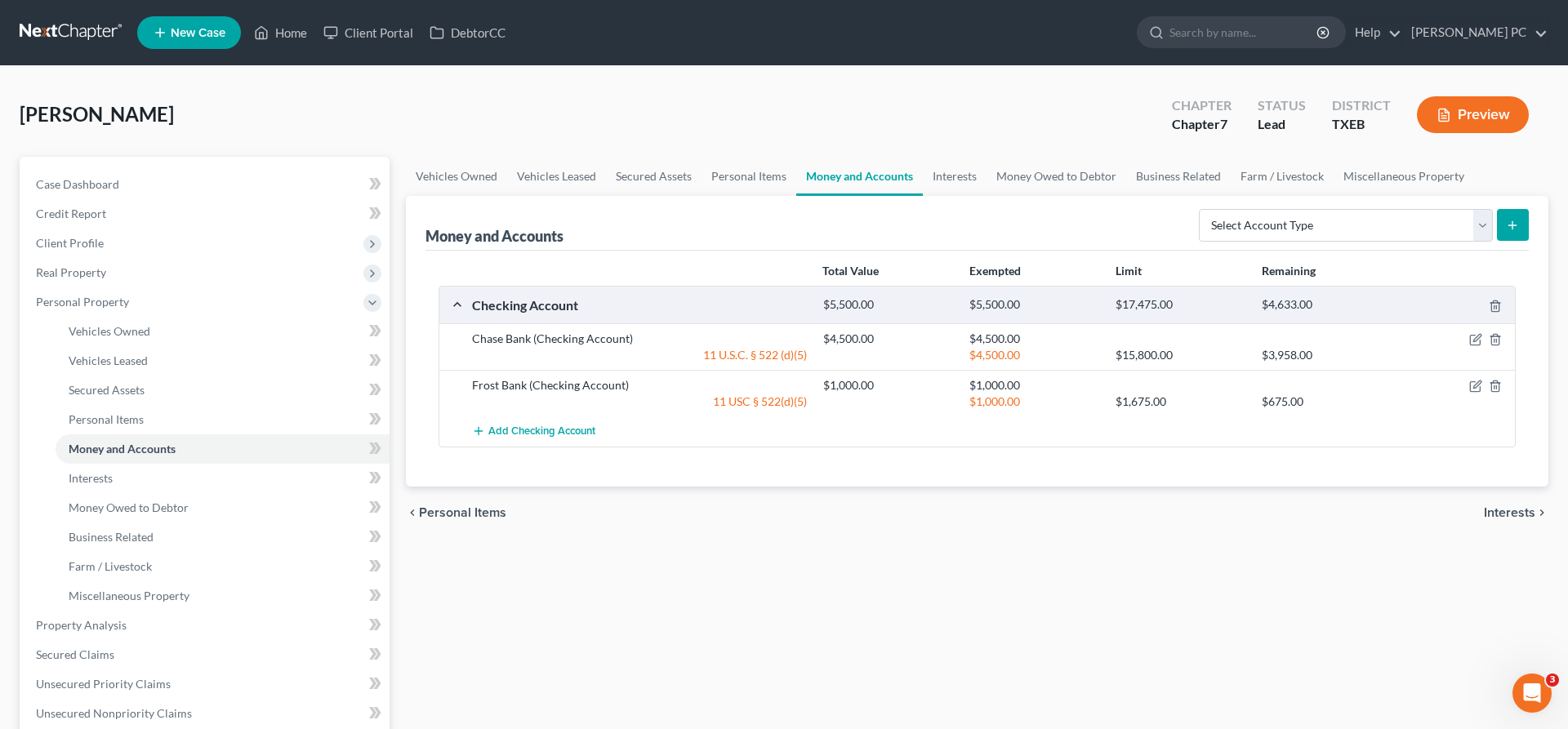
click at [710, 525] on div "chevron_left Personal Items Interests chevron_right" at bounding box center [977, 513] width 1142 height 52
click at [95, 268] on span "Real Property" at bounding box center [71, 272] width 70 height 14
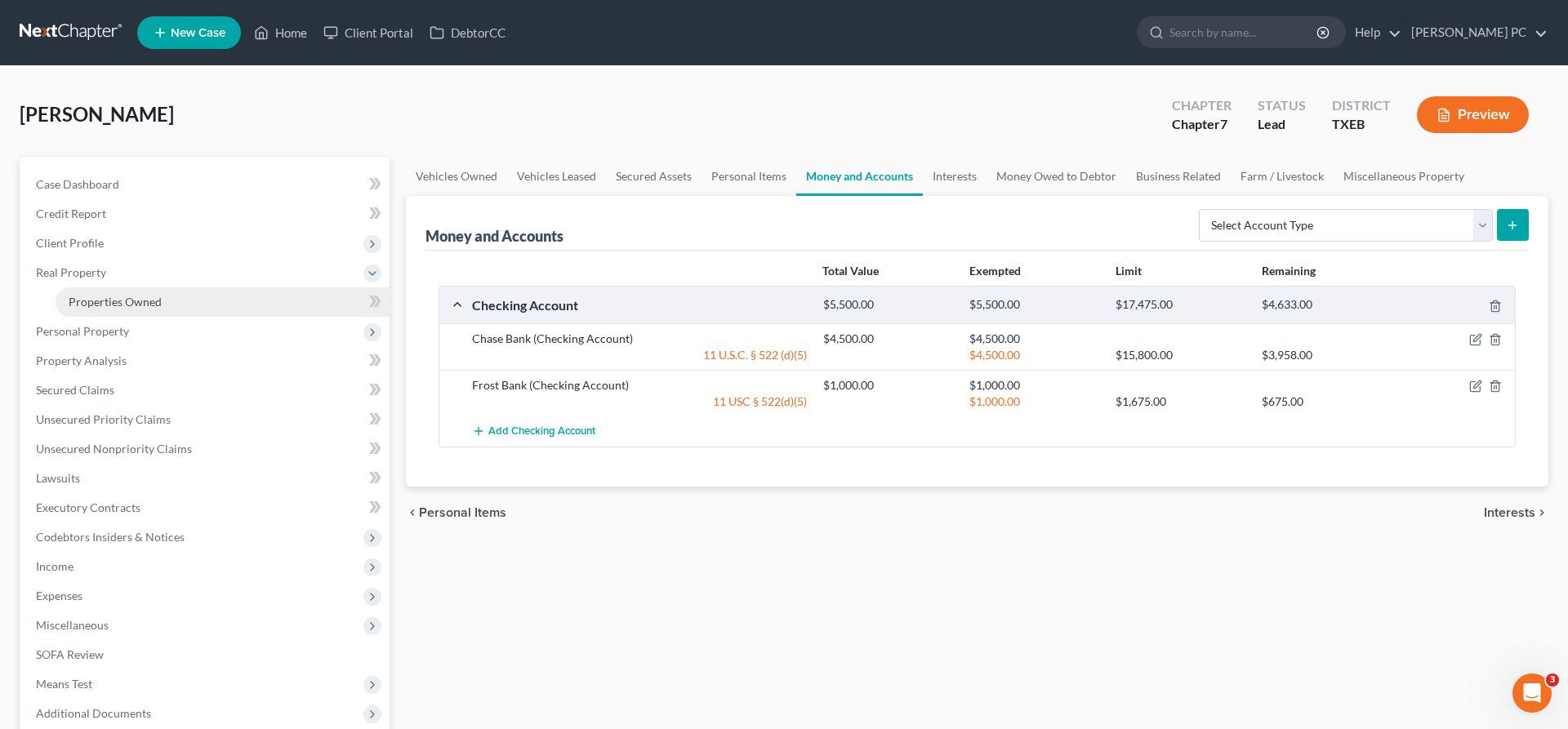
click at [110, 302] on span "Properties Owned" at bounding box center [115, 302] width 93 height 14
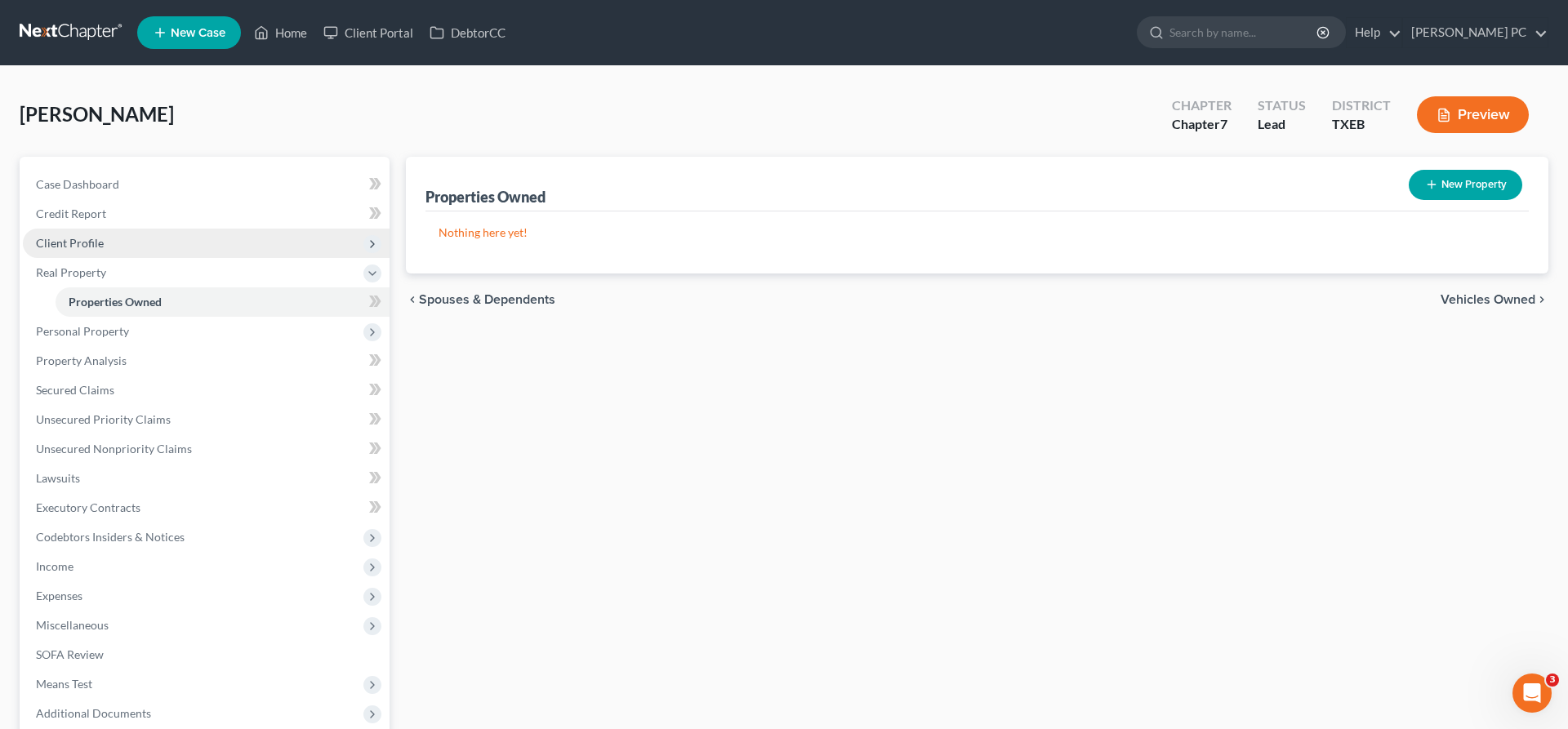
click at [88, 247] on span "Client Profile" at bounding box center [70, 243] width 68 height 14
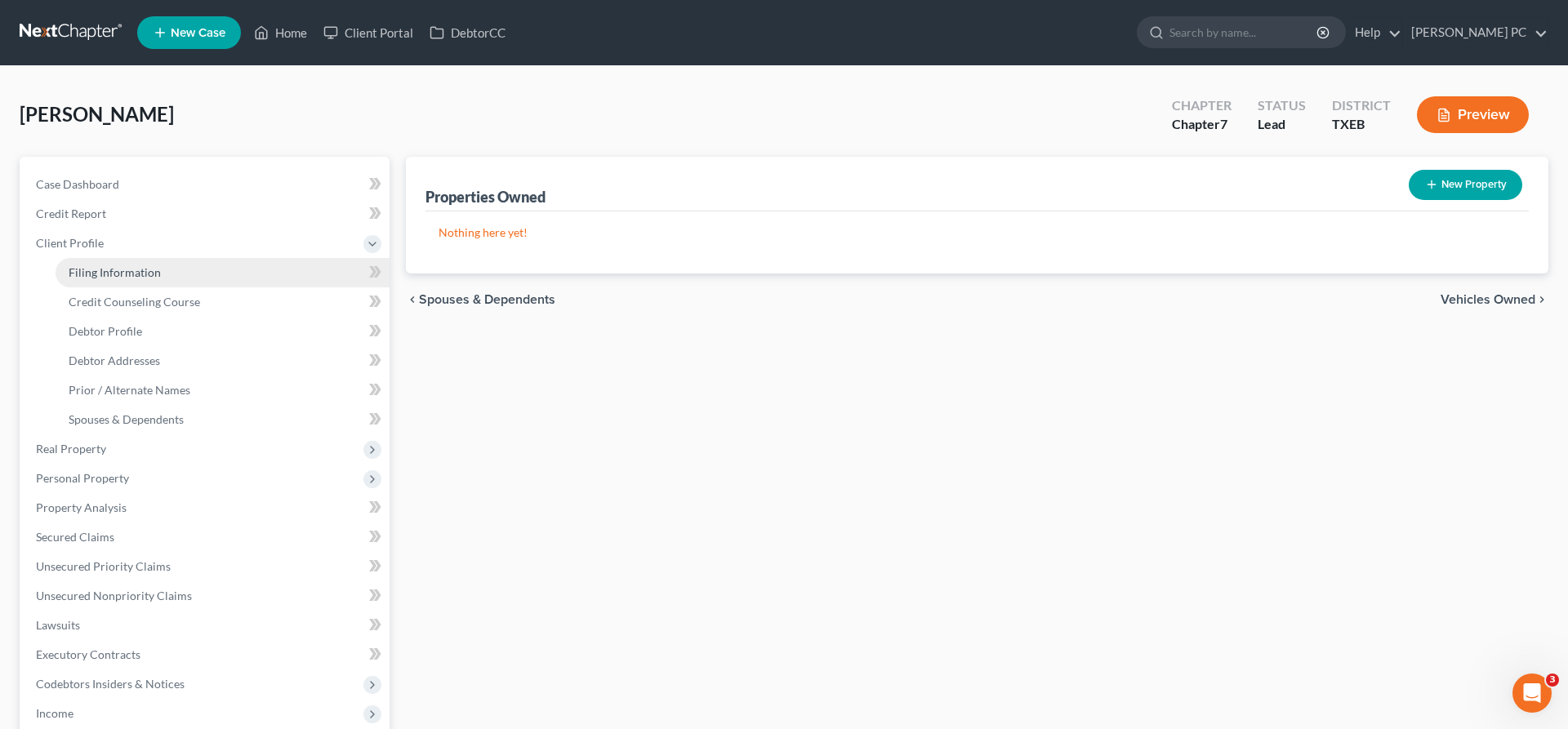
click at [102, 268] on span "Filing Information" at bounding box center [115, 272] width 92 height 14
select select "1"
select select "0"
select select "77"
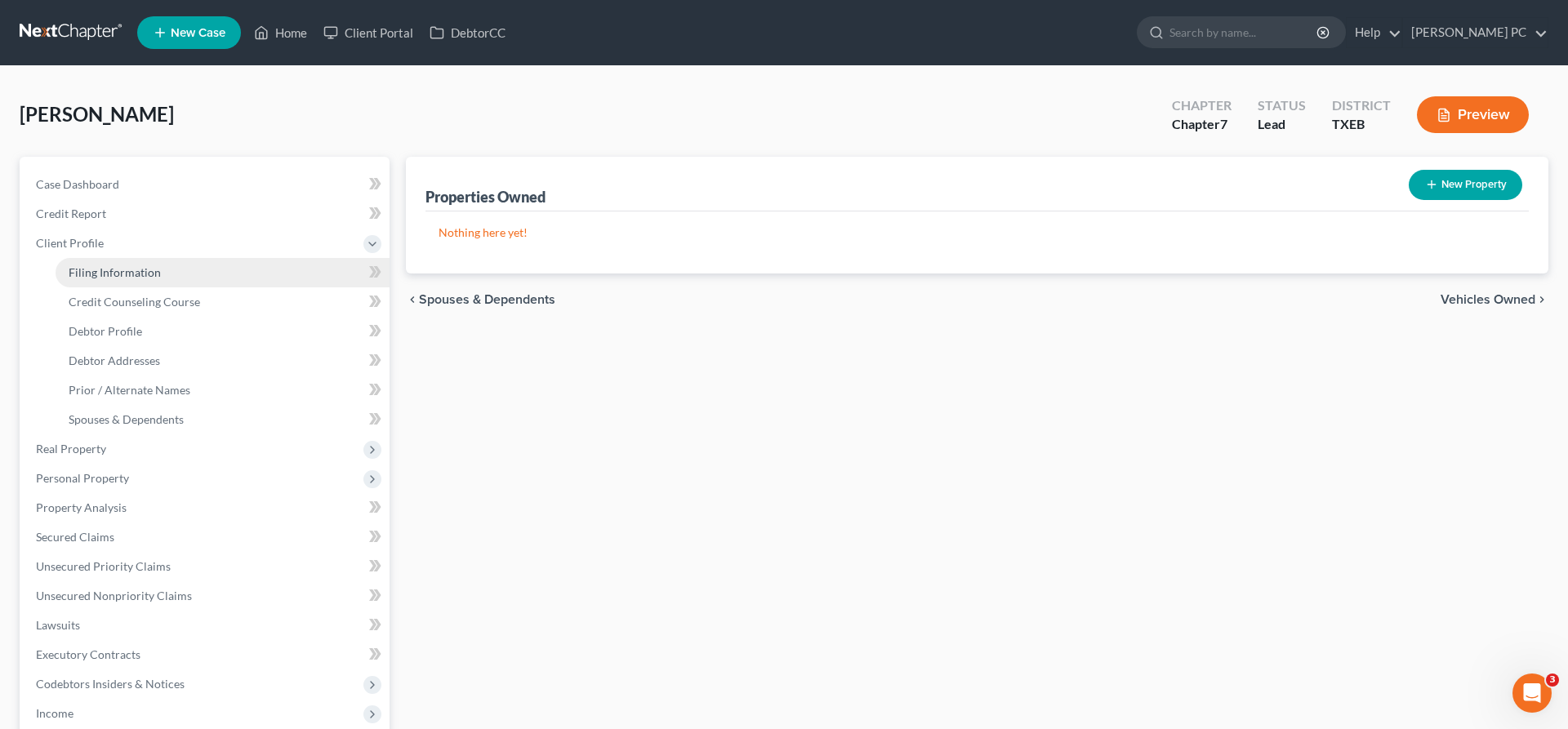
select select "1"
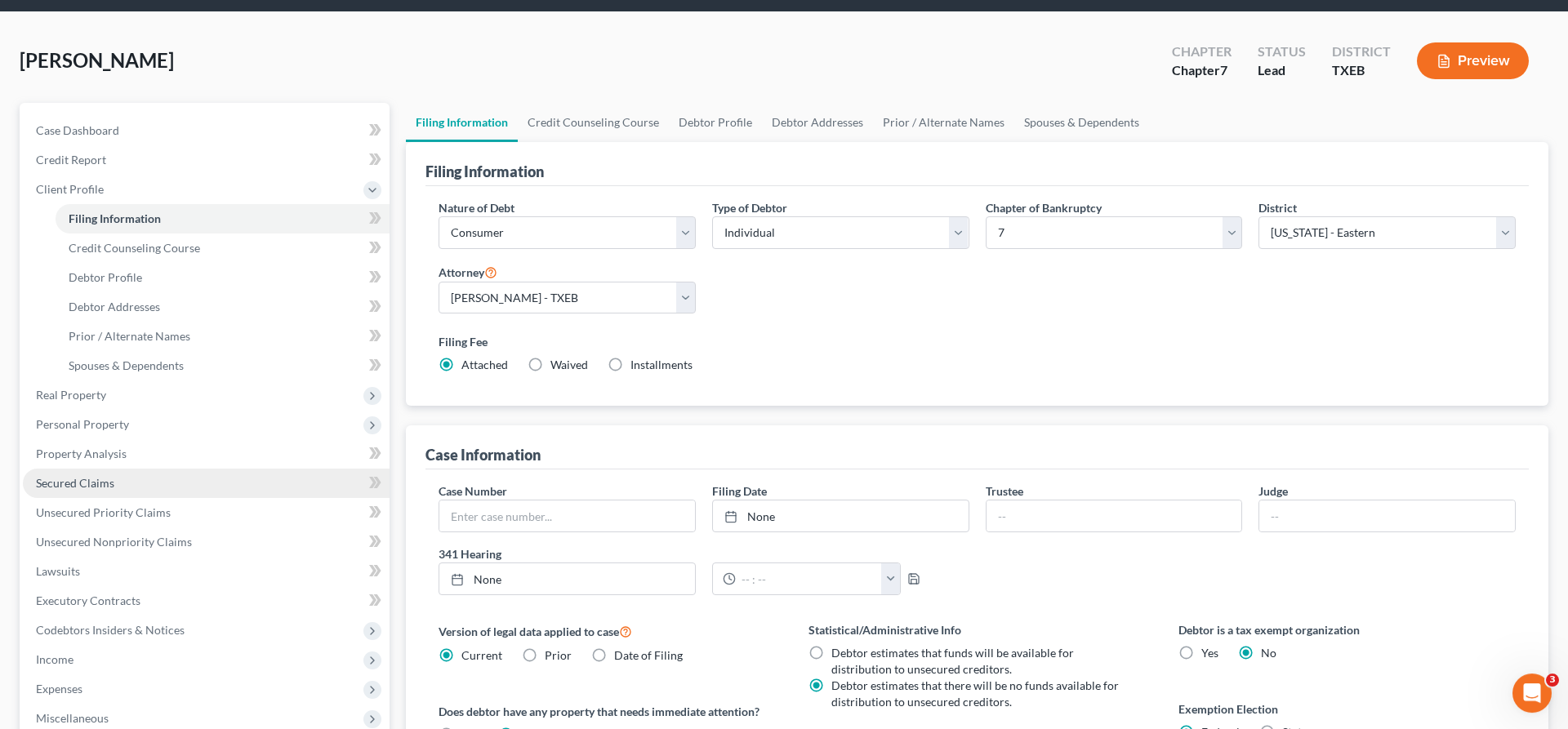
scroll to position [83, 0]
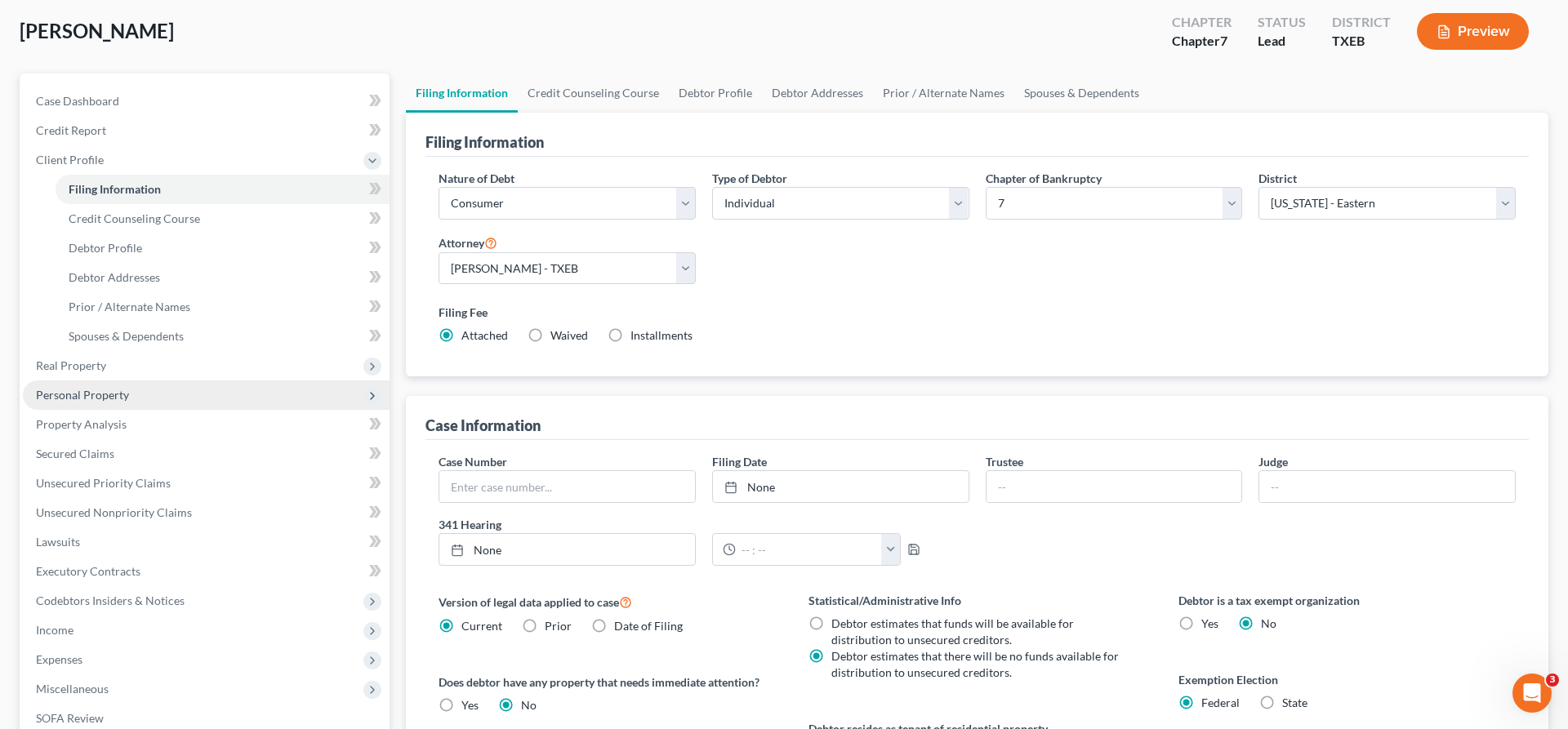
click at [118, 403] on span "Personal Property" at bounding box center [206, 394] width 367 height 29
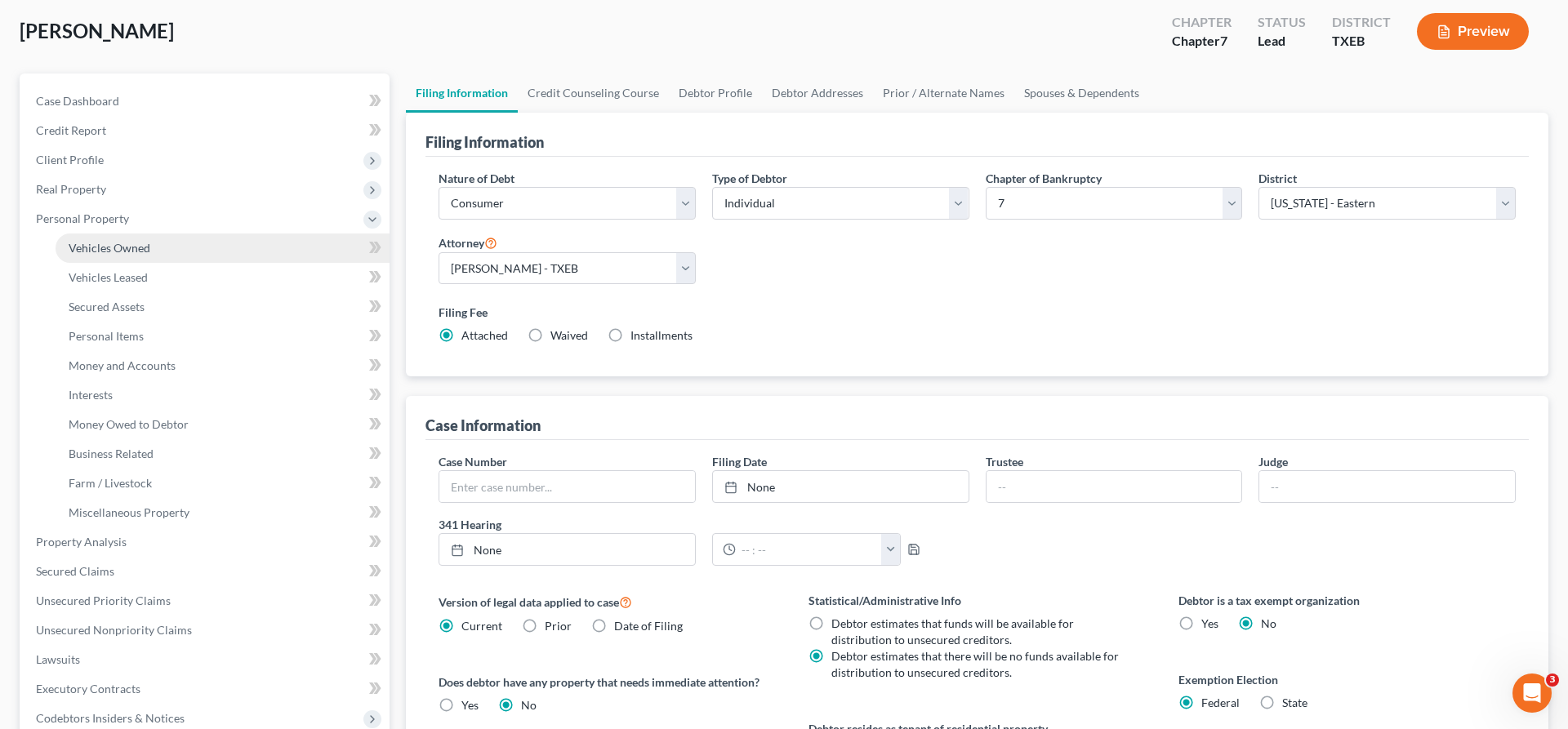
click at [114, 253] on span "Vehicles Owned" at bounding box center [110, 247] width 82 height 14
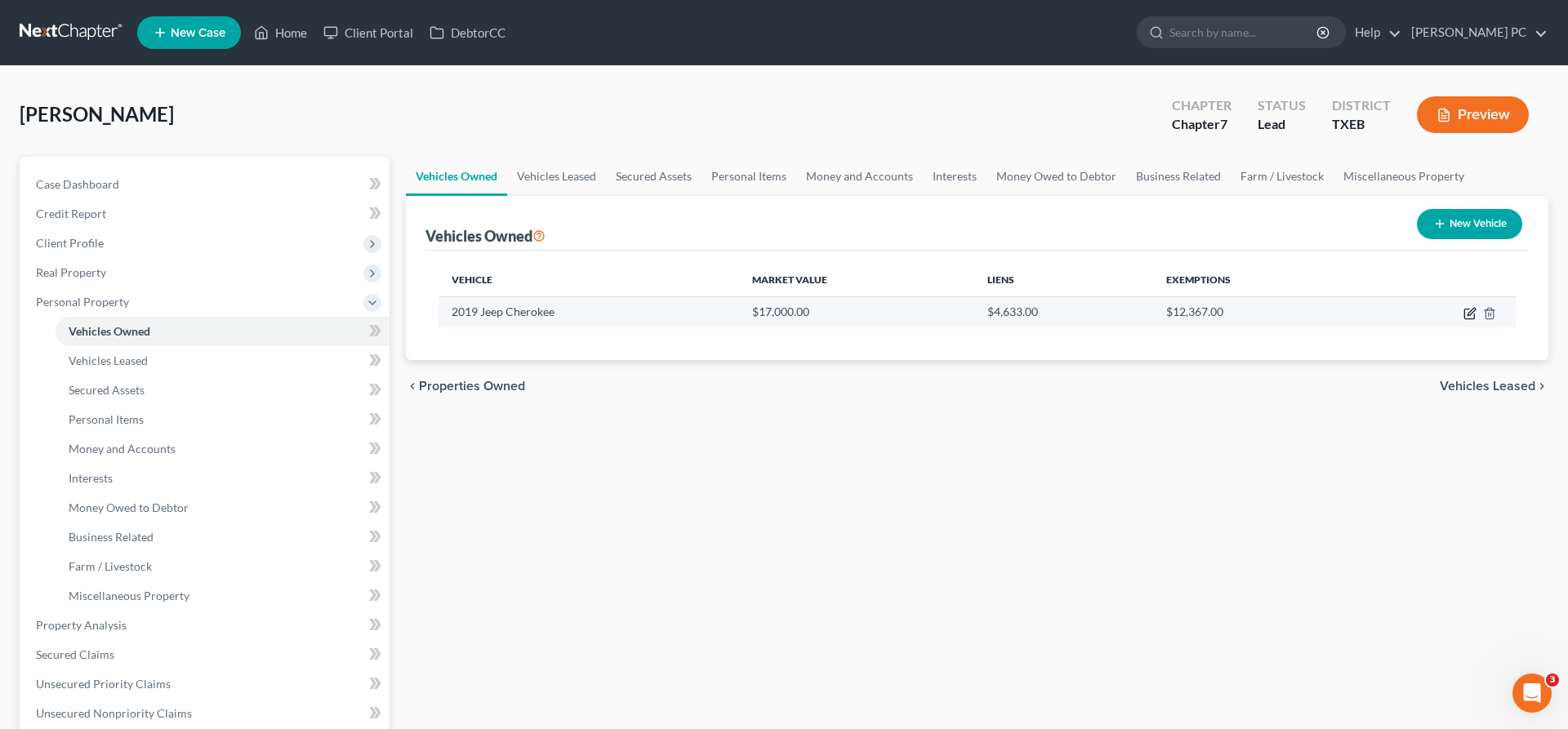
click at [1469, 317] on icon "button" at bounding box center [1469, 313] width 13 height 13
select select "0"
select select "7"
select select "2"
select select "0"
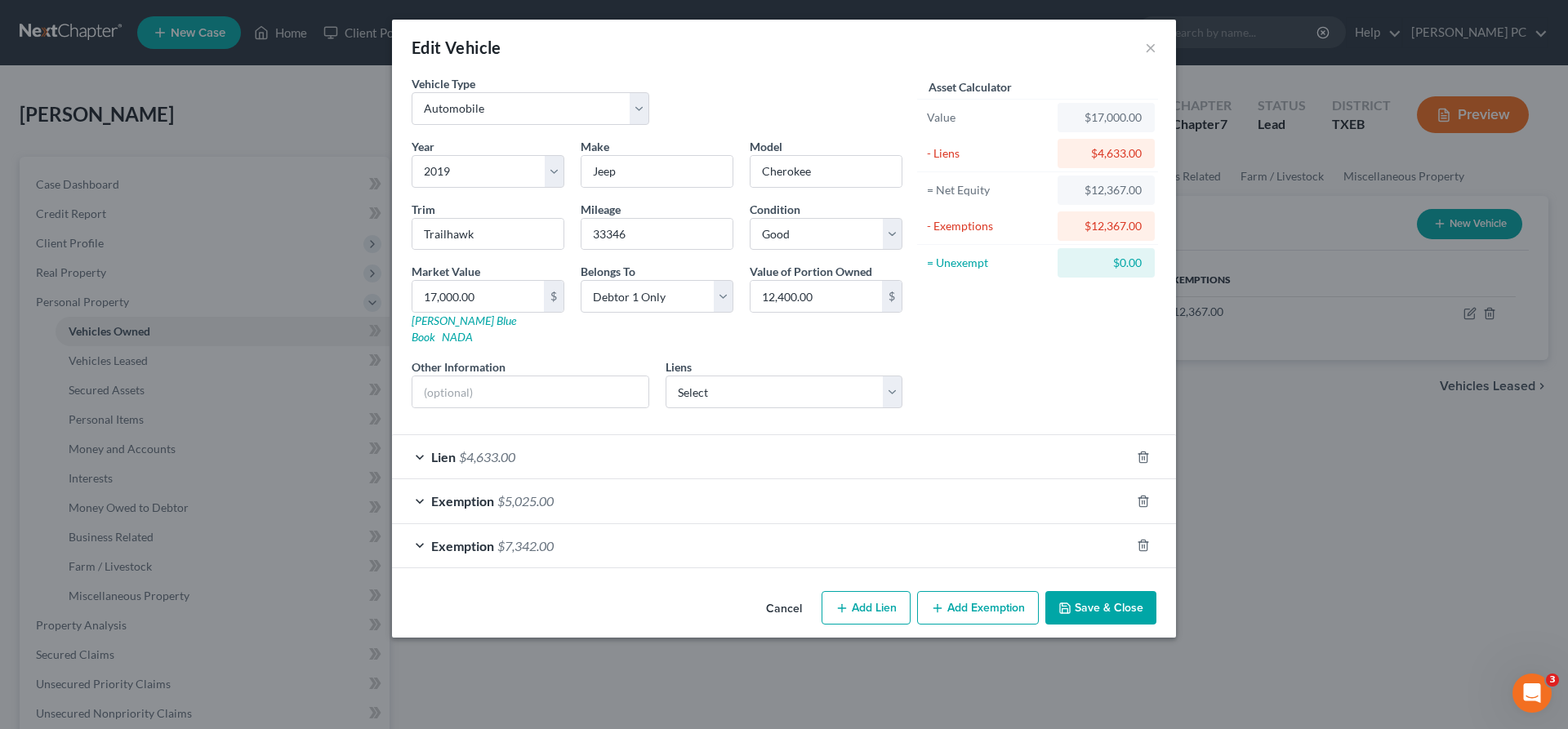
click at [589, 446] on div "Lien $4,633.00" at bounding box center [761, 456] width 738 height 43
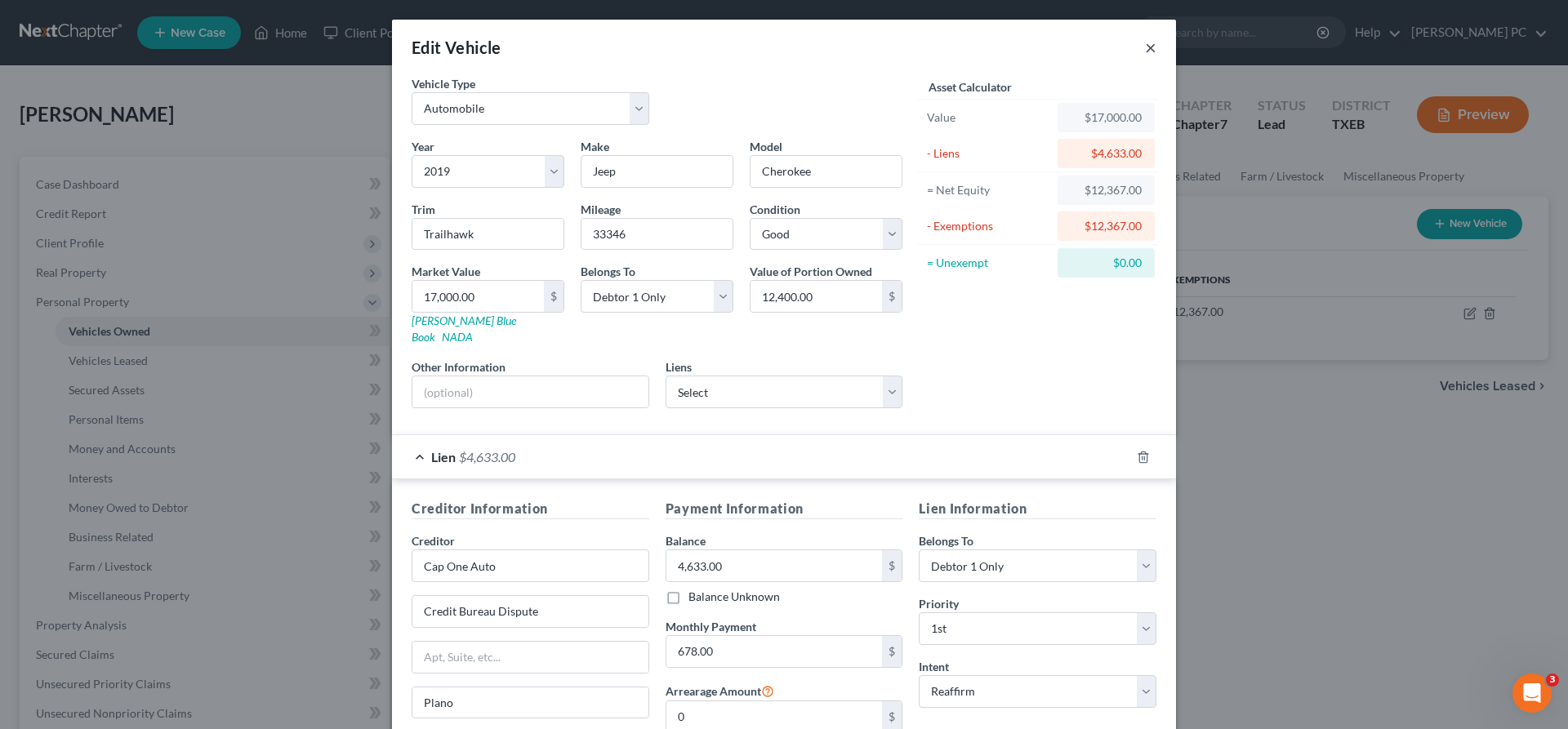
click at [1150, 49] on button "×" at bounding box center [1150, 48] width 11 height 20
